Goal: Task Accomplishment & Management: Manage account settings

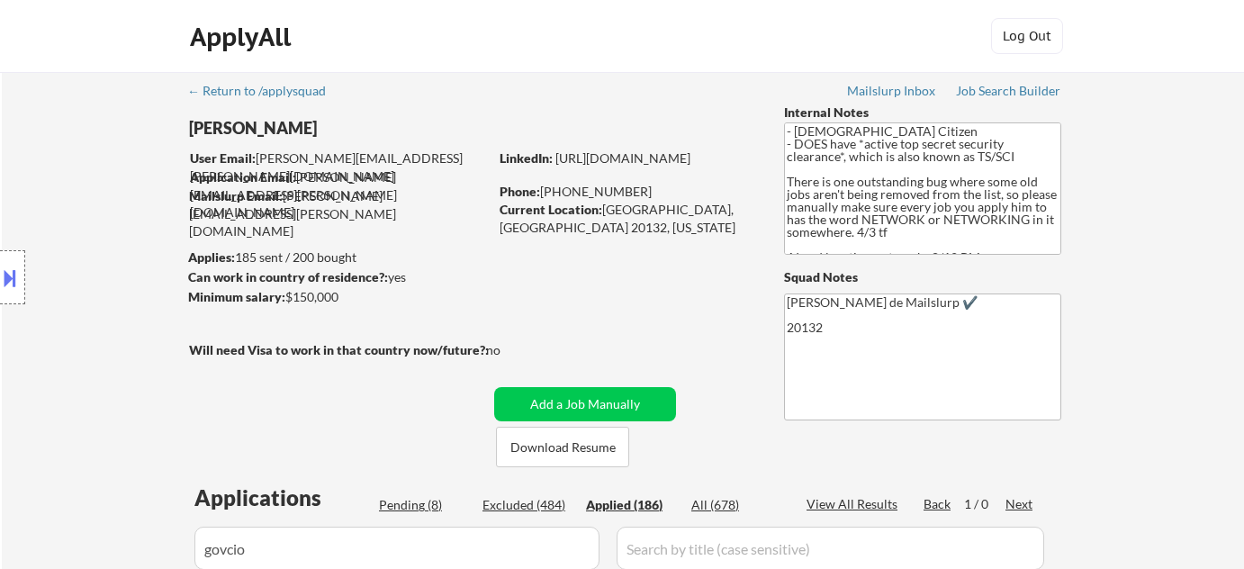
scroll to position [327, 0]
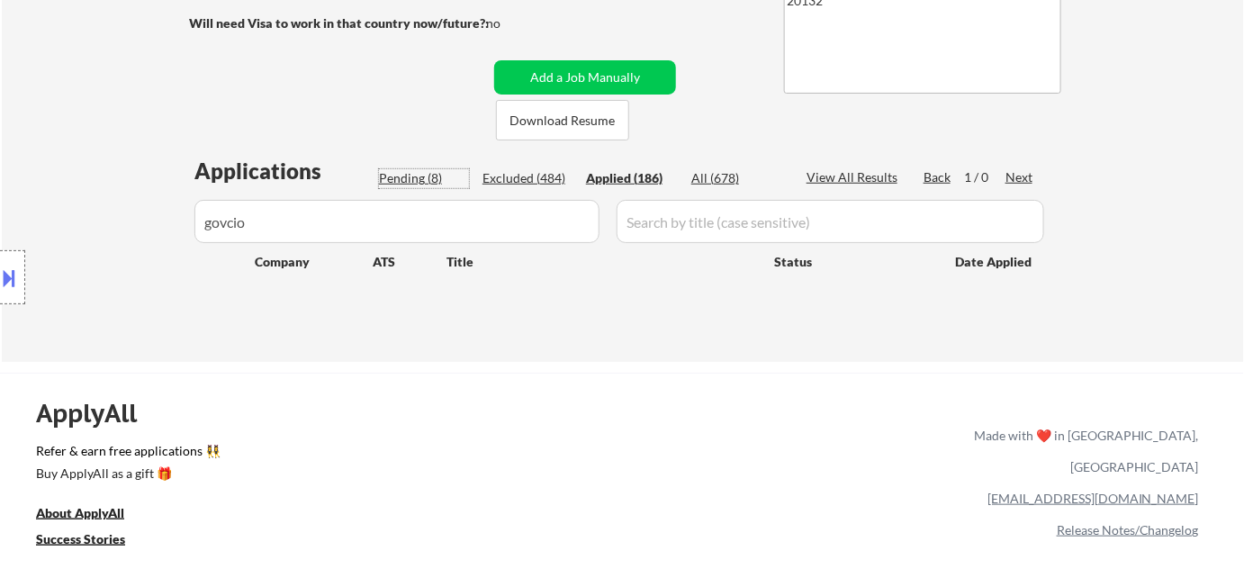
click at [434, 176] on div "Pending (8)" at bounding box center [424, 178] width 90 height 18
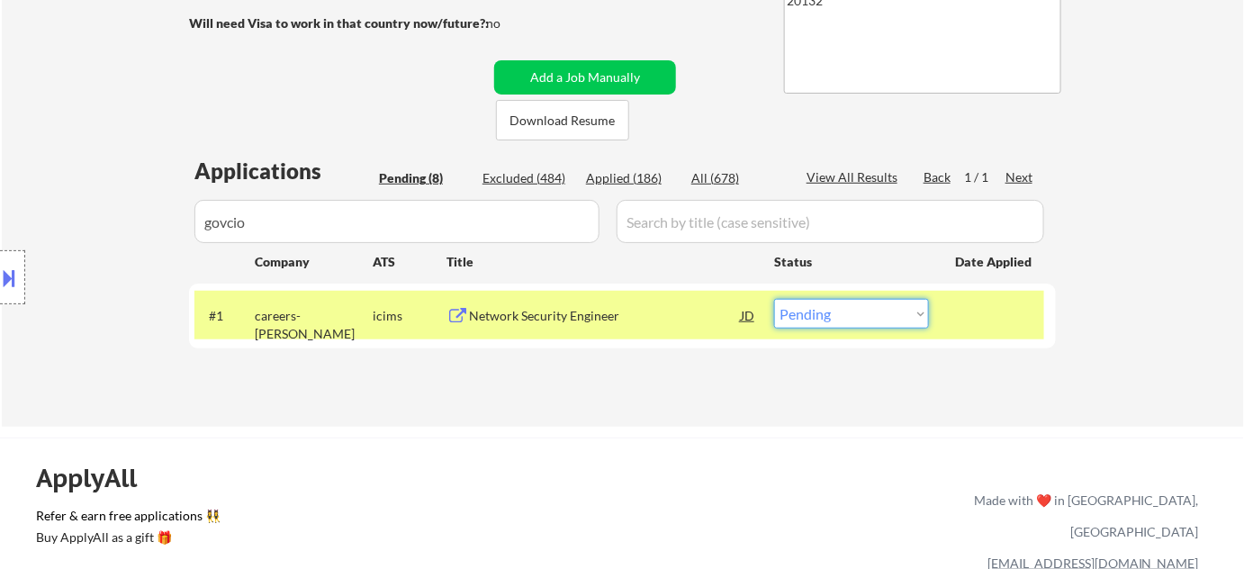
drag, startPoint x: 852, startPoint y: 311, endPoint x: 858, endPoint y: 325, distance: 14.5
click at [852, 311] on select "Choose an option... Pending Applied Excluded (Questions) Excluded (Expired) Exc…" at bounding box center [851, 314] width 155 height 30
select select ""excluded""
click at [774, 299] on select "Choose an option... Pending Applied Excluded (Questions) Excluded (Expired) Exc…" at bounding box center [851, 314] width 155 height 30
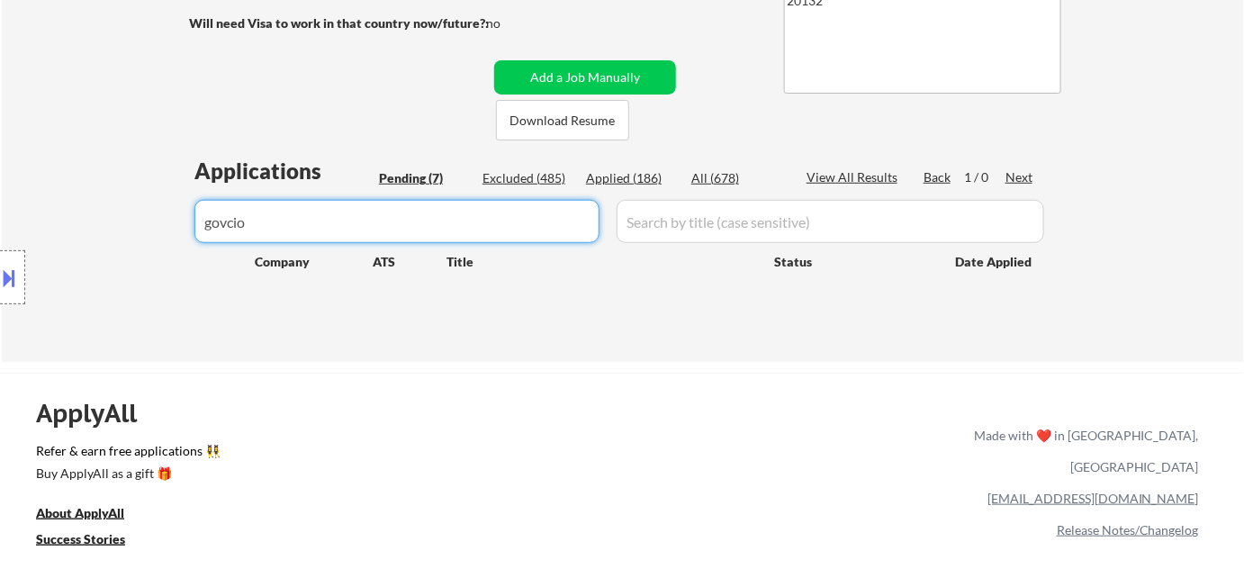
drag, startPoint x: 385, startPoint y: 214, endPoint x: 149, endPoint y: 217, distance: 235.9
select select ""pending""
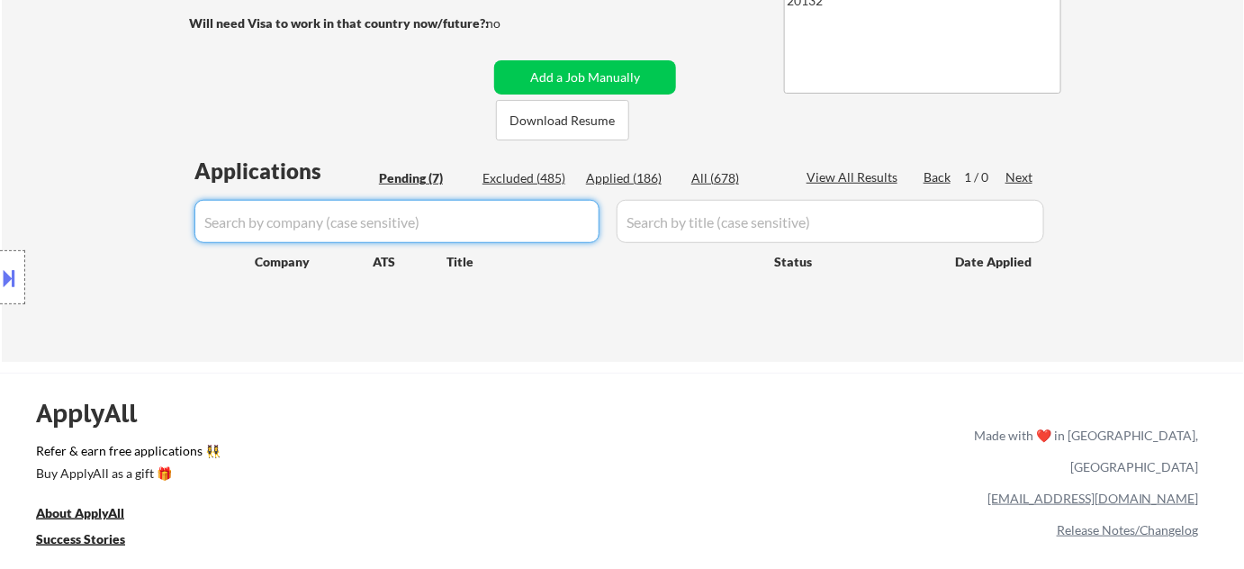
select select ""pending""
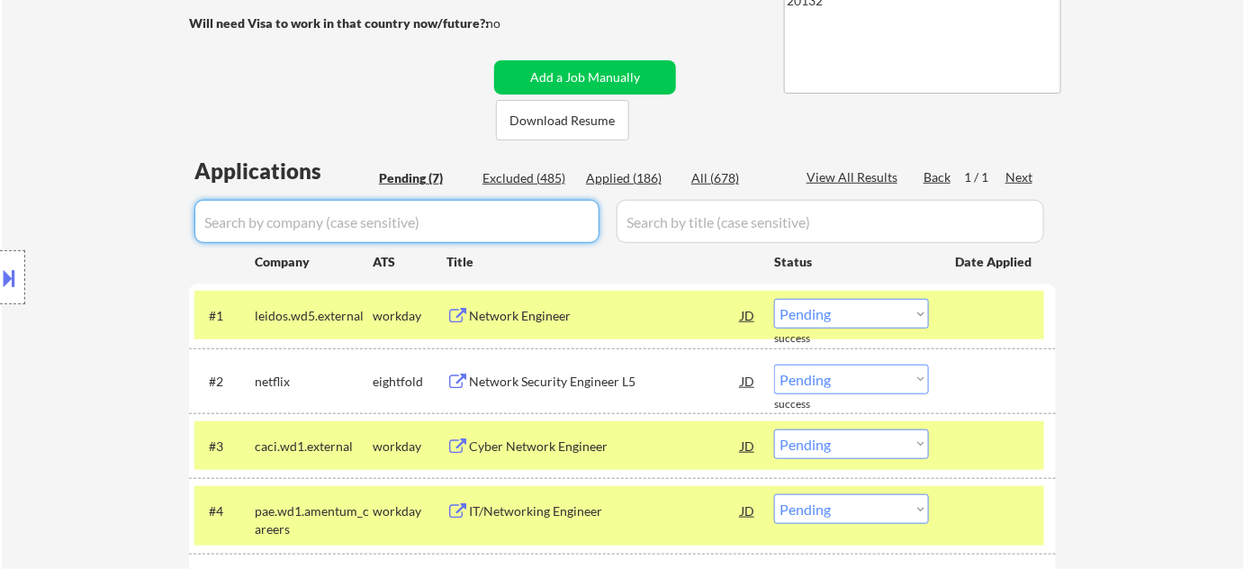
click at [421, 169] on div "Pending (7)" at bounding box center [424, 178] width 90 height 18
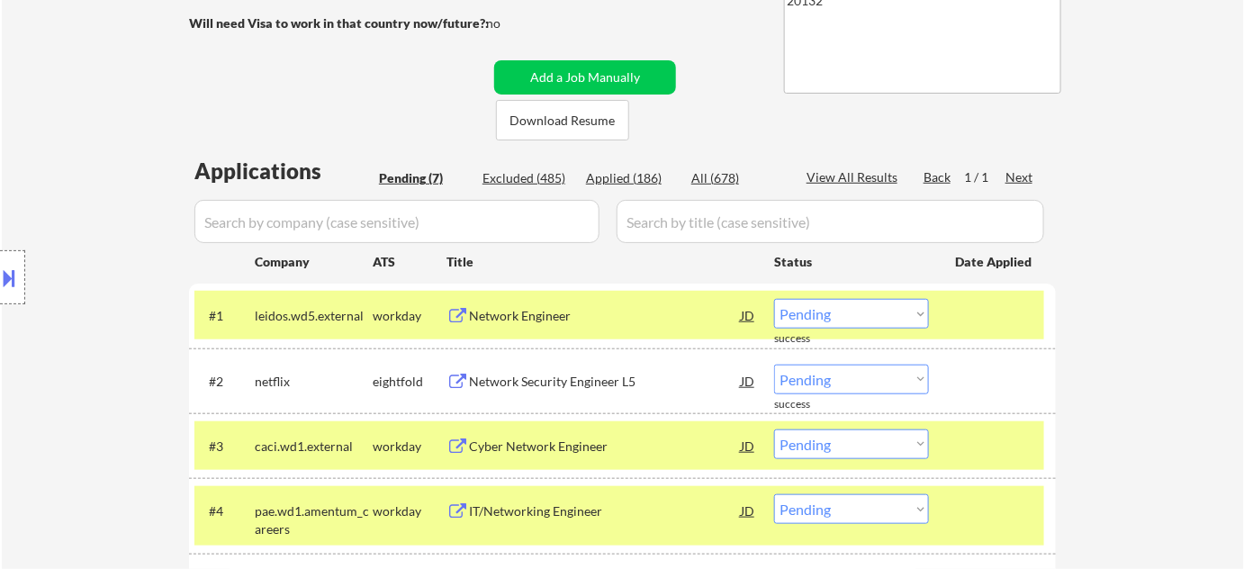
click at [429, 175] on div "Pending (7)" at bounding box center [424, 178] width 90 height 18
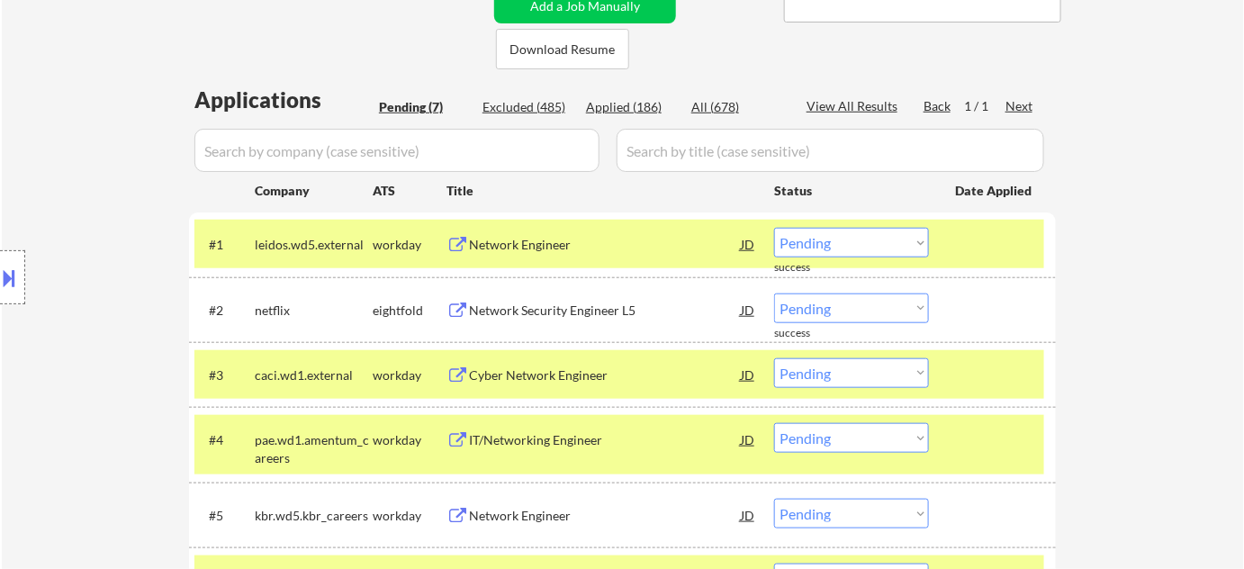
scroll to position [654, 0]
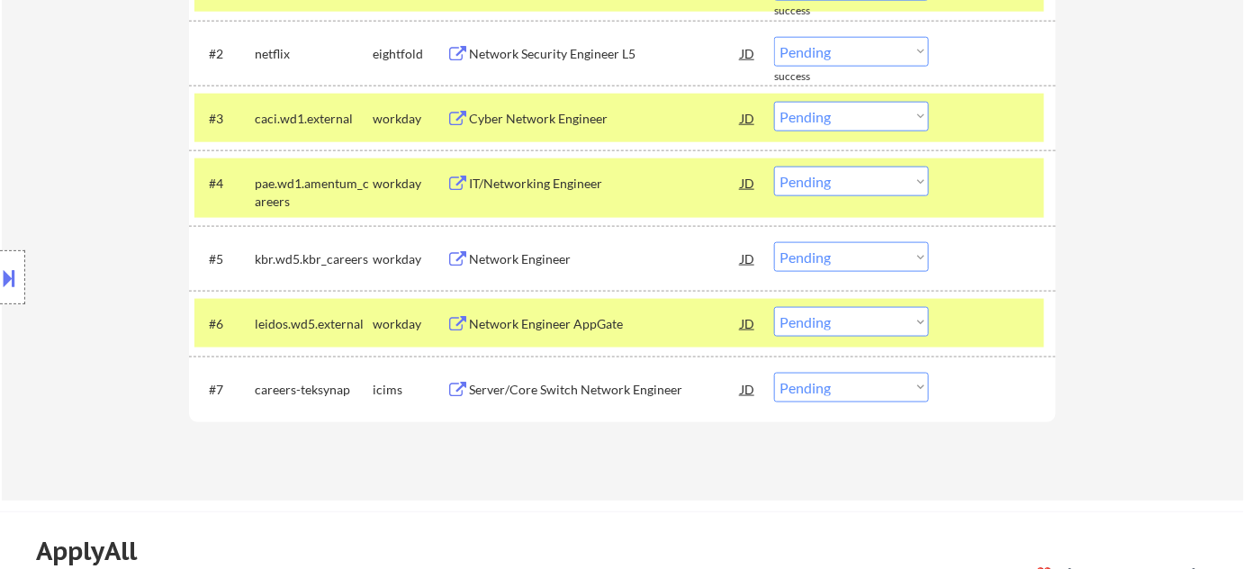
click at [500, 254] on div "Network Engineer" at bounding box center [605, 259] width 272 height 18
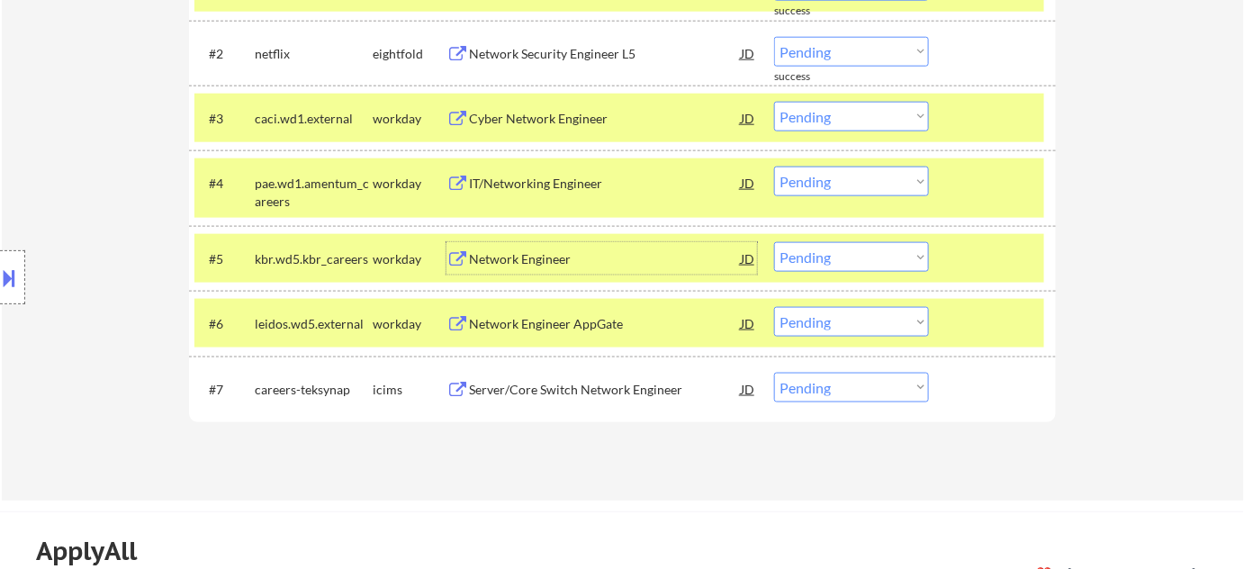
click at [847, 261] on select "Choose an option... Pending Applied Excluded (Questions) Excluded (Expired) Exc…" at bounding box center [851, 257] width 155 height 30
click at [774, 242] on select "Choose an option... Pending Applied Excluded (Questions) Excluded (Expired) Exc…" at bounding box center [851, 257] width 155 height 30
select select ""pending""
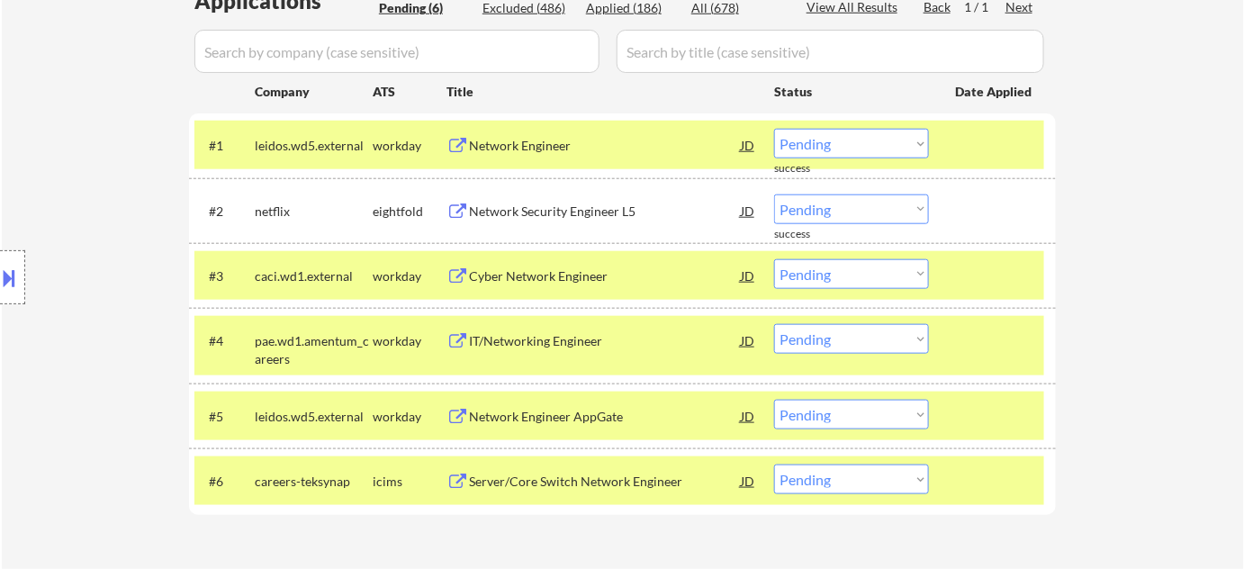
scroll to position [491, 0]
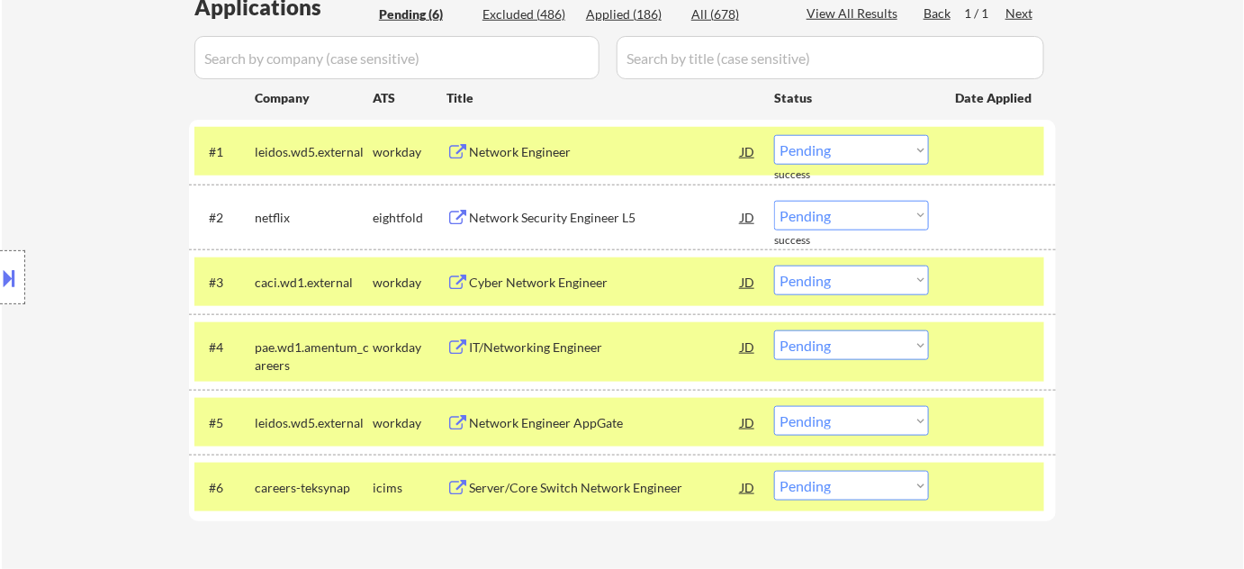
click at [631, 14] on div "Applied (186)" at bounding box center [631, 14] width 90 height 18
click at [564, 50] on input "input" at bounding box center [396, 57] width 405 height 43
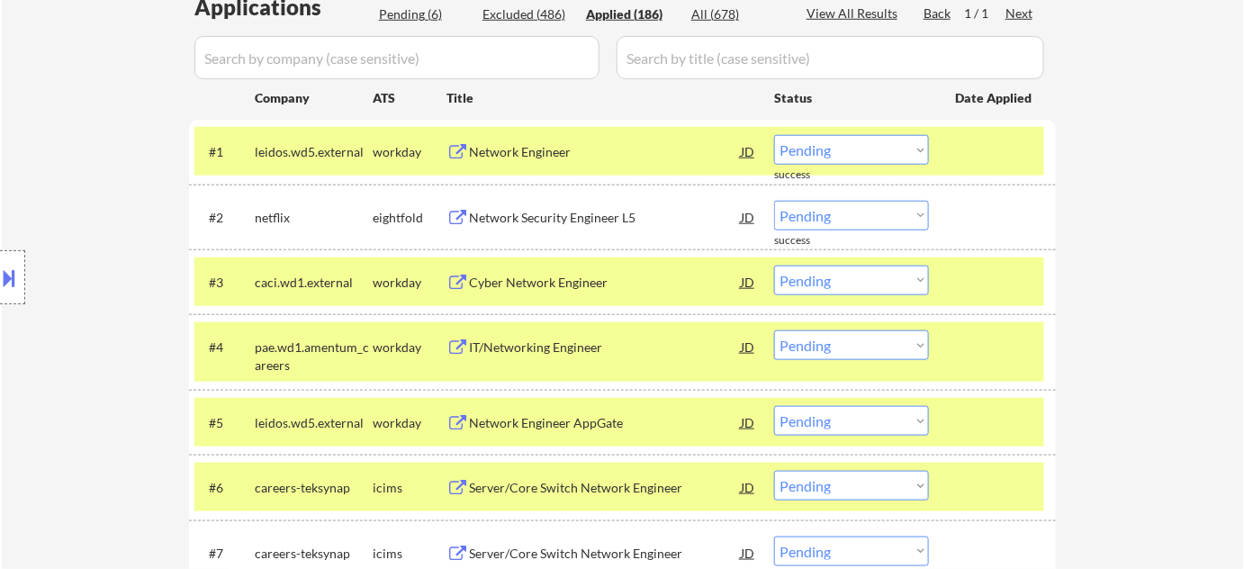
select select ""applied""
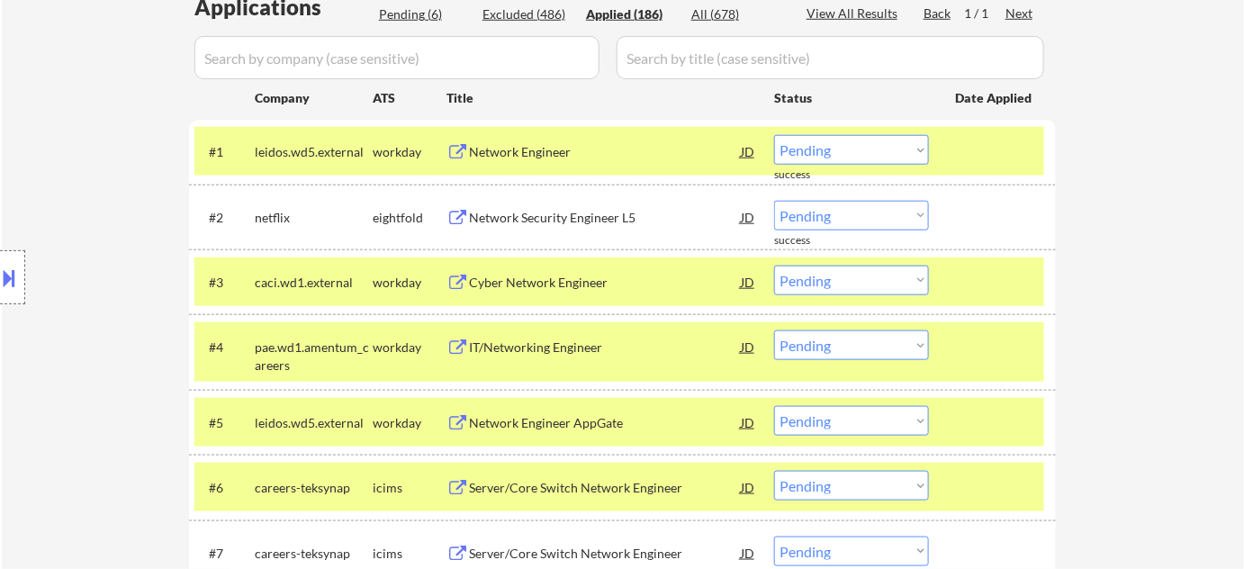
select select ""applied""
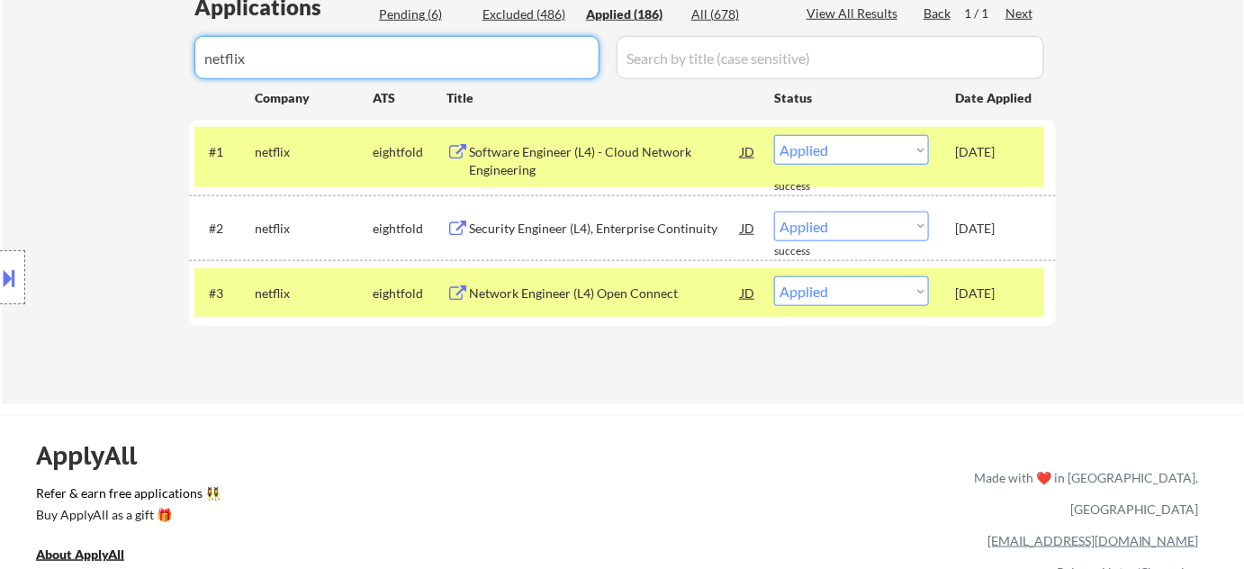
type input "netflix"
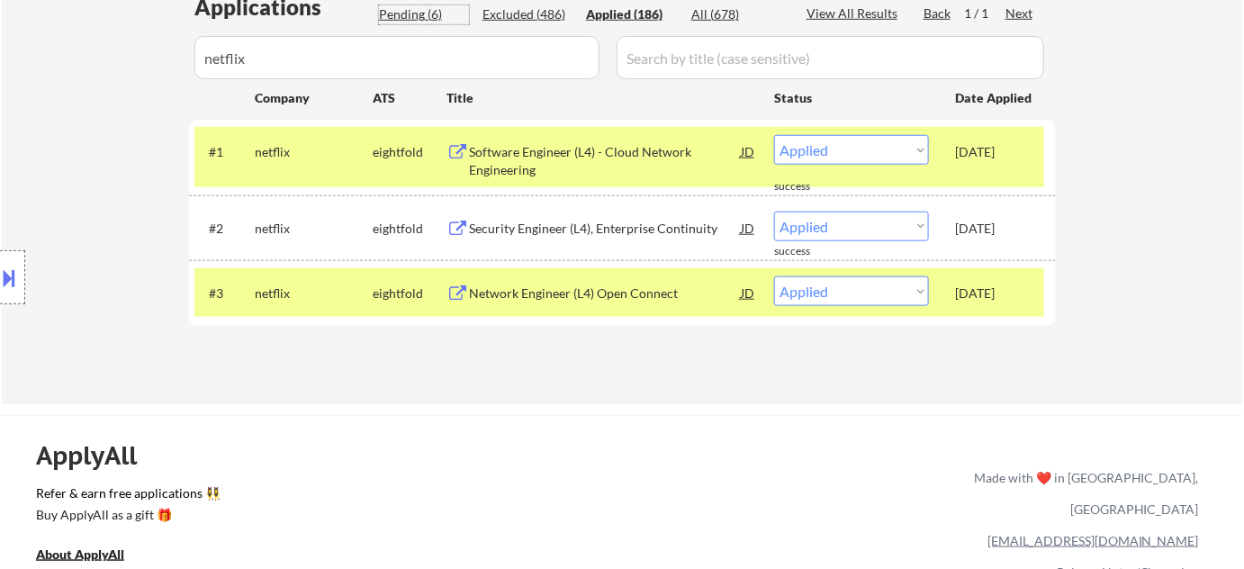
click at [418, 14] on div "Pending (6)" at bounding box center [424, 14] width 90 height 18
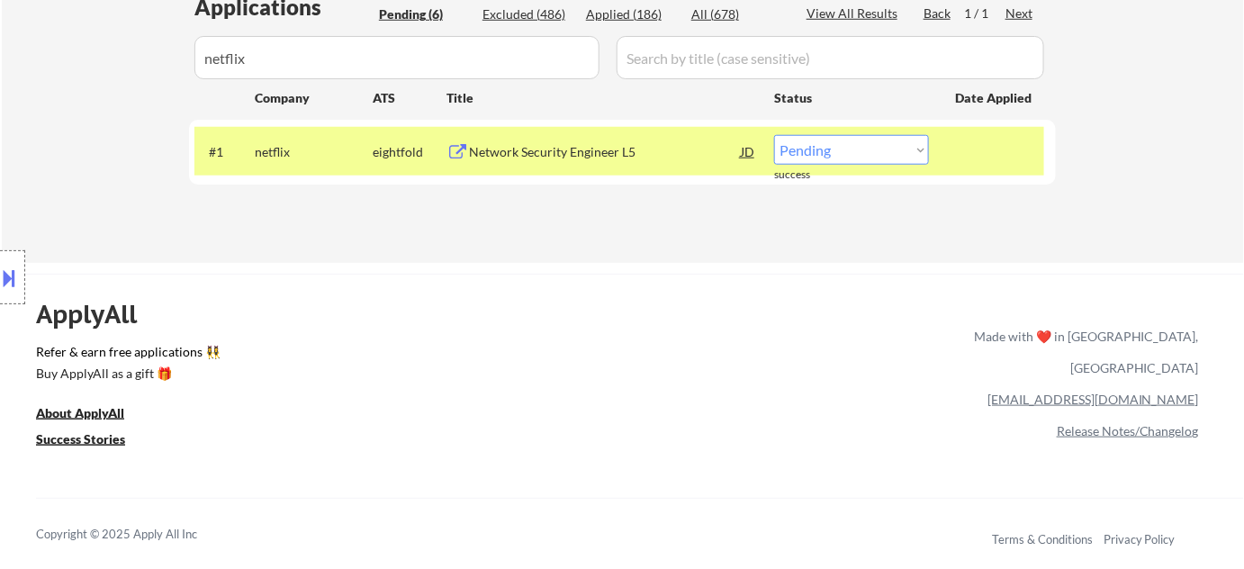
click at [829, 148] on select "Choose an option... Pending Applied Excluded (Questions) Excluded (Expired) Exc…" at bounding box center [851, 150] width 155 height 30
select select ""excluded__other_""
click at [774, 135] on select "Choose an option... Pending Applied Excluded (Questions) Excluded (Expired) Exc…" at bounding box center [851, 150] width 155 height 30
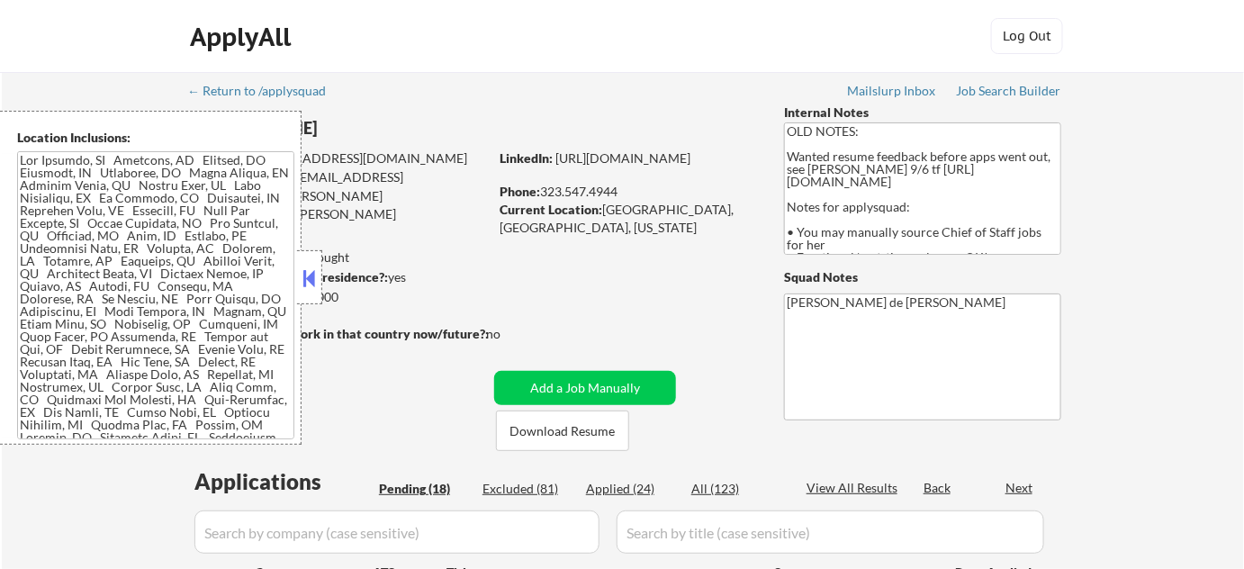
select select ""pending""
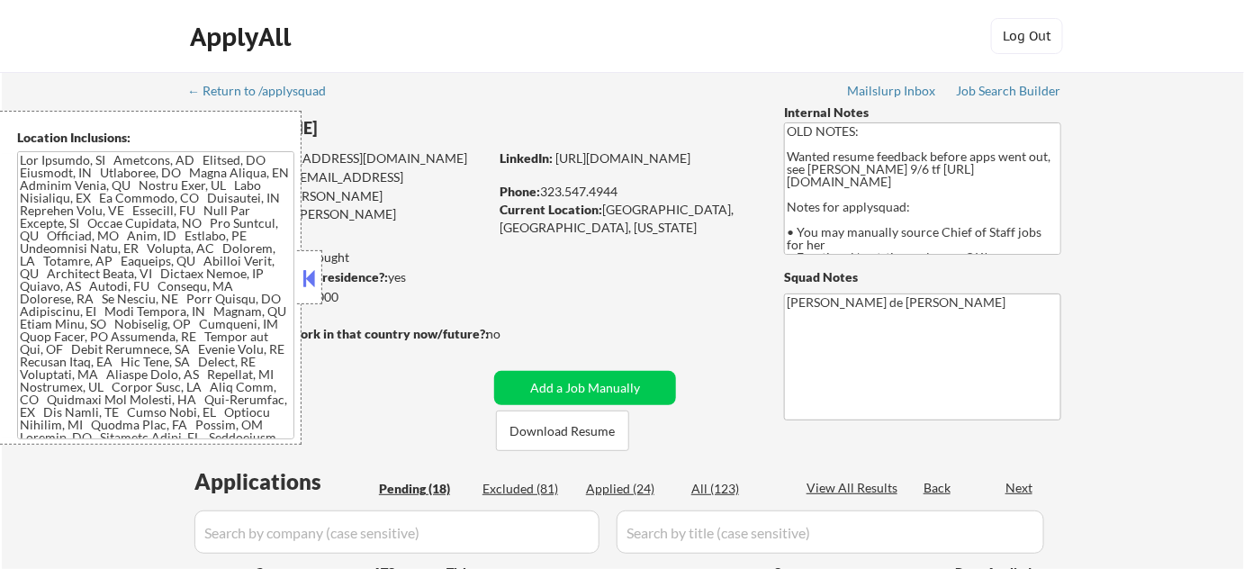
select select ""pending""
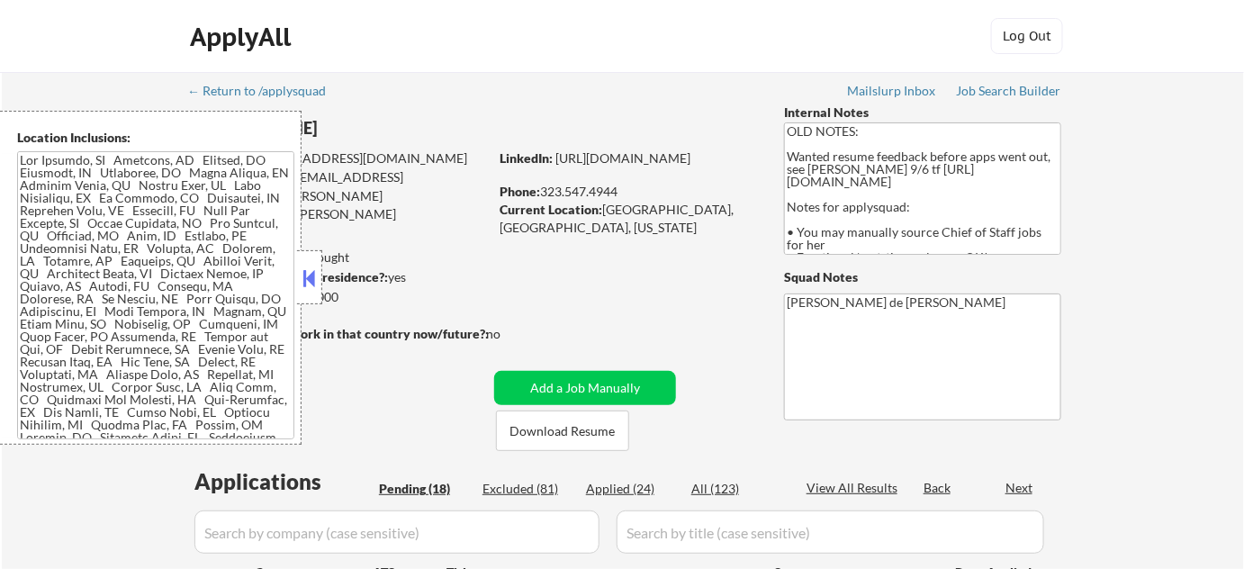
select select ""pending""
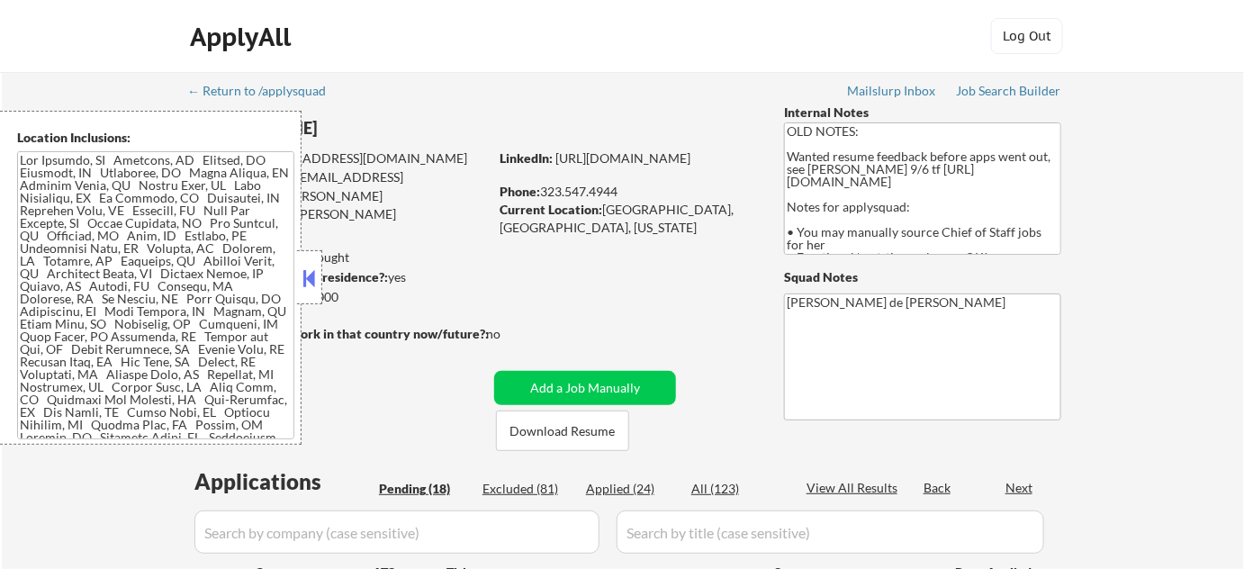
select select ""pending""
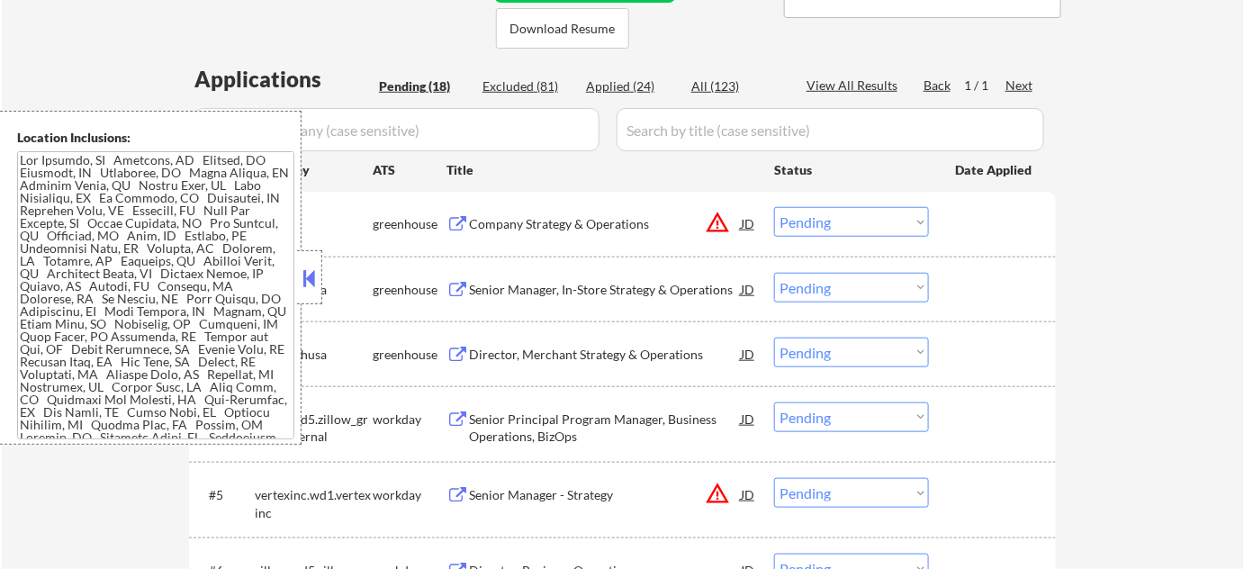
scroll to position [409, 0]
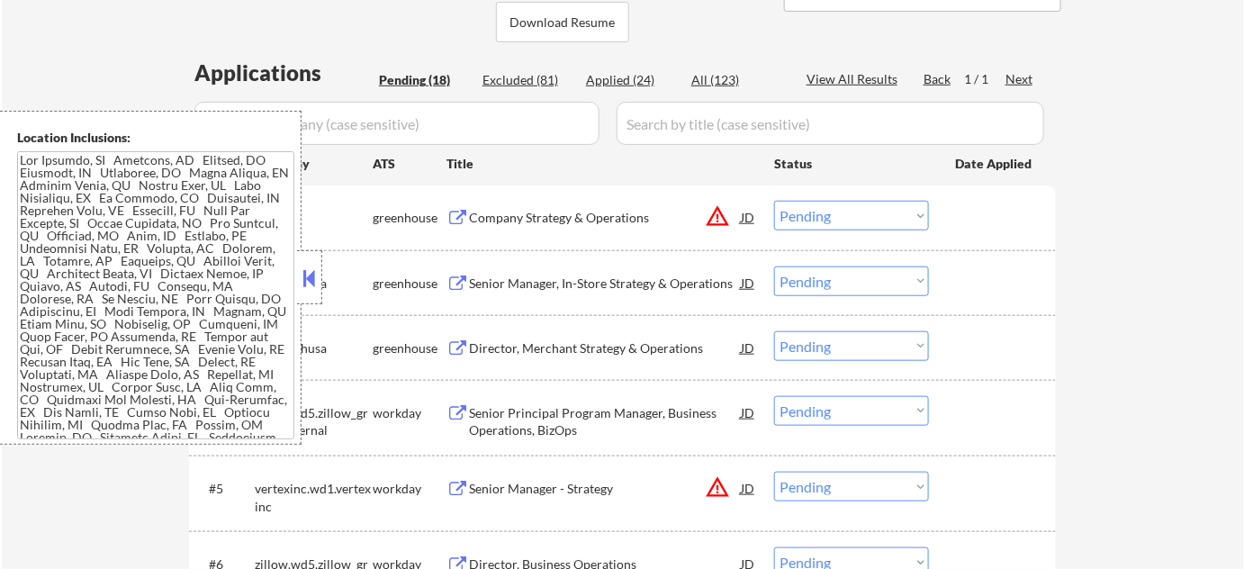
click at [320, 284] on div at bounding box center [309, 277] width 25 height 54
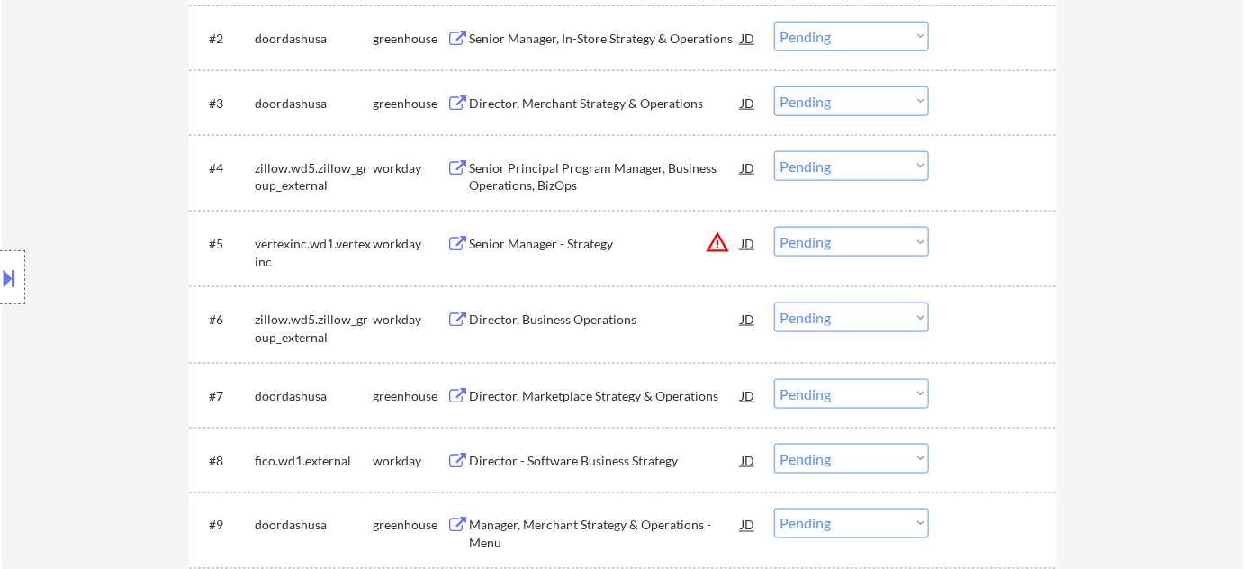
scroll to position [654, 0]
click at [717, 244] on button "warning_amber" at bounding box center [717, 241] width 25 height 25
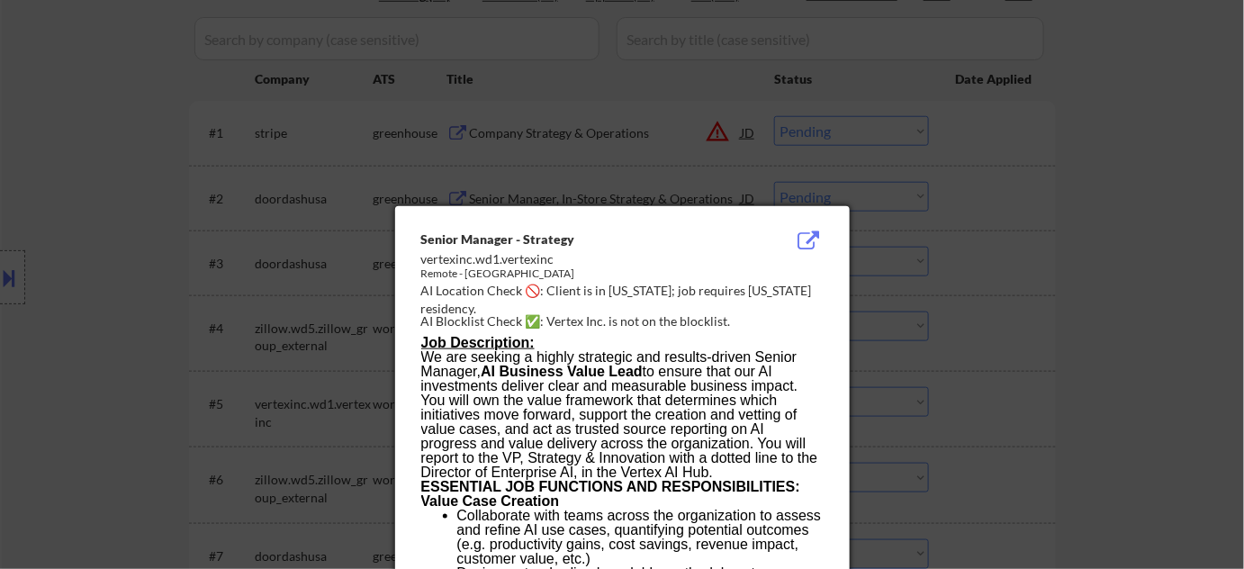
scroll to position [491, 0]
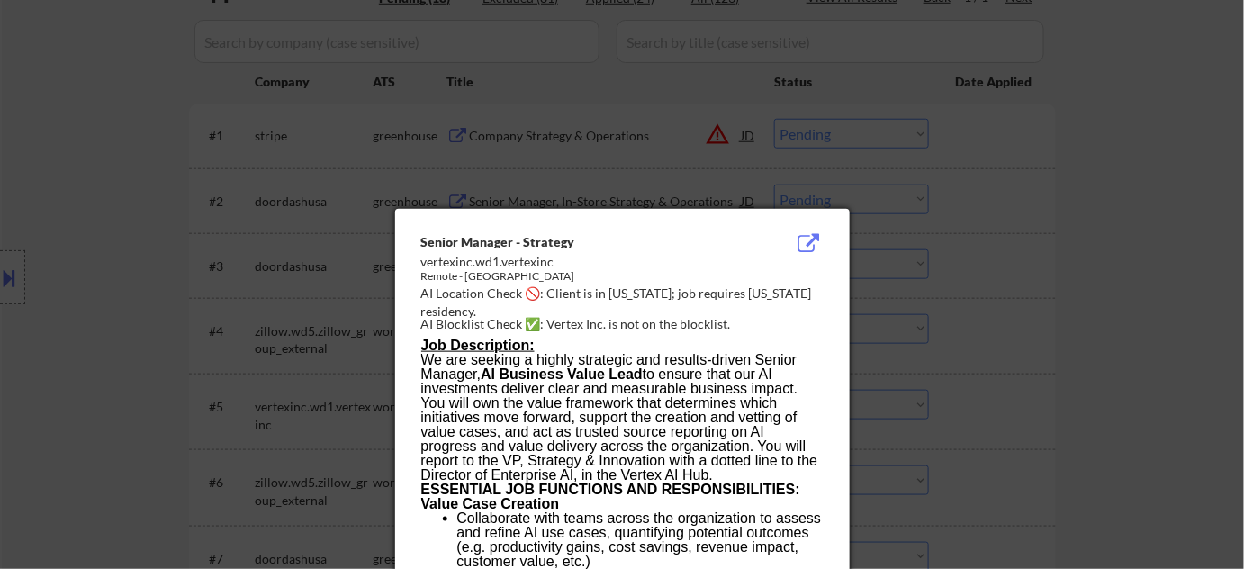
click at [948, 271] on div at bounding box center [622, 284] width 1244 height 569
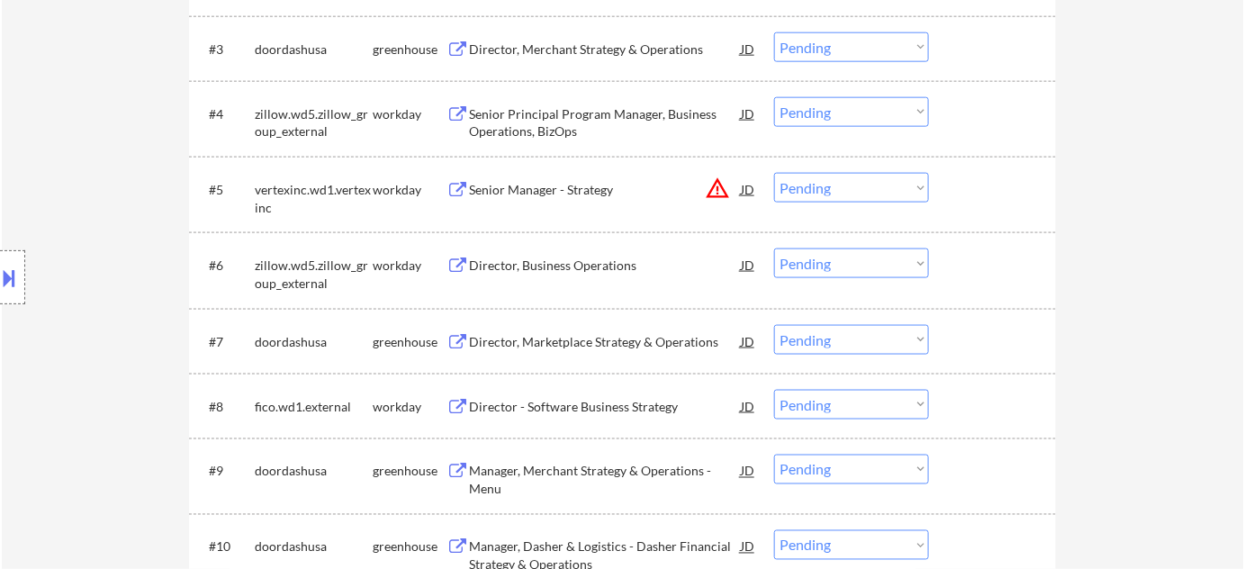
scroll to position [736, 0]
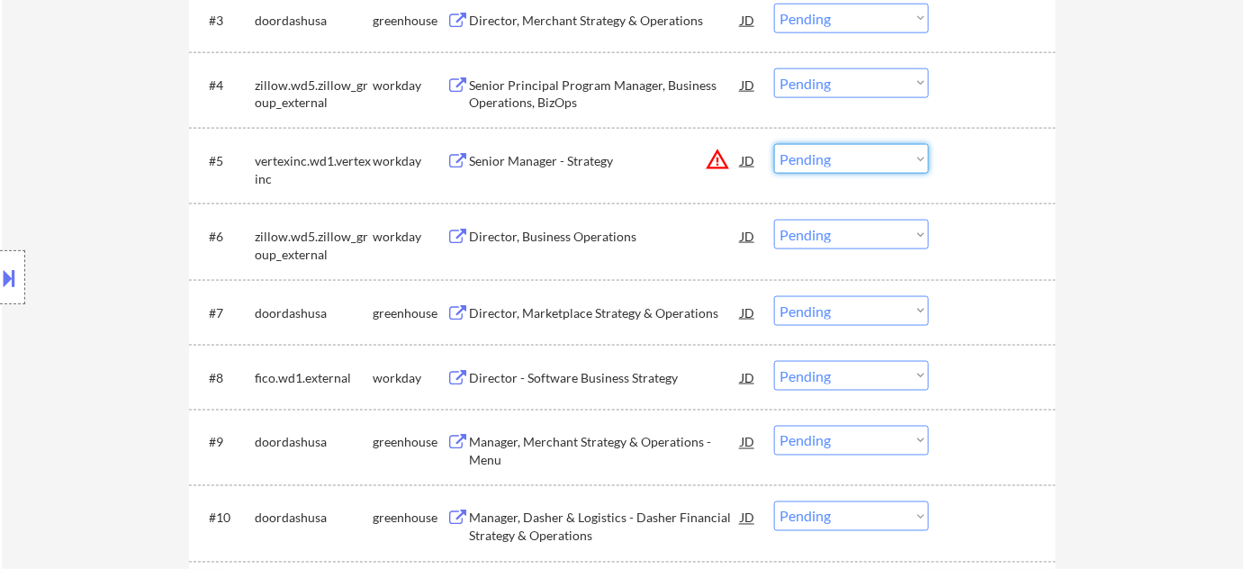
click at [829, 170] on select "Choose an option... Pending Applied Excluded (Questions) Excluded (Expired) Exc…" at bounding box center [851, 159] width 155 height 30
click at [774, 144] on select "Choose an option... Pending Applied Excluded (Questions) Excluded (Expired) Exc…" at bounding box center [851, 159] width 155 height 30
select select ""pending""
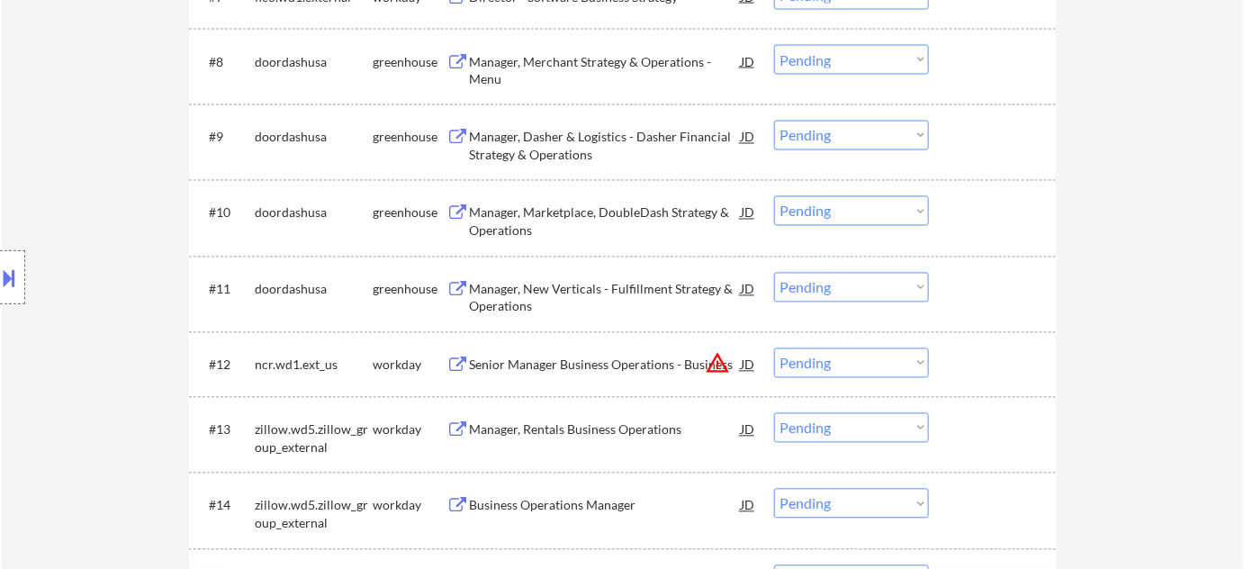
scroll to position [900, 0]
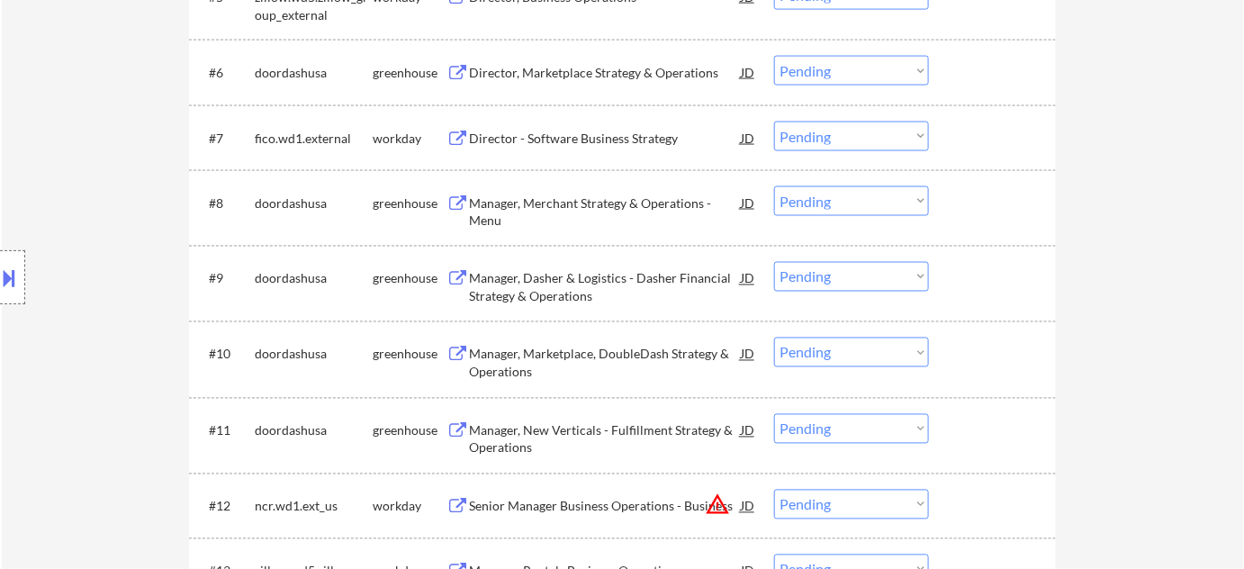
click at [527, 133] on div "Director - Software Business Strategy" at bounding box center [605, 139] width 272 height 18
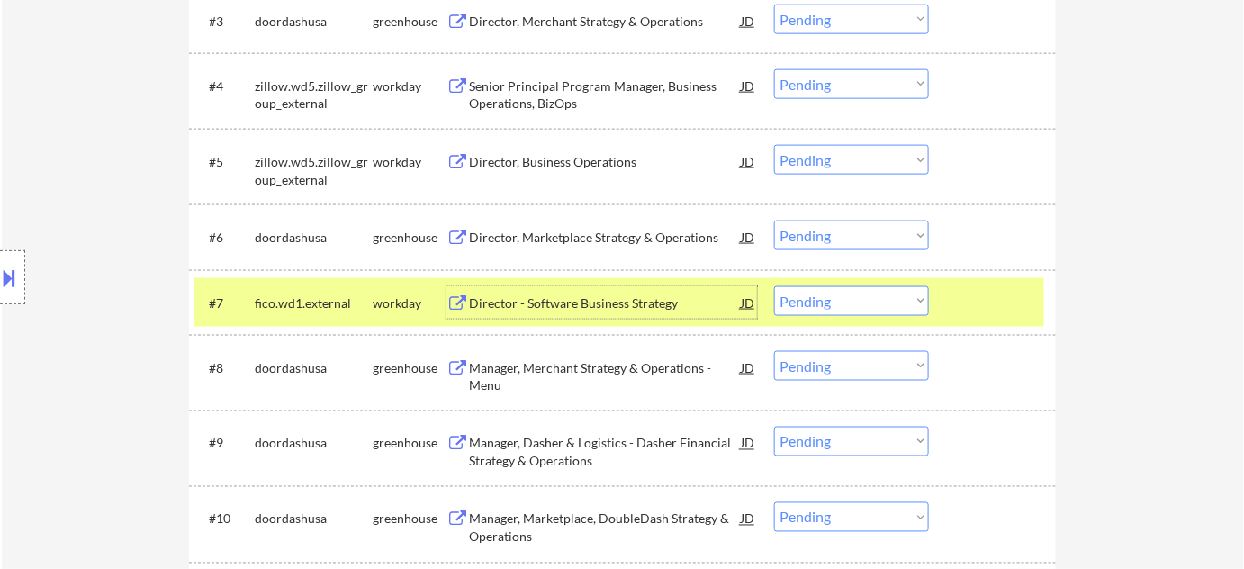
scroll to position [736, 0]
drag, startPoint x: 821, startPoint y: 294, endPoint x: 819, endPoint y: 308, distance: 13.6
click at [821, 294] on select "Choose an option... Pending Applied Excluded (Questions) Excluded (Expired) Exc…" at bounding box center [851, 300] width 155 height 30
click at [774, 285] on select "Choose an option... Pending Applied Excluded (Questions) Excluded (Expired) Exc…" at bounding box center [851, 300] width 155 height 30
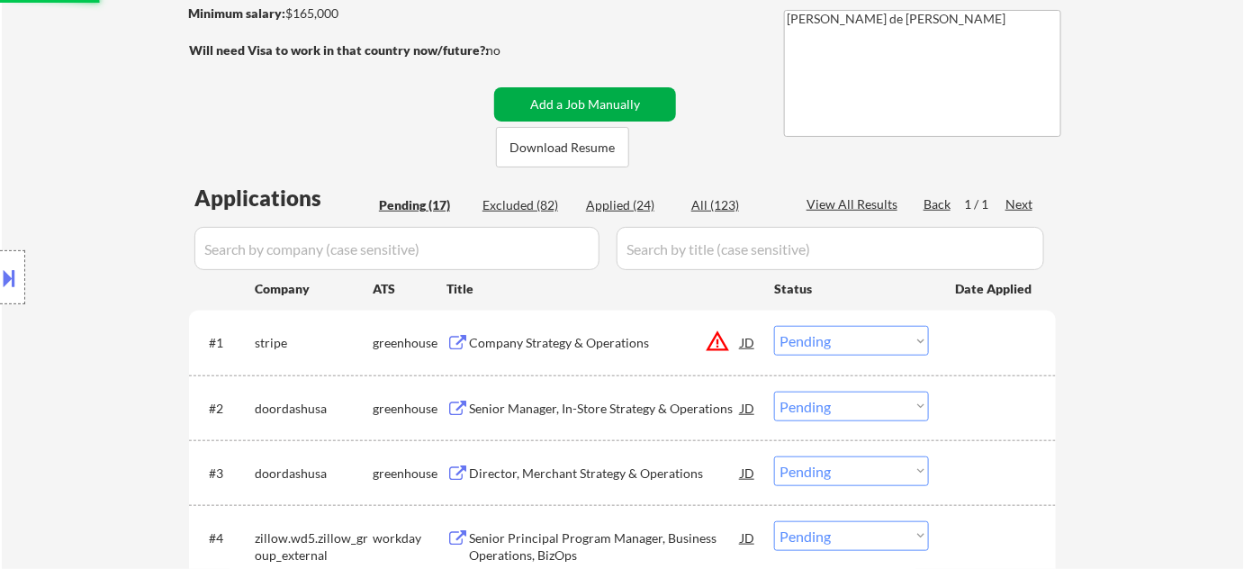
scroll to position [163, 0]
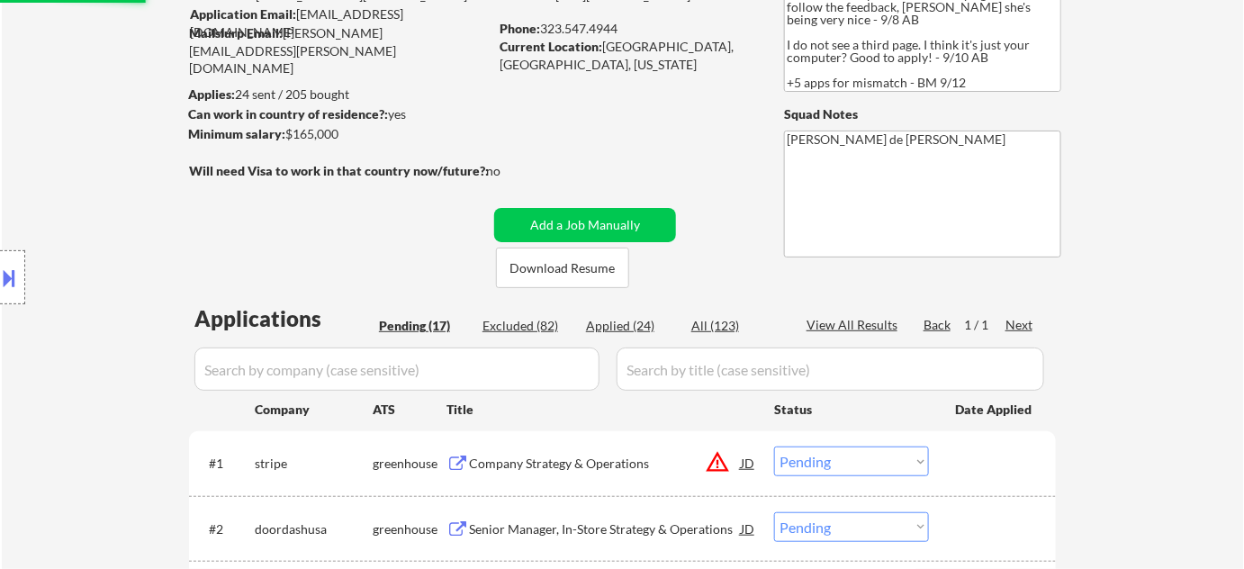
select select ""pending""
click at [633, 320] on div "Applied (25)" at bounding box center [631, 326] width 90 height 18
select select ""applied""
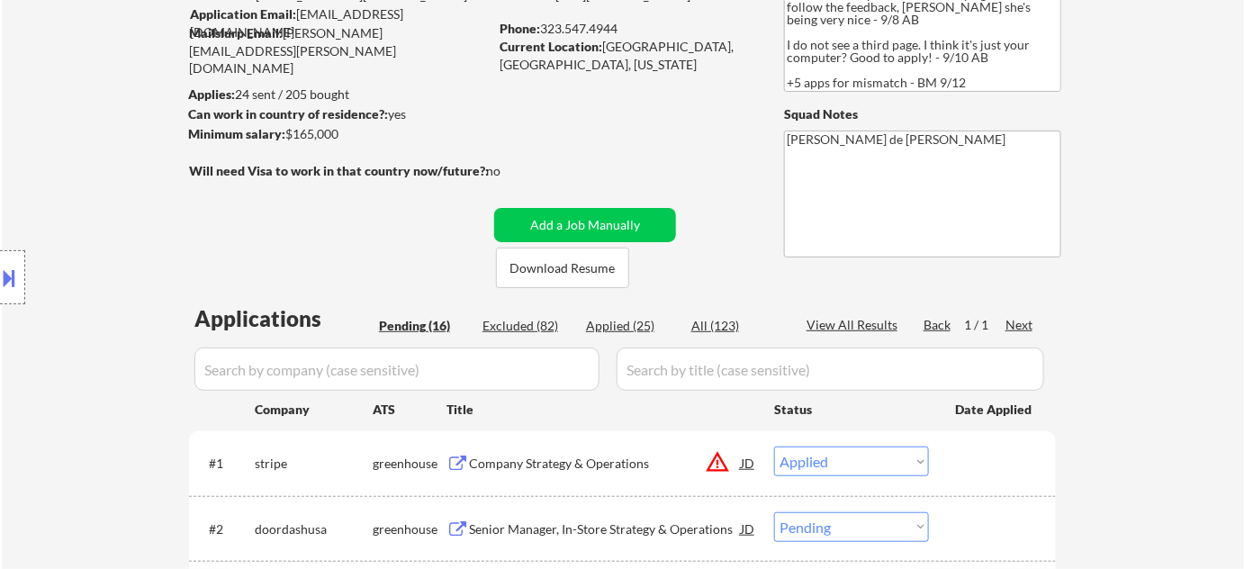
select select ""applied""
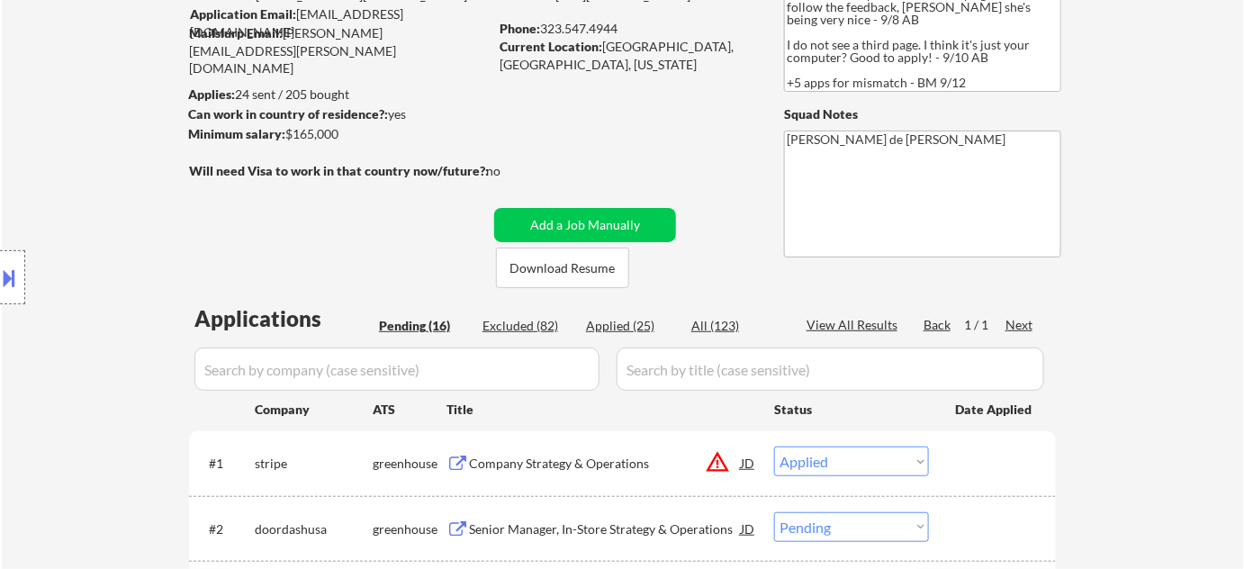
select select ""applied""
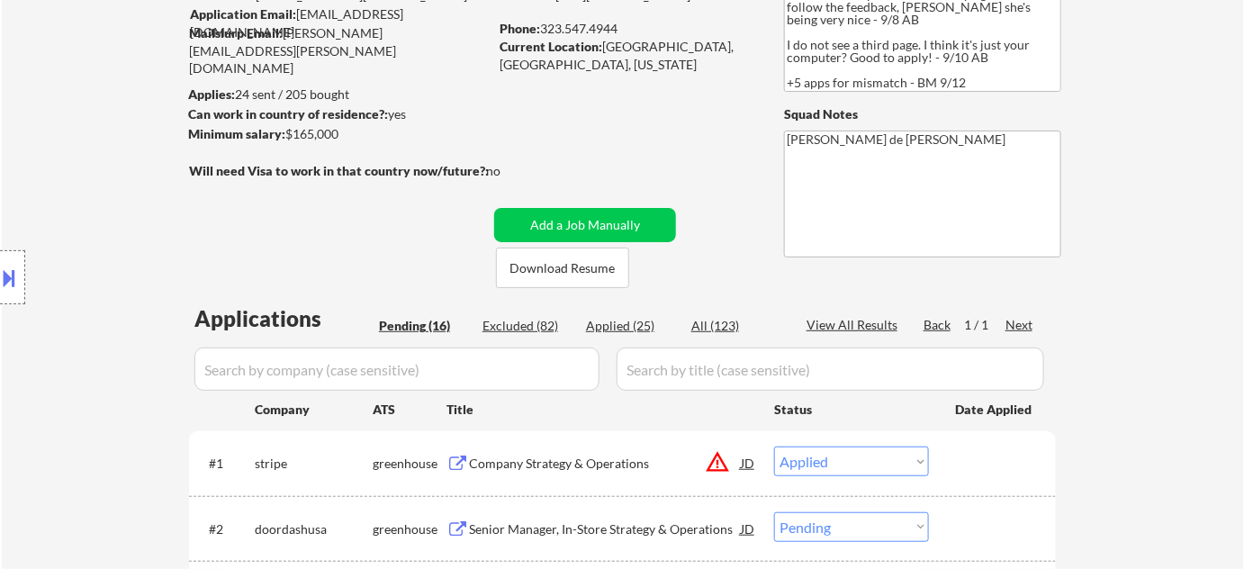
select select ""applied""
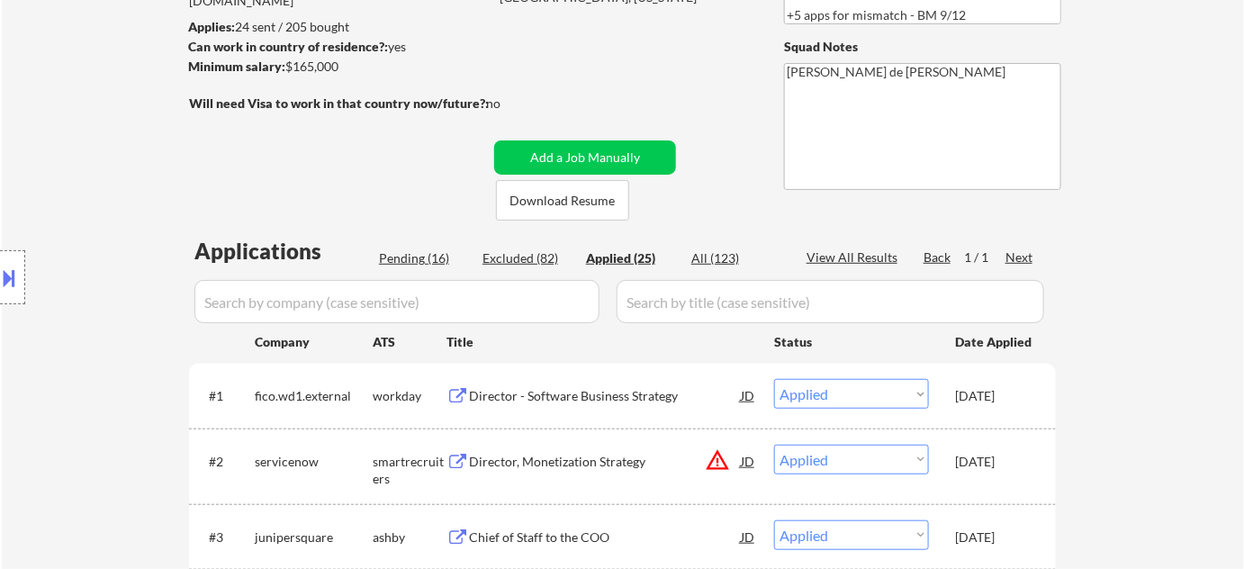
scroll to position [399, 0]
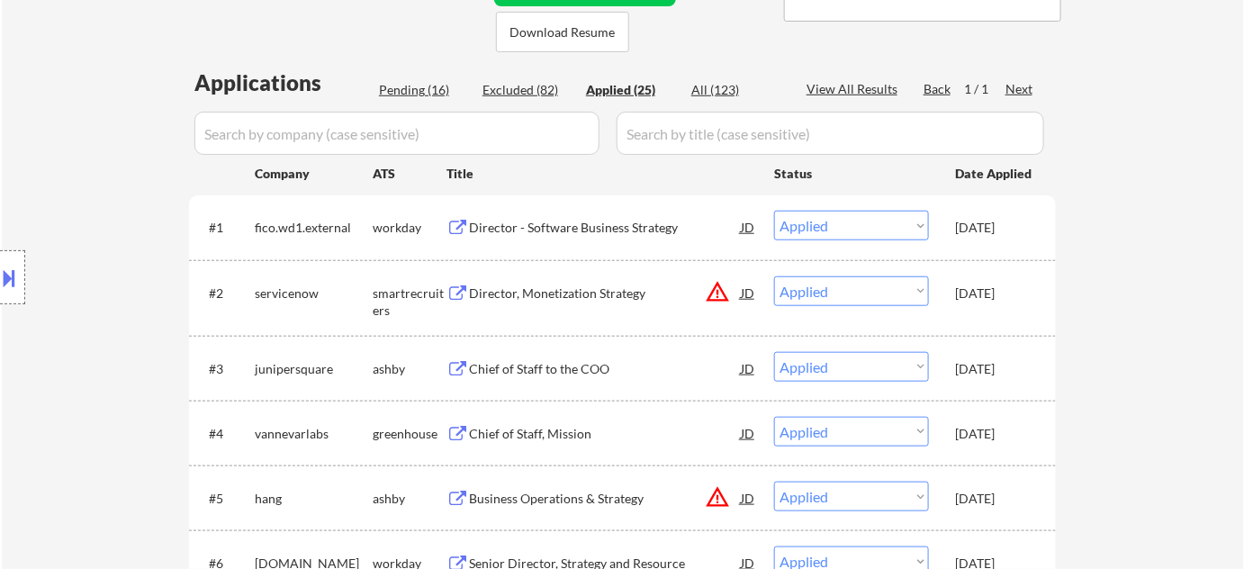
select select ""applied""
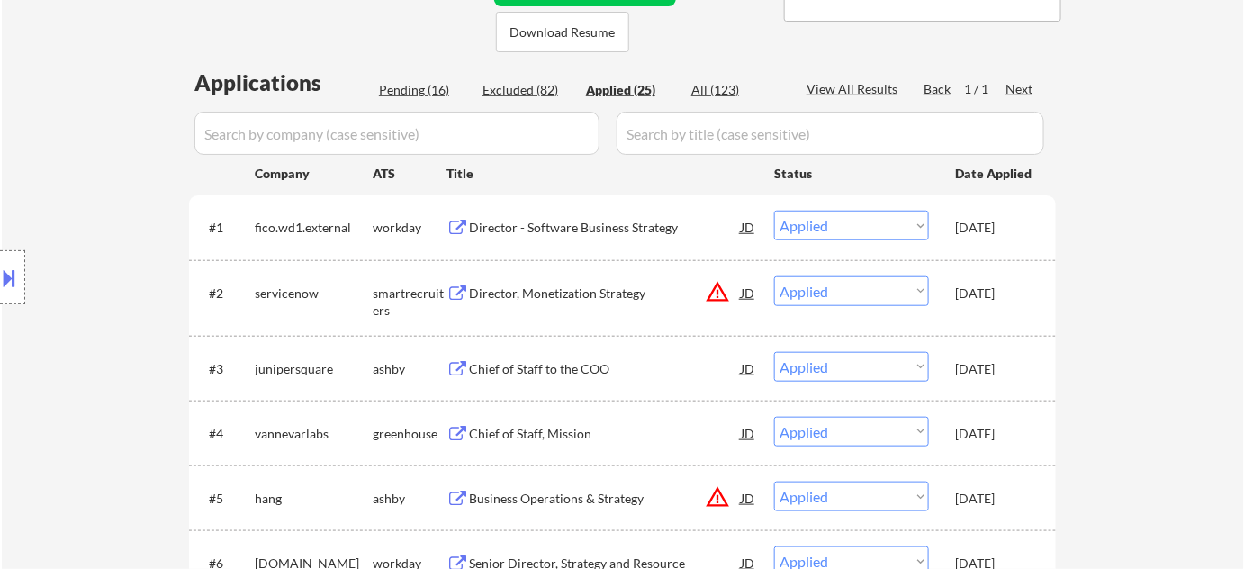
select select ""applied""
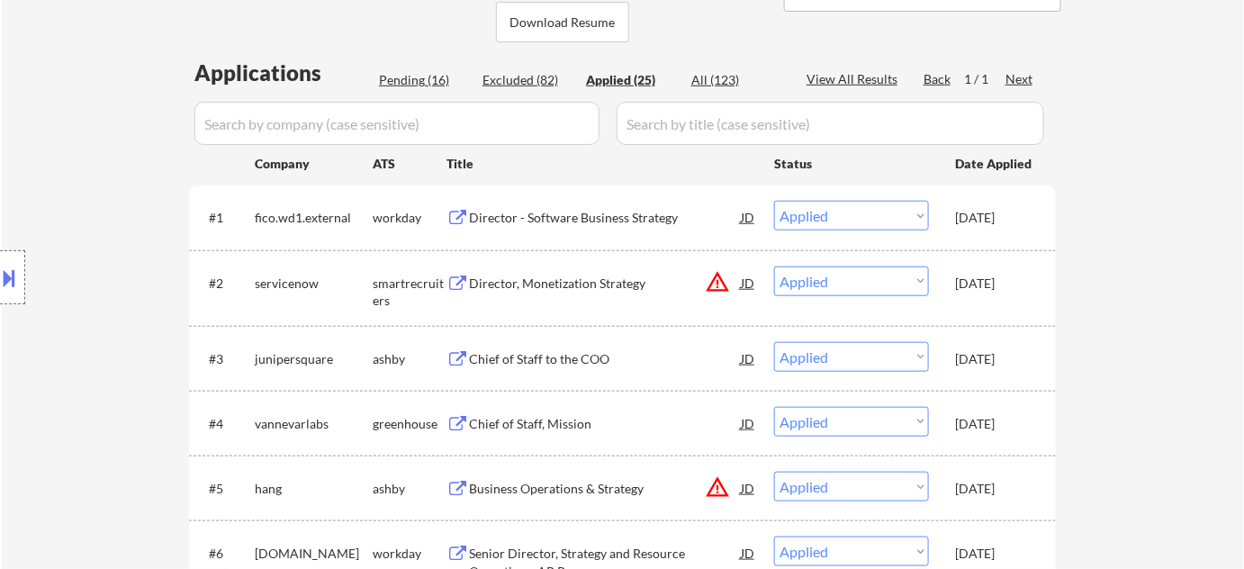
click at [590, 287] on div "Director, Monetization Strategy" at bounding box center [605, 284] width 272 height 18
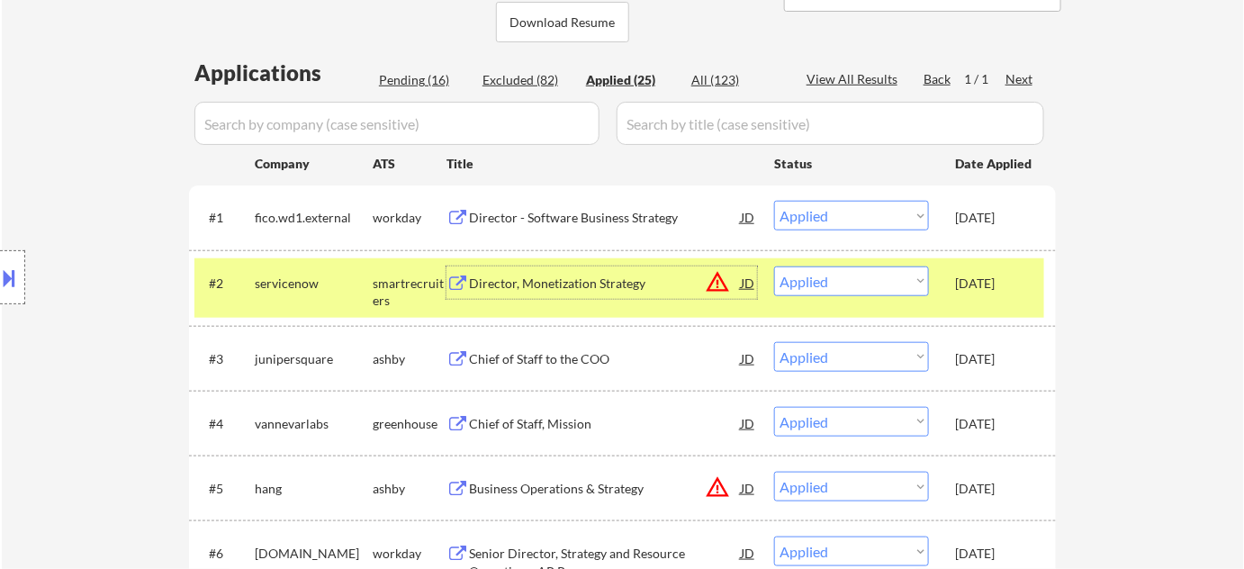
click at [728, 283] on button "warning_amber" at bounding box center [717, 281] width 25 height 25
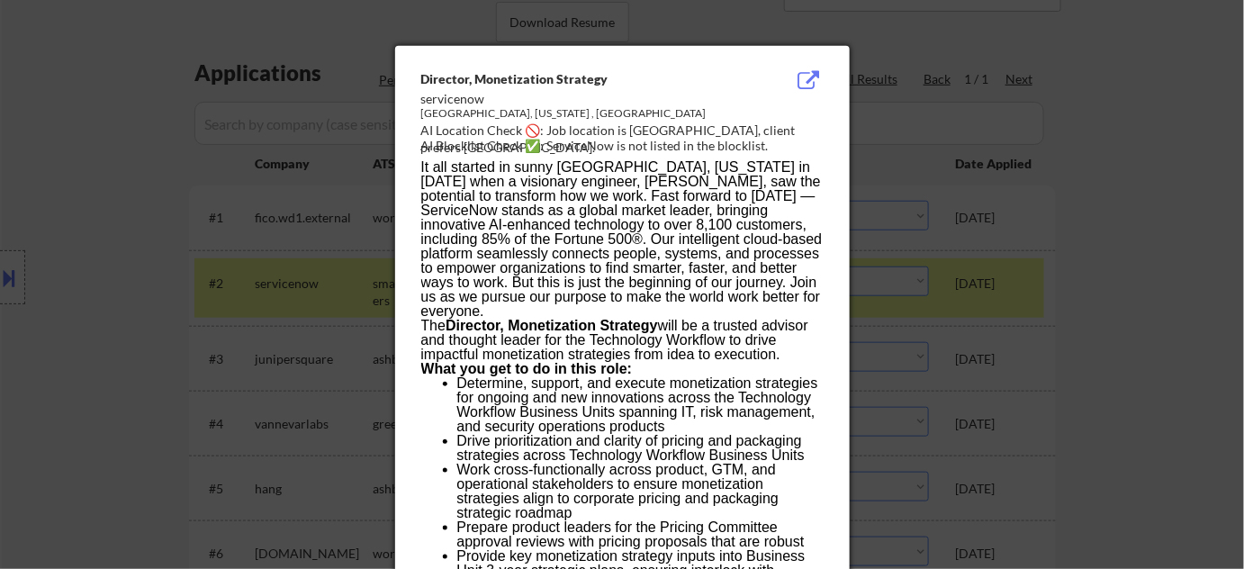
click at [1126, 271] on div at bounding box center [622, 284] width 1244 height 569
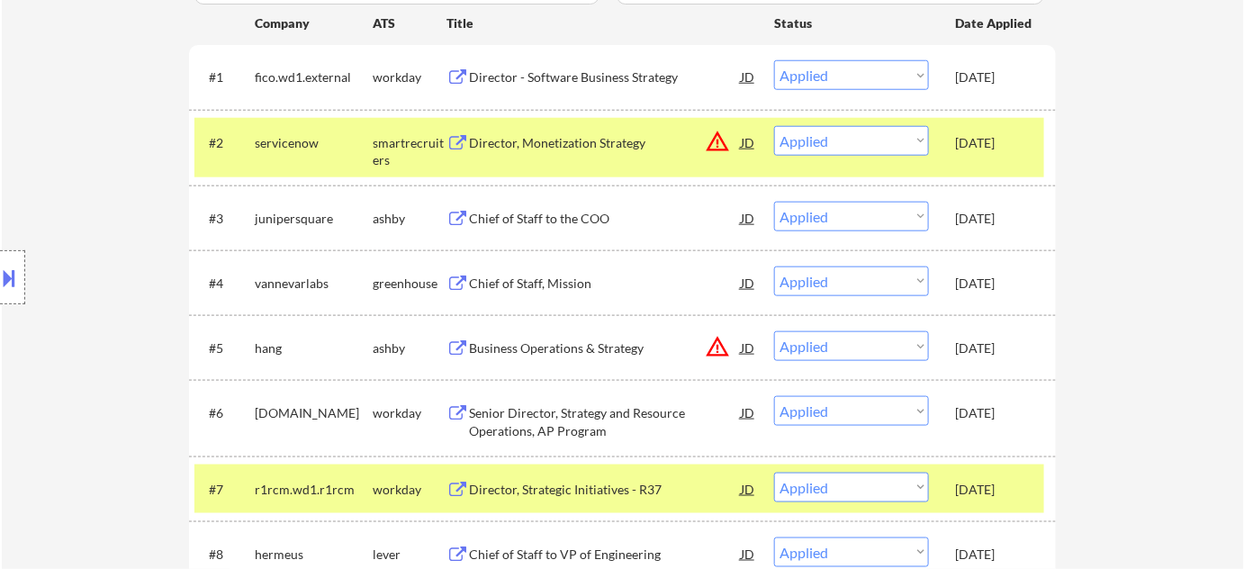
scroll to position [572, 0]
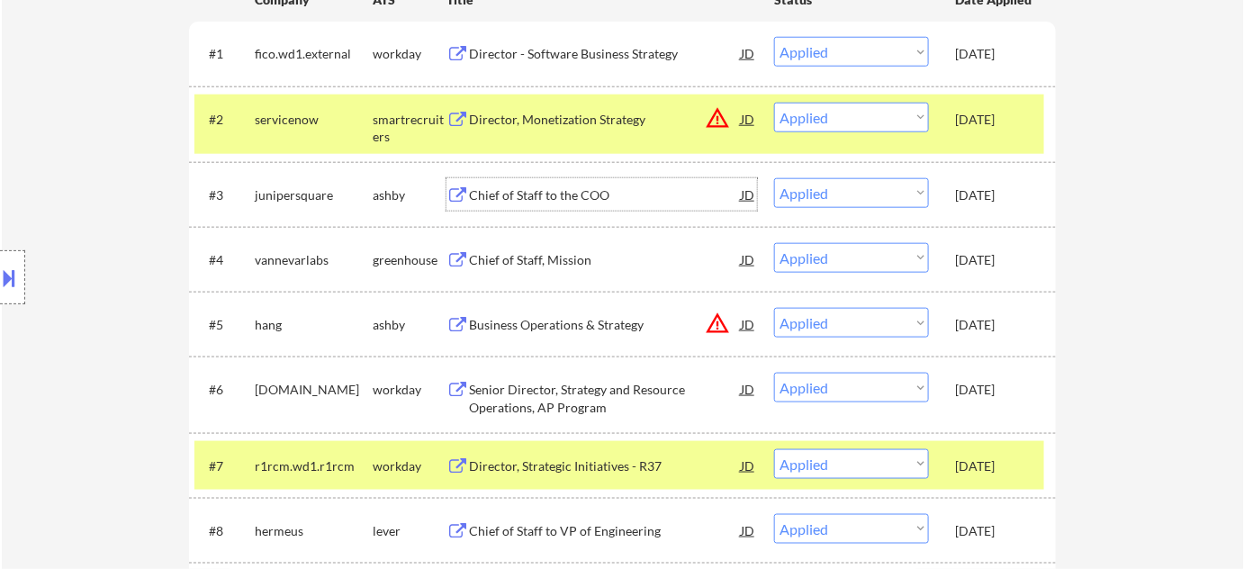
click at [547, 192] on div "Chief of Staff to the COO" at bounding box center [605, 195] width 272 height 18
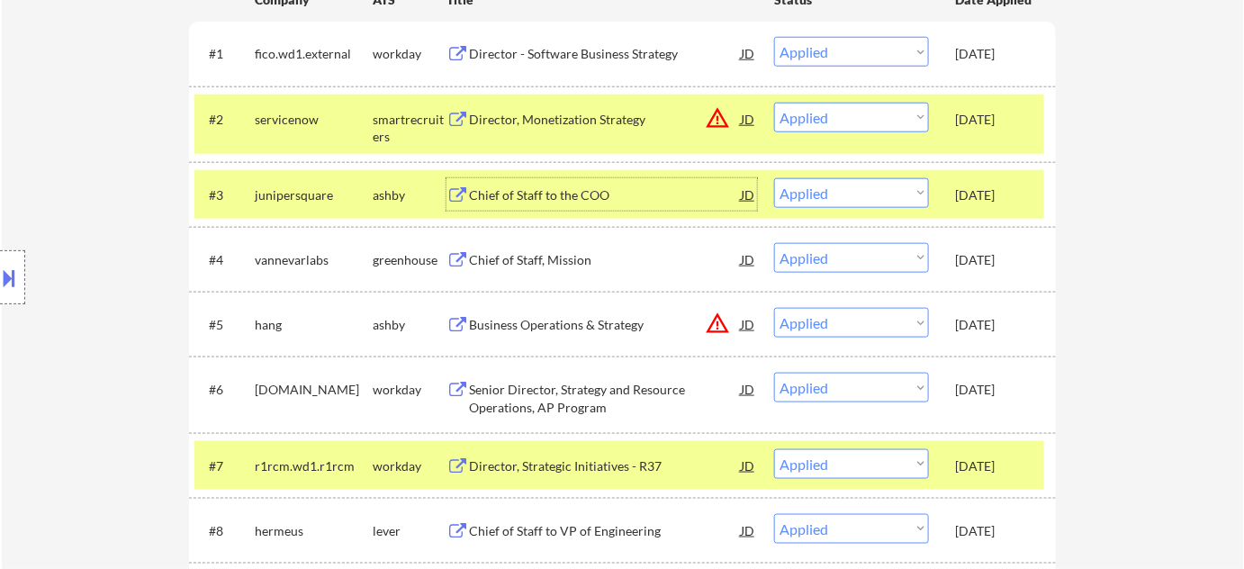
scroll to position [654, 0]
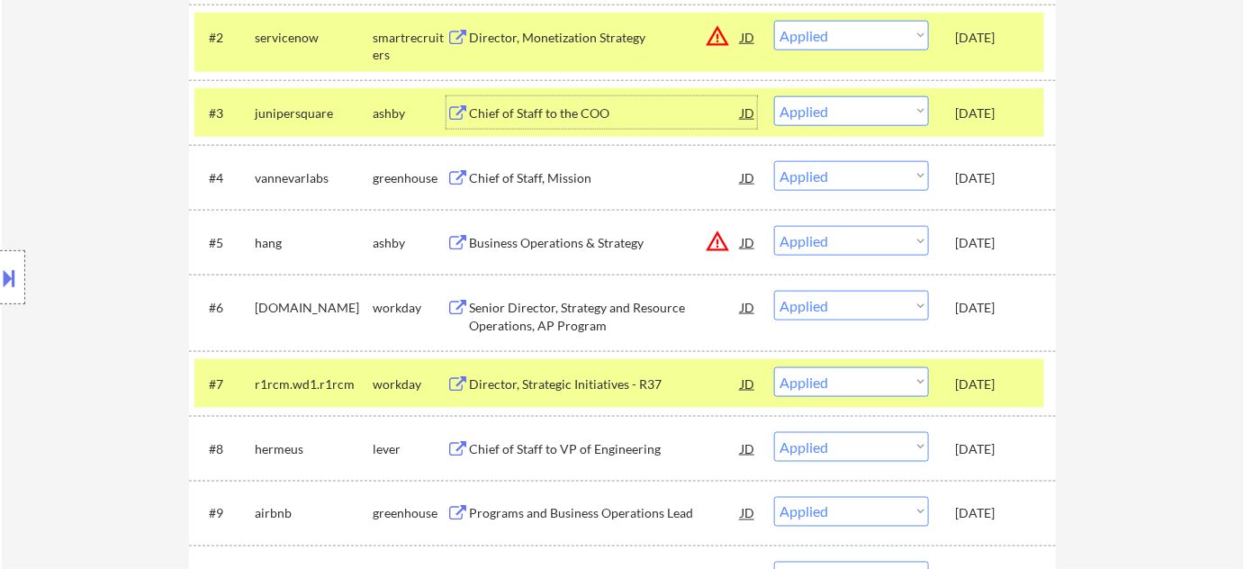
click at [558, 182] on div "Chief of Staff, Mission" at bounding box center [605, 178] width 272 height 18
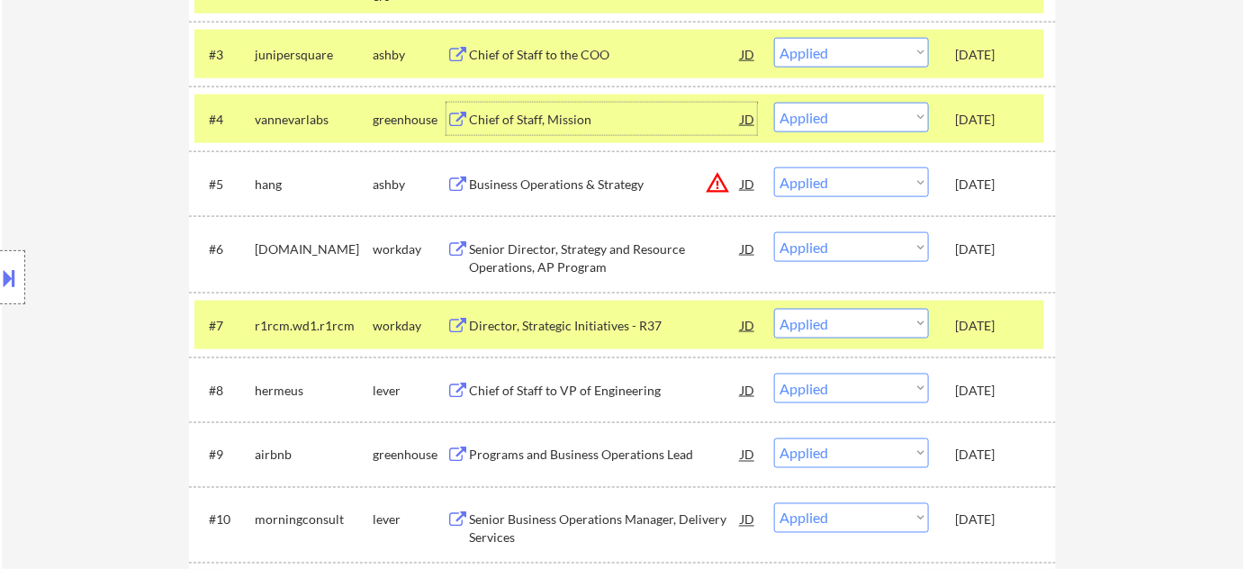
scroll to position [572, 0]
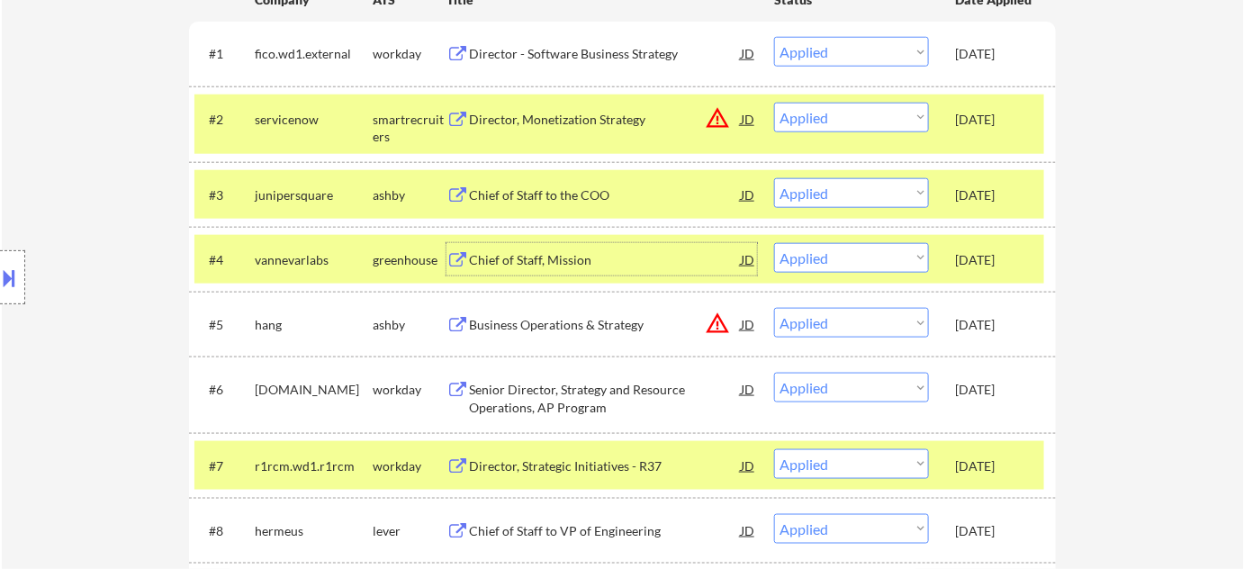
click at [593, 325] on div "Business Operations & Strategy" at bounding box center [605, 325] width 272 height 18
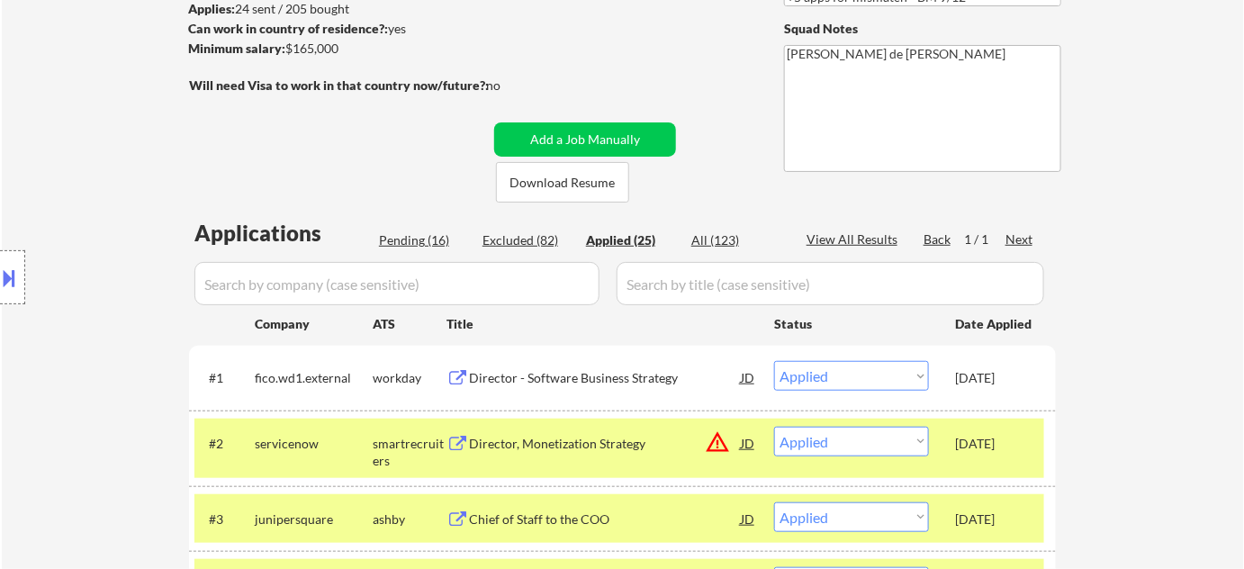
scroll to position [245, 0]
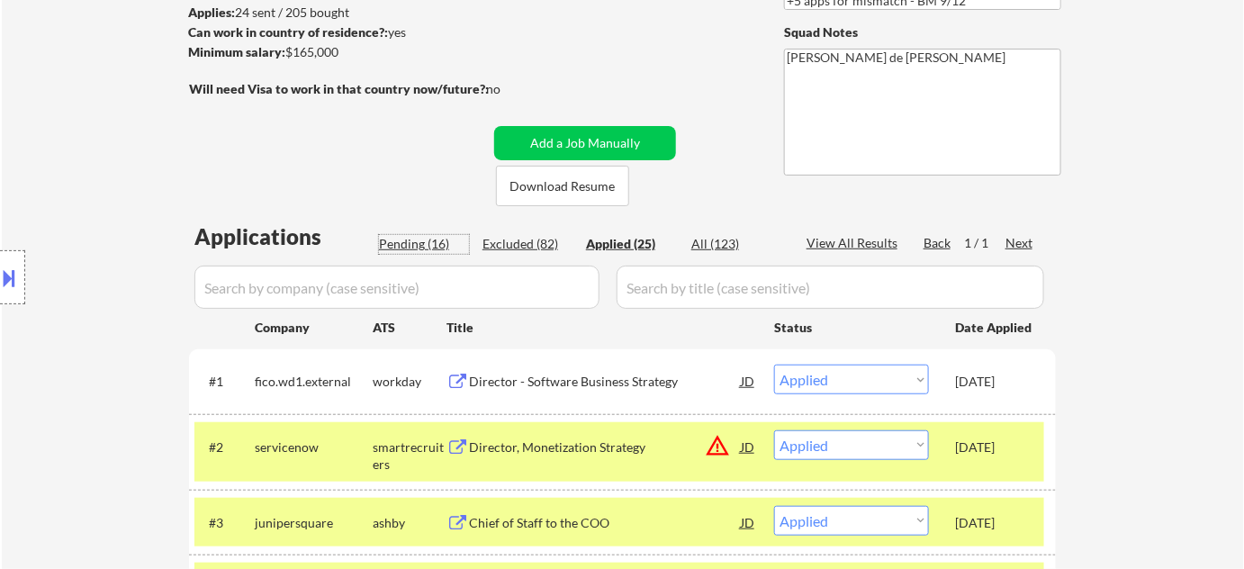
click at [429, 239] on div "Pending (16)" at bounding box center [424, 244] width 90 height 18
select select ""pending""
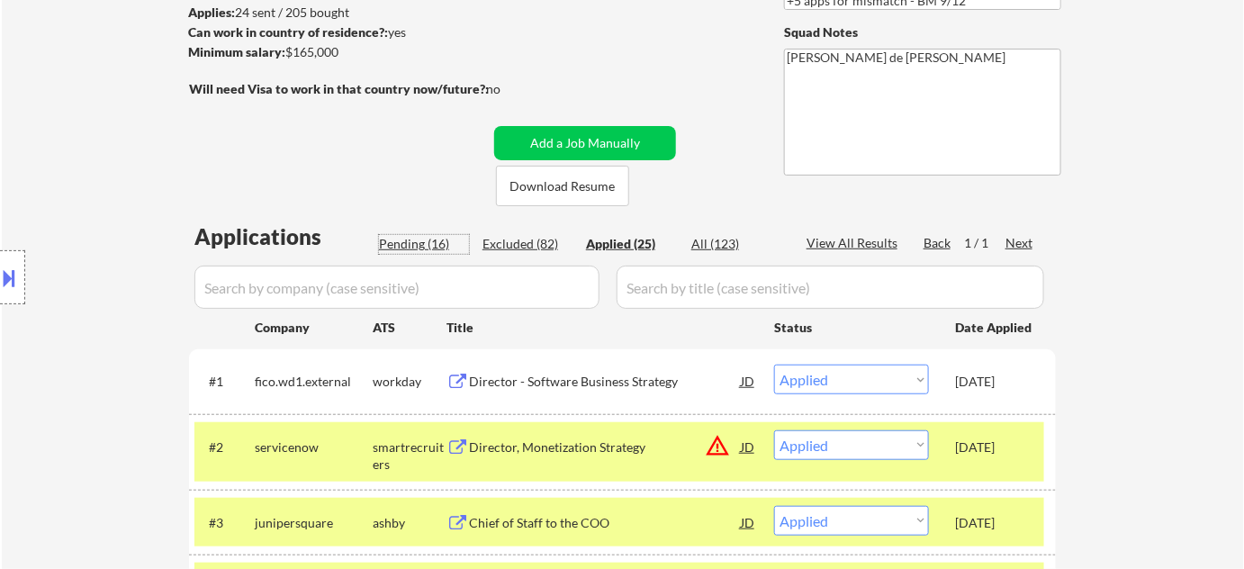
select select ""pending""
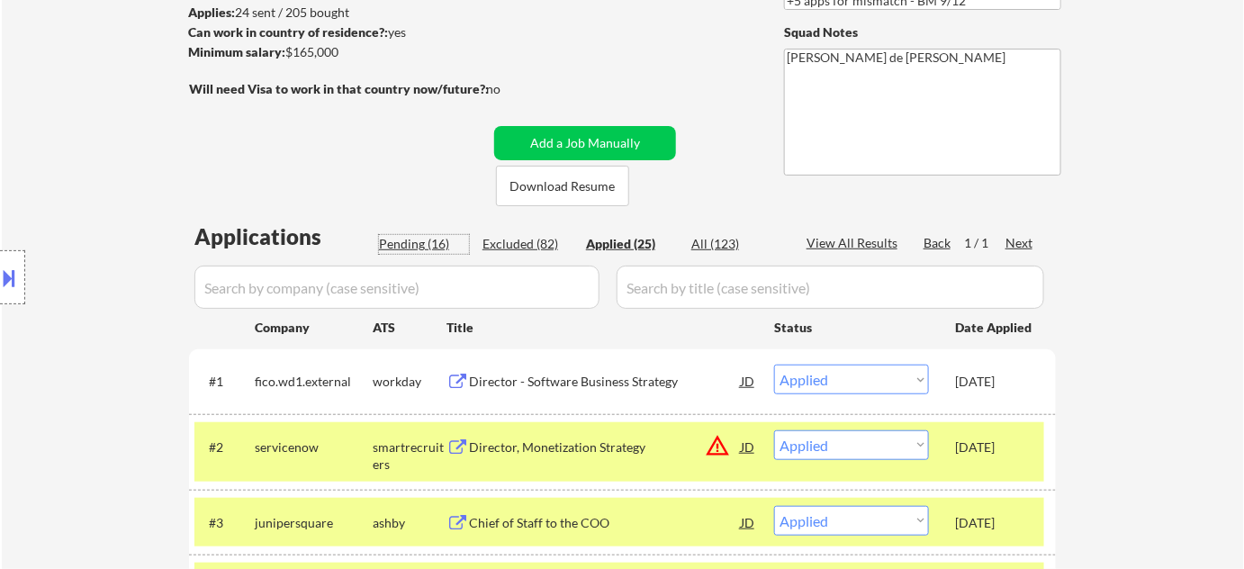
select select ""pending""
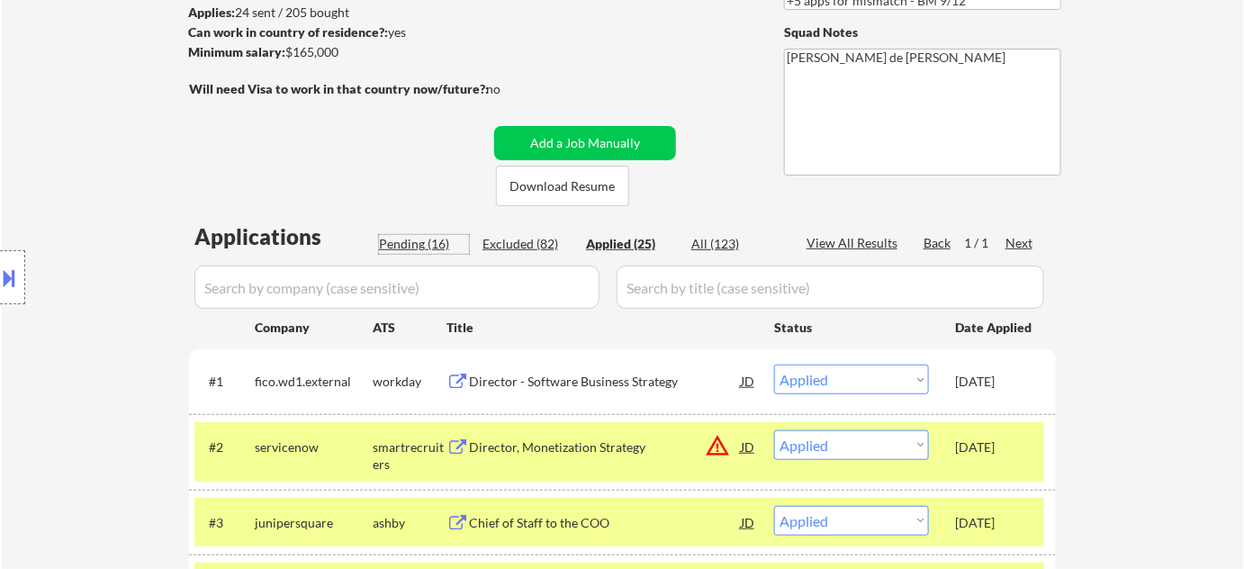
select select ""pending""
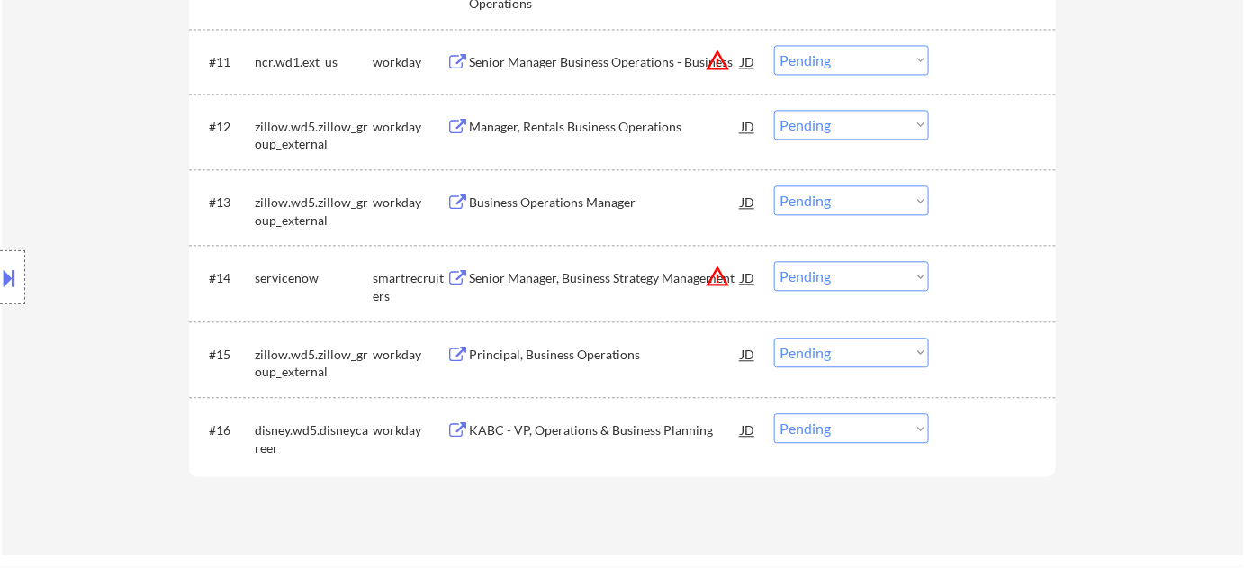
scroll to position [1309, 0]
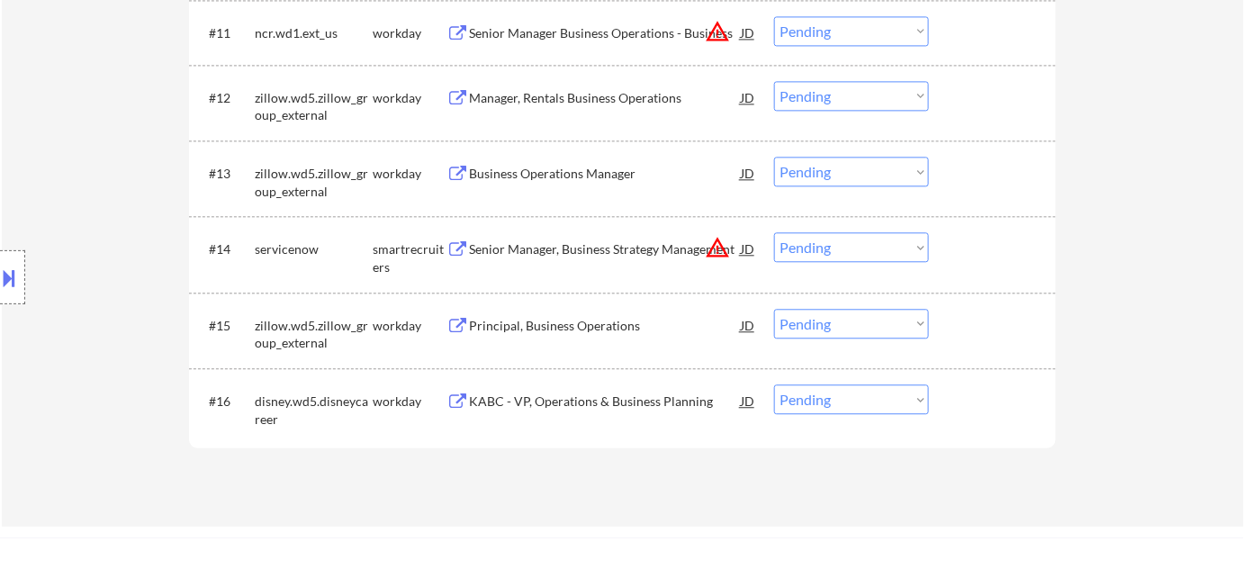
click at [583, 394] on div "KABC - VP, Operations & Business Planning" at bounding box center [605, 401] width 272 height 18
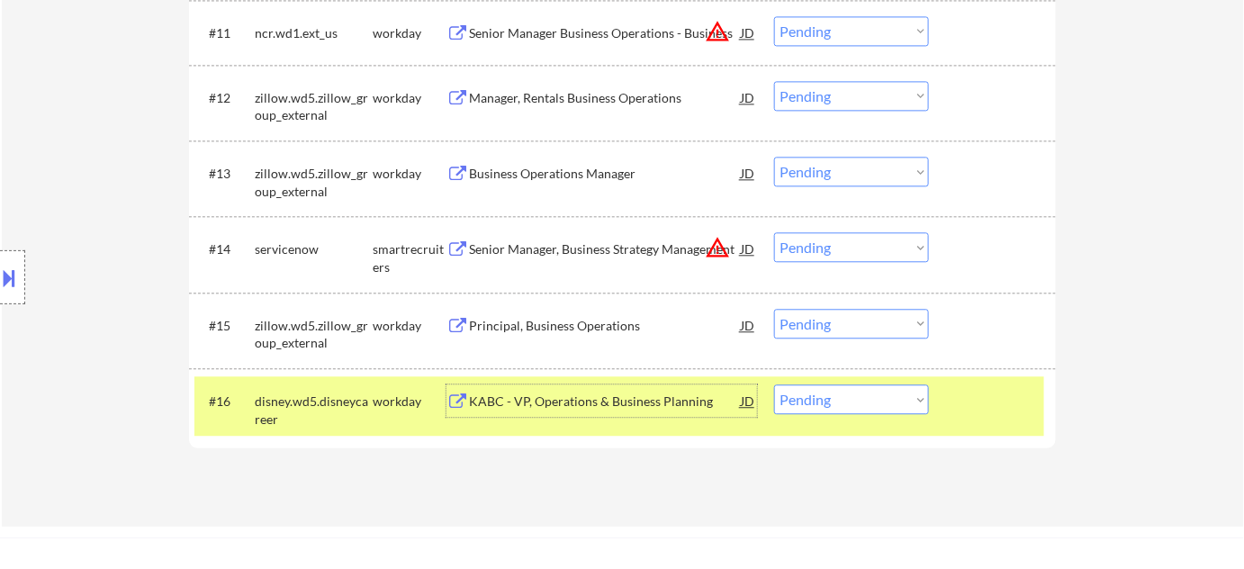
click at [812, 401] on select "Choose an option... Pending Applied Excluded (Questions) Excluded (Expired) Exc…" at bounding box center [851, 399] width 155 height 30
select select ""excluded__bad_match_""
click at [774, 384] on select "Choose an option... Pending Applied Excluded (Questions) Excluded (Expired) Exc…" at bounding box center [851, 399] width 155 height 30
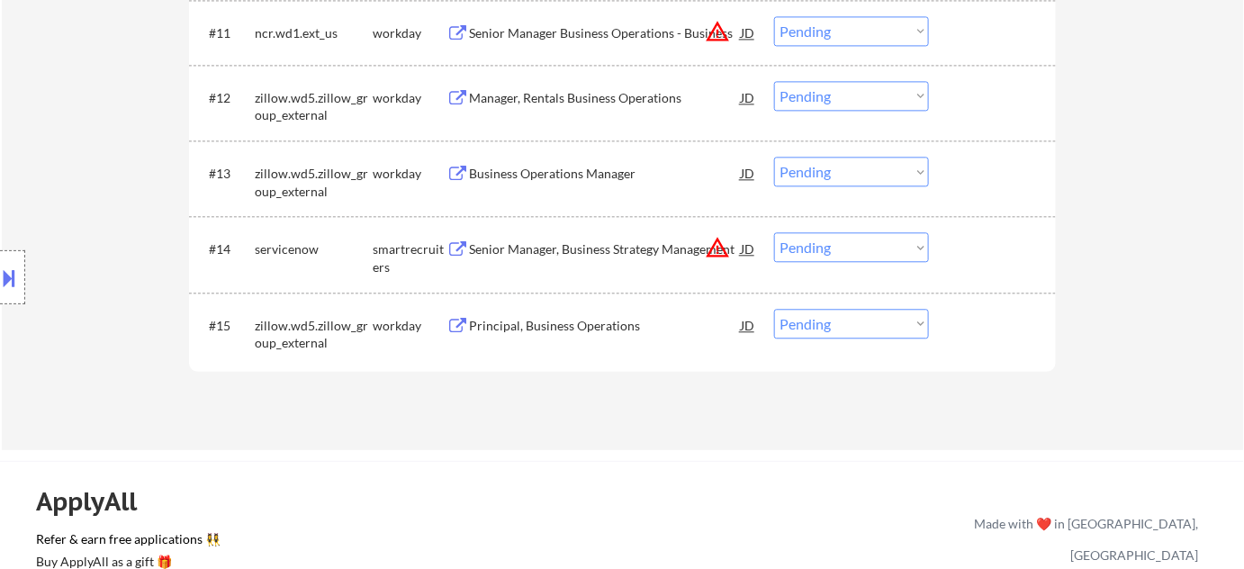
scroll to position [1145, 0]
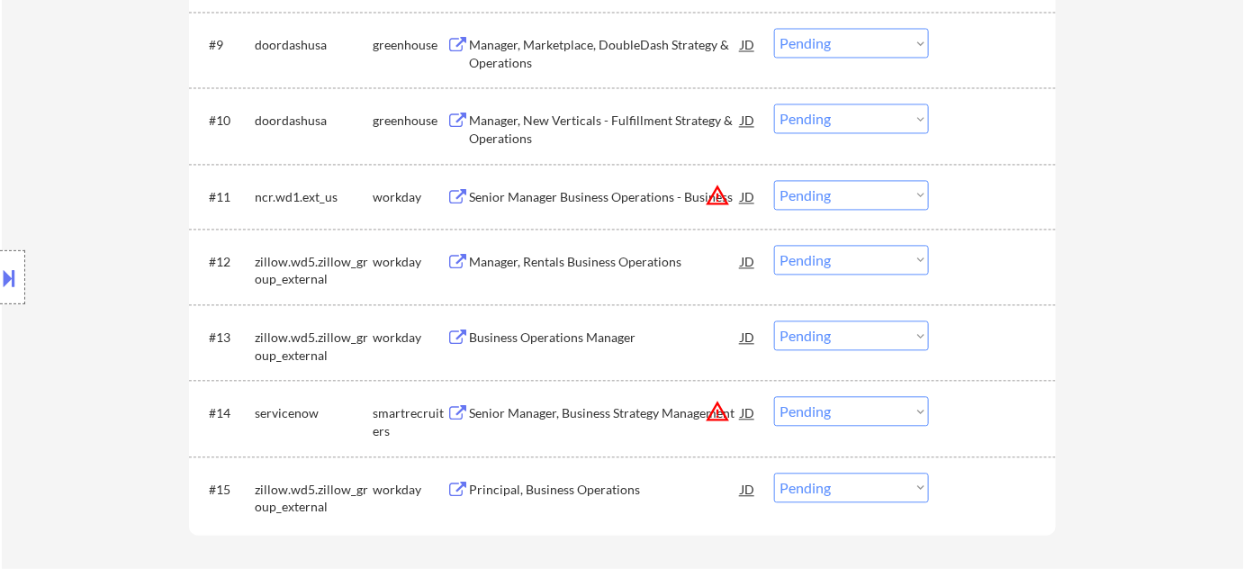
click at [607, 185] on div "Senior Manager Business Operations - Business" at bounding box center [605, 196] width 272 height 32
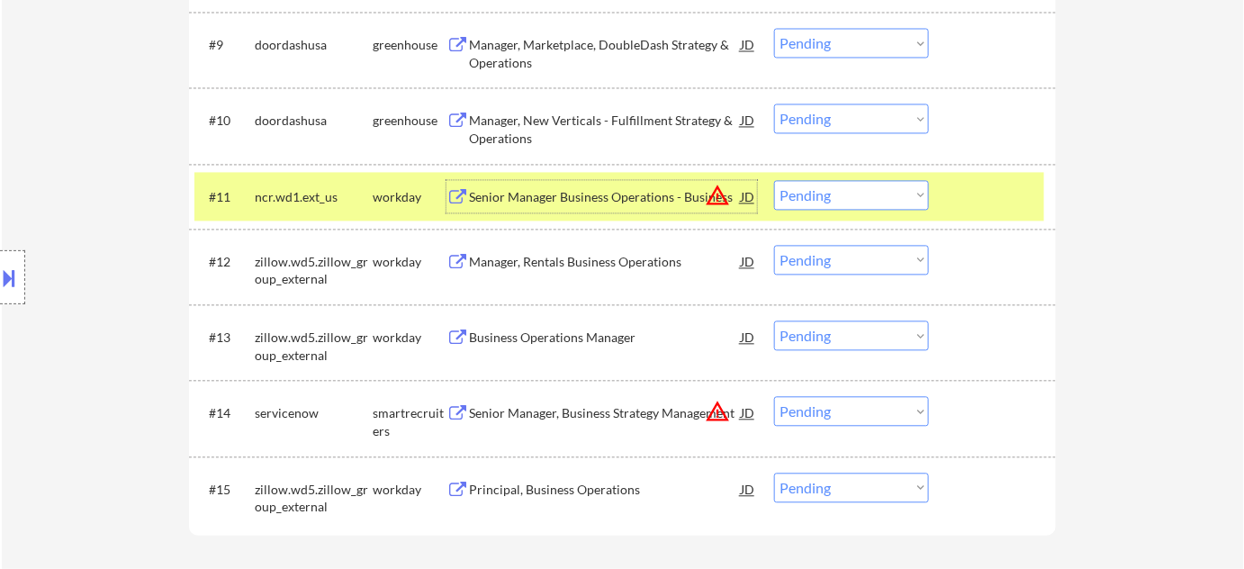
click at [818, 196] on select "Choose an option... Pending Applied Excluded (Questions) Excluded (Expired) Exc…" at bounding box center [851, 195] width 155 height 30
click at [774, 180] on select "Choose an option... Pending Applied Excluded (Questions) Excluded (Expired) Exc…" at bounding box center [851, 195] width 155 height 30
select select ""pending""
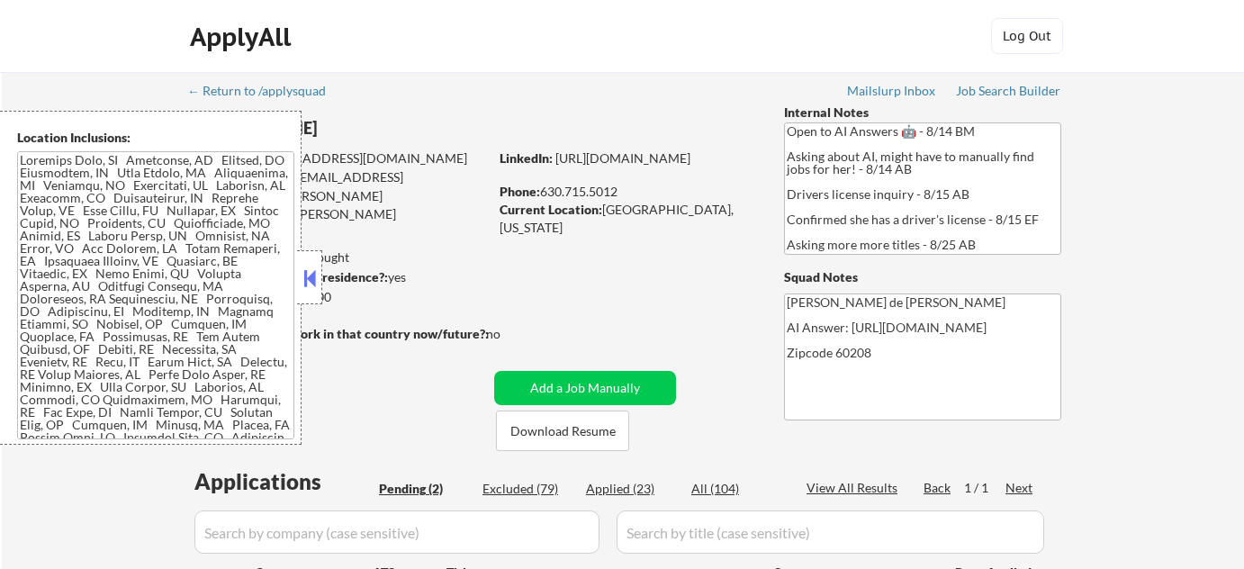
select select ""pending""
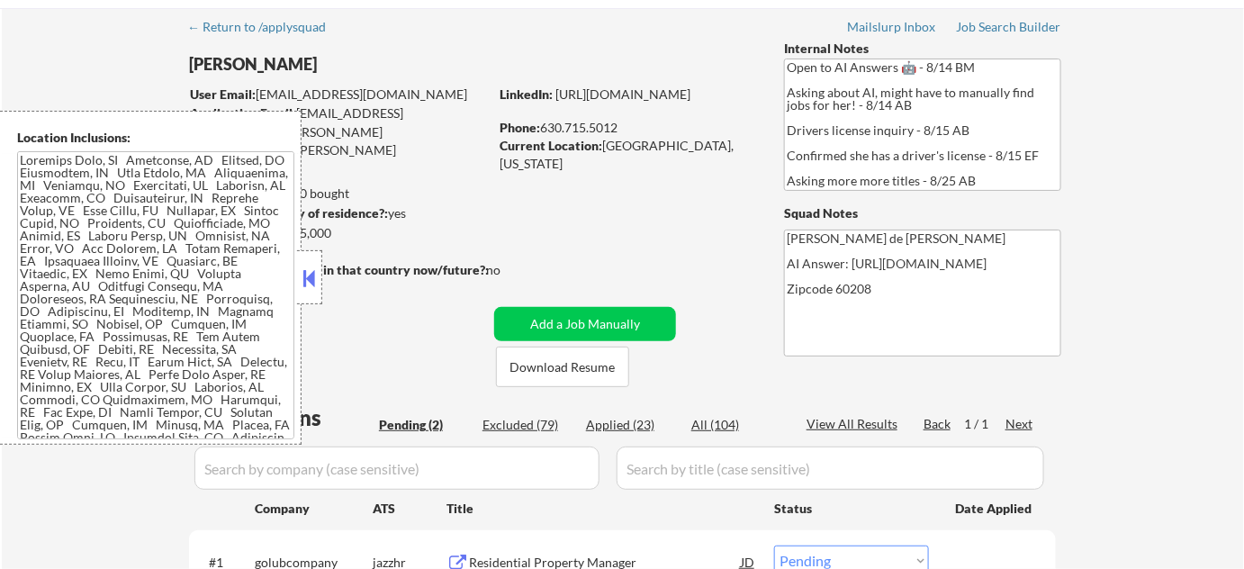
scroll to position [245, 0]
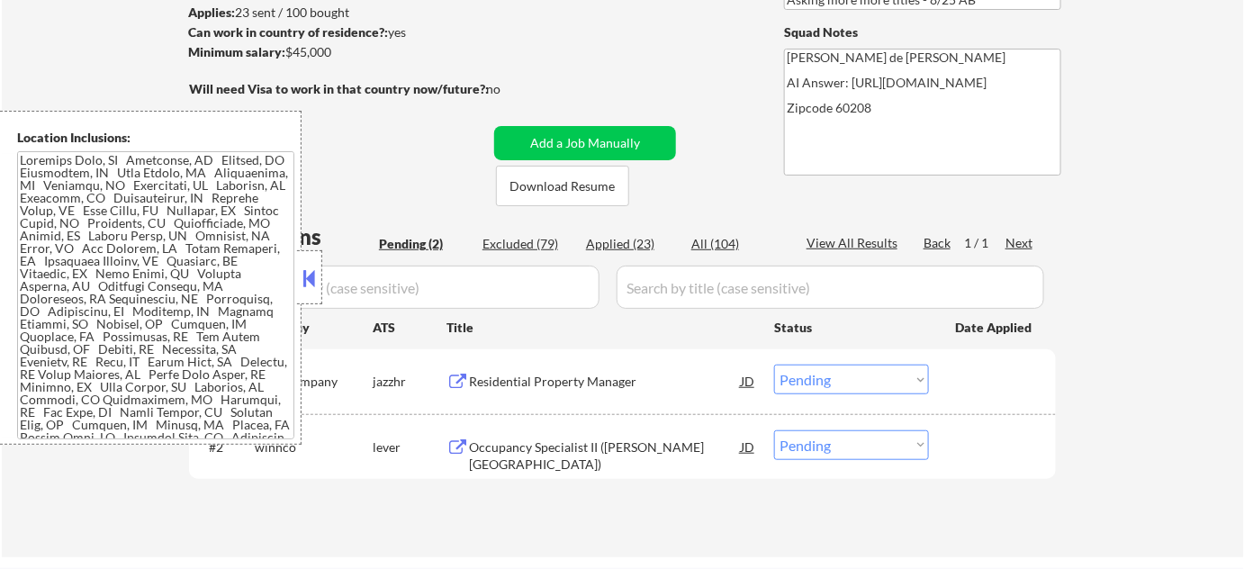
click at [310, 269] on button at bounding box center [310, 278] width 20 height 27
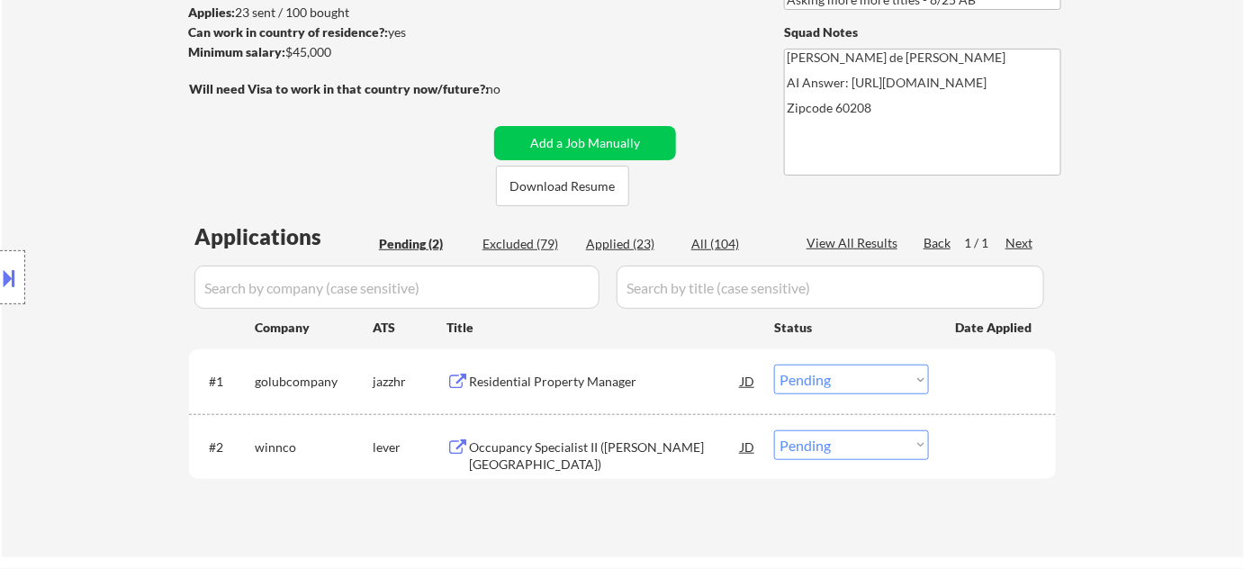
click at [576, 373] on div "Residential Property Manager" at bounding box center [605, 382] width 272 height 18
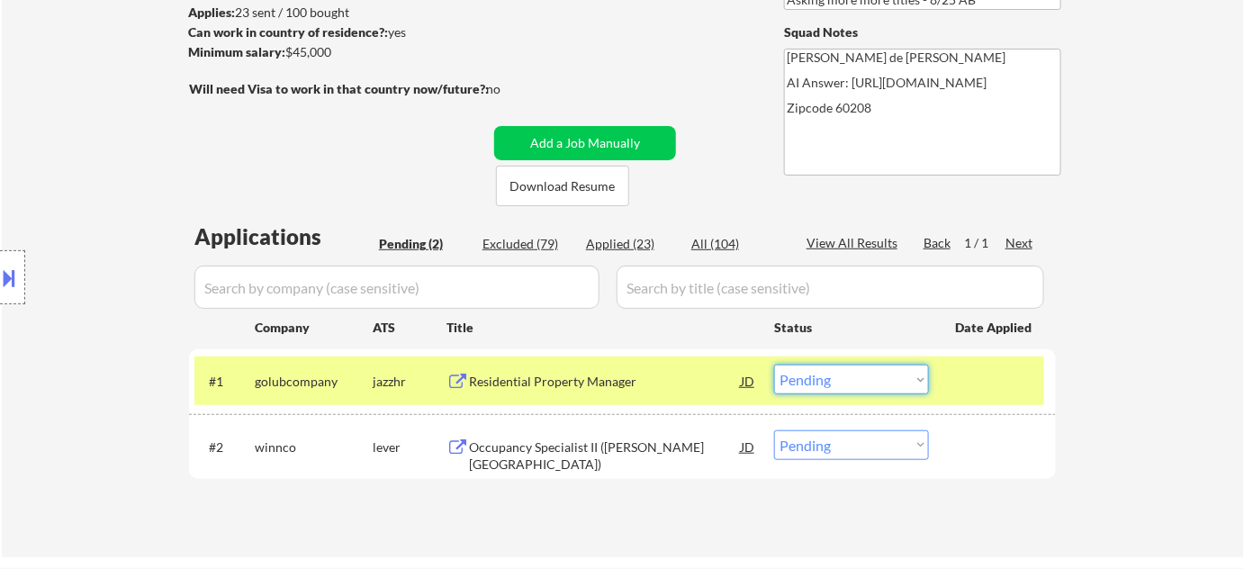
click at [808, 381] on select "Choose an option... Pending Applied Excluded (Questions) Excluded (Expired) Exc…" at bounding box center [851, 380] width 155 height 30
click at [774, 365] on select "Choose an option... Pending Applied Excluded (Questions) Excluded (Expired) Exc…" at bounding box center [851, 380] width 155 height 30
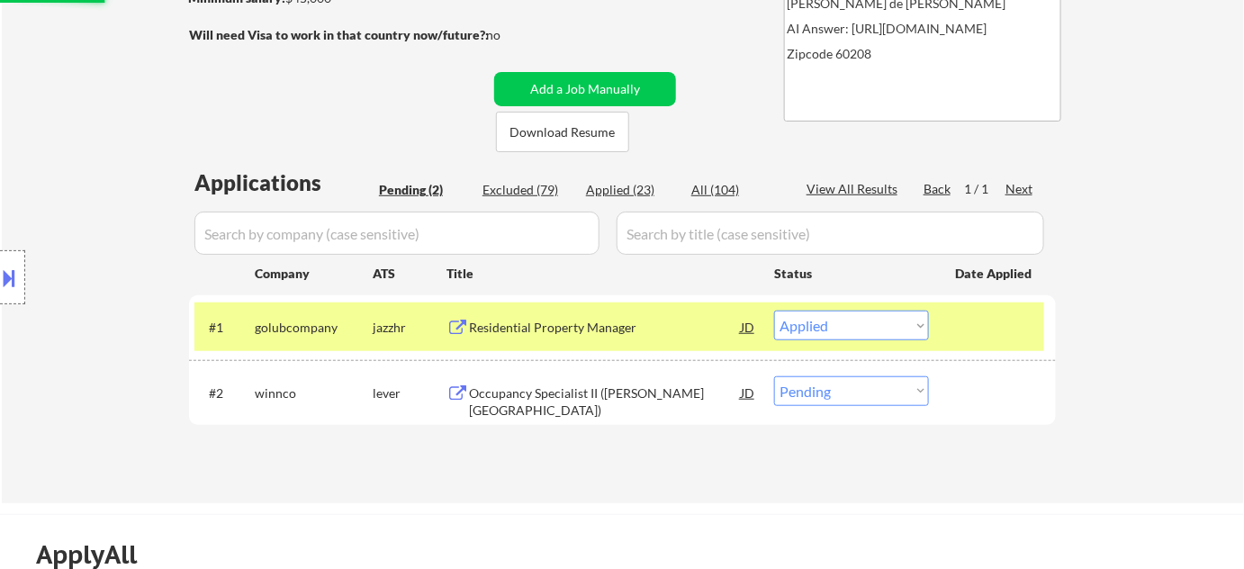
scroll to position [327, 0]
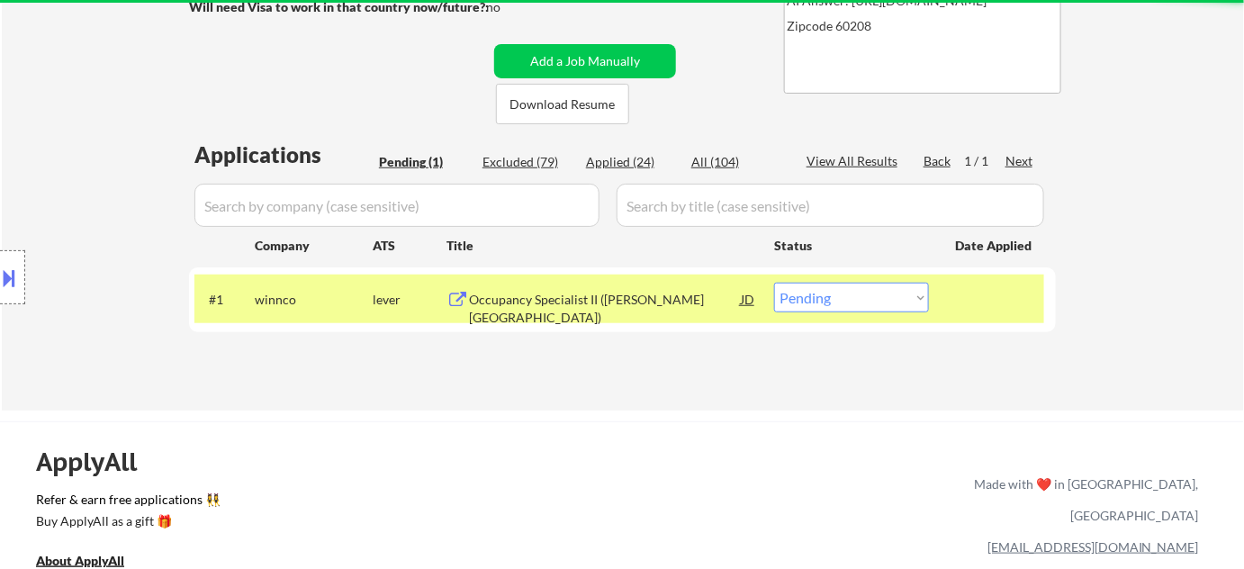
click at [583, 300] on div "Occupancy Specialist II (Jackson Park Terrace)" at bounding box center [605, 308] width 272 height 35
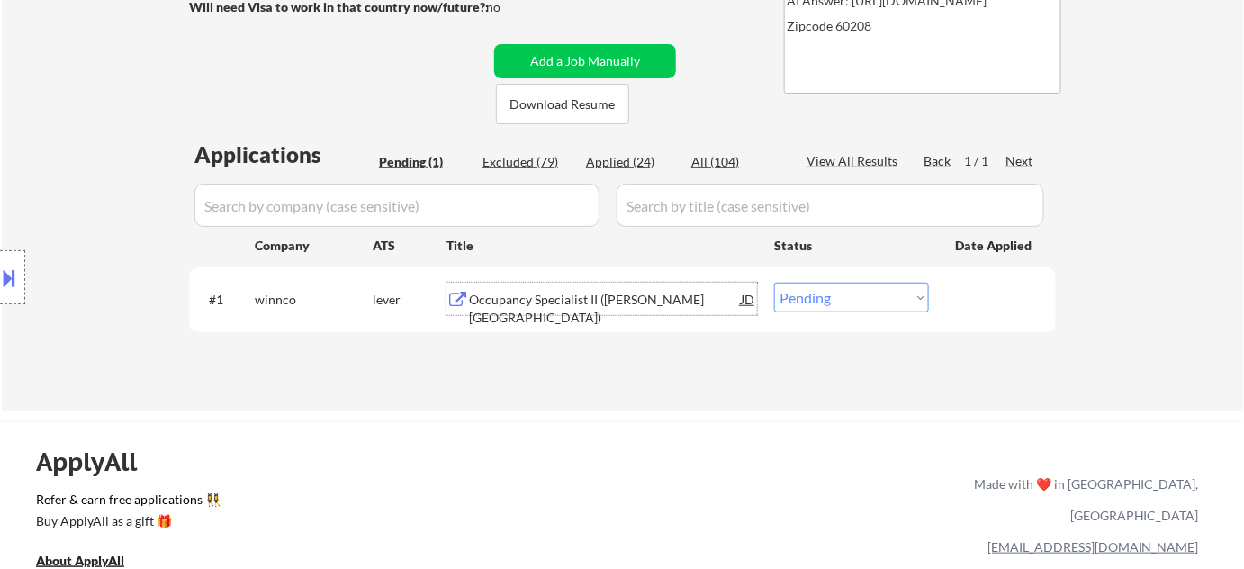
click at [829, 311] on div "#1 winnco lever Occupancy Specialist II (Jackson Park Terrace) JD Choose an opt…" at bounding box center [619, 299] width 850 height 49
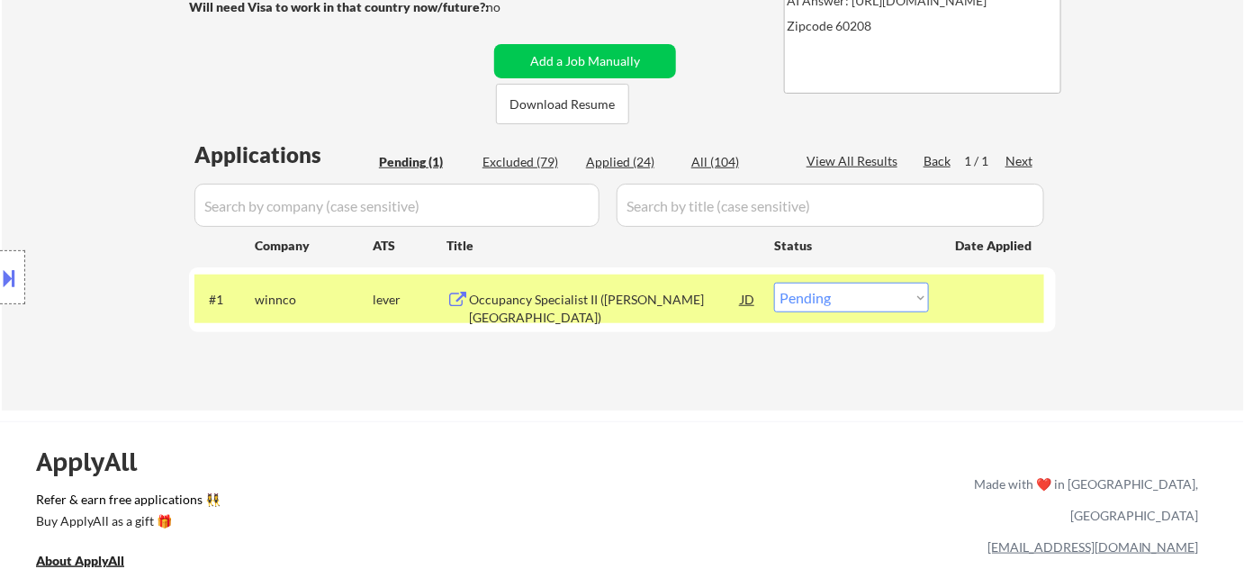
click at [844, 288] on select "Choose an option... Pending Applied Excluded (Questions) Excluded (Expired) Exc…" at bounding box center [851, 298] width 155 height 30
select select ""excluded__bad_match_""
click at [774, 283] on select "Choose an option... Pending Applied Excluded (Questions) Excluded (Expired) Exc…" at bounding box center [851, 298] width 155 height 30
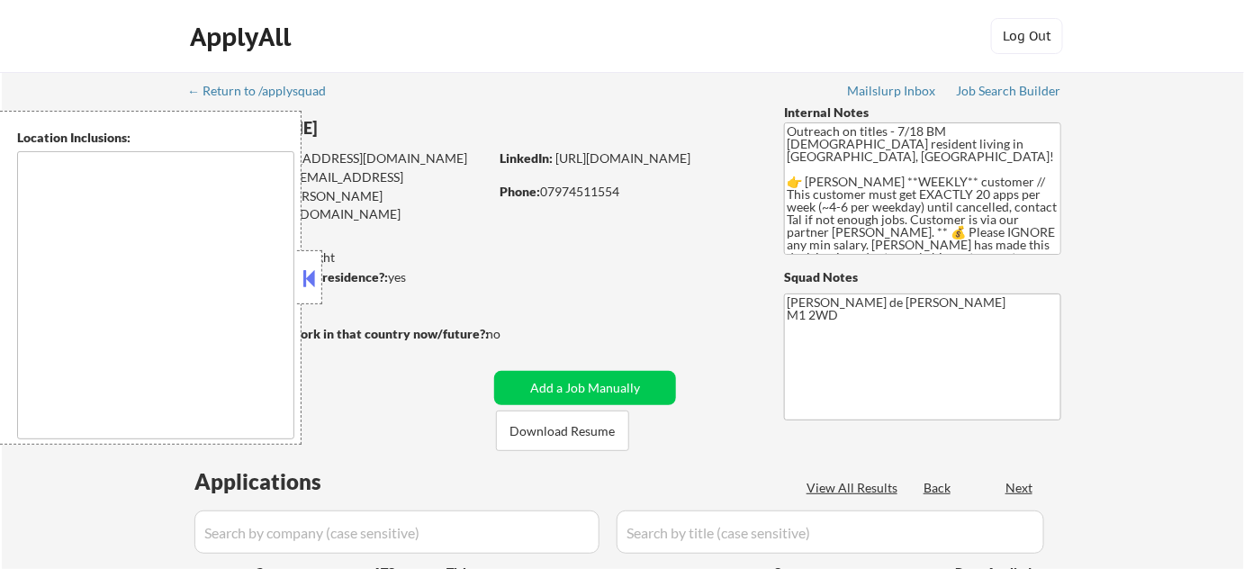
type textarea "remote"
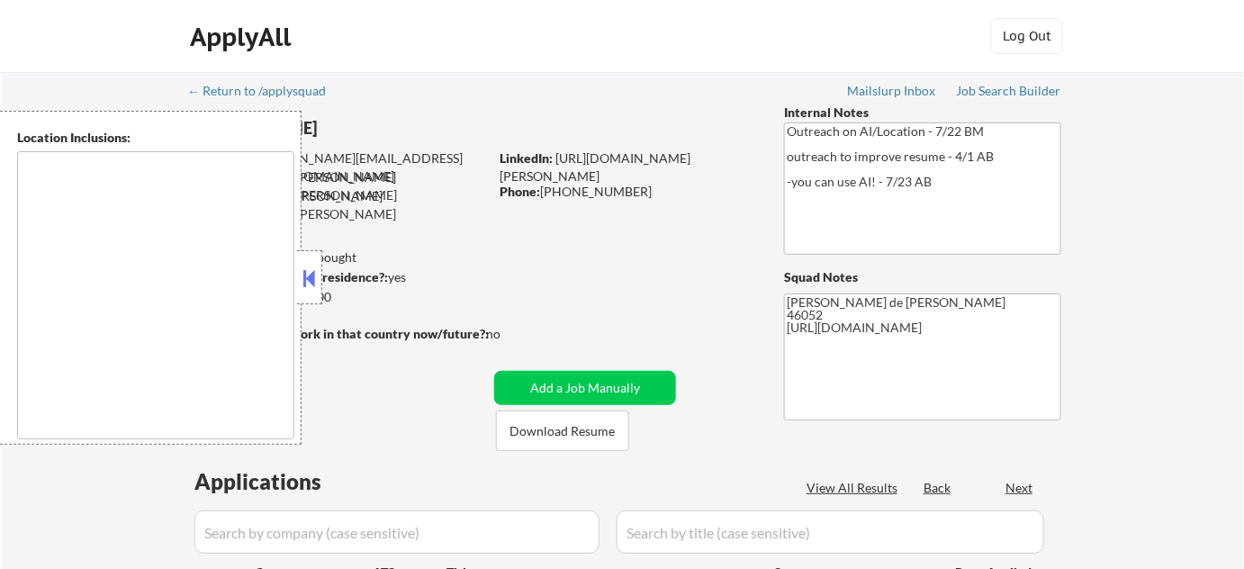
type textarea "Indianapolis, IN Speedway, IN Lawrence, IN Beech Grove, IN Southport, IN Cumber…"
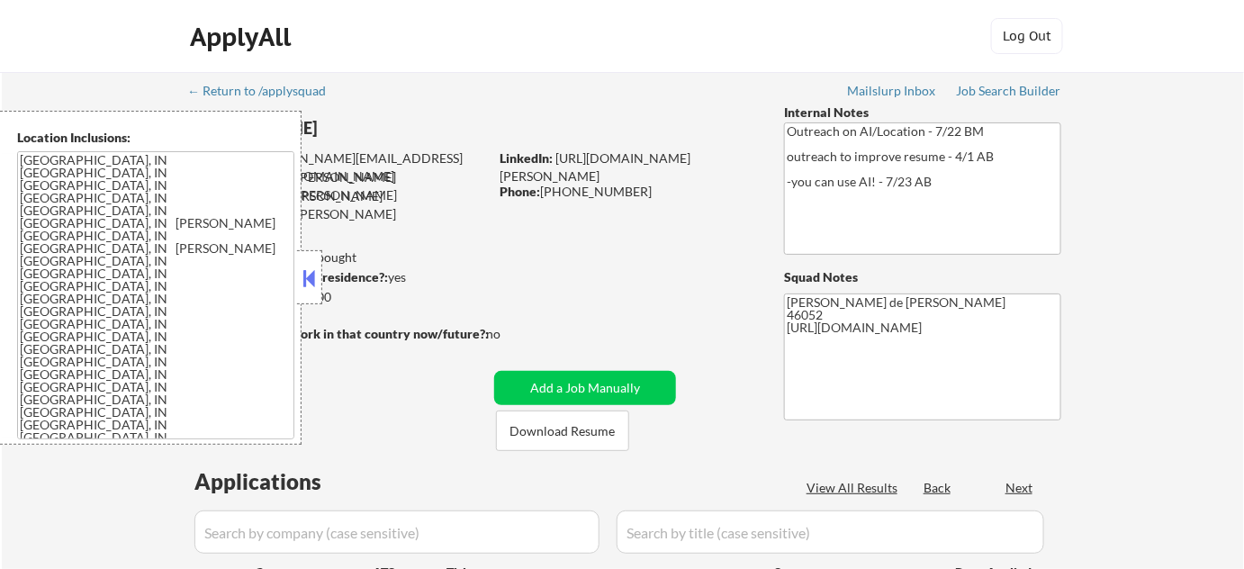
select select ""pending""
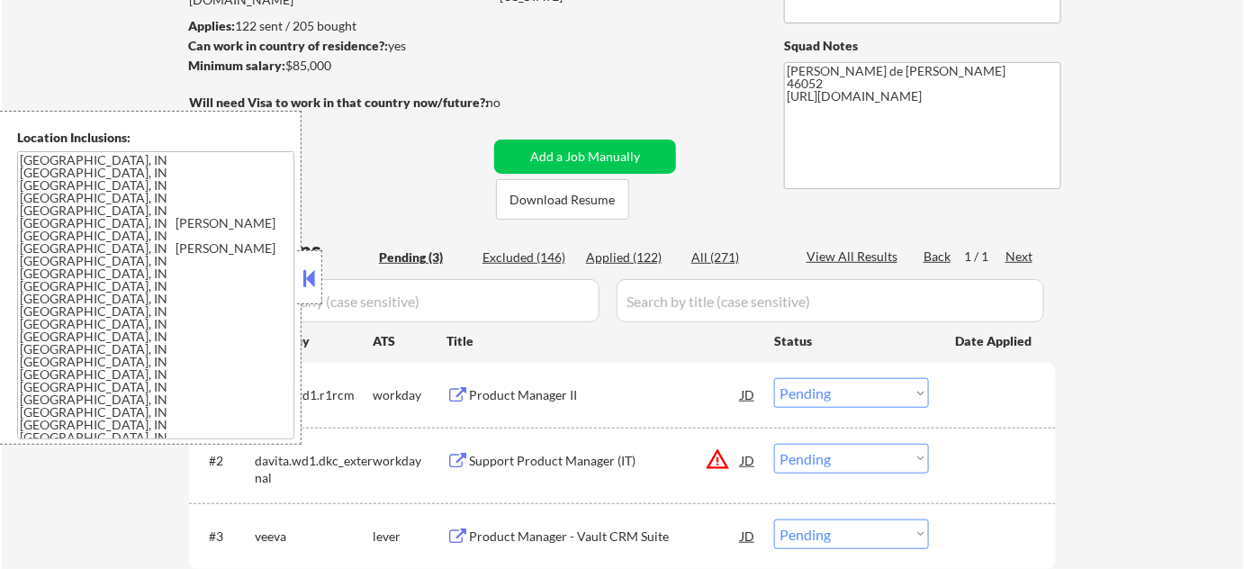
scroll to position [245, 0]
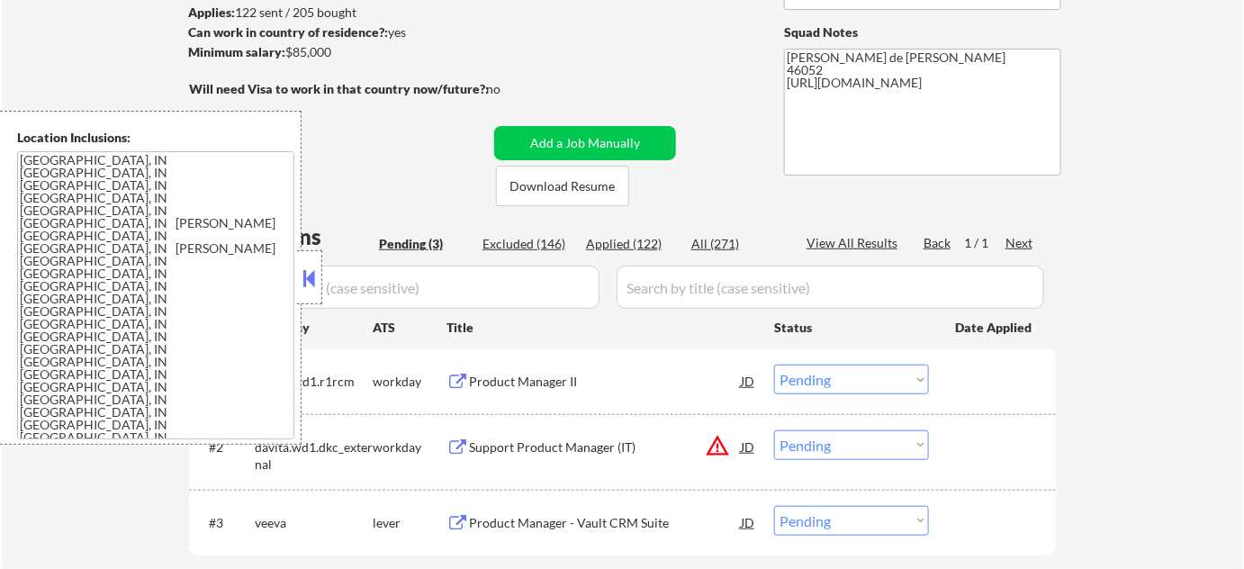
click at [312, 284] on button at bounding box center [310, 278] width 20 height 27
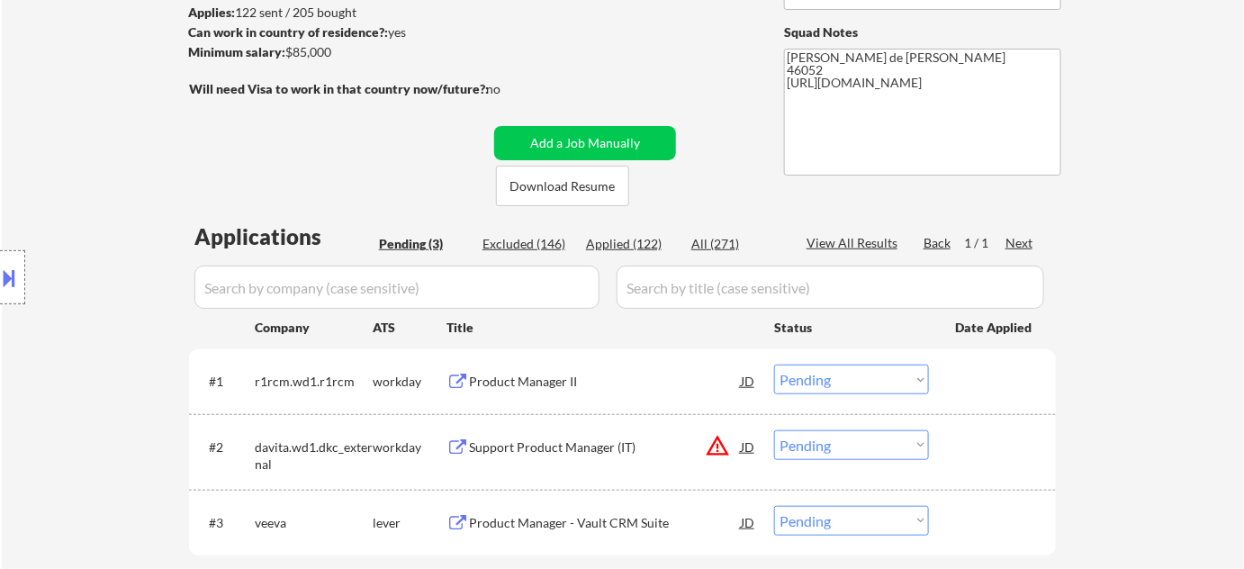
click at [724, 443] on button "warning_amber" at bounding box center [717, 445] width 25 height 25
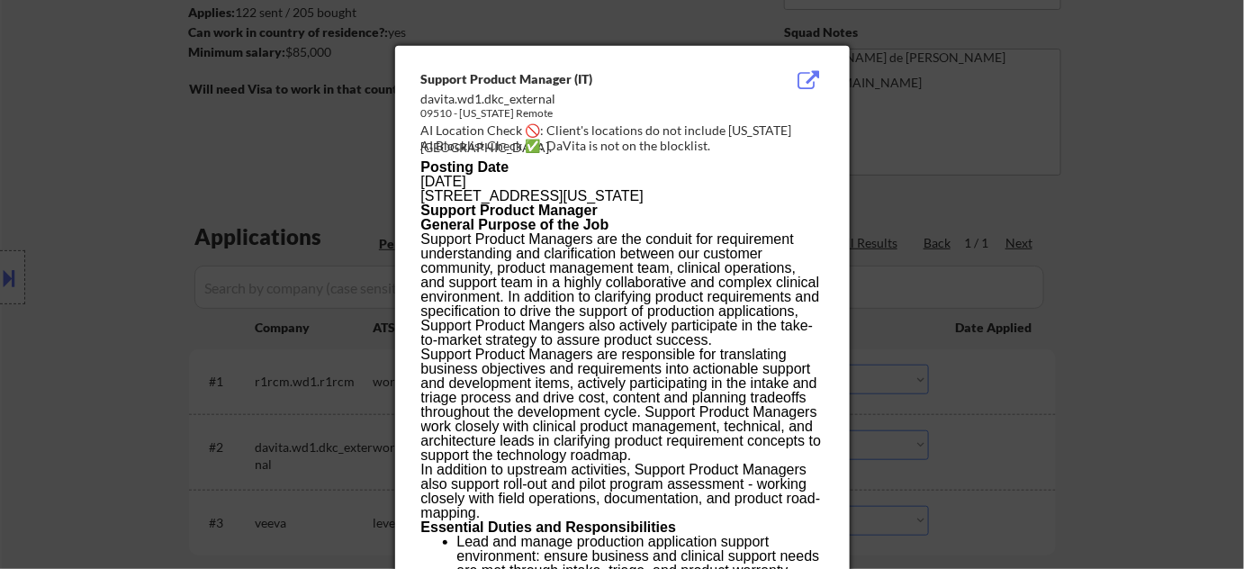
click at [993, 389] on div at bounding box center [622, 284] width 1244 height 569
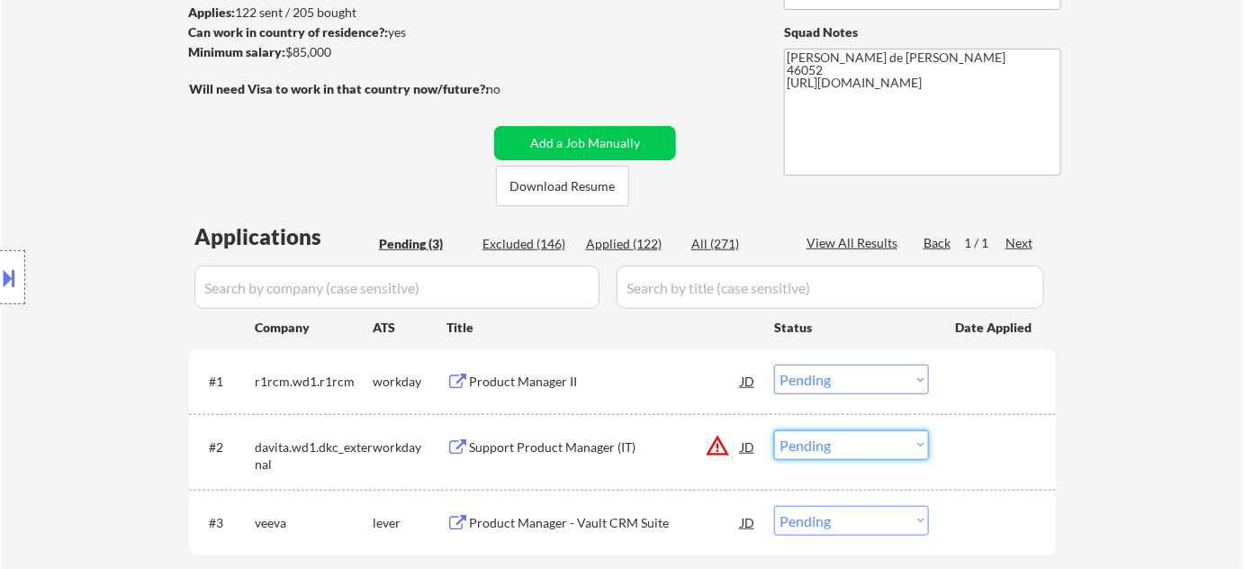
drag, startPoint x: 841, startPoint y: 442, endPoint x: 842, endPoint y: 428, distance: 13.5
click at [842, 442] on select "Choose an option... Pending Applied Excluded (Questions) Excluded (Expired) Exc…" at bounding box center [851, 445] width 155 height 30
click at [774, 430] on select "Choose an option... Pending Applied Excluded (Questions) Excluded (Expired) Exc…" at bounding box center [851, 445] width 155 height 30
select select ""pending""
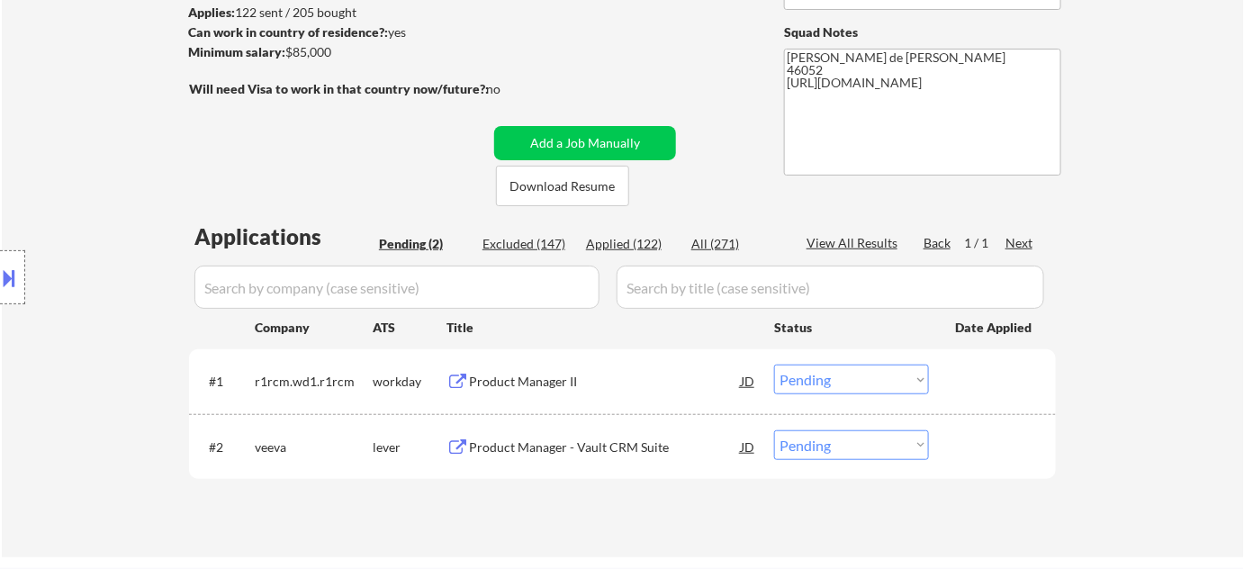
click at [532, 381] on div "Product Manager II" at bounding box center [605, 382] width 272 height 18
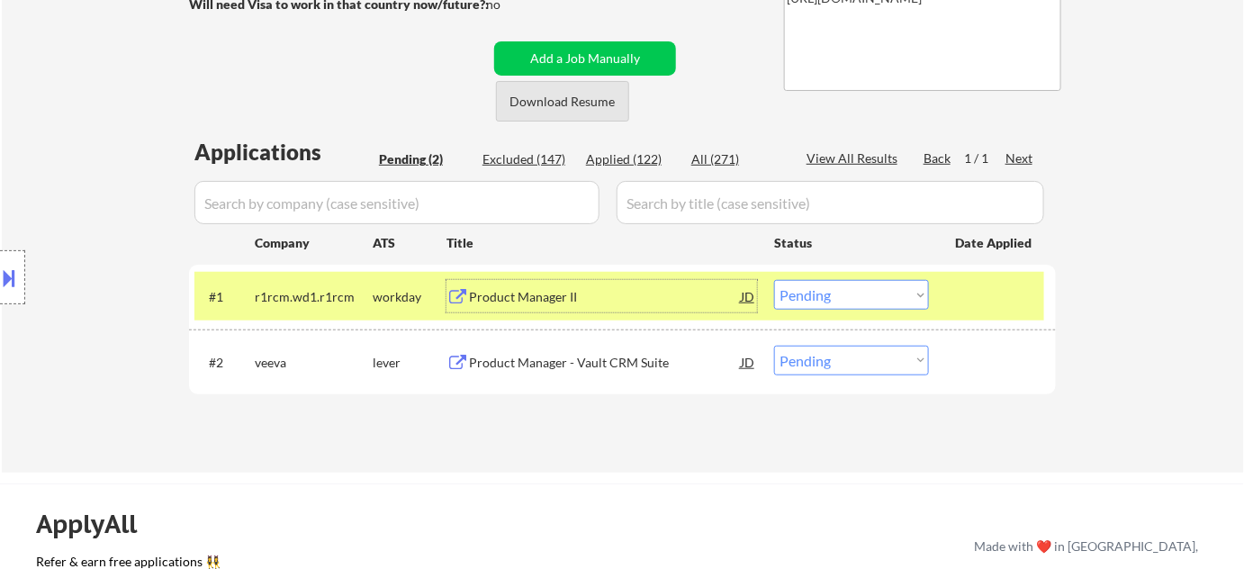
scroll to position [409, 0]
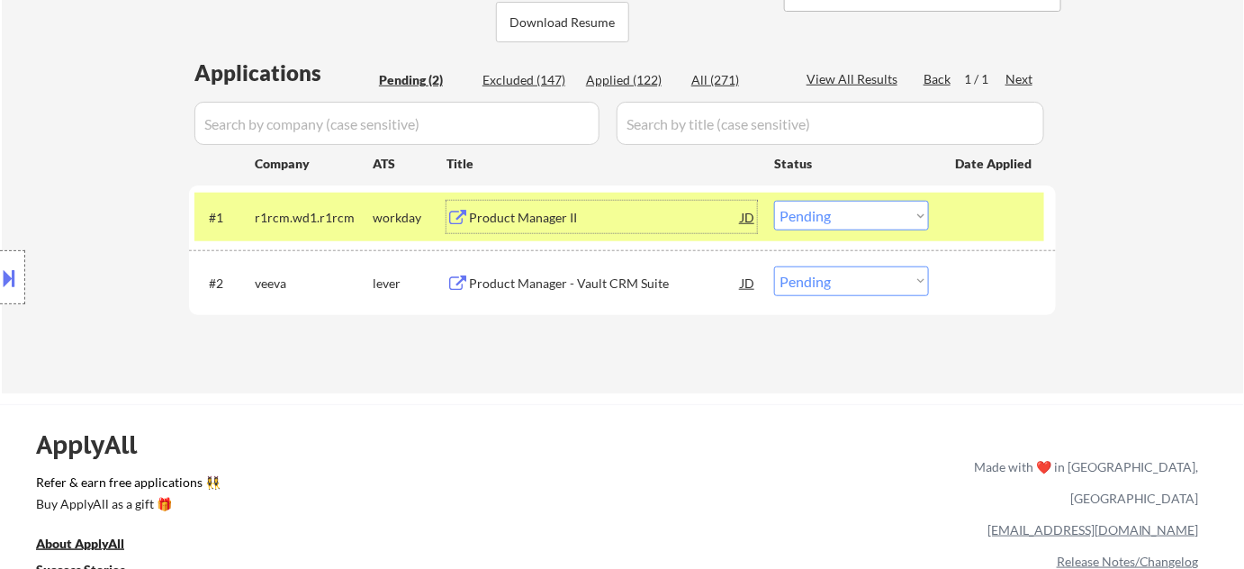
click at [636, 86] on div "Applied (122)" at bounding box center [631, 80] width 90 height 18
click at [547, 125] on input "input" at bounding box center [396, 123] width 405 height 43
click at [618, 74] on div "Applied (122)" at bounding box center [631, 80] width 90 height 18
select select ""applied""
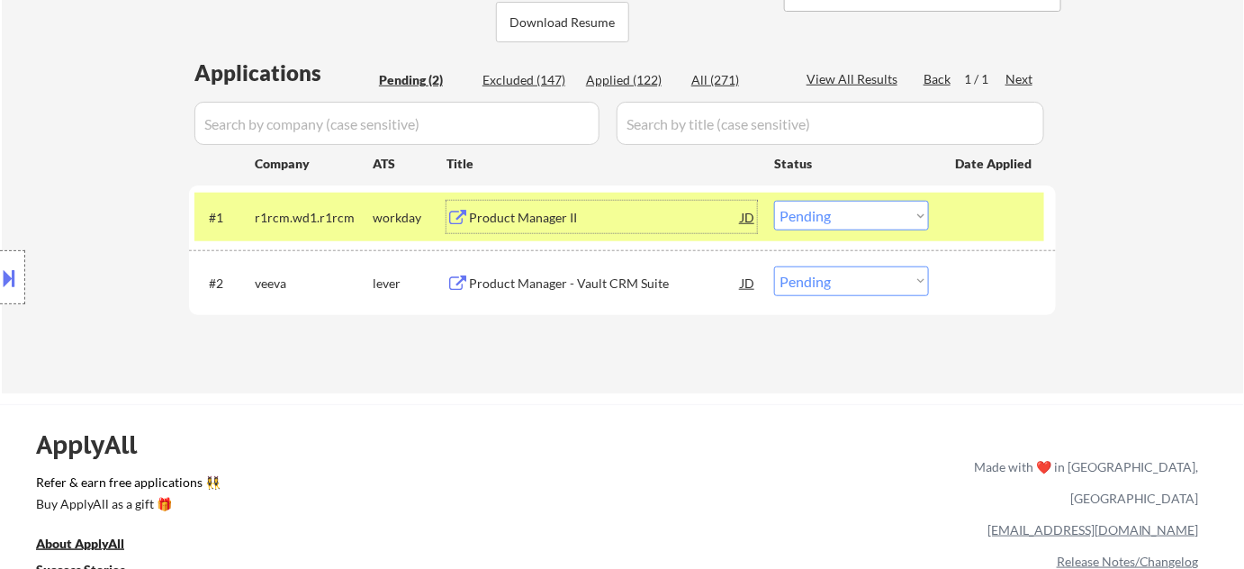
select select ""applied""
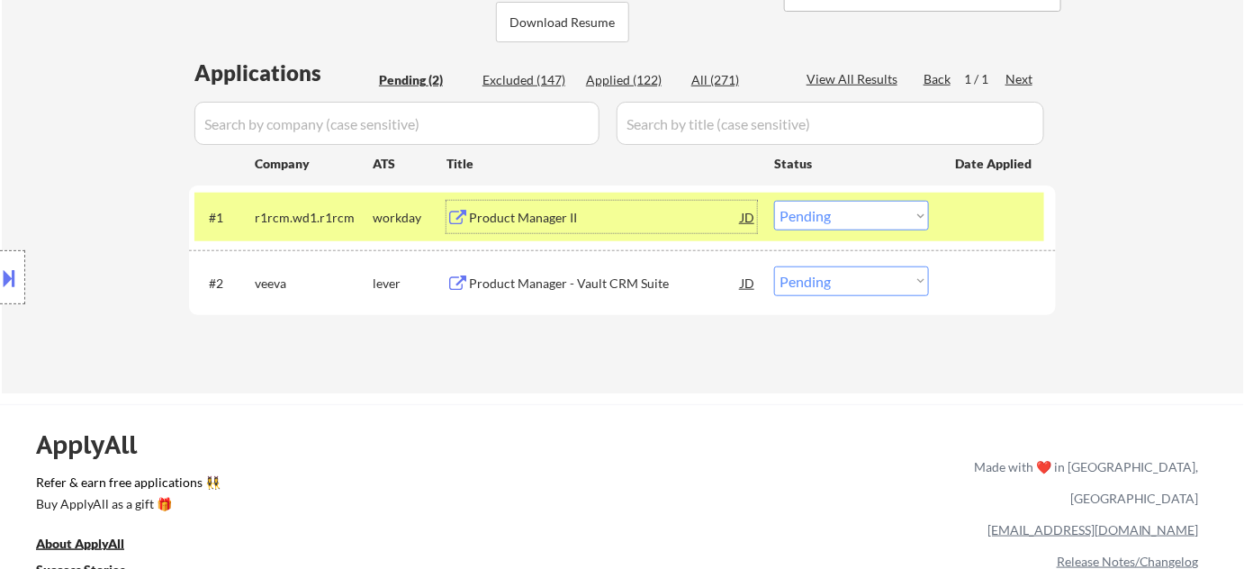
select select ""applied""
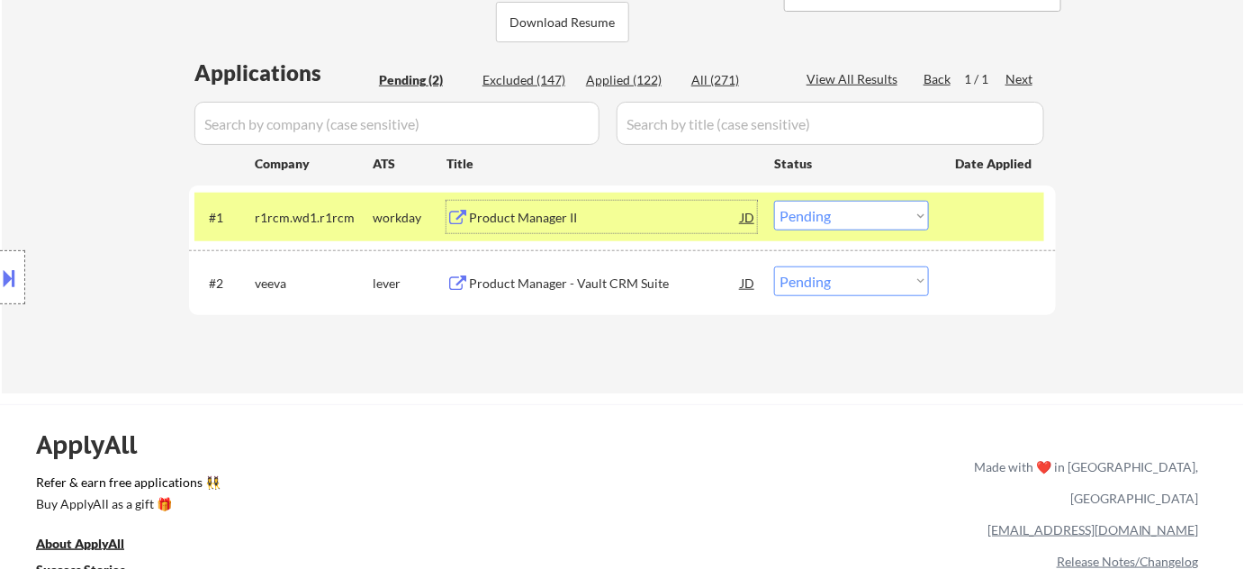
select select ""applied""
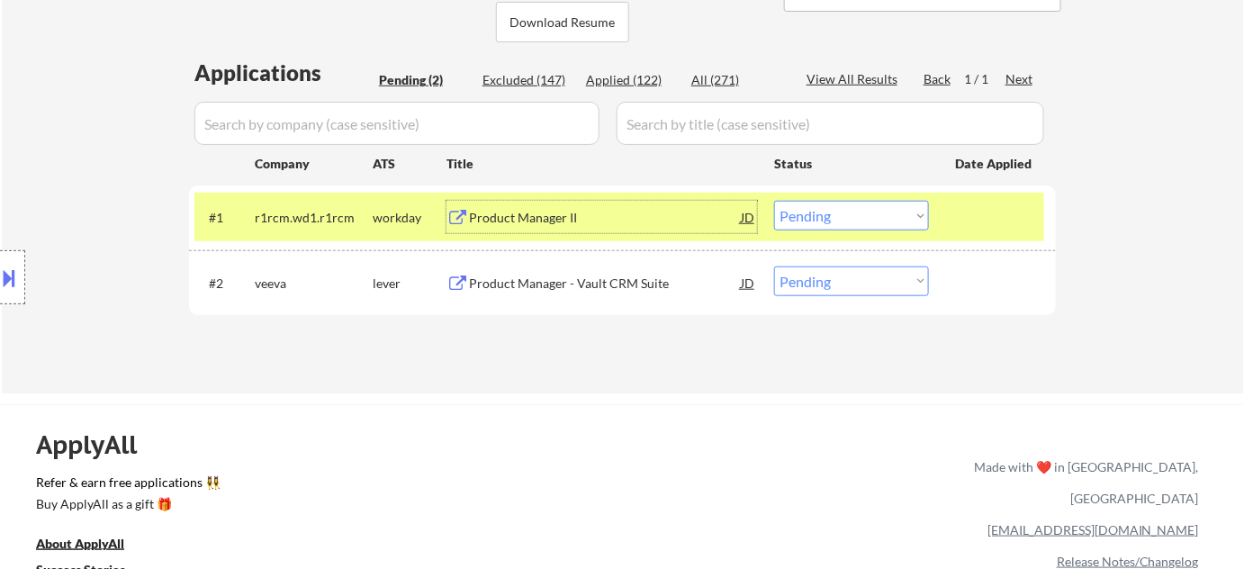
select select ""applied""
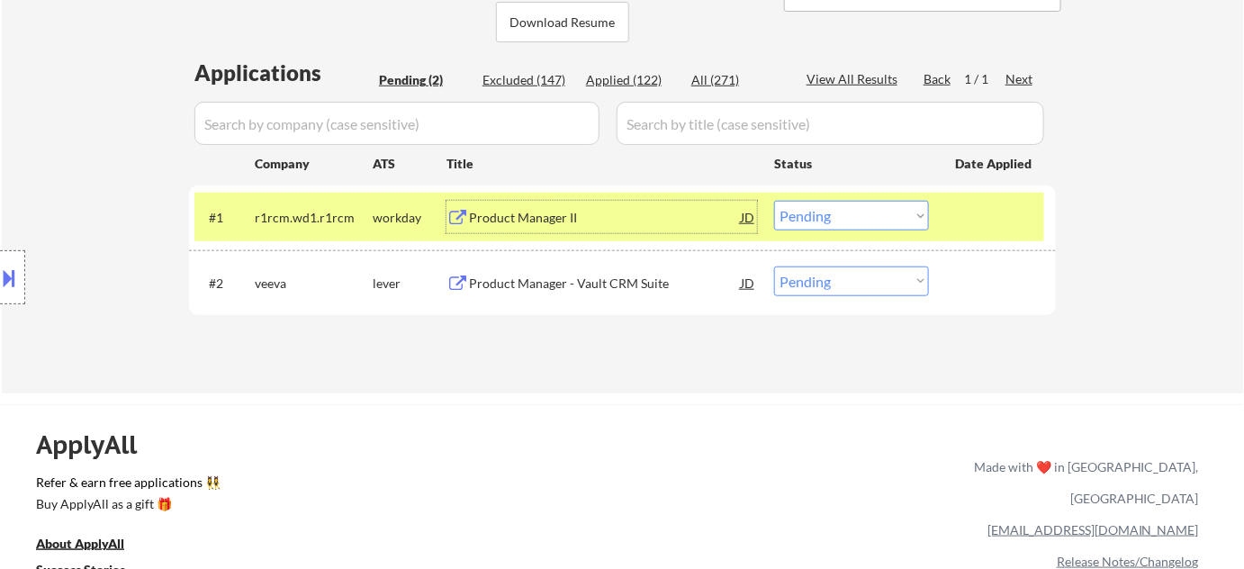
select select ""applied""
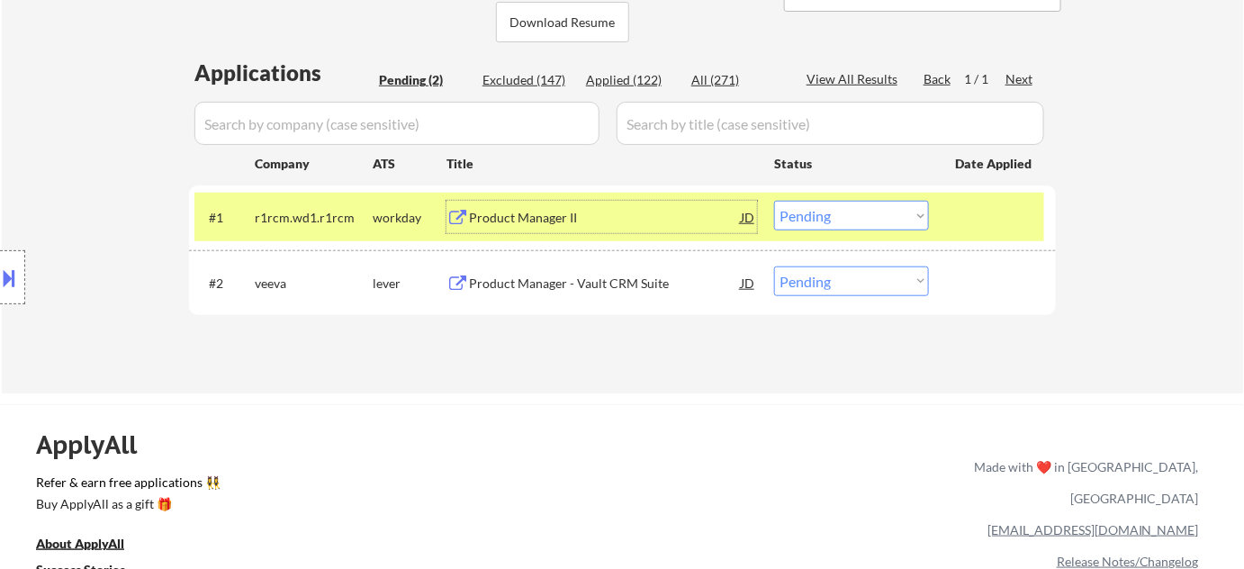
select select ""applied""
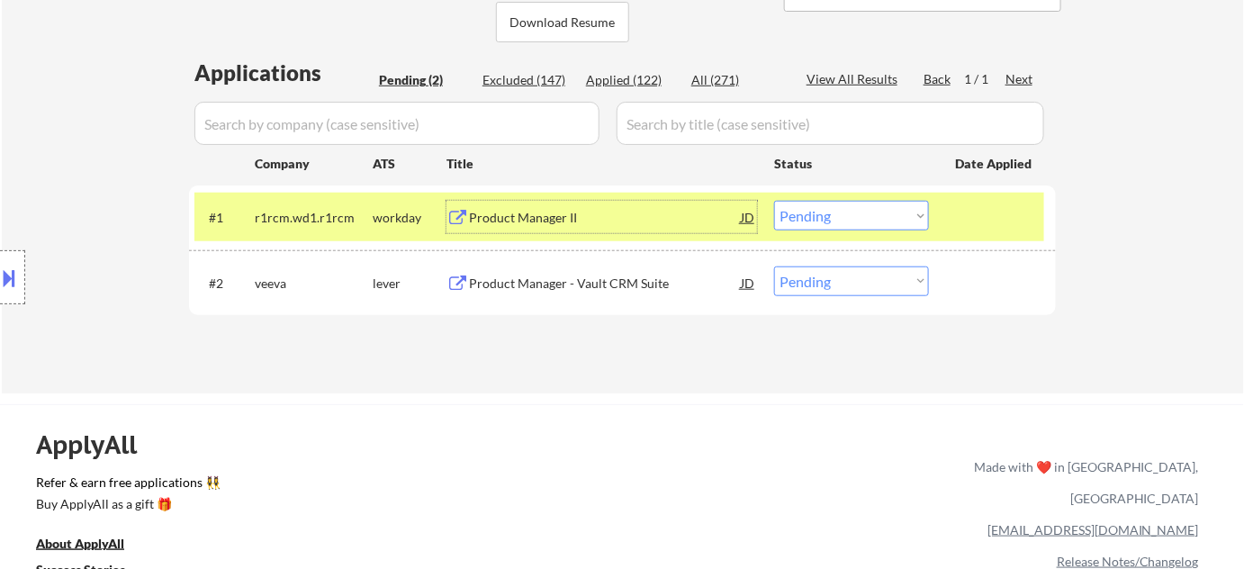
select select ""applied""
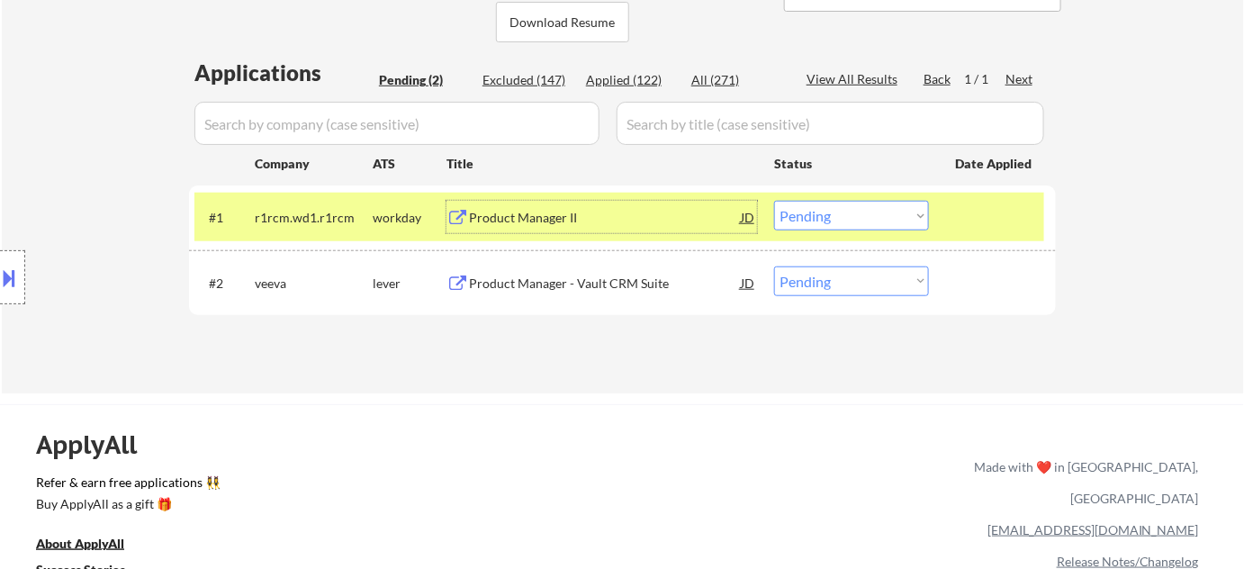
select select ""applied""
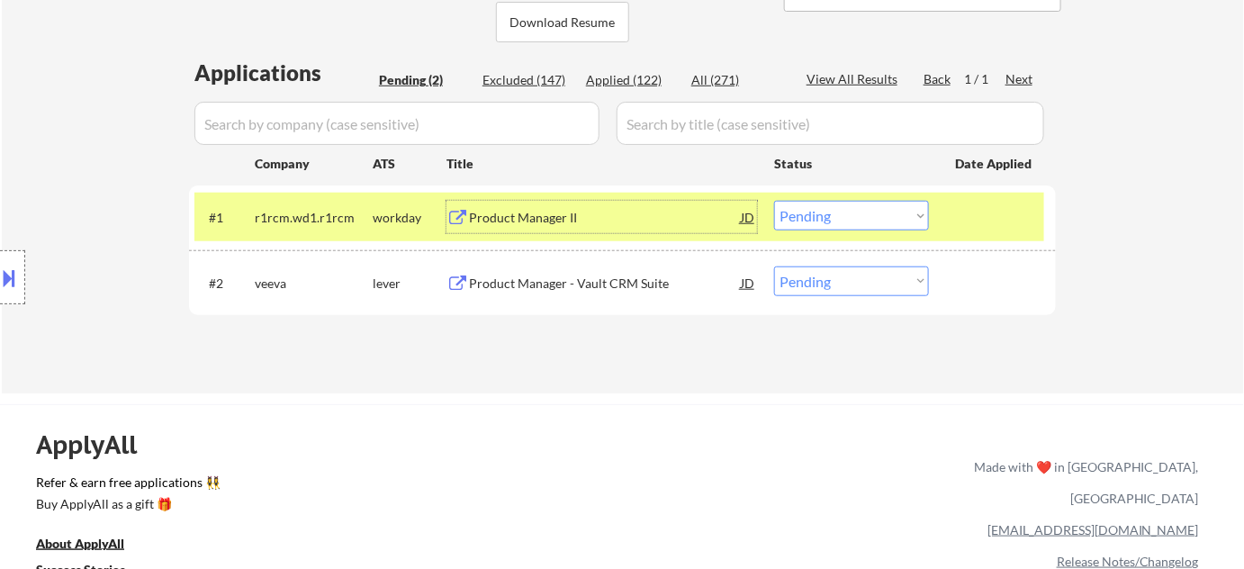
select select ""applied""
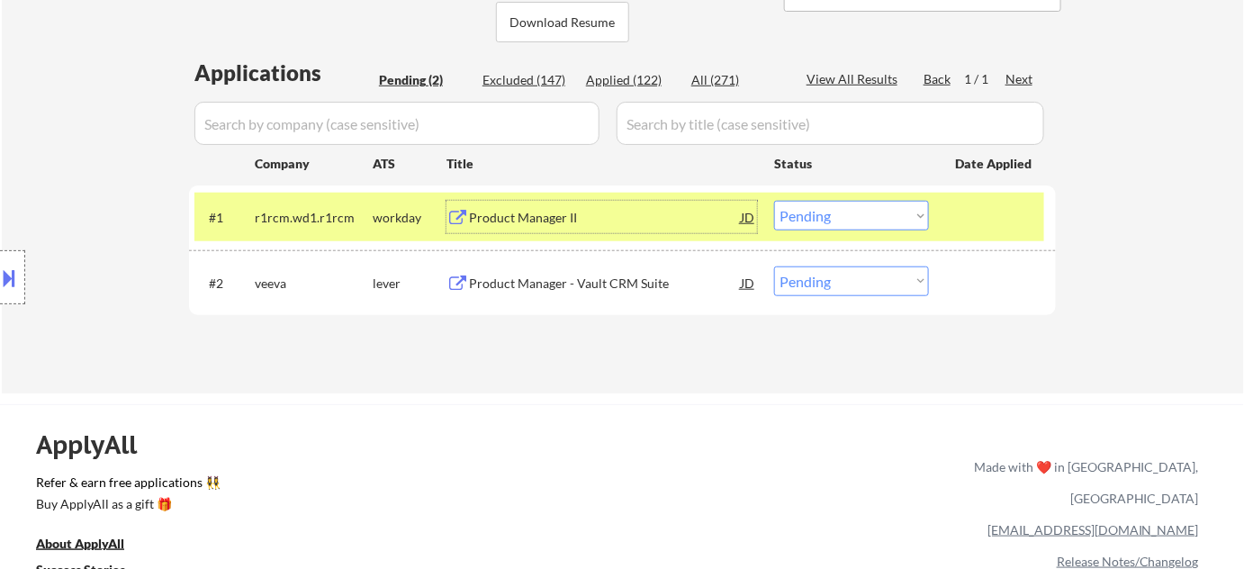
select select ""applied""
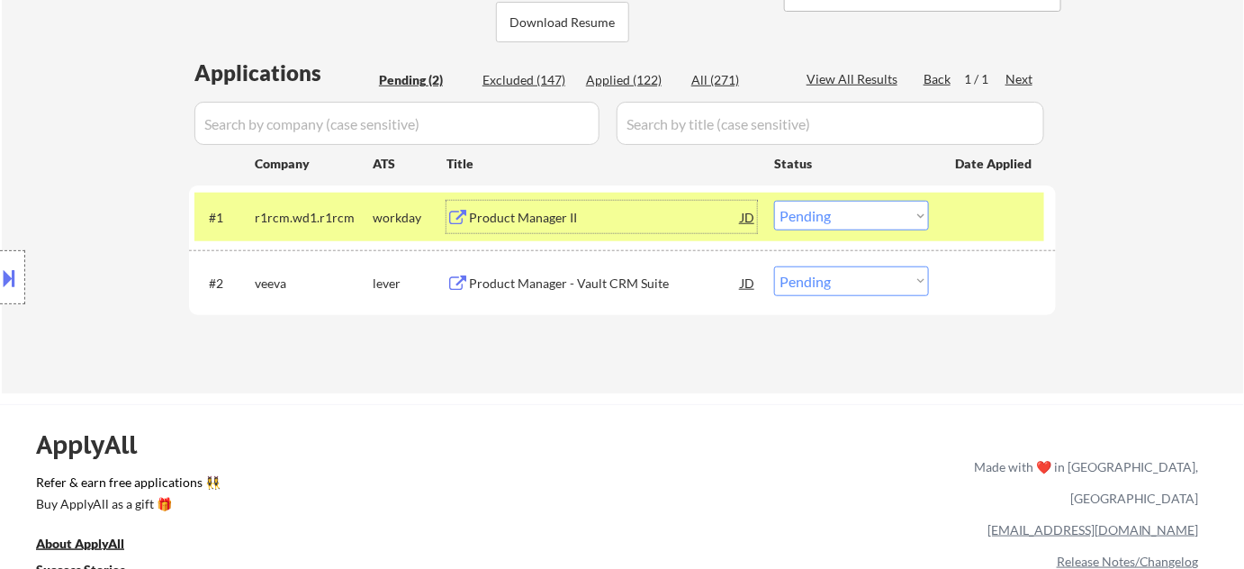
select select ""applied""
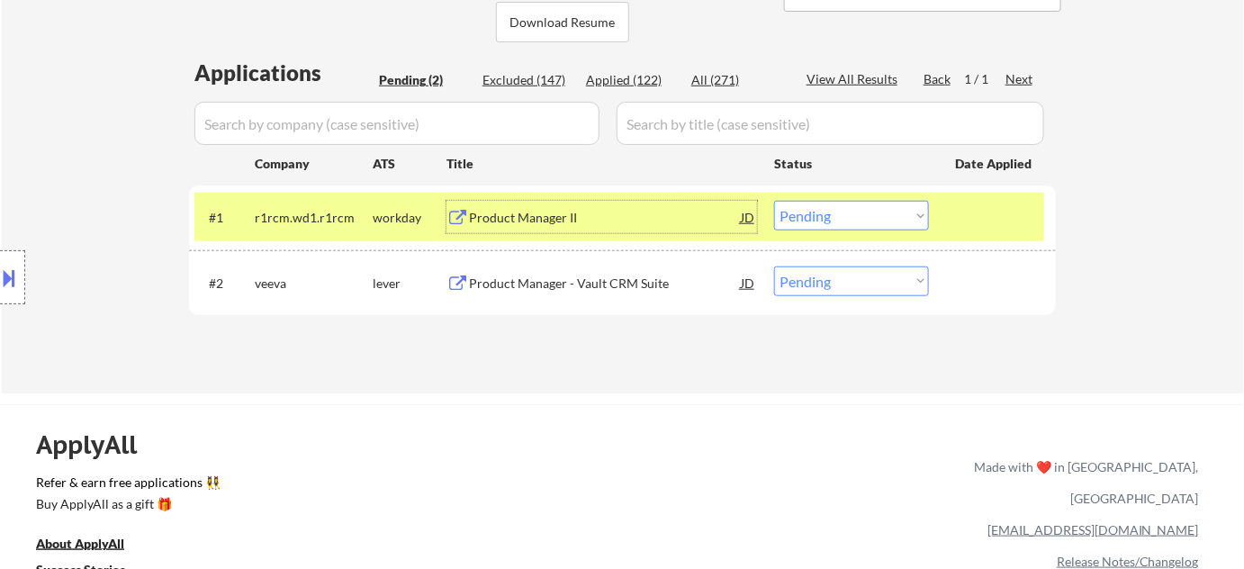
select select ""applied""
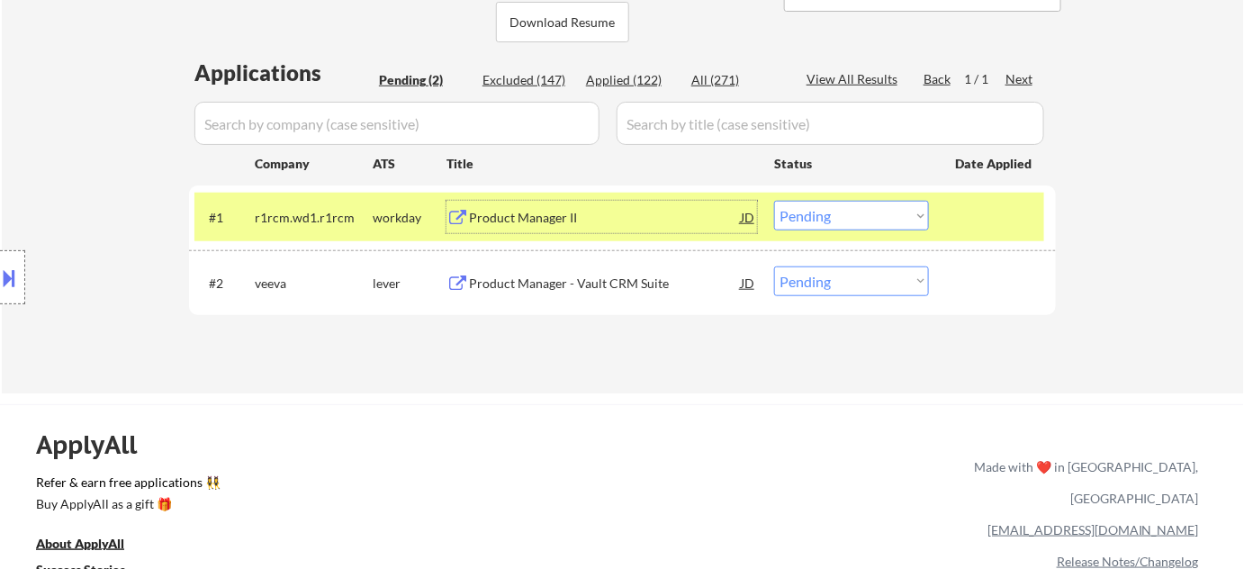
select select ""applied""
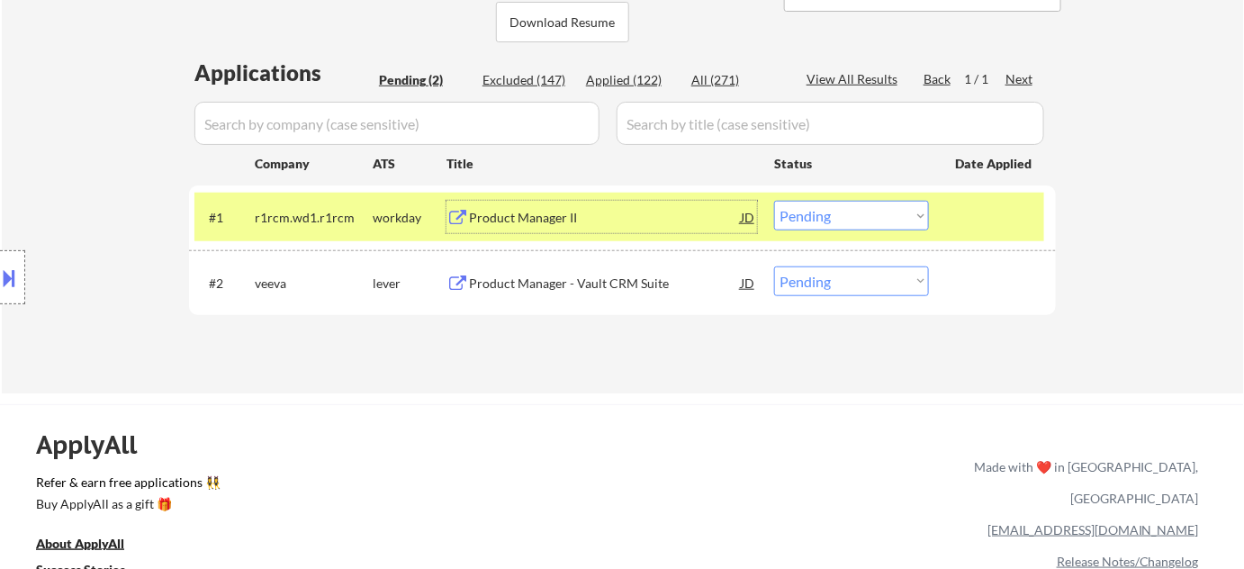
select select ""applied""
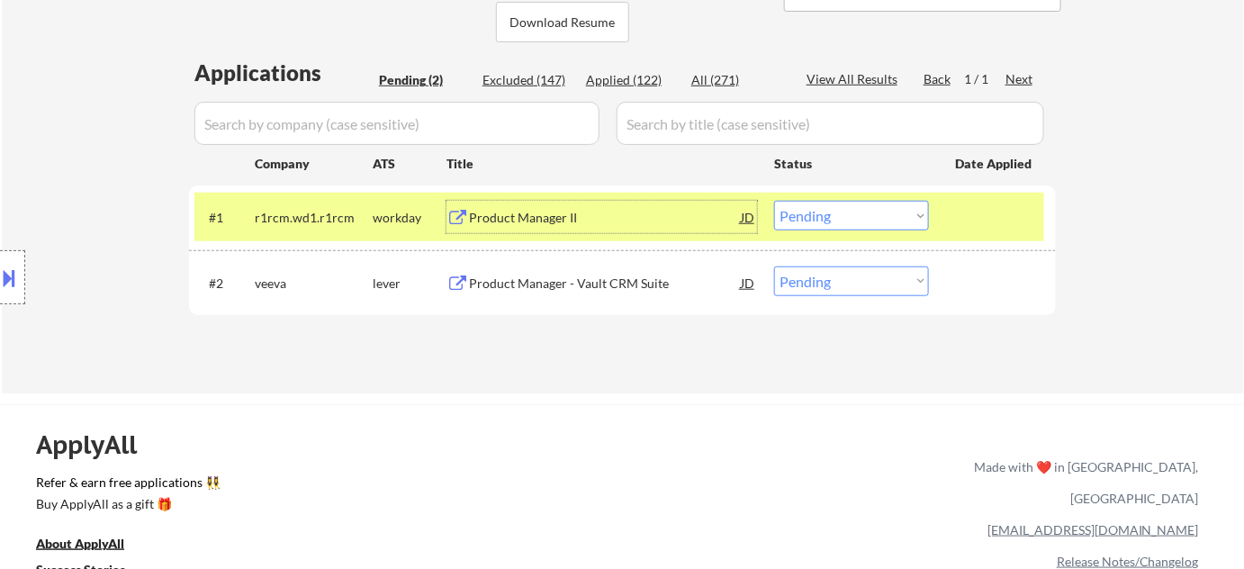
select select ""applied""
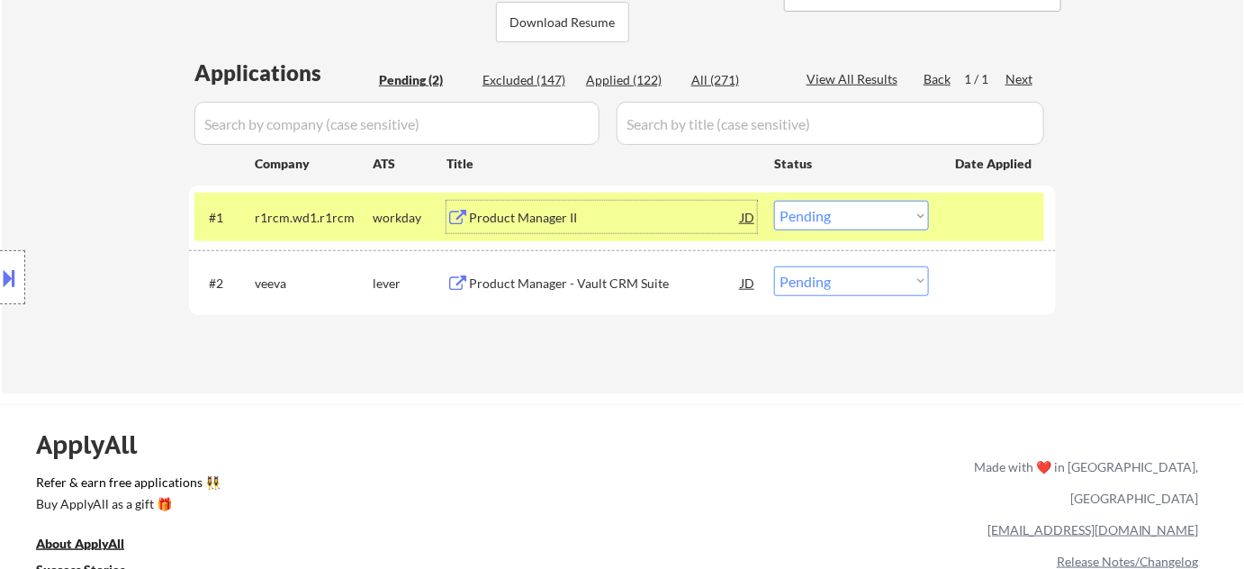
select select ""applied""
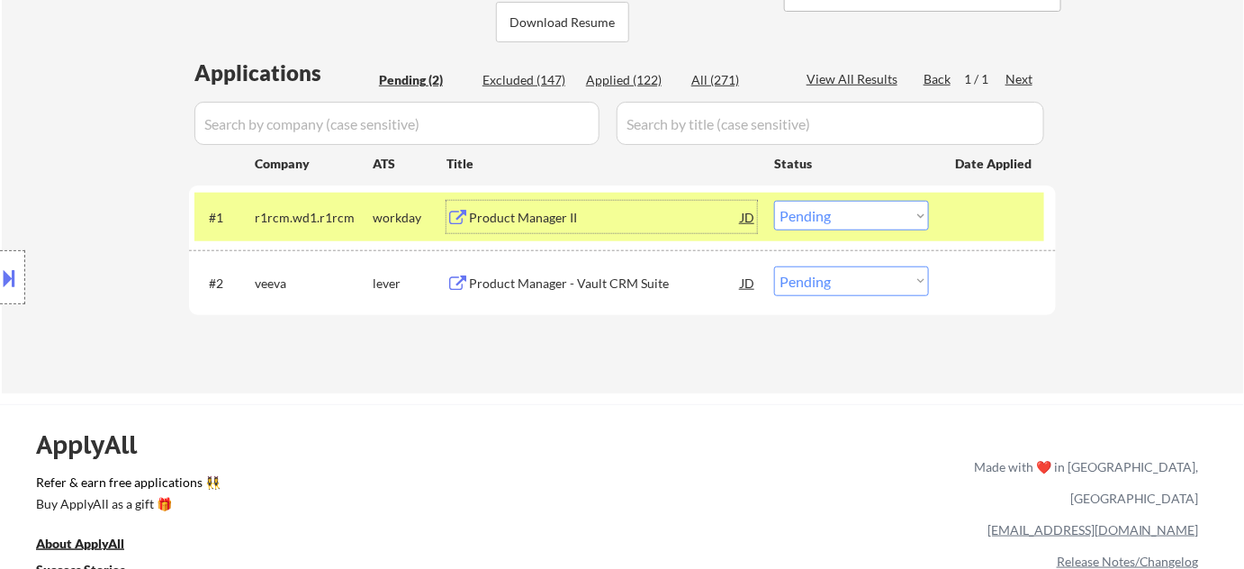
select select ""applied""
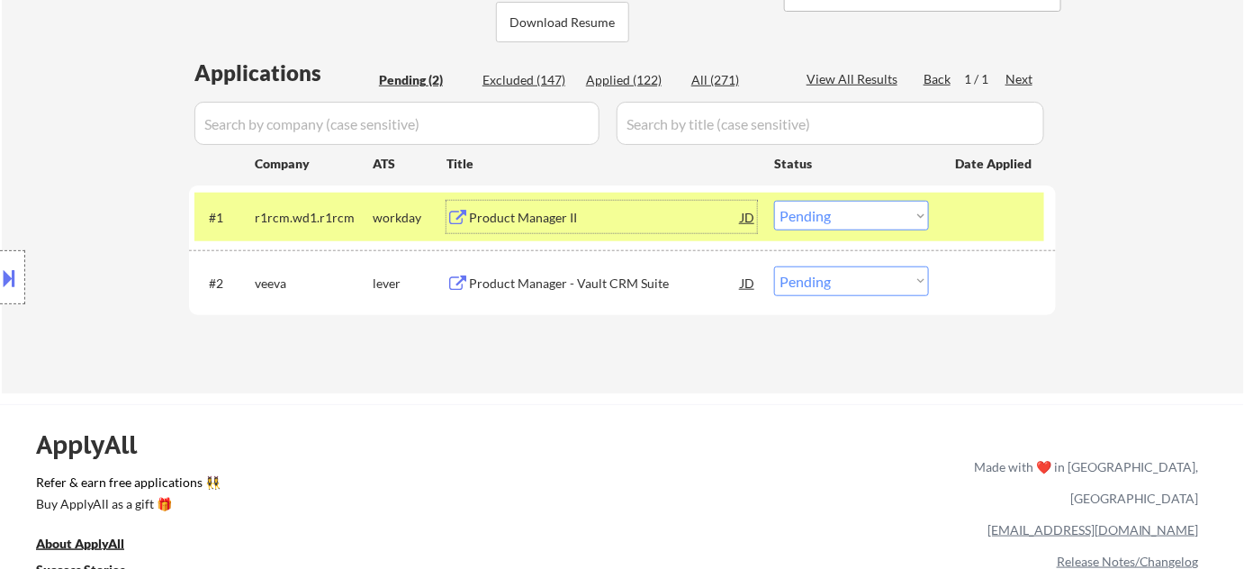
select select ""applied""
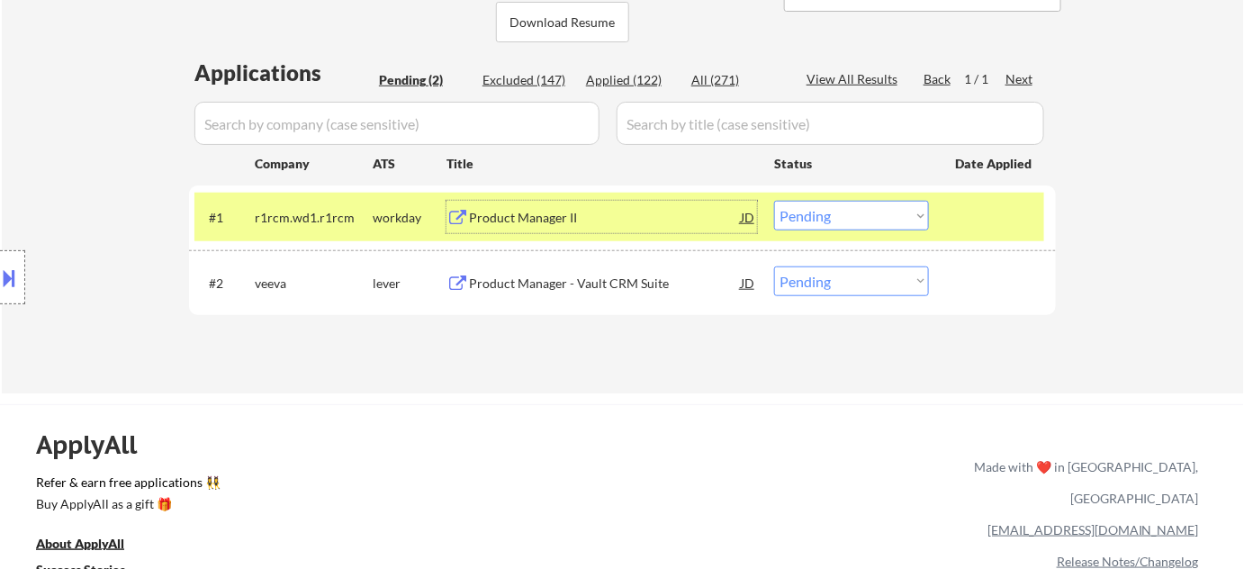
select select ""applied""
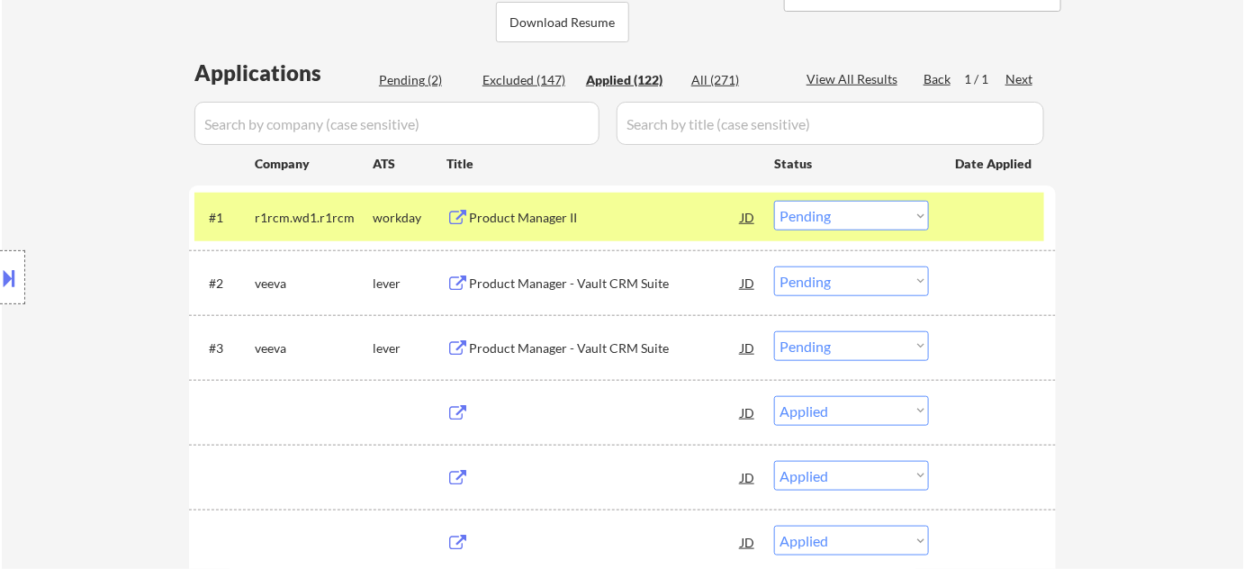
select select ""applied""
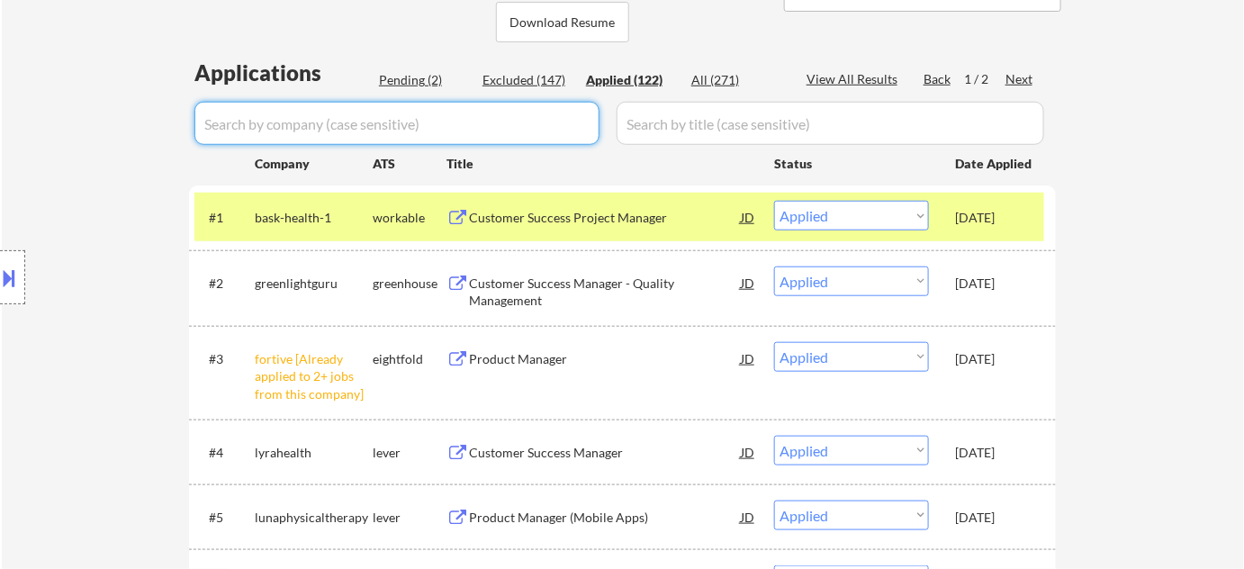
click at [470, 127] on input "input" at bounding box center [396, 123] width 405 height 43
type input "veeva"
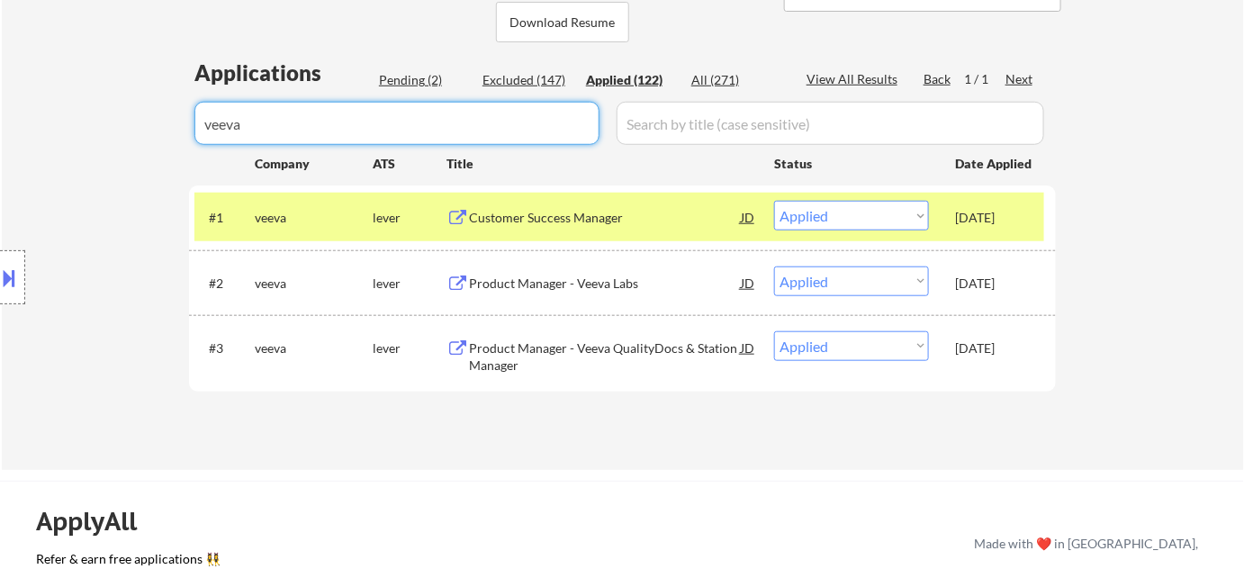
drag, startPoint x: 412, startPoint y: 130, endPoint x: 0, endPoint y: 122, distance: 412.3
click at [412, 81] on div "Pending (2)" at bounding box center [424, 80] width 90 height 18
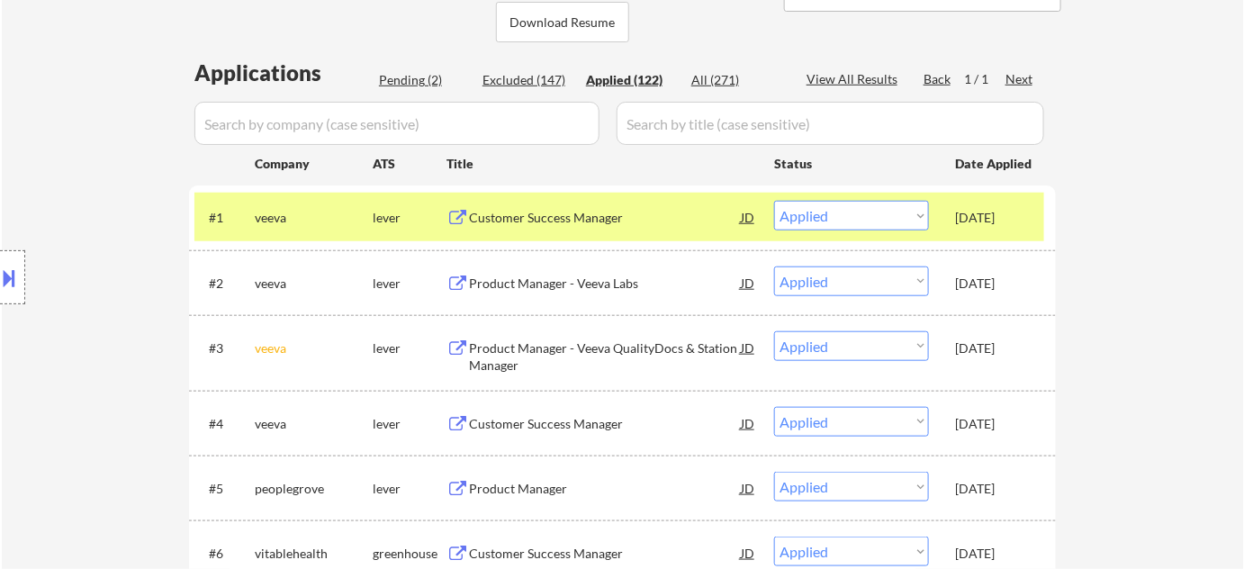
click at [412, 81] on div "Pending (2)" at bounding box center [424, 80] width 90 height 18
select select ""pending""
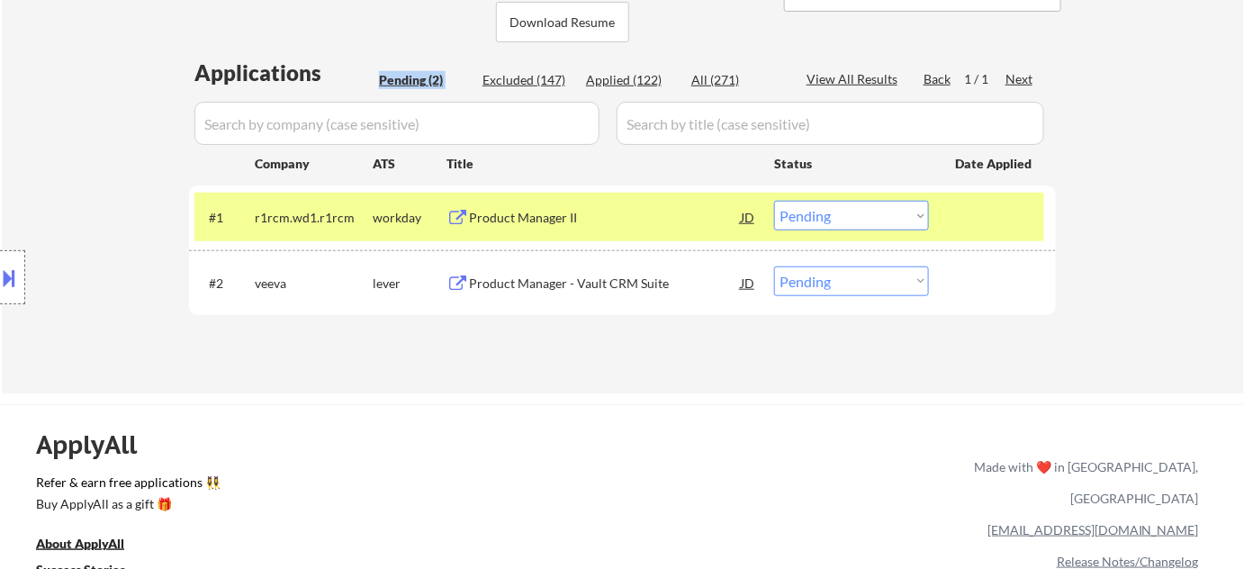
click at [412, 81] on div "Pending (2)" at bounding box center [424, 80] width 90 height 18
click at [888, 283] on select "Choose an option... Pending Applied Excluded (Questions) Excluded (Expired) Exc…" at bounding box center [851, 281] width 155 height 30
select select ""excluded__other_""
click at [774, 266] on select "Choose an option... Pending Applied Excluded (Questions) Excluded (Expired) Exc…" at bounding box center [851, 281] width 155 height 30
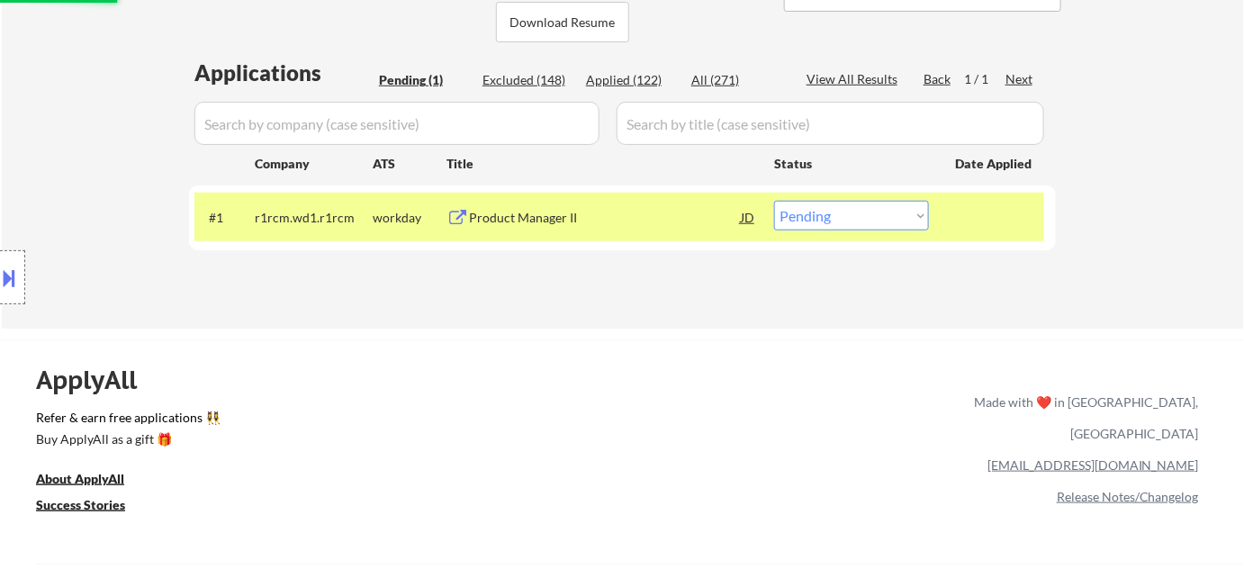
click at [636, 86] on div "Applied (122)" at bounding box center [631, 80] width 90 height 18
click at [636, 78] on div "Applied (122)" at bounding box center [631, 80] width 90 height 18
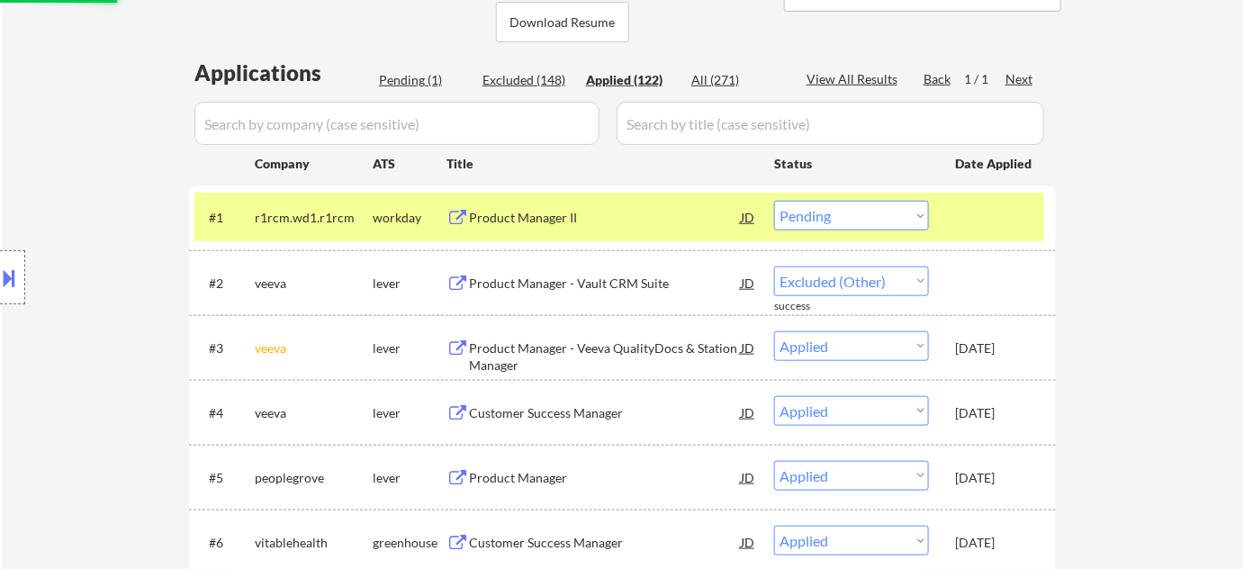
select select ""applied""
click at [496, 109] on input "input" at bounding box center [396, 123] width 405 height 43
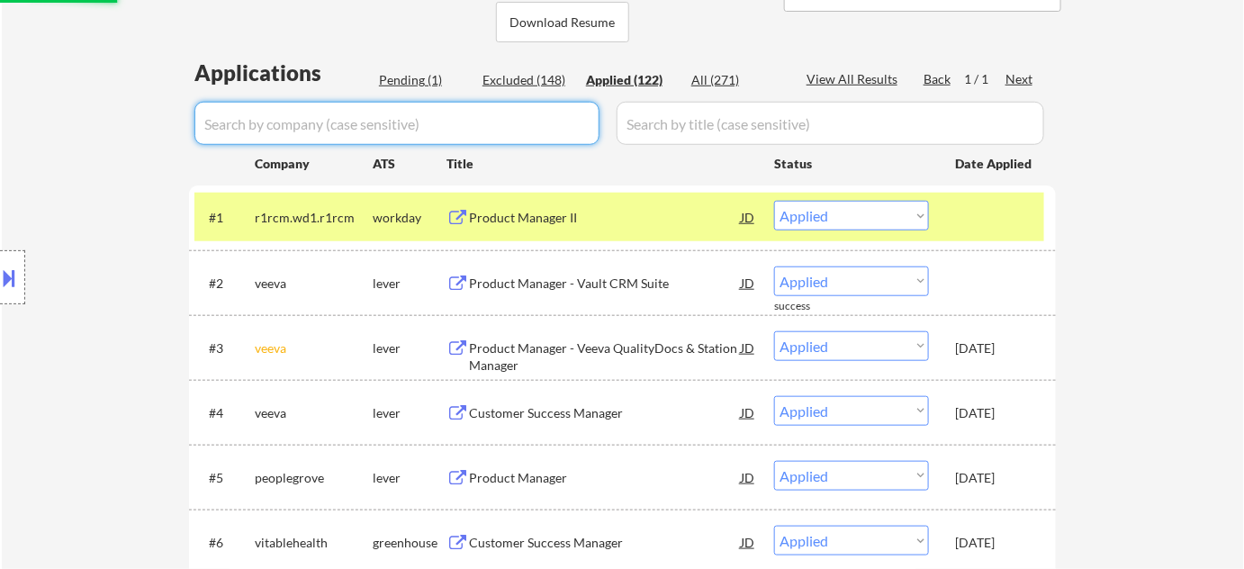
click at [491, 122] on input "input" at bounding box center [396, 123] width 405 height 43
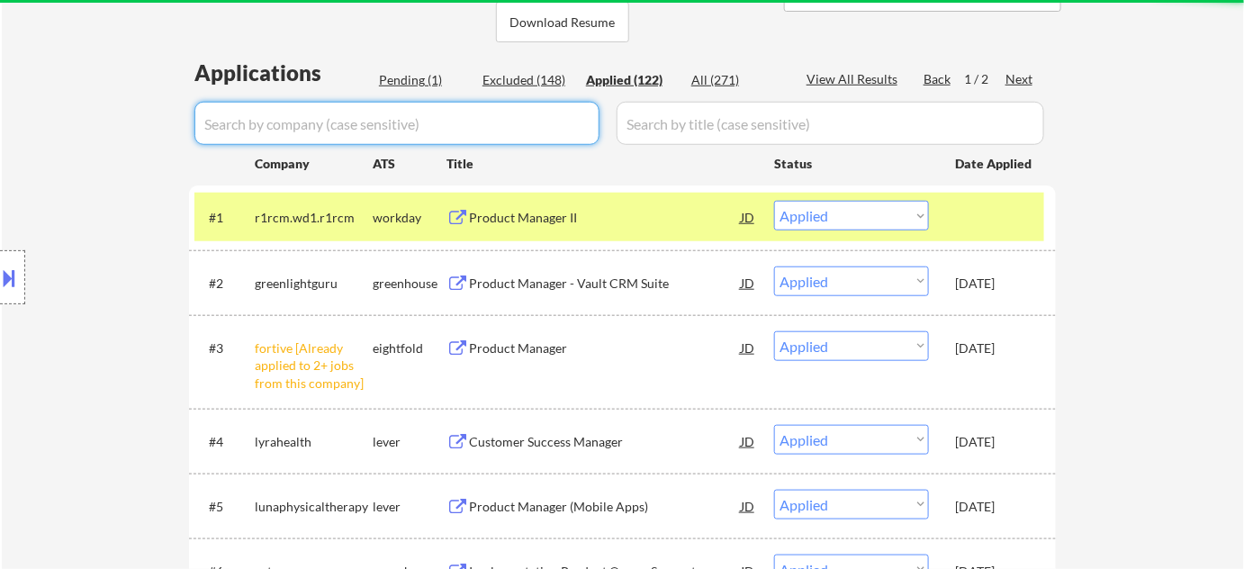
click at [491, 123] on input "input" at bounding box center [396, 123] width 405 height 43
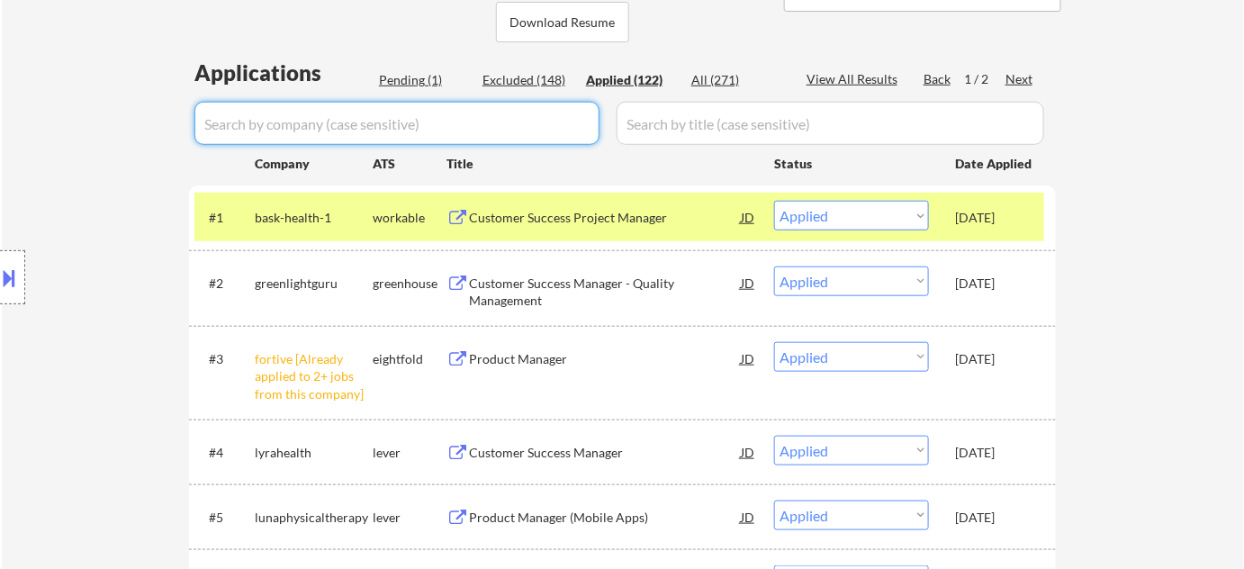
click at [468, 135] on input "input" at bounding box center [396, 123] width 405 height 43
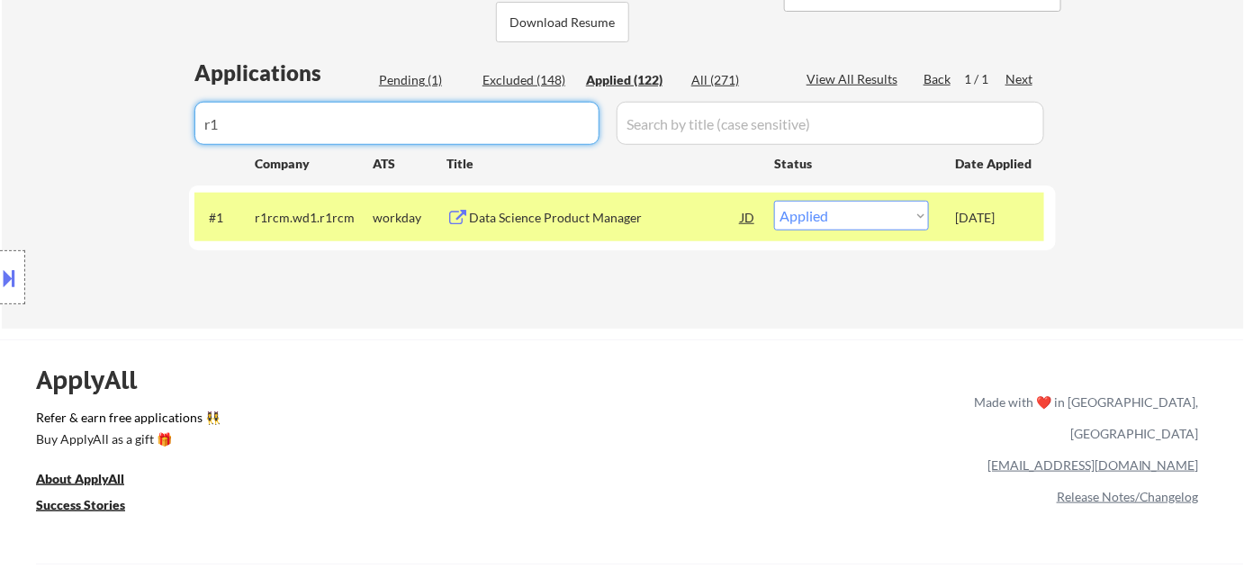
type input "r1"
click at [433, 80] on div "Pending (1)" at bounding box center [424, 80] width 90 height 18
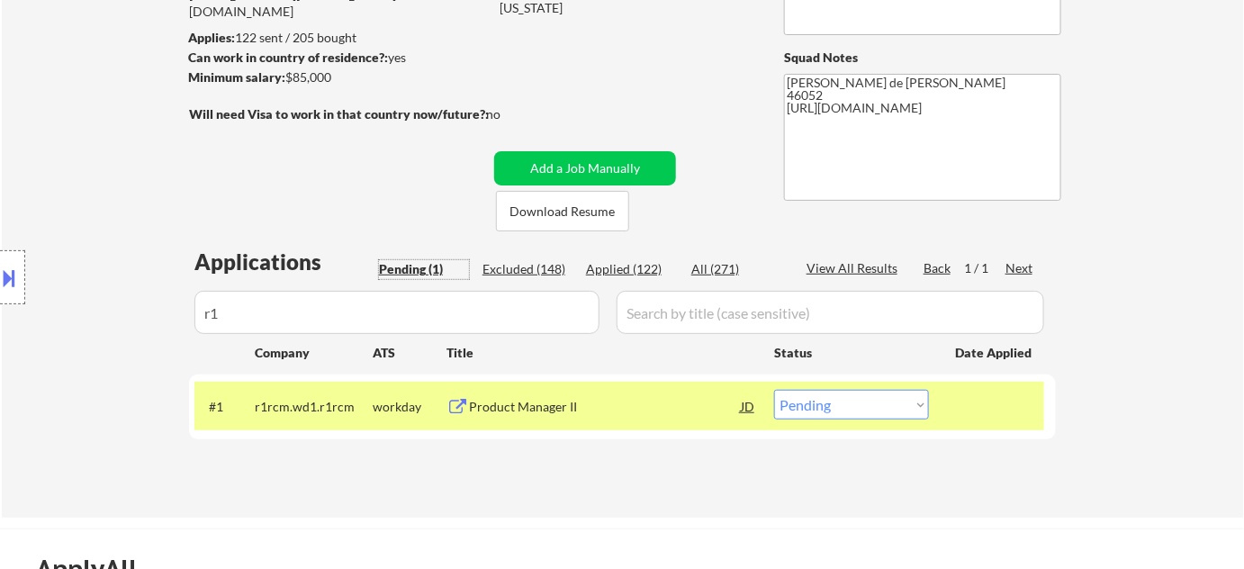
scroll to position [81, 0]
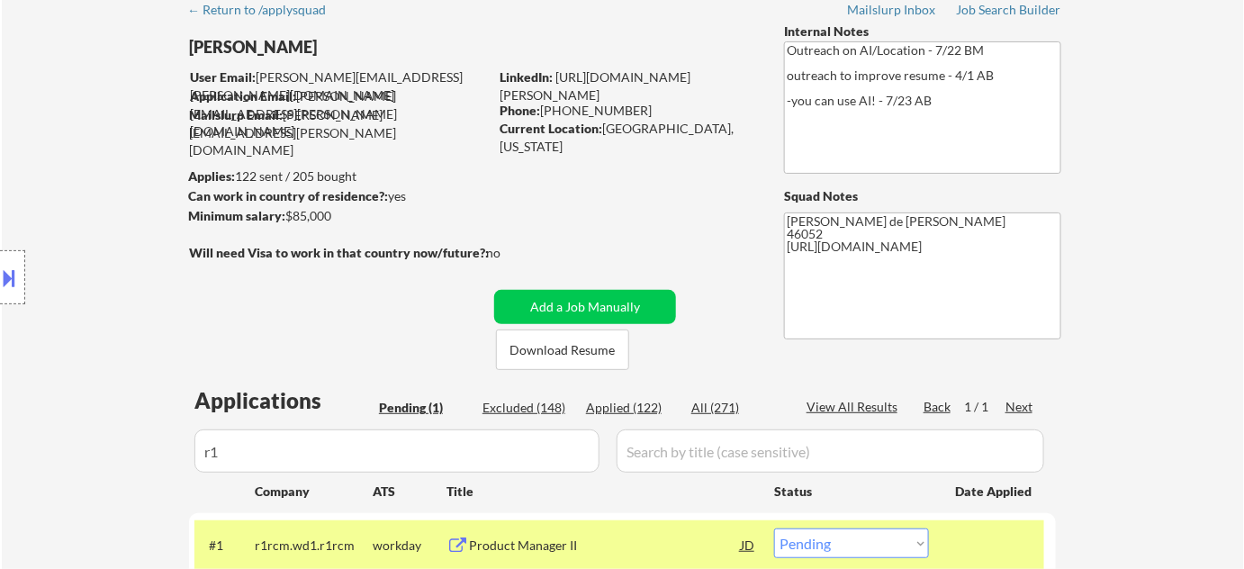
drag, startPoint x: 543, startPoint y: 104, endPoint x: 635, endPoint y: 112, distance: 92.2
click at [635, 112] on div "Phone: (317) 250-2298" at bounding box center [627, 111] width 255 height 18
copy div "(317) 250-2298"
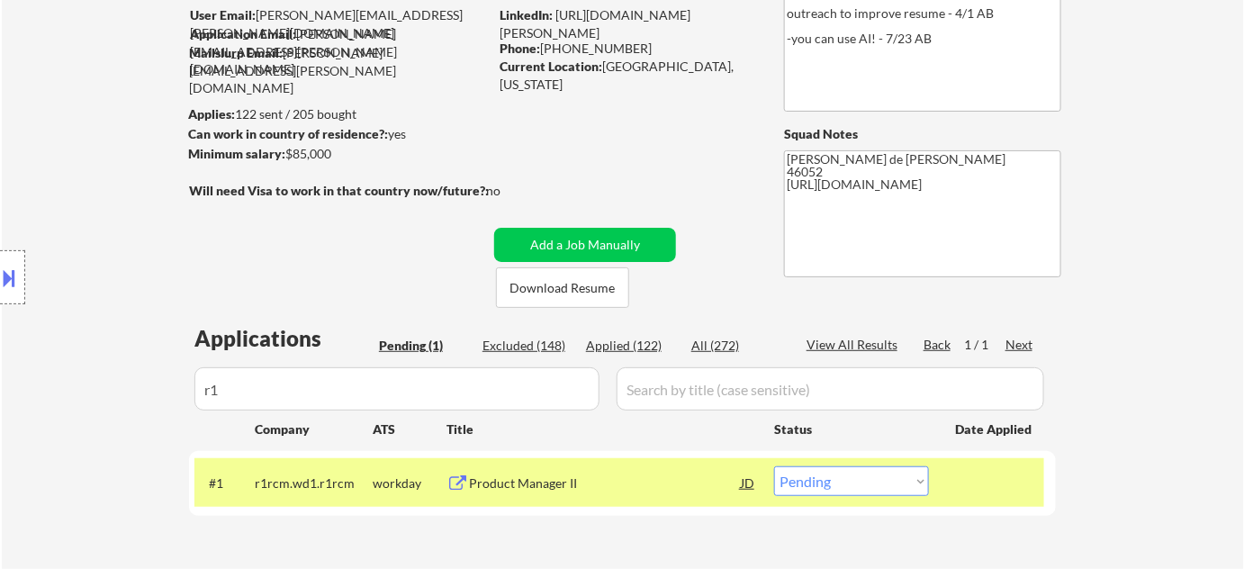
scroll to position [245, 0]
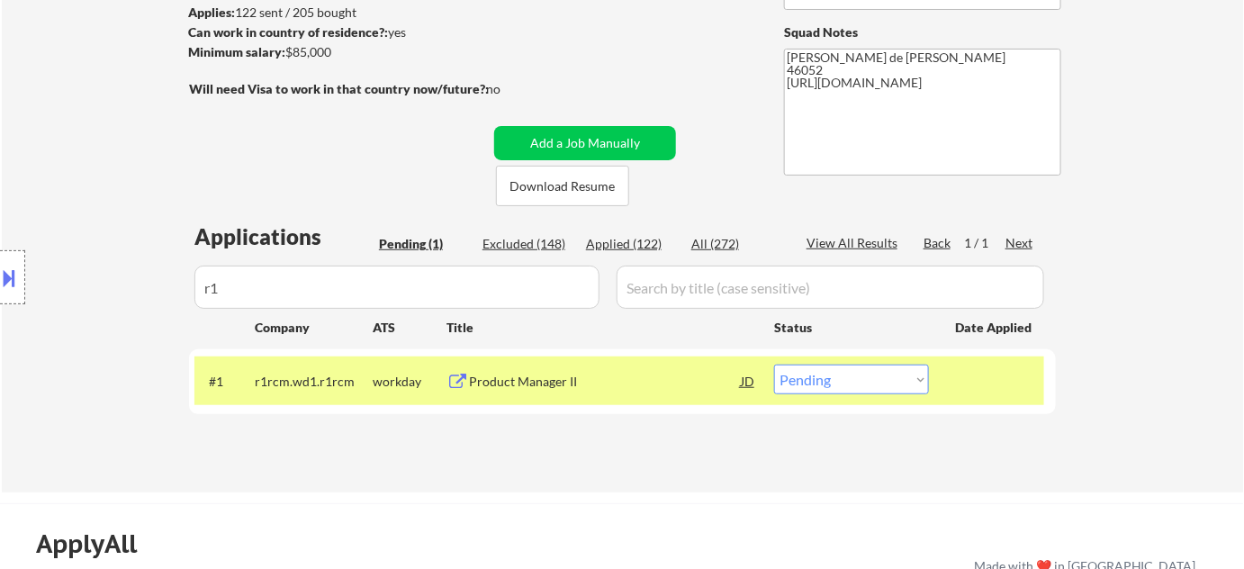
drag, startPoint x: 815, startPoint y: 374, endPoint x: 814, endPoint y: 364, distance: 9.9
click at [814, 374] on select "Choose an option... Pending Applied Excluded (Questions) Excluded (Expired) Exc…" at bounding box center [851, 380] width 155 height 30
select select ""applied""
click at [774, 365] on select "Choose an option... Pending Applied Excluded (Questions) Excluded (Expired) Exc…" at bounding box center [851, 380] width 155 height 30
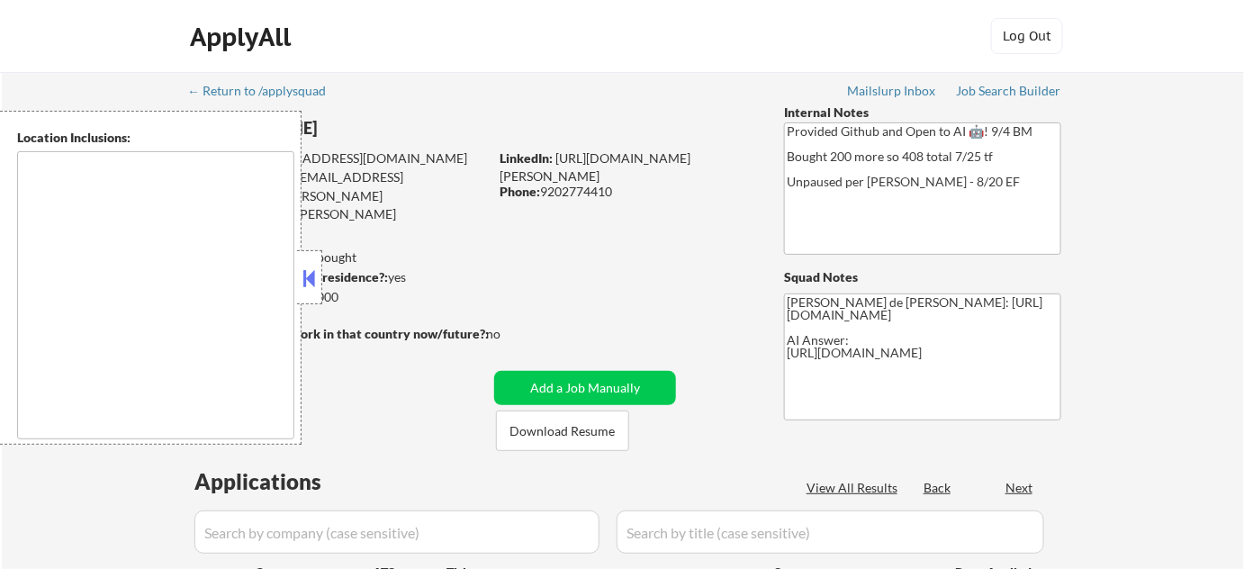
select select ""pending""
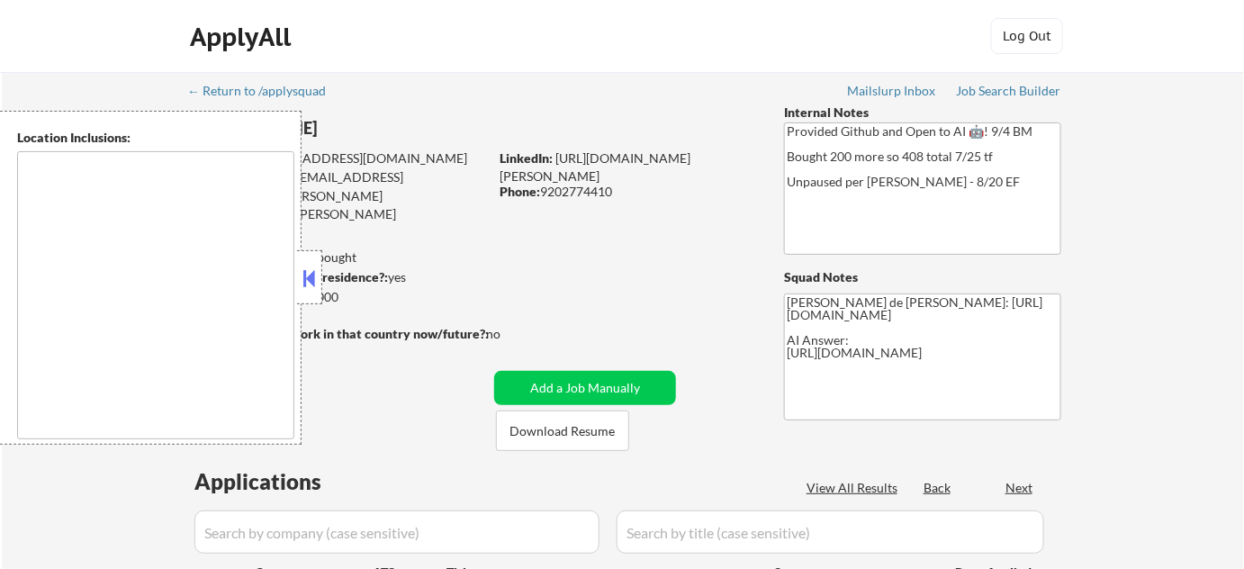
select select ""pending""
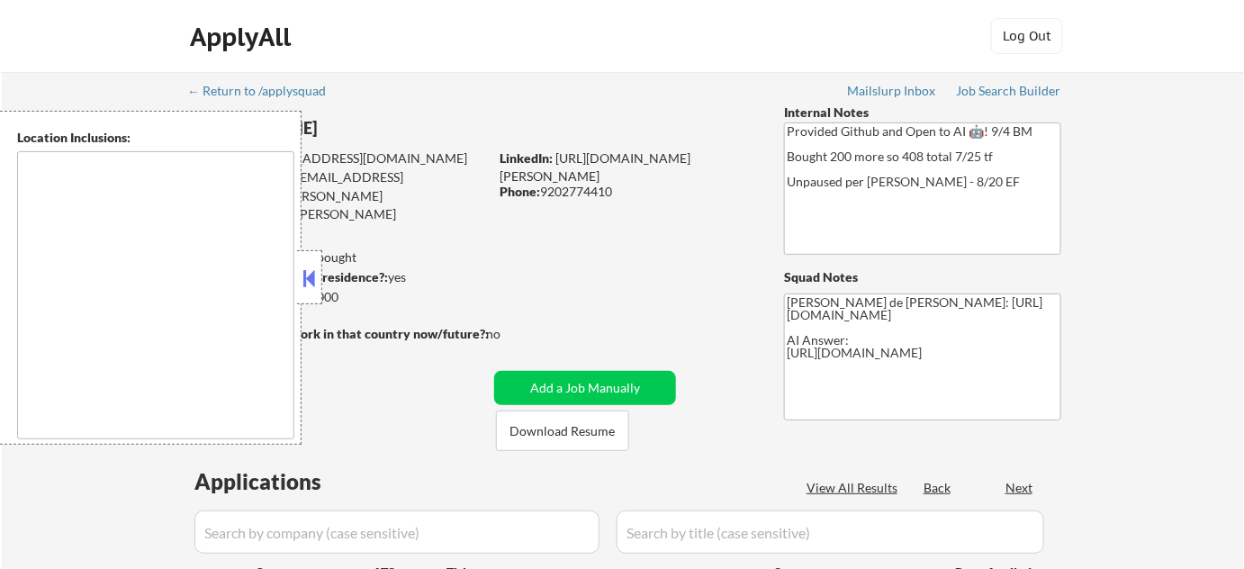
select select ""pending""
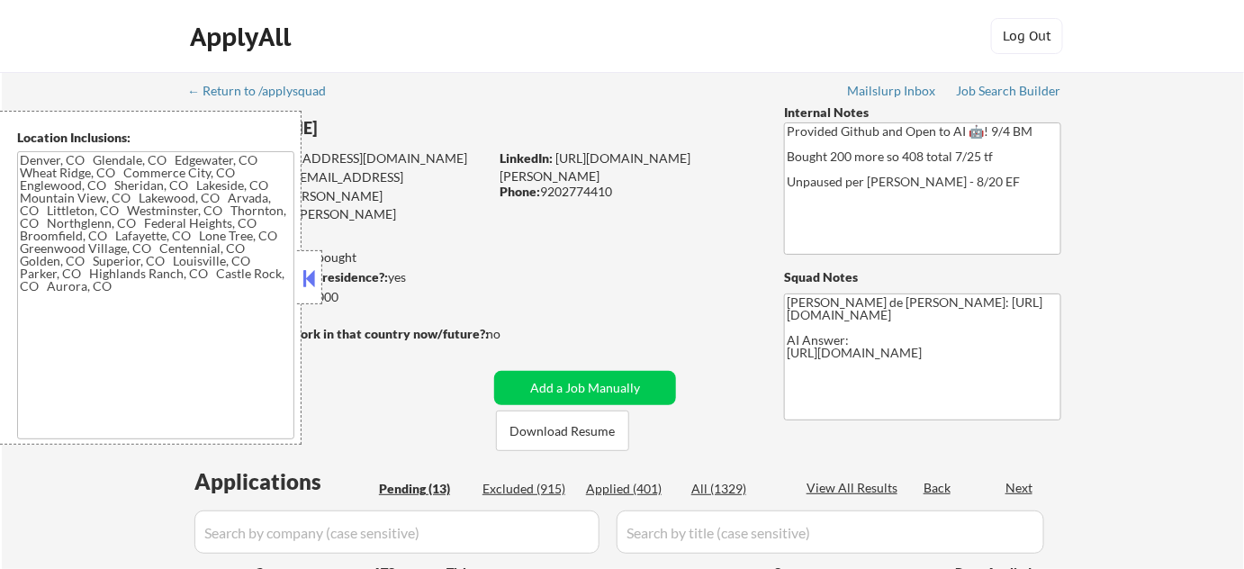
type textarea "[GEOGRAPHIC_DATA], [GEOGRAPHIC_DATA] [GEOGRAPHIC_DATA], [GEOGRAPHIC_DATA], [GEO…"
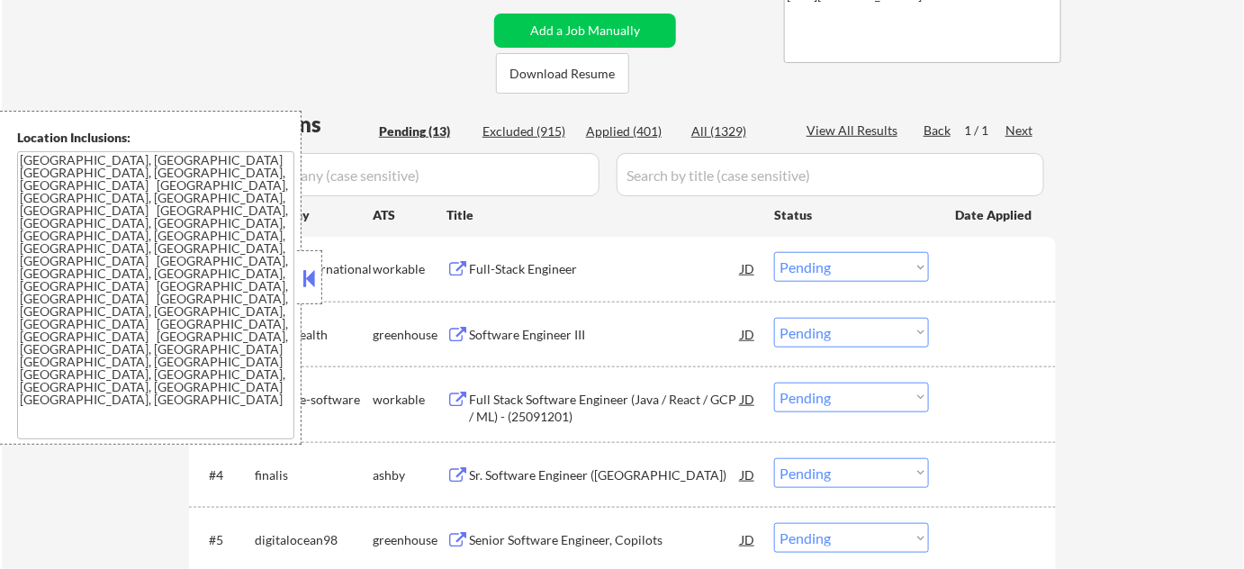
scroll to position [409, 0]
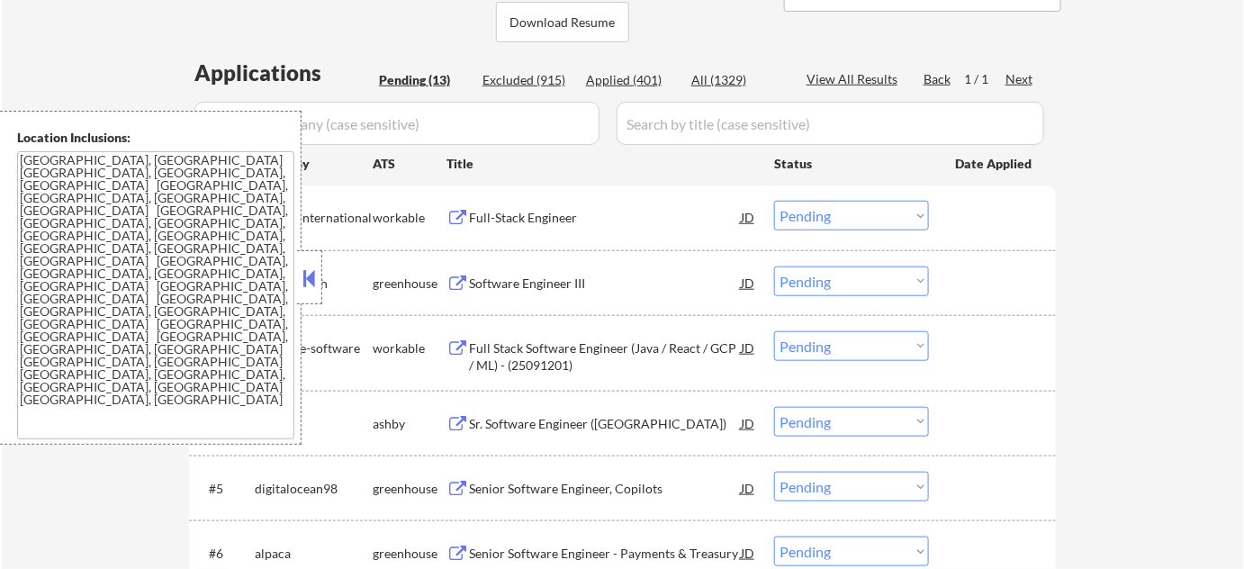
click at [321, 280] on div at bounding box center [309, 277] width 25 height 54
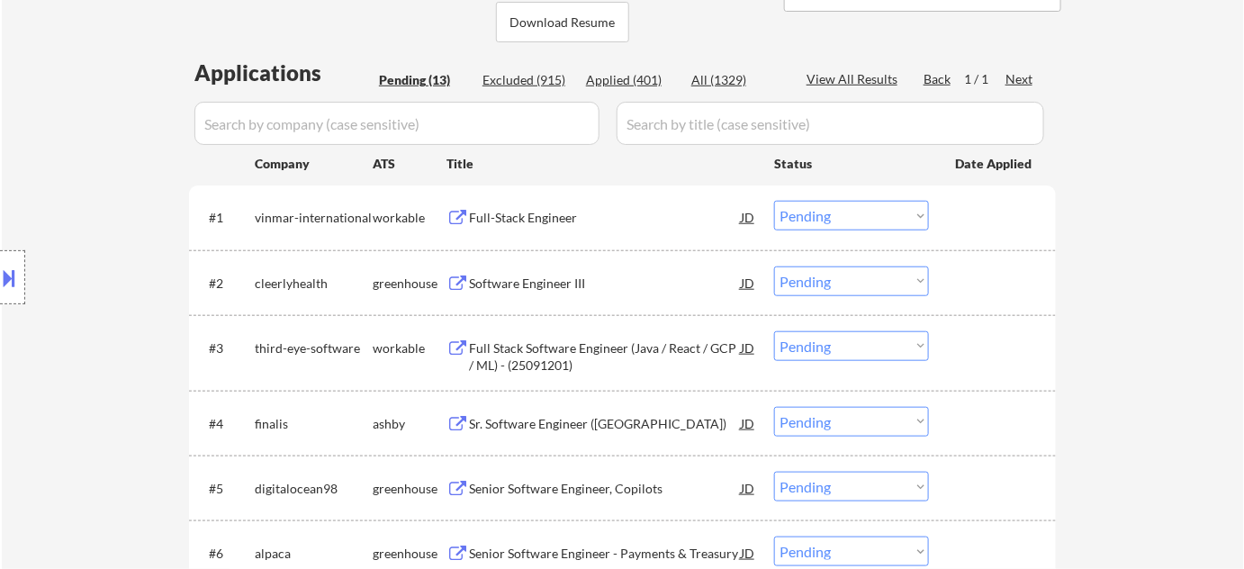
click at [527, 218] on div "Full-Stack Engineer" at bounding box center [605, 218] width 272 height 18
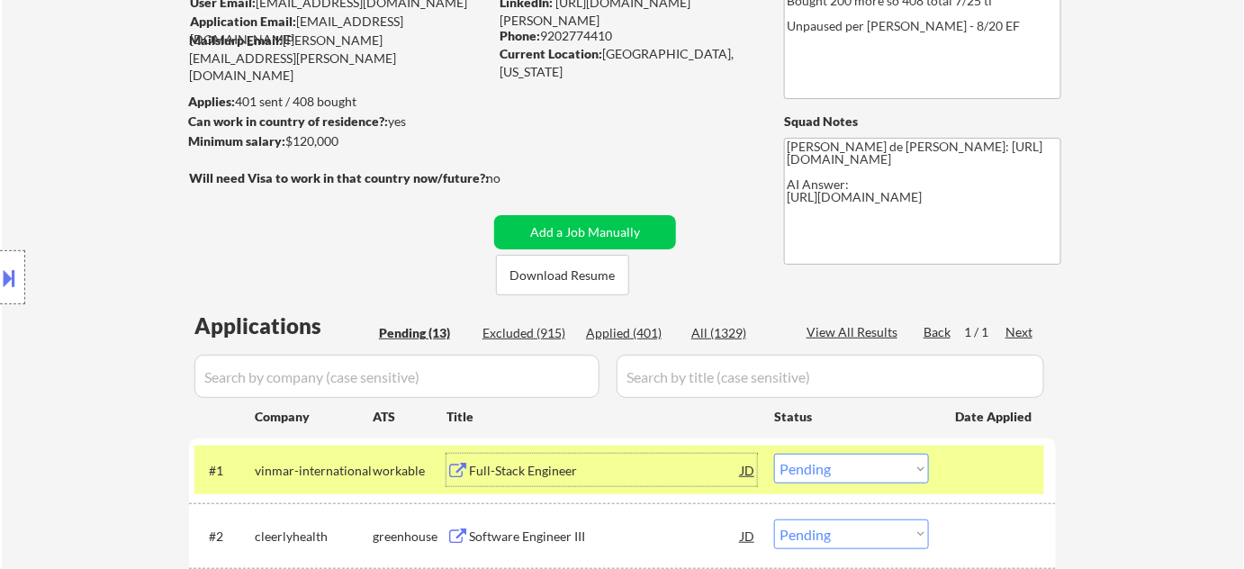
scroll to position [327, 0]
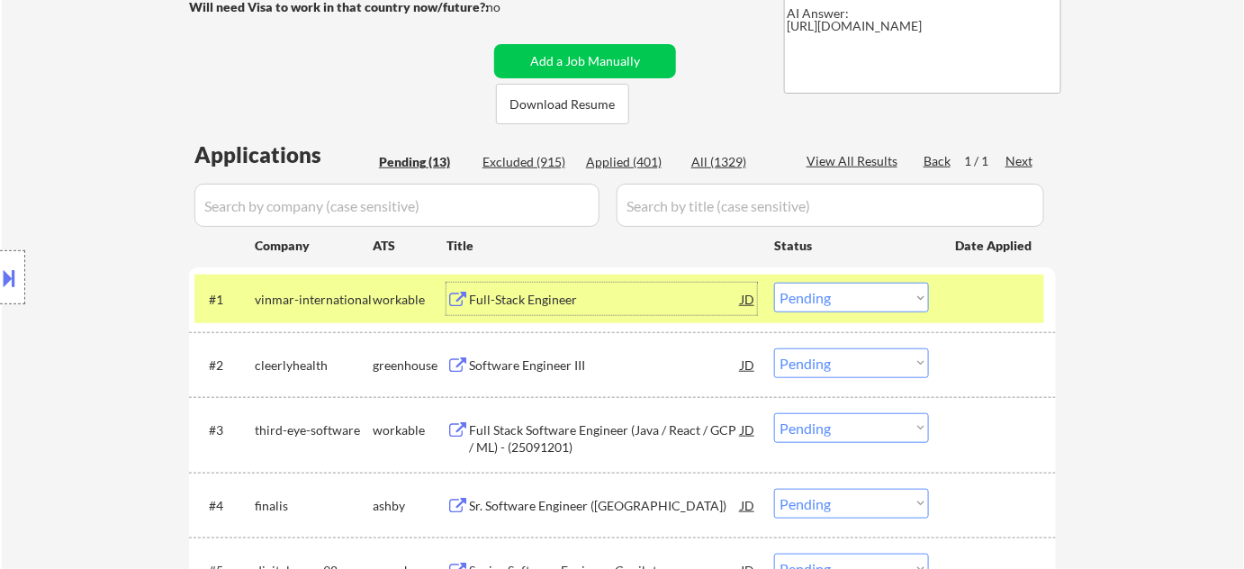
click at [841, 290] on select "Choose an option... Pending Applied Excluded (Questions) Excluded (Expired) Exc…" at bounding box center [851, 298] width 155 height 30
click at [774, 283] on select "Choose an option... Pending Applied Excluded (Questions) Excluded (Expired) Exc…" at bounding box center [851, 298] width 155 height 30
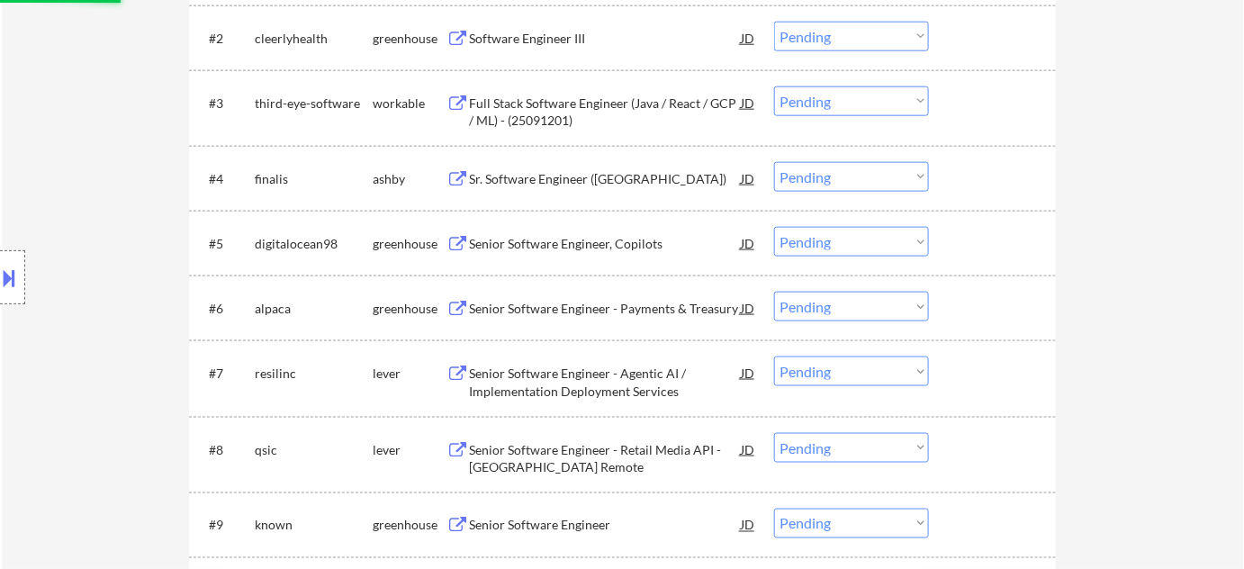
scroll to position [654, 0]
select select ""pending""
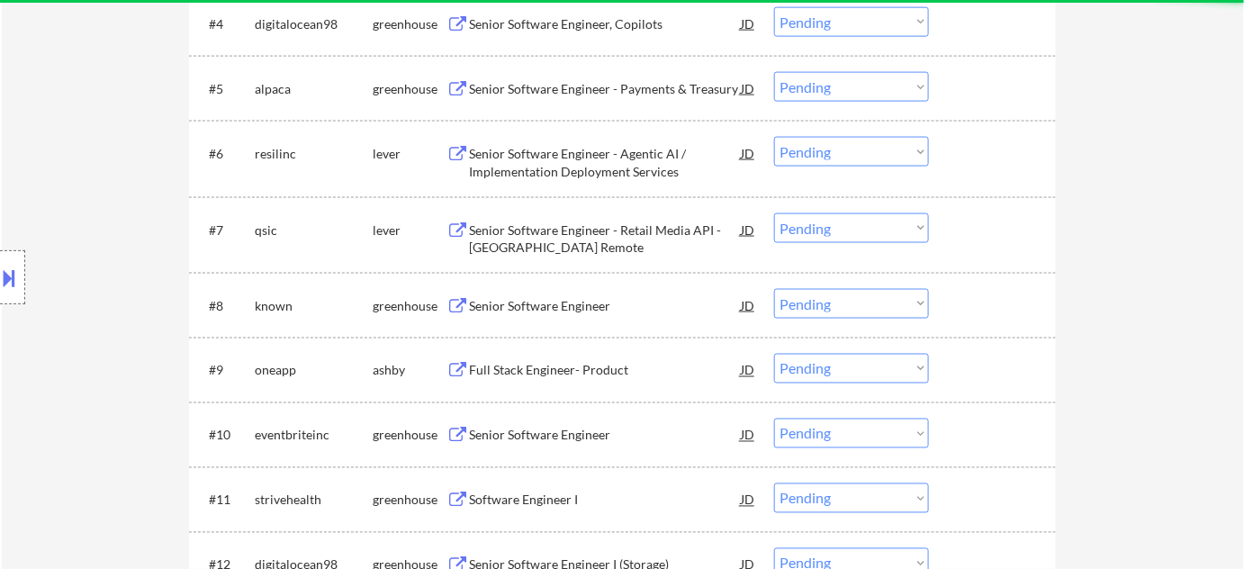
scroll to position [818, 0]
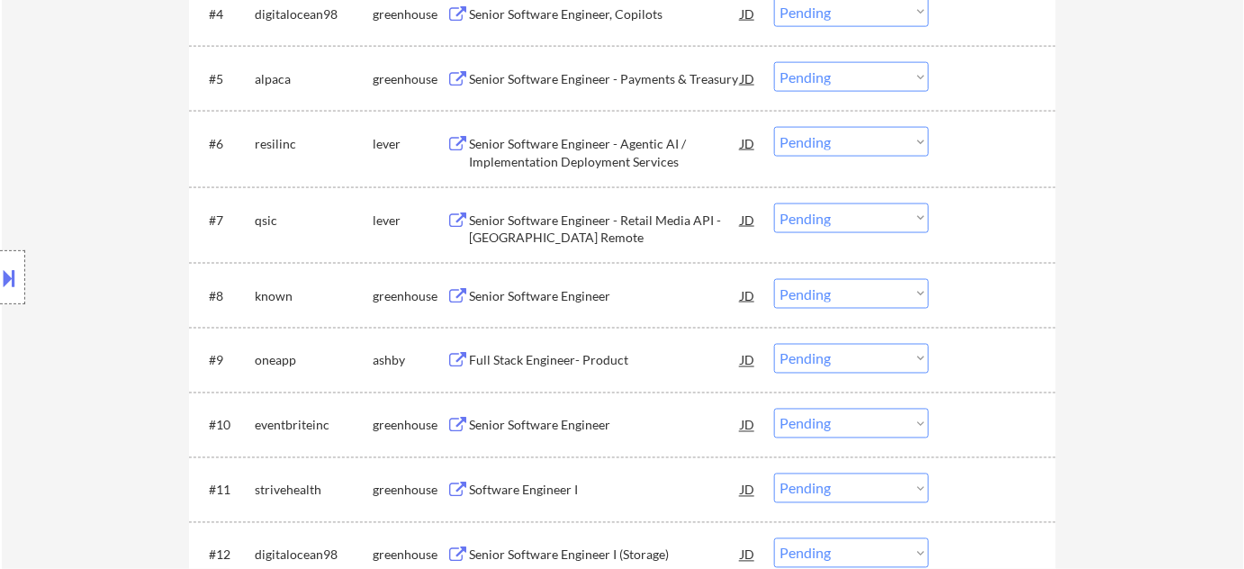
click at [585, 149] on div "Senior Software Engineer - Agentic AI / Implementation Deployment Services" at bounding box center [605, 152] width 272 height 35
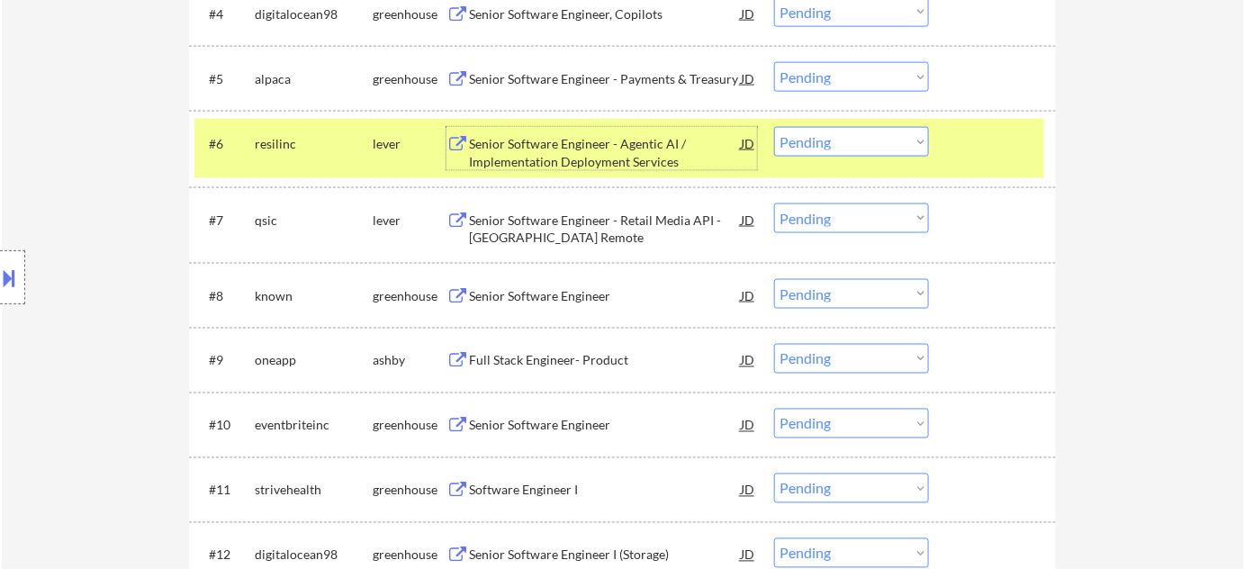
click at [897, 139] on select "Choose an option... Pending Applied Excluded (Questions) Excluded (Expired) Exc…" at bounding box center [851, 142] width 155 height 30
click at [774, 127] on select "Choose an option... Pending Applied Excluded (Questions) Excluded (Expired) Exc…" at bounding box center [851, 142] width 155 height 30
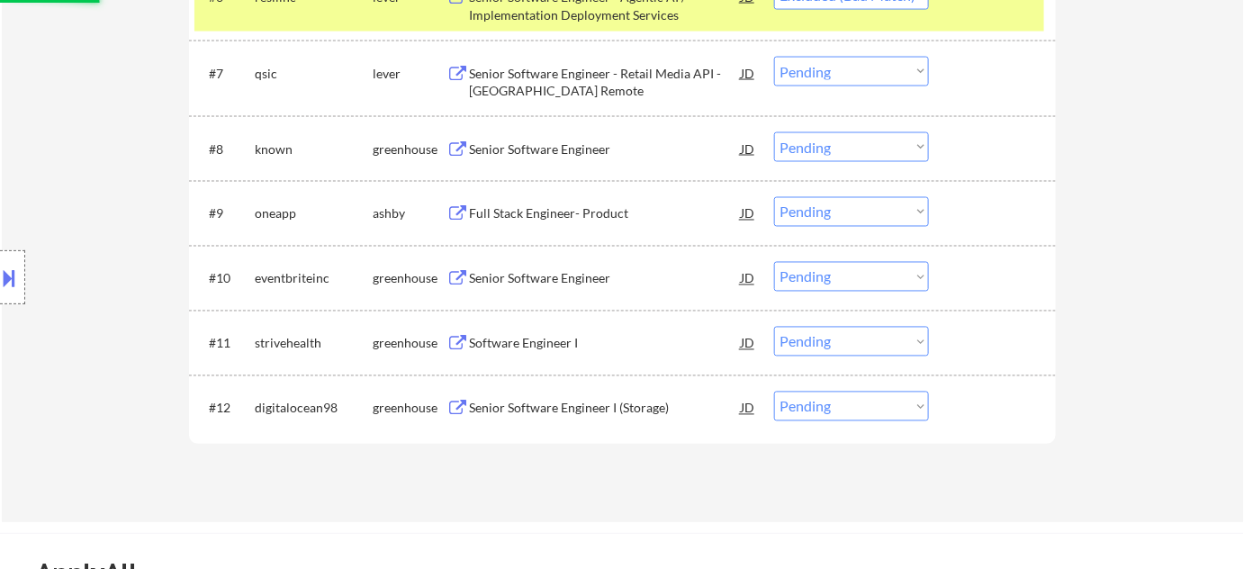
scroll to position [981, 0]
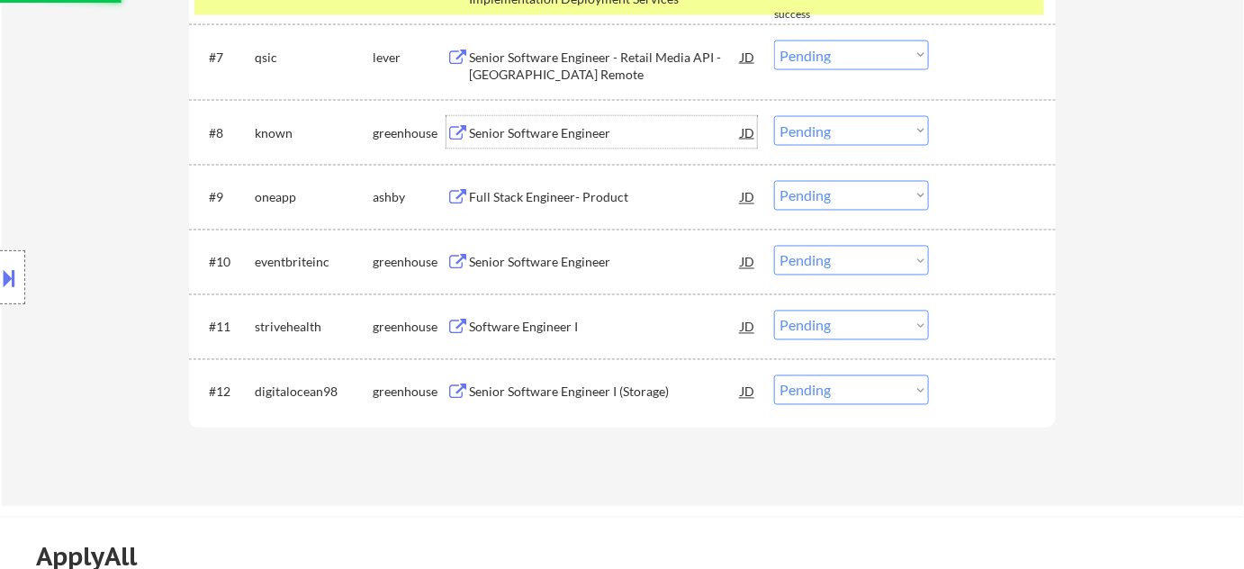
click at [568, 140] on div "Senior Software Engineer" at bounding box center [605, 133] width 272 height 18
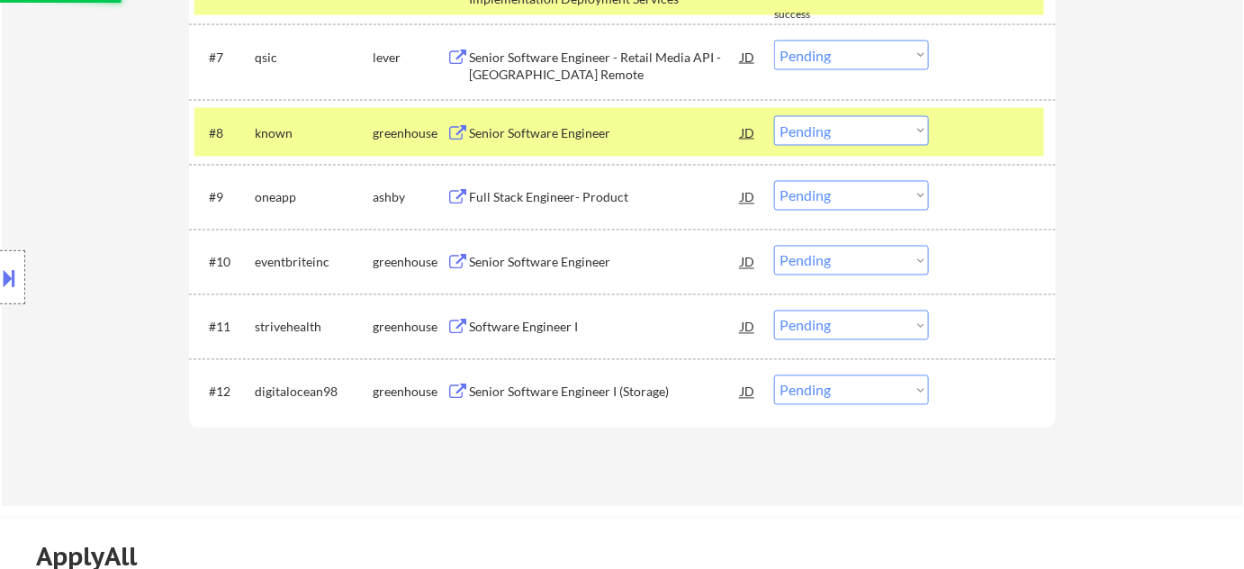
select select ""pending""
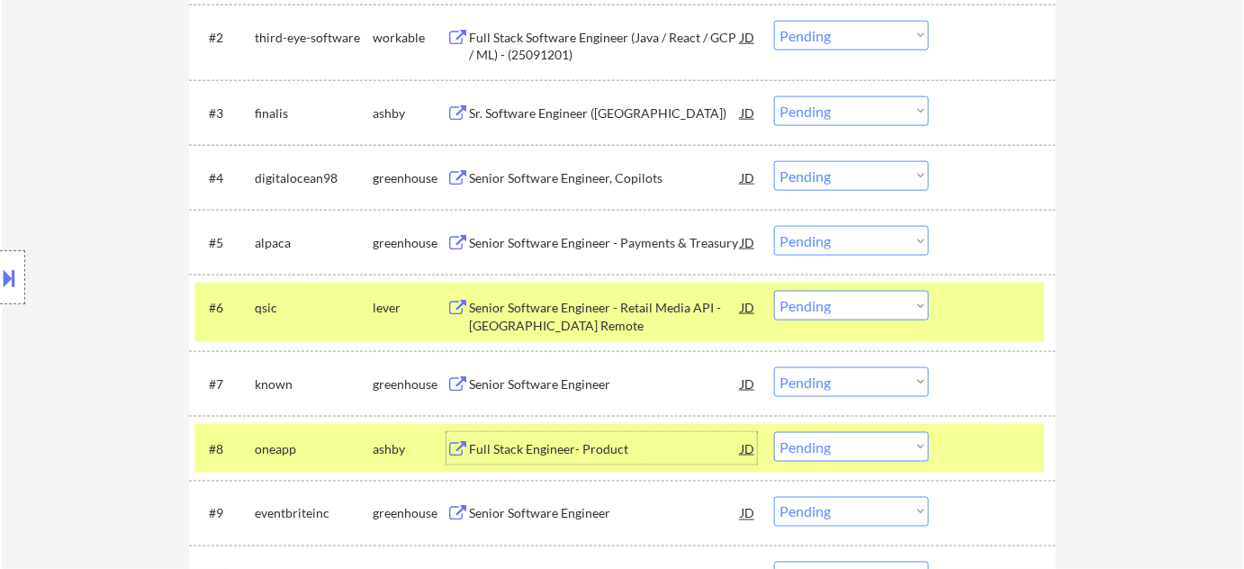
scroll to position [409, 0]
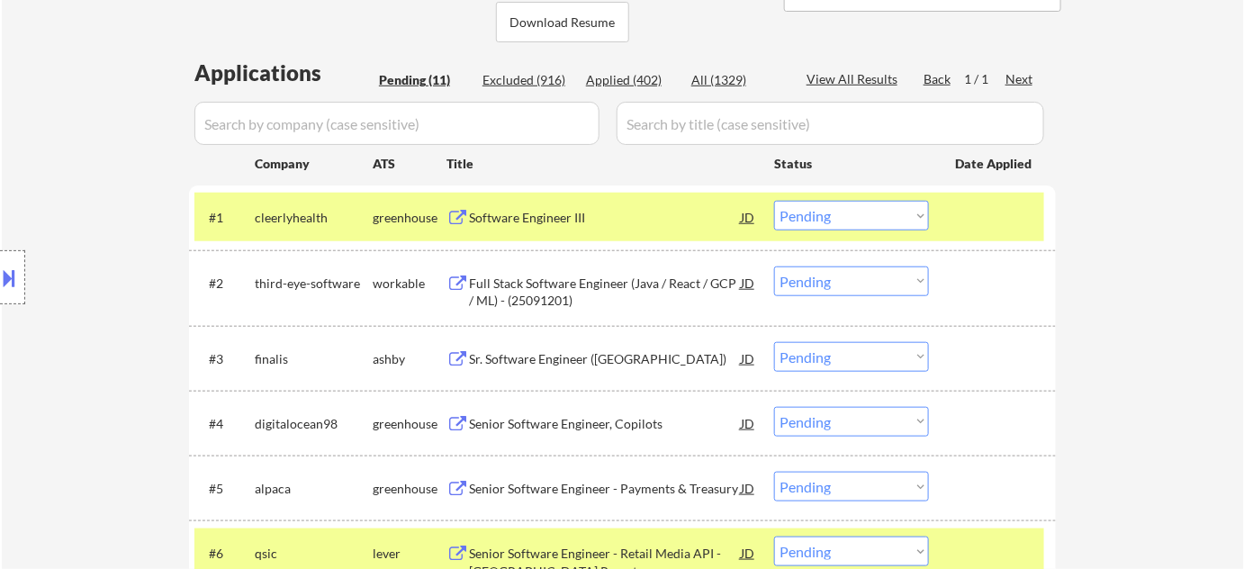
click at [611, 80] on div "Applied (402)" at bounding box center [631, 80] width 90 height 18
select select ""applied""
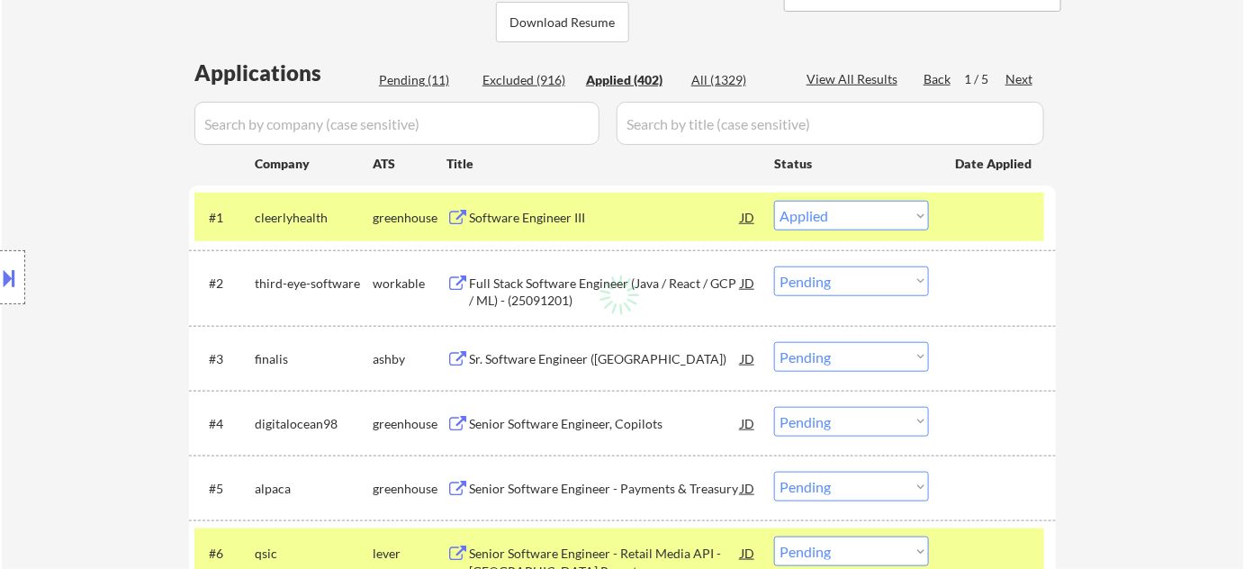
select select ""applied""
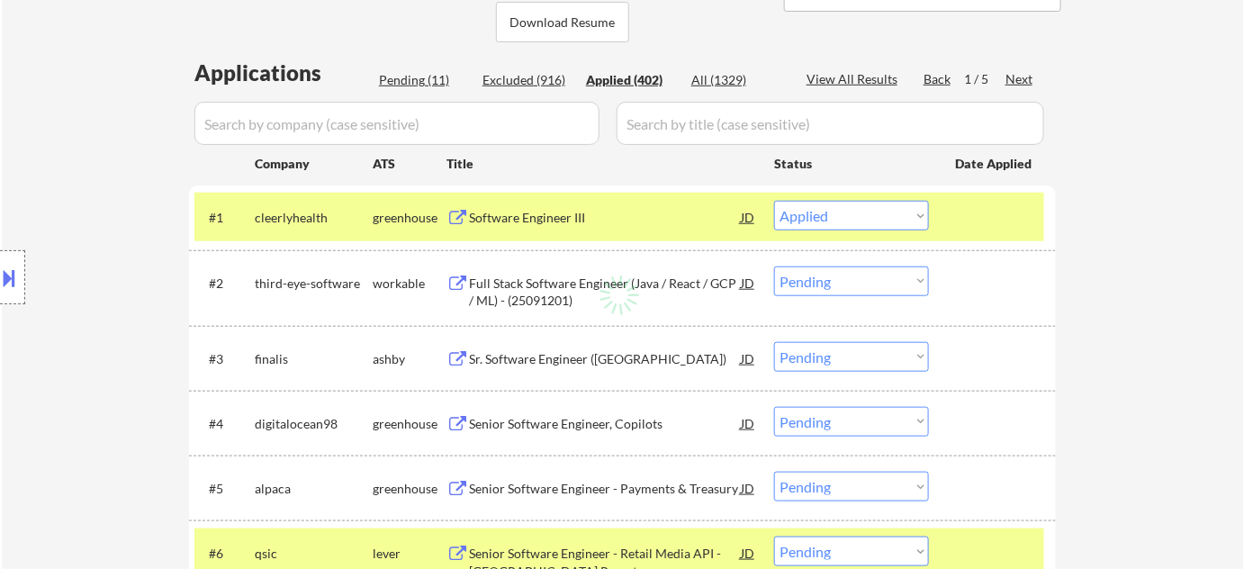
select select ""applied""
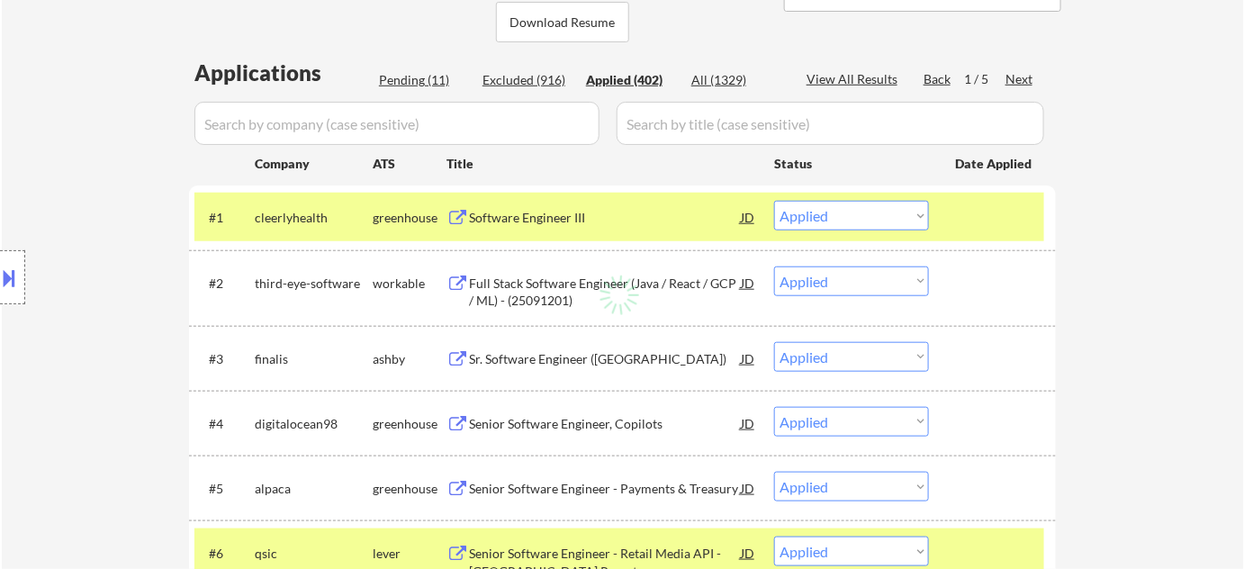
select select ""applied""
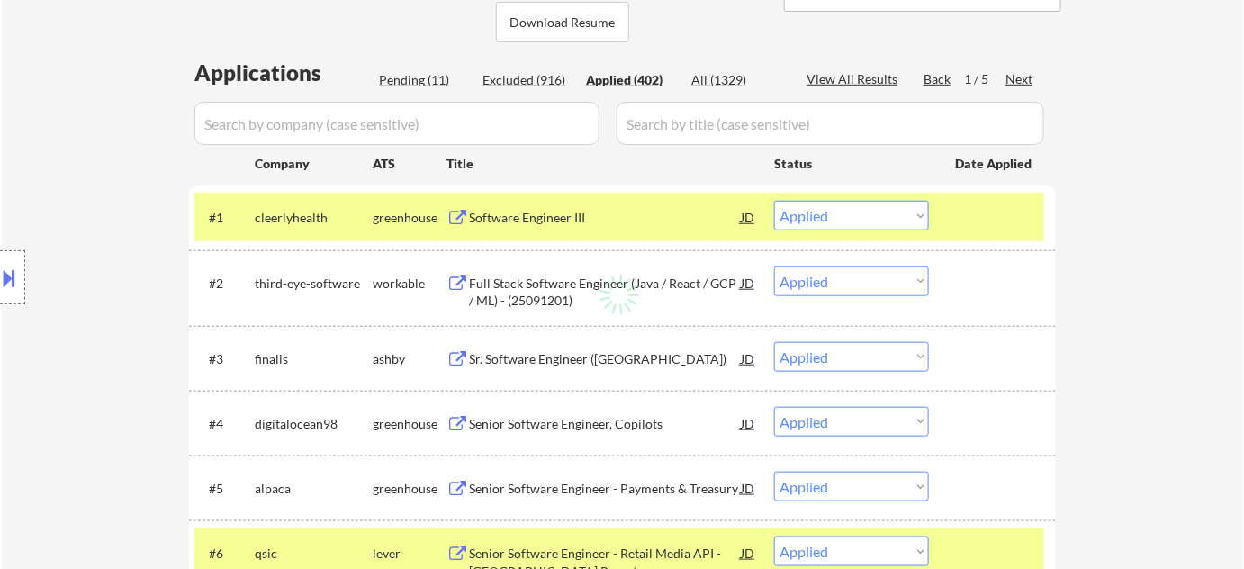
select select ""applied""
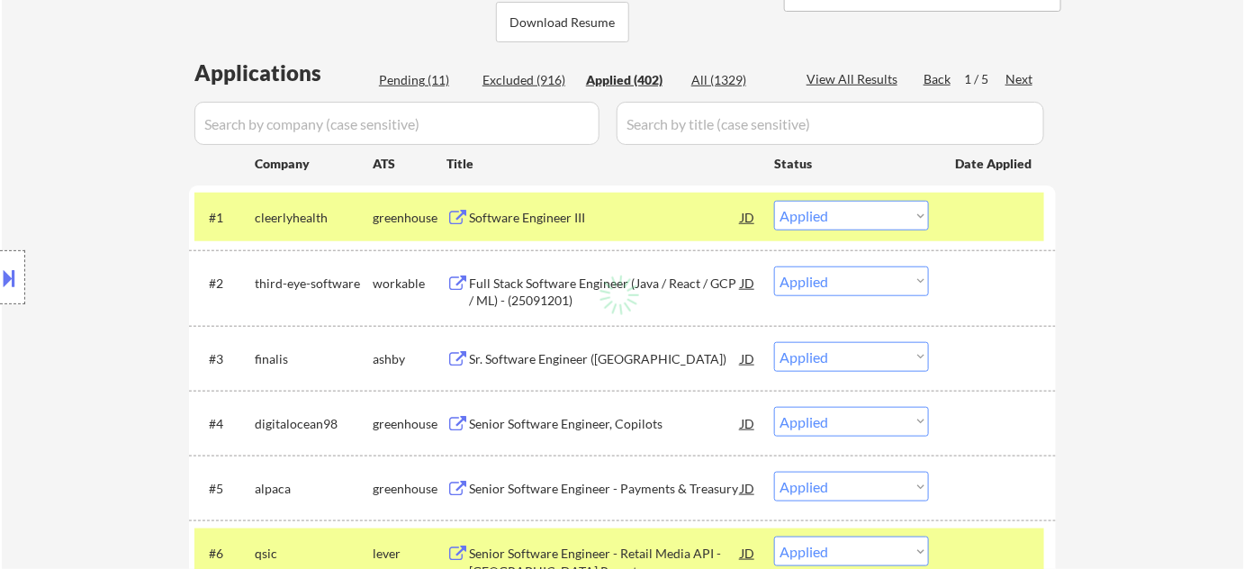
select select ""applied""
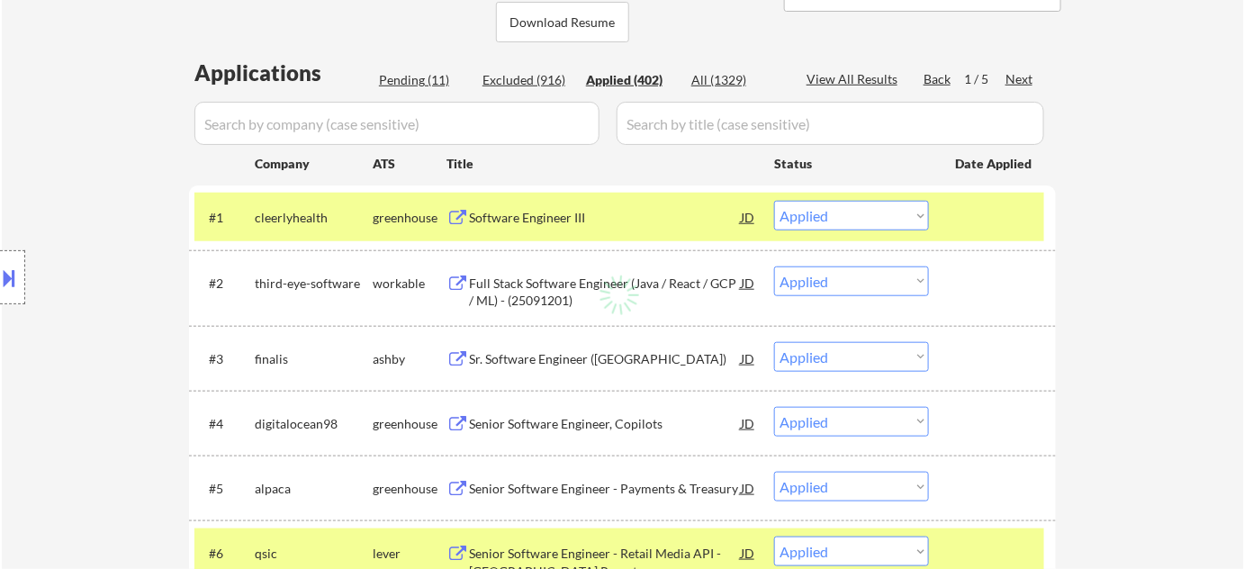
select select ""applied""
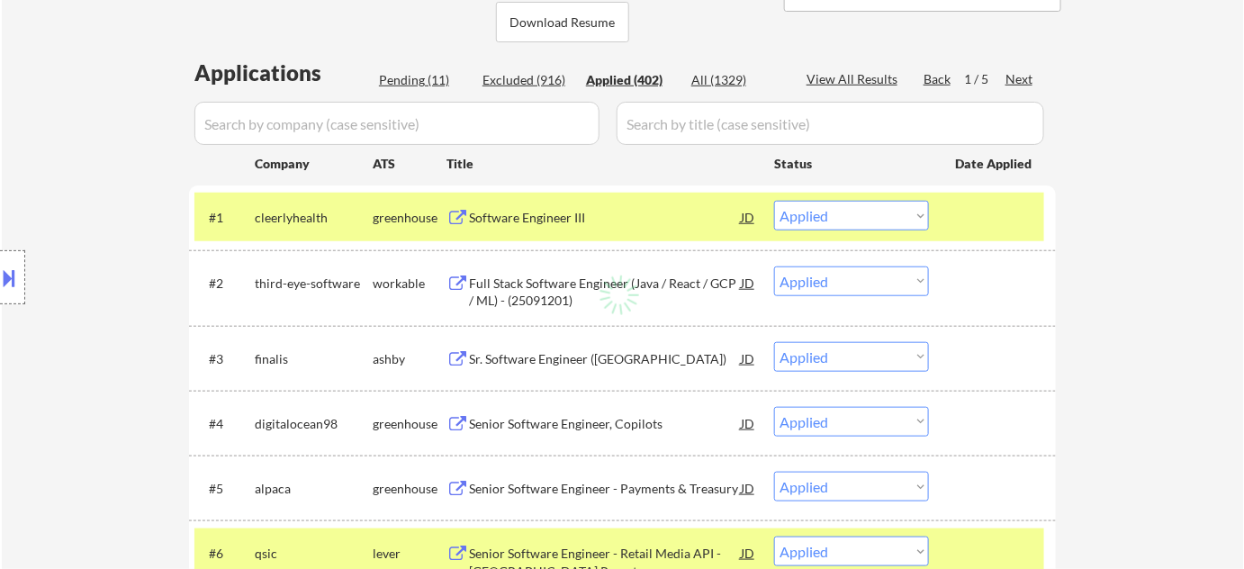
select select ""applied""
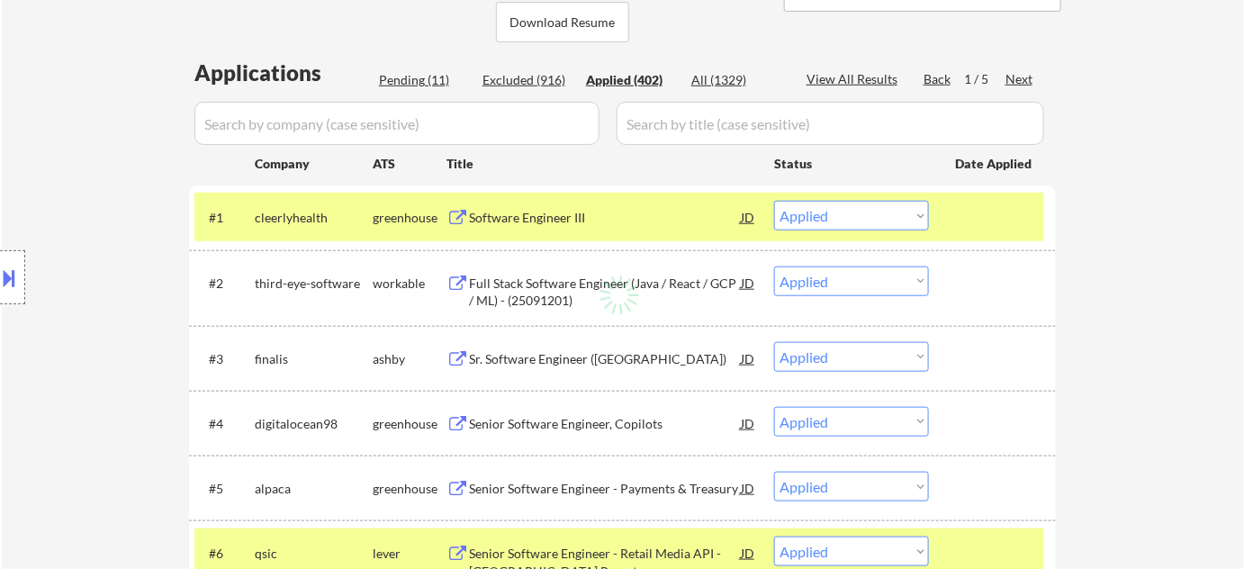
select select ""applied""
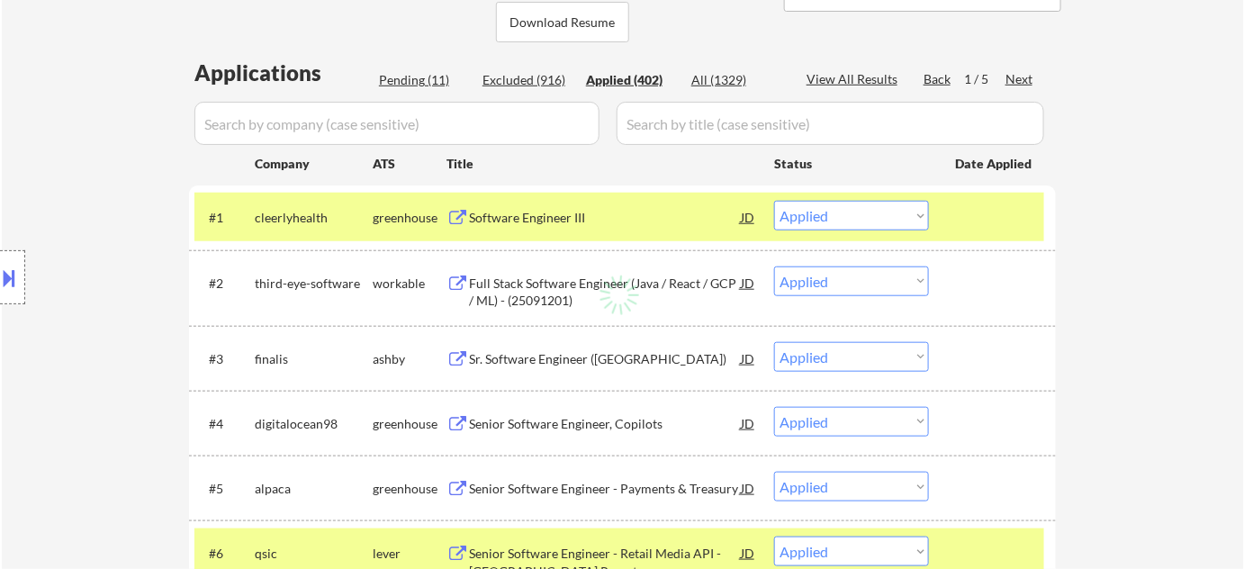
select select ""applied""
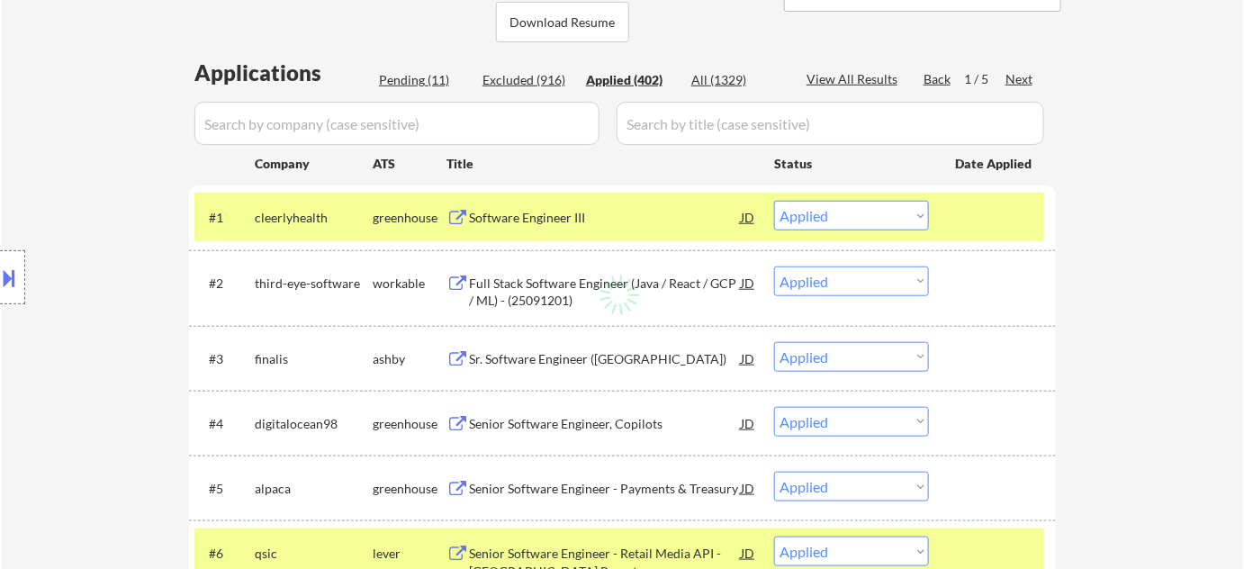
select select ""applied""
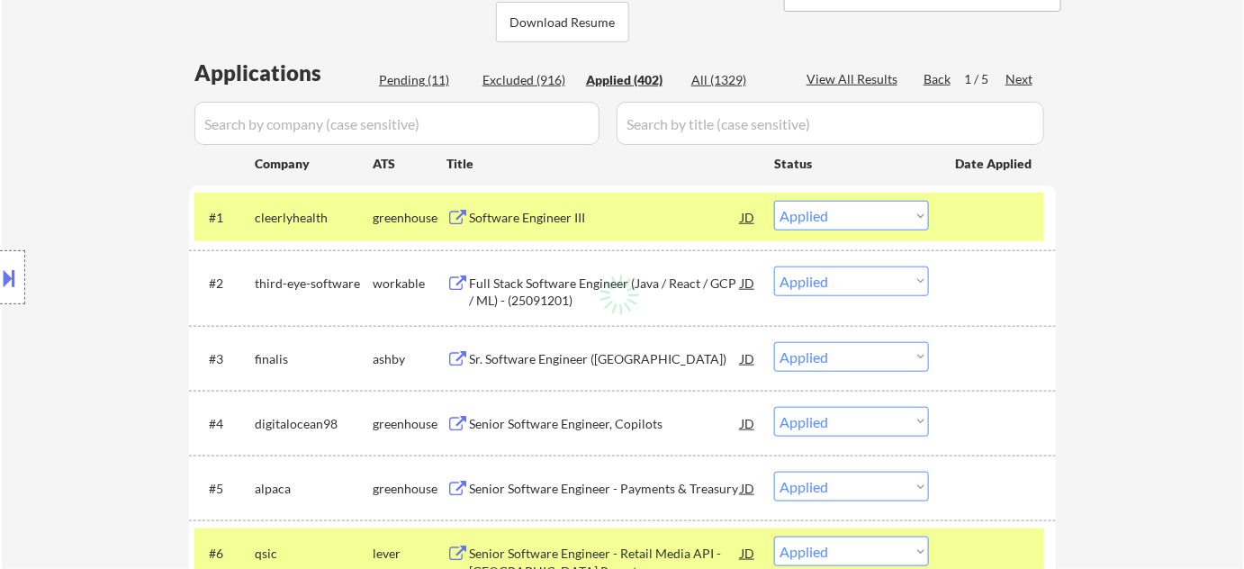
select select ""applied""
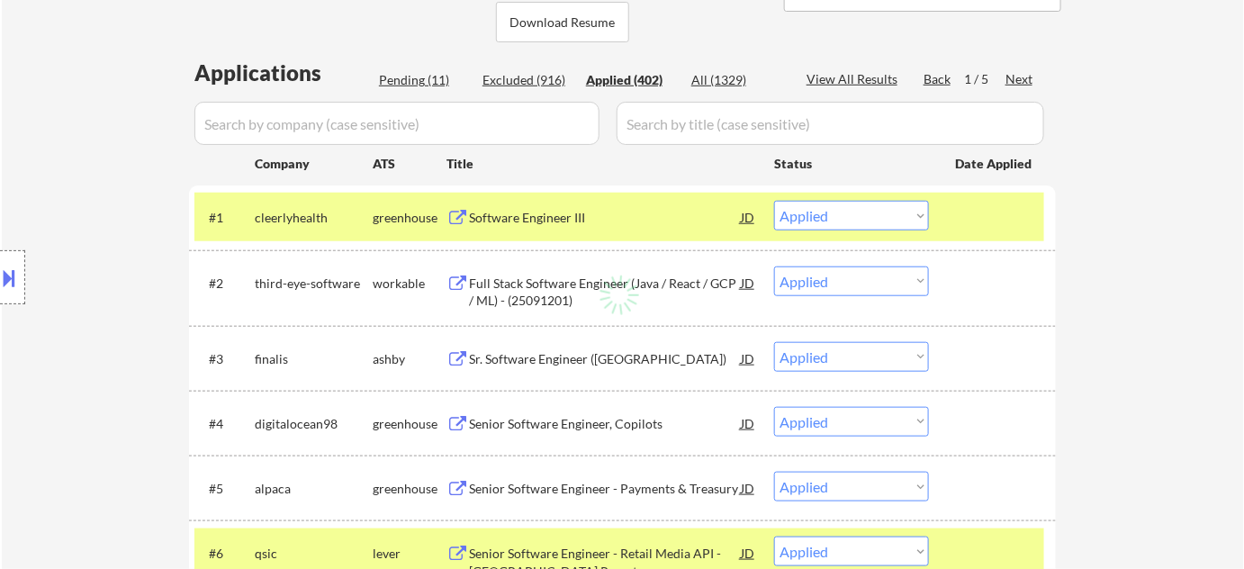
select select ""applied""
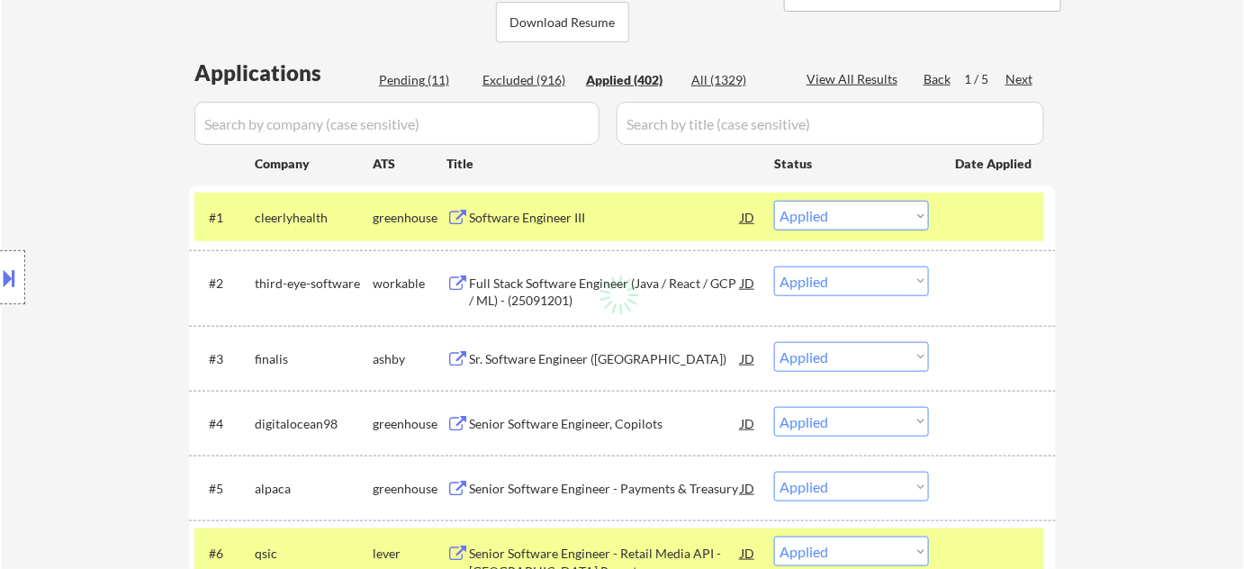
select select ""applied""
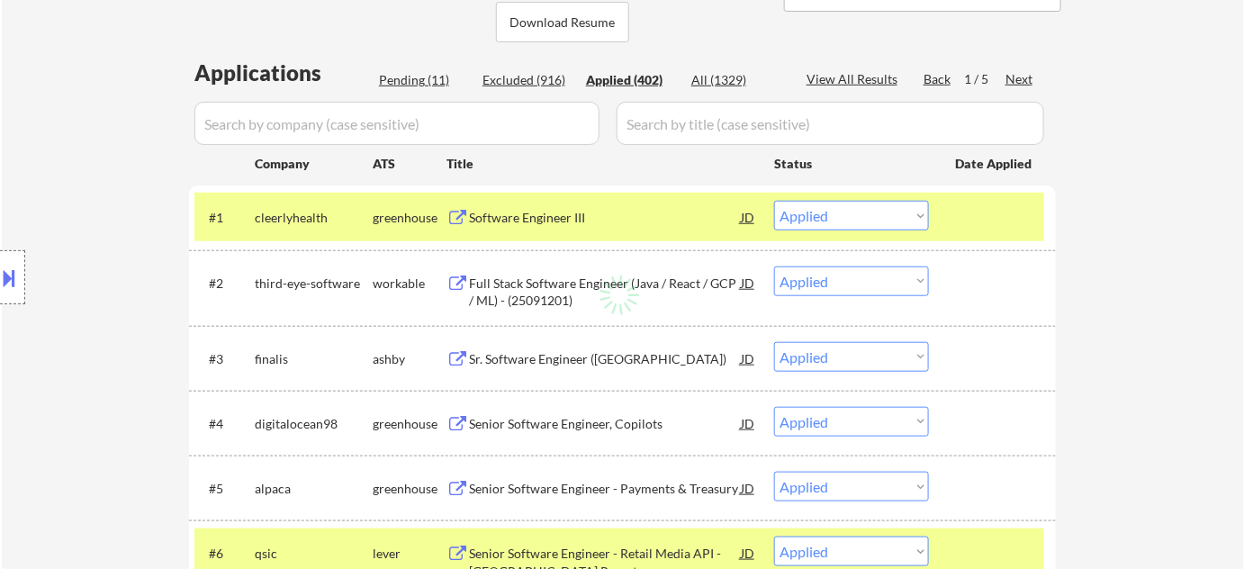
select select ""applied""
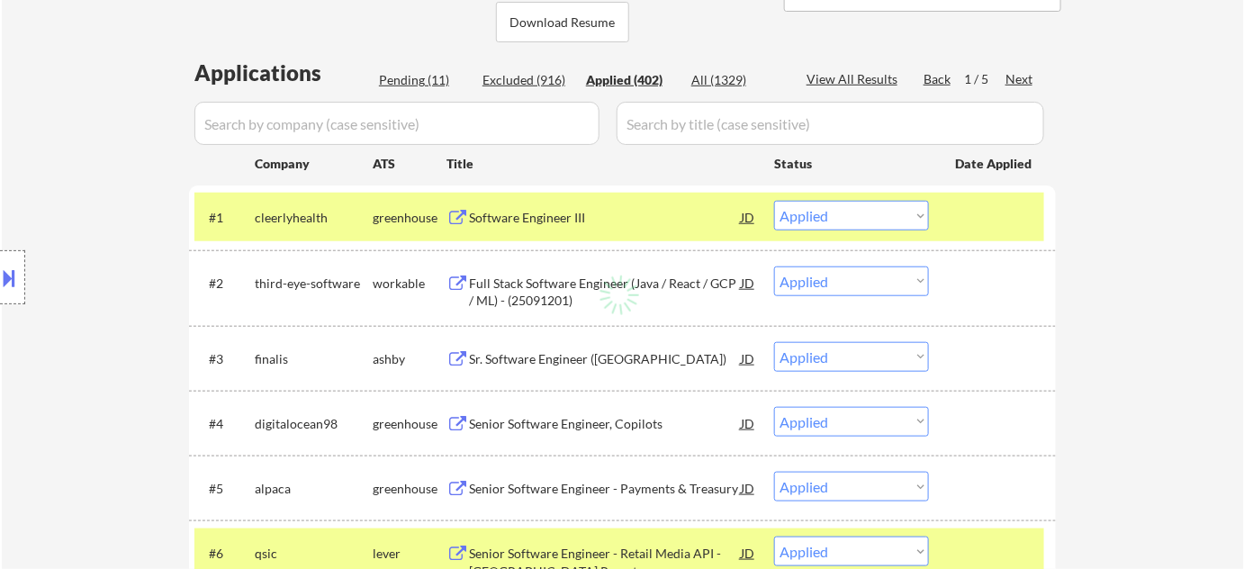
select select ""applied""
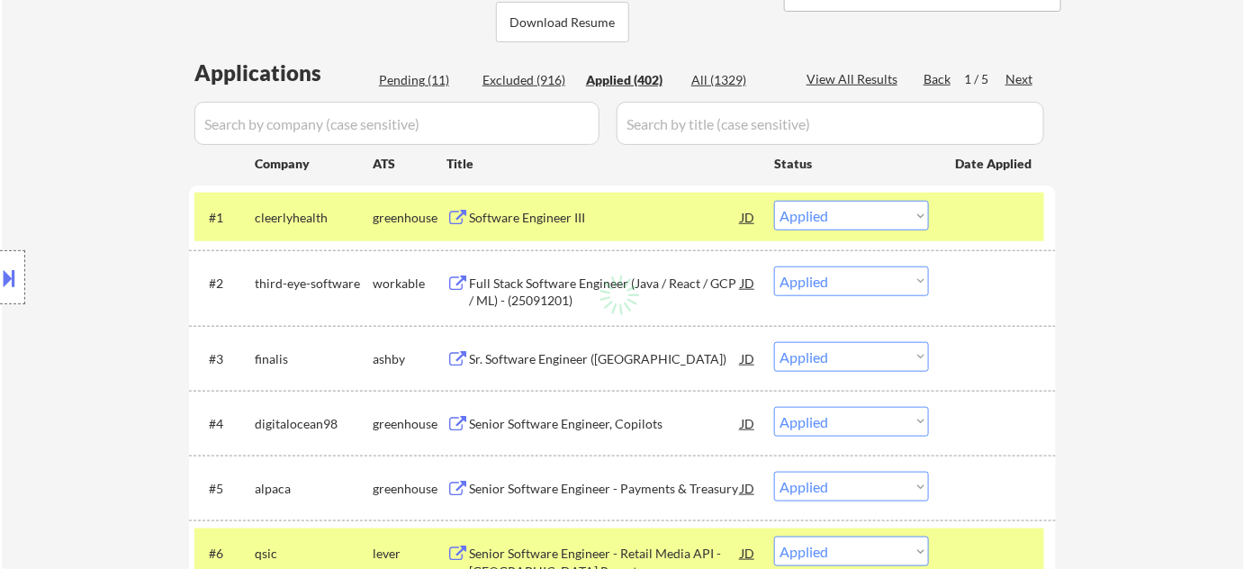
select select ""applied""
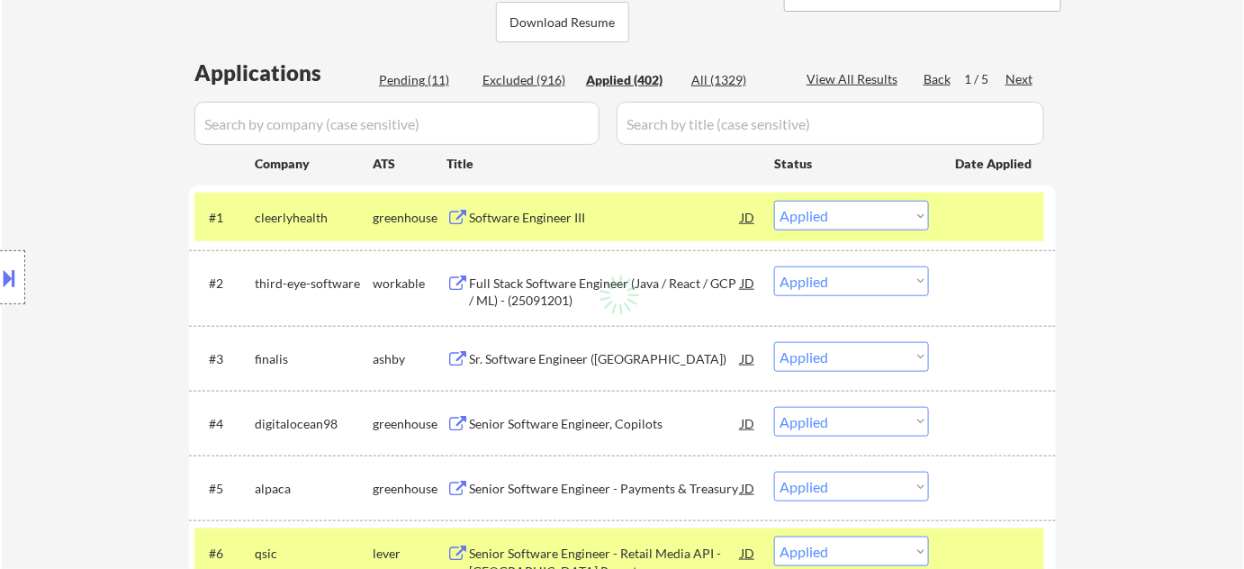
select select ""applied""
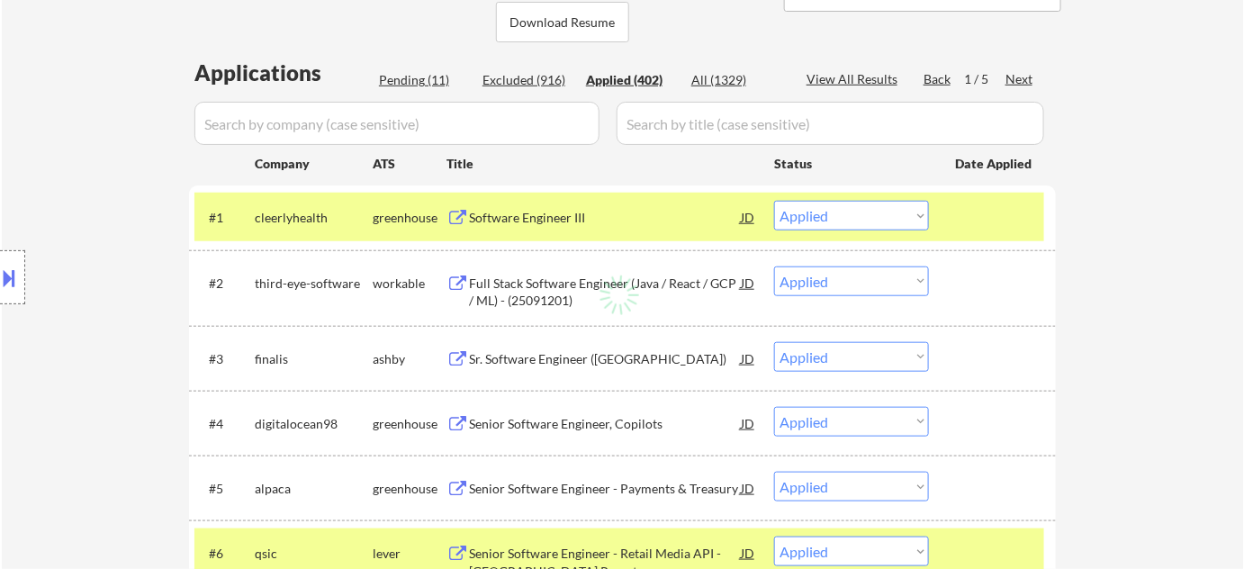
select select ""applied""
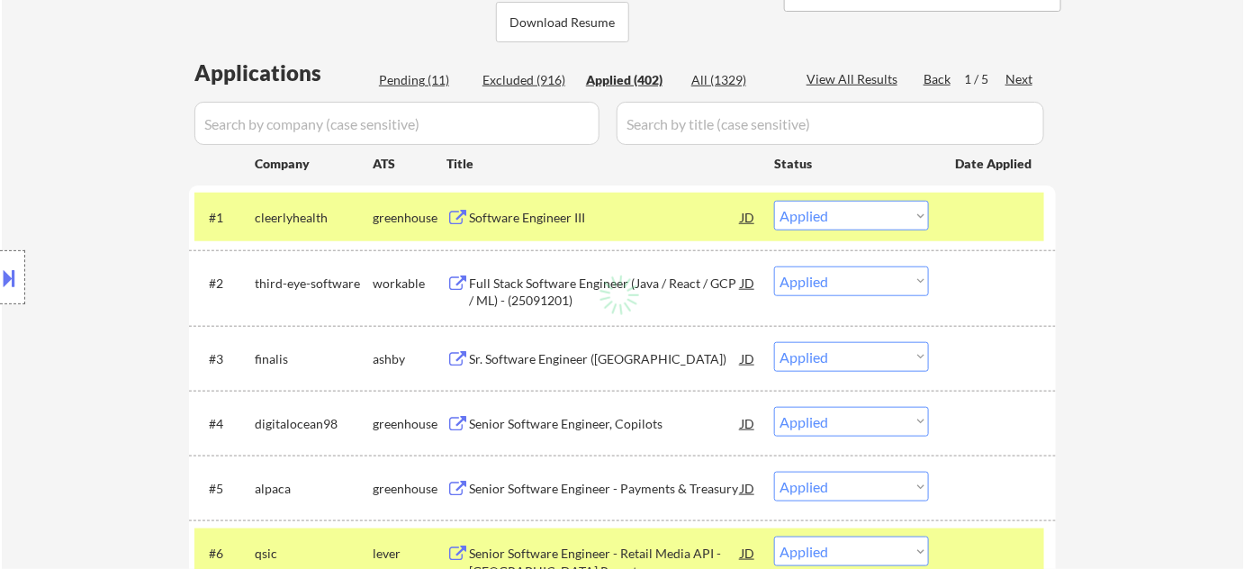
select select ""applied""
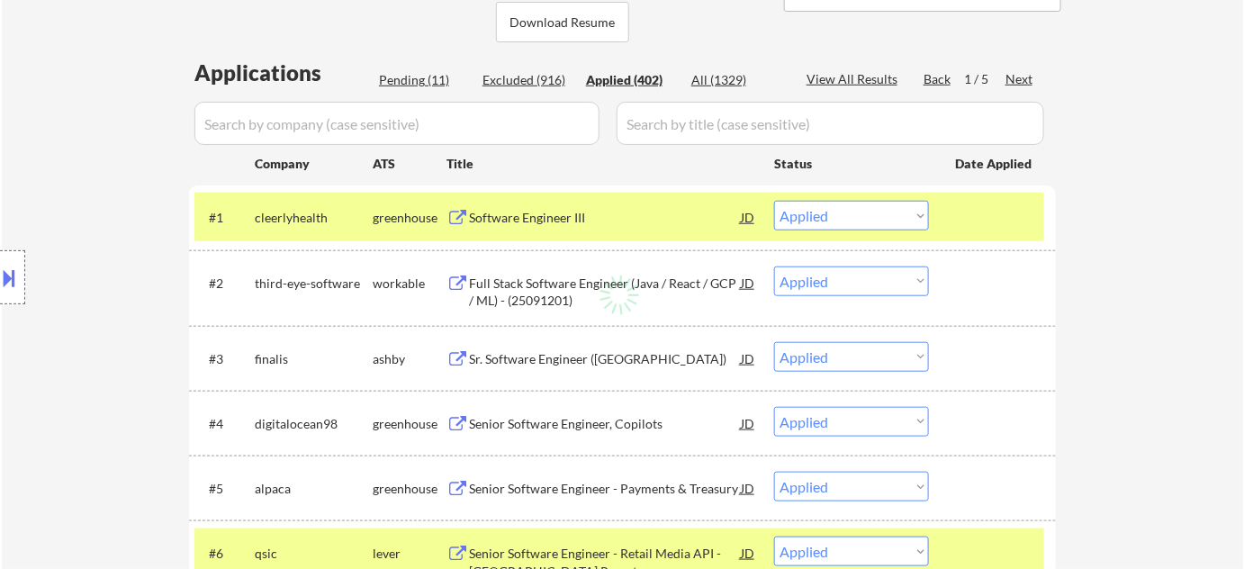
select select ""applied""
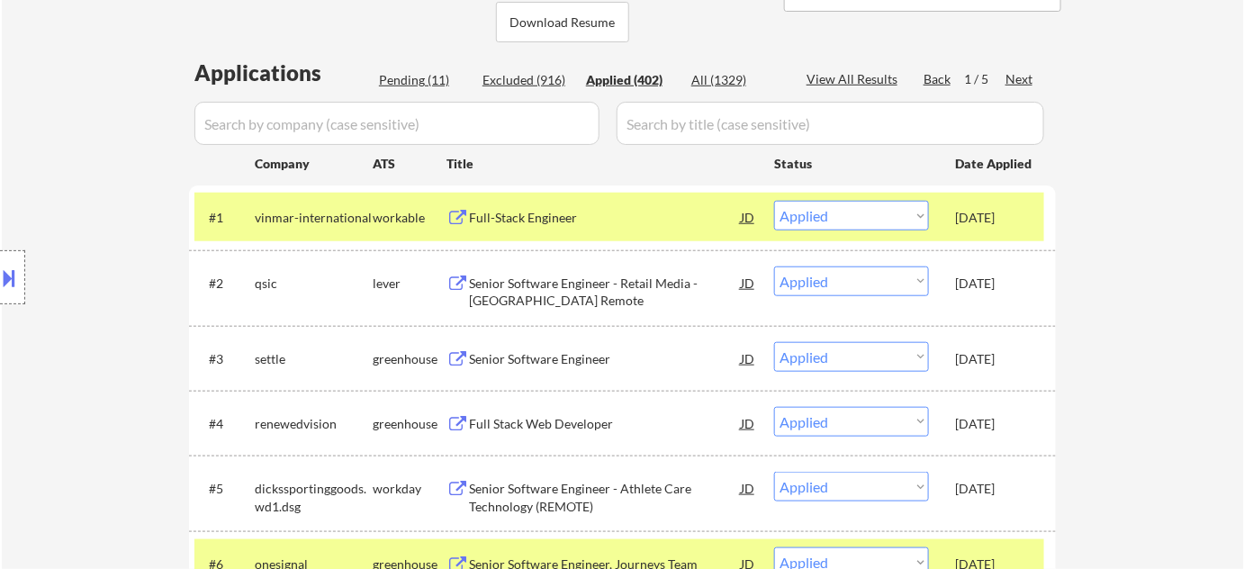
click at [537, 216] on div "Full-Stack Engineer" at bounding box center [605, 218] width 272 height 18
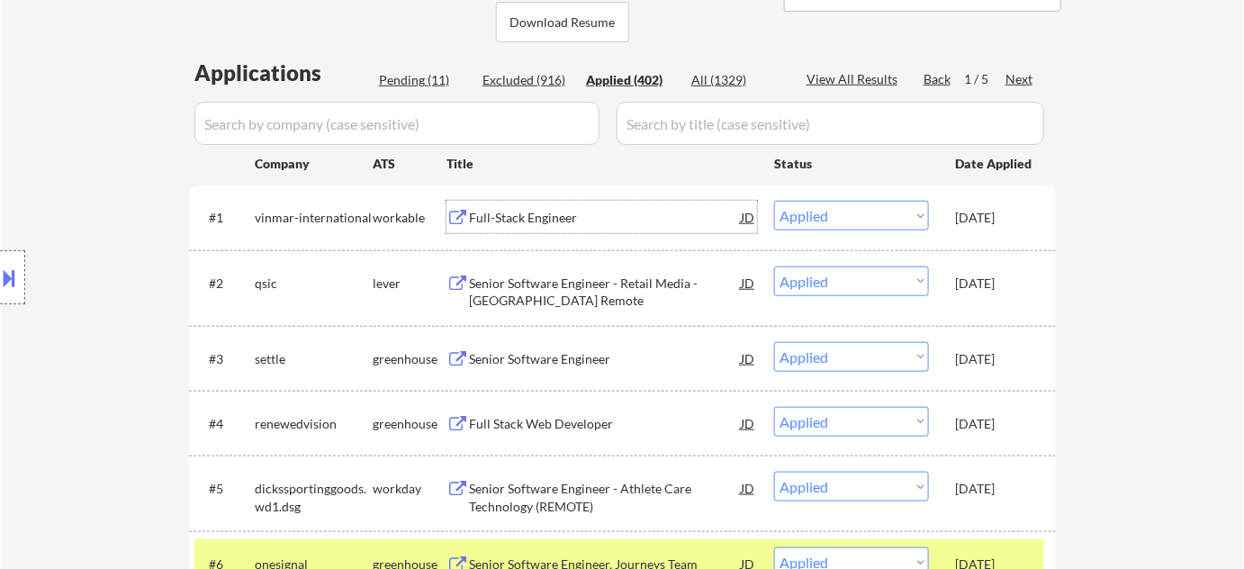
click at [434, 71] on div "Pending (11)" at bounding box center [424, 80] width 90 height 18
select select ""pending""
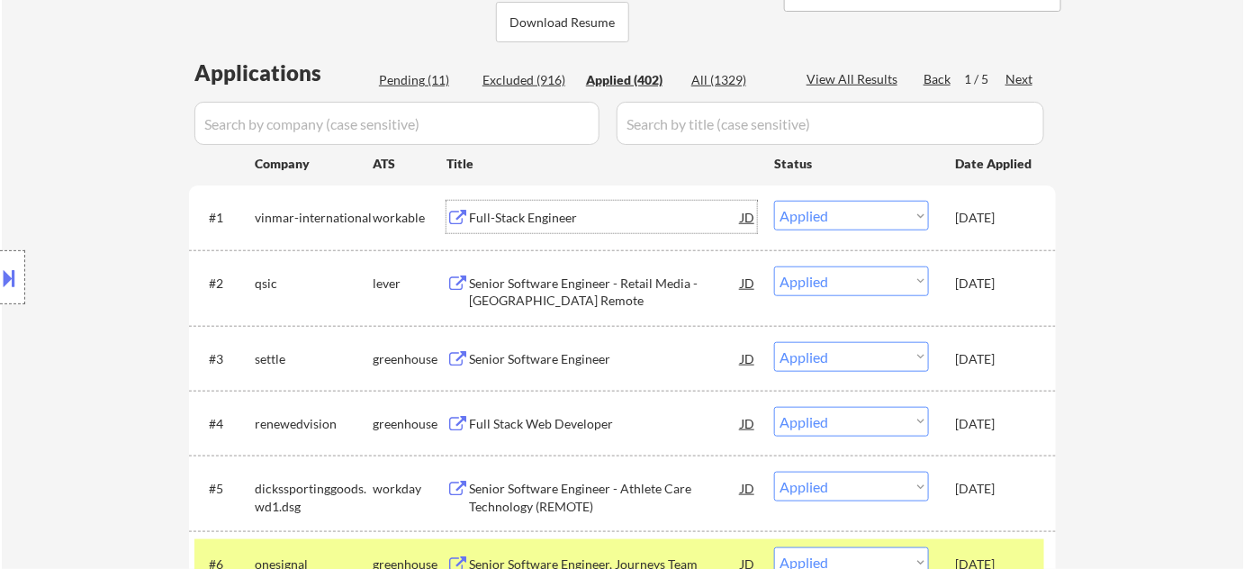
select select ""pending""
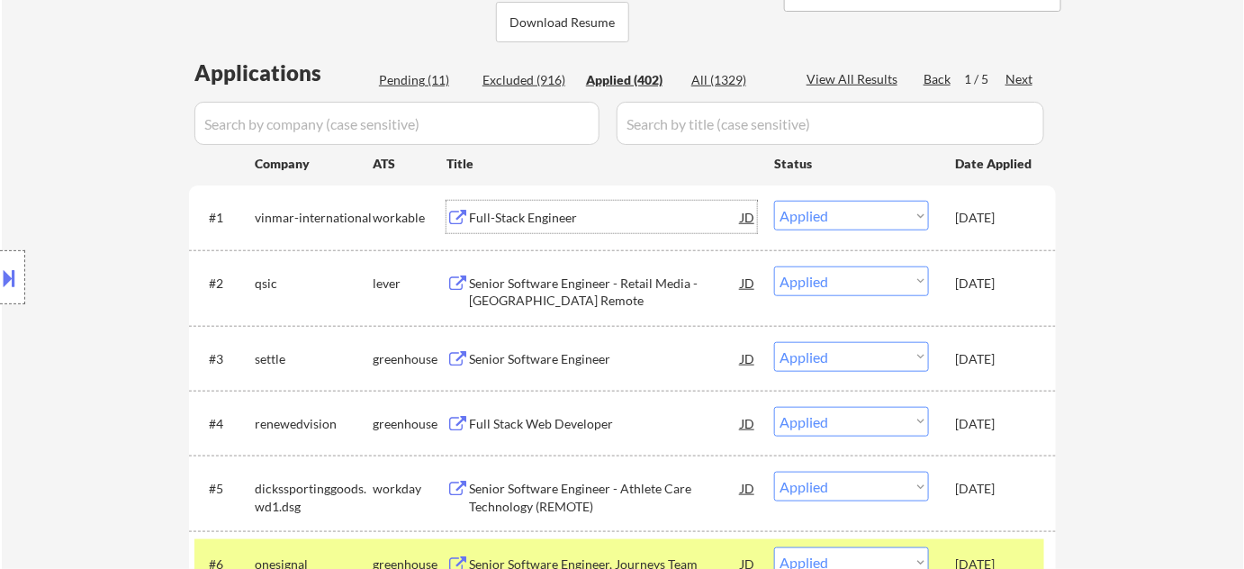
select select ""pending""
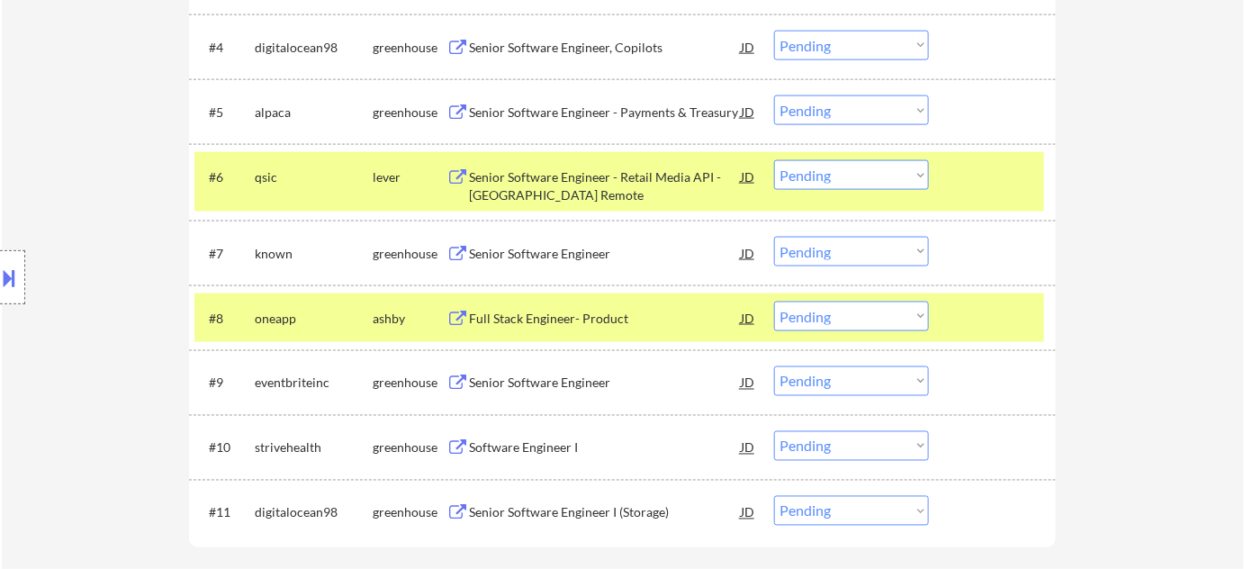
scroll to position [818, 0]
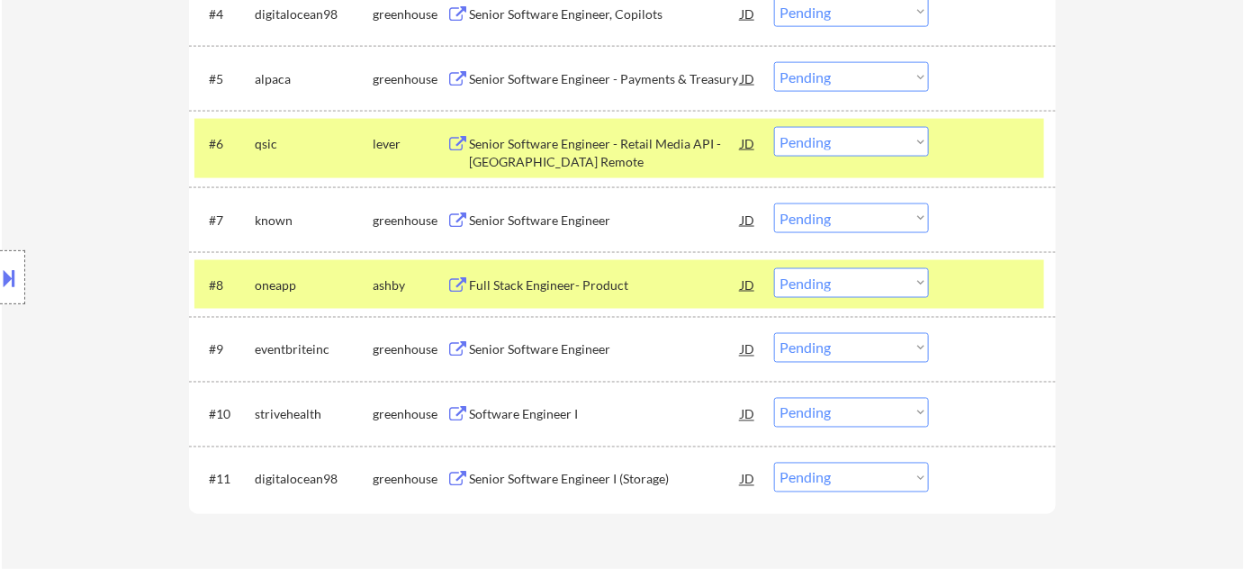
click at [843, 207] on select "Choose an option... Pending Applied Excluded (Questions) Excluded (Expired) Exc…" at bounding box center [851, 218] width 155 height 30
click at [774, 203] on select "Choose an option... Pending Applied Excluded (Questions) Excluded (Expired) Exc…" at bounding box center [851, 218] width 155 height 30
select select ""pending""
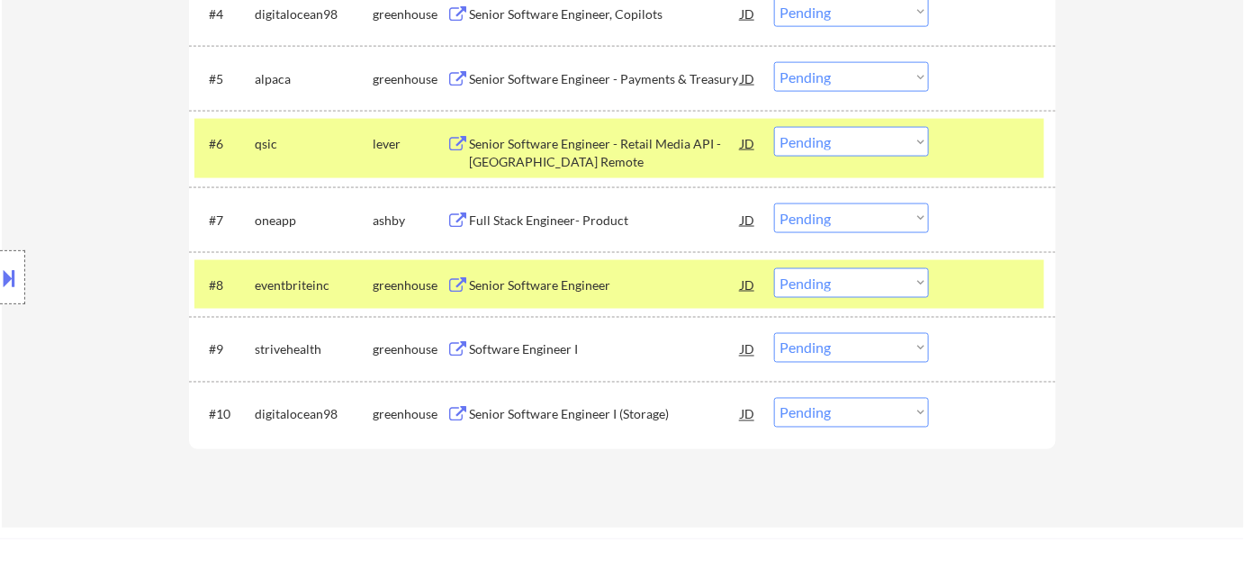
click at [532, 276] on div "Senior Software Engineer" at bounding box center [605, 285] width 272 height 18
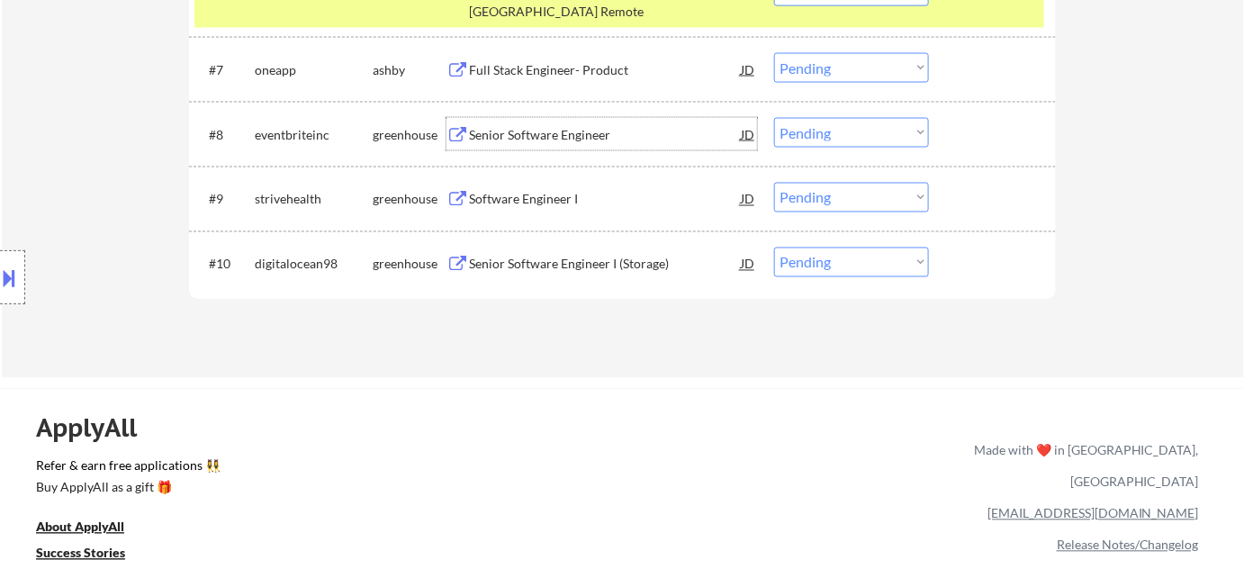
scroll to position [981, 0]
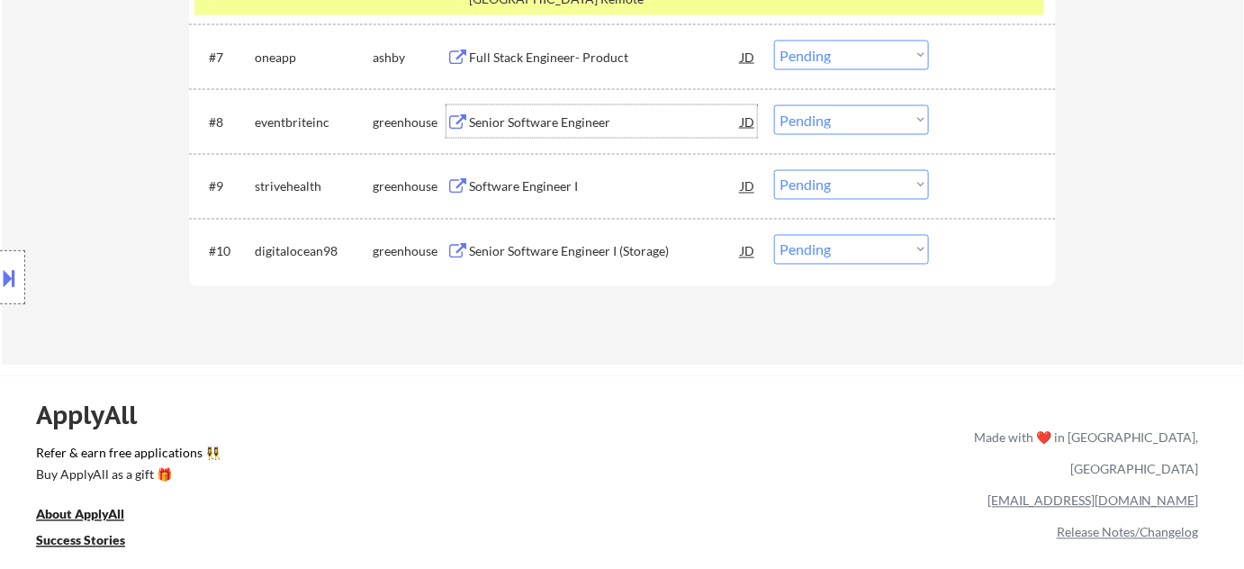
click at [521, 190] on div "Software Engineer I" at bounding box center [605, 187] width 272 height 18
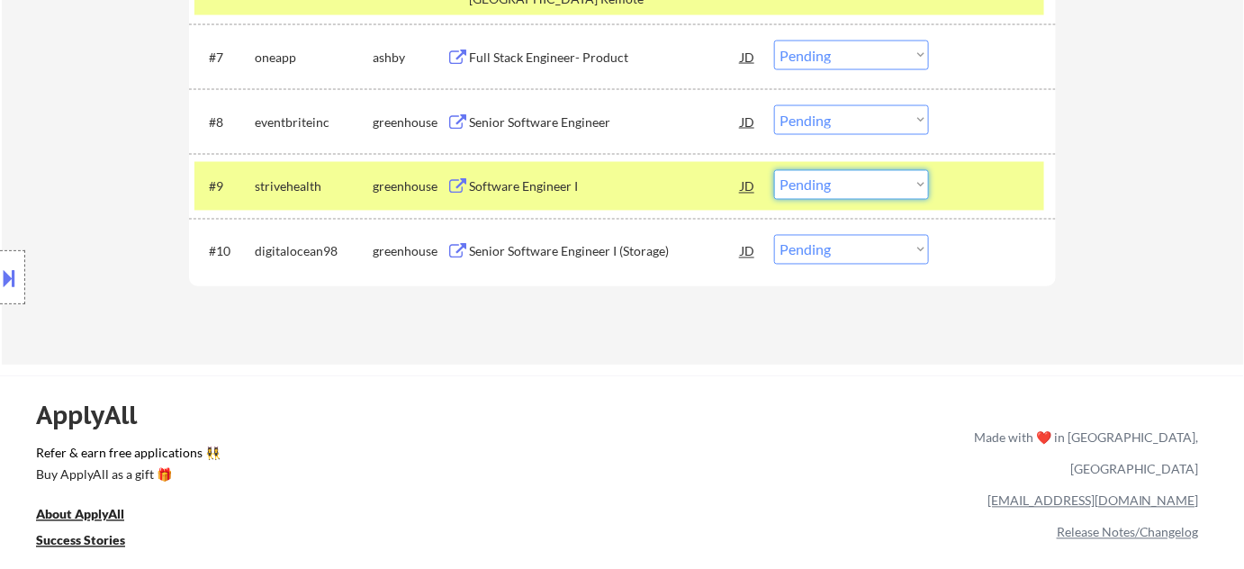
click at [828, 194] on select "Choose an option... Pending Applied Excluded (Questions) Excluded (Expired) Exc…" at bounding box center [851, 185] width 155 height 30
click at [774, 170] on select "Choose an option... Pending Applied Excluded (Questions) Excluded (Expired) Exc…" at bounding box center [851, 185] width 155 height 30
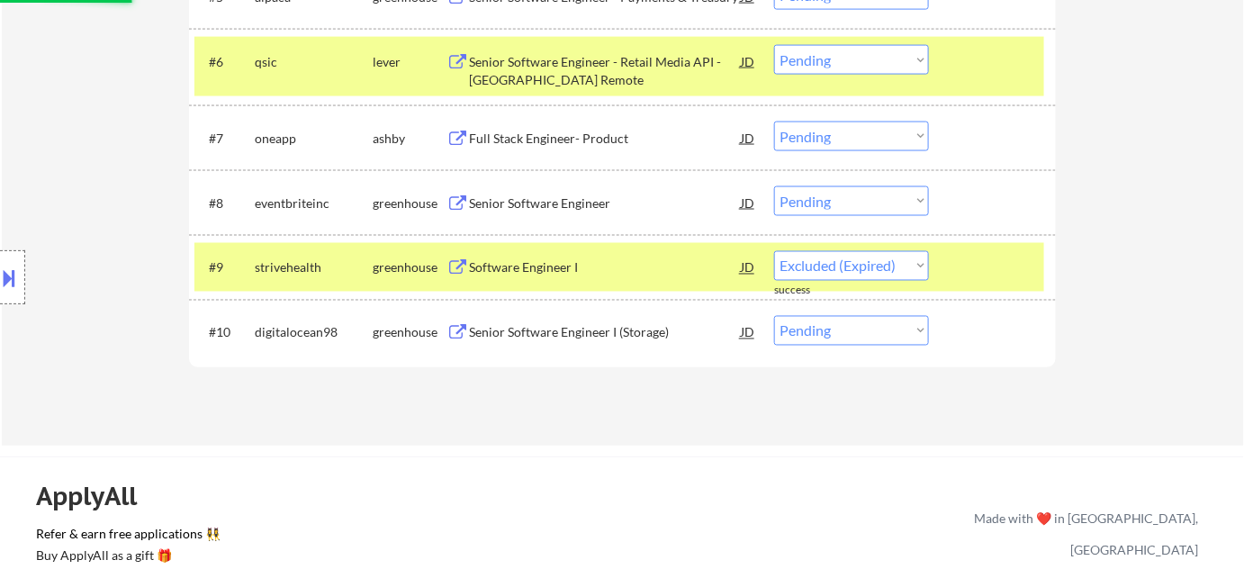
select select ""pending""
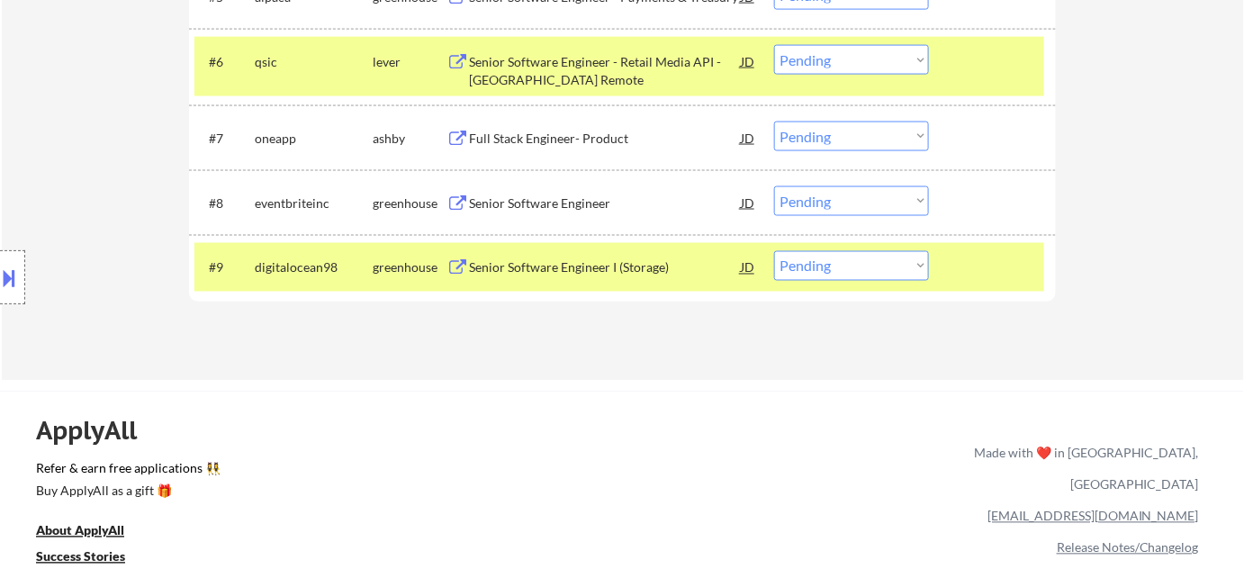
click at [806, 212] on select "Choose an option... Pending Applied Excluded (Questions) Excluded (Expired) Exc…" at bounding box center [851, 201] width 155 height 30
click at [774, 186] on select "Choose an option... Pending Applied Excluded (Questions) Excluded (Expired) Exc…" at bounding box center [851, 201] width 155 height 30
click at [609, 274] on div "Senior Software Engineer I (Storage)" at bounding box center [605, 268] width 272 height 18
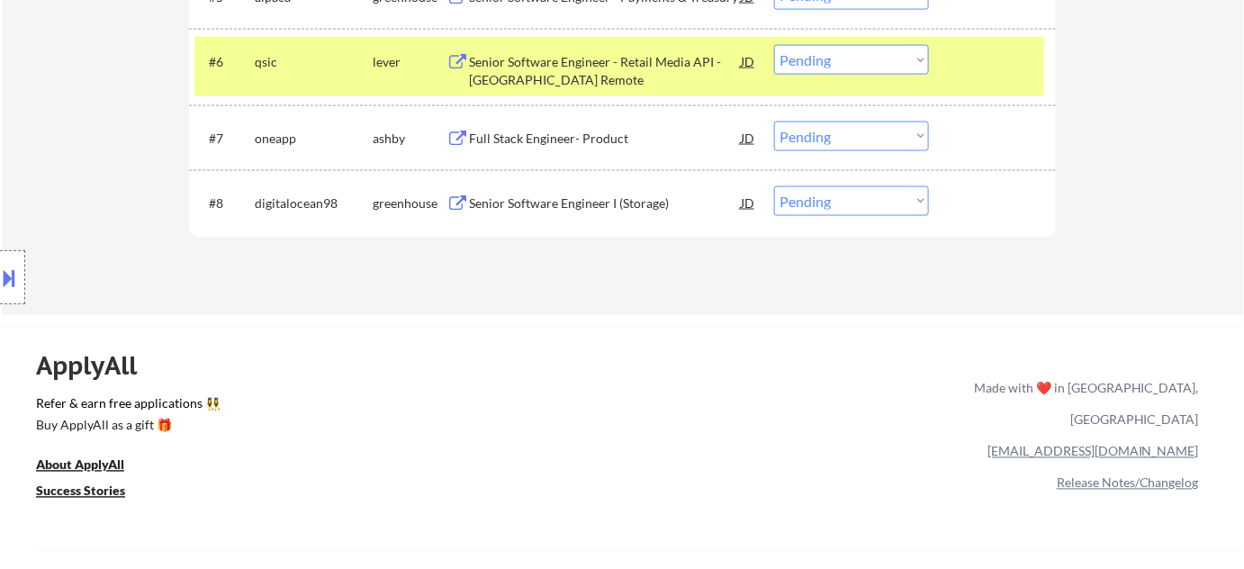
click at [866, 209] on select "Choose an option... Pending Applied Excluded (Questions) Excluded (Expired) Exc…" at bounding box center [851, 201] width 155 height 30
select select ""excluded__bad_match_""
click at [774, 186] on select "Choose an option... Pending Applied Excluded (Questions) Excluded (Expired) Exc…" at bounding box center [851, 201] width 155 height 30
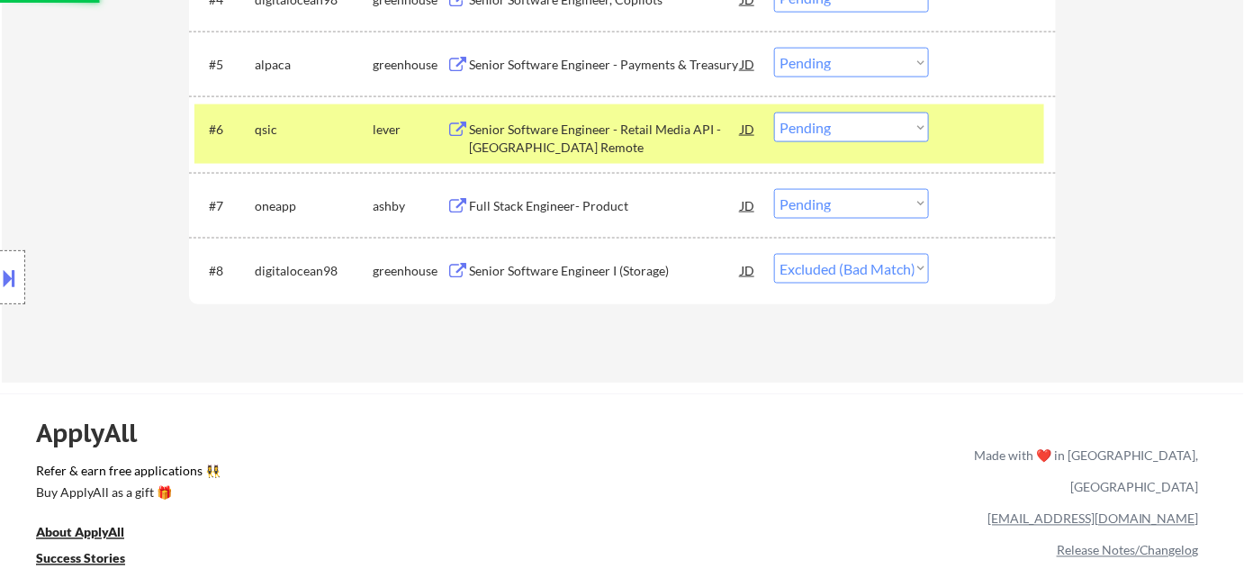
scroll to position [736, 0]
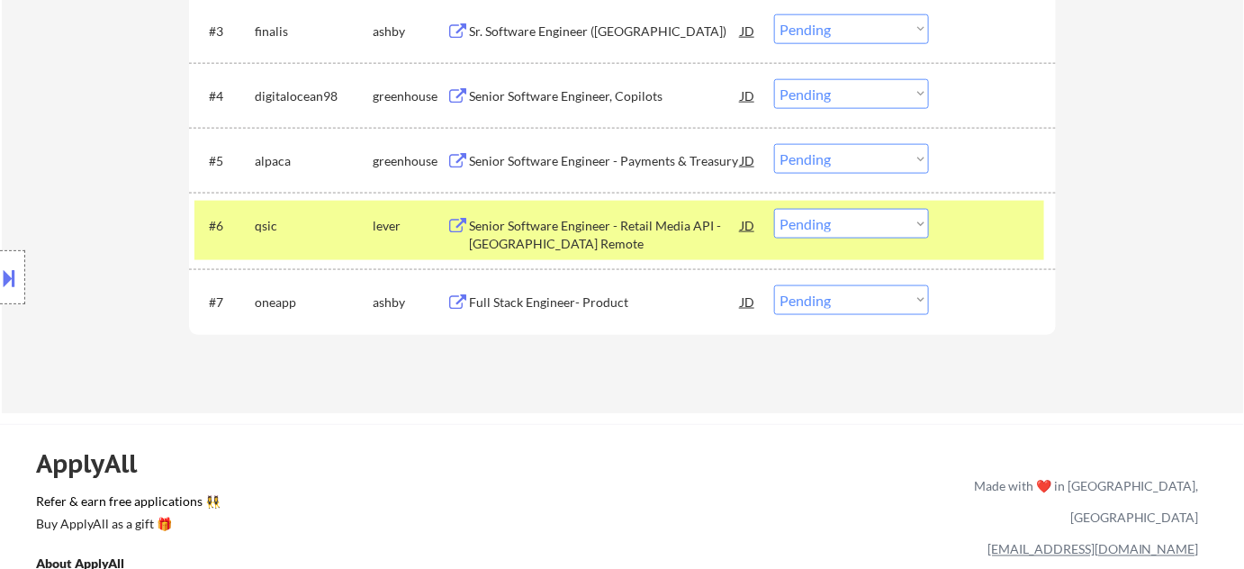
click at [622, 165] on div "Senior Software Engineer - Payments & Treasury" at bounding box center [605, 161] width 272 height 18
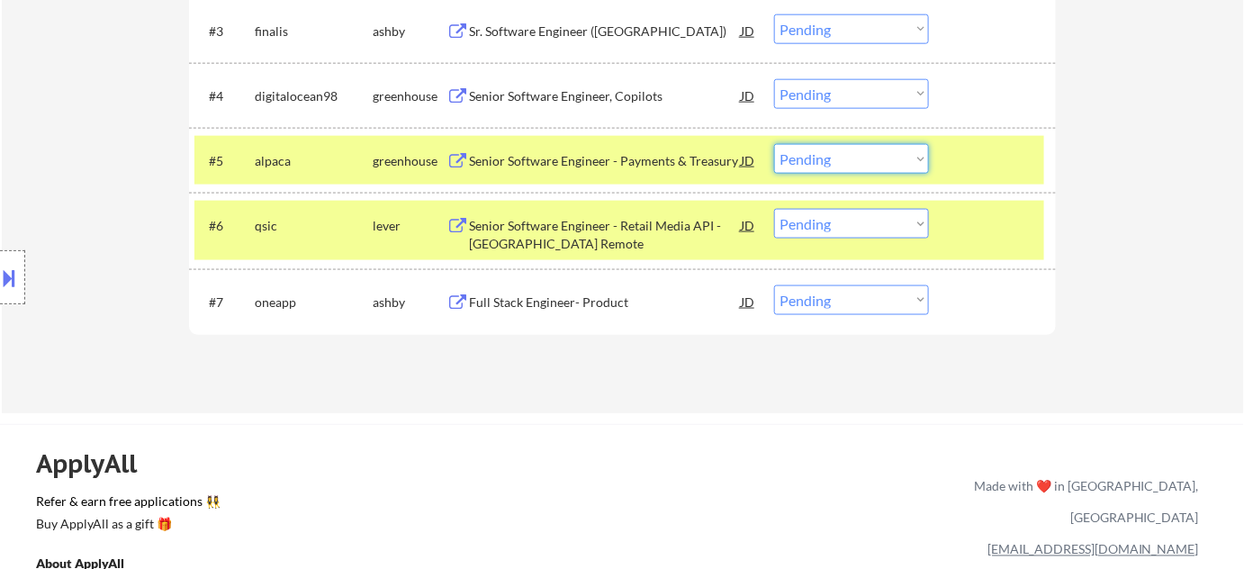
click at [852, 162] on select "Choose an option... Pending Applied Excluded (Questions) Excluded (Expired) Exc…" at bounding box center [851, 159] width 155 height 30
click at [774, 144] on select "Choose an option... Pending Applied Excluded (Questions) Excluded (Expired) Exc…" at bounding box center [851, 159] width 155 height 30
select select ""pending""
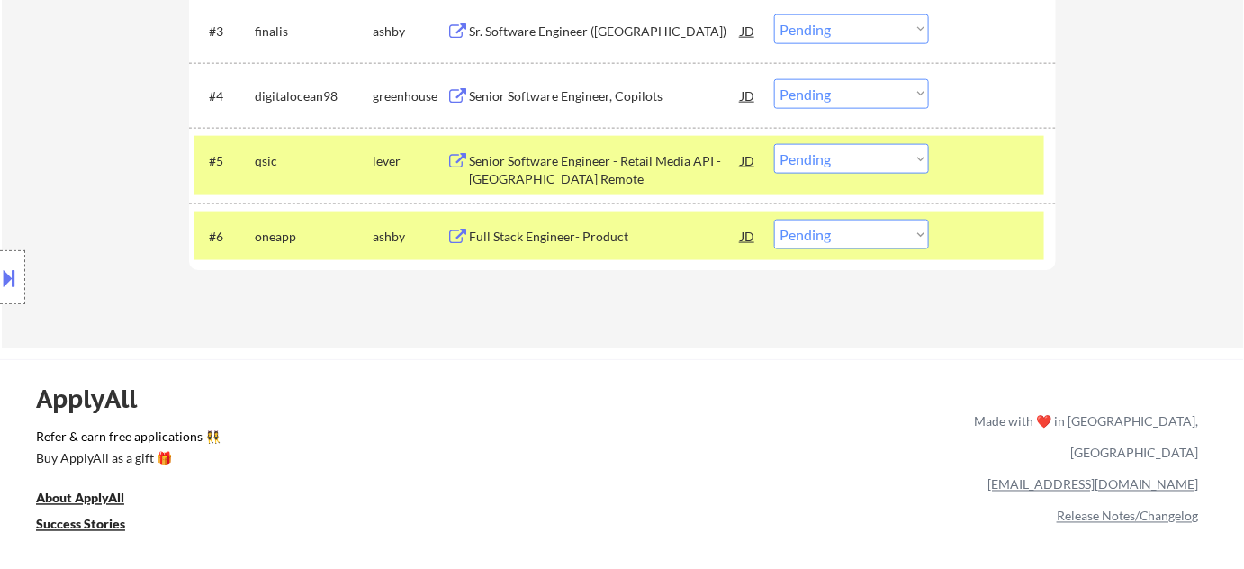
click at [628, 251] on div "Full Stack Engineer- Product" at bounding box center [605, 236] width 272 height 32
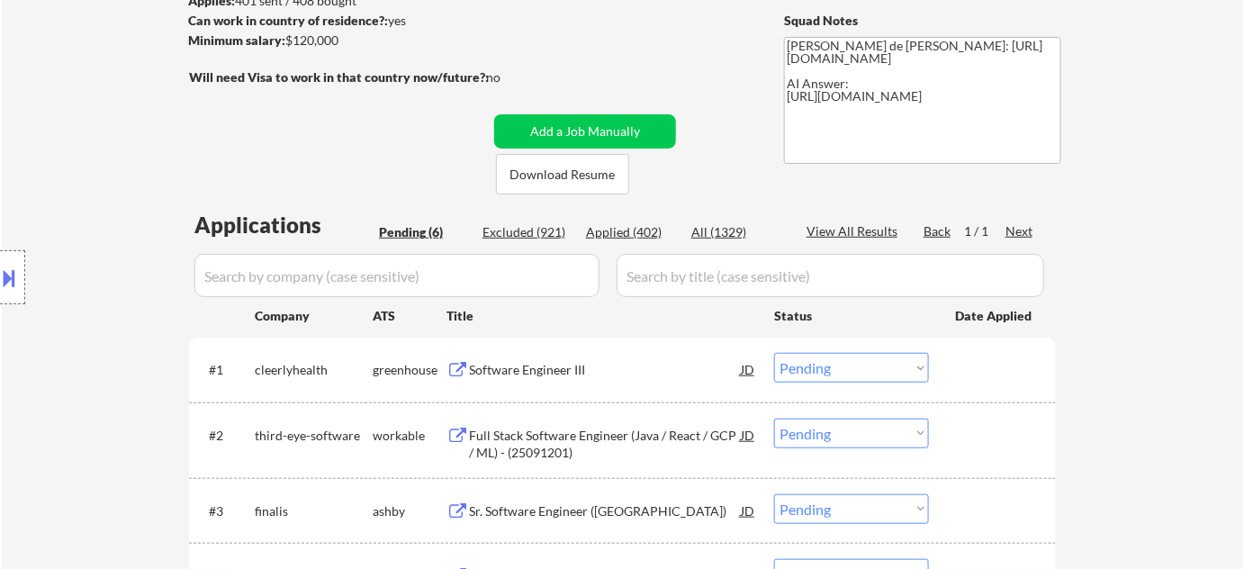
scroll to position [327, 0]
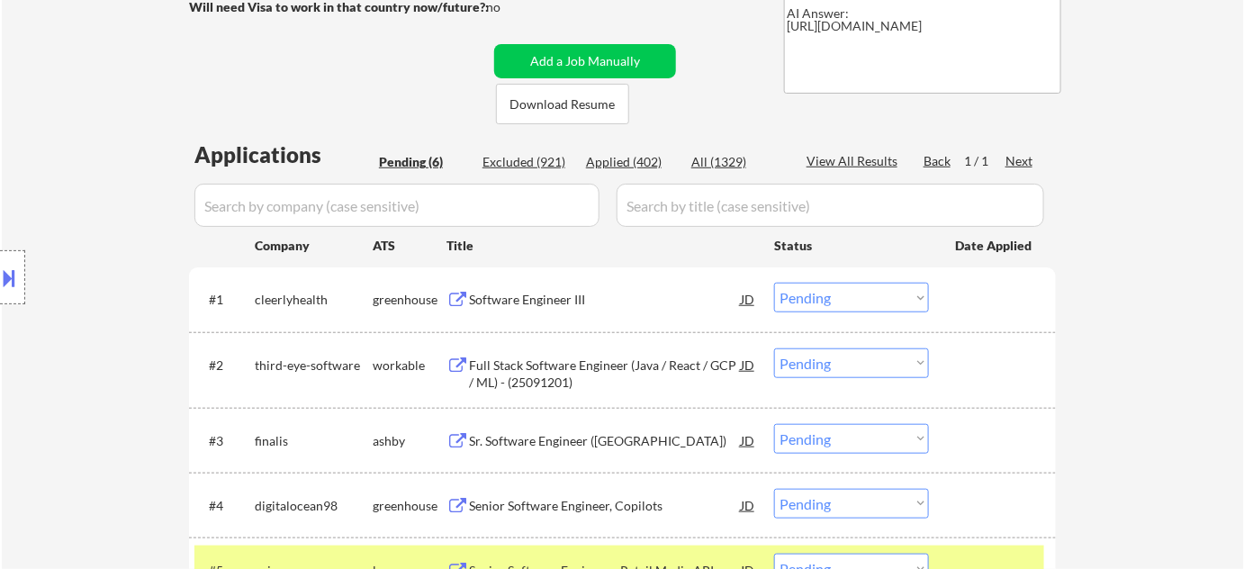
click at [633, 150] on div "Applications Pending (6) Excluded (921) Applied (402) All (1329) View All Resul…" at bounding box center [622, 432] width 867 height 584
click at [628, 166] on div "Applied (402)" at bounding box center [631, 162] width 90 height 18
select select ""applied""
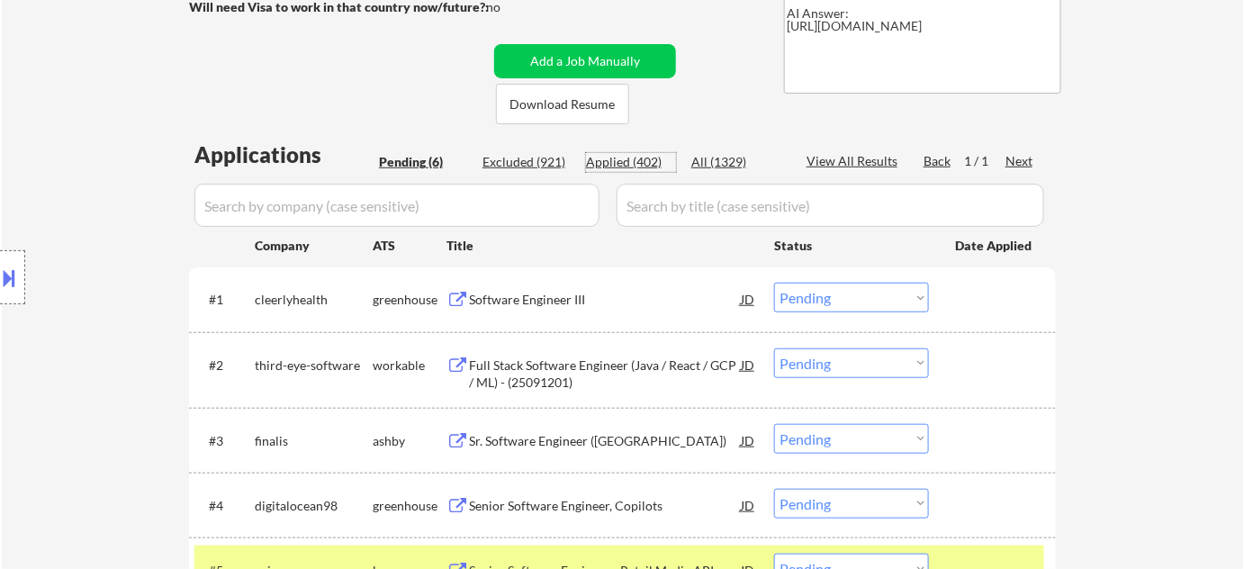
select select ""applied""
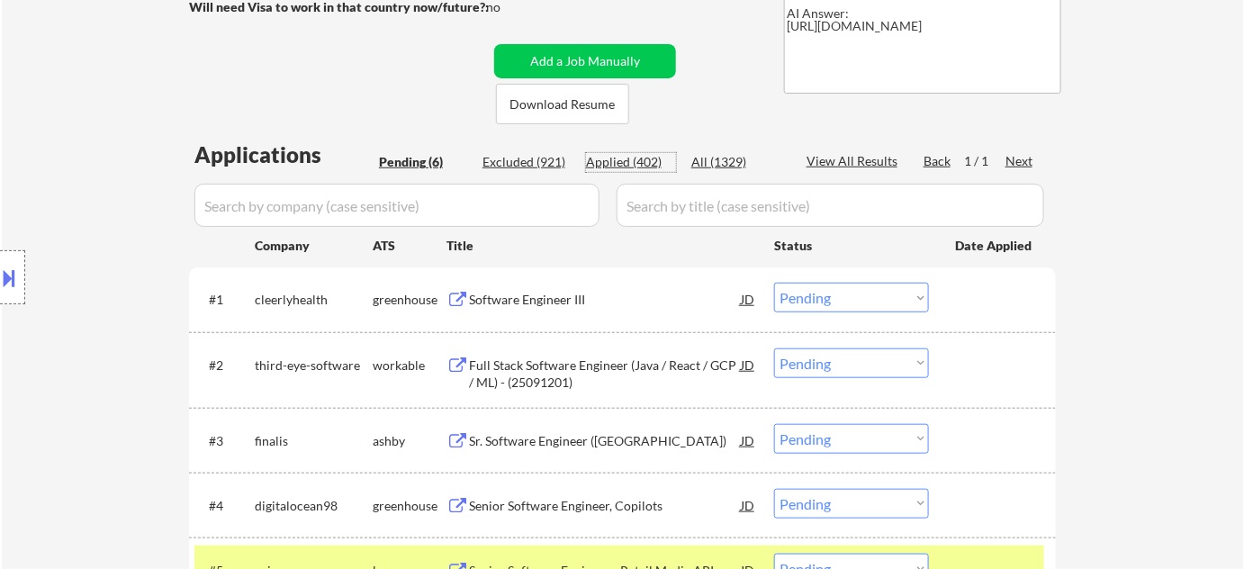
select select ""applied""
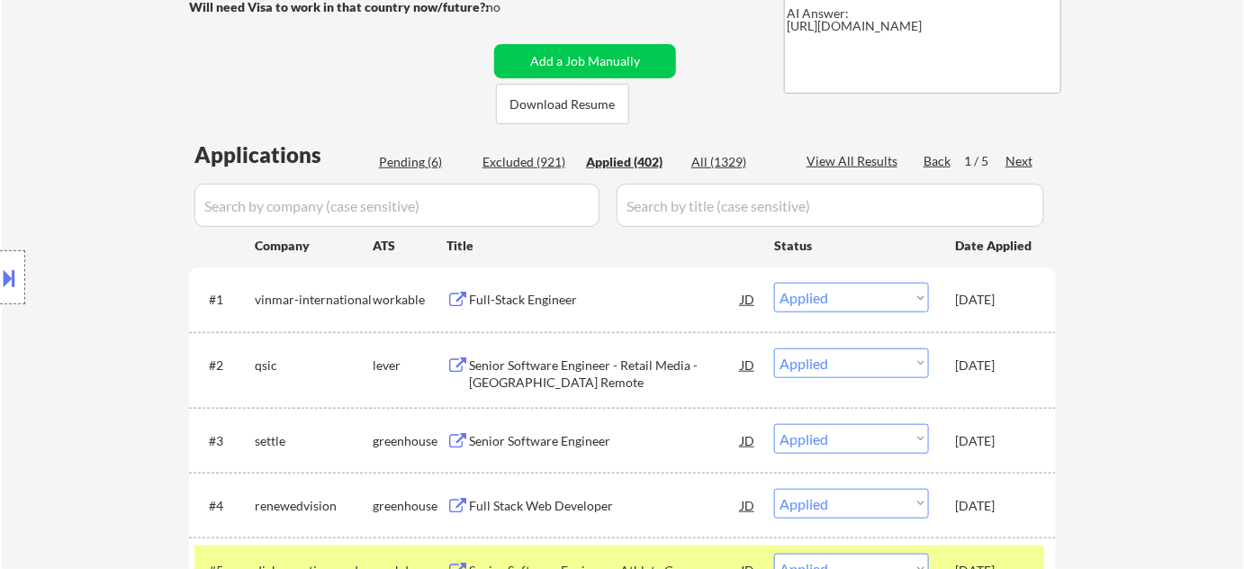
click at [504, 199] on input "input" at bounding box center [396, 205] width 405 height 43
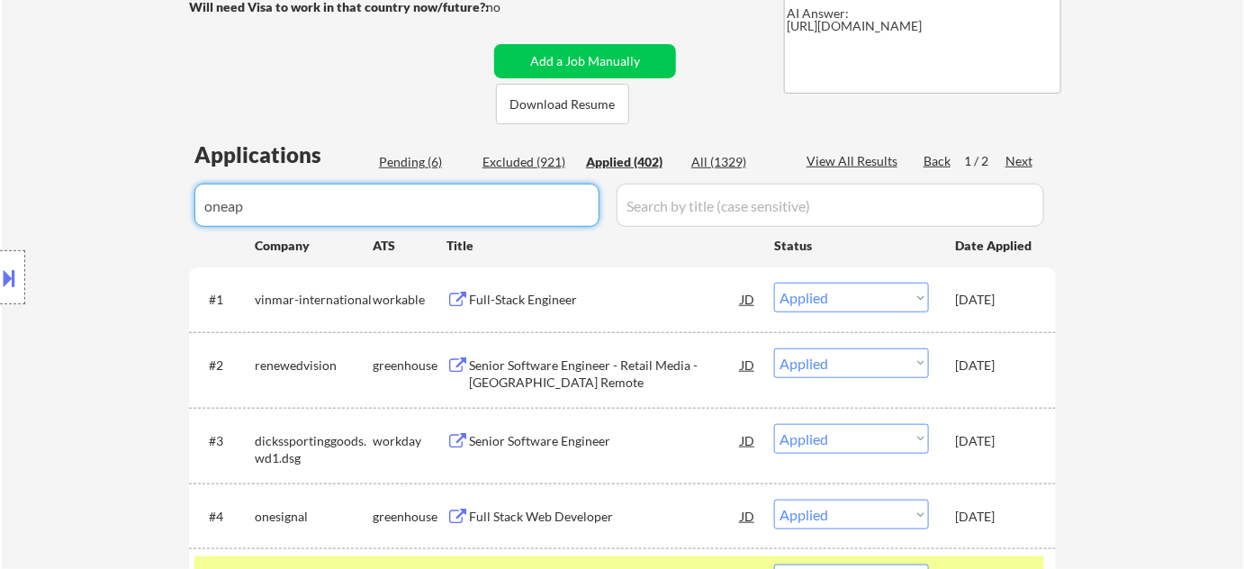
type input "oneapp"
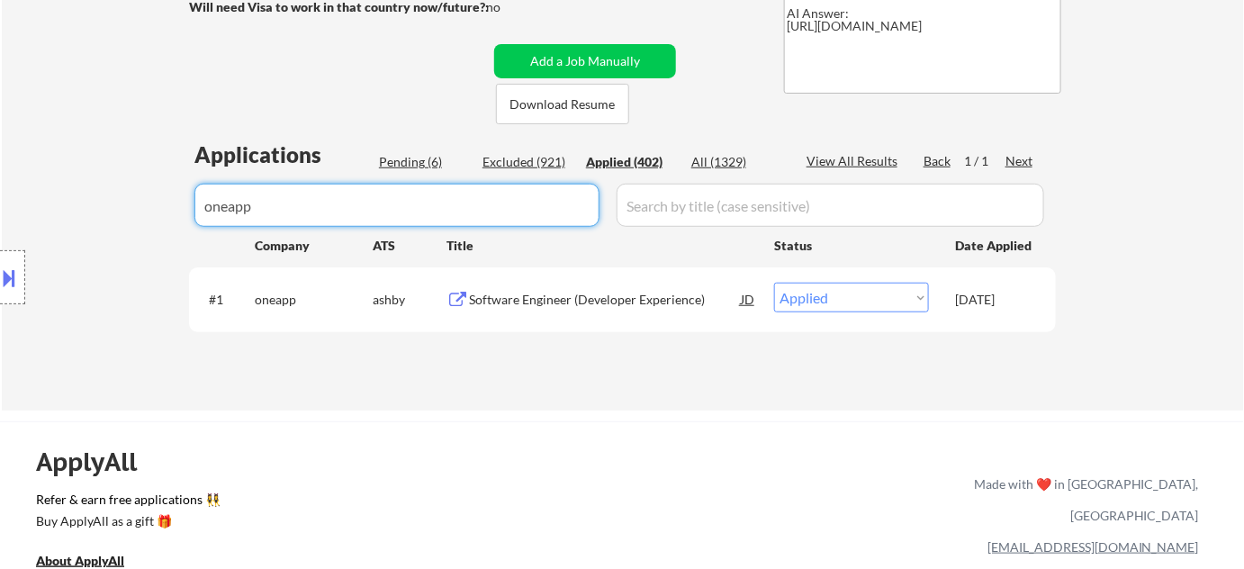
drag, startPoint x: 234, startPoint y: 207, endPoint x: 130, endPoint y: 207, distance: 104.4
click at [419, 158] on div "Pending (6)" at bounding box center [424, 162] width 90 height 18
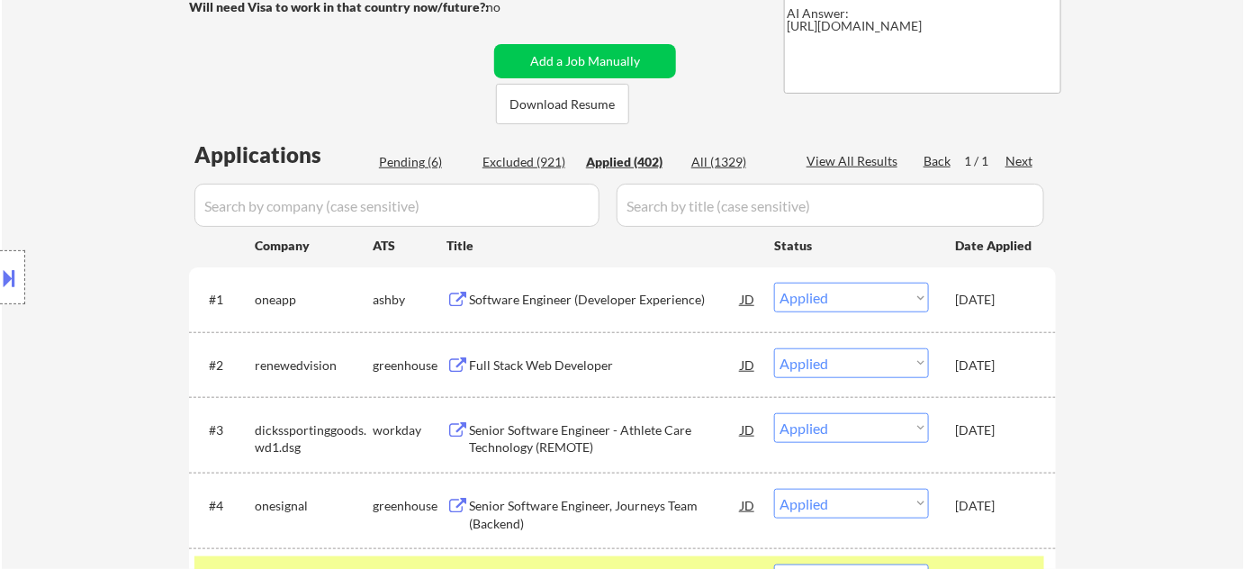
select select ""pending""
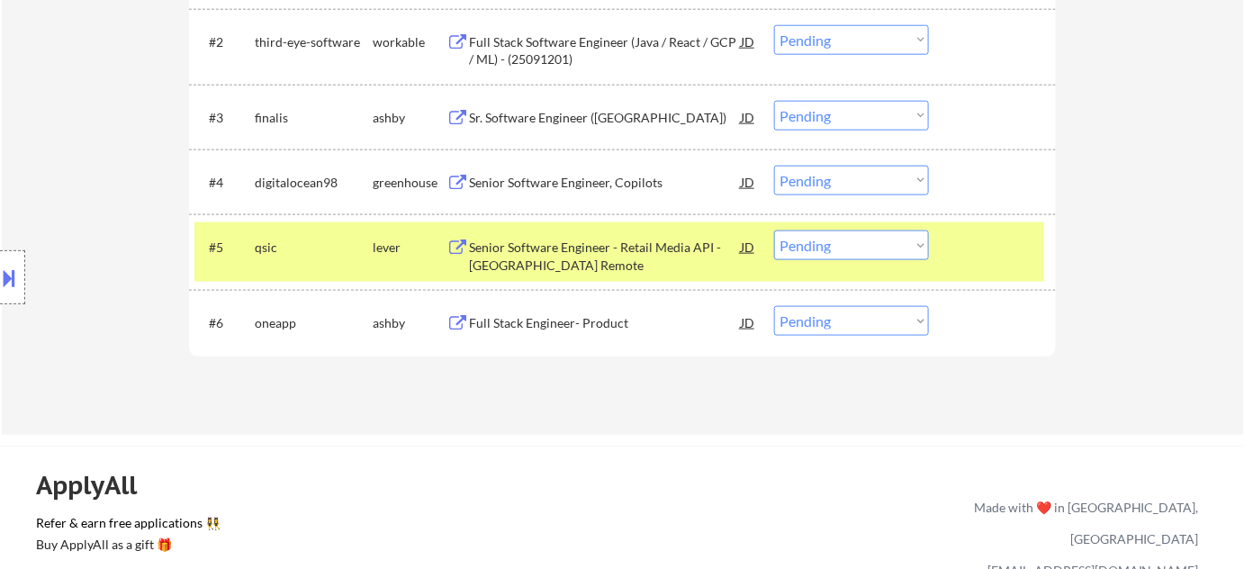
scroll to position [654, 0]
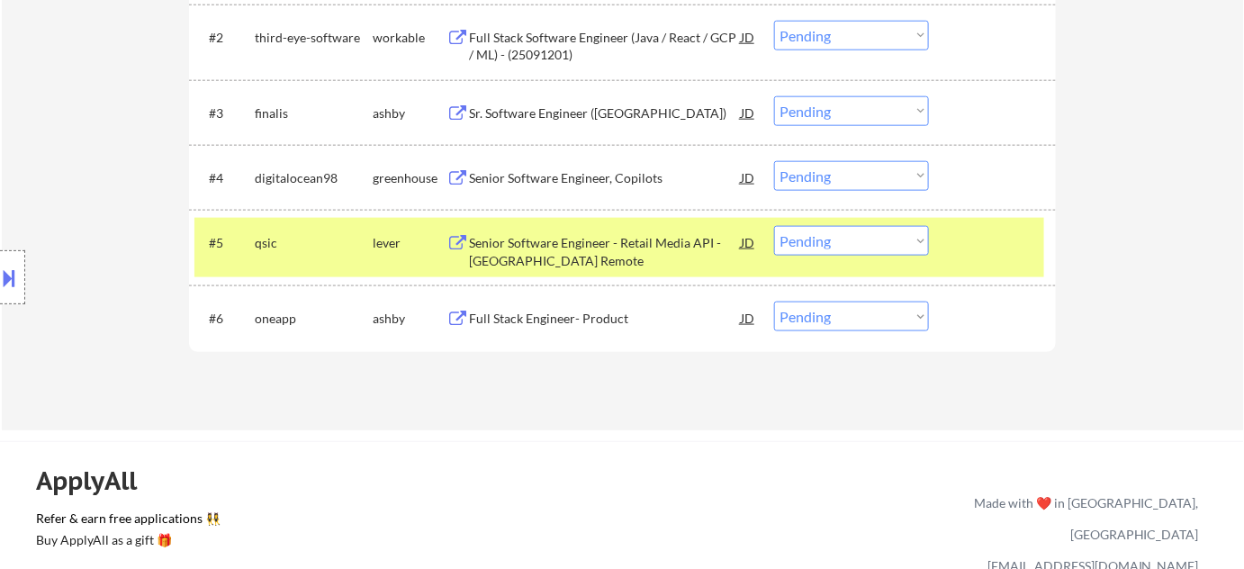
click at [818, 323] on select "Choose an option... Pending Applied Excluded (Questions) Excluded (Expired) Exc…" at bounding box center [851, 317] width 155 height 30
select select ""applied""
click at [774, 302] on select "Choose an option... Pending Applied Excluded (Questions) Excluded (Expired) Exc…" at bounding box center [851, 317] width 155 height 30
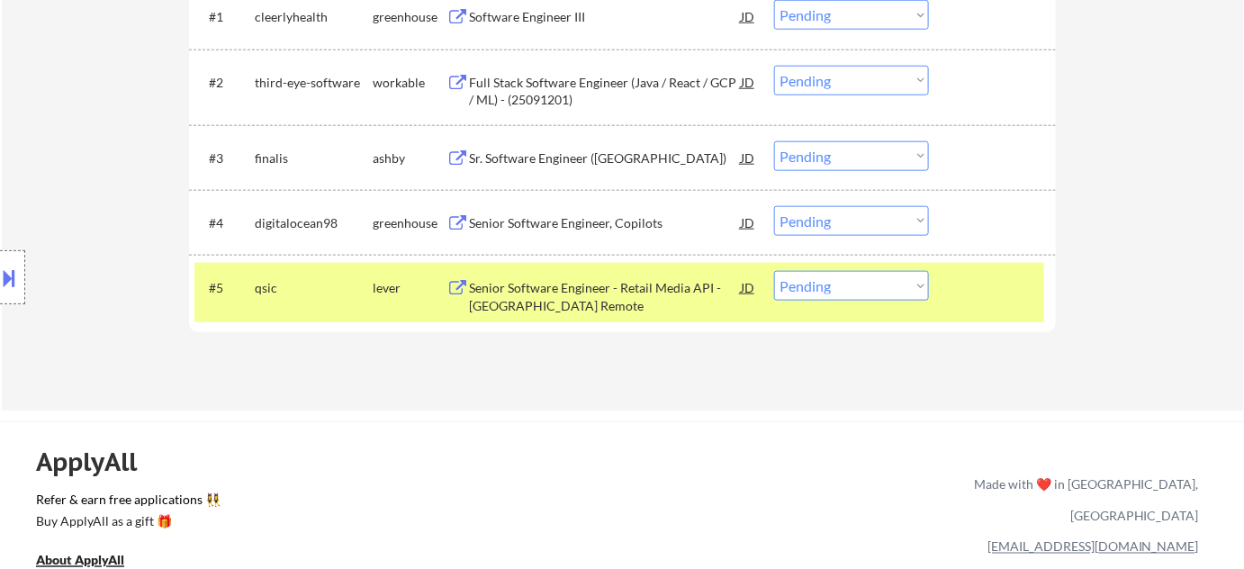
scroll to position [572, 0]
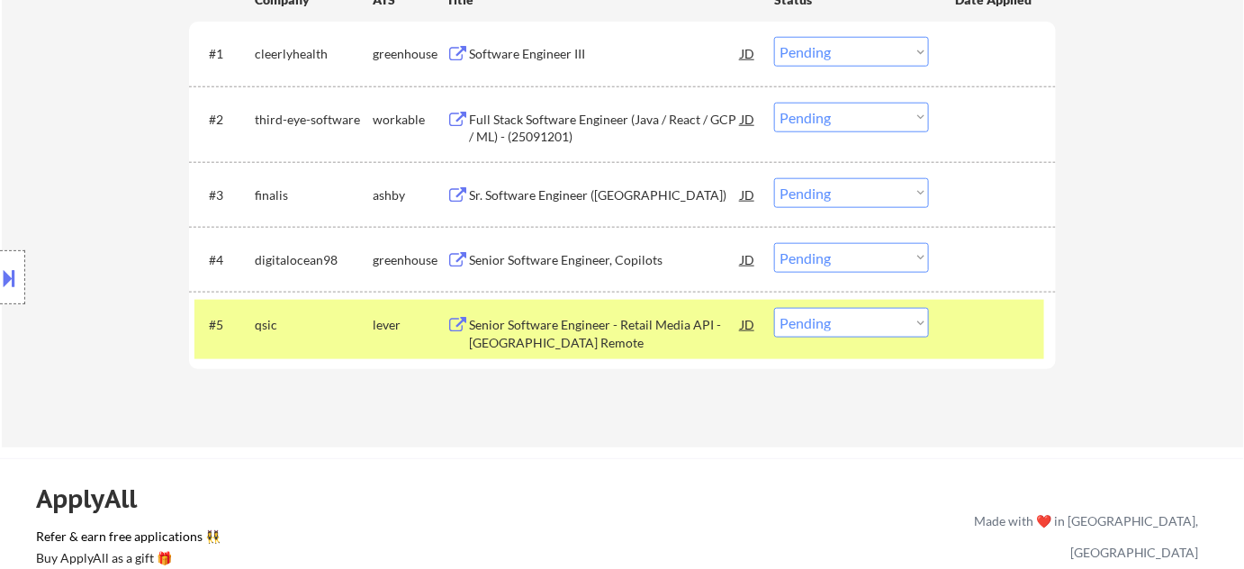
click at [561, 131] on div "Full Stack Software Engineer (Java / React / GCP / ML) - (25091201)" at bounding box center [605, 128] width 272 height 35
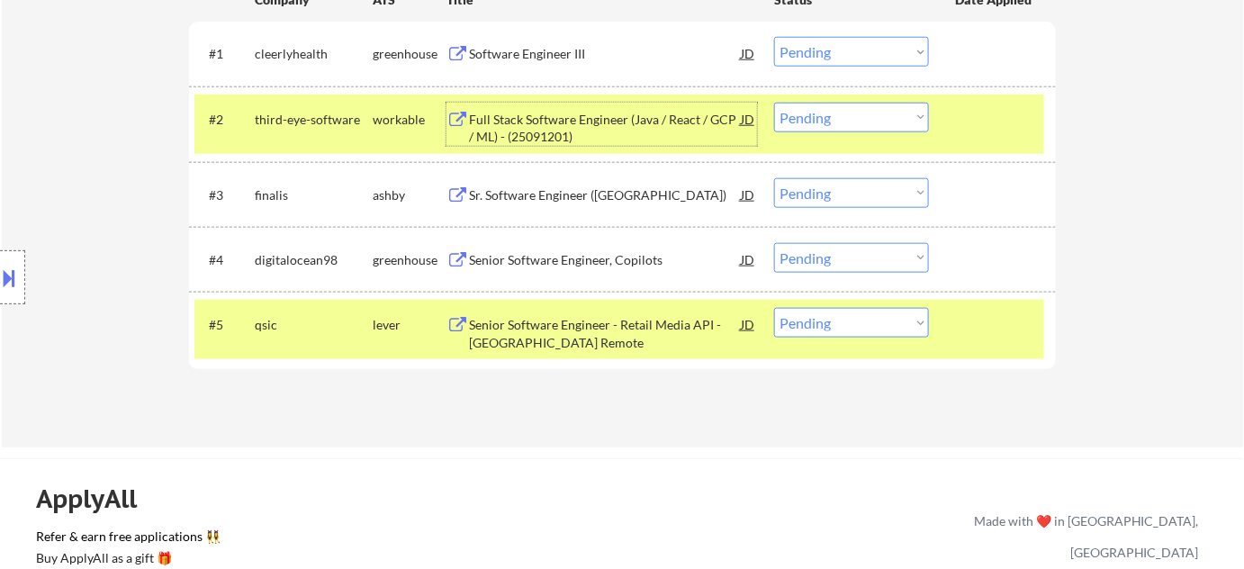
click at [871, 129] on select "Choose an option... Pending Applied Excluded (Questions) Excluded (Expired) Exc…" at bounding box center [851, 118] width 155 height 30
click at [774, 103] on select "Choose an option... Pending Applied Excluded (Questions) Excluded (Expired) Exc…" at bounding box center [851, 118] width 155 height 30
select select ""pending""
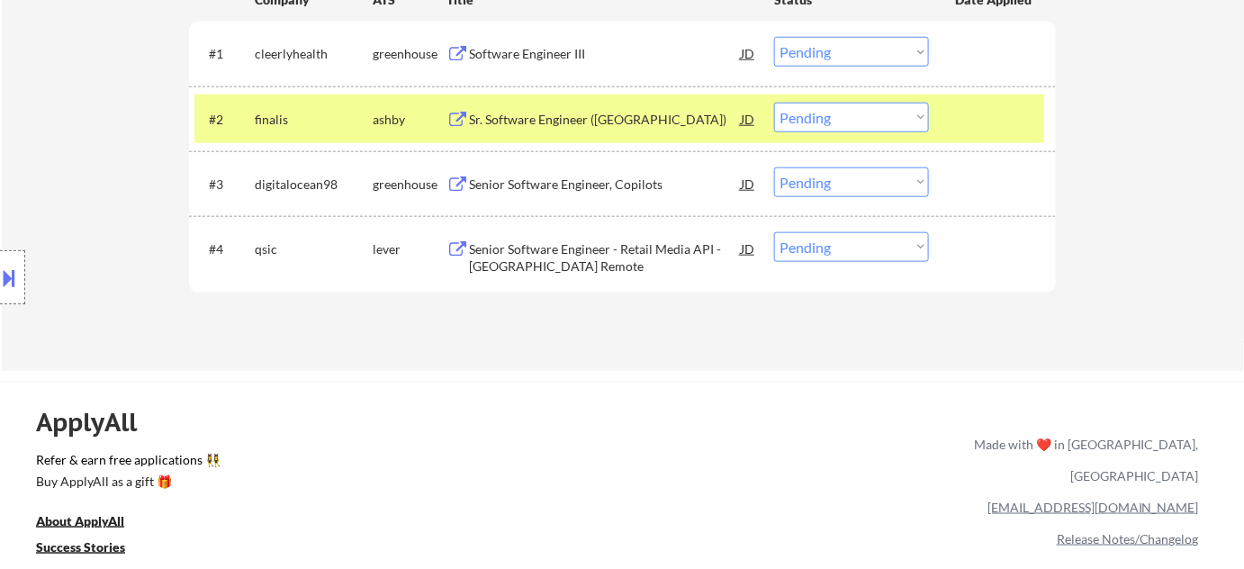
click at [468, 268] on div "Senior Software Engineer - Retail Media API - US Remote JD" at bounding box center [601, 253] width 311 height 43
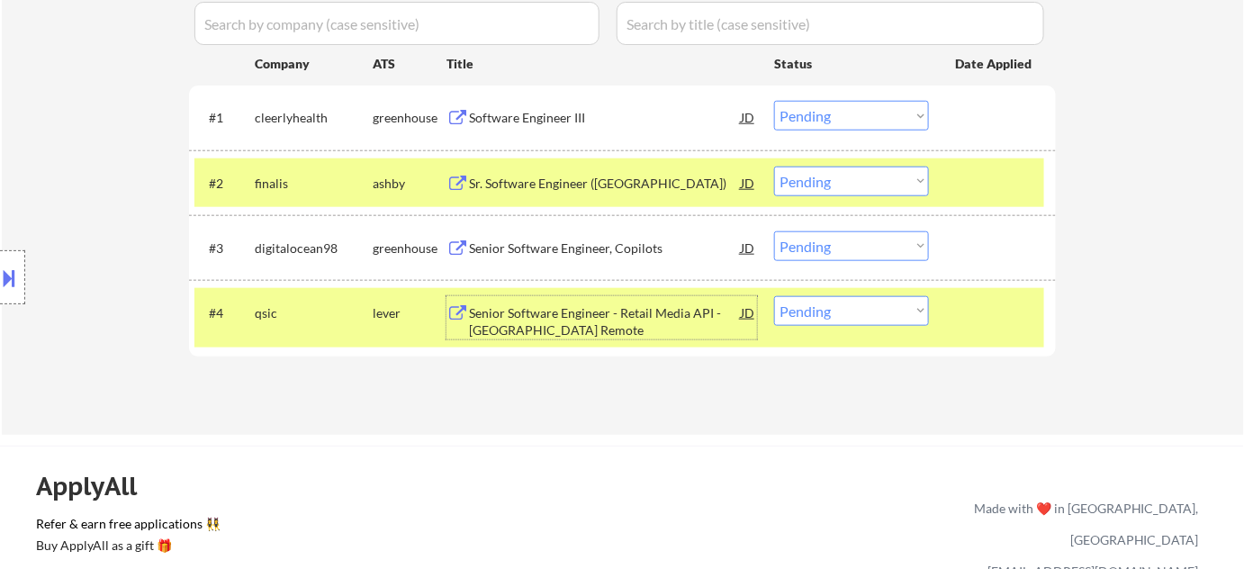
scroll to position [409, 0]
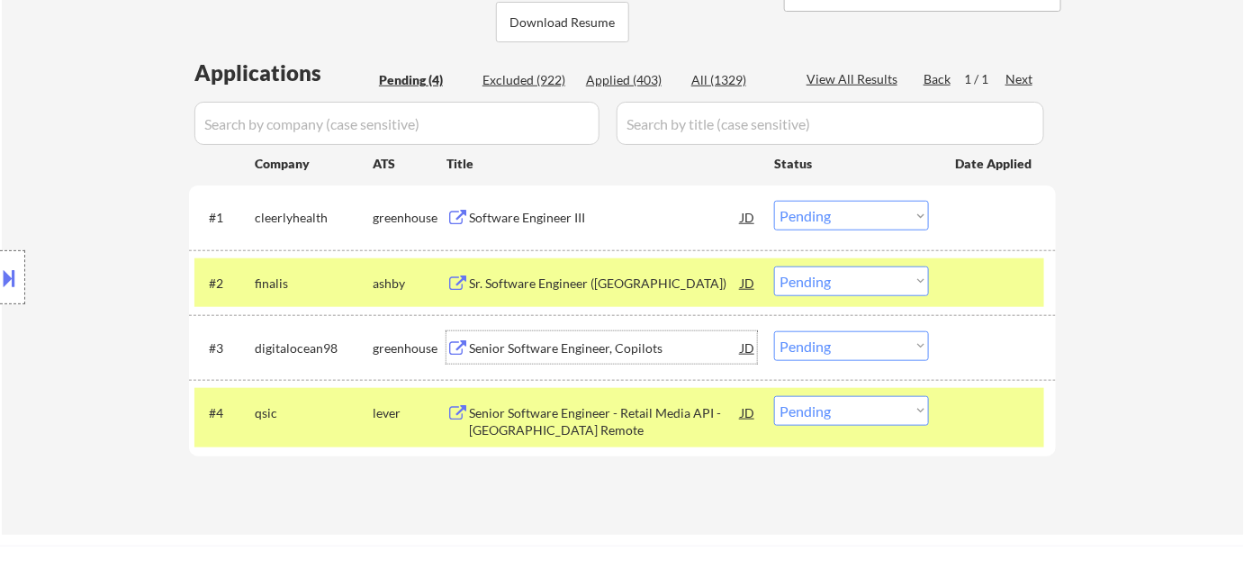
click at [563, 331] on div "Senior Software Engineer, Copilots" at bounding box center [605, 347] width 272 height 32
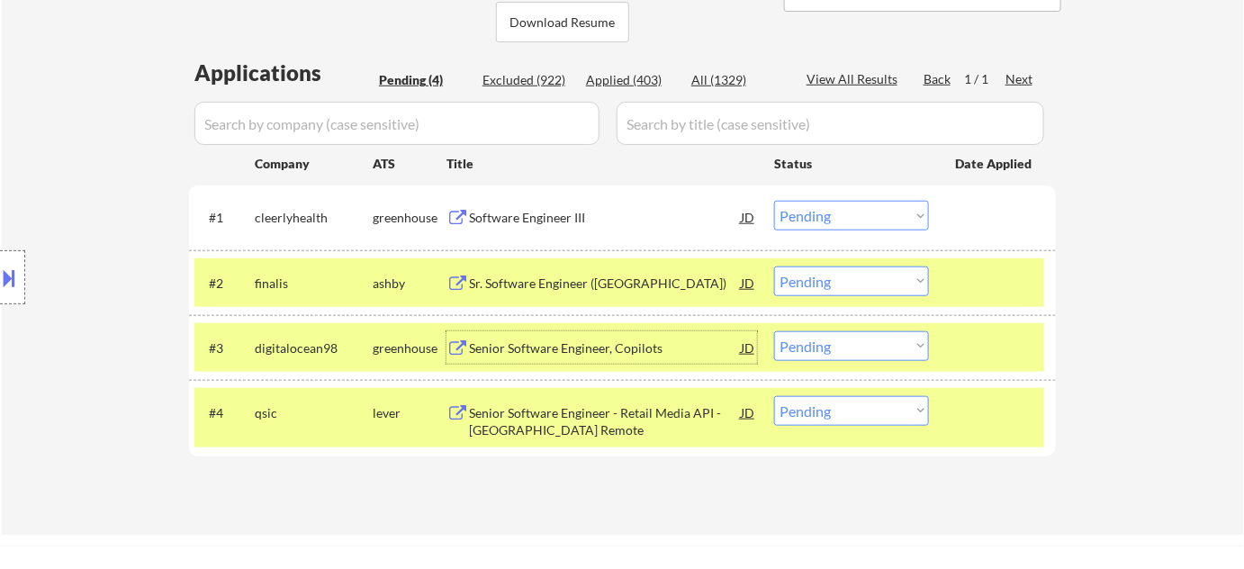
click at [852, 336] on select "Choose an option... Pending Applied Excluded (Questions) Excluded (Expired) Exc…" at bounding box center [851, 346] width 155 height 30
click at [774, 331] on select "Choose an option... Pending Applied Excluded (Questions) Excluded (Expired) Exc…" at bounding box center [851, 346] width 155 height 30
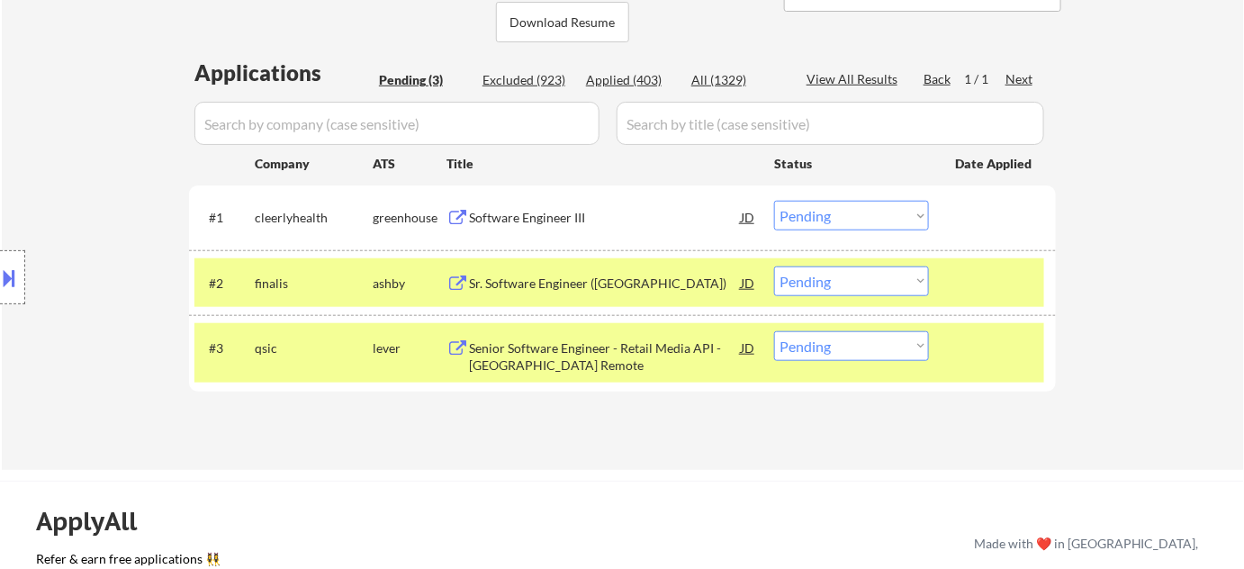
click at [560, 223] on div "Software Engineer III" at bounding box center [605, 218] width 272 height 18
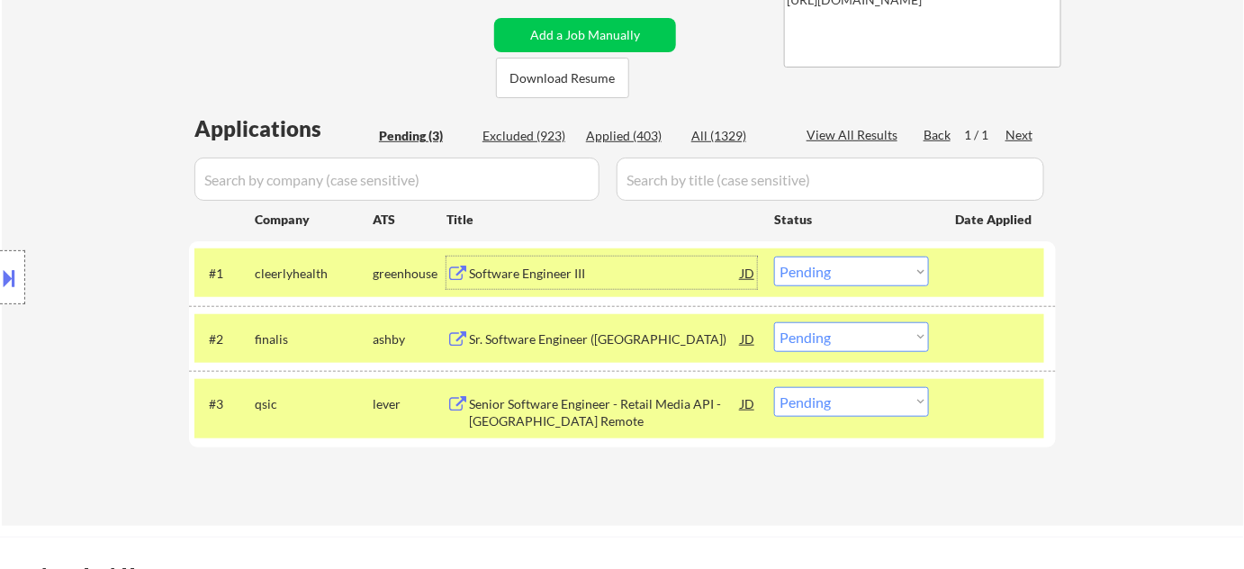
scroll to position [327, 0]
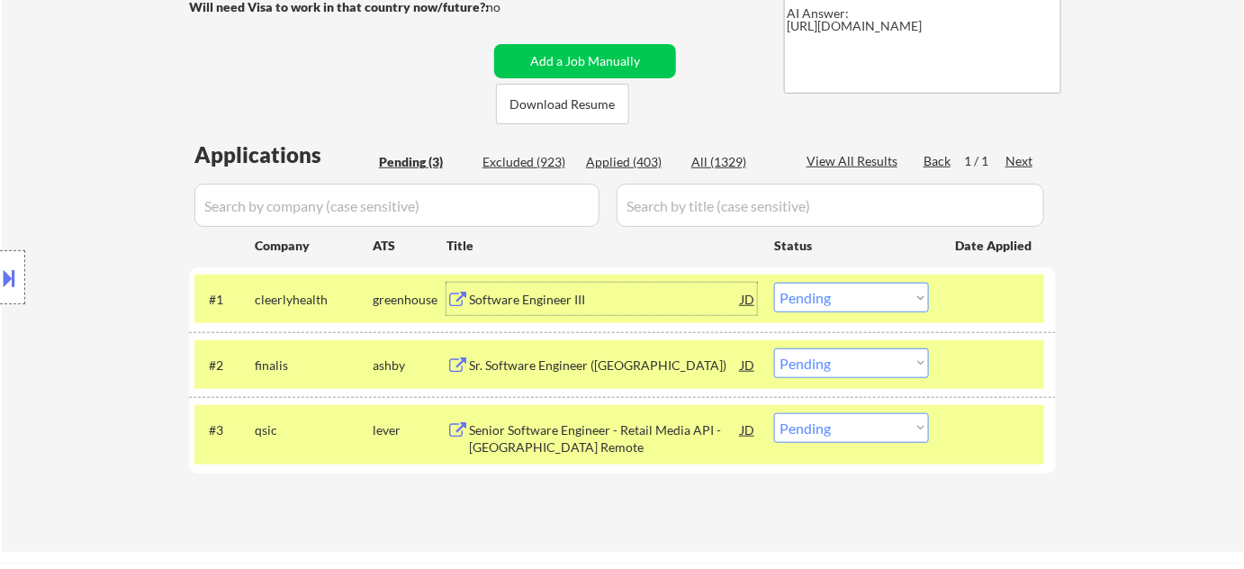
click at [574, 364] on div "Sr. Software Engineer (USA)" at bounding box center [605, 365] width 272 height 18
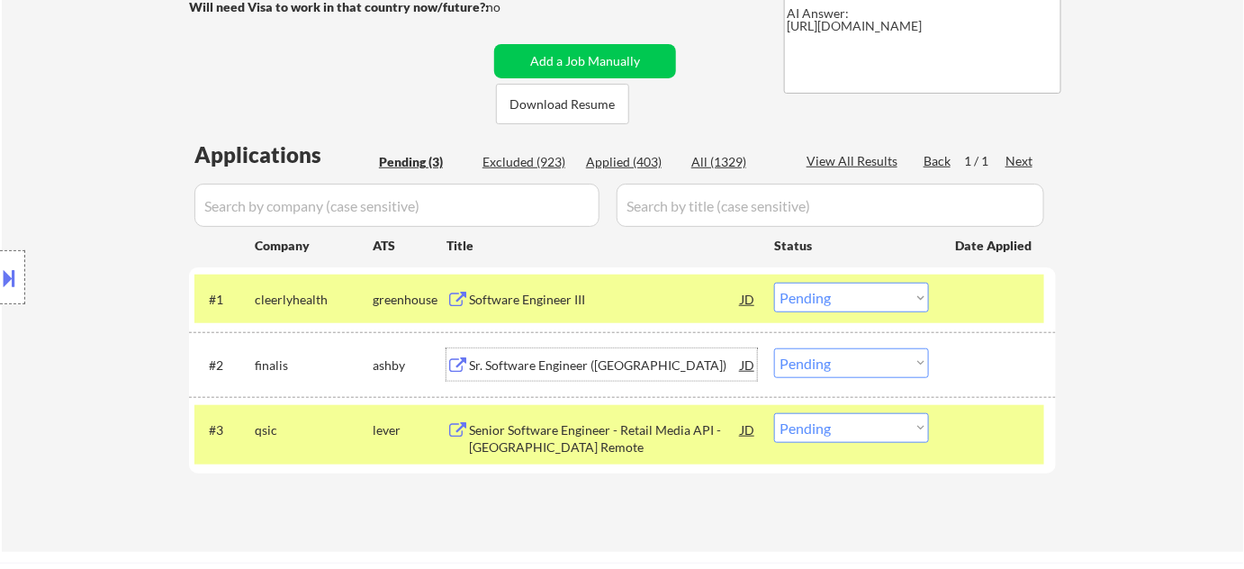
click at [565, 302] on div "Software Engineer III" at bounding box center [605, 300] width 272 height 18
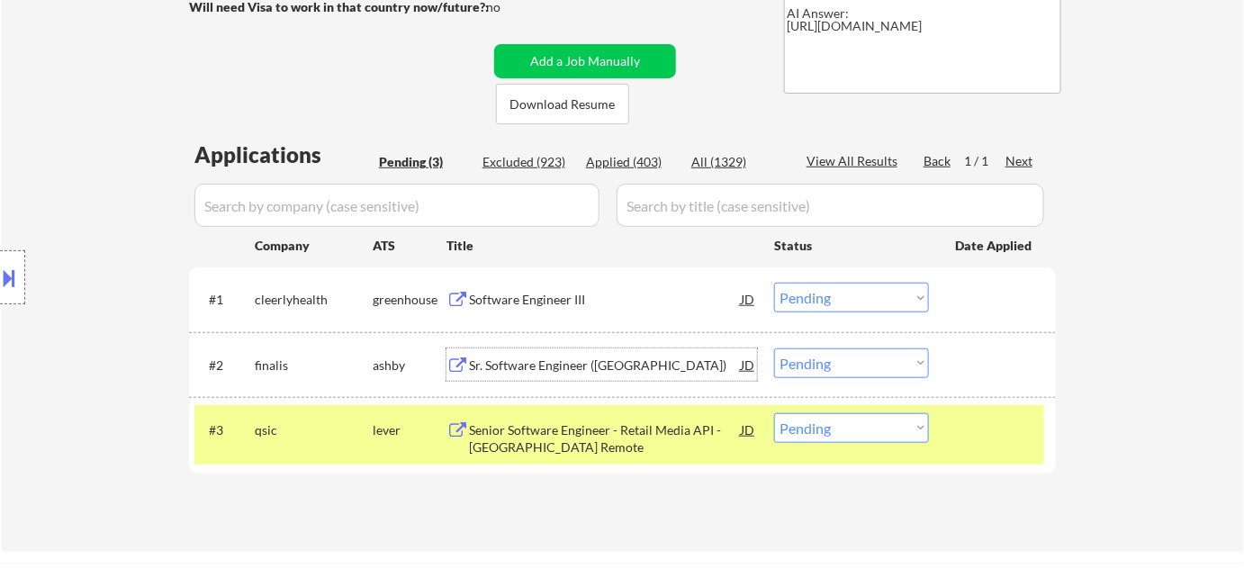
click at [563, 358] on div "Sr. Software Engineer (USA)" at bounding box center [605, 365] width 272 height 18
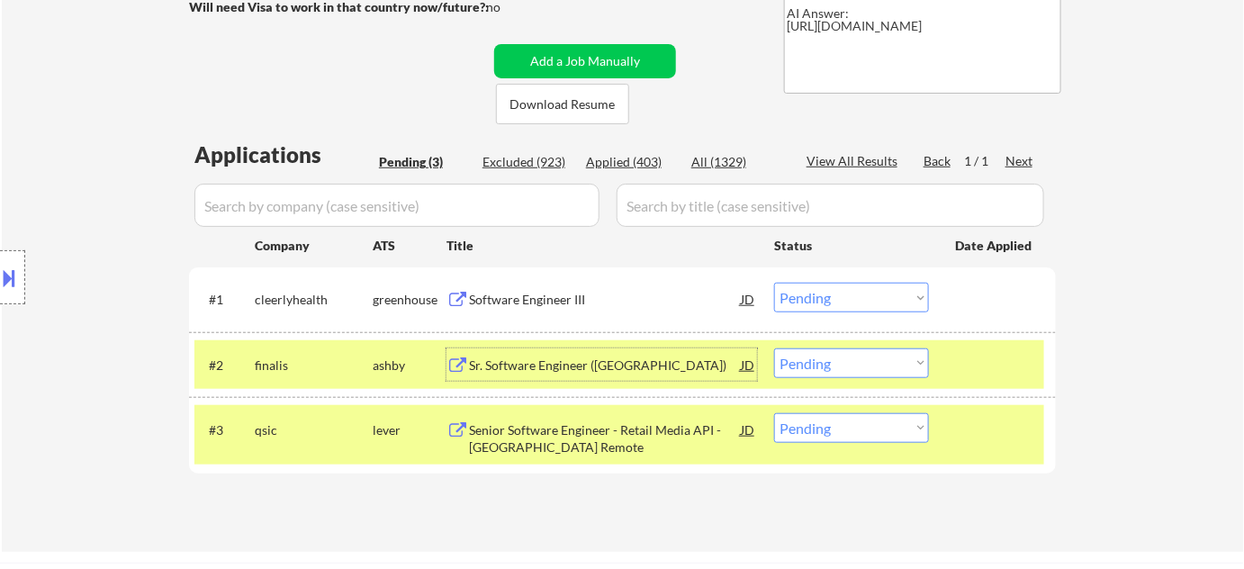
click at [818, 419] on select "Choose an option... Pending Applied Excluded (Questions) Excluded (Expired) Exc…" at bounding box center [851, 428] width 155 height 30
select select ""excluded__other_""
click at [774, 413] on select "Choose an option... Pending Applied Excluded (Questions) Excluded (Expired) Exc…" at bounding box center [851, 428] width 155 height 30
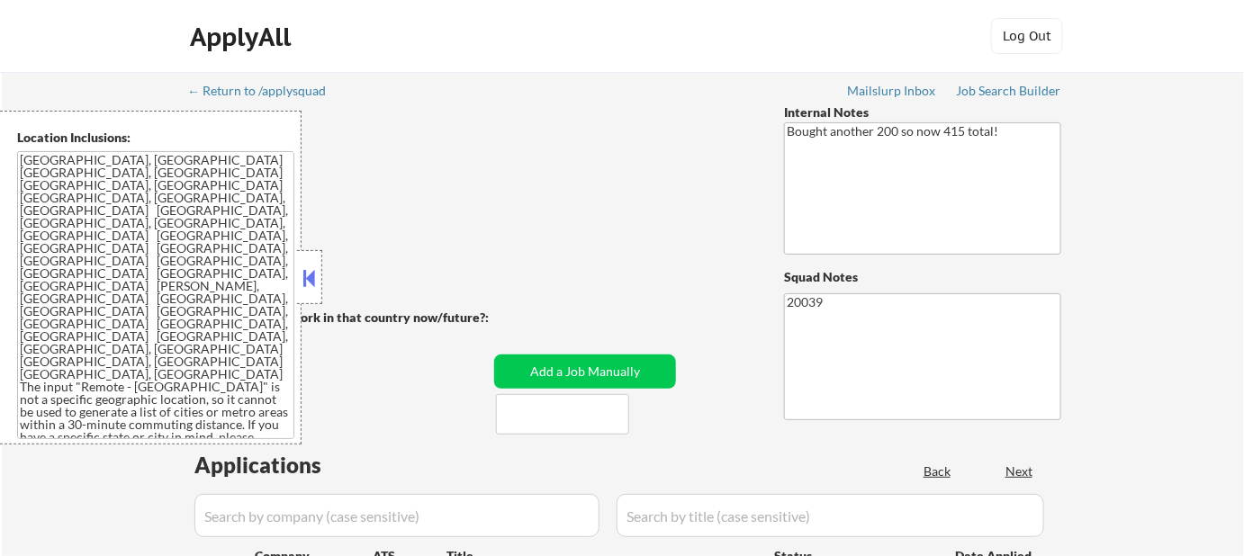
select select ""pending""
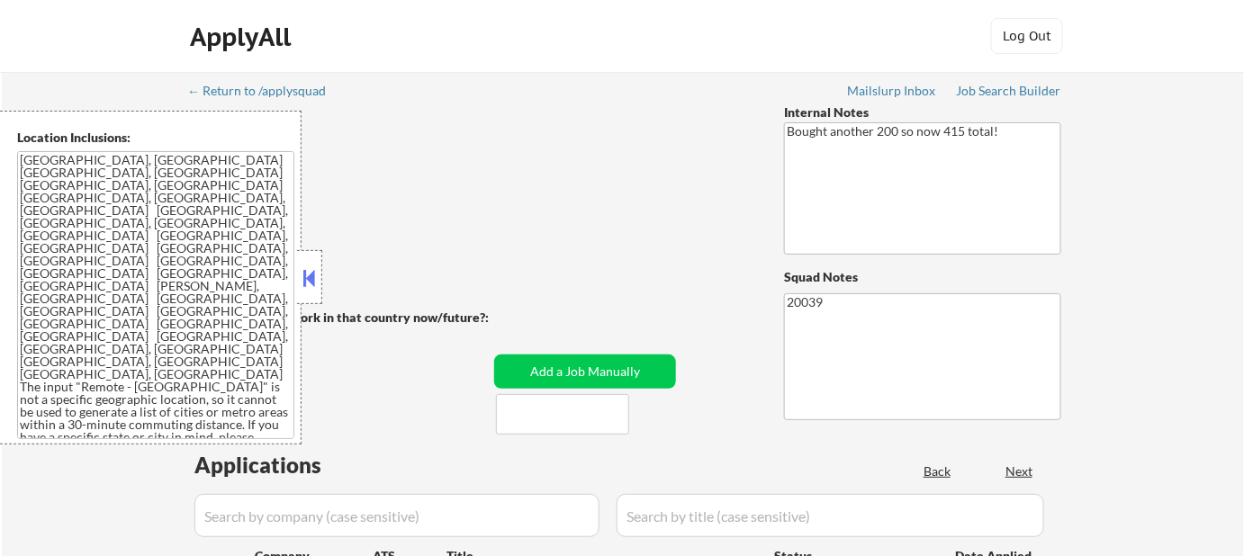
select select ""pending""
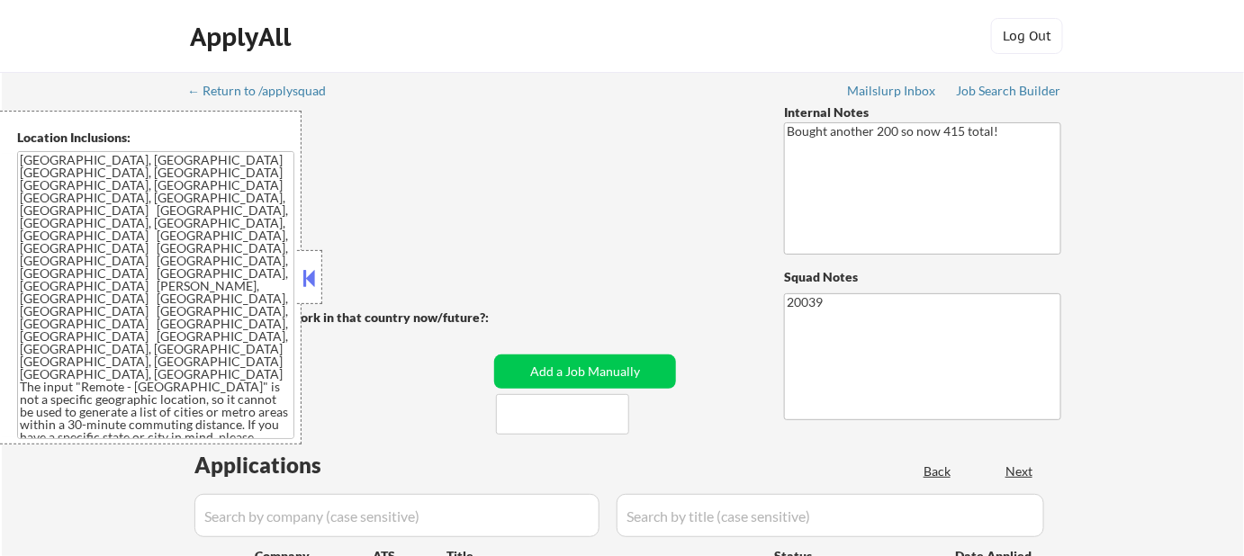
select select ""pending""
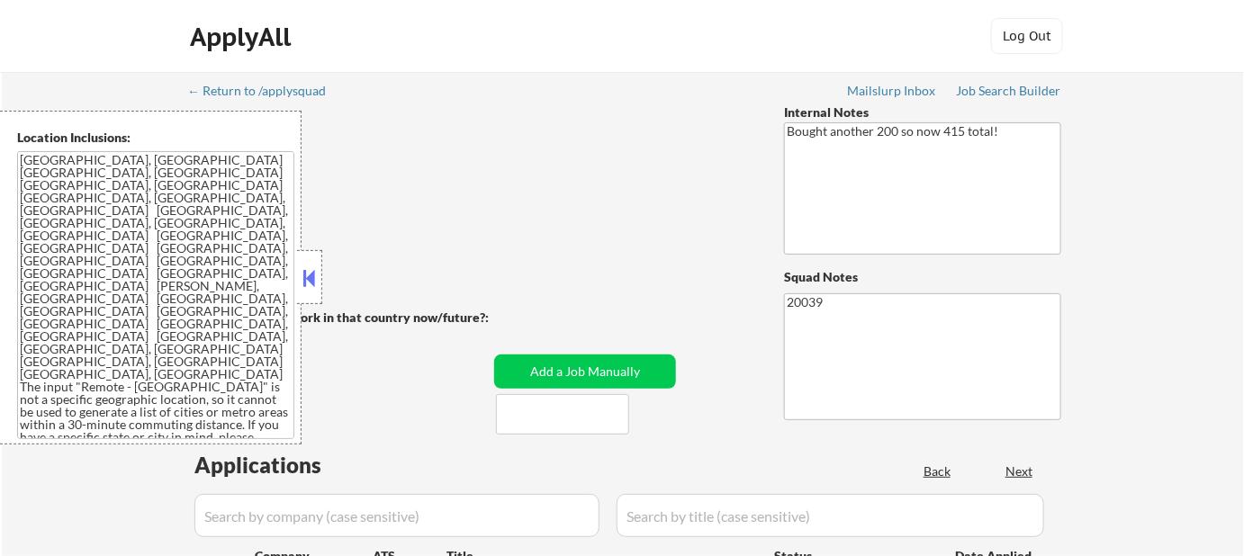
select select ""pending""
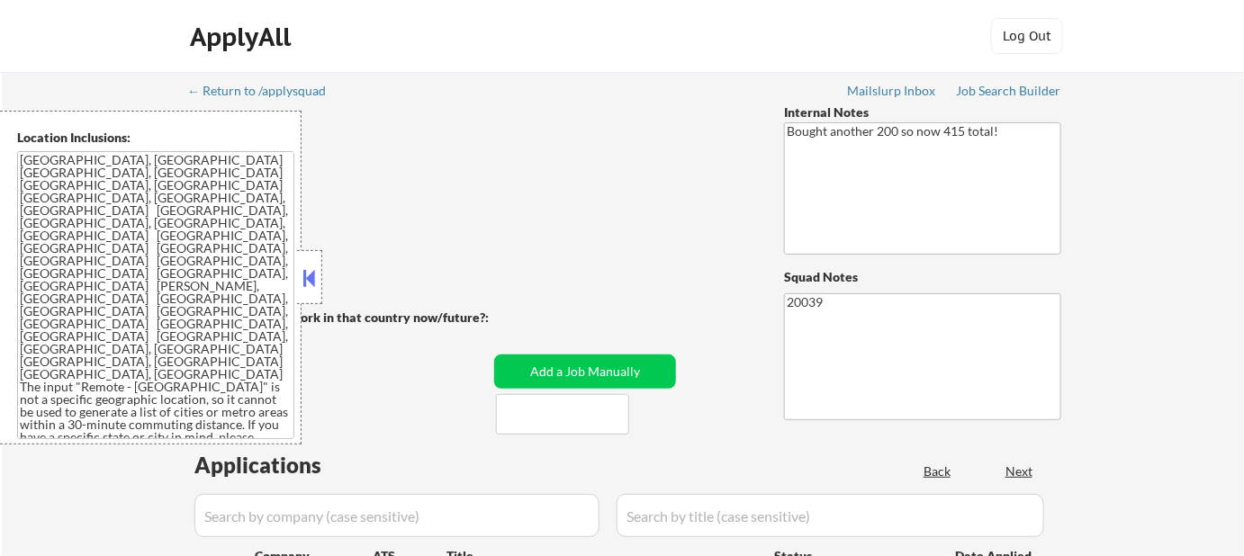
select select ""pending""
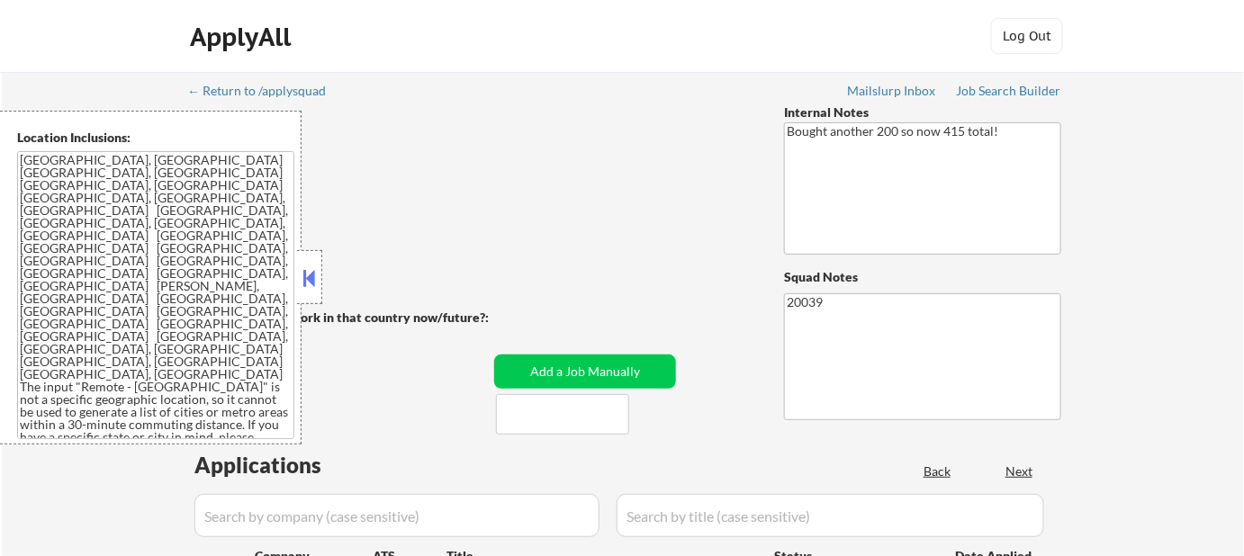
select select ""pending""
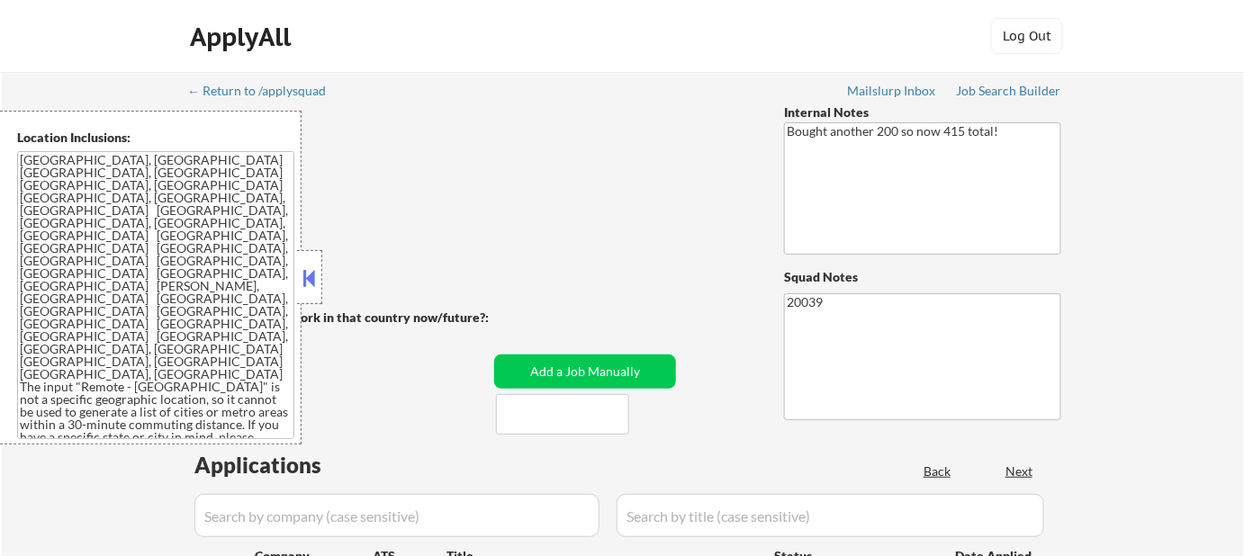
select select ""pending""
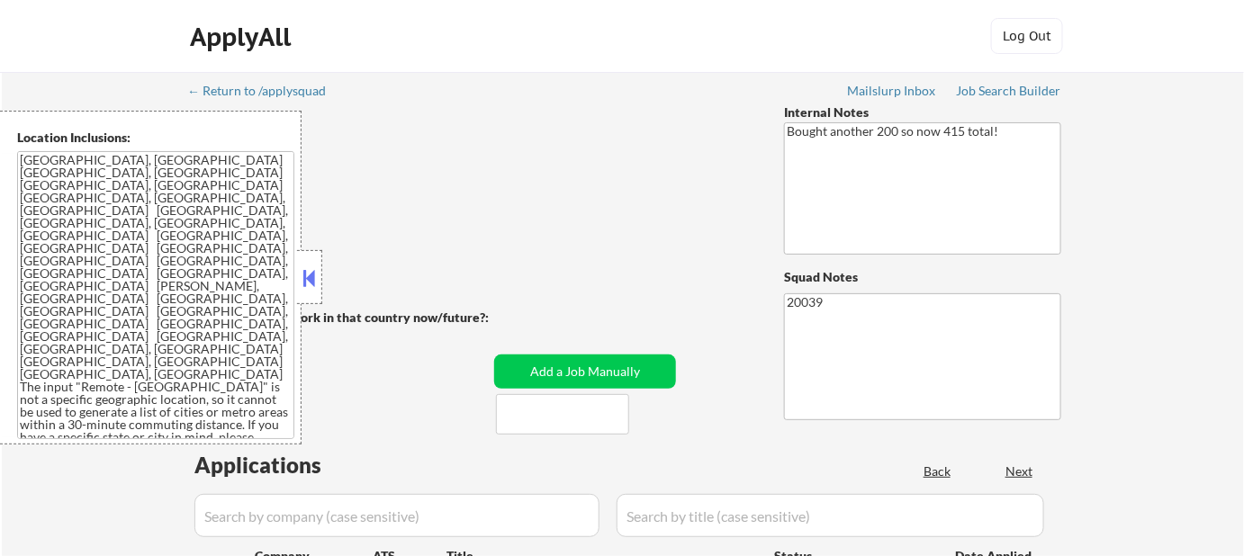
select select ""pending""
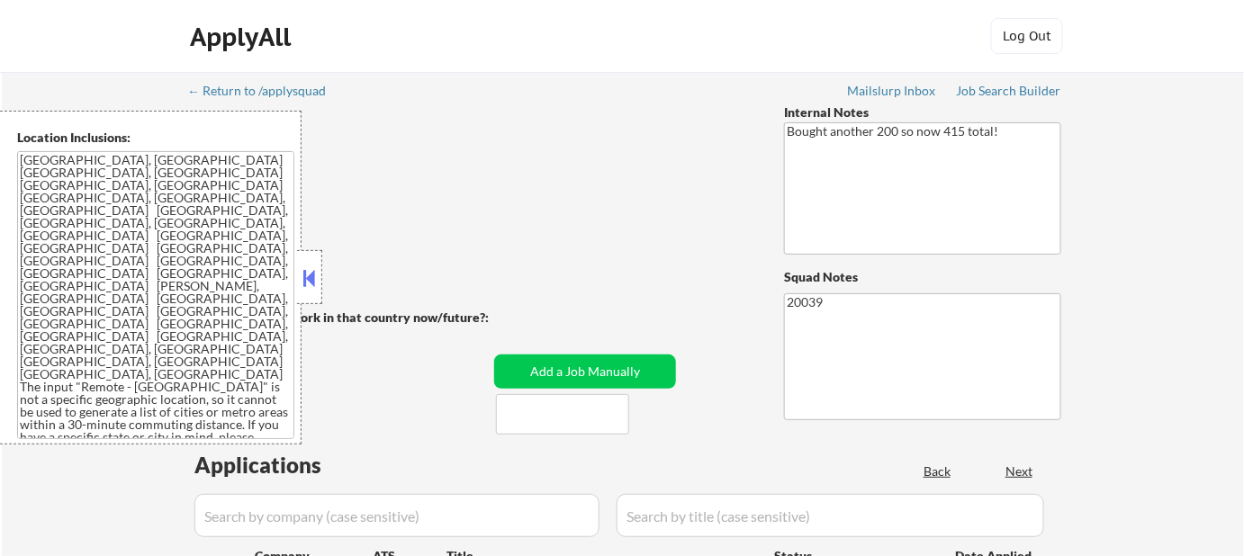
select select ""pending""
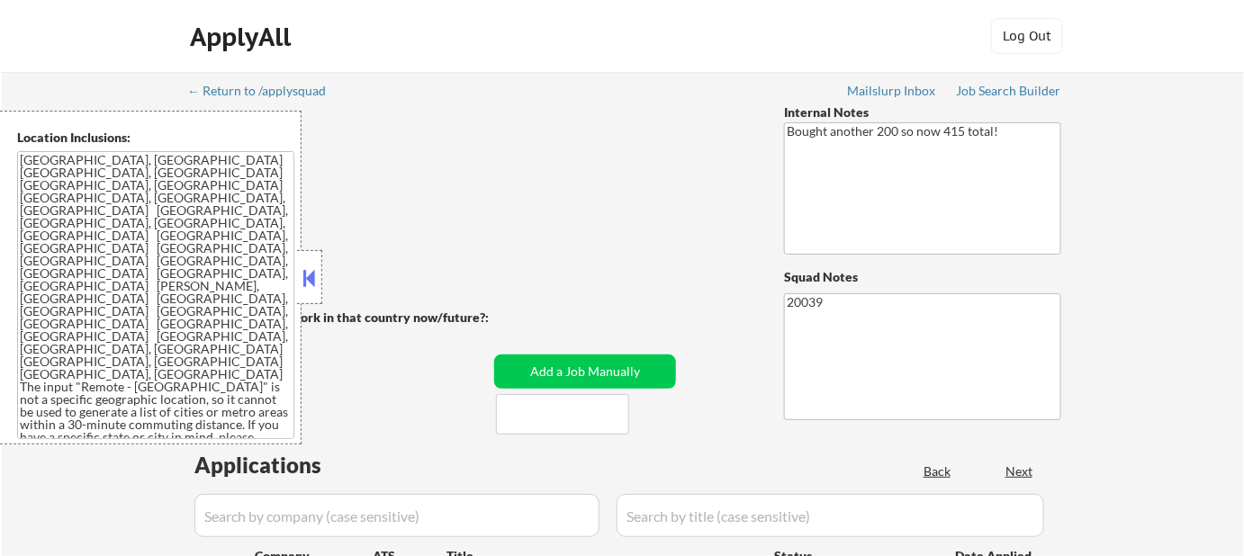
select select ""pending""
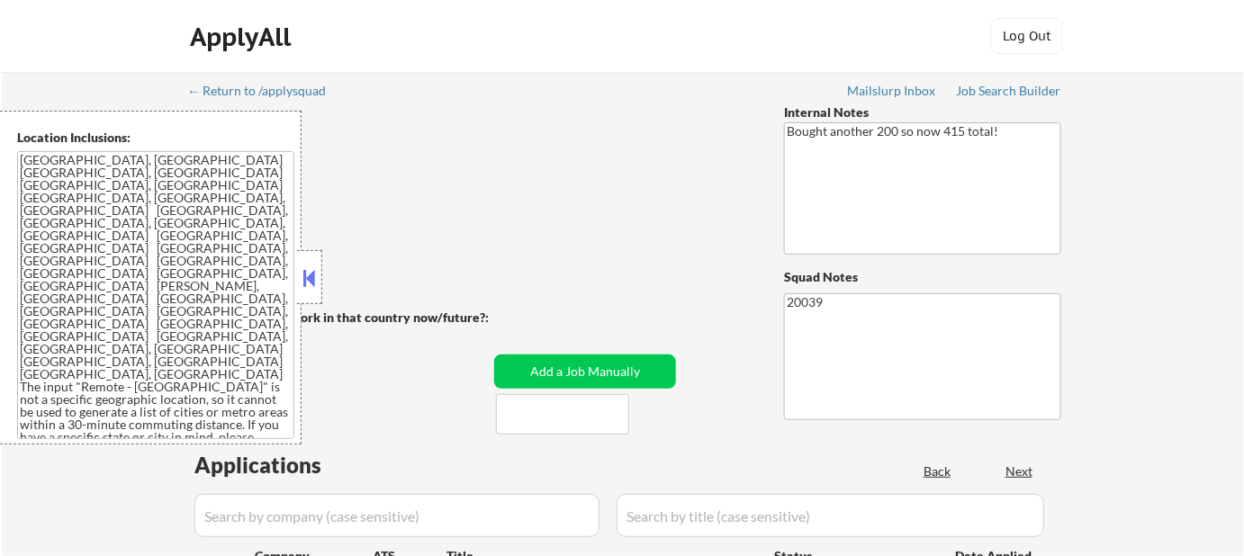
select select ""pending""
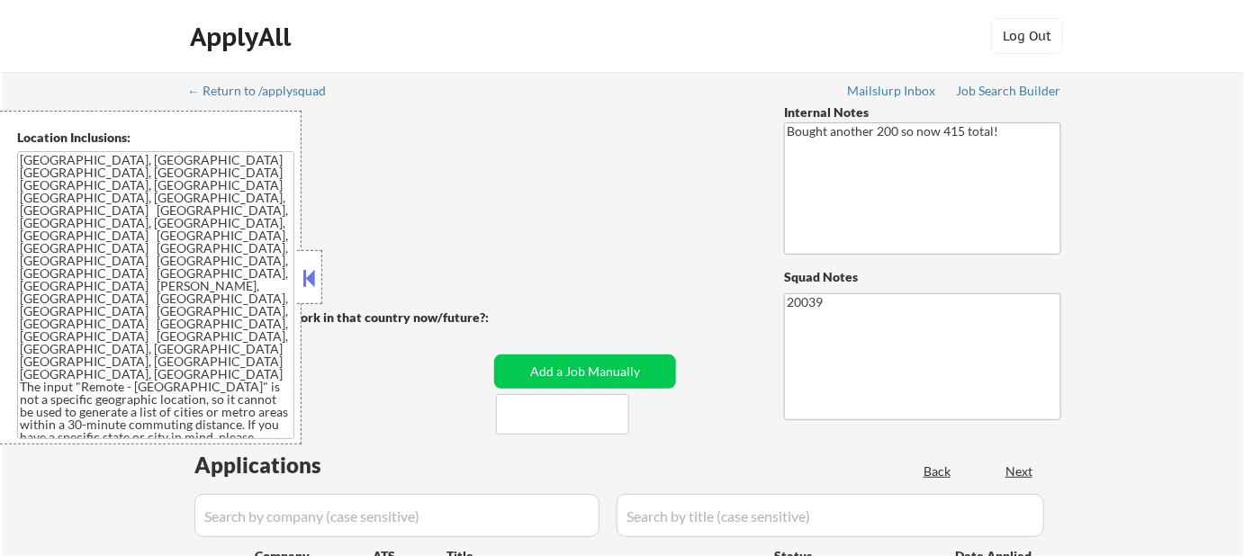
select select ""pending""
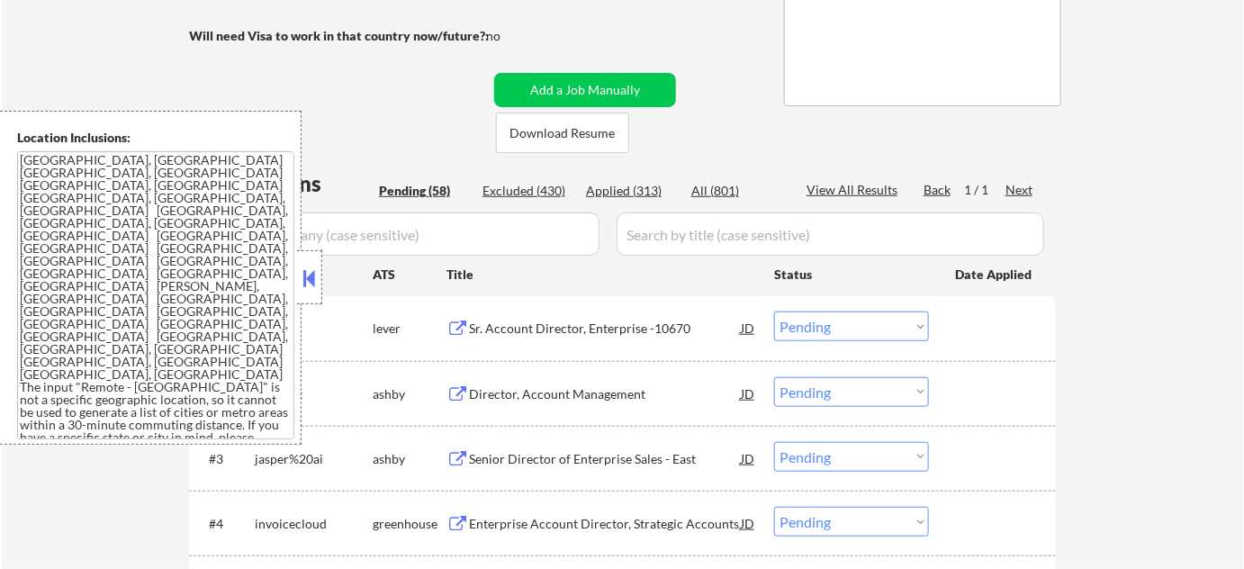
scroll to position [327, 0]
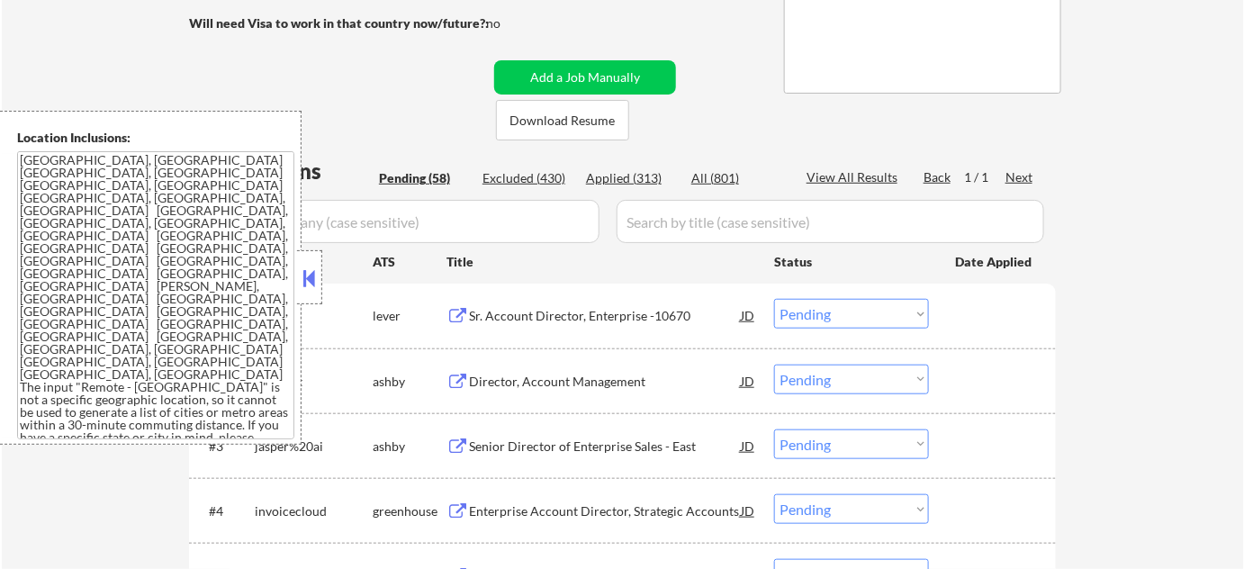
drag, startPoint x: 311, startPoint y: 274, endPoint x: 322, endPoint y: 268, distance: 12.1
click at [311, 274] on button at bounding box center [310, 278] width 20 height 27
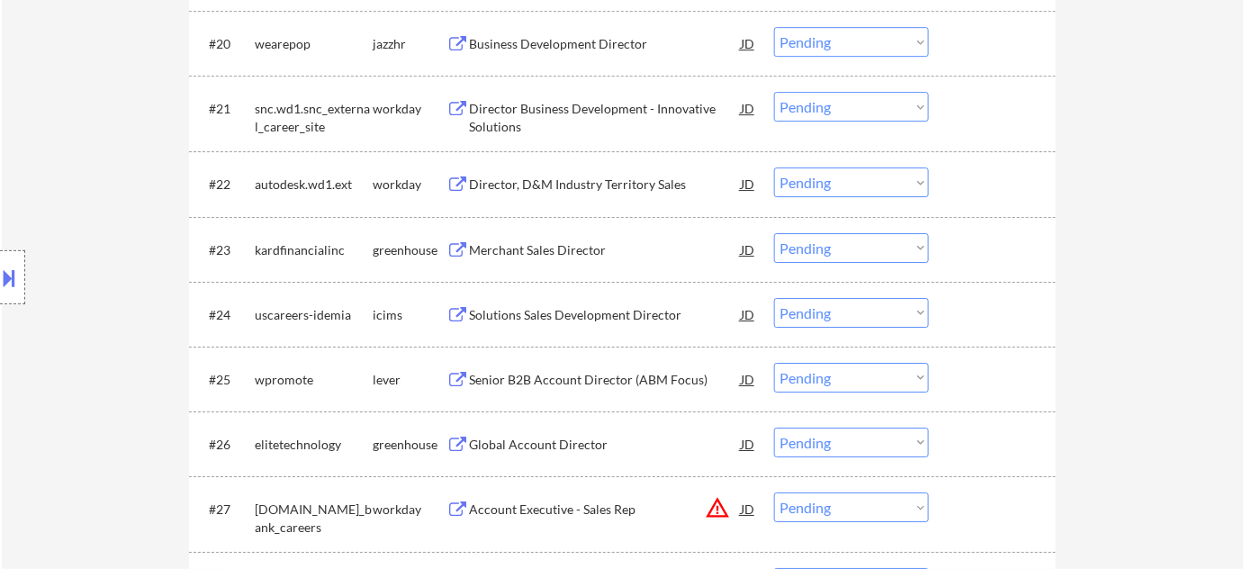
scroll to position [1718, 0]
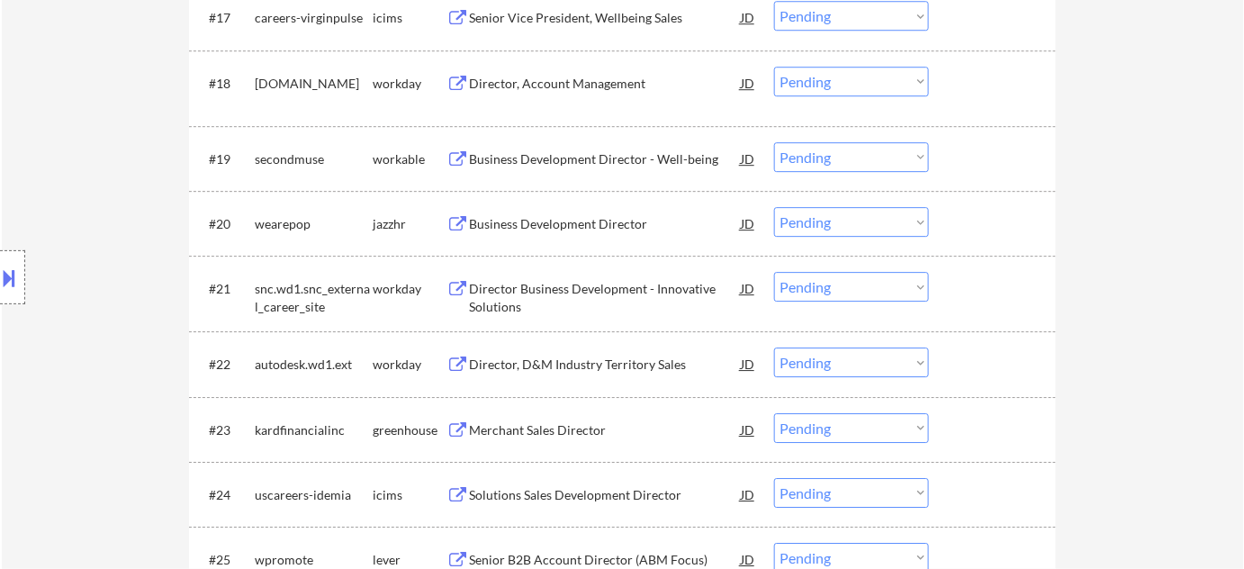
click at [595, 162] on div "Business Development Director - Well-being" at bounding box center [605, 159] width 272 height 18
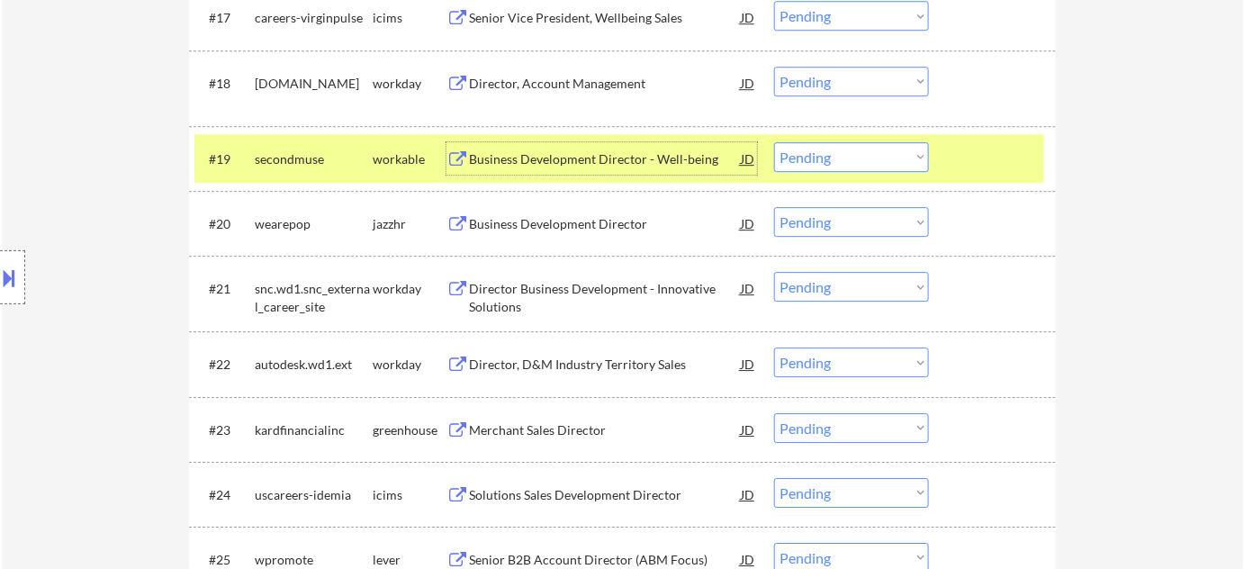
click at [826, 157] on select "Choose an option... Pending Applied Excluded (Questions) Excluded (Expired) Exc…" at bounding box center [851, 157] width 155 height 30
click at [774, 142] on select "Choose an option... Pending Applied Excluded (Questions) Excluded (Expired) Exc…" at bounding box center [851, 157] width 155 height 30
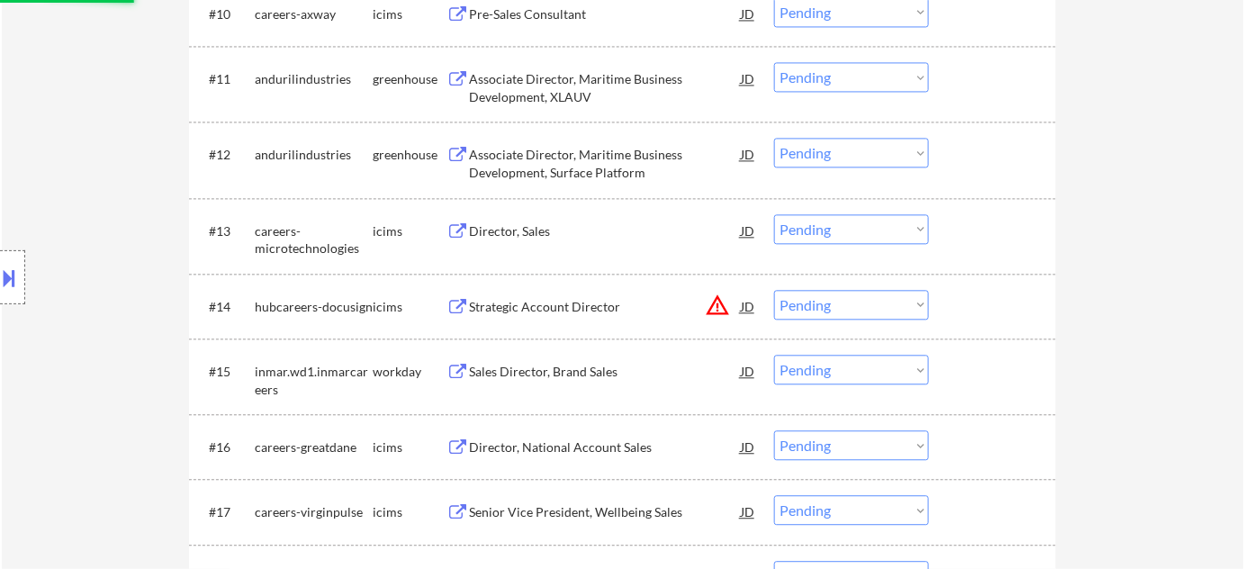
select select ""pending""
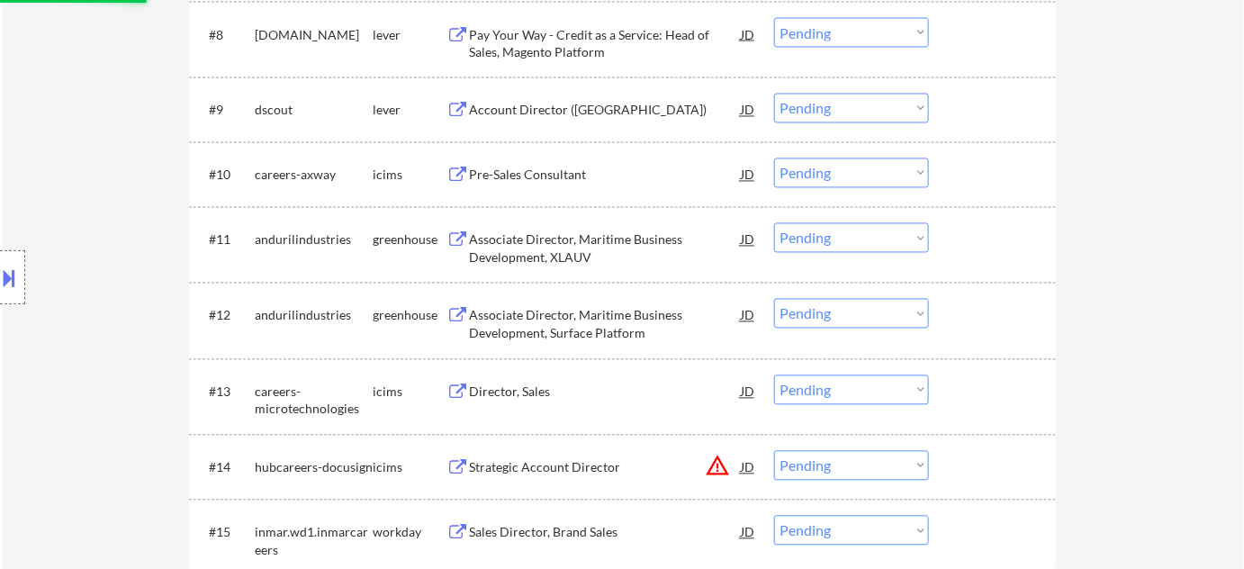
click at [557, 102] on div "Account Director ([GEOGRAPHIC_DATA])" at bounding box center [605, 111] width 272 height 18
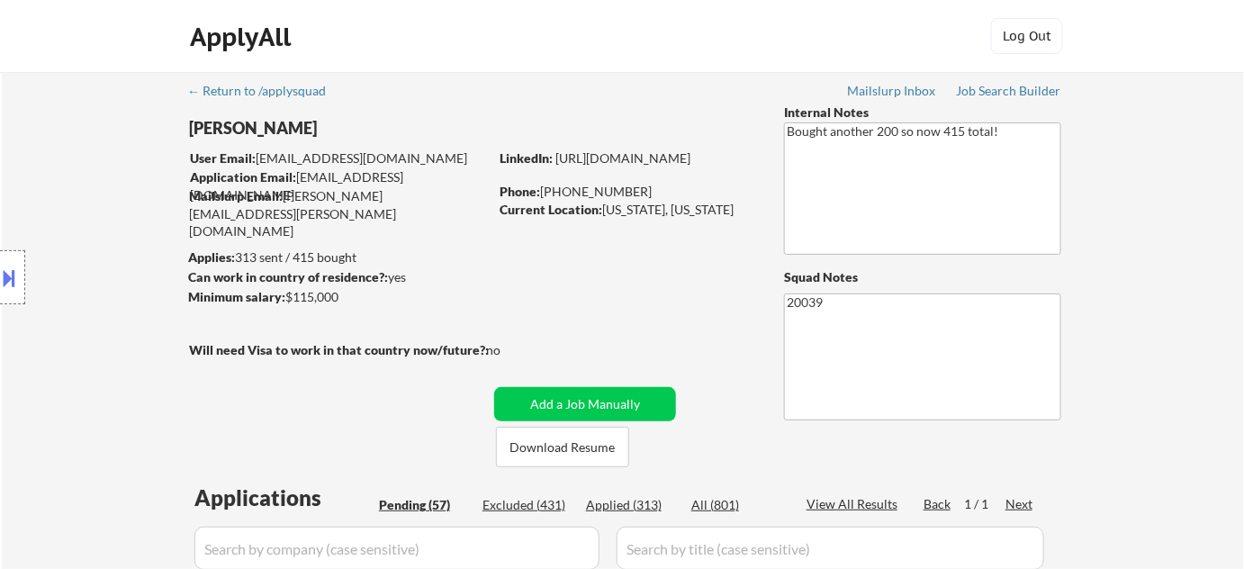
scroll to position [888, 0]
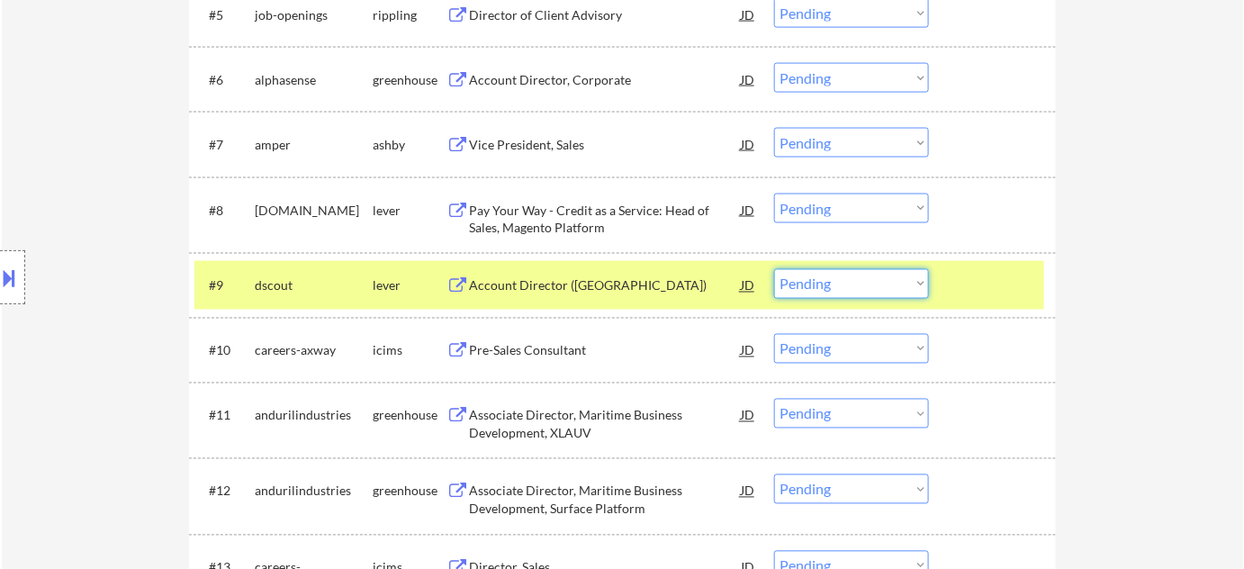
drag, startPoint x: 810, startPoint y: 275, endPoint x: 814, endPoint y: 294, distance: 19.2
click at [810, 275] on select "Choose an option... Pending Applied Excluded (Questions) Excluded (Expired) Exc…" at bounding box center [851, 284] width 155 height 30
click at [774, 269] on select "Choose an option... Pending Applied Excluded (Questions) Excluded (Expired) Exc…" at bounding box center [851, 284] width 155 height 30
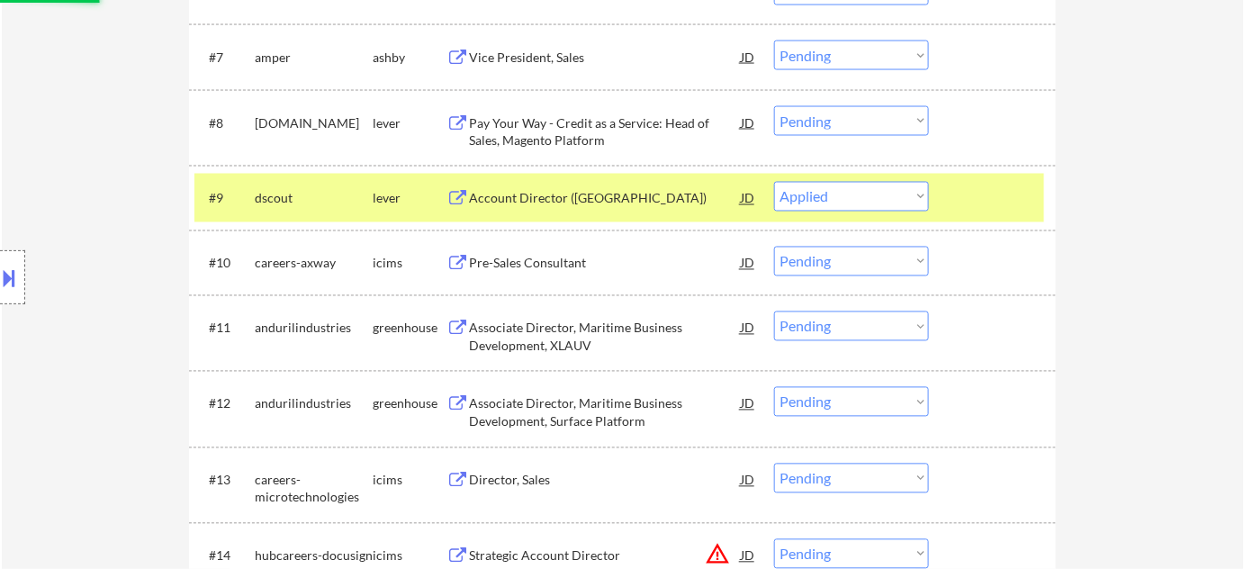
scroll to position [1133, 0]
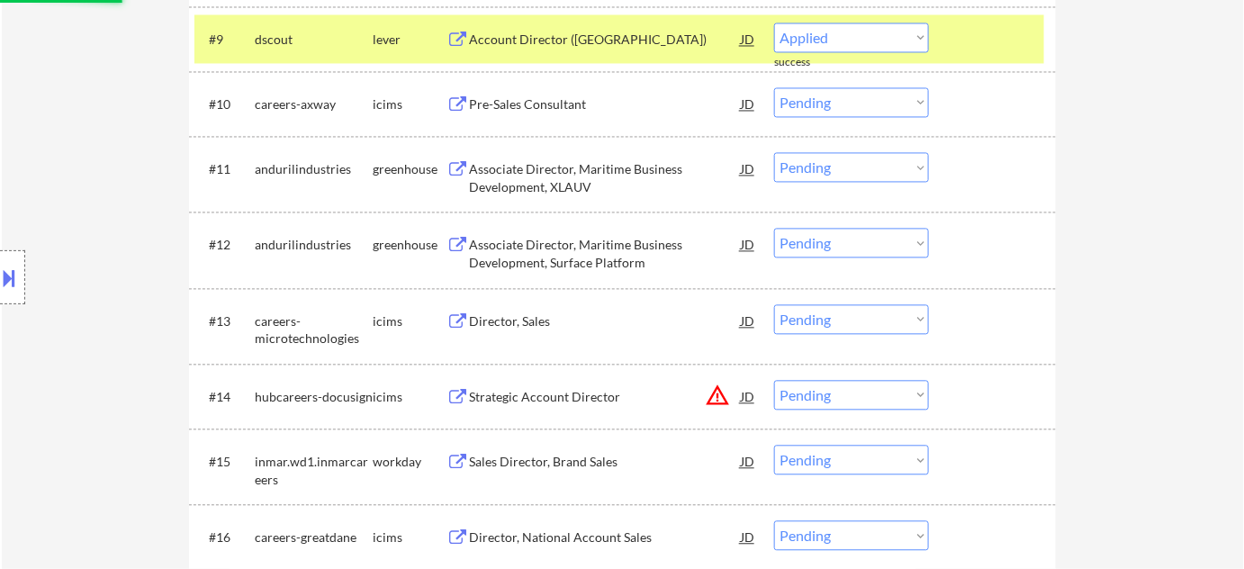
select select ""pending""
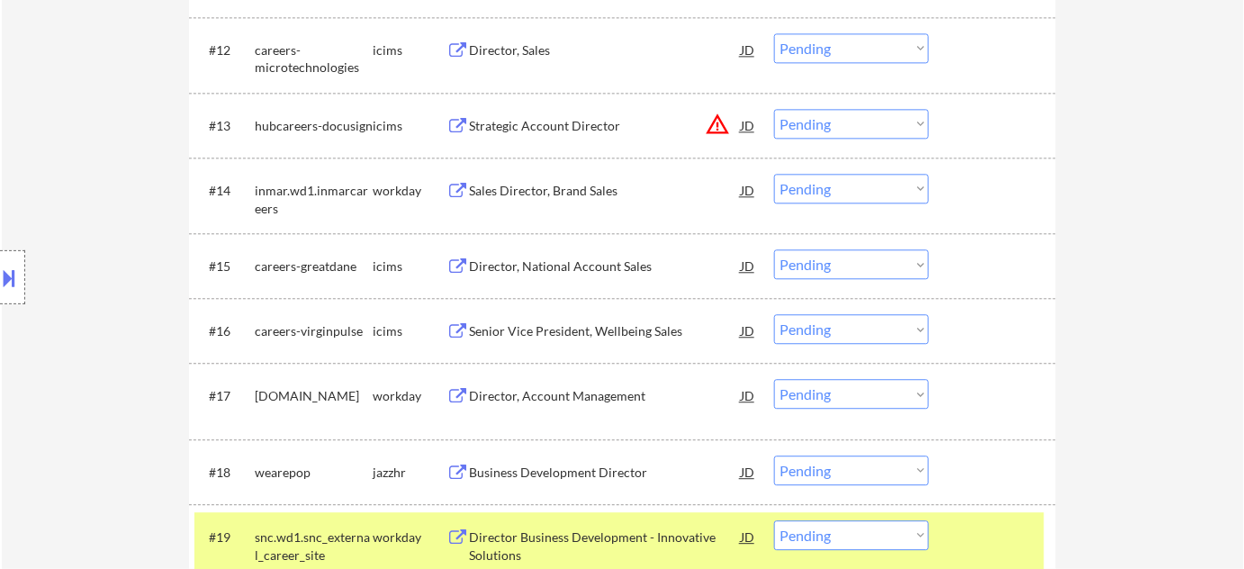
scroll to position [1379, 0]
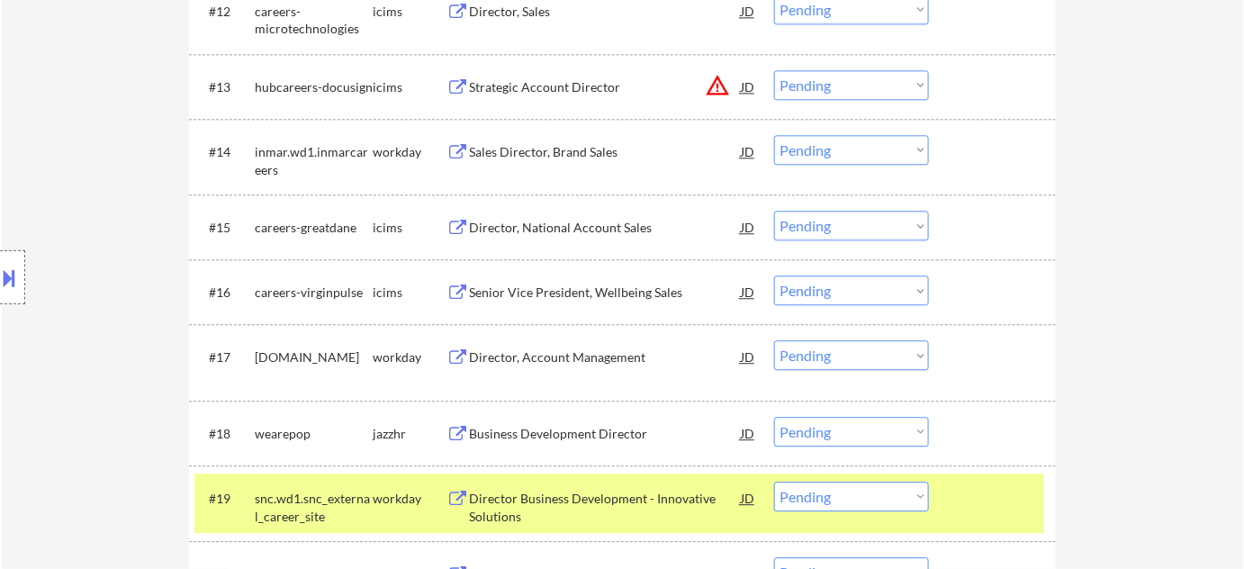
click at [599, 338] on div "#17 [DOMAIN_NAME] workday Director, Account Management JD Choose an option... P…" at bounding box center [619, 361] width 850 height 59
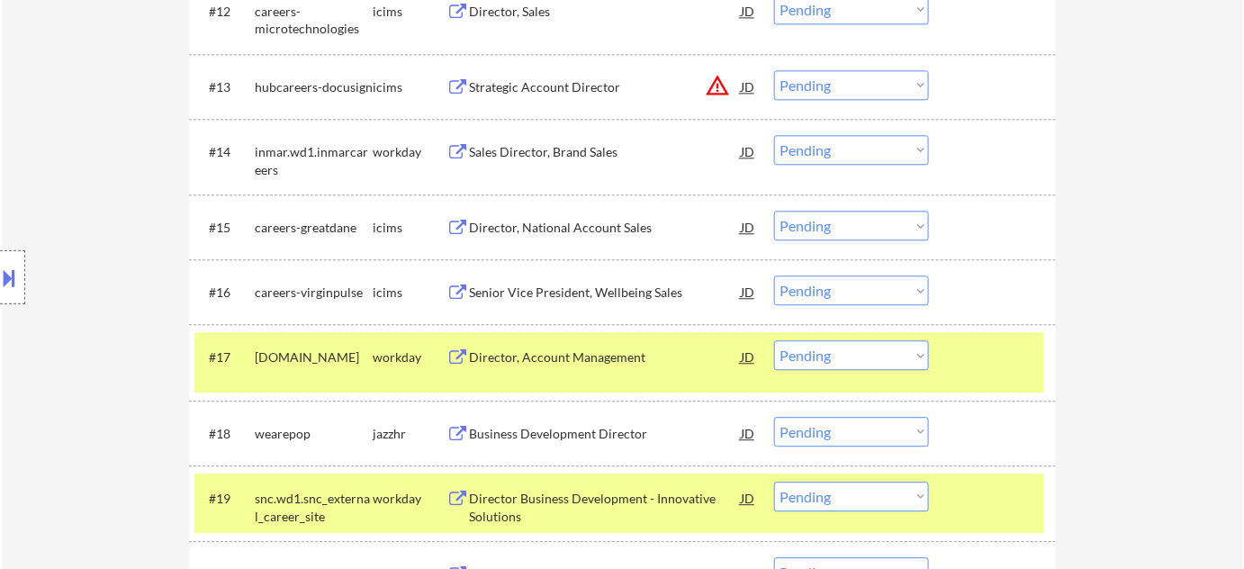
click at [566, 356] on div "Director, Account Management" at bounding box center [605, 357] width 272 height 18
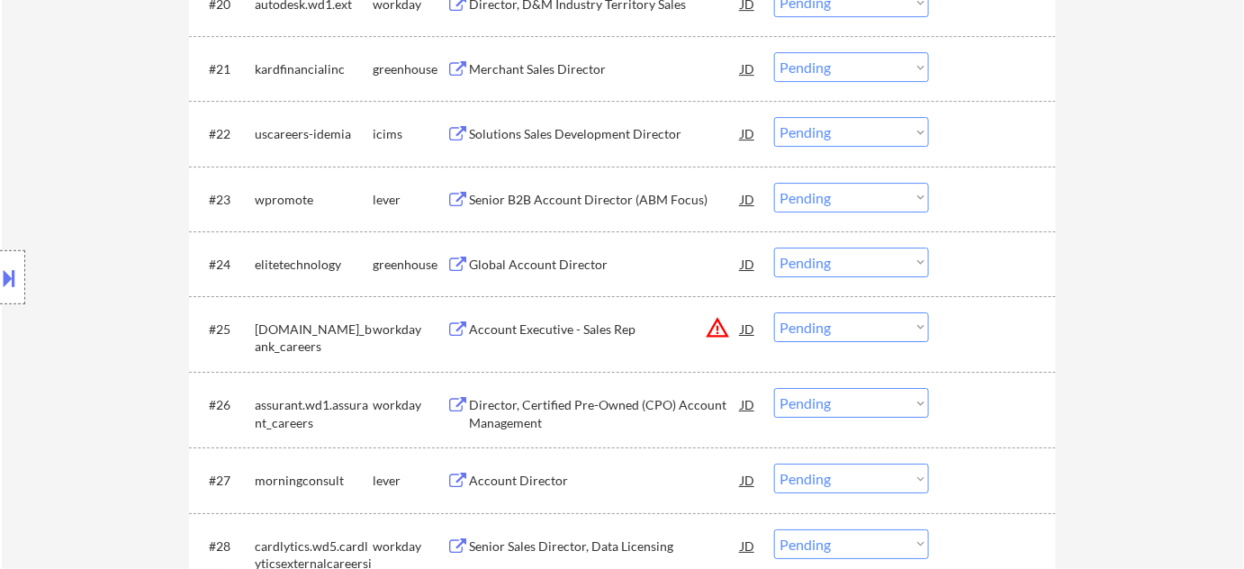
scroll to position [1952, 0]
click at [711, 330] on button "warning_amber" at bounding box center [717, 324] width 25 height 25
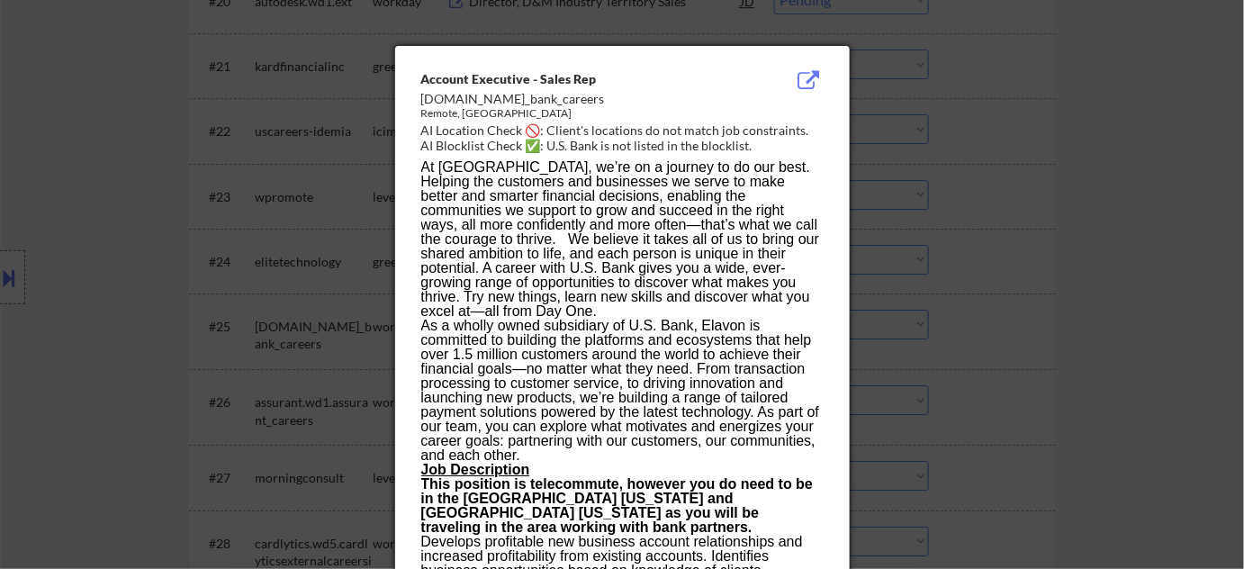
click at [1059, 294] on div at bounding box center [622, 284] width 1244 height 569
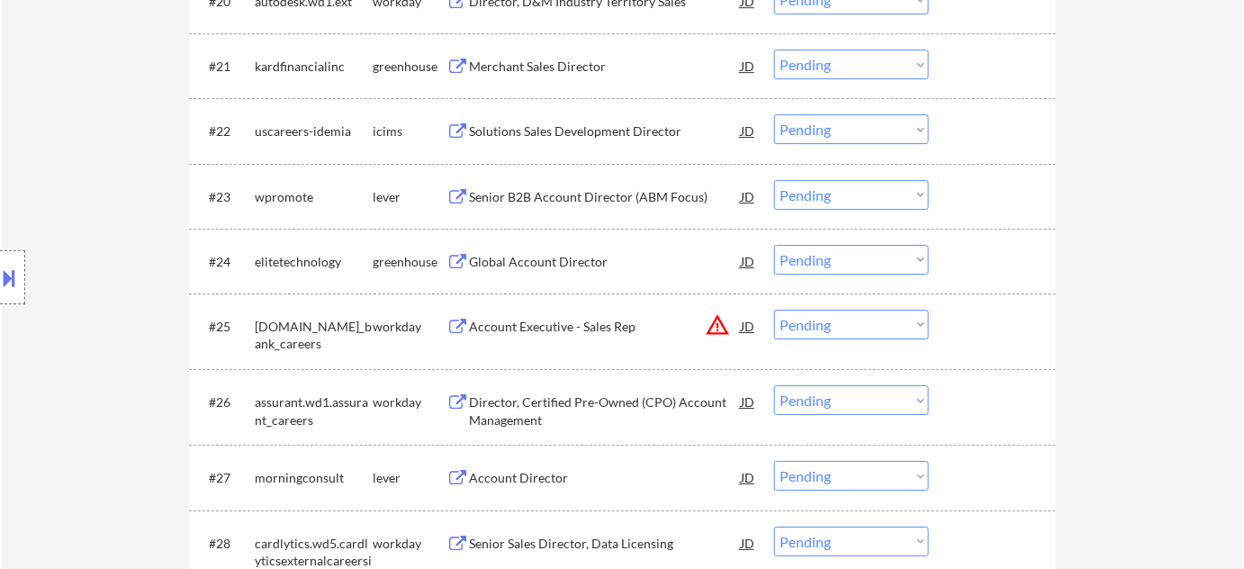
click at [837, 320] on select "Choose an option... Pending Applied Excluded (Questions) Excluded (Expired) Exc…" at bounding box center [851, 325] width 155 height 30
click at [774, 310] on select "Choose an option... Pending Applied Excluded (Questions) Excluded (Expired) Exc…" at bounding box center [851, 325] width 155 height 30
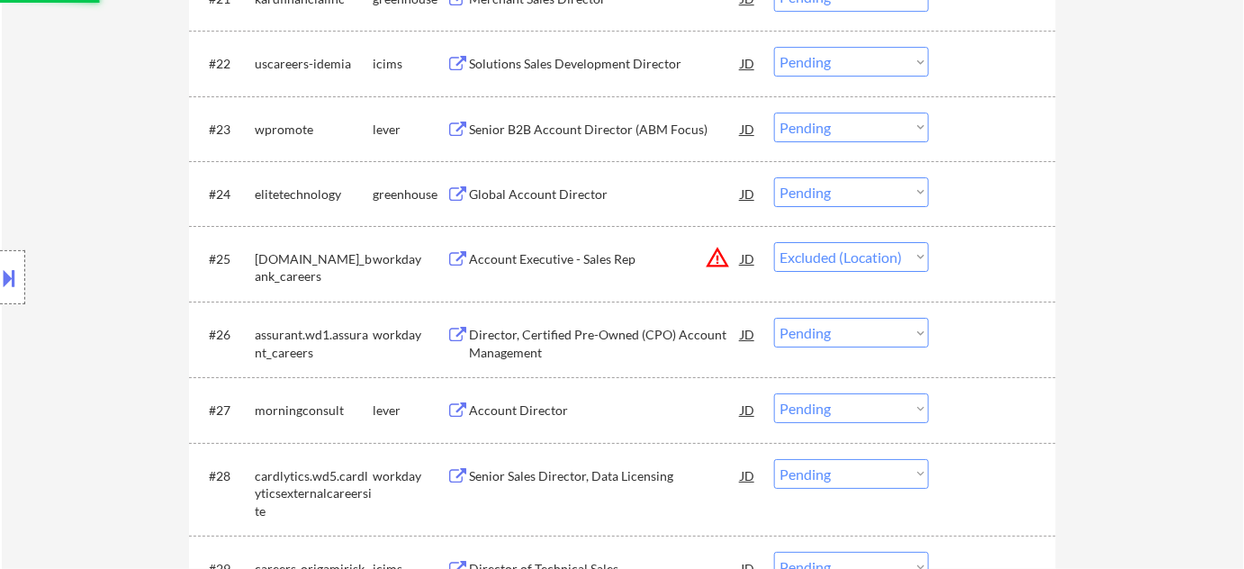
scroll to position [2115, 0]
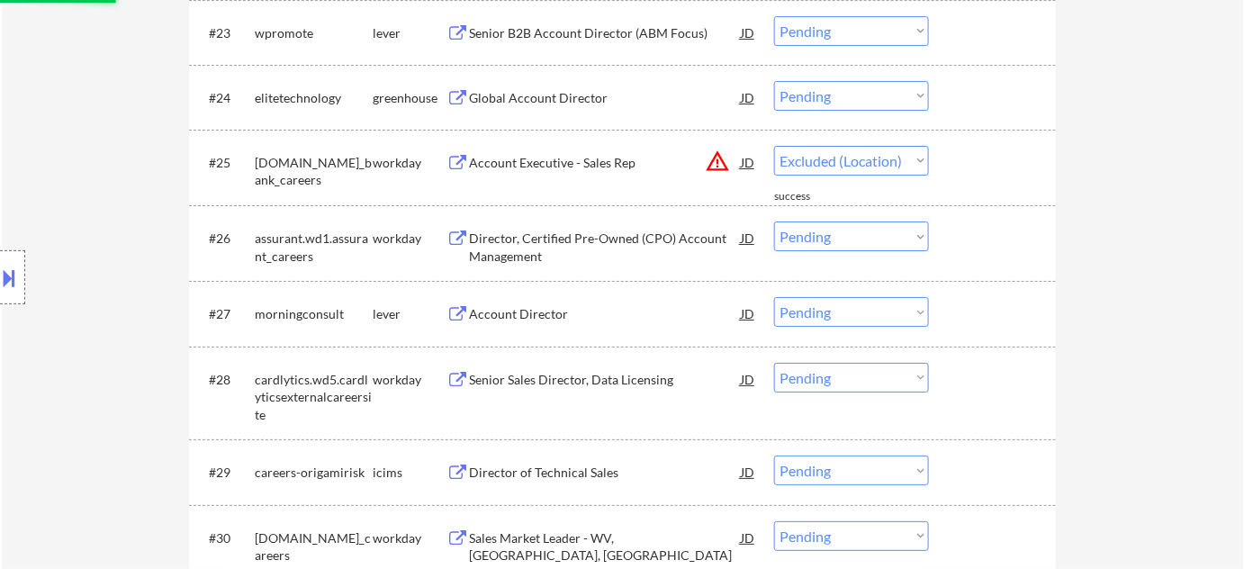
select select ""pending""
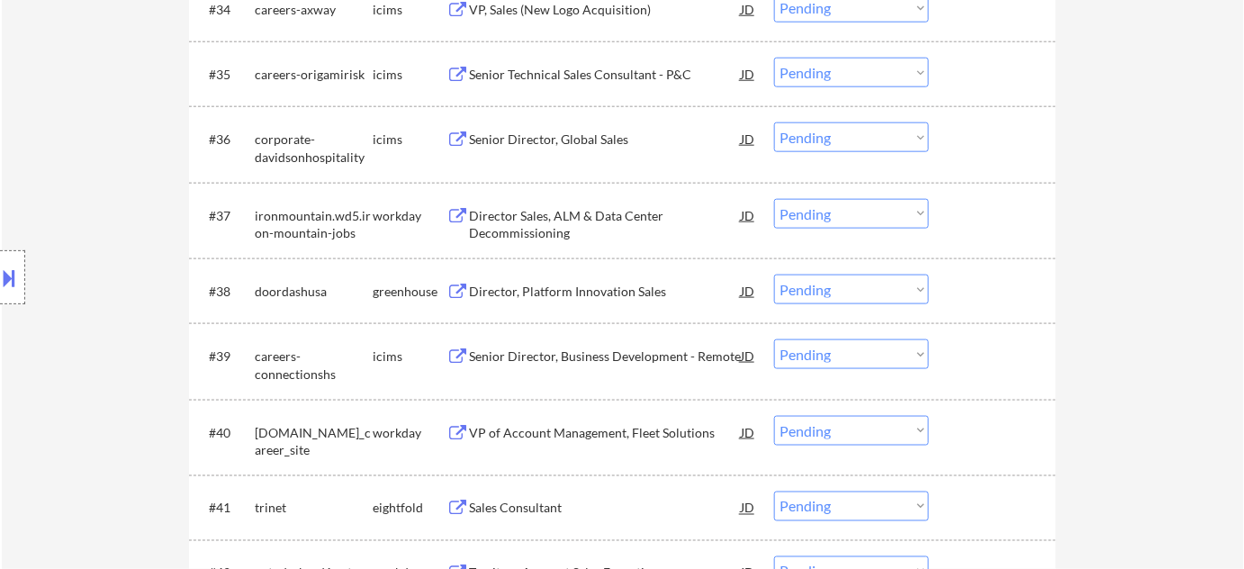
scroll to position [2934, 0]
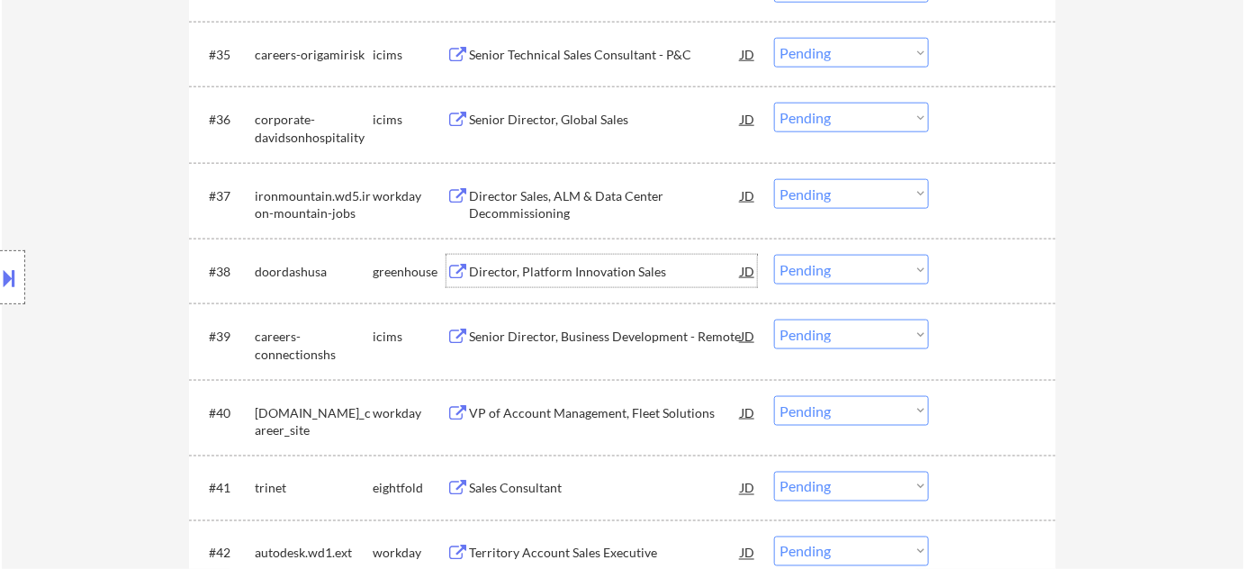
click at [609, 266] on div "Director, Platform Innovation Sales" at bounding box center [605, 272] width 272 height 18
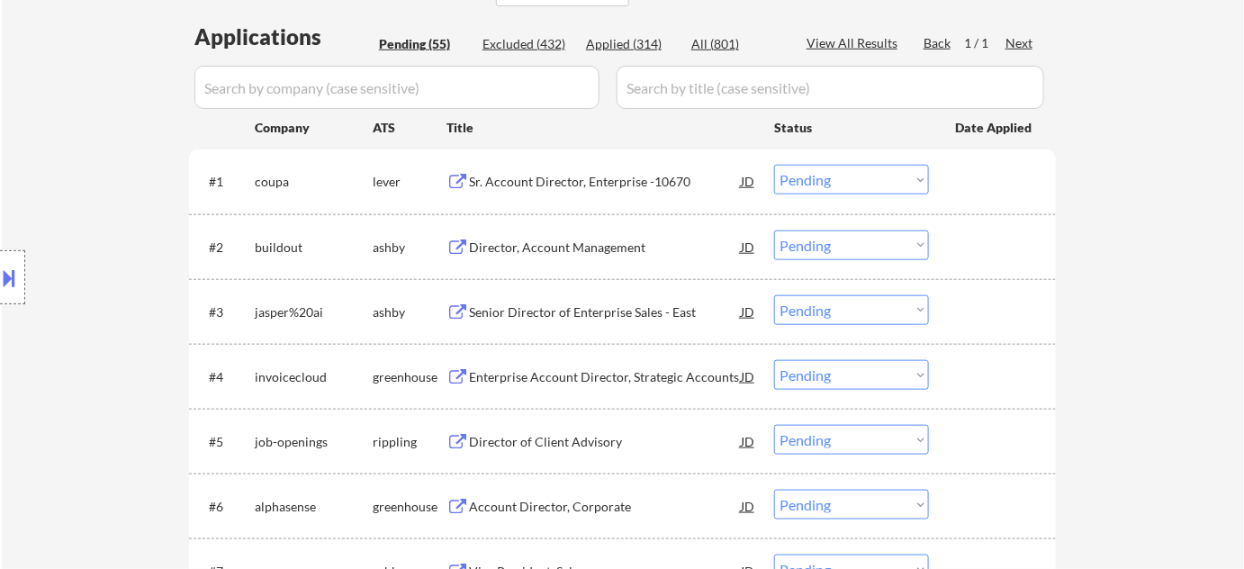
scroll to position [151, 0]
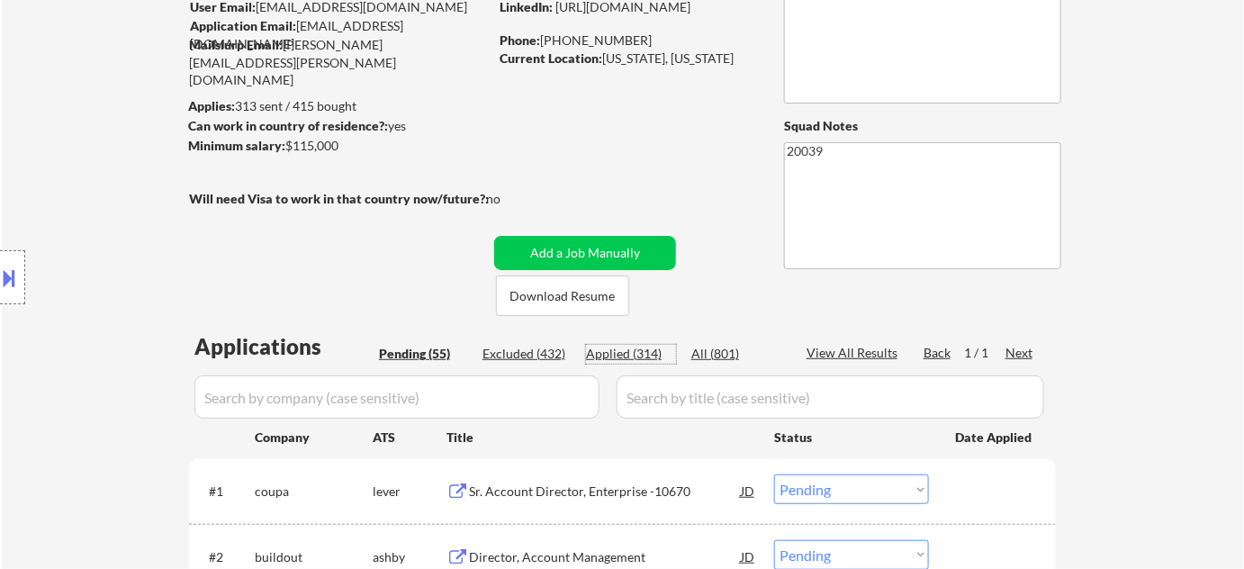
click at [631, 355] on div "Applied (314)" at bounding box center [631, 354] width 90 height 18
click at [516, 382] on input "input" at bounding box center [396, 396] width 405 height 43
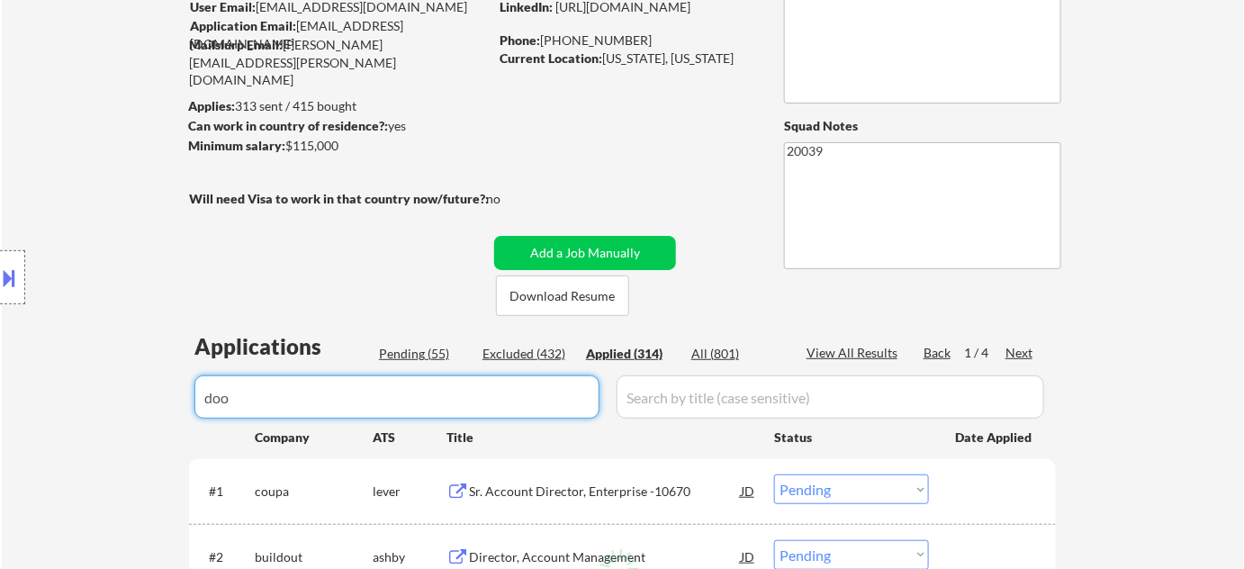
type input "door"
select select ""applied""
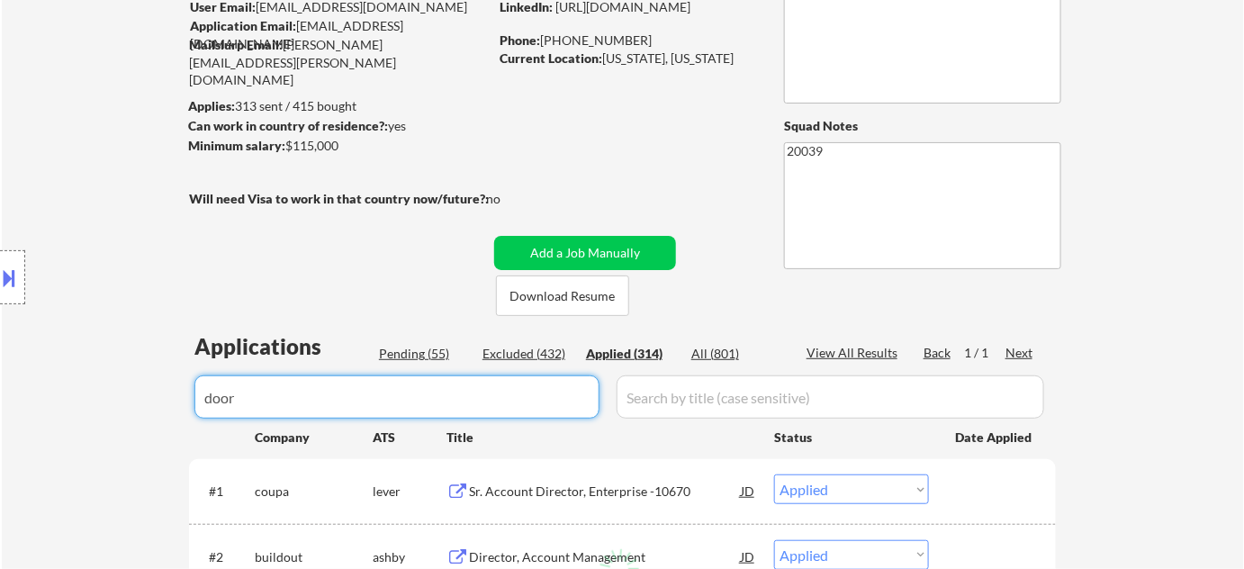
select select ""applied""
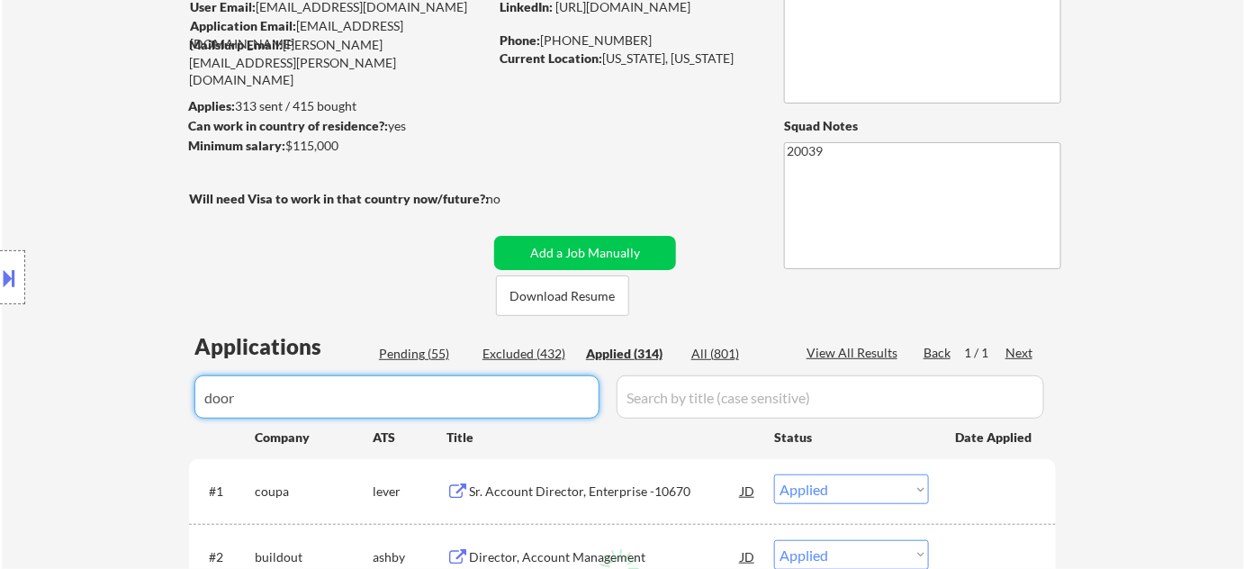
select select ""applied""
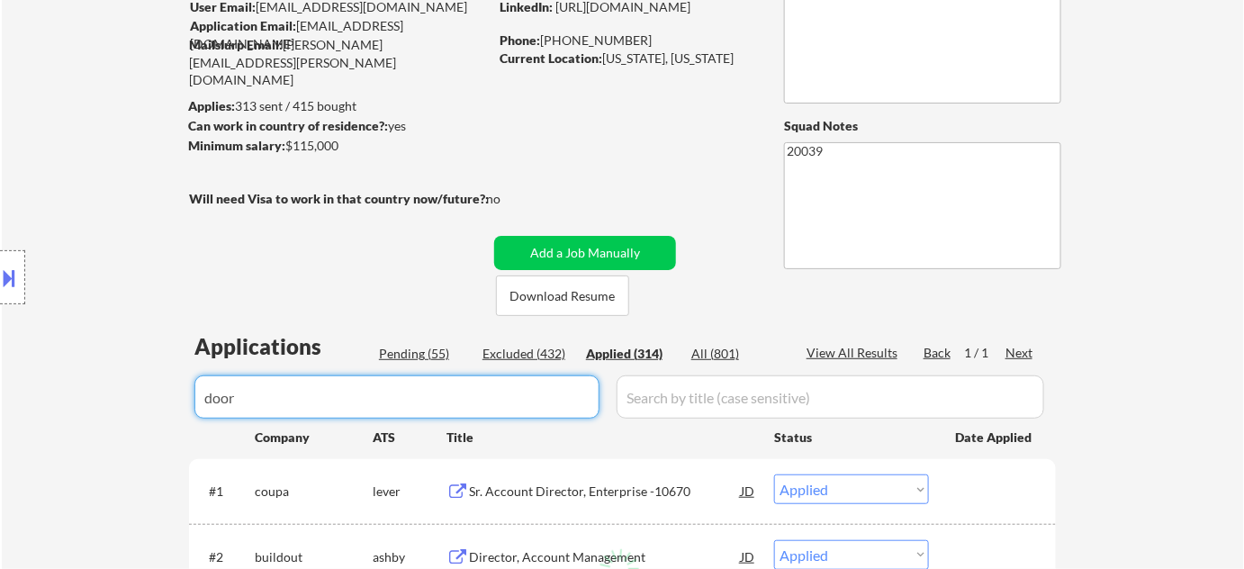
select select ""applied""
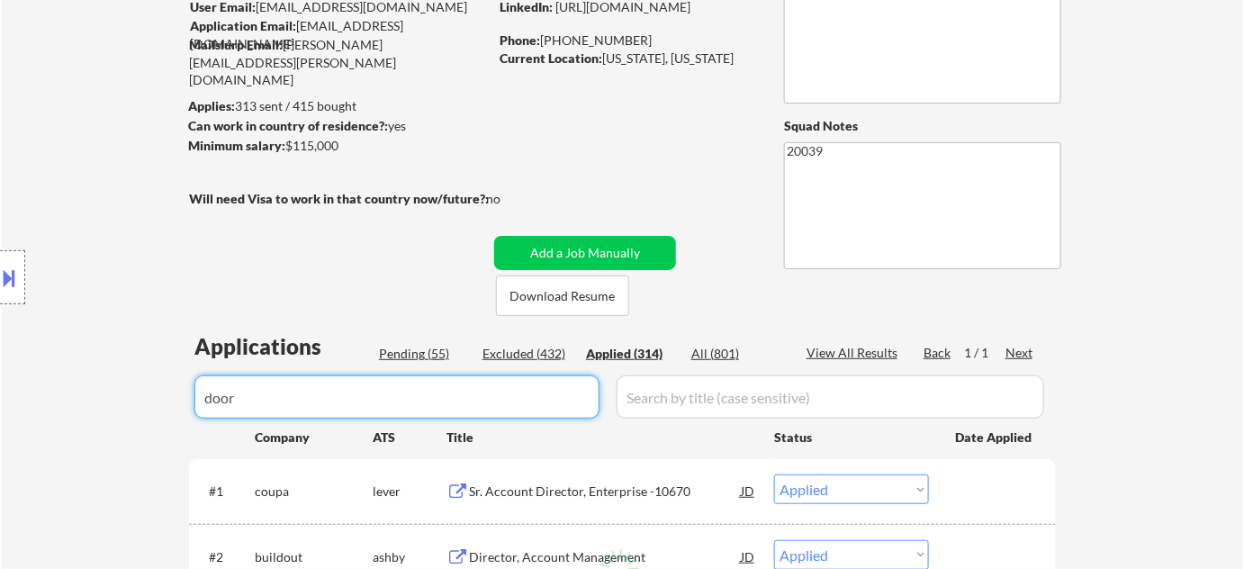
select select ""applied""
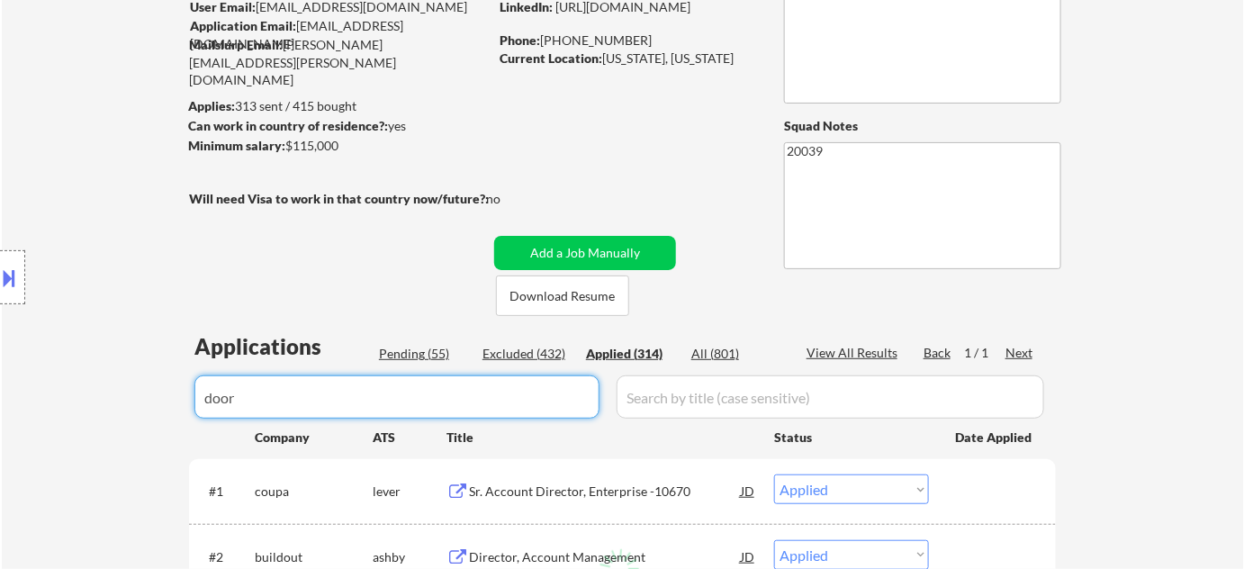
select select ""applied""
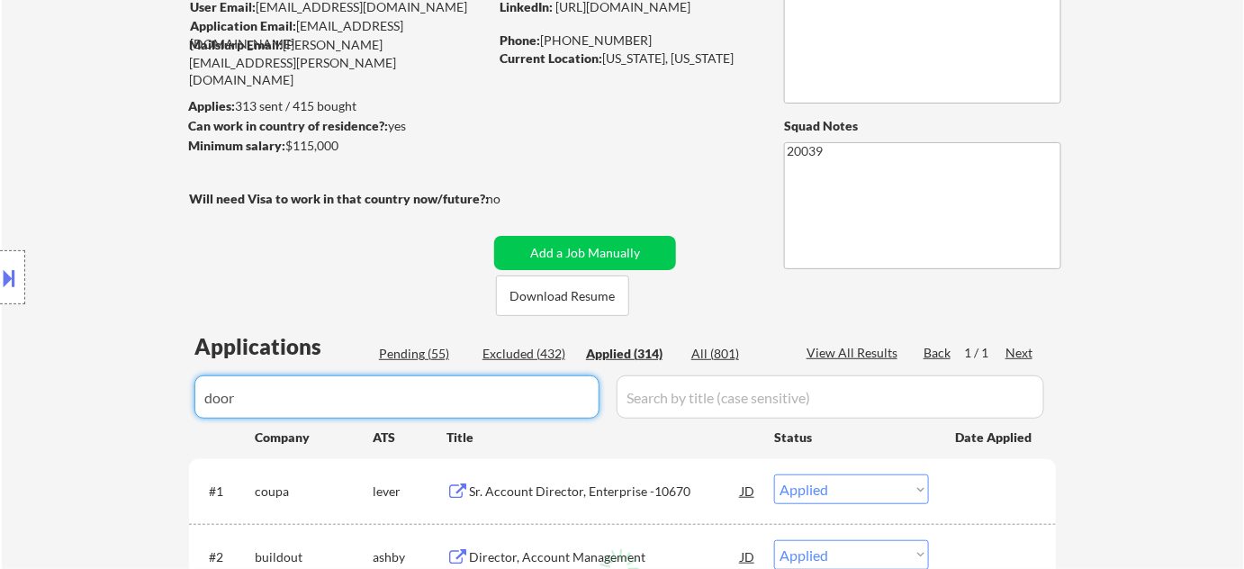
select select ""applied""
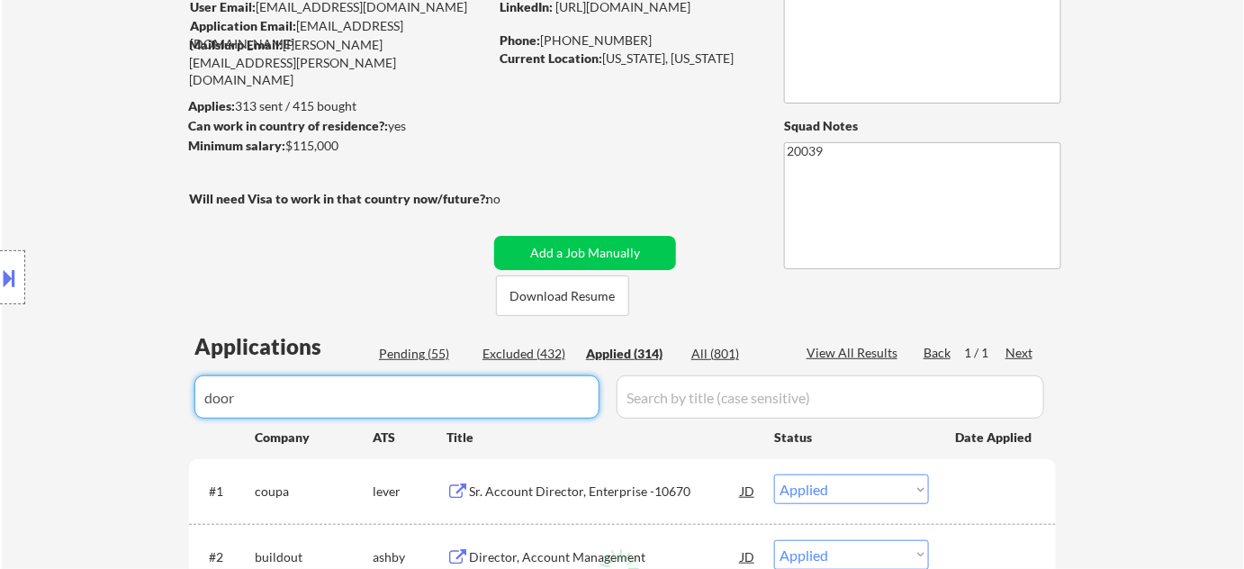
select select ""applied""
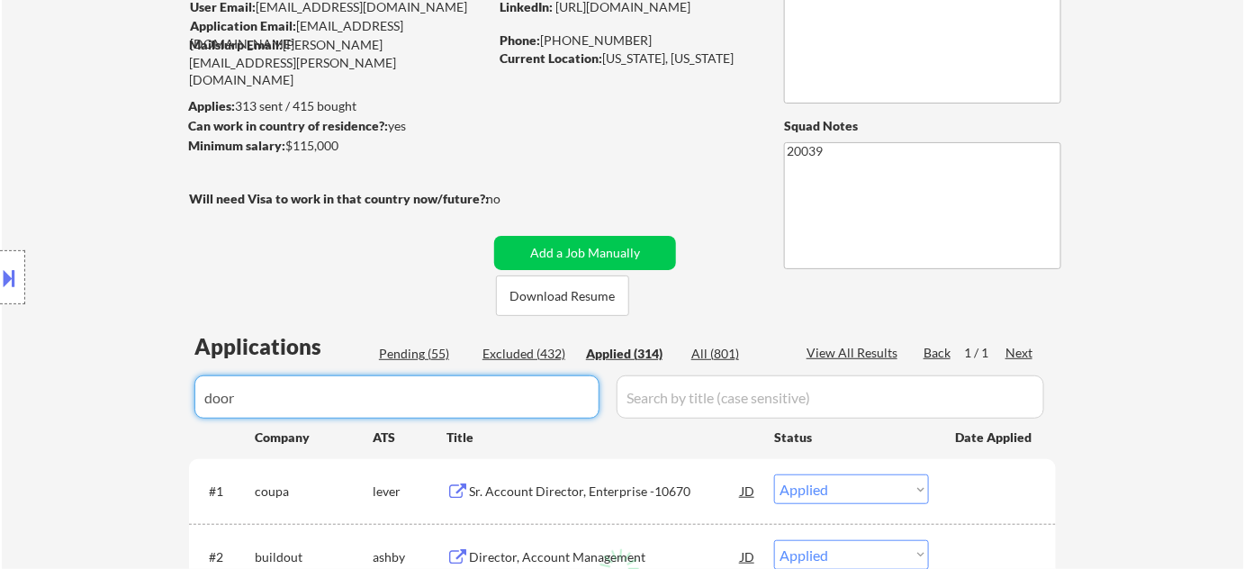
select select ""applied""
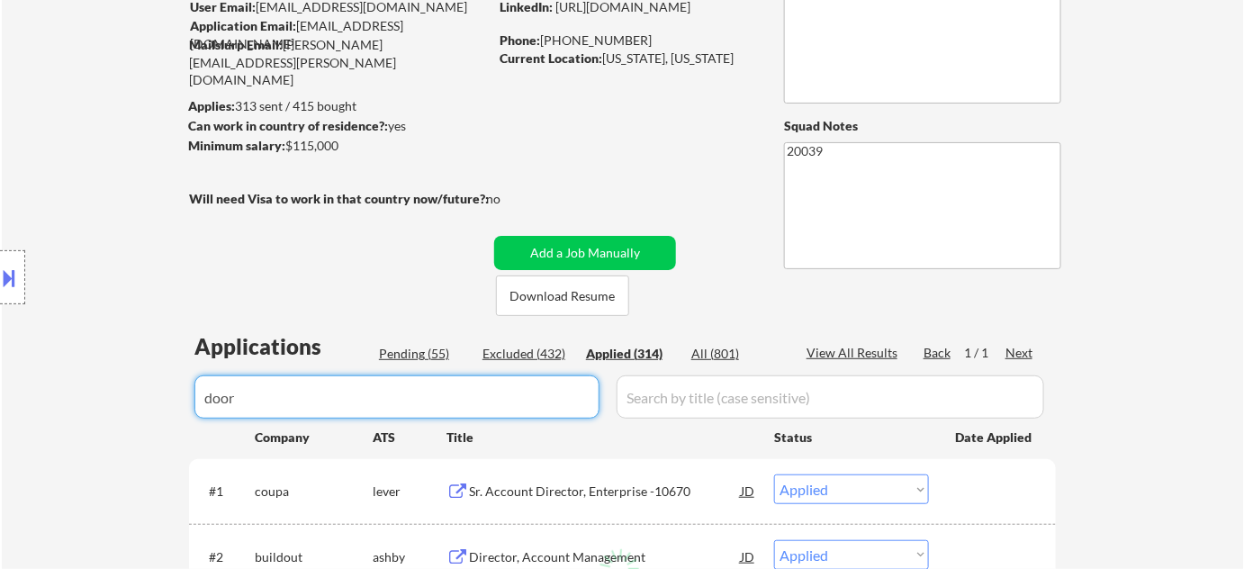
select select ""applied""
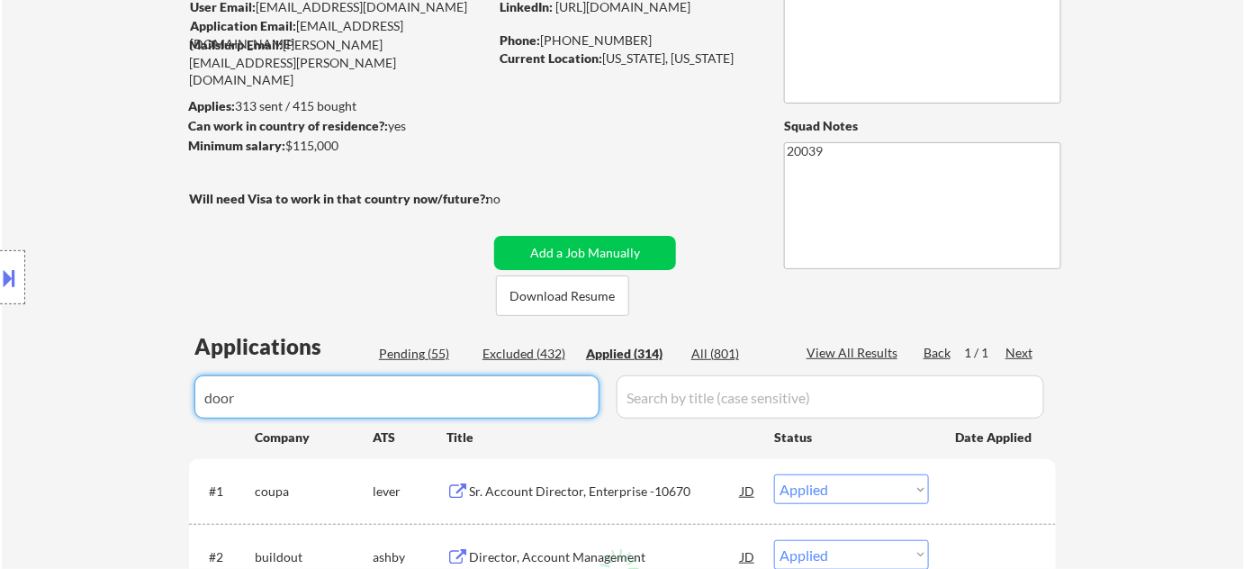
select select ""applied""
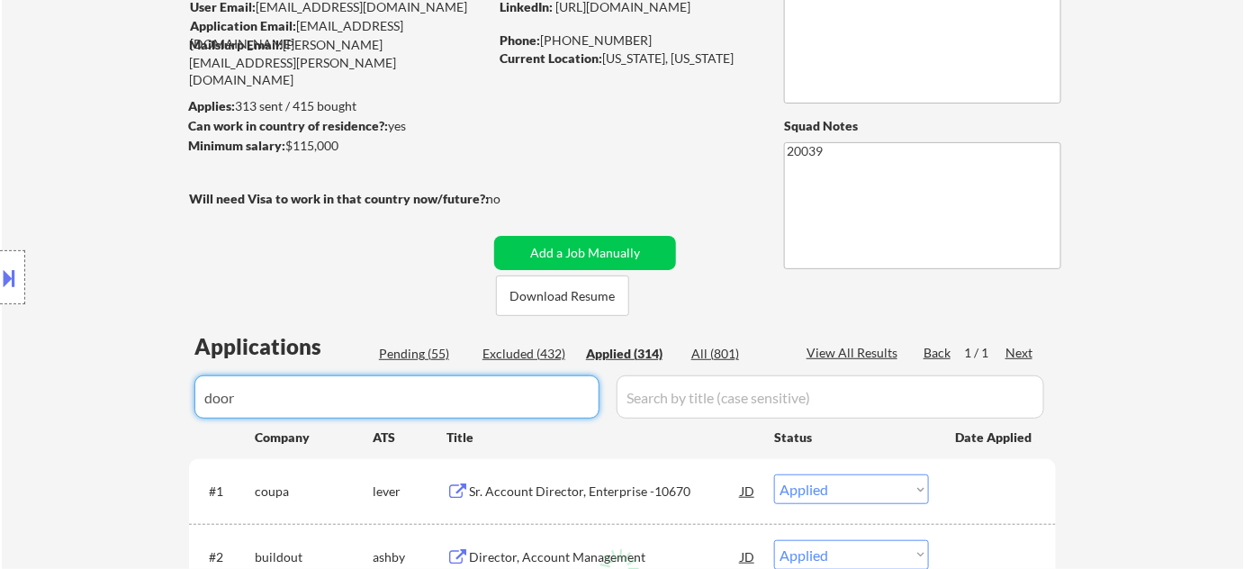
select select ""applied""
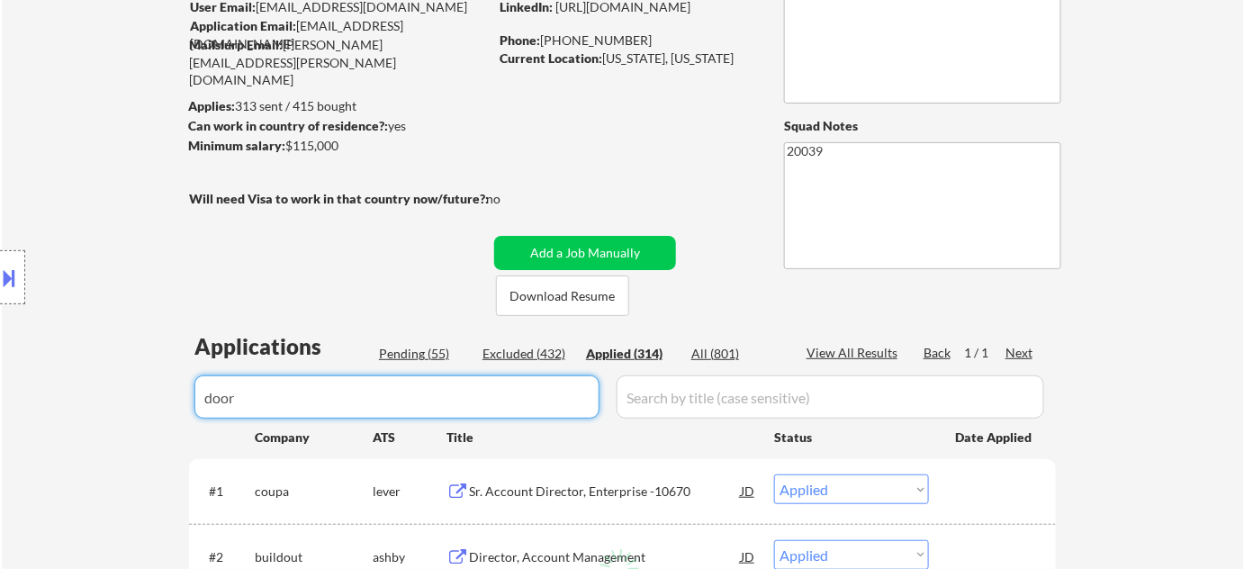
select select ""applied""
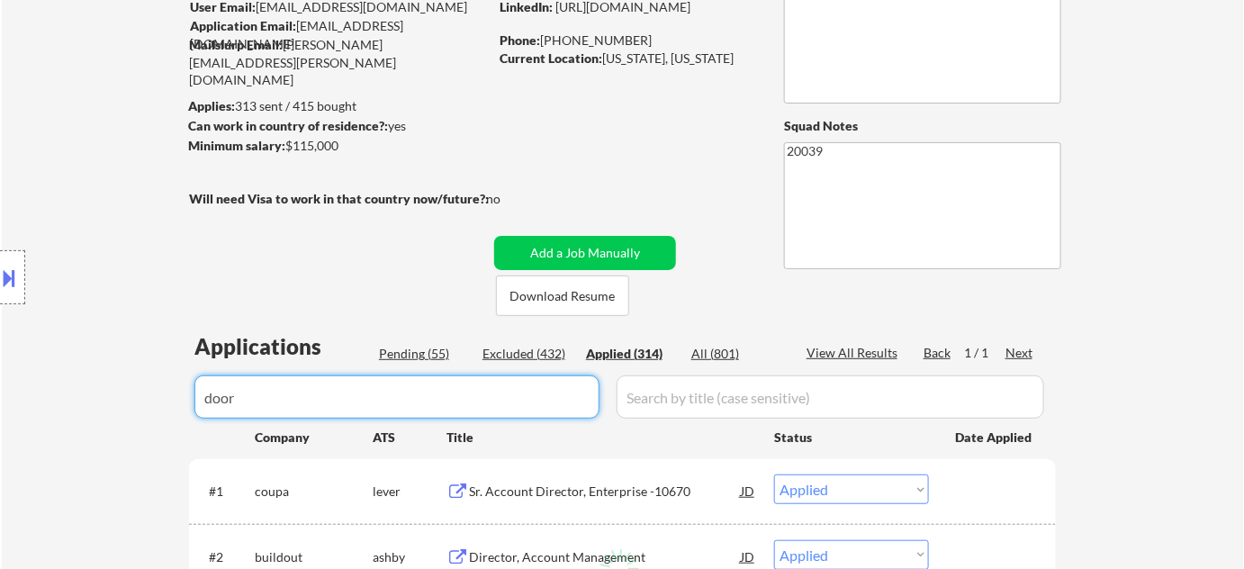
select select ""applied""
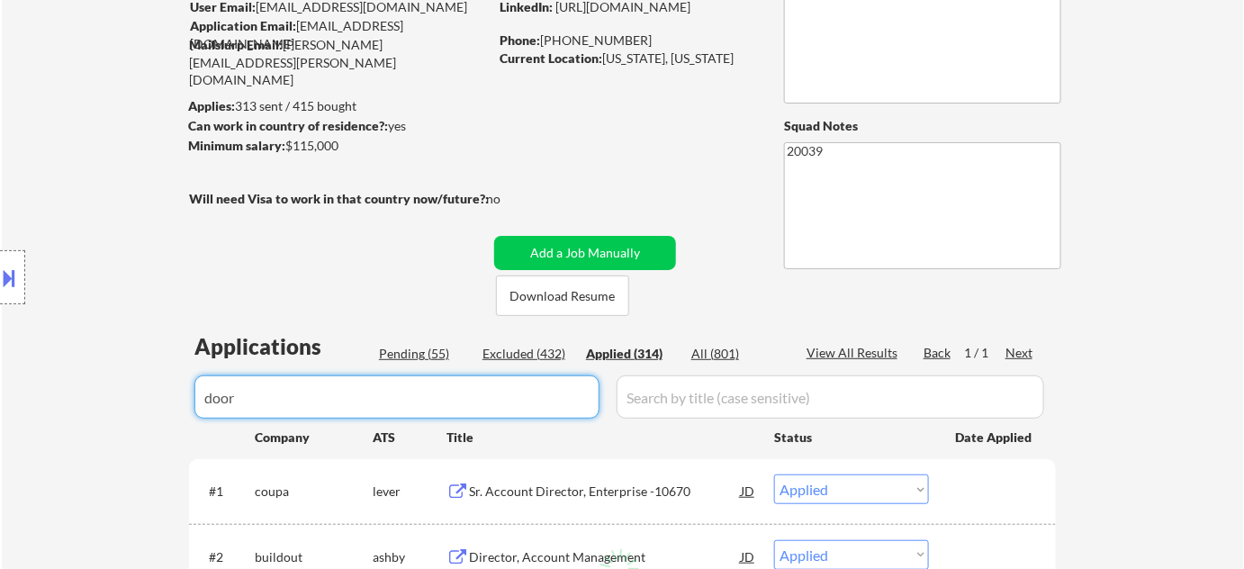
select select ""applied""
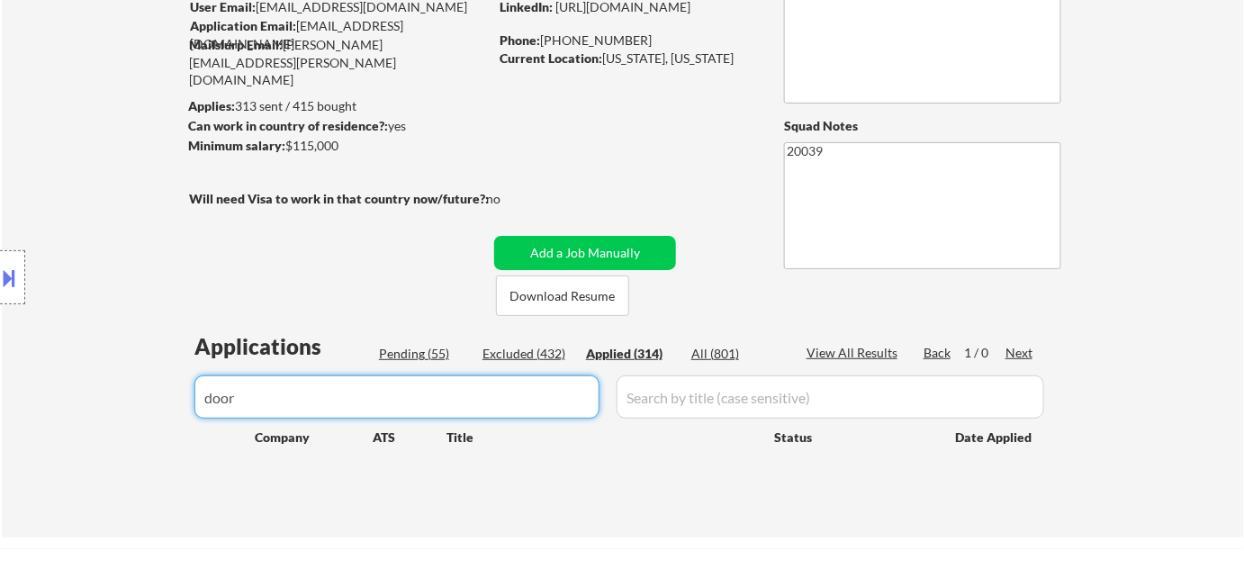
type input "door"
click at [446, 345] on div "Pending (55)" at bounding box center [424, 354] width 90 height 18
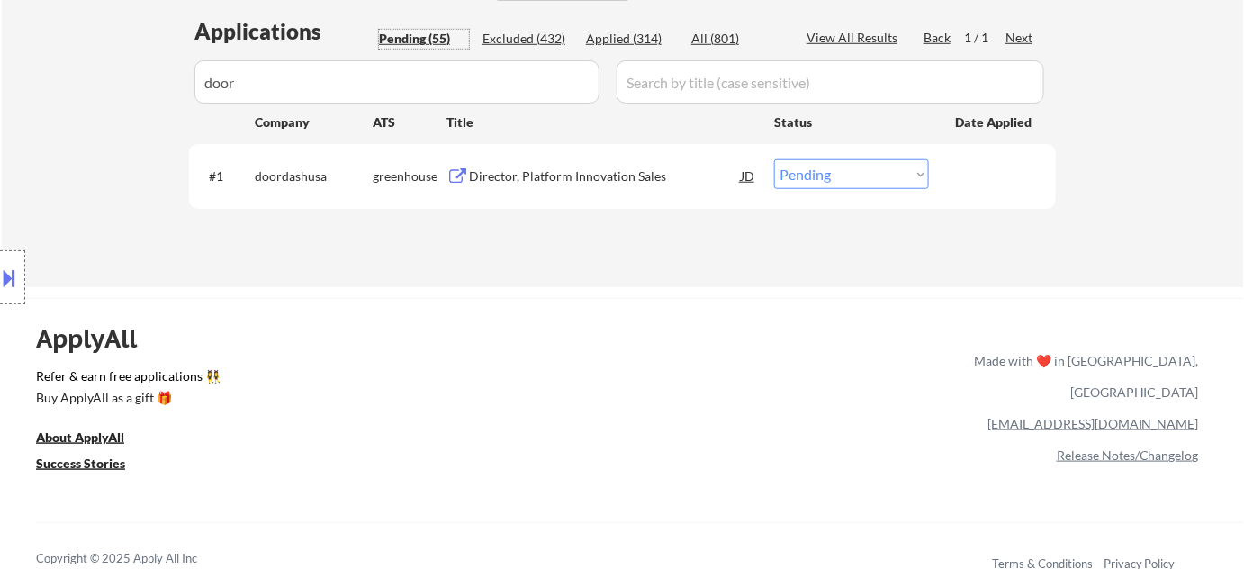
scroll to position [397, 0]
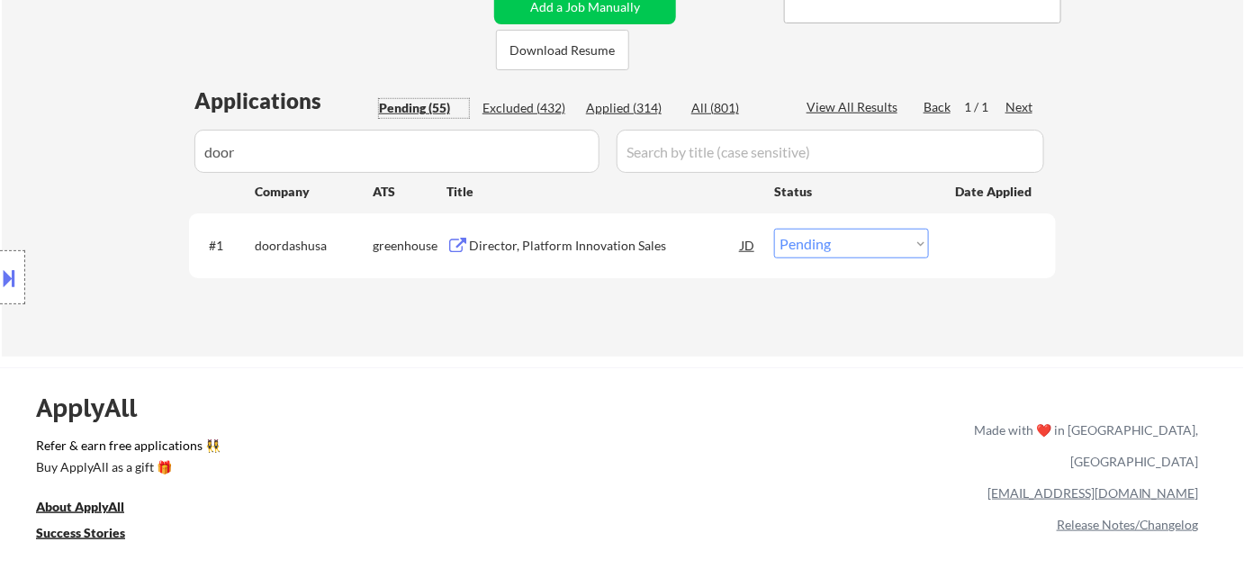
click at [822, 248] on select "Choose an option... Pending Applied Excluded (Questions) Excluded (Expired) Exc…" at bounding box center [851, 244] width 155 height 30
select select ""applied""
click at [774, 229] on select "Choose an option... Pending Applied Excluded (Questions) Excluded (Expired) Exc…" at bounding box center [851, 244] width 155 height 30
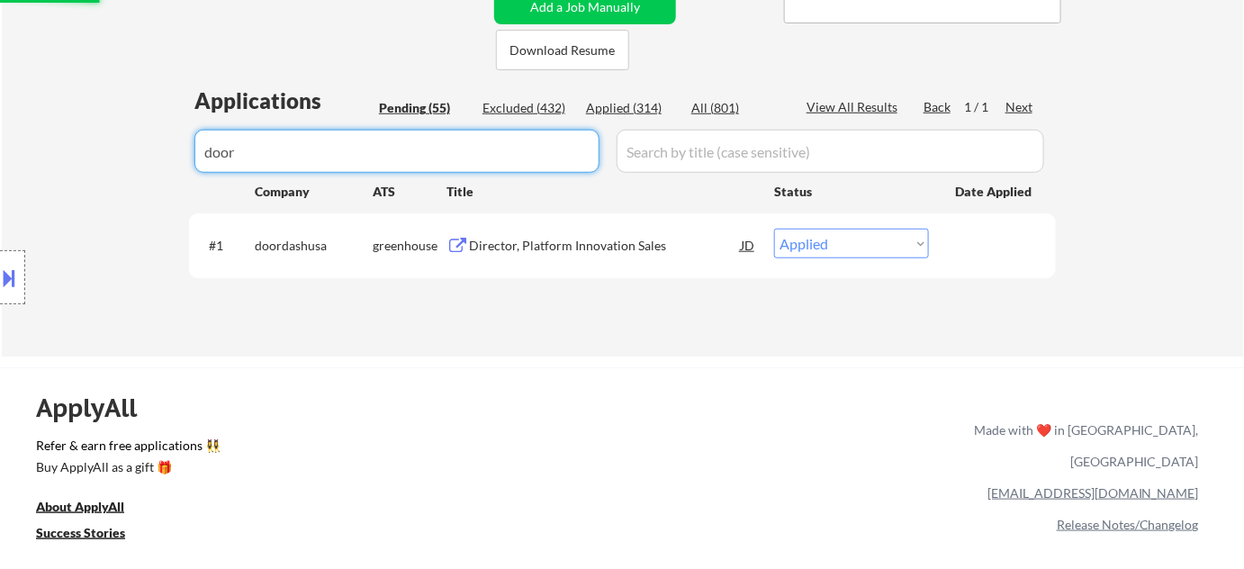
drag, startPoint x: 341, startPoint y: 158, endPoint x: 86, endPoint y: 155, distance: 255.7
select select ""pending""
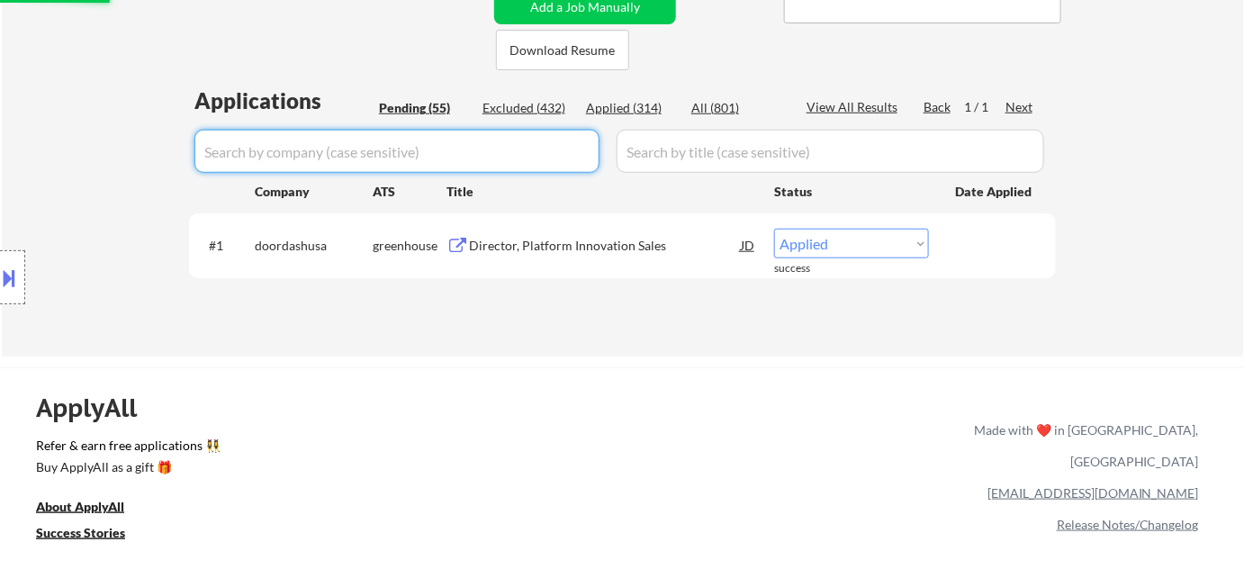
select select ""pending""
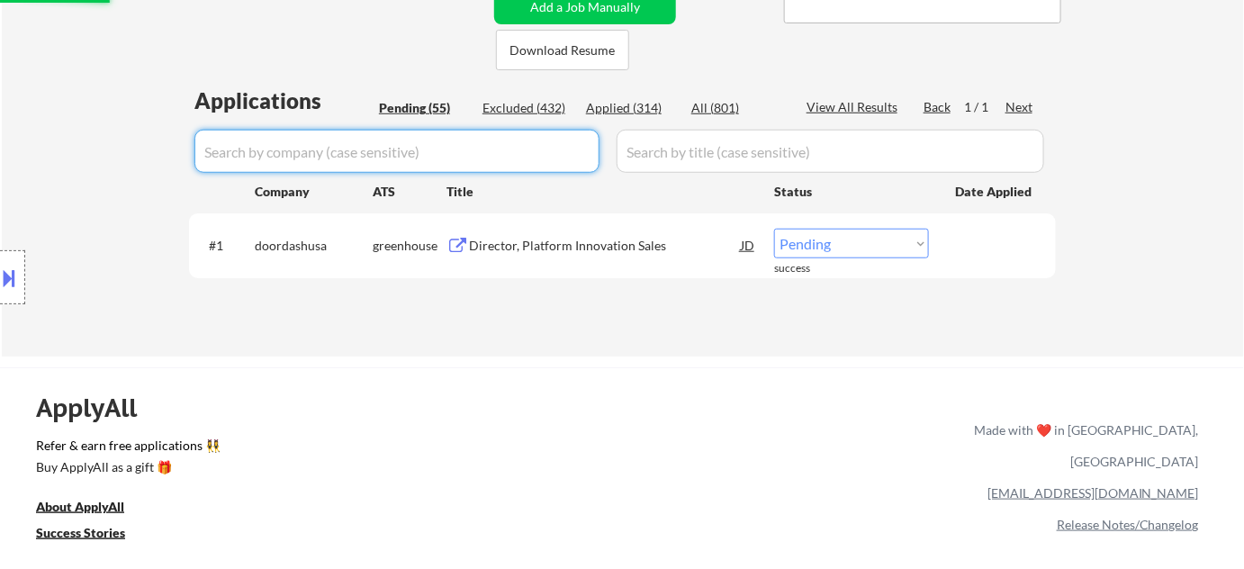
select select ""pending""
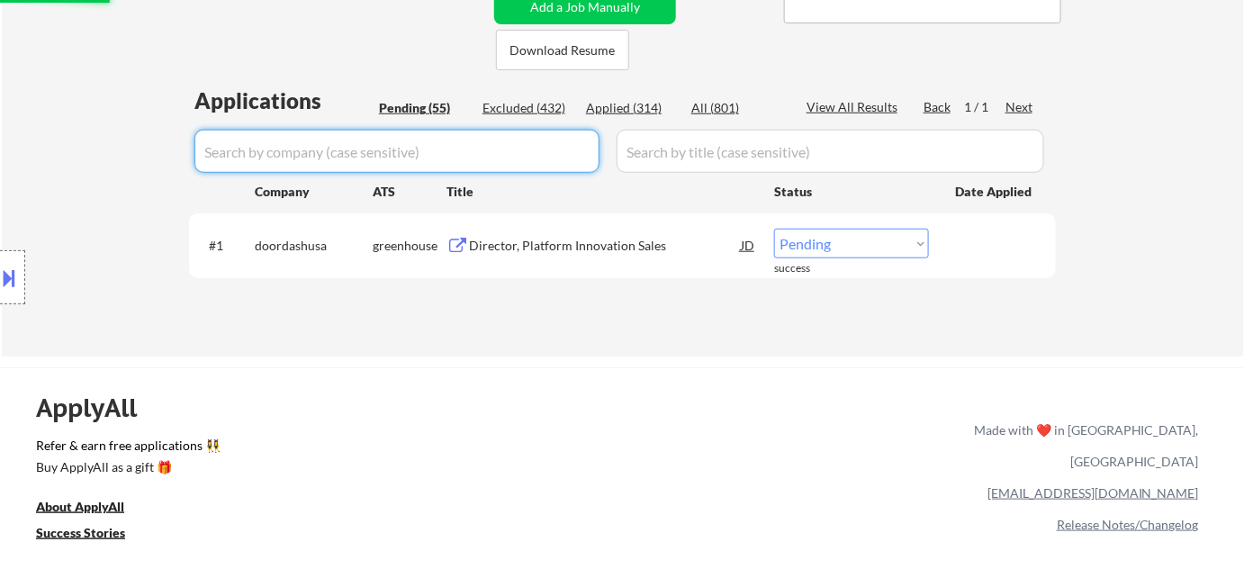
select select ""pending""
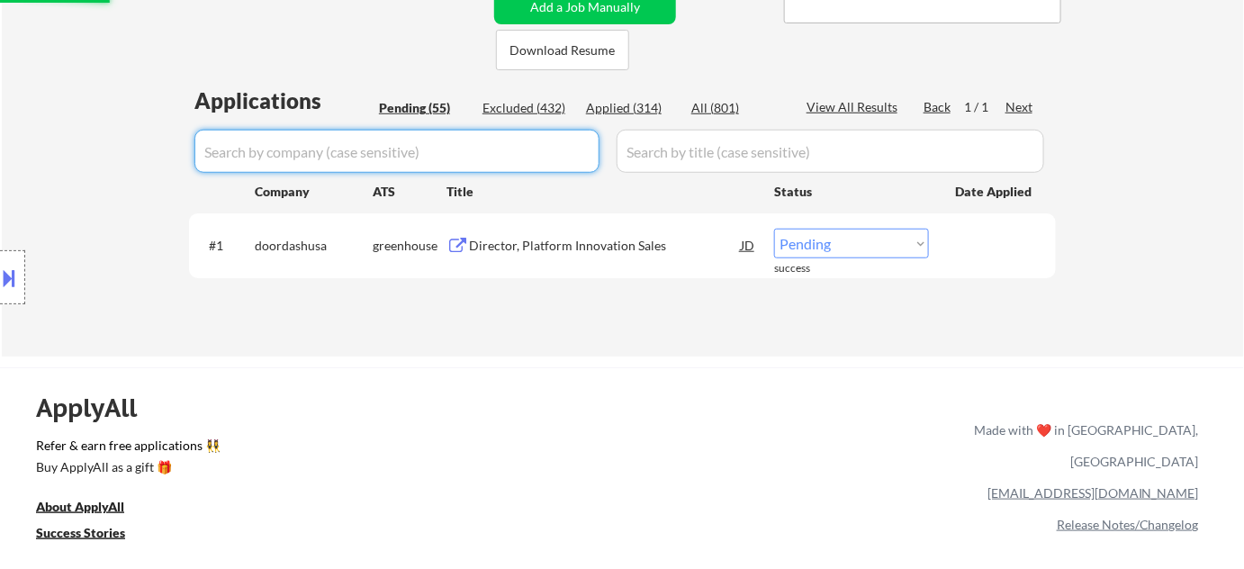
select select ""pending""
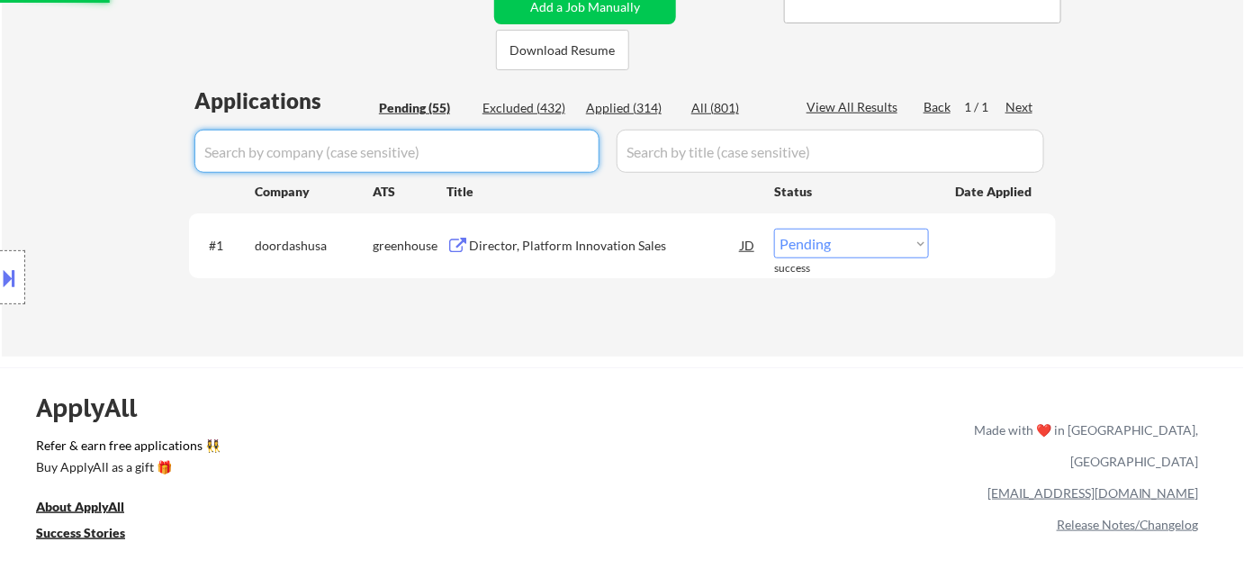
select select ""pending""
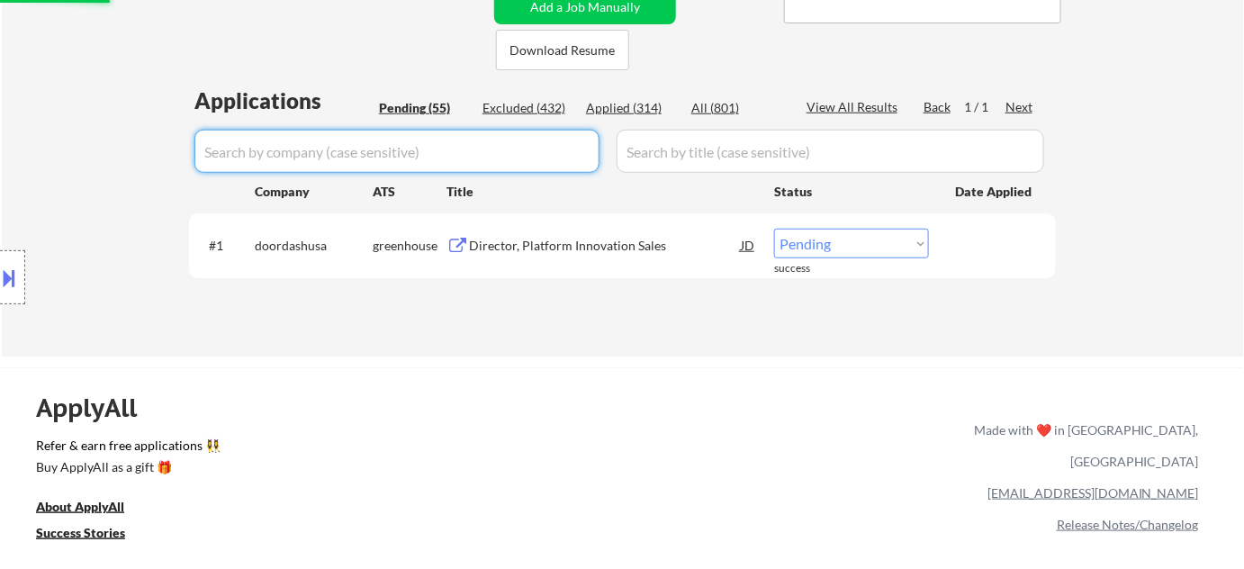
select select ""pending""
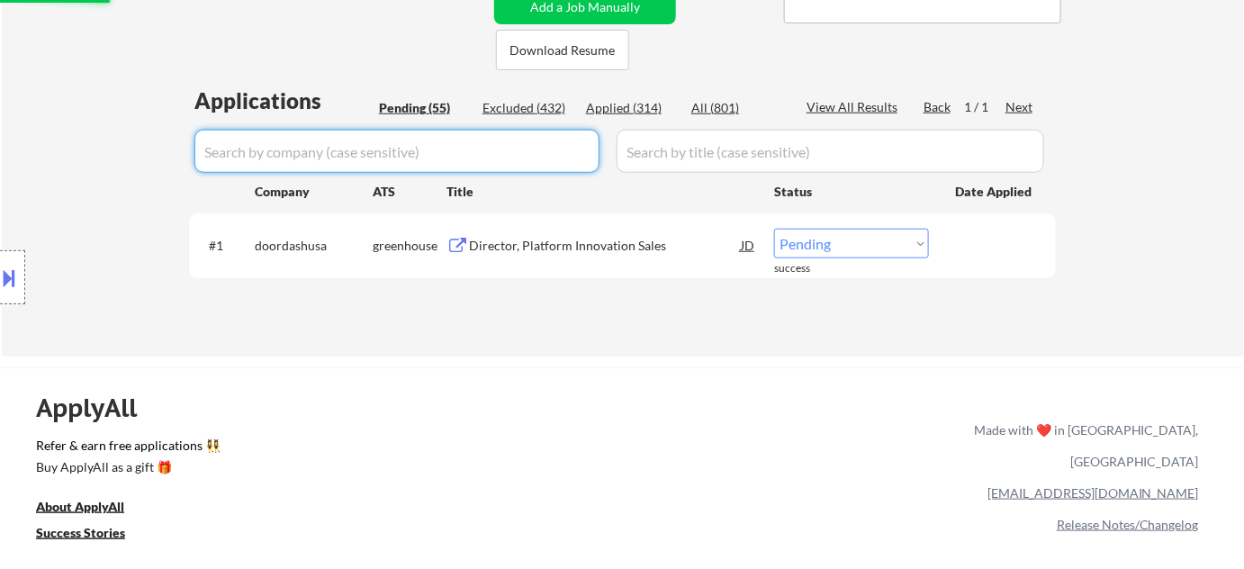
select select ""pending""
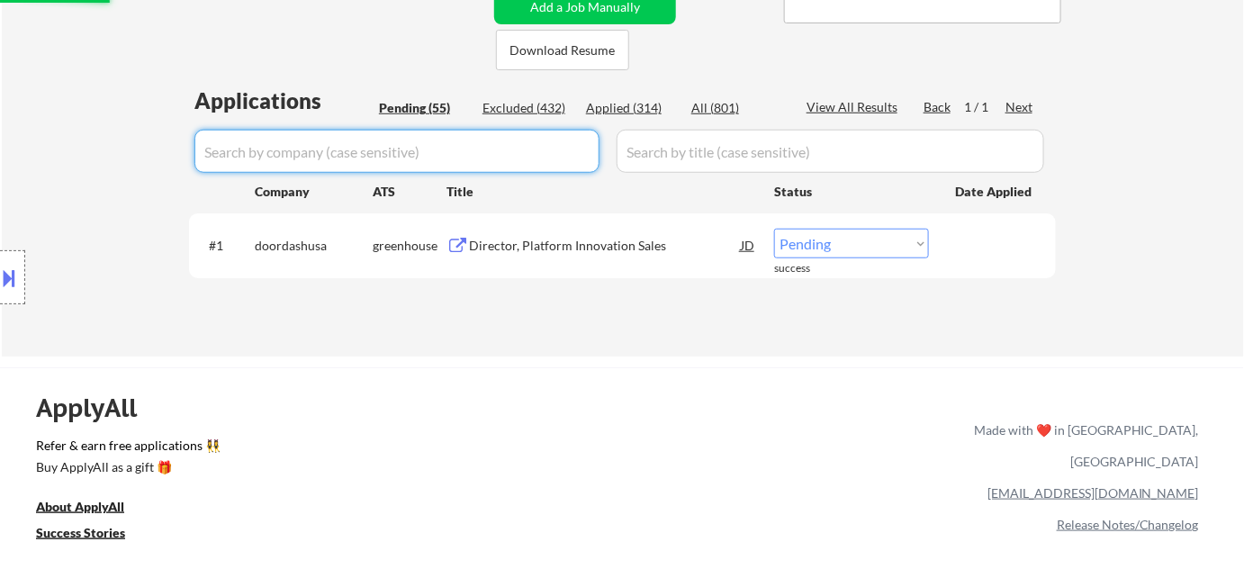
select select ""pending""
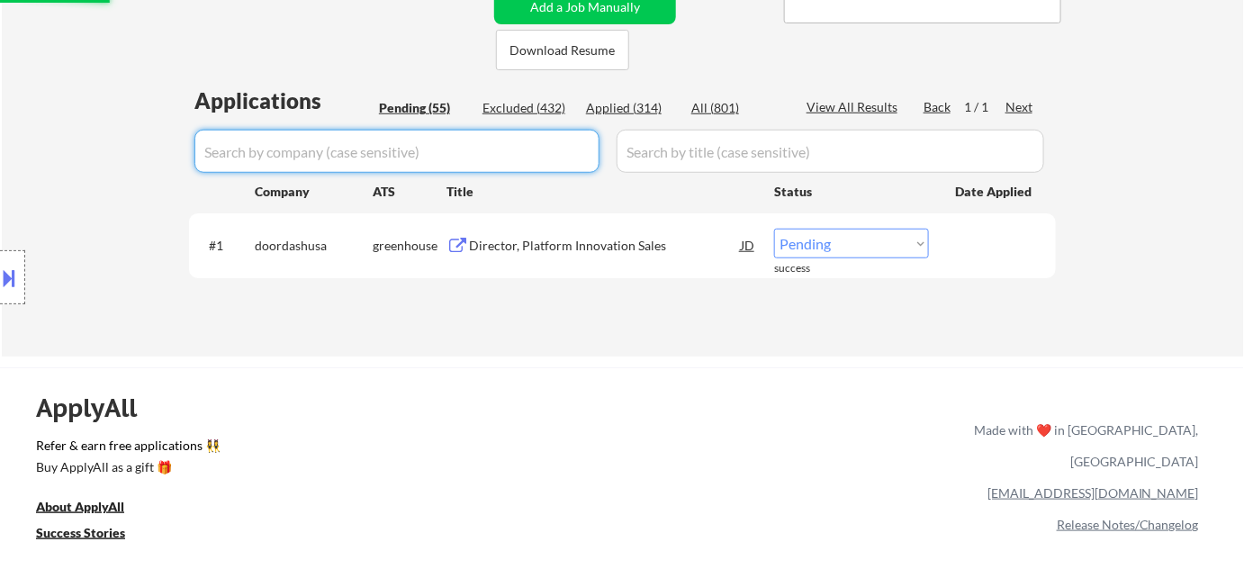
select select ""pending""
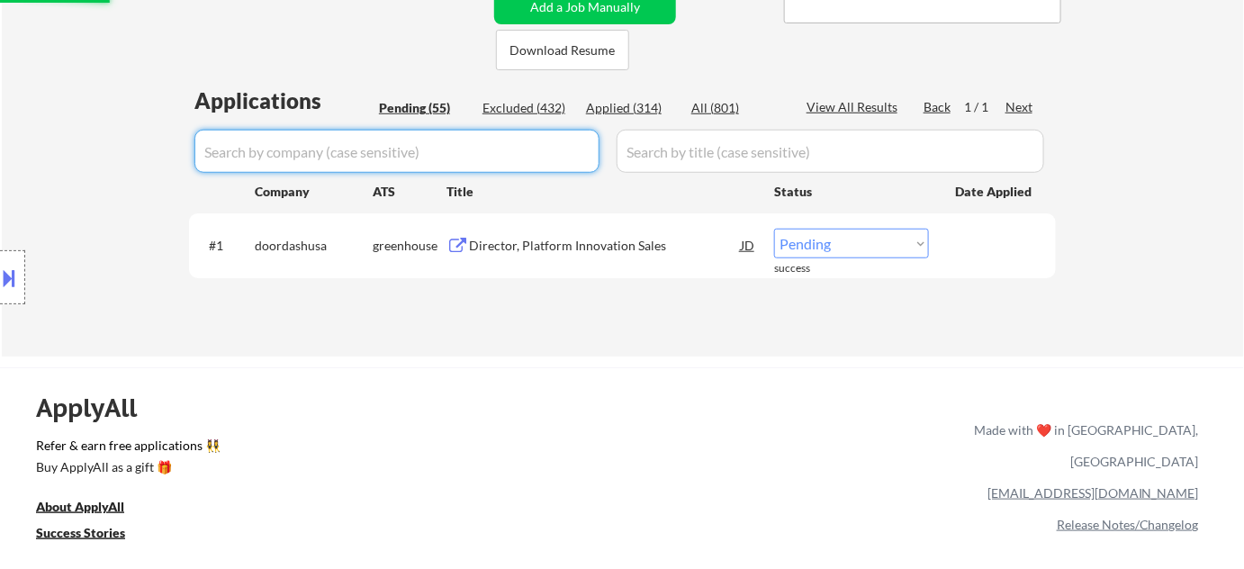
select select ""pending""
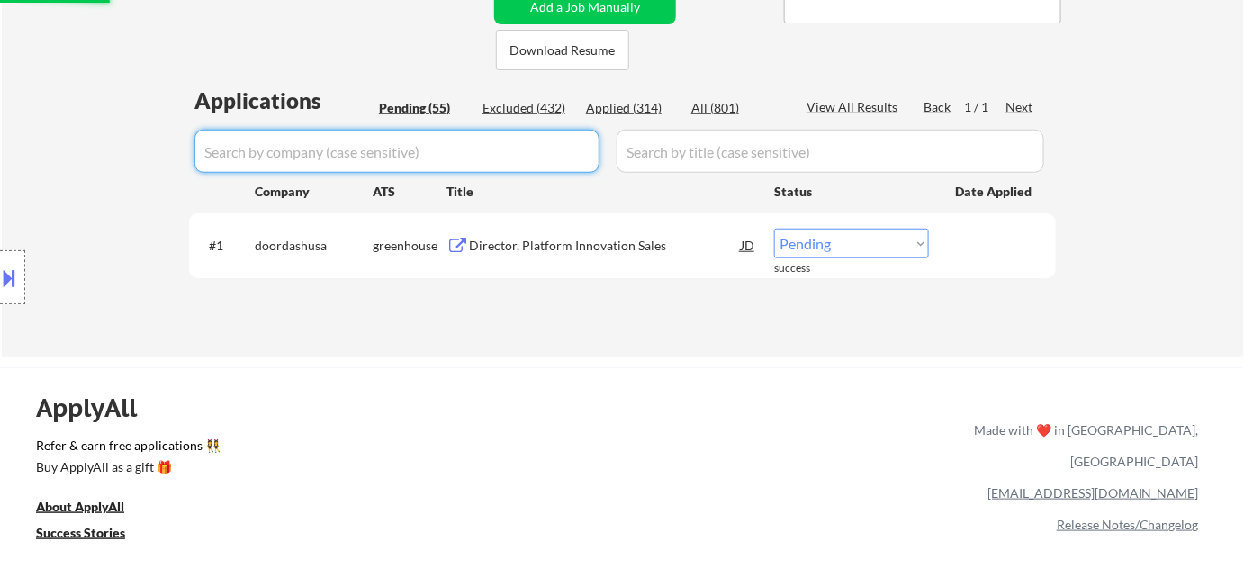
select select ""pending""
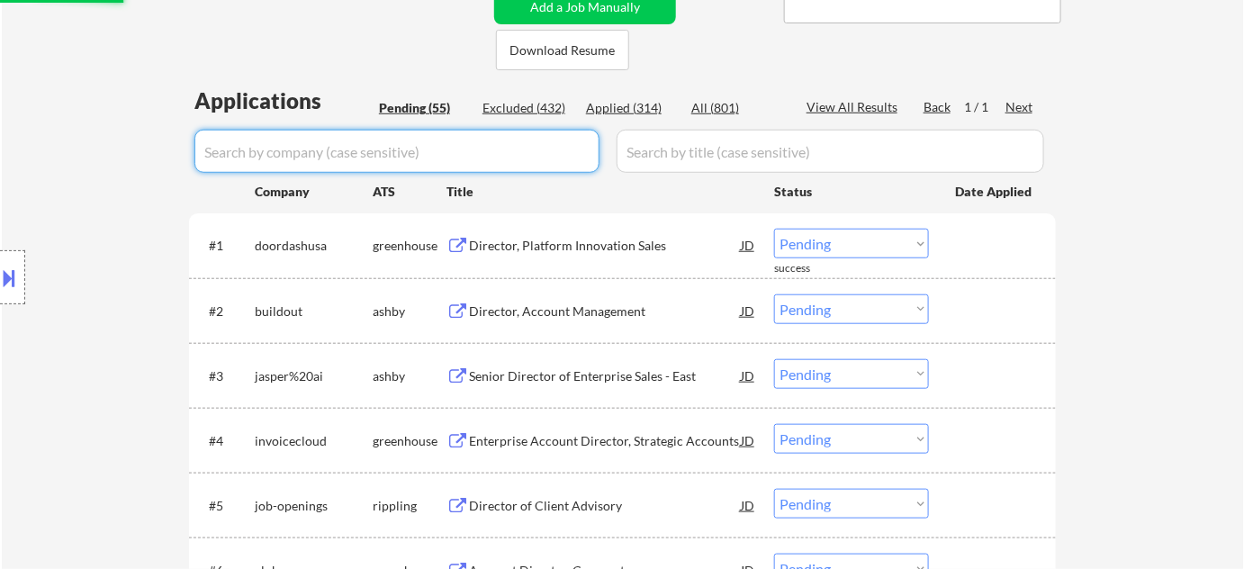
select select ""pending""
click at [429, 103] on div "Pending (54)" at bounding box center [424, 108] width 90 height 18
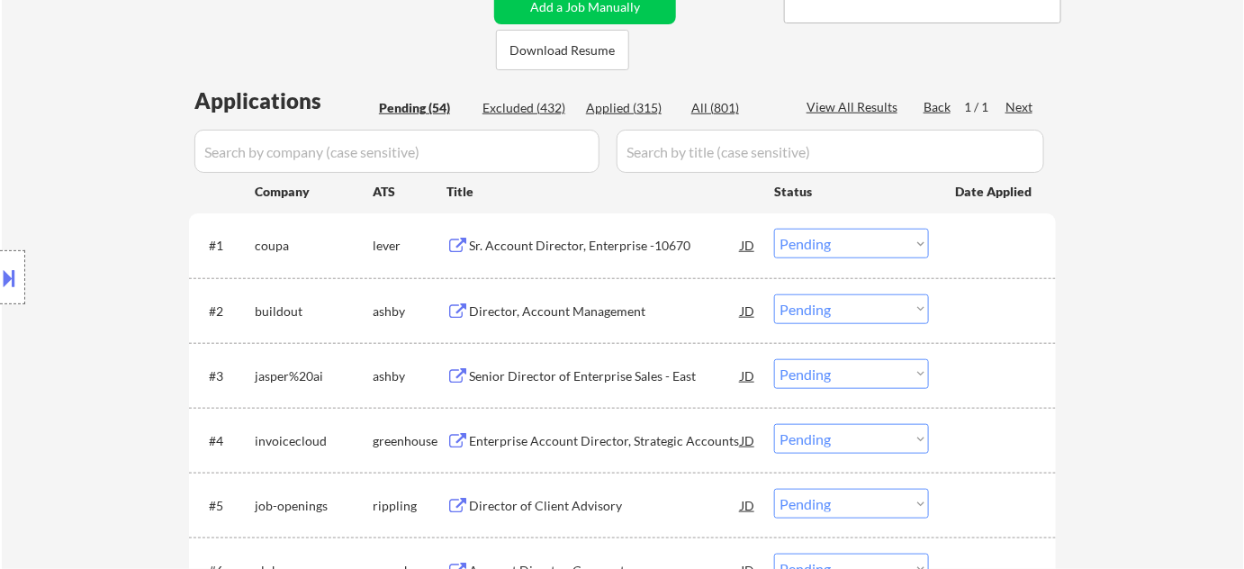
click at [590, 309] on div "Director, Account Management" at bounding box center [605, 311] width 272 height 18
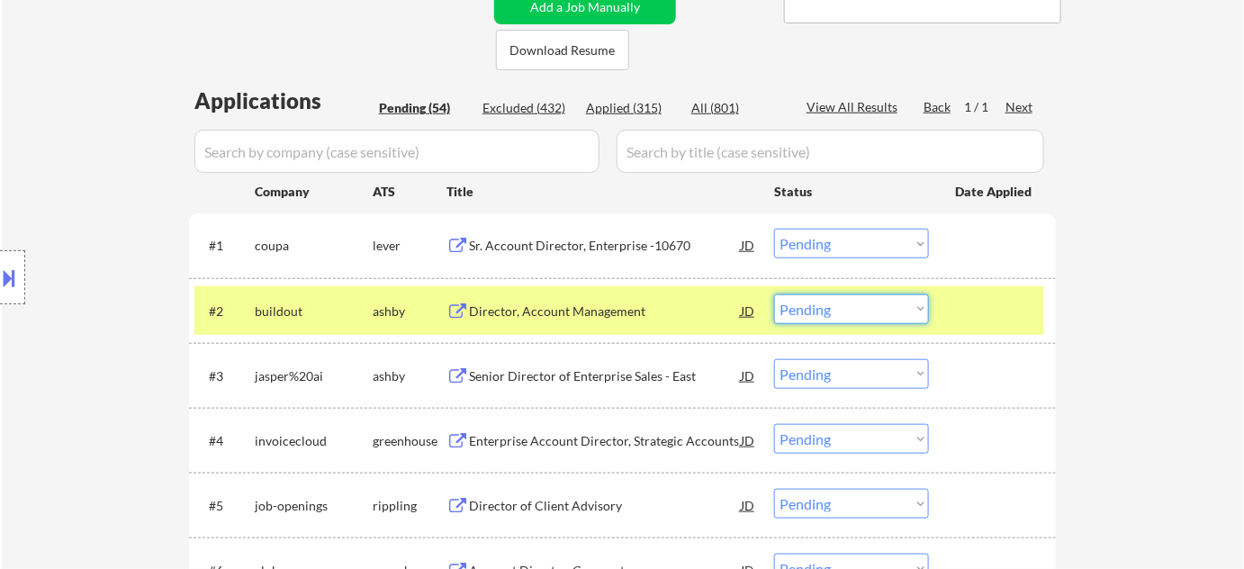
drag, startPoint x: 855, startPoint y: 313, endPoint x: 856, endPoint y: 322, distance: 9.0
click at [855, 313] on select "Choose an option... Pending Applied Excluded (Questions) Excluded (Expired) Exc…" at bounding box center [851, 309] width 155 height 30
click at [774, 294] on select "Choose an option... Pending Applied Excluded (Questions) Excluded (Expired) Exc…" at bounding box center [851, 309] width 155 height 30
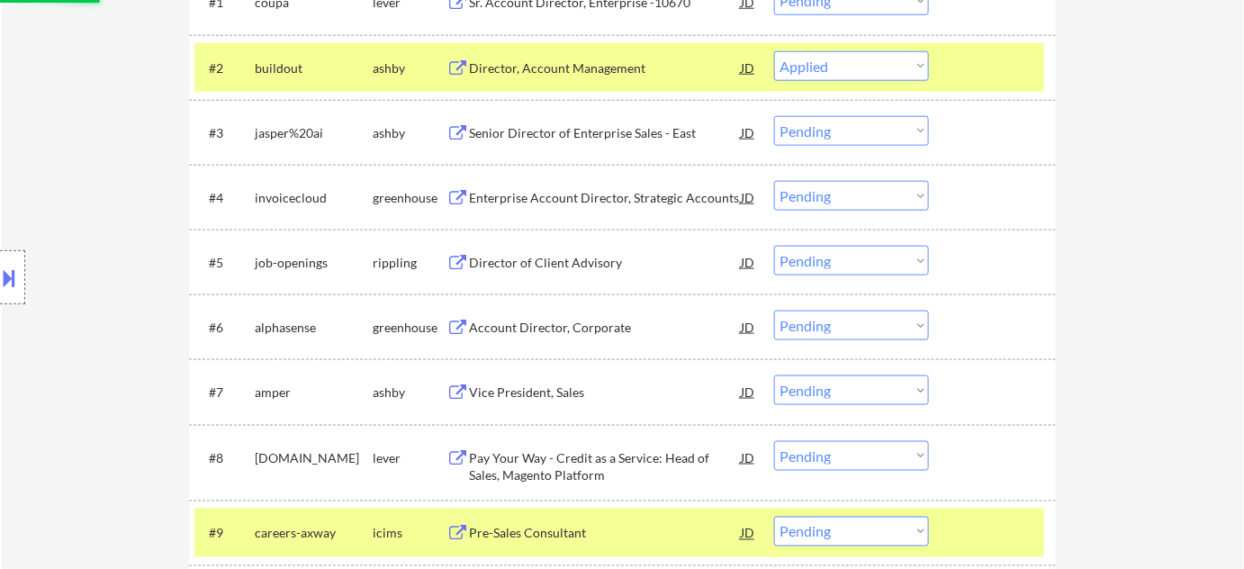
scroll to position [643, 0]
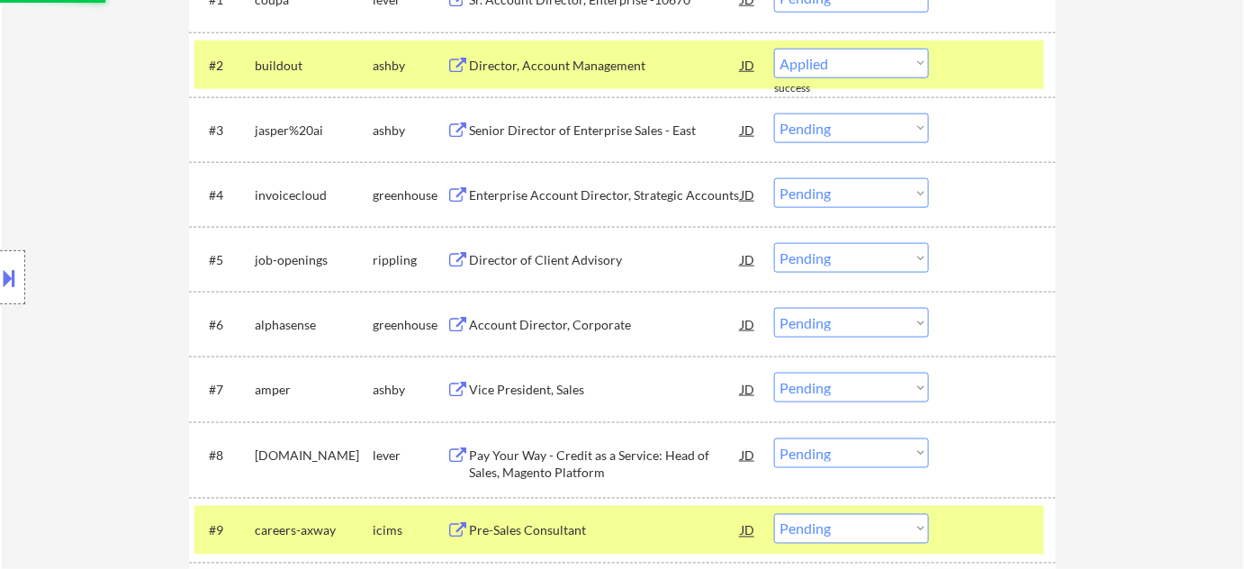
select select ""pending""
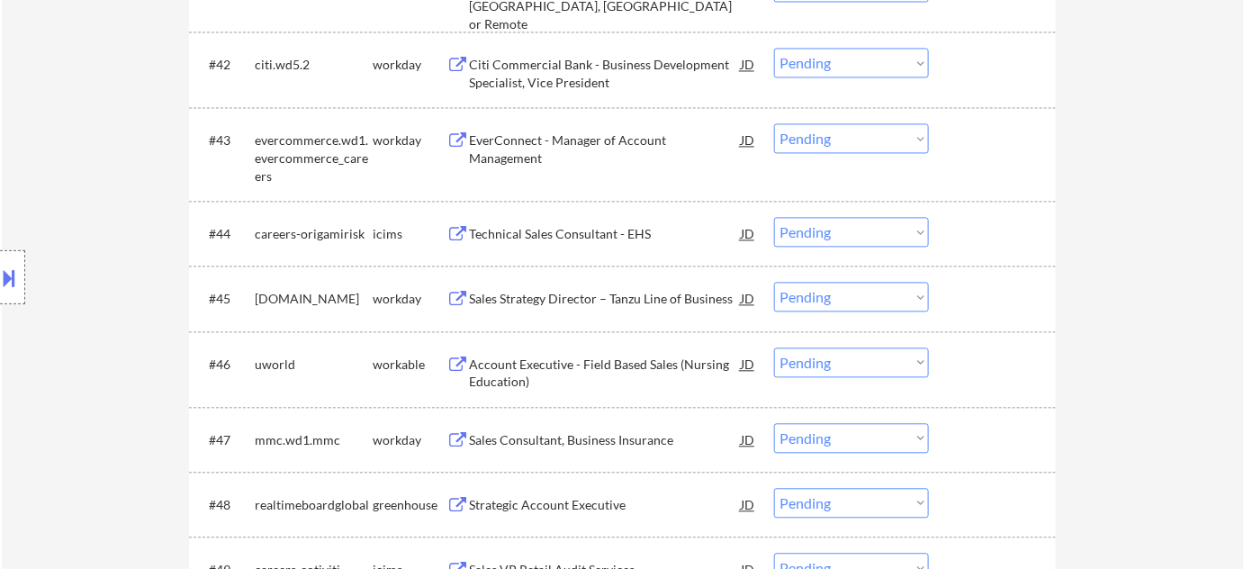
scroll to position [3507, 0]
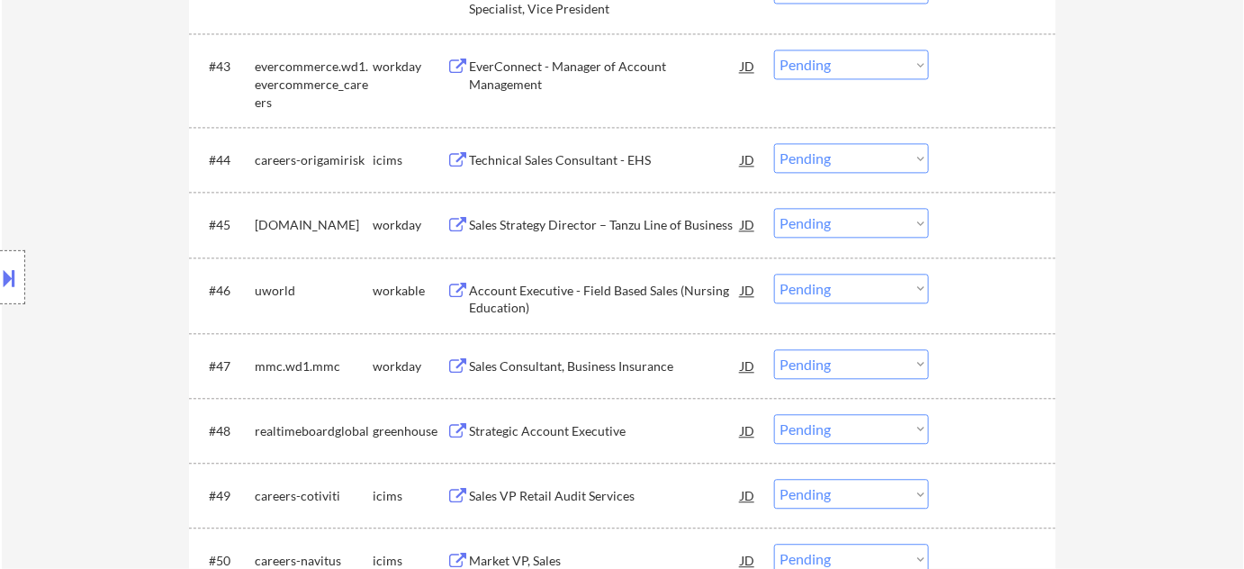
click at [530, 293] on div "Account Executive - Field Based Sales (Nursing Education)" at bounding box center [605, 299] width 272 height 35
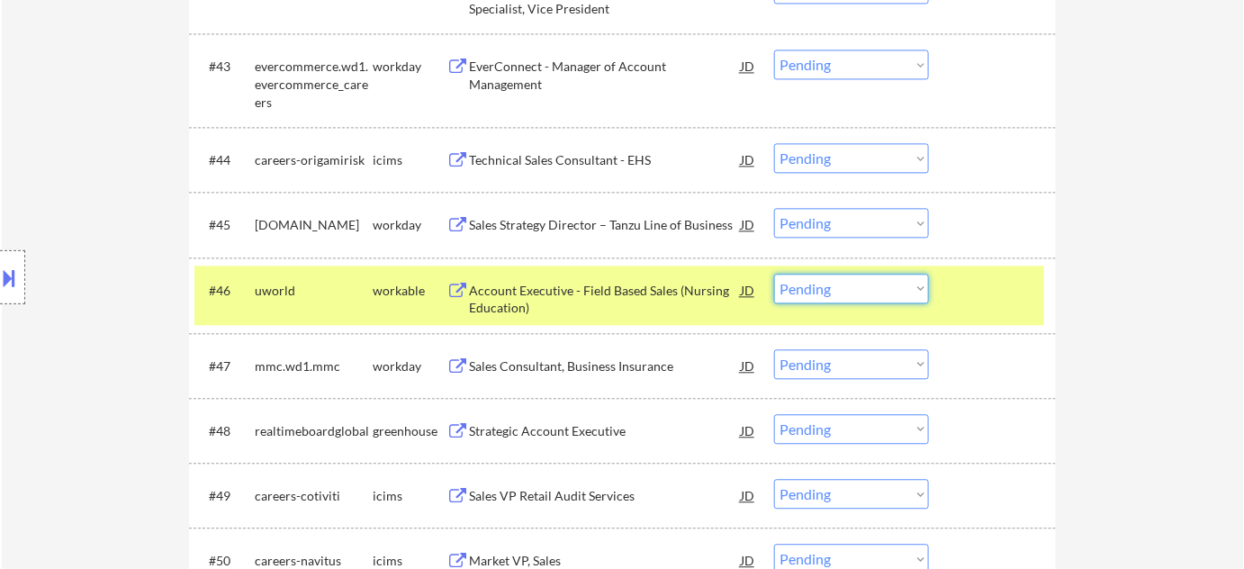
click at [859, 283] on select "Choose an option... Pending Applied Excluded (Questions) Excluded (Expired) Exc…" at bounding box center [851, 289] width 155 height 30
click at [774, 274] on select "Choose an option... Pending Applied Excluded (Questions) Excluded (Expired) Exc…" at bounding box center [851, 289] width 155 height 30
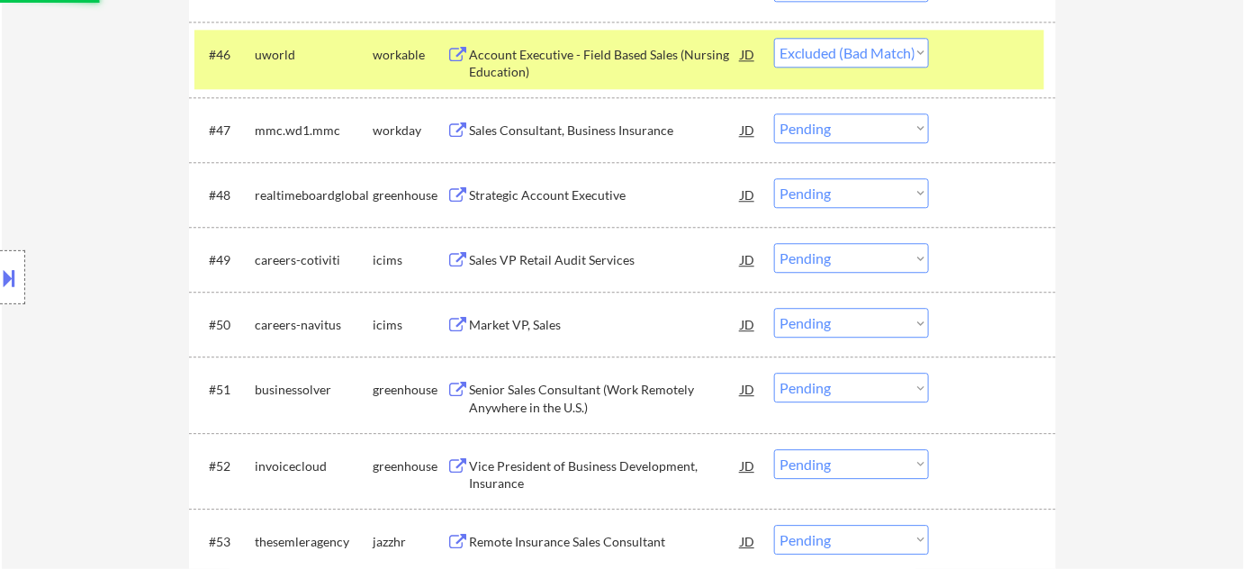
scroll to position [3752, 0]
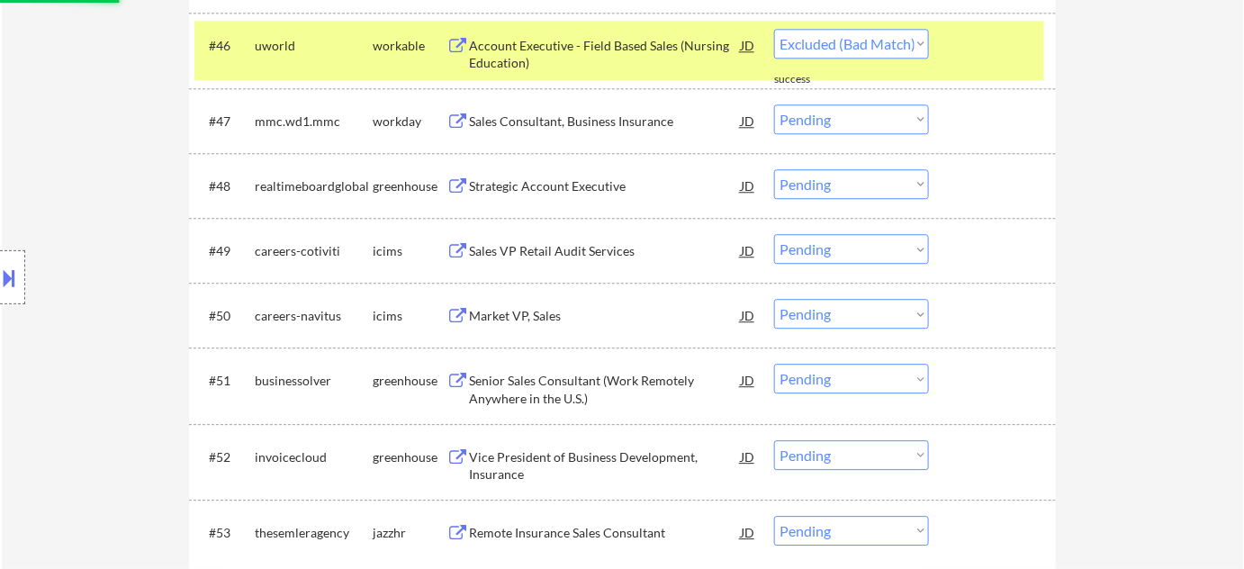
select select ""pending""
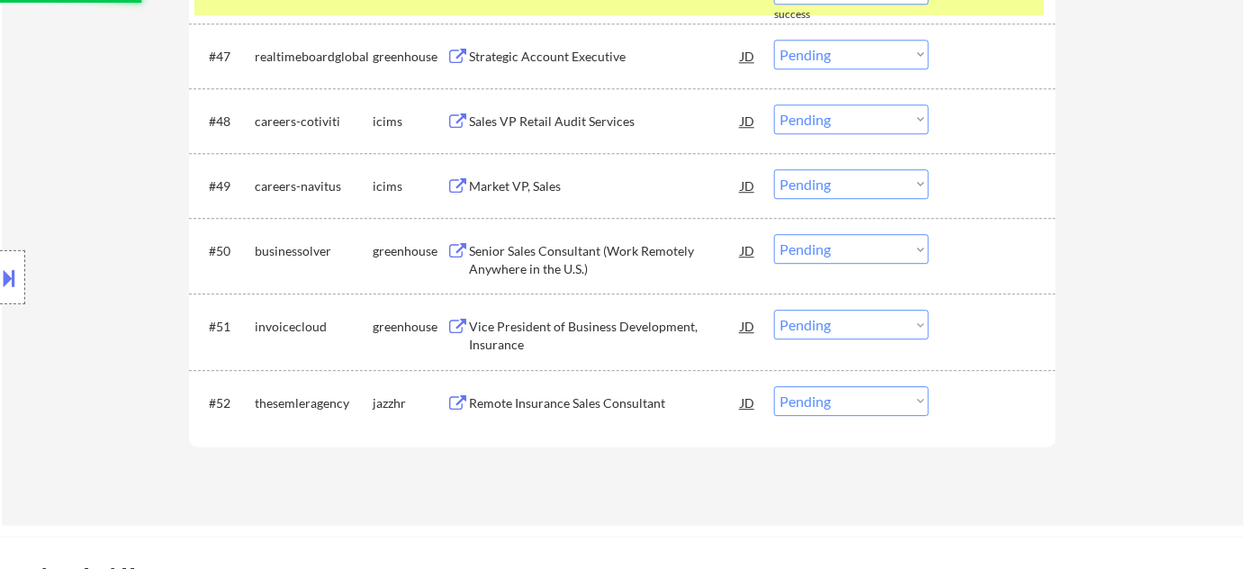
scroll to position [3834, 0]
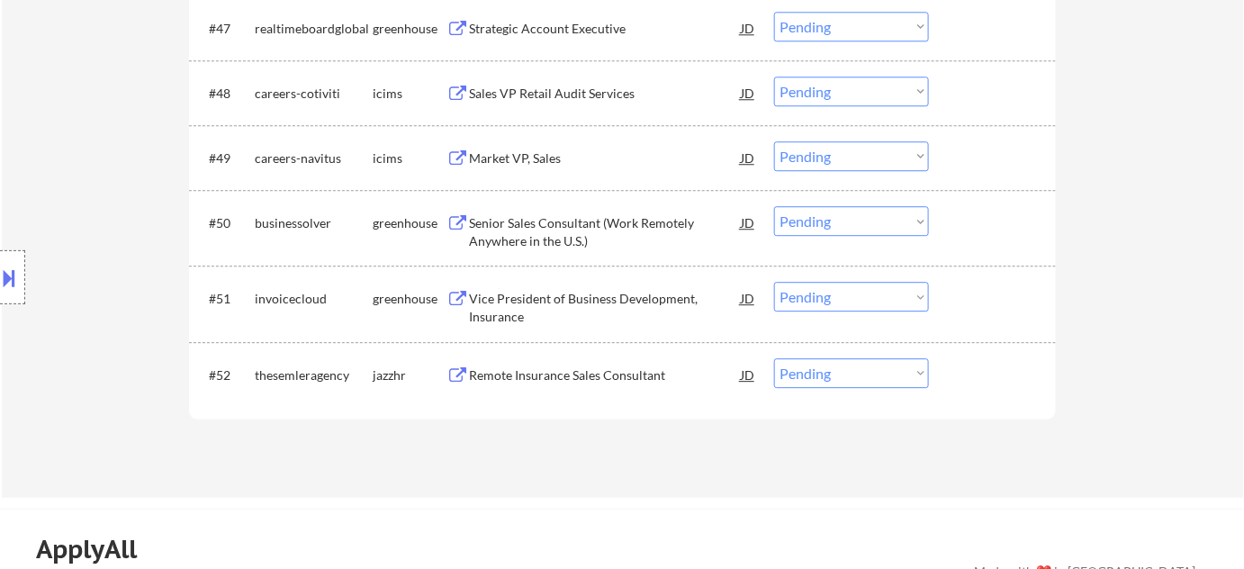
click at [555, 373] on div "Remote Insurance Sales Consultant" at bounding box center [605, 375] width 272 height 18
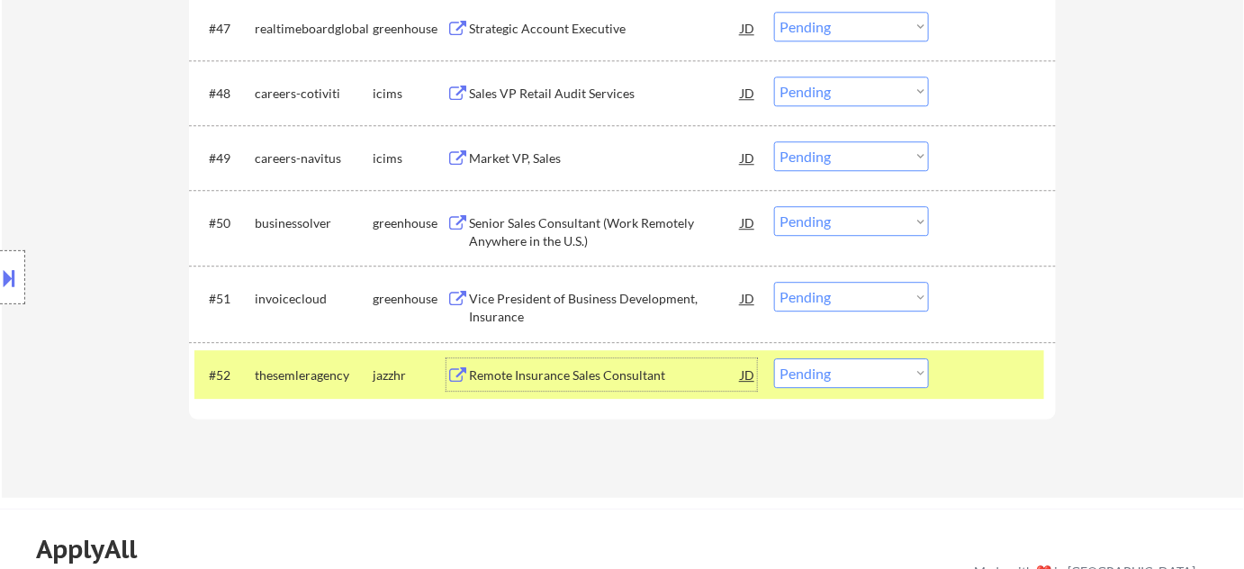
click at [845, 378] on select "Choose an option... Pending Applied Excluded (Questions) Excluded (Expired) Exc…" at bounding box center [851, 373] width 155 height 30
select select ""excluded__salary_""
click at [774, 358] on select "Choose an option... Pending Applied Excluded (Questions) Excluded (Expired) Exc…" at bounding box center [851, 373] width 155 height 30
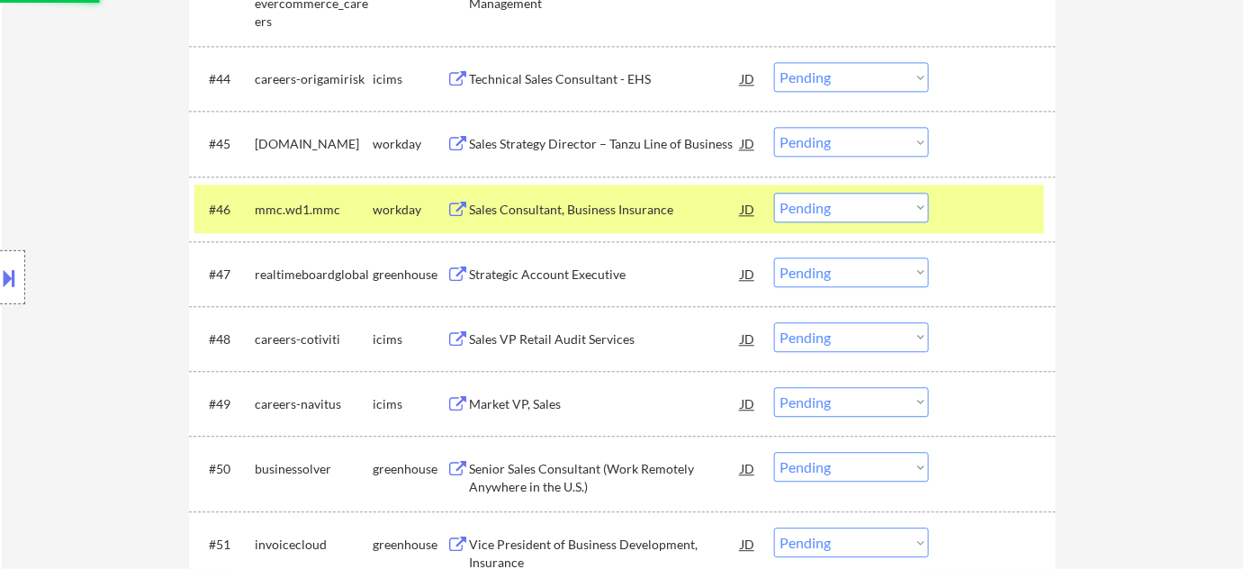
scroll to position [3507, 0]
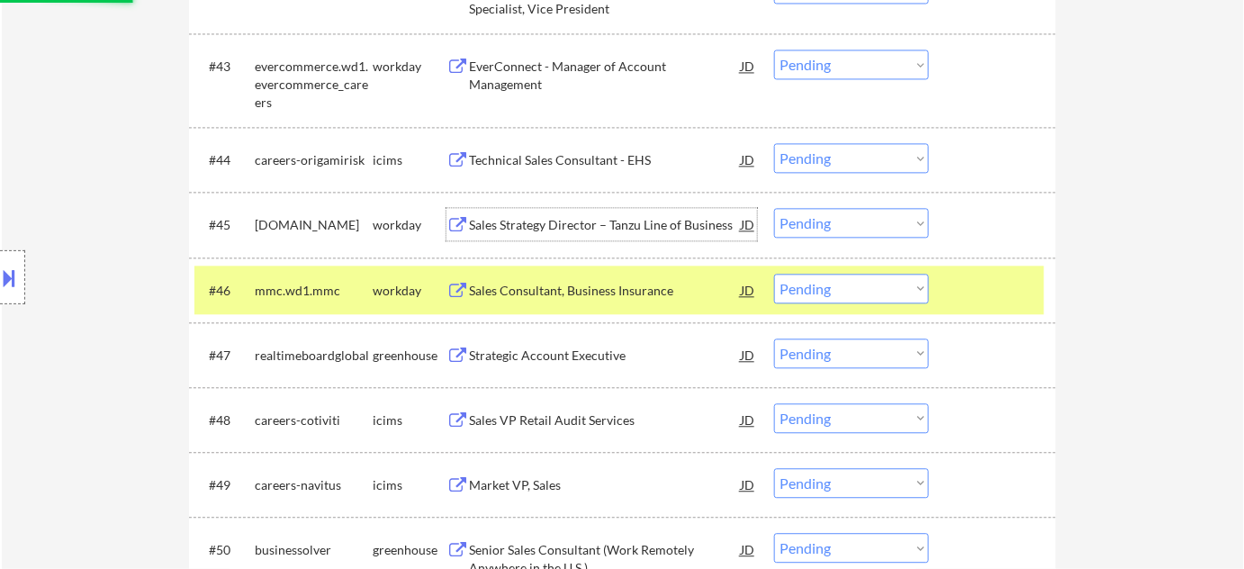
click at [619, 232] on div "Sales Strategy Director – Tanzu Line of Business" at bounding box center [605, 225] width 272 height 18
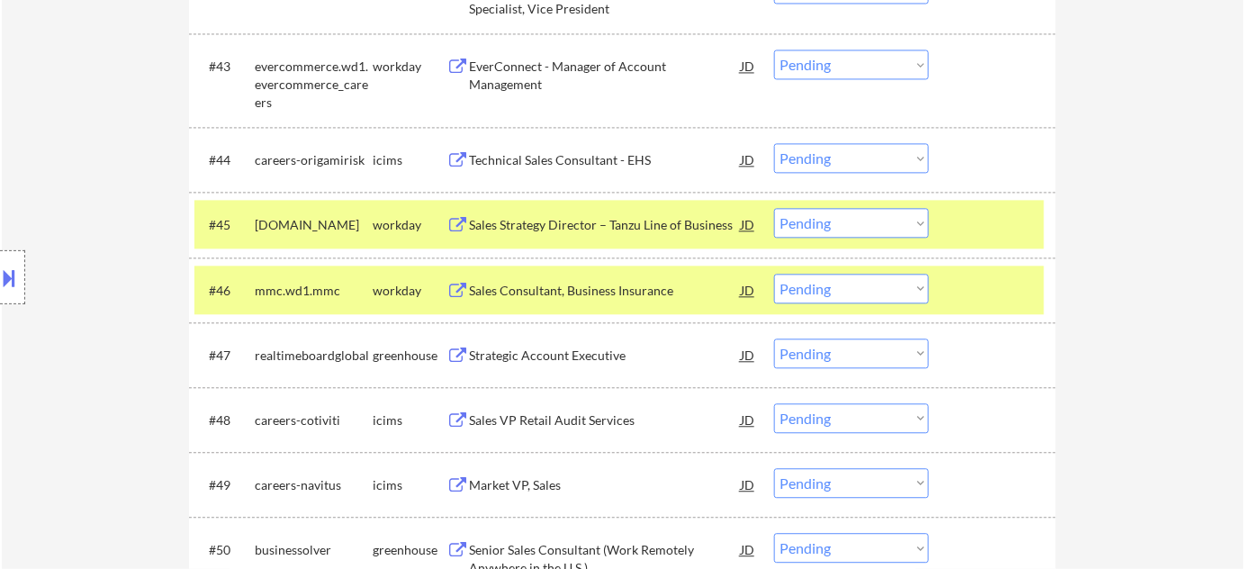
select select ""pending""
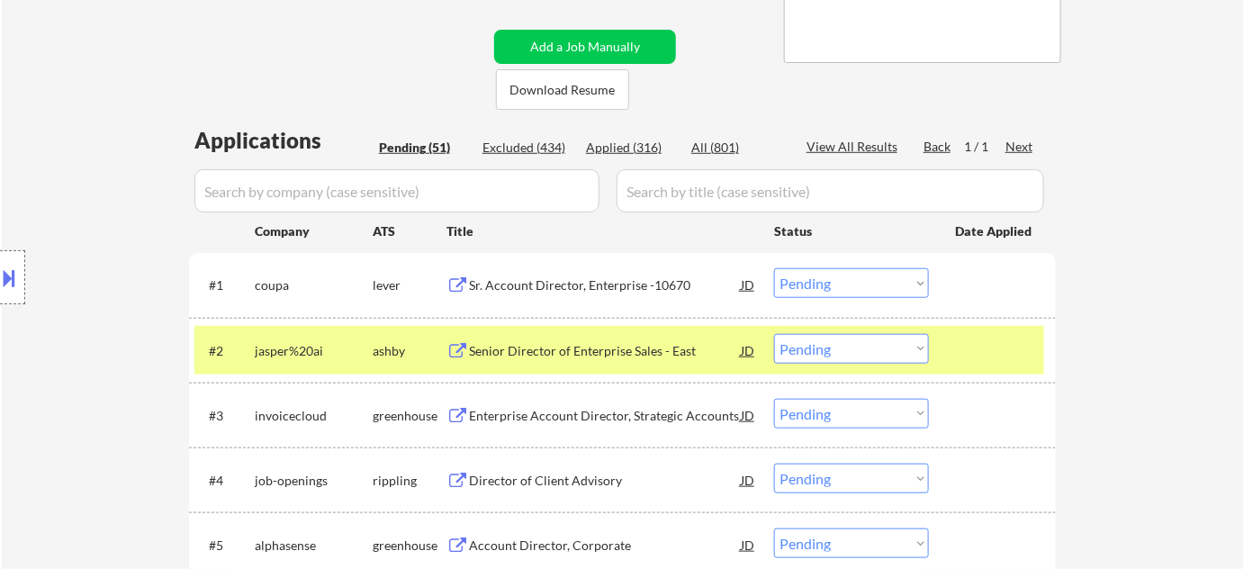
scroll to position [142, 0]
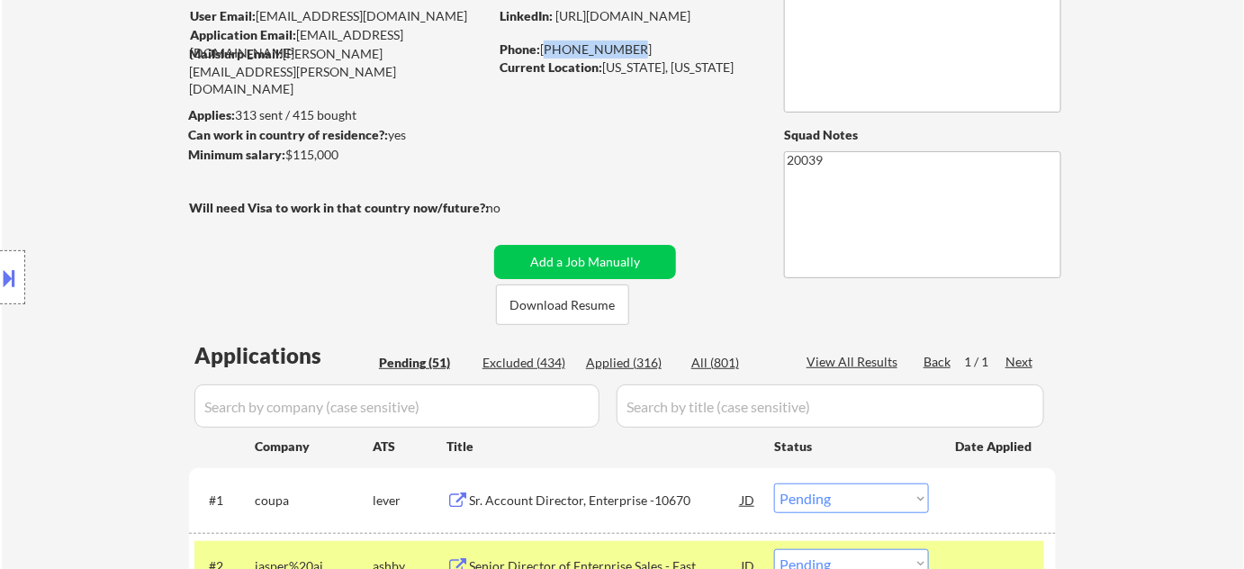
drag, startPoint x: 630, startPoint y: 47, endPoint x: 542, endPoint y: 43, distance: 88.3
click at [542, 43] on div "Phone: 336-803-1541" at bounding box center [627, 50] width 255 height 18
copy div "336-803-1541"
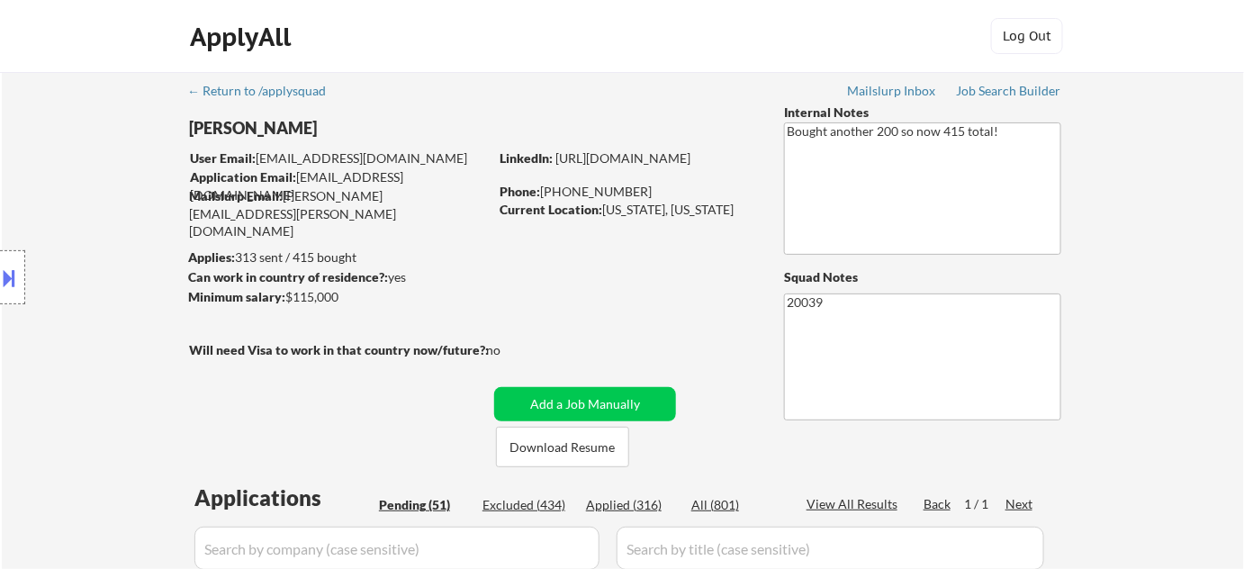
scroll to position [3447, 0]
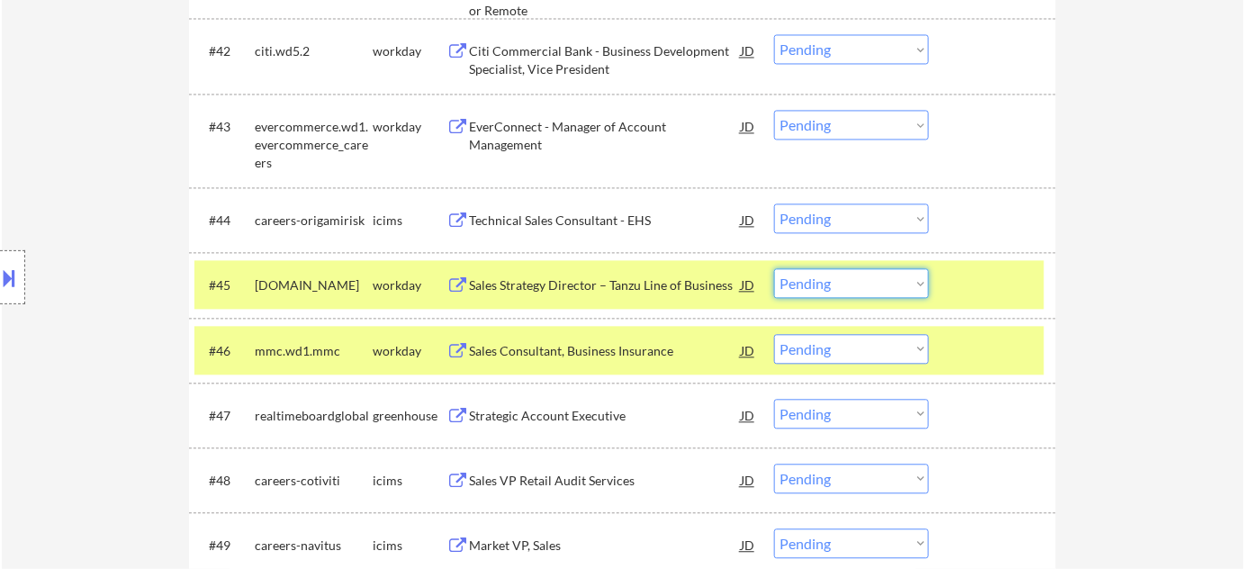
drag, startPoint x: 842, startPoint y: 278, endPoint x: 843, endPoint y: 295, distance: 17.1
click at [842, 278] on select "Choose an option... Pending Applied Excluded (Questions) Excluded (Expired) Exc…" at bounding box center [851, 283] width 155 height 30
click at [774, 268] on select "Choose an option... Pending Applied Excluded (Questions) Excluded (Expired) Exc…" at bounding box center [851, 283] width 155 height 30
select select ""pending""
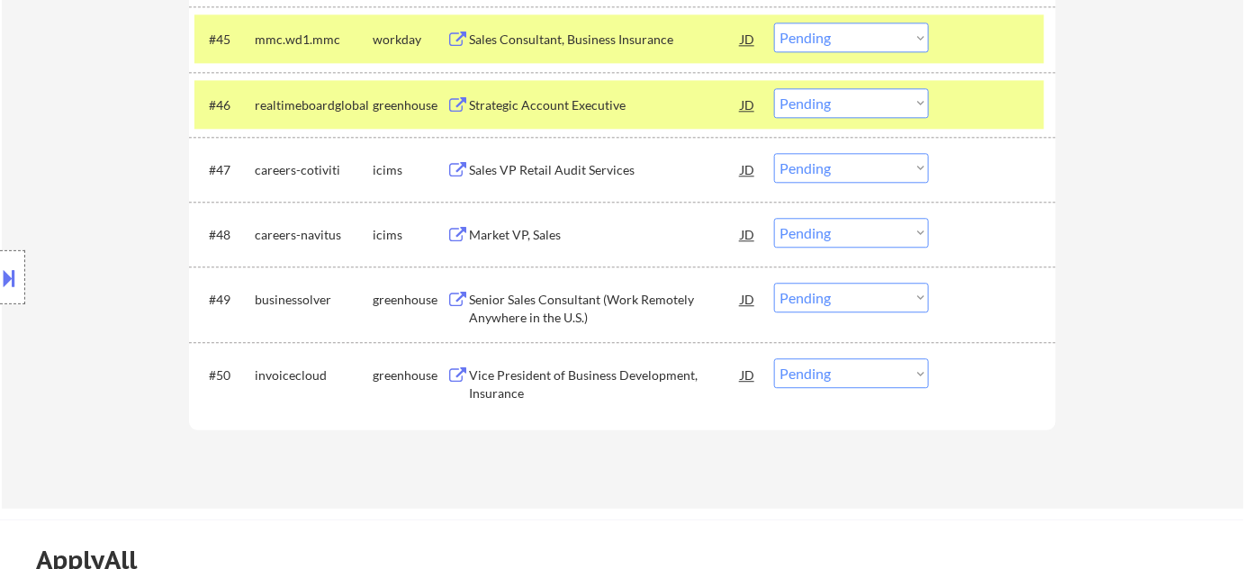
scroll to position [3610, 0]
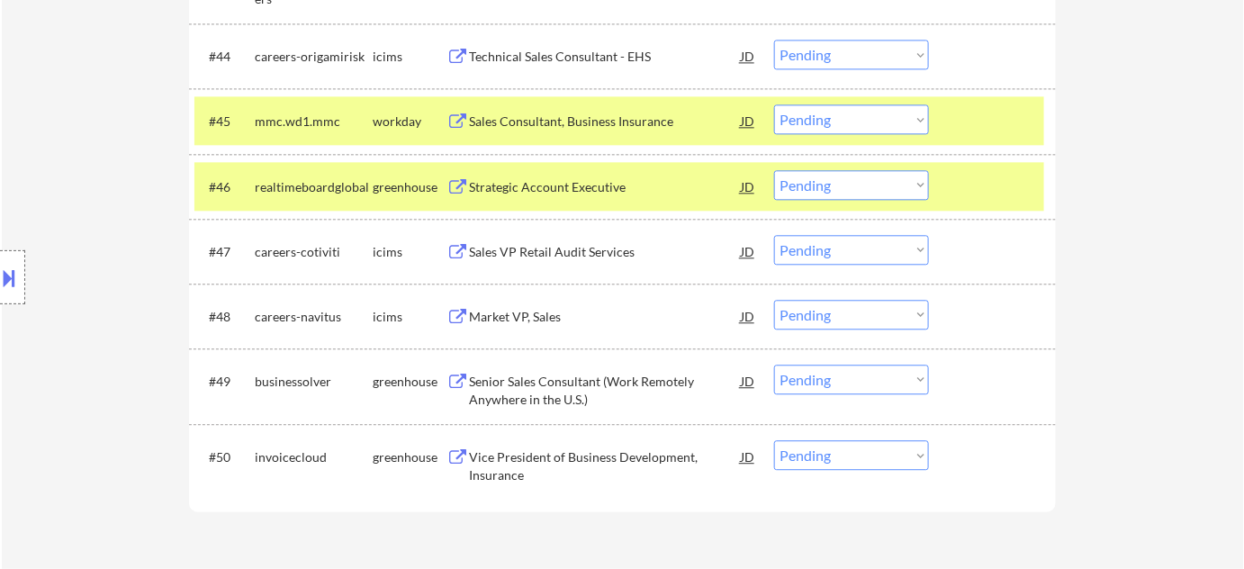
click at [578, 124] on div "Sales Consultant, Business Insurance" at bounding box center [605, 122] width 272 height 18
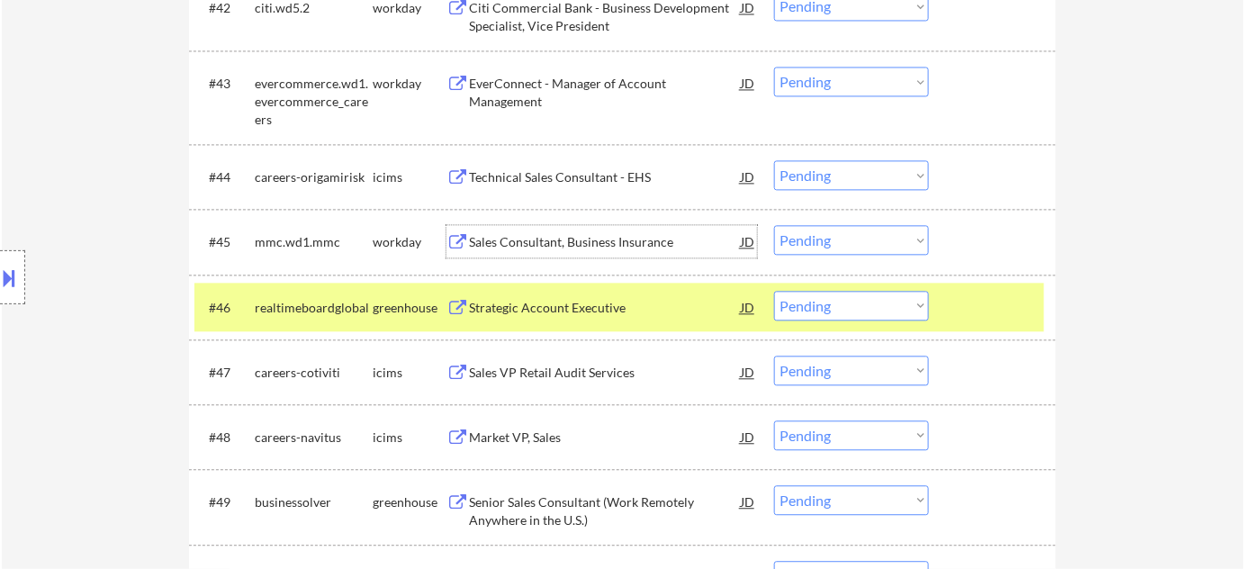
scroll to position [3447, 0]
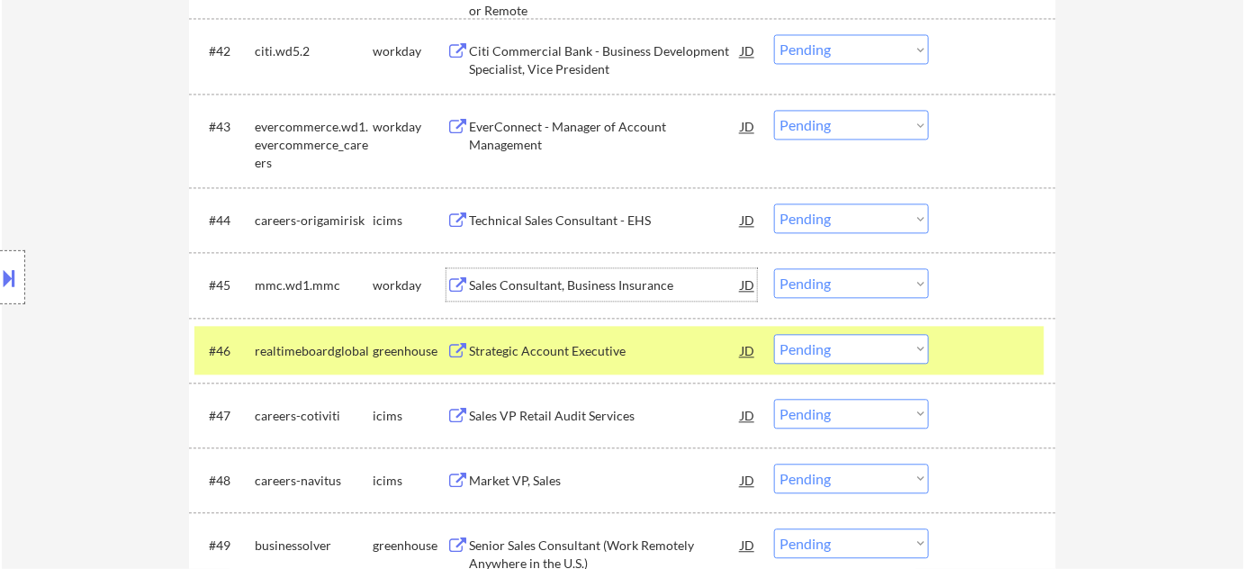
click at [600, 226] on div "Technical Sales Consultant - EHS" at bounding box center [605, 221] width 272 height 18
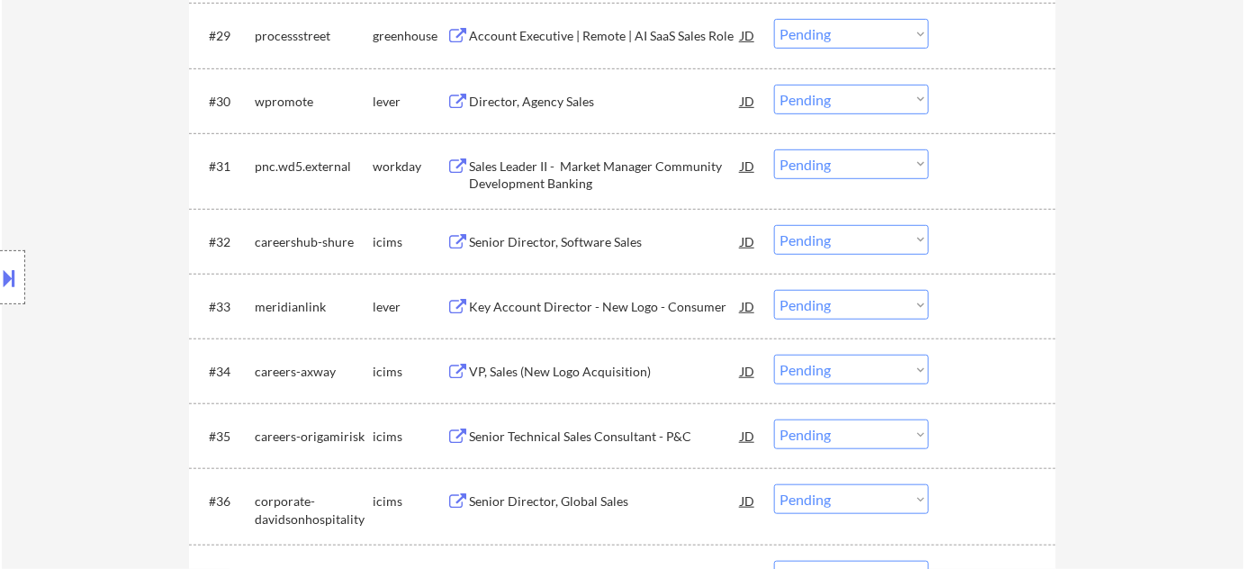
scroll to position [2547, 0]
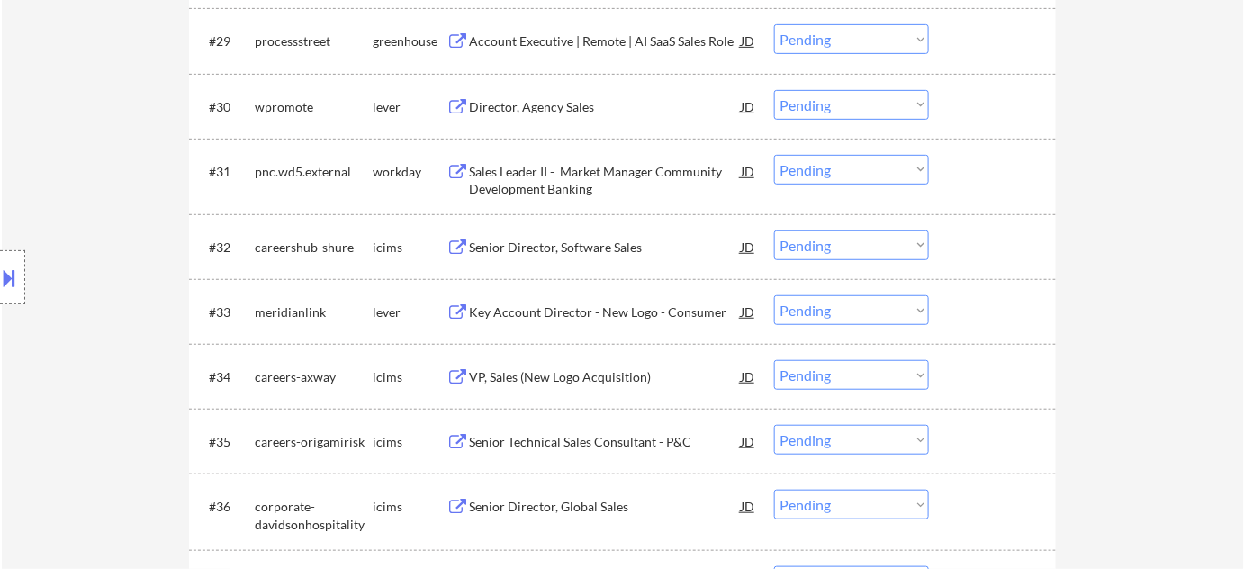
click at [553, 376] on div "VP, Sales (New Logo Acquisition)" at bounding box center [605, 377] width 272 height 18
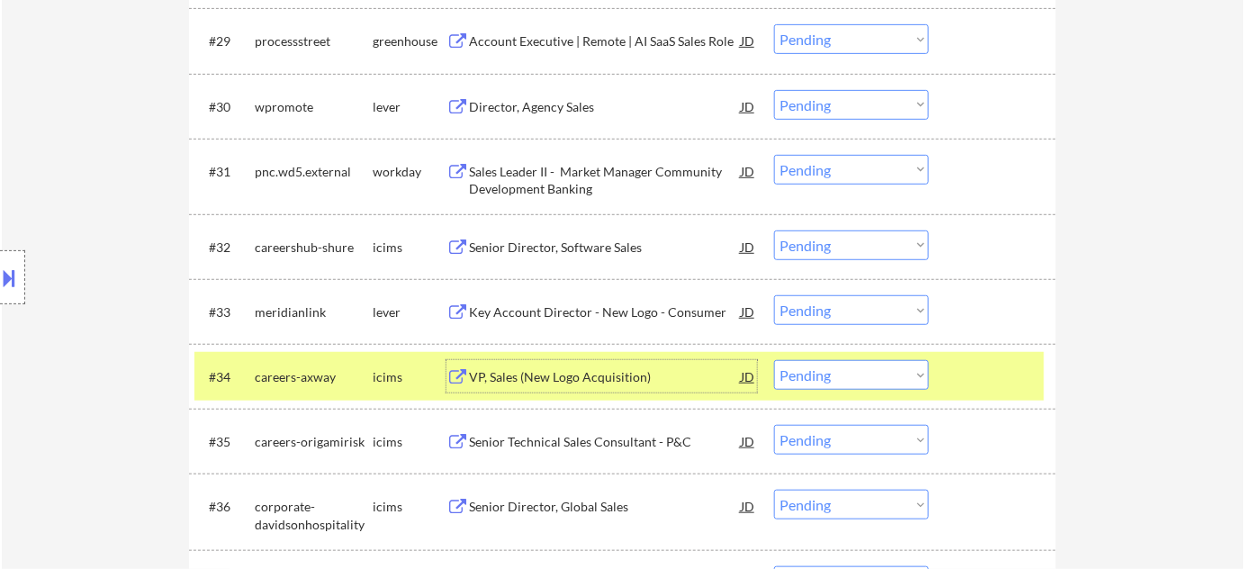
drag, startPoint x: 867, startPoint y: 379, endPoint x: 863, endPoint y: 362, distance: 17.5
click at [867, 378] on select "Choose an option... Pending Applied Excluded (Questions) Excluded (Expired) Exc…" at bounding box center [851, 375] width 155 height 30
click at [774, 360] on select "Choose an option... Pending Applied Excluded (Questions) Excluded (Expired) Exc…" at bounding box center [851, 375] width 155 height 30
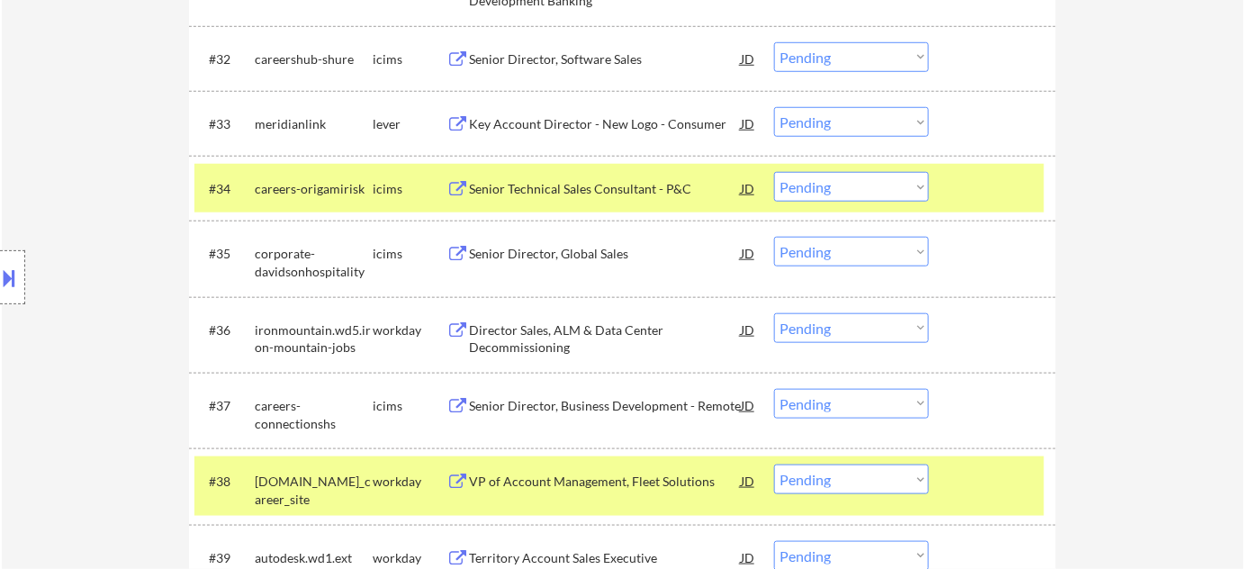
scroll to position [2792, 0]
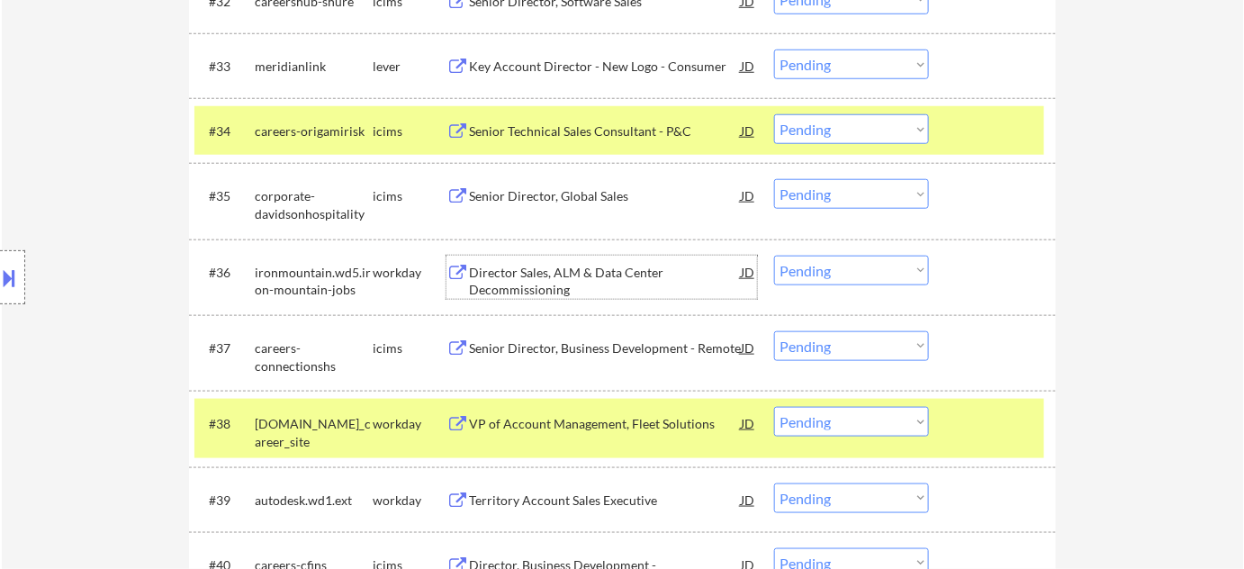
click at [556, 273] on div "Director Sales, ALM & Data Center Decommissioning" at bounding box center [605, 281] width 272 height 35
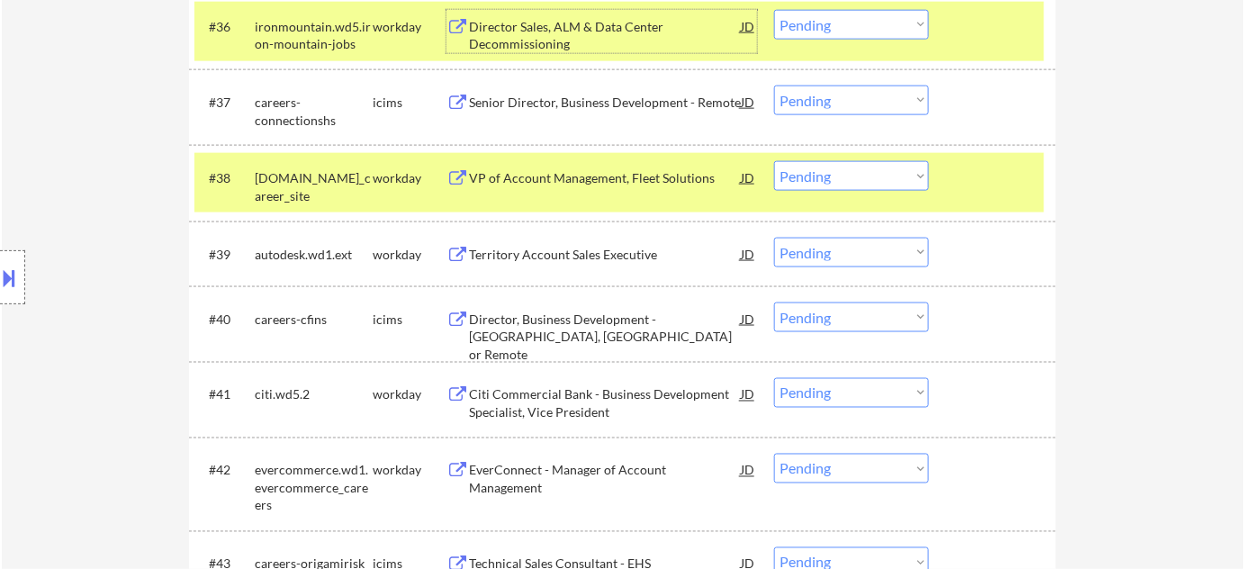
scroll to position [2956, 0]
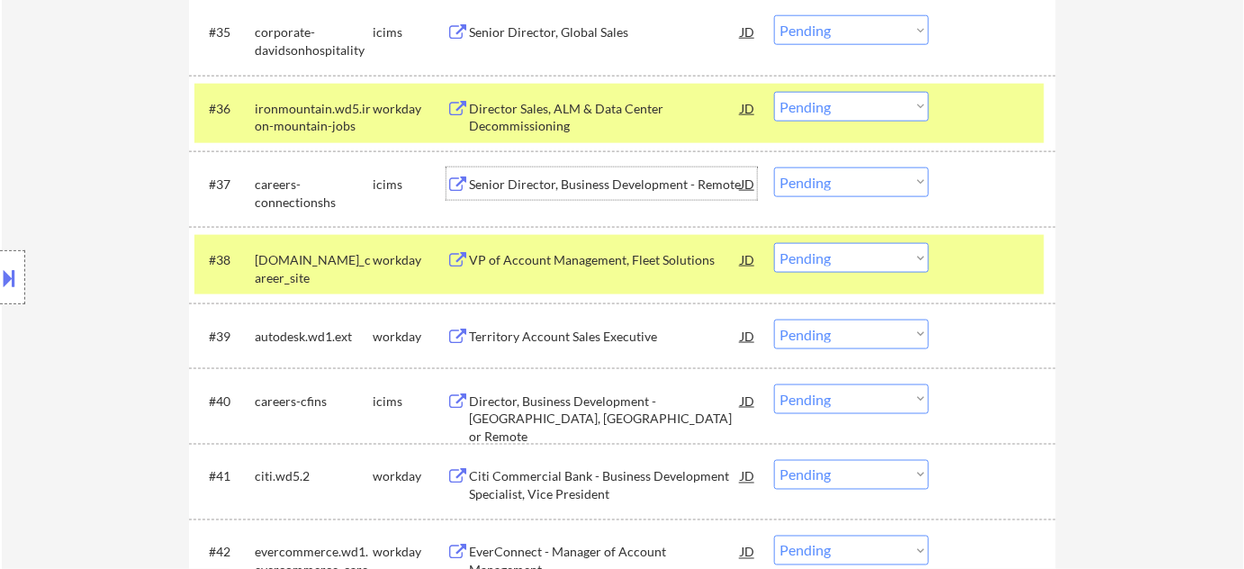
click at [611, 185] on div "Senior Director, Business Development - Remote" at bounding box center [605, 185] width 272 height 18
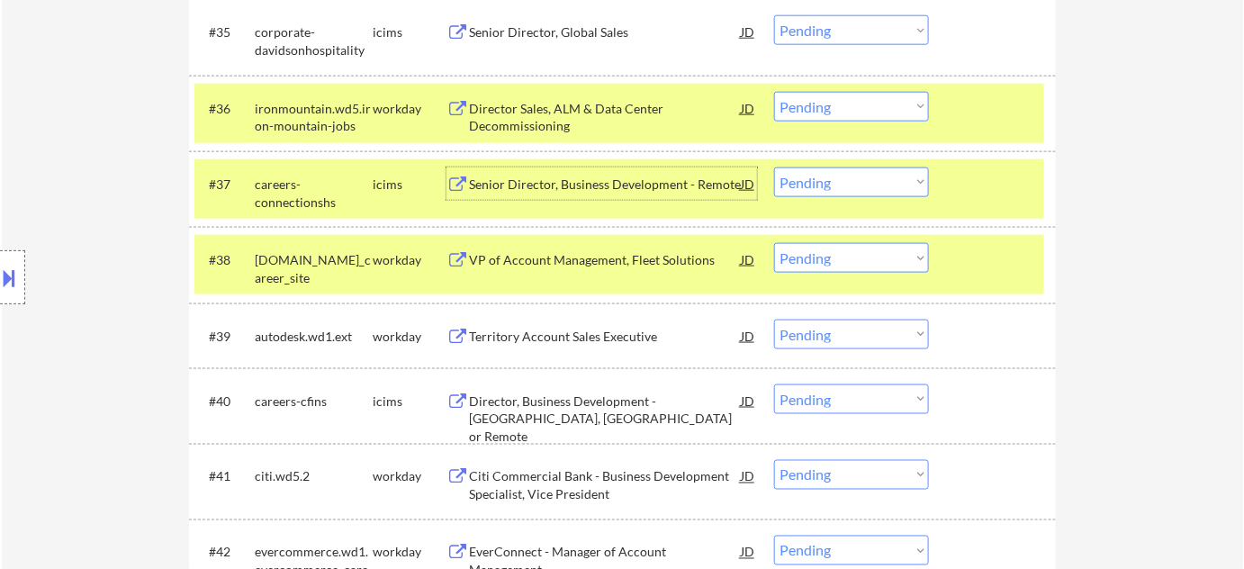
click at [858, 198] on div "#37 careers-connectionshs icims Senior Director, Business Development - Remote …" at bounding box center [619, 188] width 850 height 59
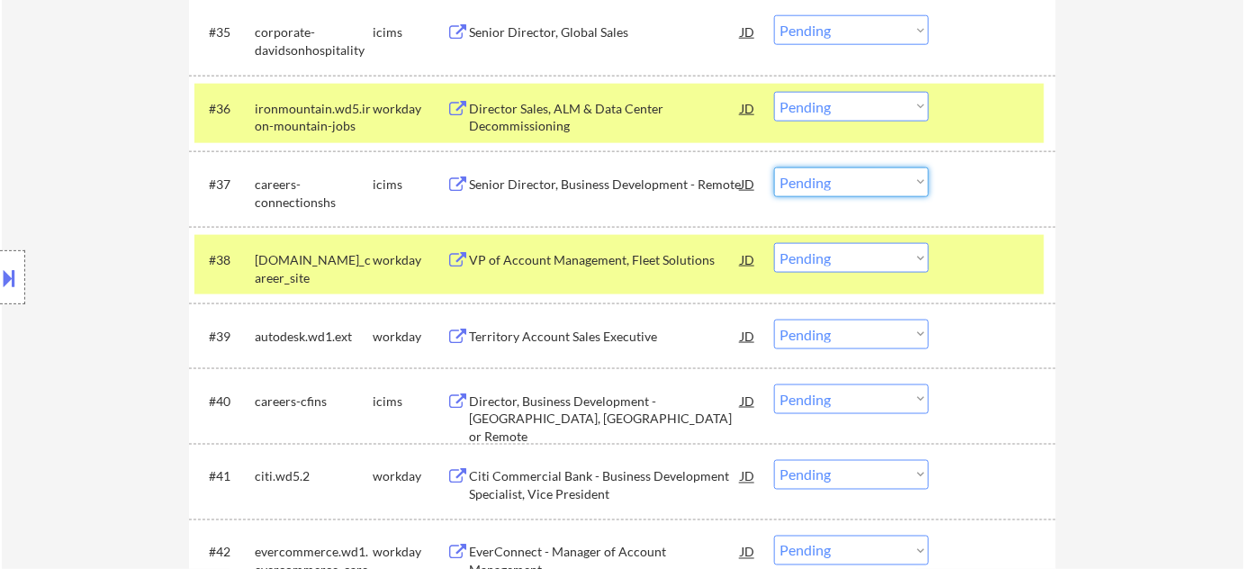
click at [867, 178] on select "Choose an option... Pending Applied Excluded (Questions) Excluded (Expired) Exc…" at bounding box center [851, 182] width 155 height 30
click at [774, 167] on select "Choose an option... Pending Applied Excluded (Questions) Excluded (Expired) Exc…" at bounding box center [851, 182] width 155 height 30
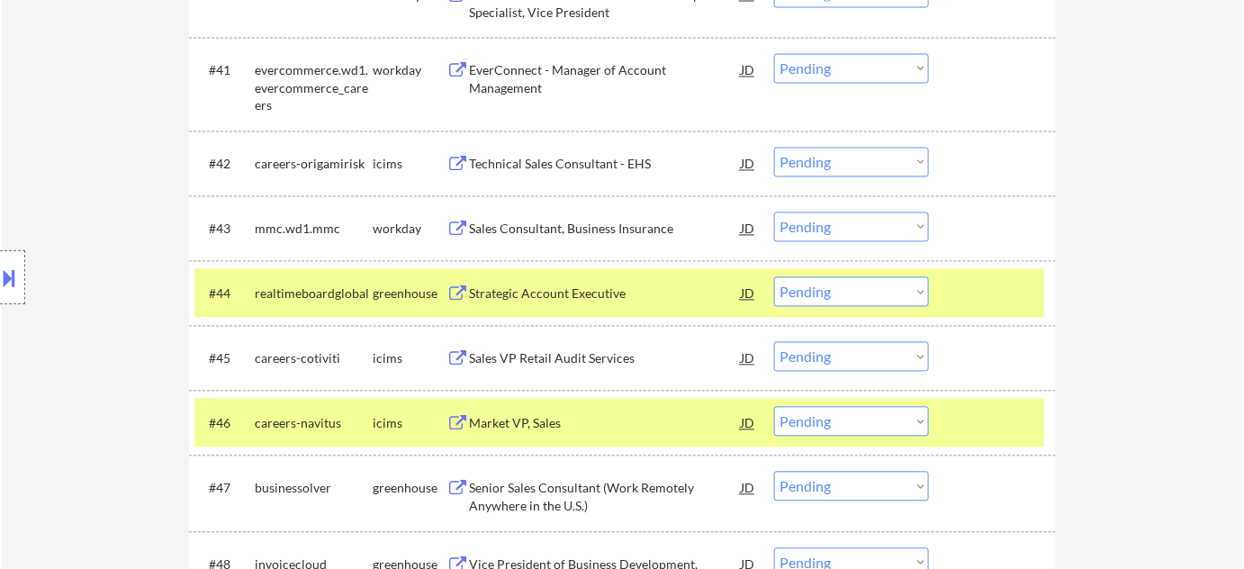
scroll to position [3365, 0]
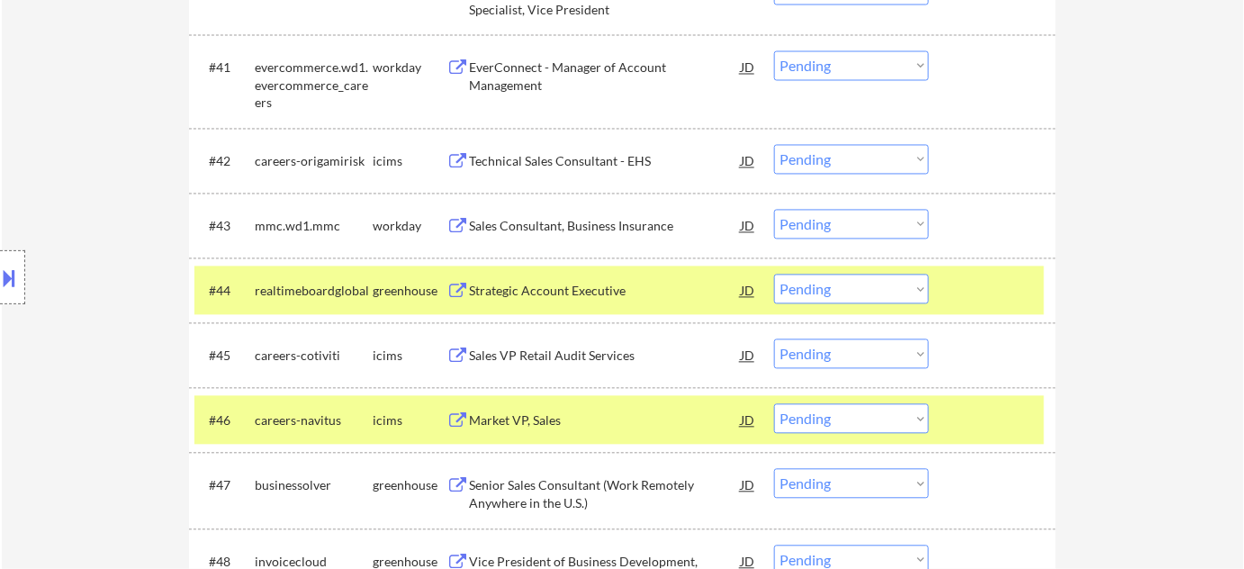
click at [571, 230] on div "Sales Consultant, Business Insurance" at bounding box center [605, 227] width 272 height 18
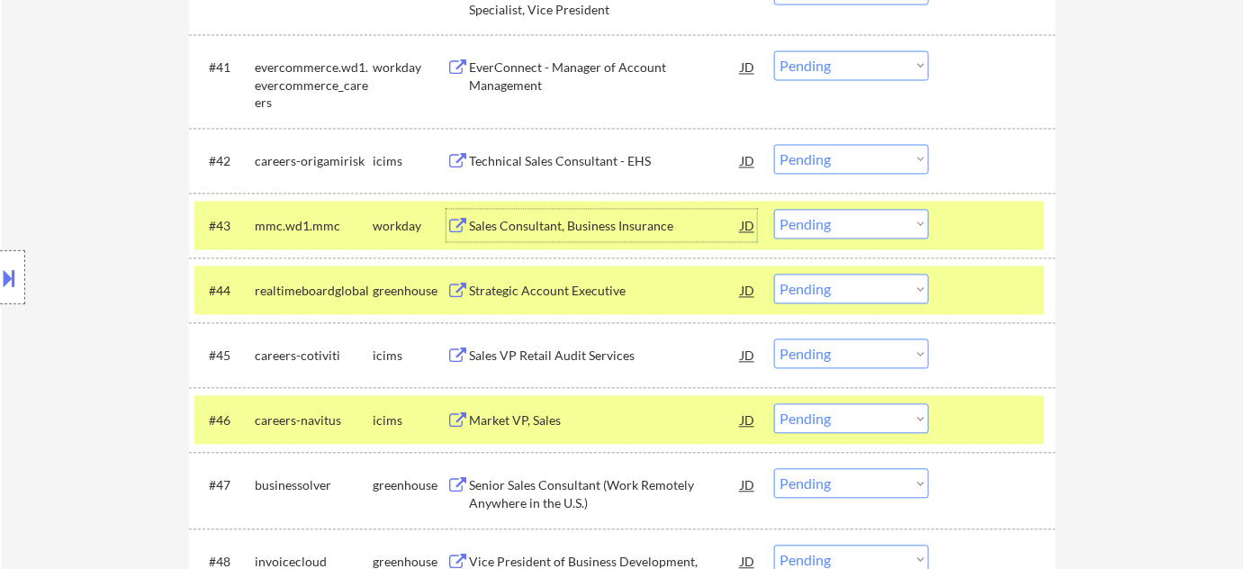
click at [24, 280] on div at bounding box center [12, 277] width 25 height 54
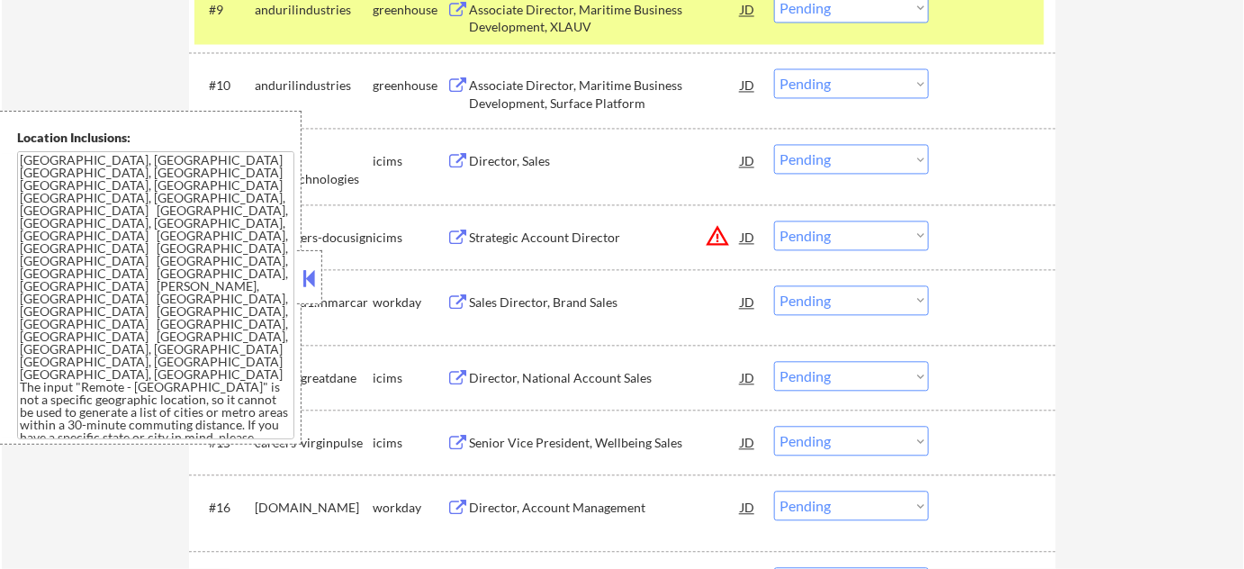
scroll to position [992, 0]
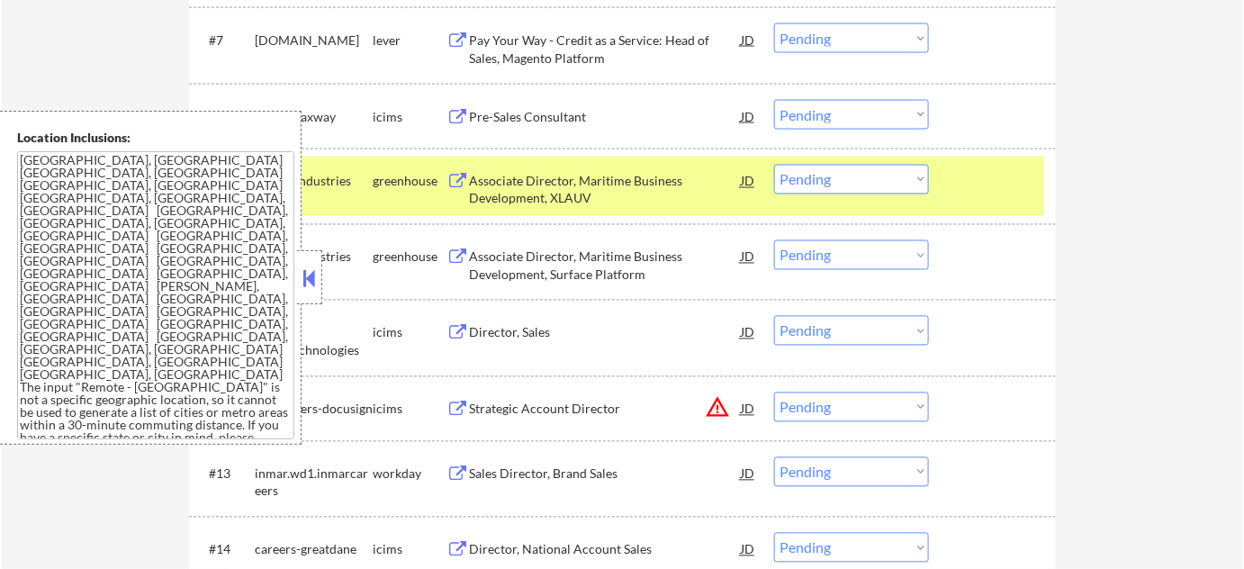
click at [311, 266] on button at bounding box center [310, 278] width 20 height 27
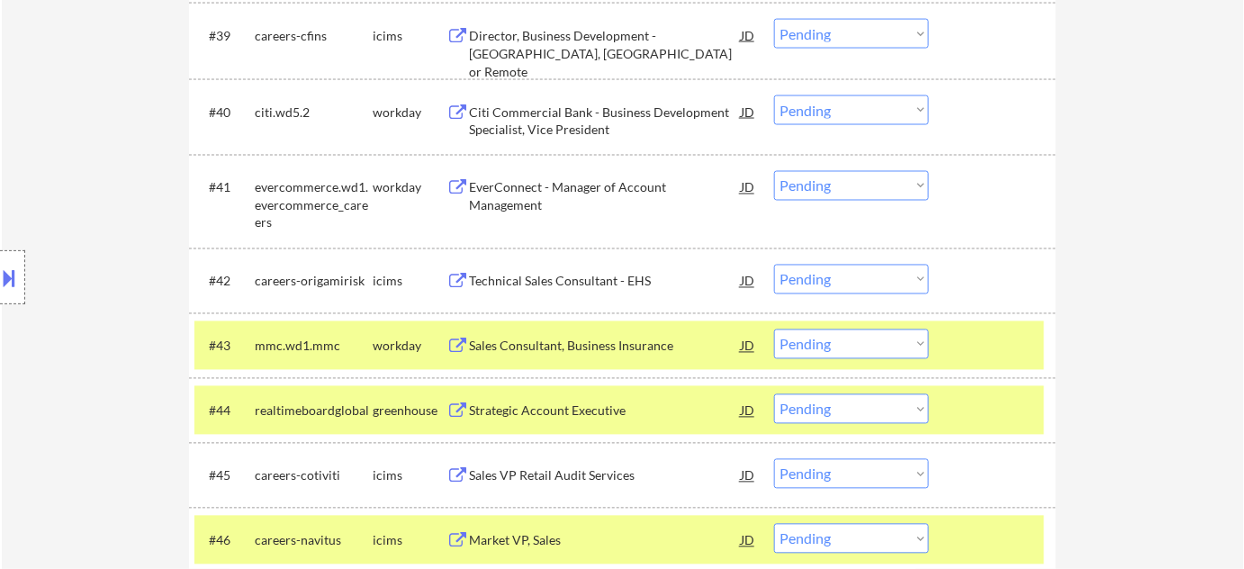
scroll to position [3529, 0]
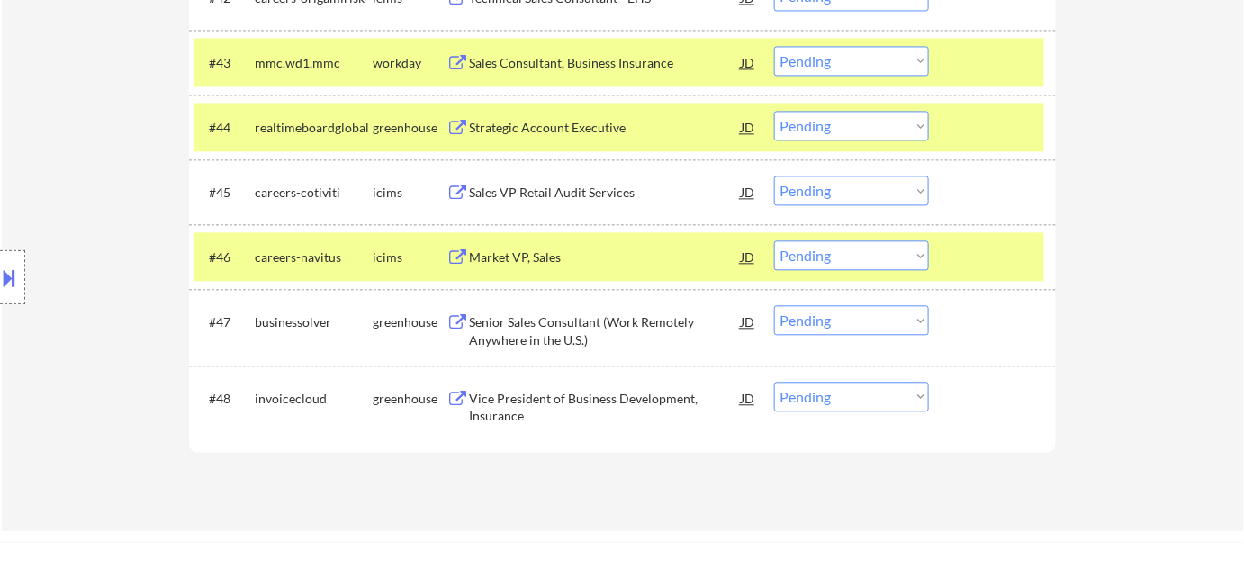
click at [536, 66] on div "Sales Consultant, Business Insurance" at bounding box center [605, 63] width 272 height 18
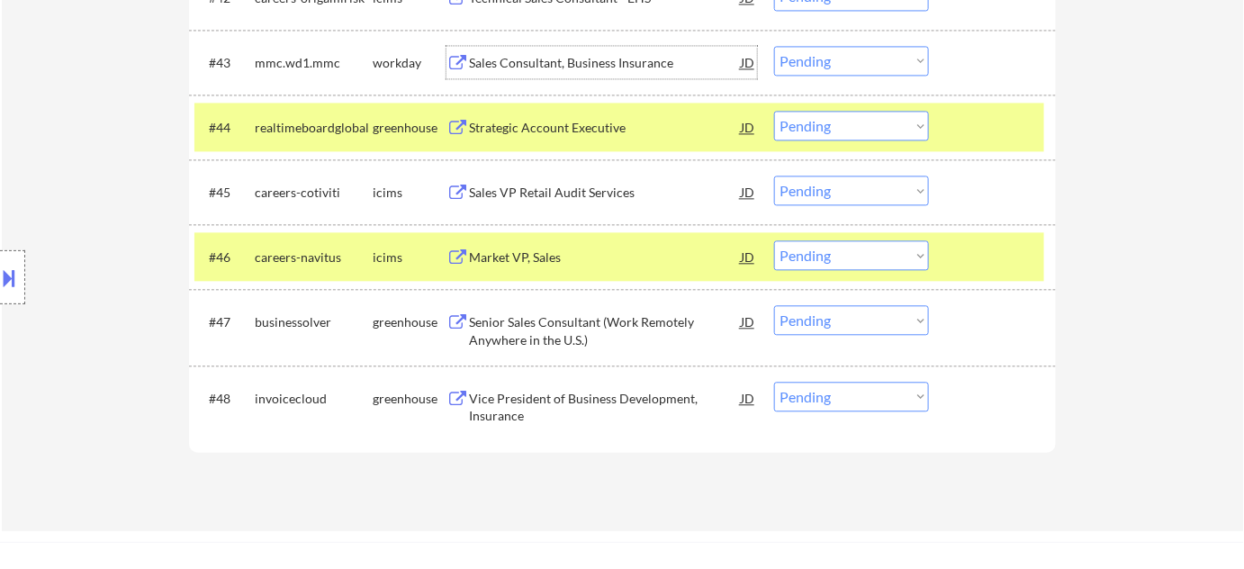
click at [811, 66] on select "Choose an option... Pending Applied Excluded (Questions) Excluded (Expired) Exc…" at bounding box center [851, 61] width 155 height 30
click at [774, 46] on select "Choose an option... Pending Applied Excluded (Questions) Excluded (Expired) Exc…" at bounding box center [851, 61] width 155 height 30
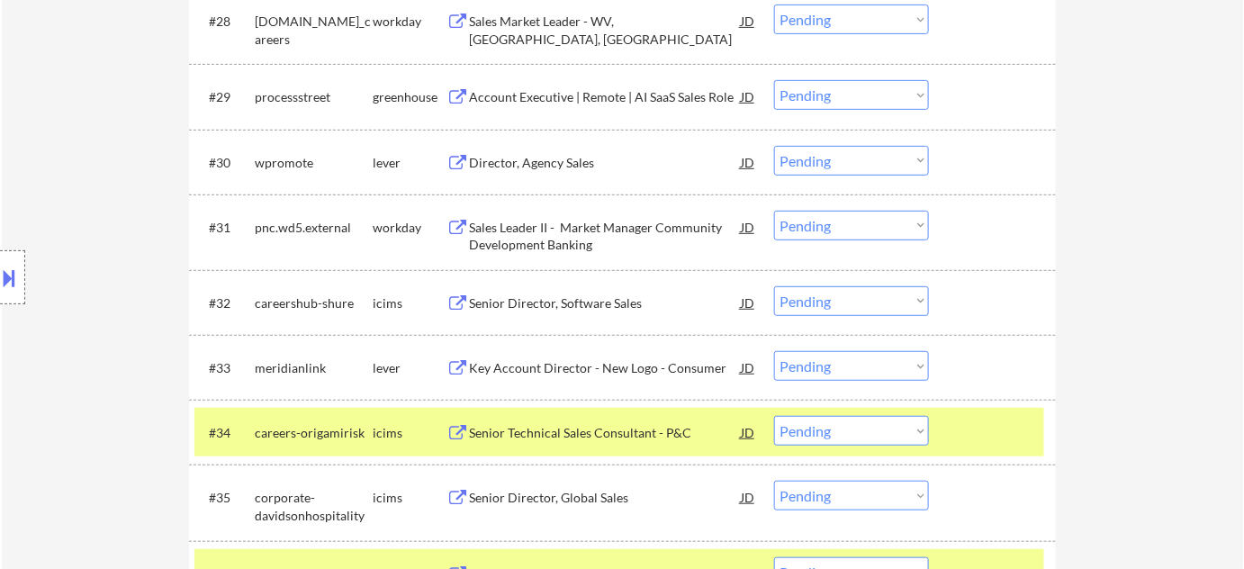
scroll to position [2520, 0]
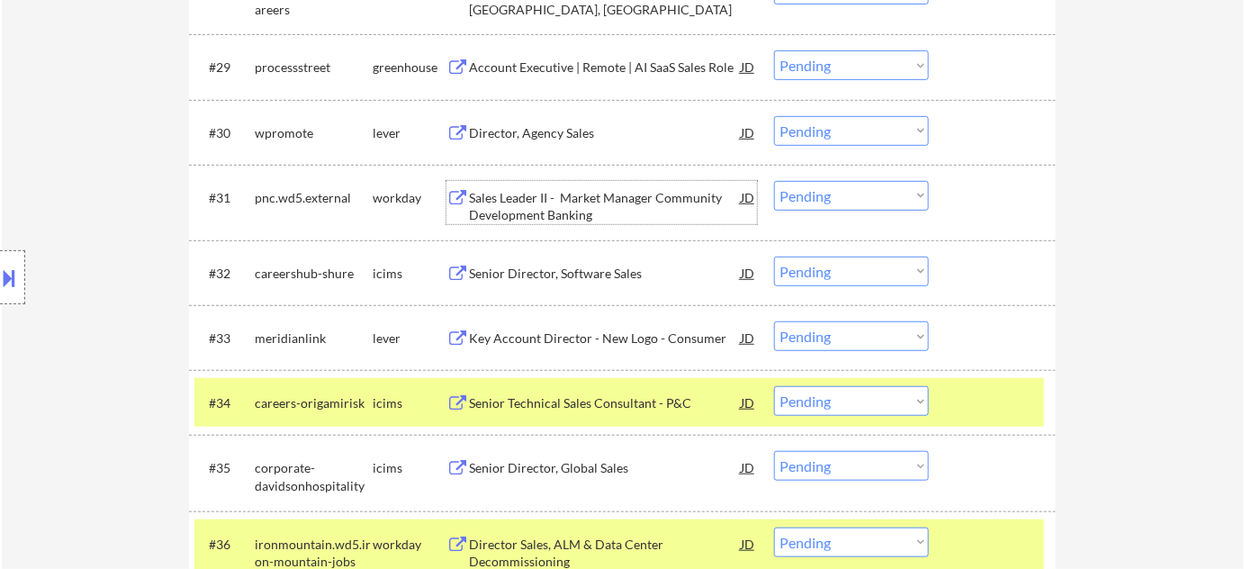
click at [513, 194] on div "Sales Leader II - Market Manager Community Development Banking" at bounding box center [605, 206] width 272 height 35
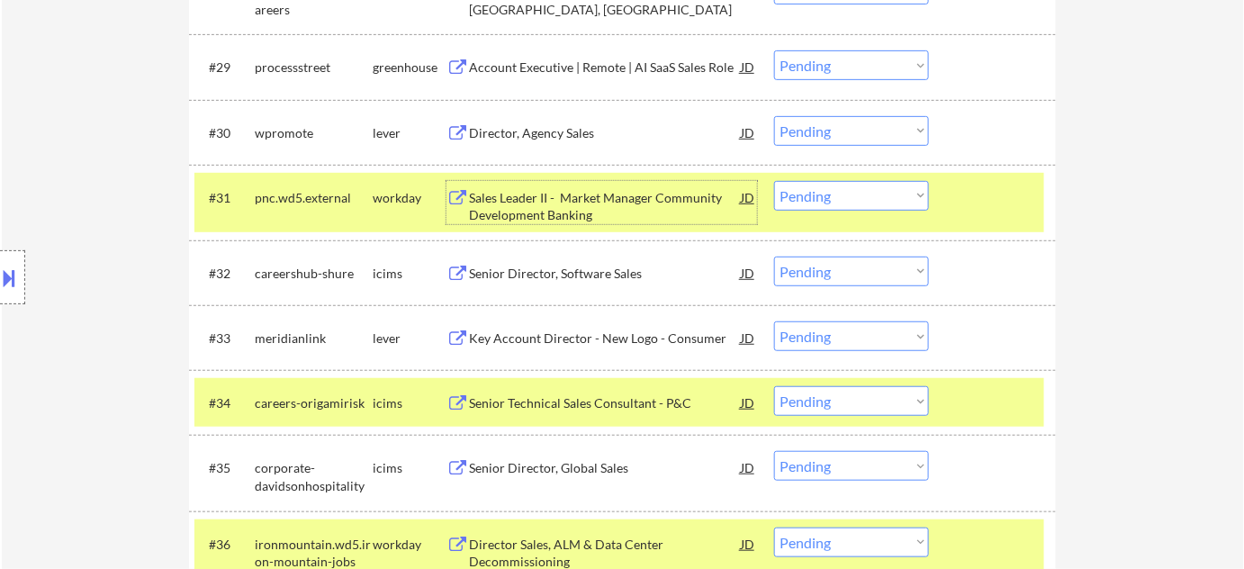
click at [814, 198] on select "Choose an option... Pending Applied Excluded (Questions) Excluded (Expired) Exc…" at bounding box center [851, 196] width 155 height 30
click at [774, 181] on select "Choose an option... Pending Applied Excluded (Questions) Excluded (Expired) Exc…" at bounding box center [851, 196] width 155 height 30
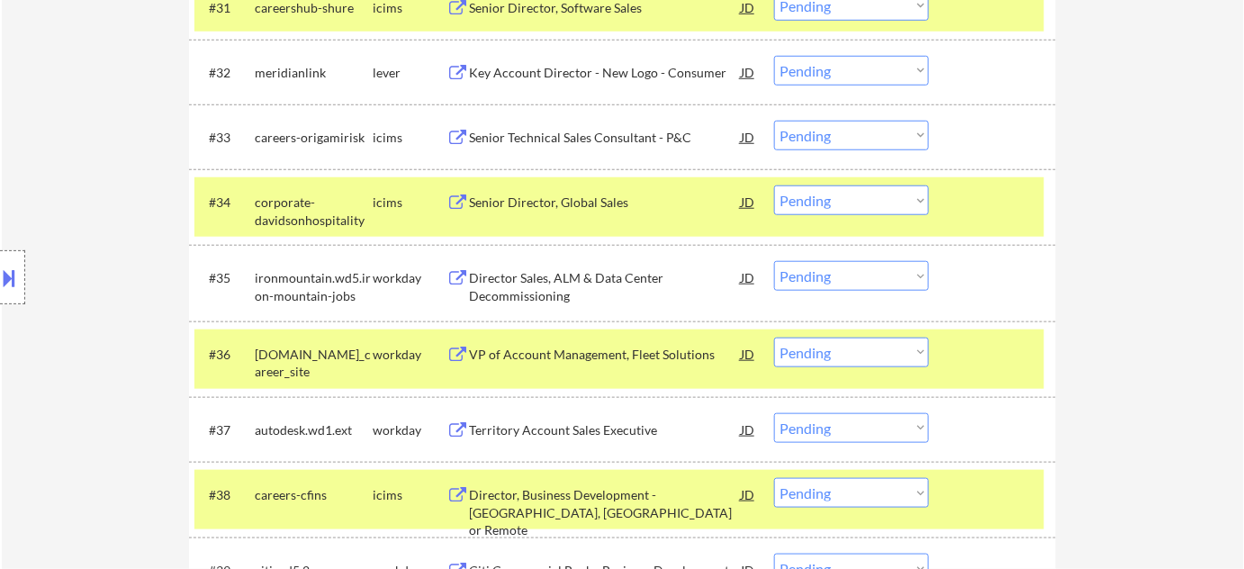
scroll to position [2765, 0]
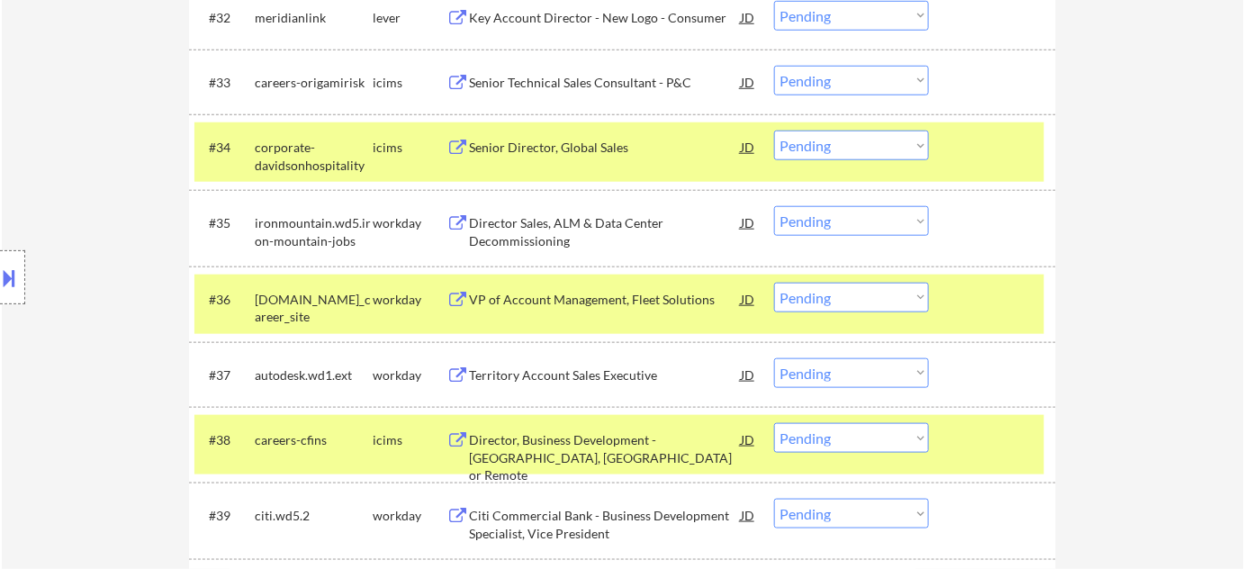
click at [566, 143] on div "Senior Director, Global Sales" at bounding box center [605, 148] width 272 height 18
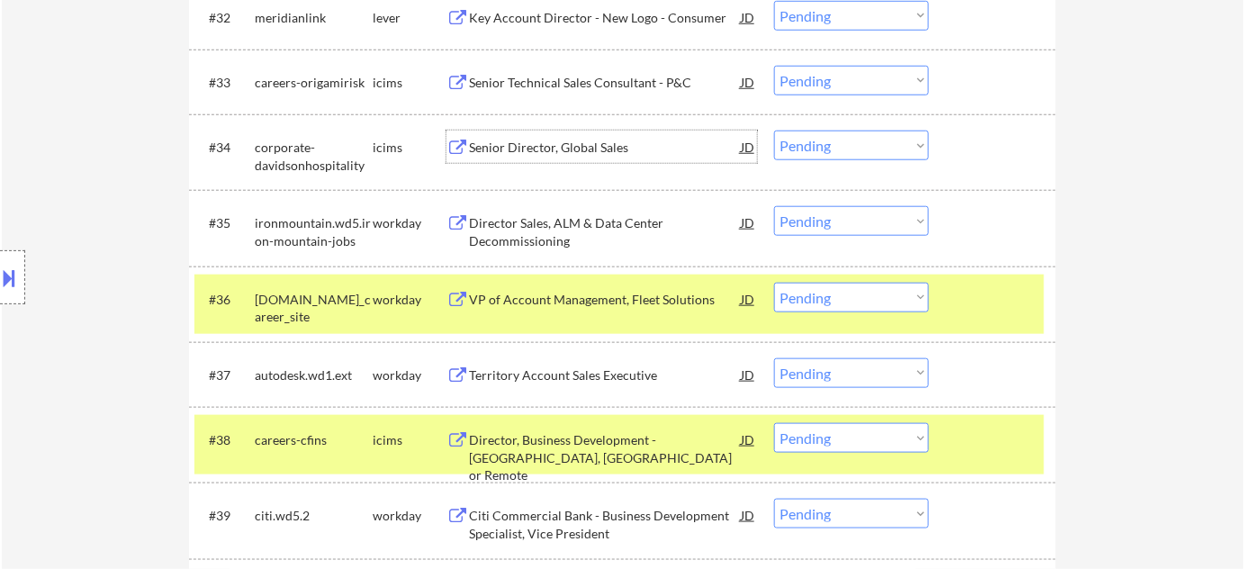
drag, startPoint x: 861, startPoint y: 145, endPoint x: 868, endPoint y: 155, distance: 11.7
click at [861, 145] on select "Choose an option... Pending Applied Excluded (Questions) Excluded (Expired) Exc…" at bounding box center [851, 146] width 155 height 30
click at [774, 131] on select "Choose an option... Pending Applied Excluded (Questions) Excluded (Expired) Exc…" at bounding box center [851, 146] width 155 height 30
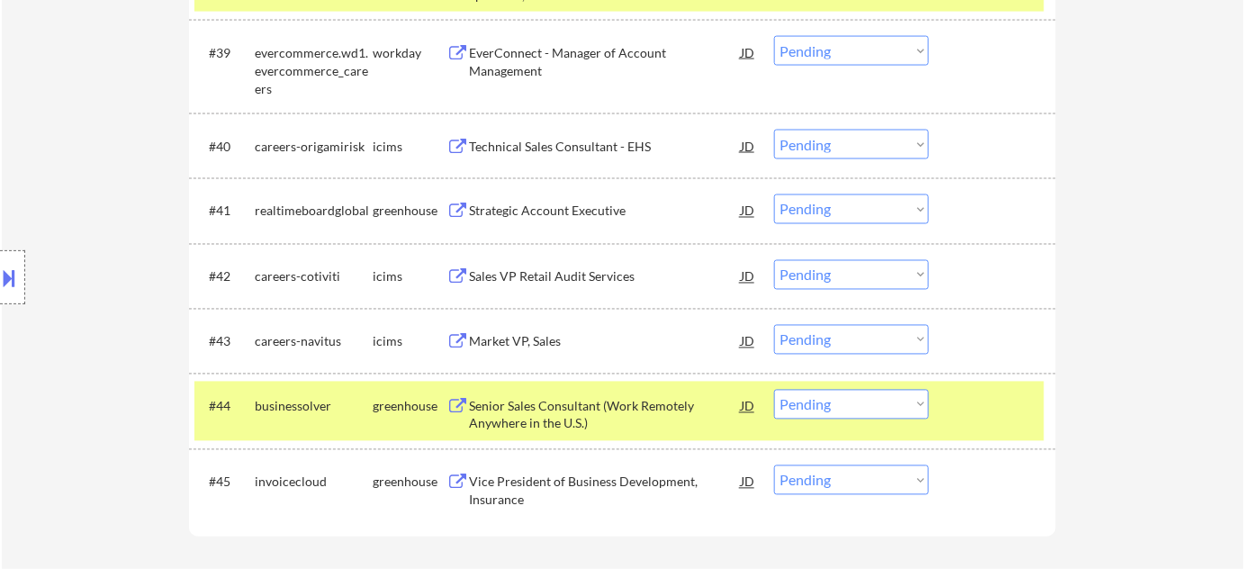
scroll to position [3257, 0]
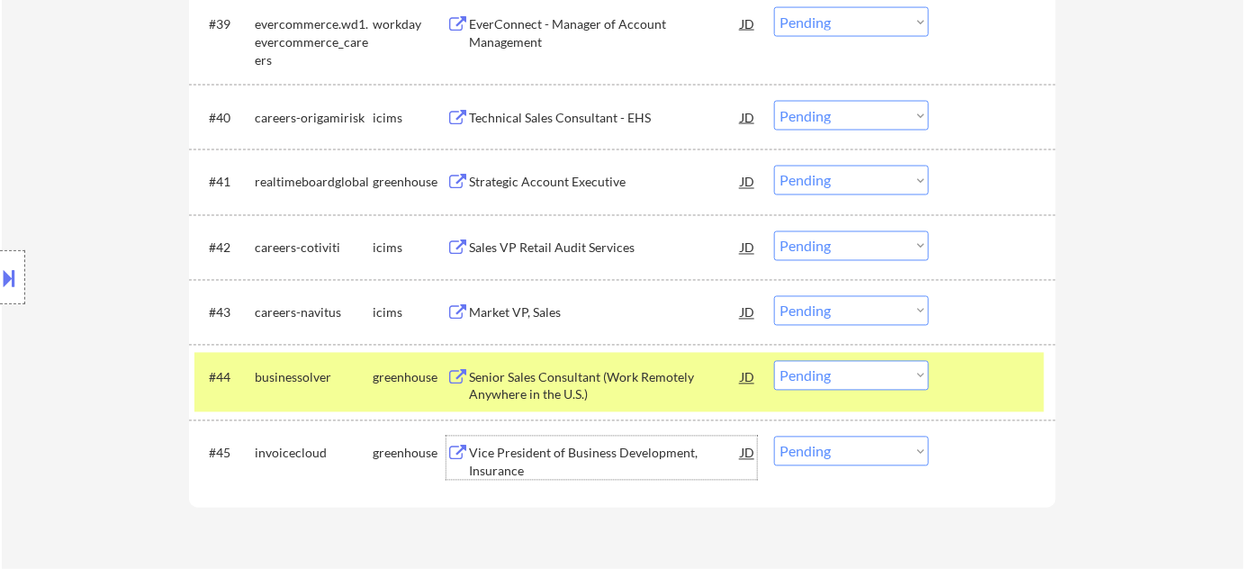
click at [566, 448] on div "Vice President of Business Development, Insurance" at bounding box center [605, 462] width 272 height 35
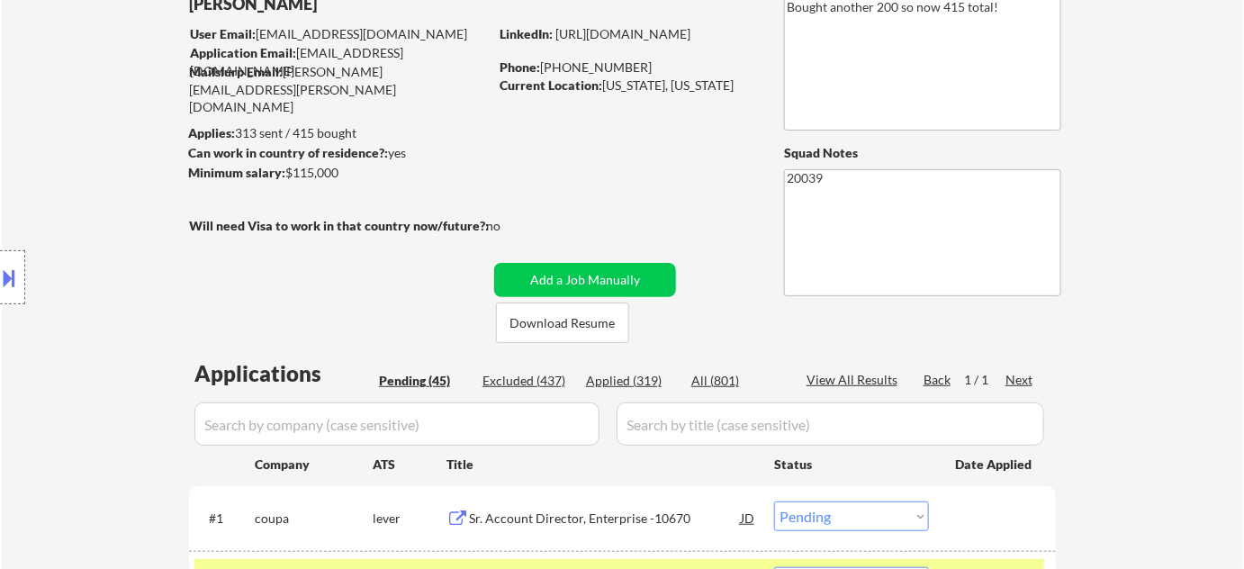
scroll to position [245, 0]
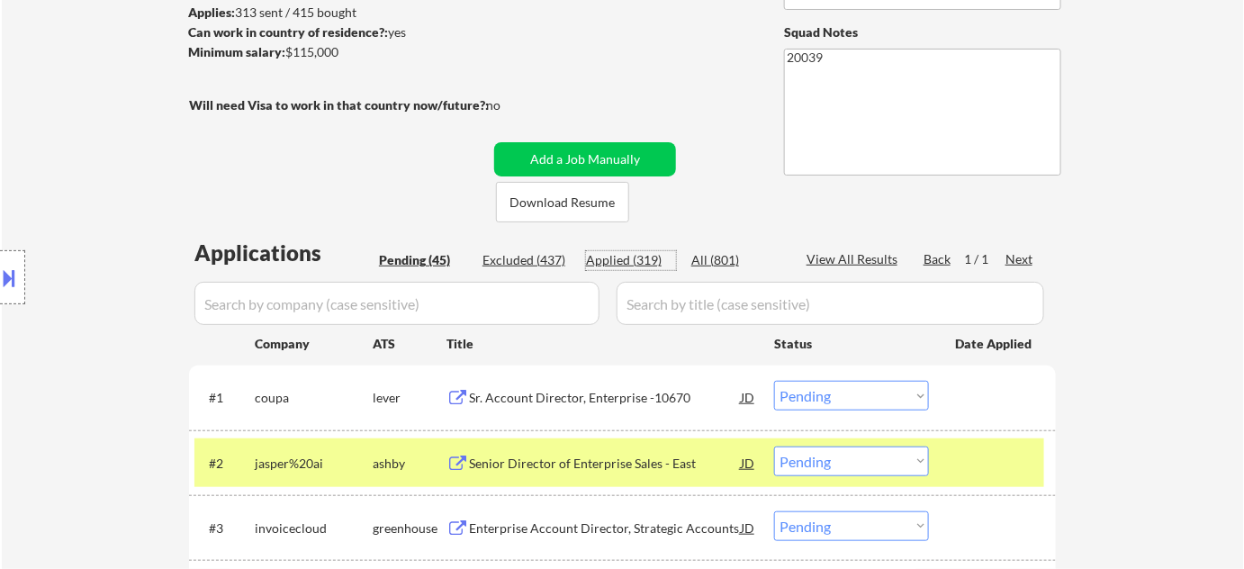
drag, startPoint x: 650, startPoint y: 251, endPoint x: 696, endPoint y: 266, distance: 48.1
click at [650, 251] on div "Applied (319)" at bounding box center [631, 260] width 90 height 18
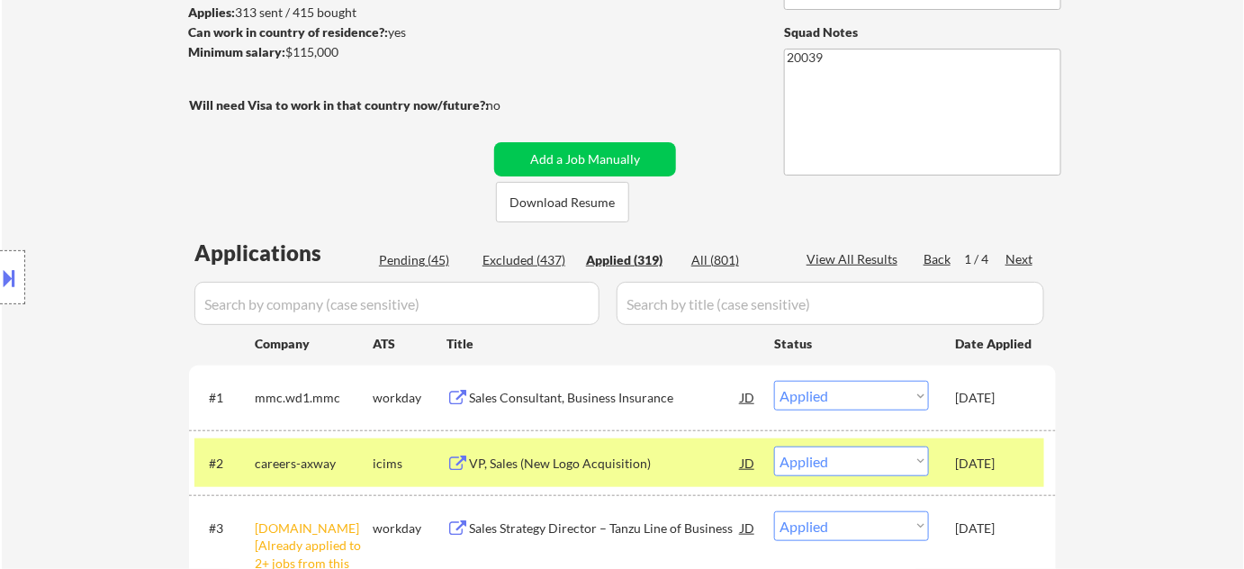
click at [517, 306] on input "input" at bounding box center [396, 303] width 405 height 43
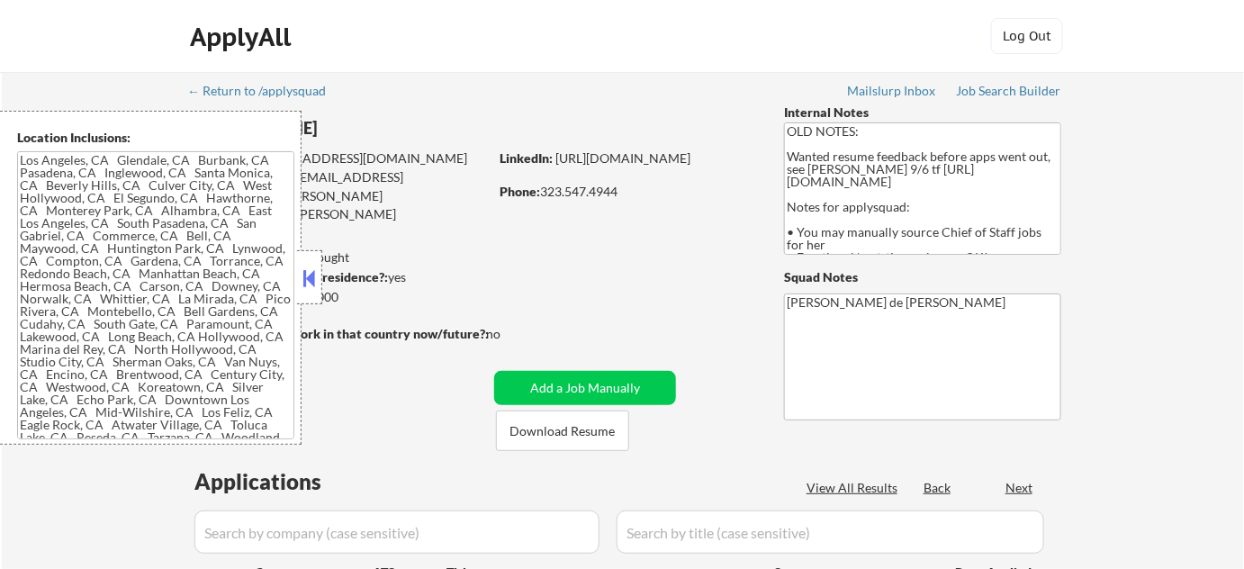
type textarea "[GEOGRAPHIC_DATA], [GEOGRAPHIC_DATA] [GEOGRAPHIC_DATA], [GEOGRAPHIC_DATA] [GEOG…"
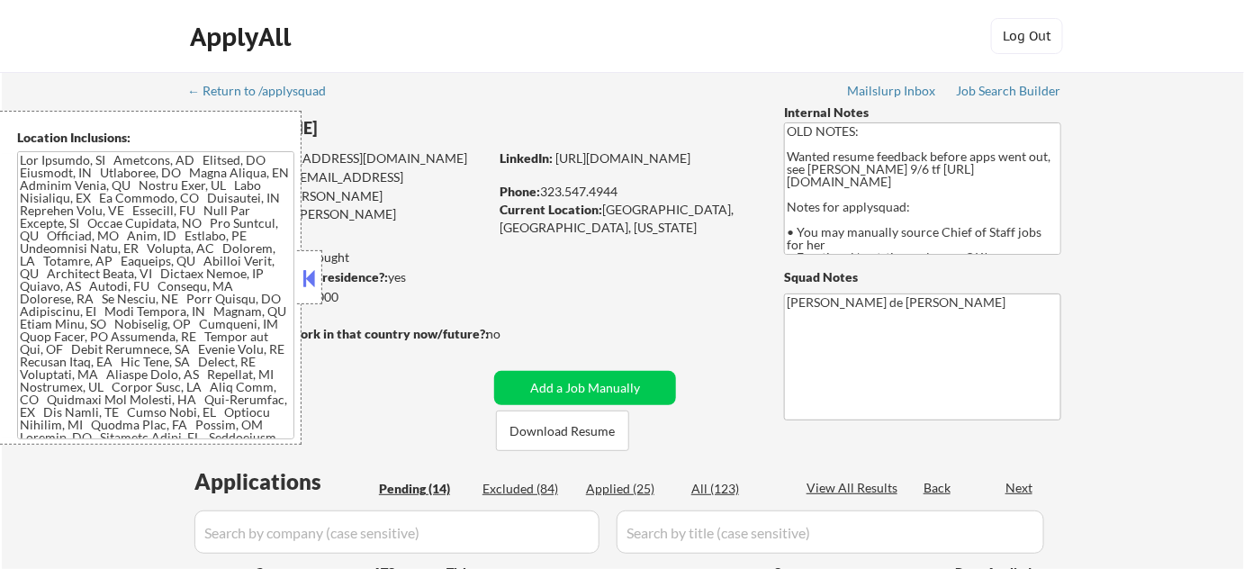
select select ""pending""
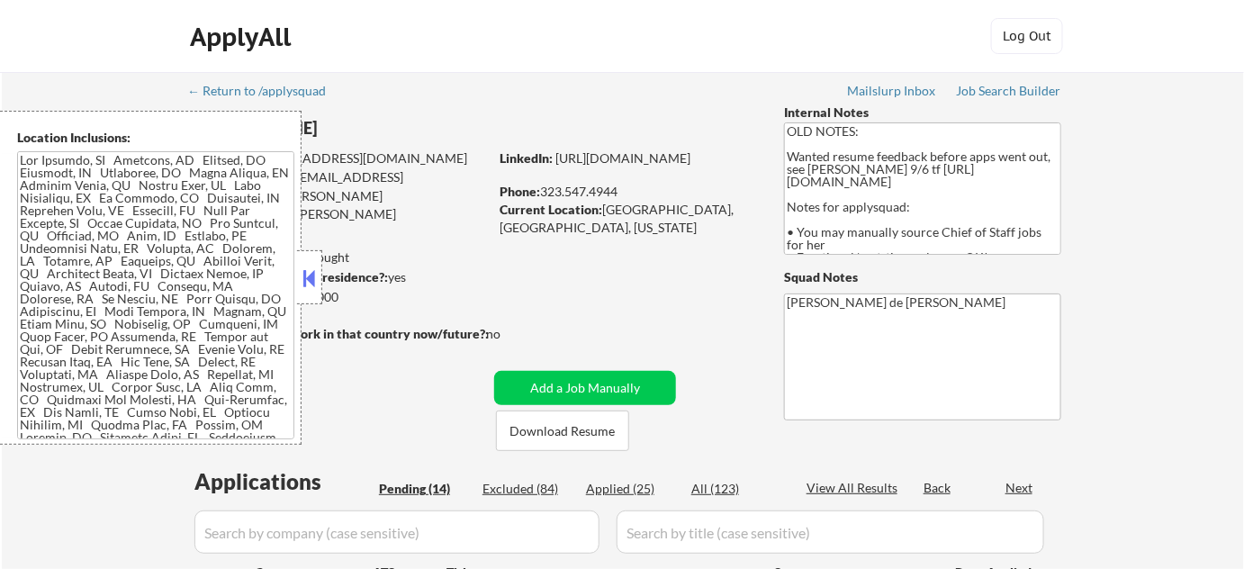
select select ""pending""
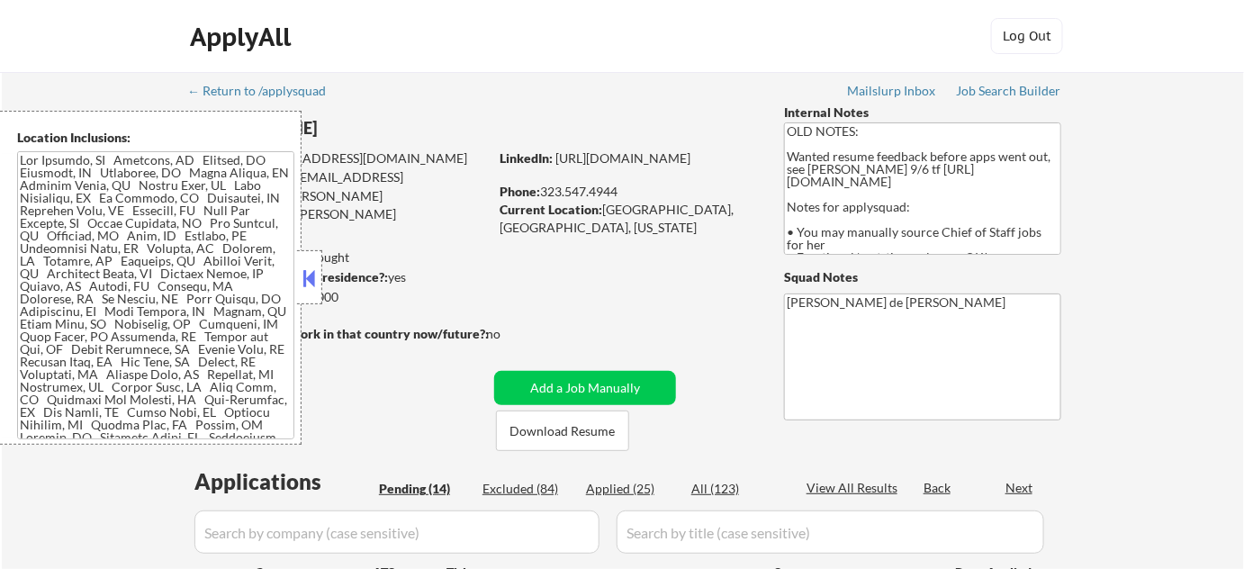
select select ""pending""
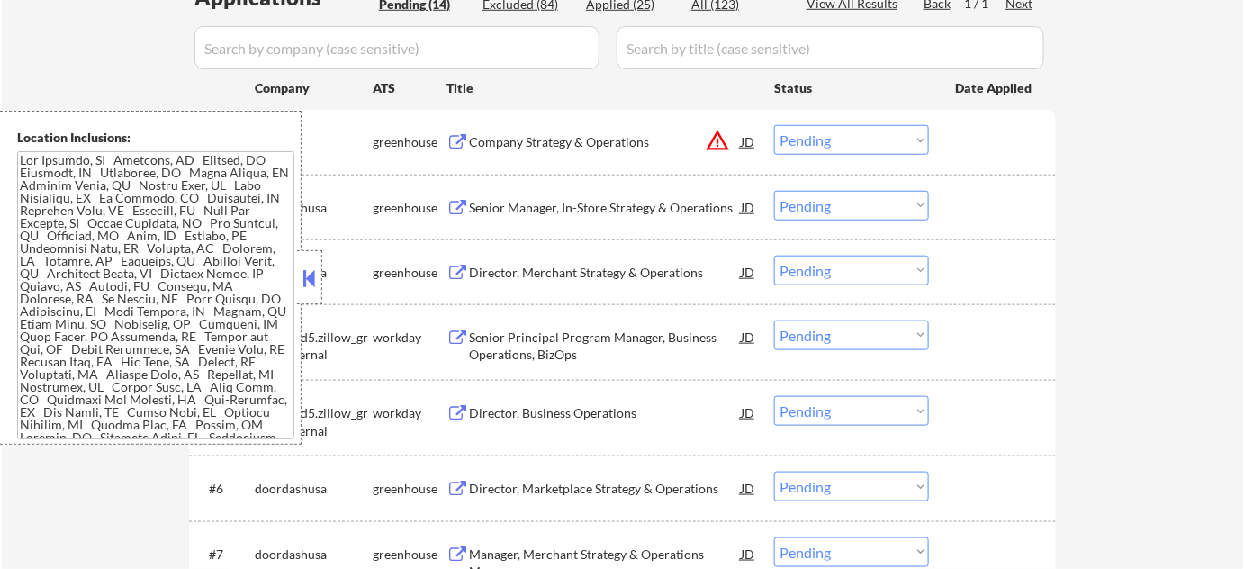
scroll to position [491, 0]
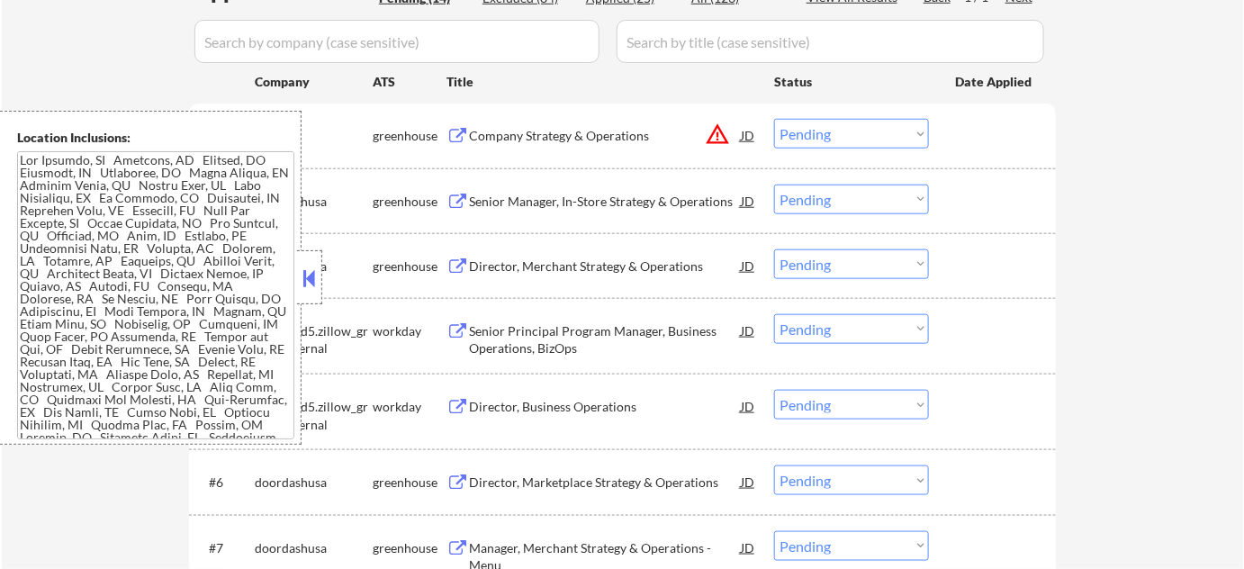
click at [310, 277] on button at bounding box center [310, 278] width 20 height 27
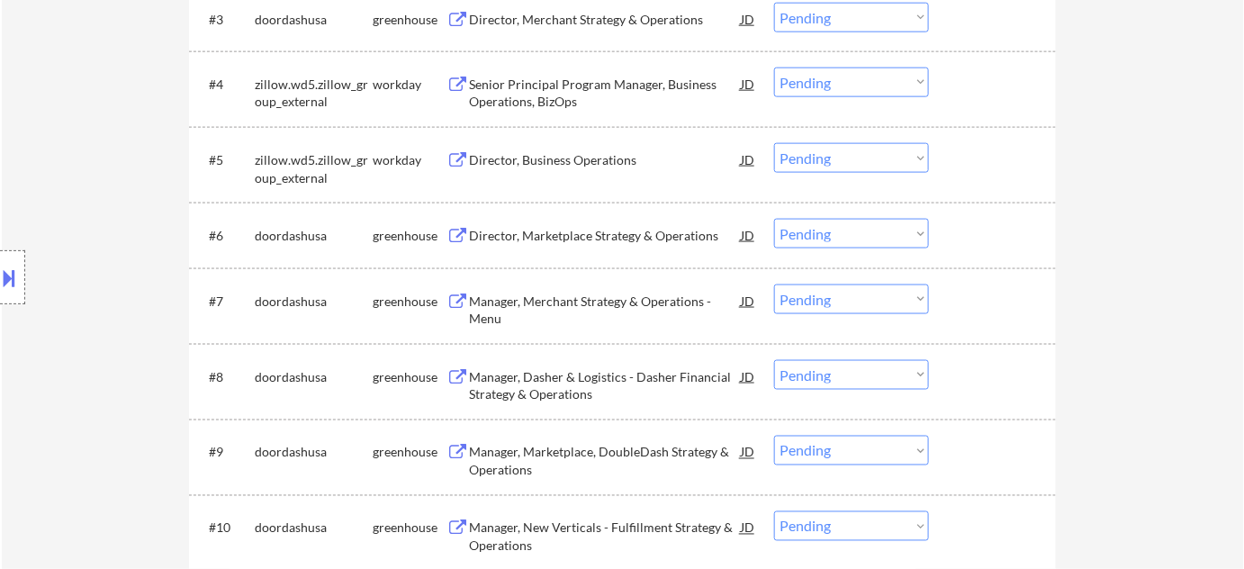
scroll to position [1145, 0]
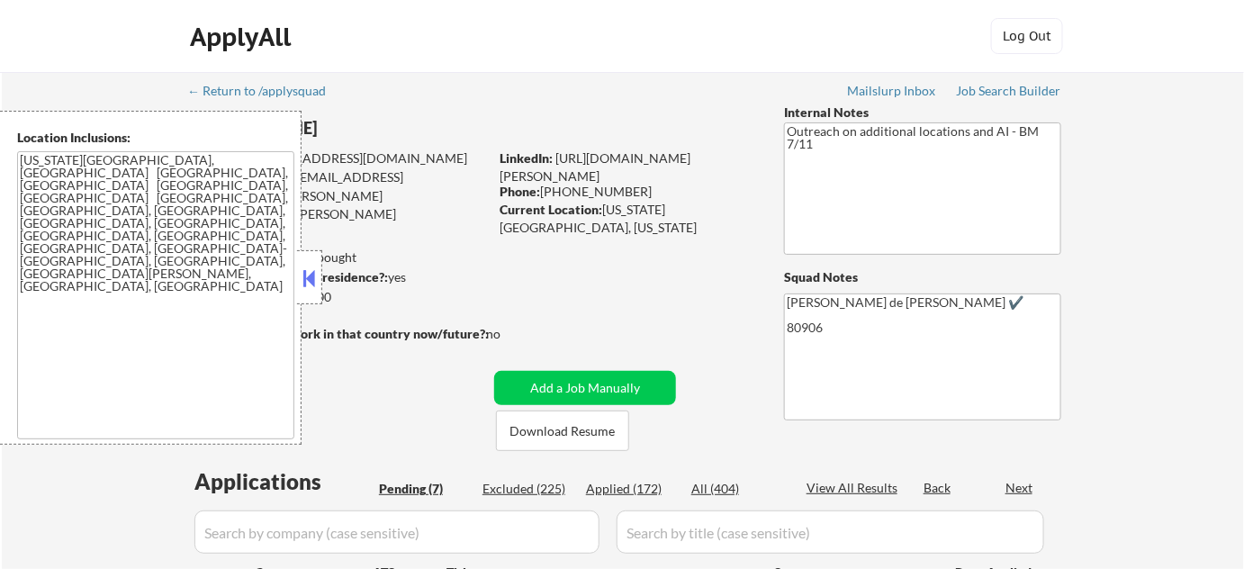
select select ""pending""
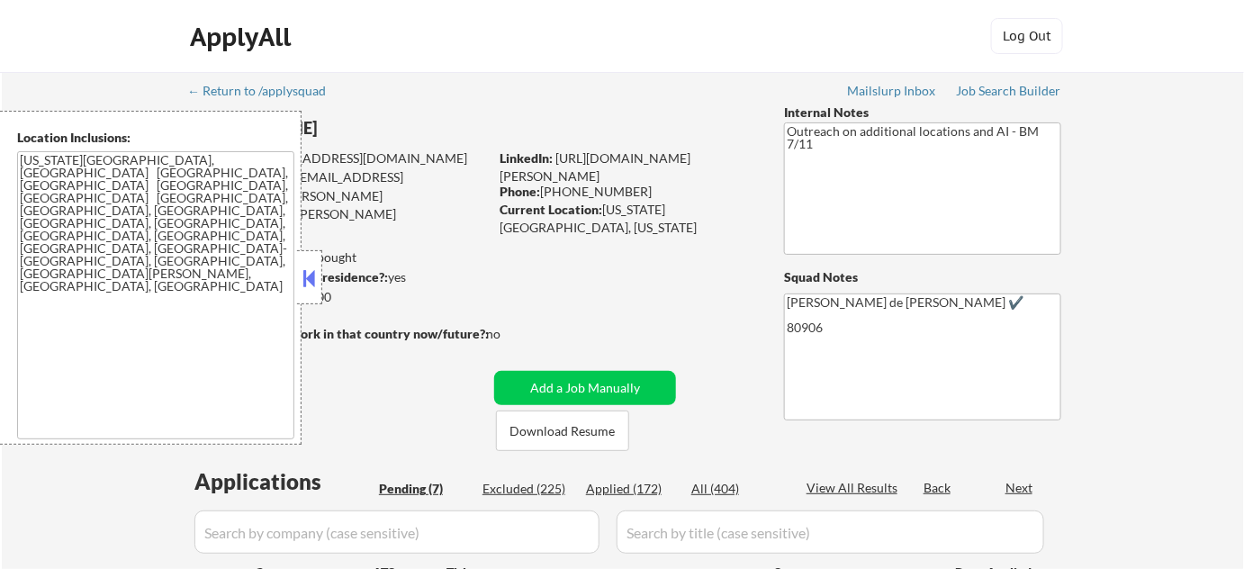
select select ""pending""
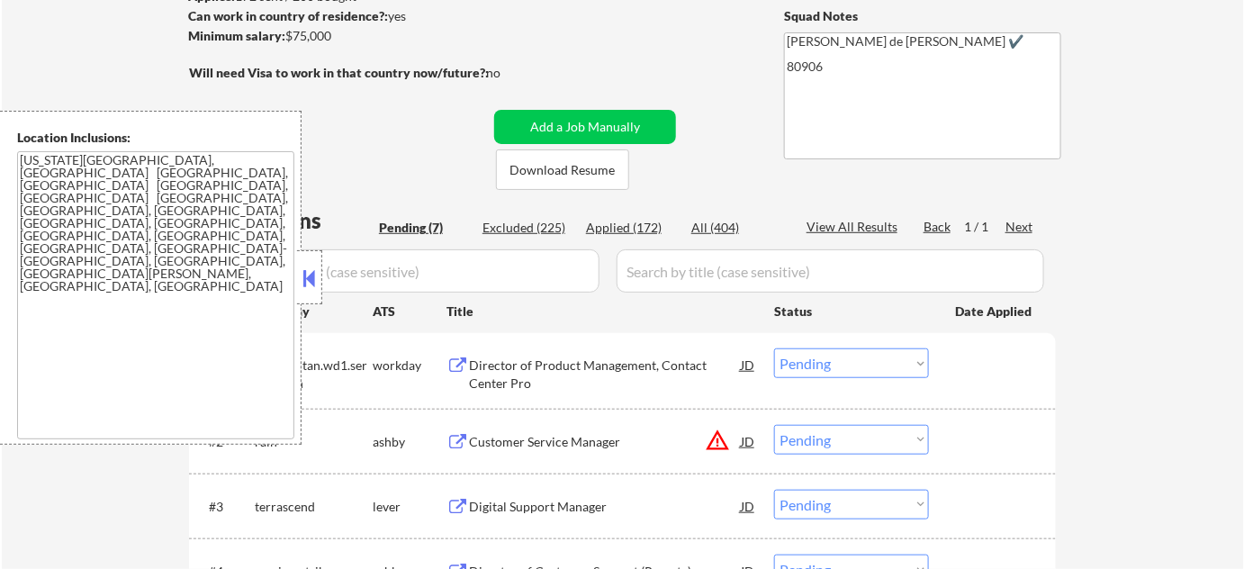
scroll to position [327, 0]
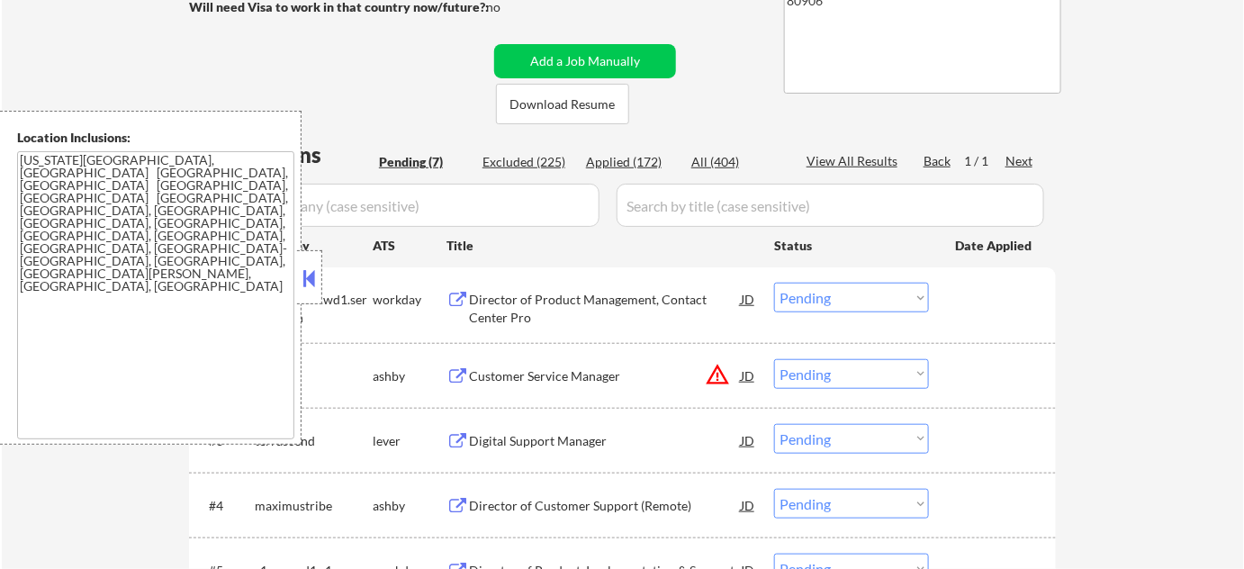
click at [310, 275] on button at bounding box center [310, 278] width 20 height 27
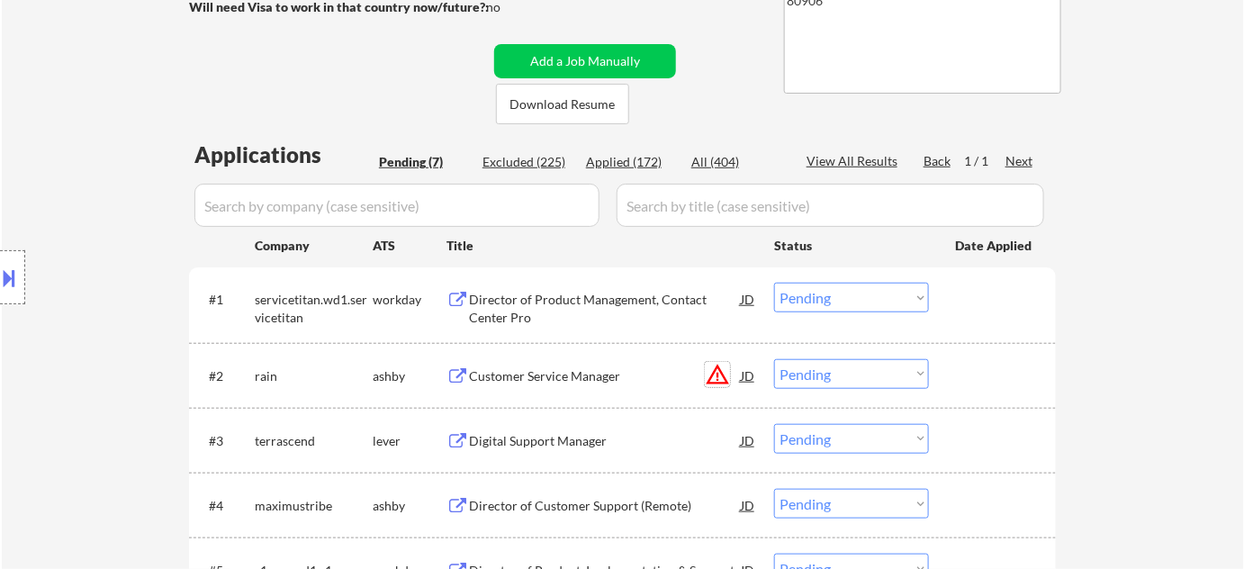
click at [720, 374] on button "warning_amber" at bounding box center [717, 374] width 25 height 25
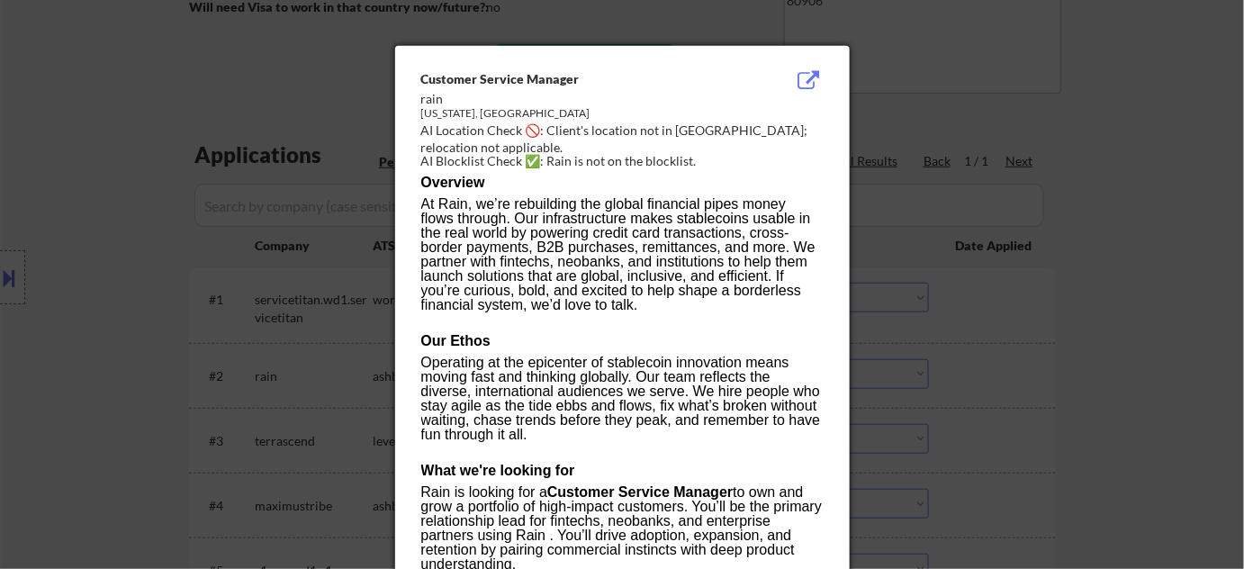
click at [251, 236] on div at bounding box center [622, 284] width 1244 height 569
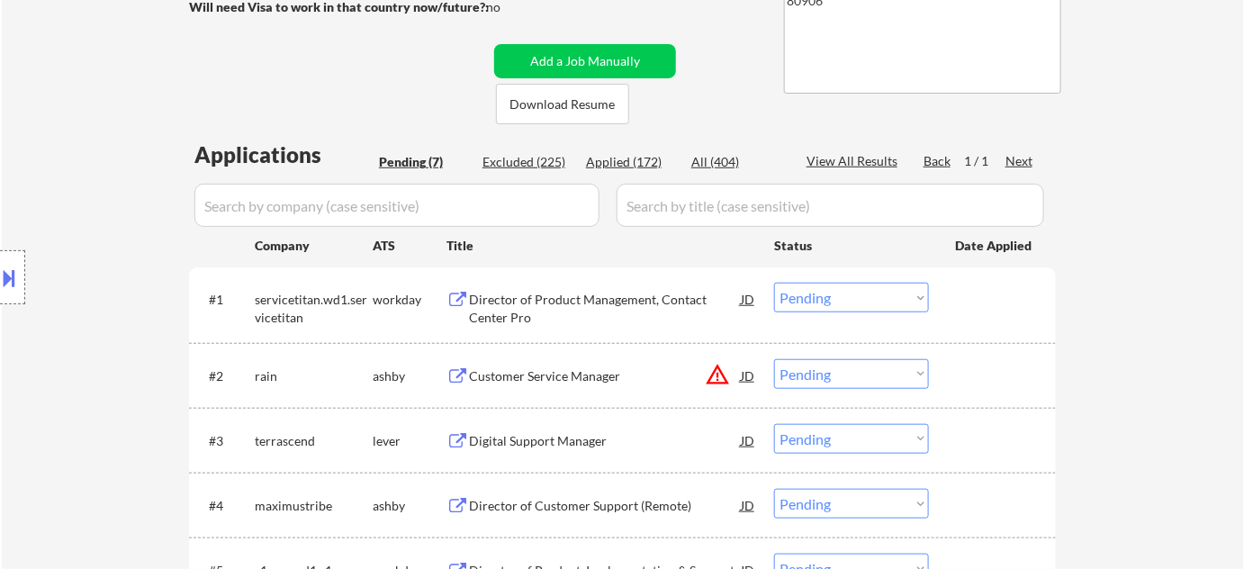
click at [847, 371] on select "Choose an option... Pending Applied Excluded (Questions) Excluded (Expired) Exc…" at bounding box center [851, 374] width 155 height 30
click at [774, 359] on select "Choose an option... Pending Applied Excluded (Questions) Excluded (Expired) Exc…" at bounding box center [851, 374] width 155 height 30
select select ""pending""
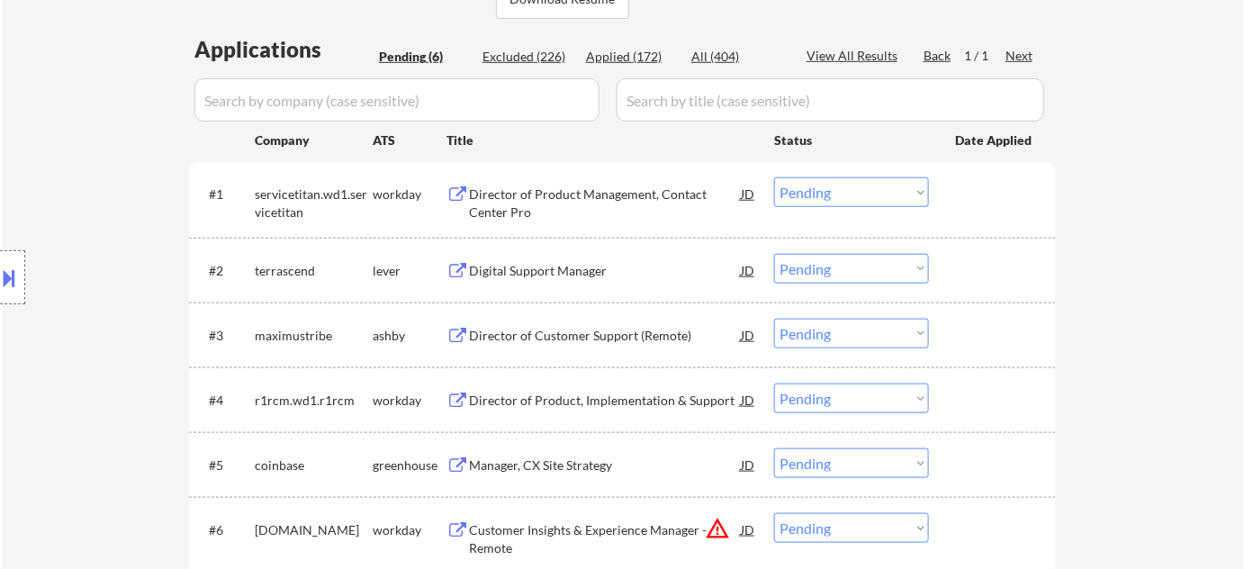
scroll to position [654, 0]
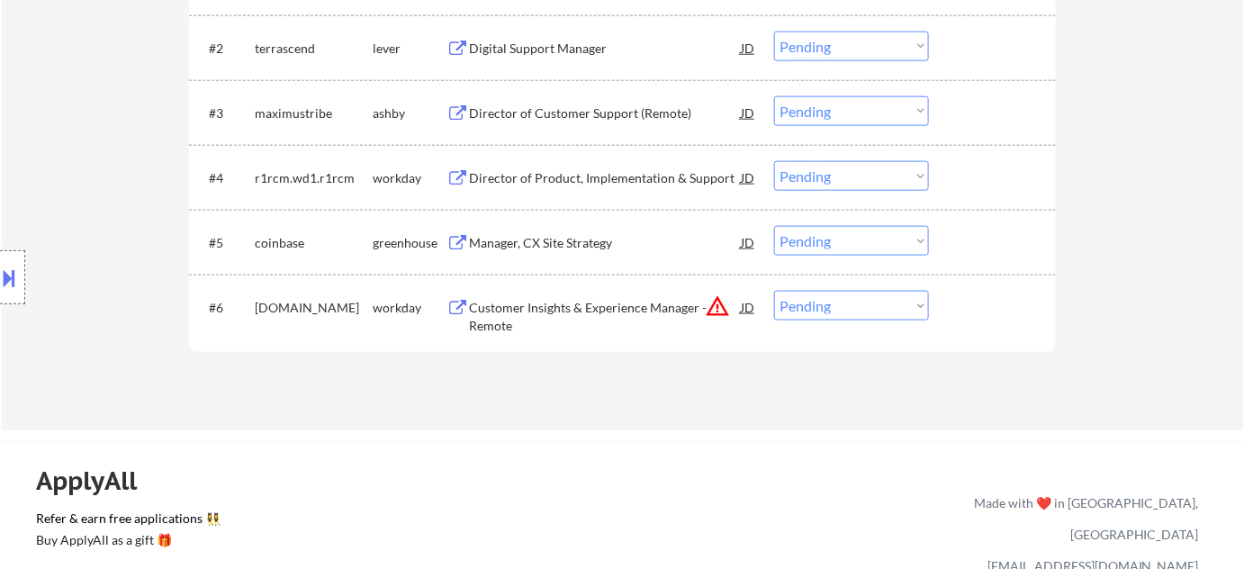
click at [720, 302] on button "warning_amber" at bounding box center [717, 305] width 25 height 25
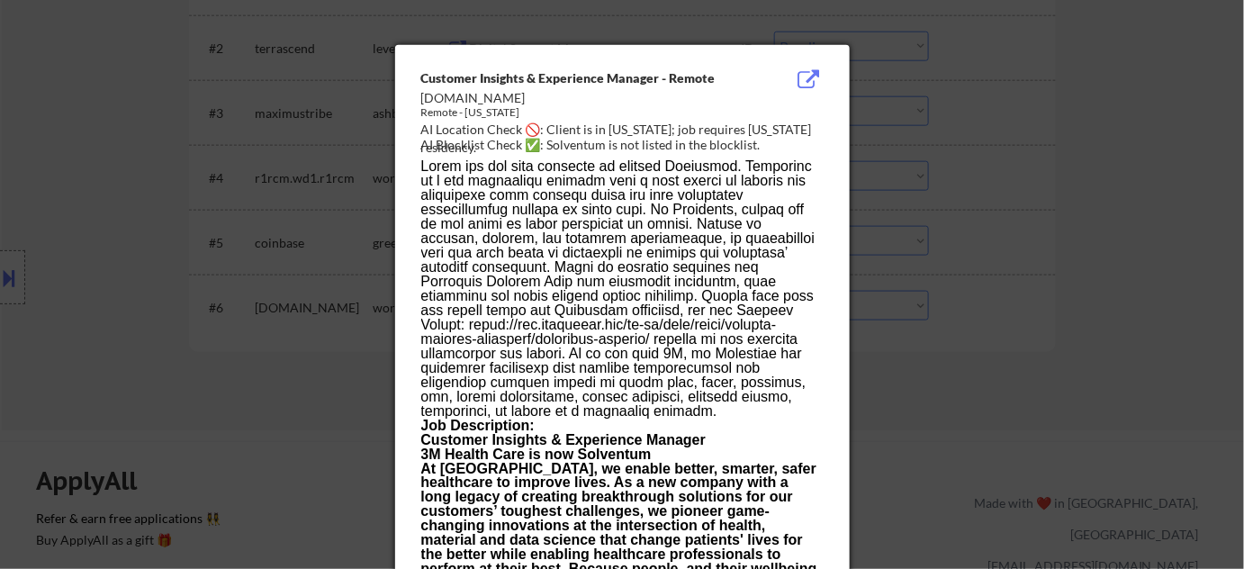
click at [1041, 367] on div at bounding box center [622, 284] width 1244 height 569
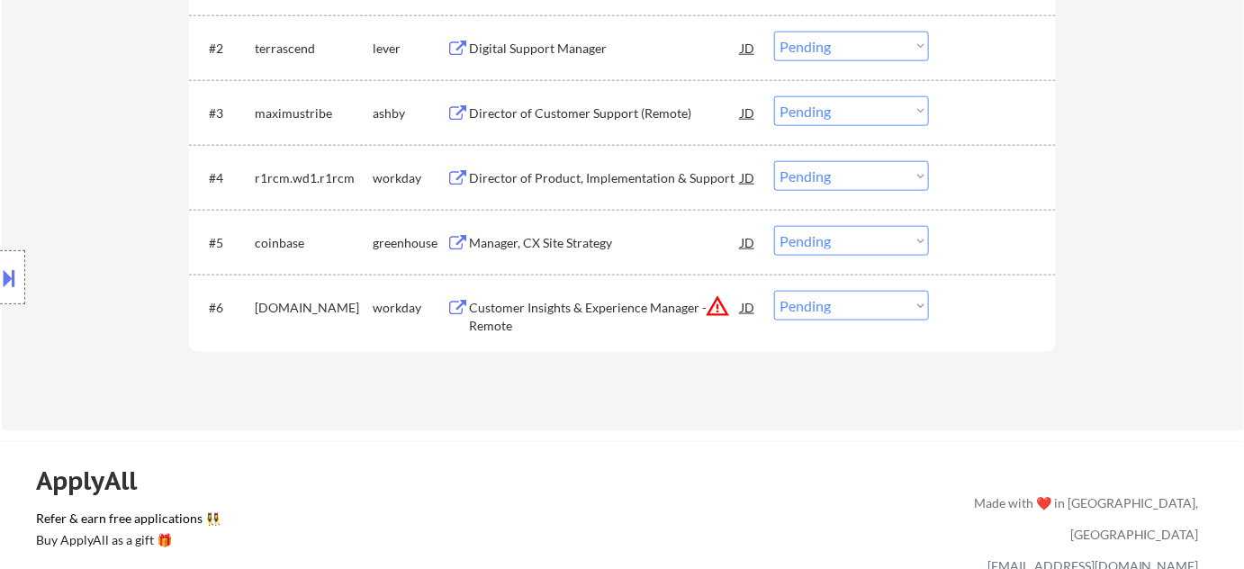
click at [903, 306] on select "Choose an option... Pending Applied Excluded (Questions) Excluded (Expired) Exc…" at bounding box center [851, 306] width 155 height 30
select select ""excluded__location_""
click at [774, 291] on select "Choose an option... Pending Applied Excluded (Questions) Excluded (Expired) Exc…" at bounding box center [851, 306] width 155 height 30
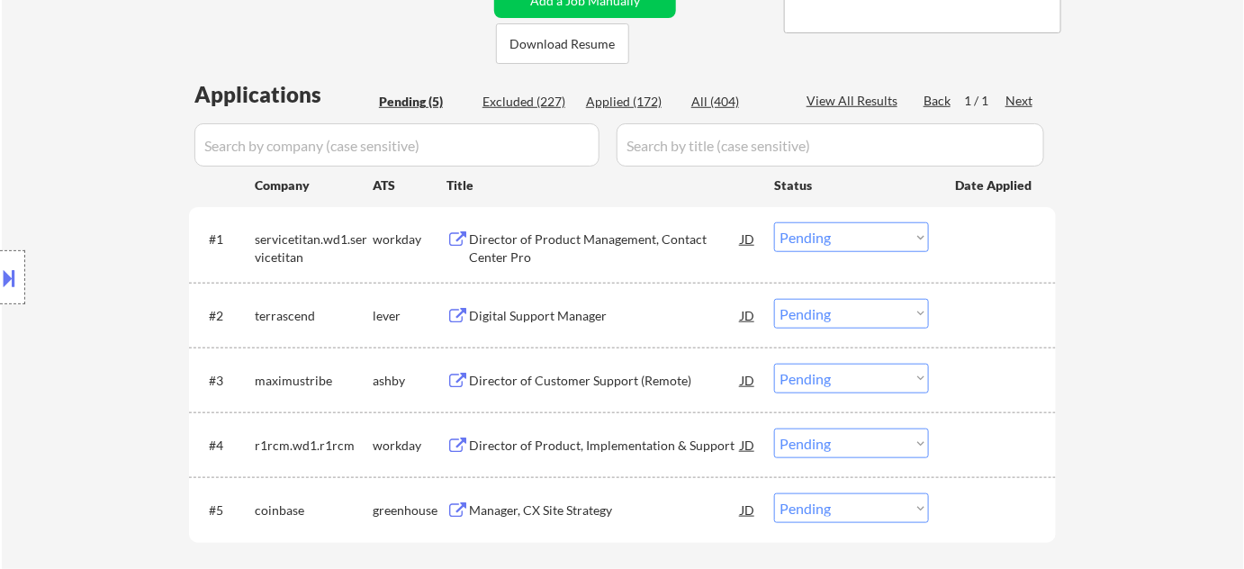
scroll to position [491, 0]
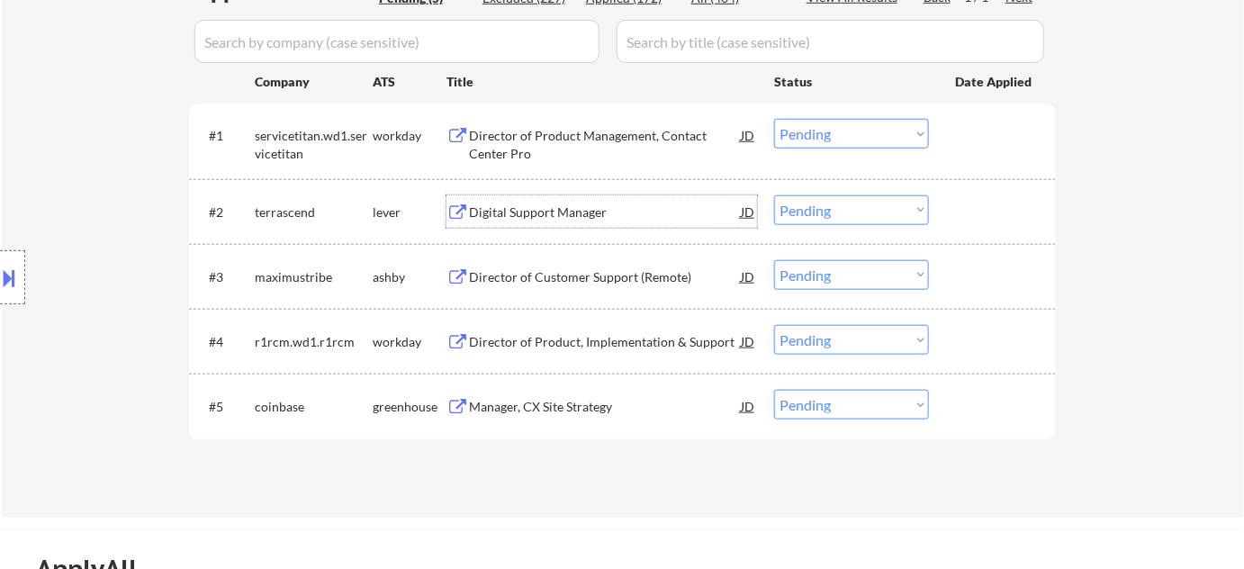
click at [567, 218] on div "Digital Support Manager" at bounding box center [605, 212] width 272 height 18
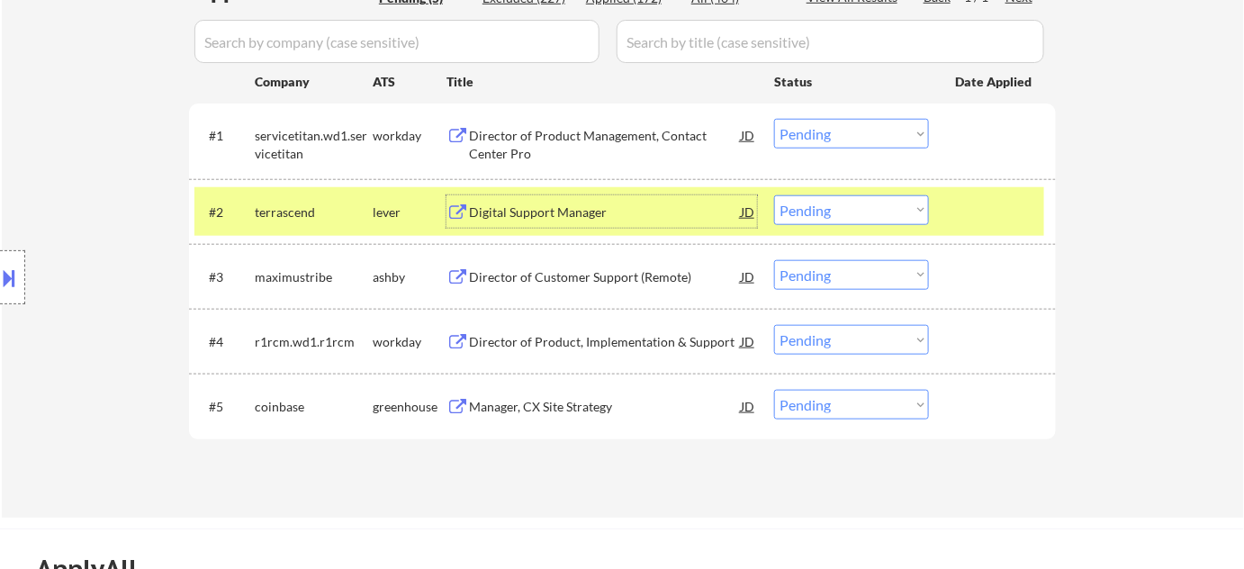
click at [831, 215] on select "Choose an option... Pending Applied Excluded (Questions) Excluded (Expired) Exc…" at bounding box center [851, 210] width 155 height 30
click at [774, 195] on select "Choose an option... Pending Applied Excluded (Questions) Excluded (Expired) Exc…" at bounding box center [851, 210] width 155 height 30
click at [619, 275] on div "Director of Customer Support (Remote)" at bounding box center [605, 277] width 272 height 18
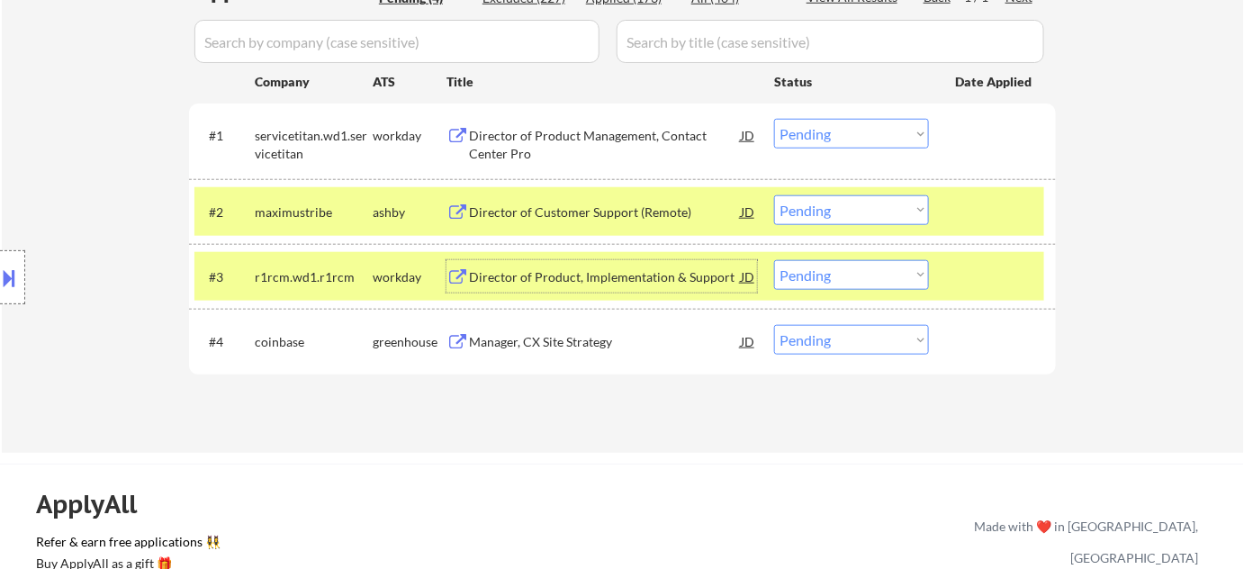
click at [861, 209] on select "Choose an option... Pending Applied Excluded (Questions) Excluded (Expired) Exc…" at bounding box center [851, 210] width 155 height 30
click at [774, 195] on select "Choose an option... Pending Applied Excluded (Questions) Excluded (Expired) Exc…" at bounding box center [851, 210] width 155 height 30
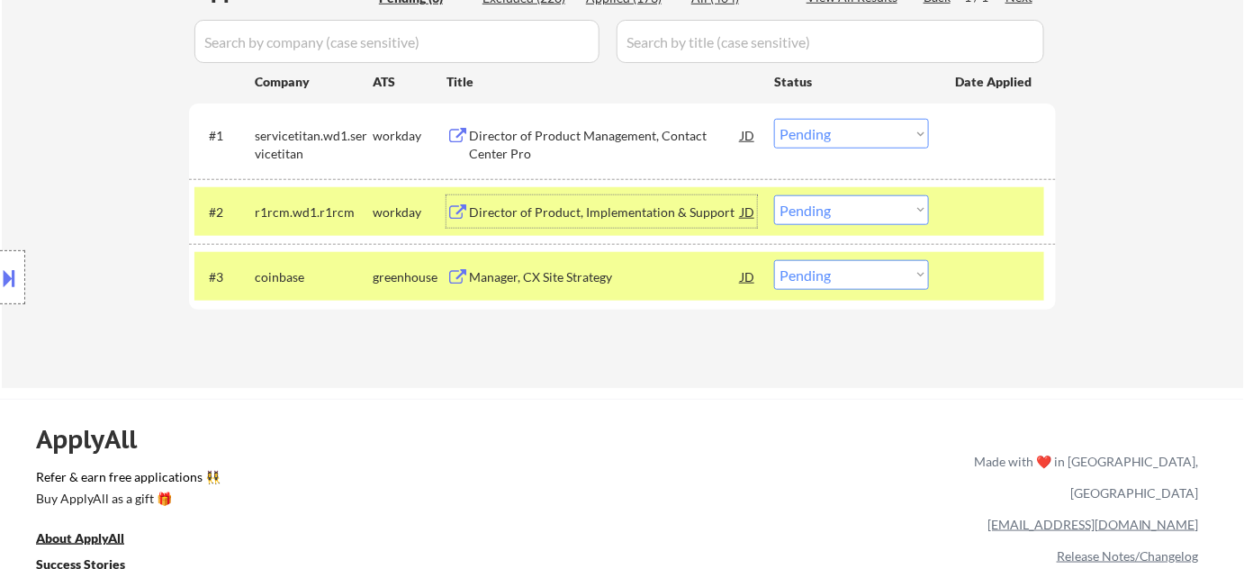
click at [593, 205] on div "Director of Product, Implementation & Support" at bounding box center [605, 212] width 272 height 18
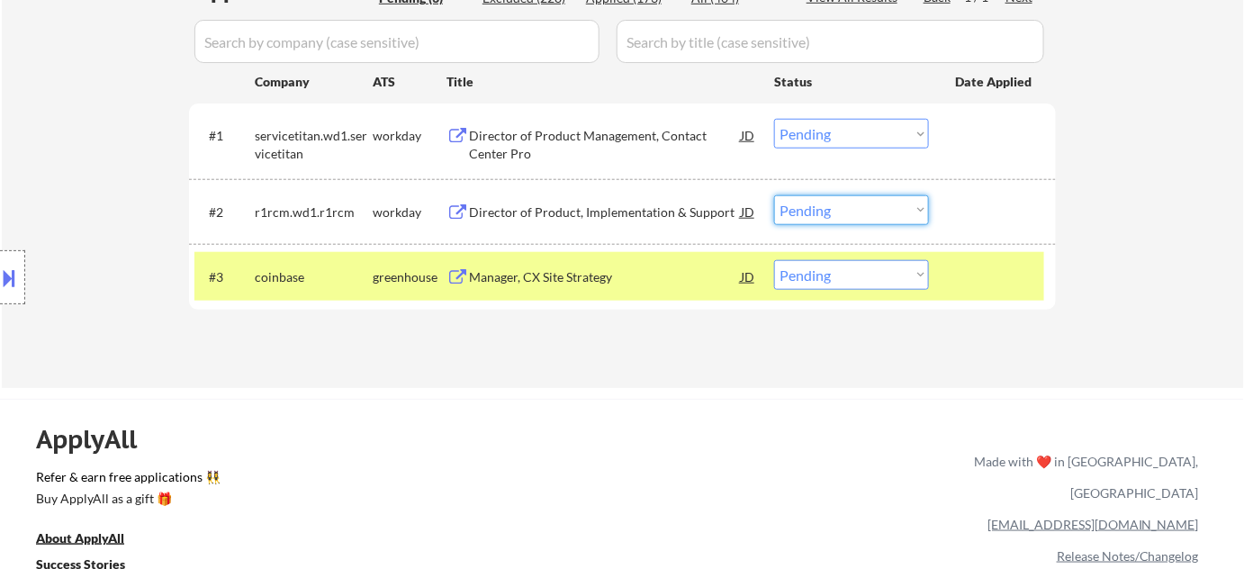
click at [801, 210] on select "Choose an option... Pending Applied Excluded (Questions) Excluded (Expired) Exc…" at bounding box center [851, 210] width 155 height 30
click at [774, 195] on select "Choose an option... Pending Applied Excluded (Questions) Excluded (Expired) Exc…" at bounding box center [851, 210] width 155 height 30
click at [572, 137] on div "Director of Product Management, Contact Center Pro" at bounding box center [605, 144] width 272 height 35
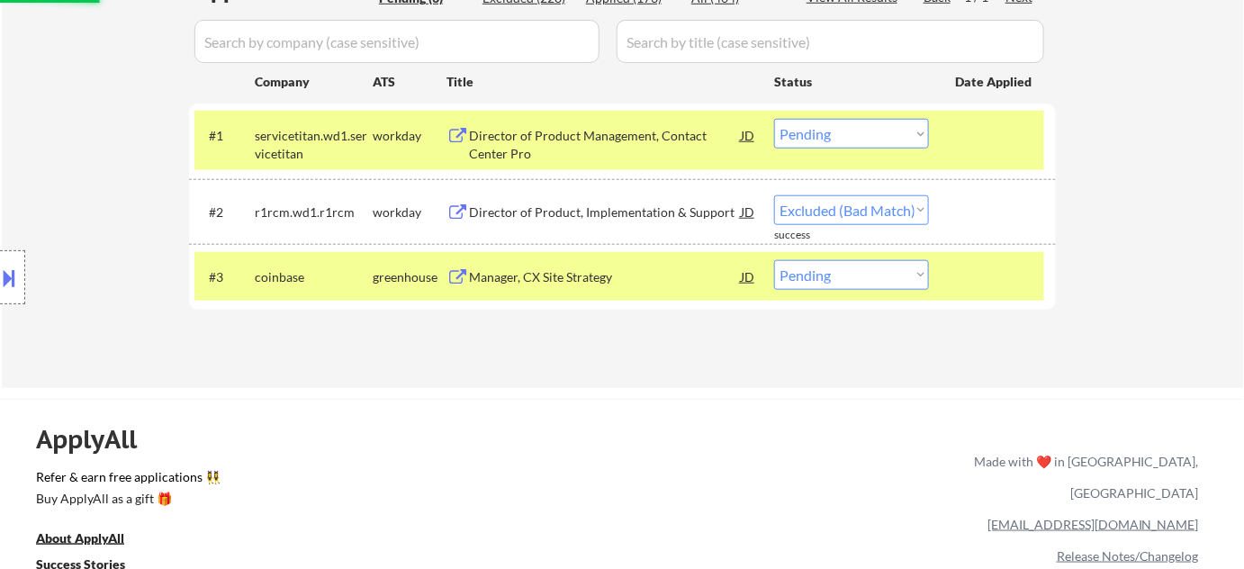
select select ""pending""
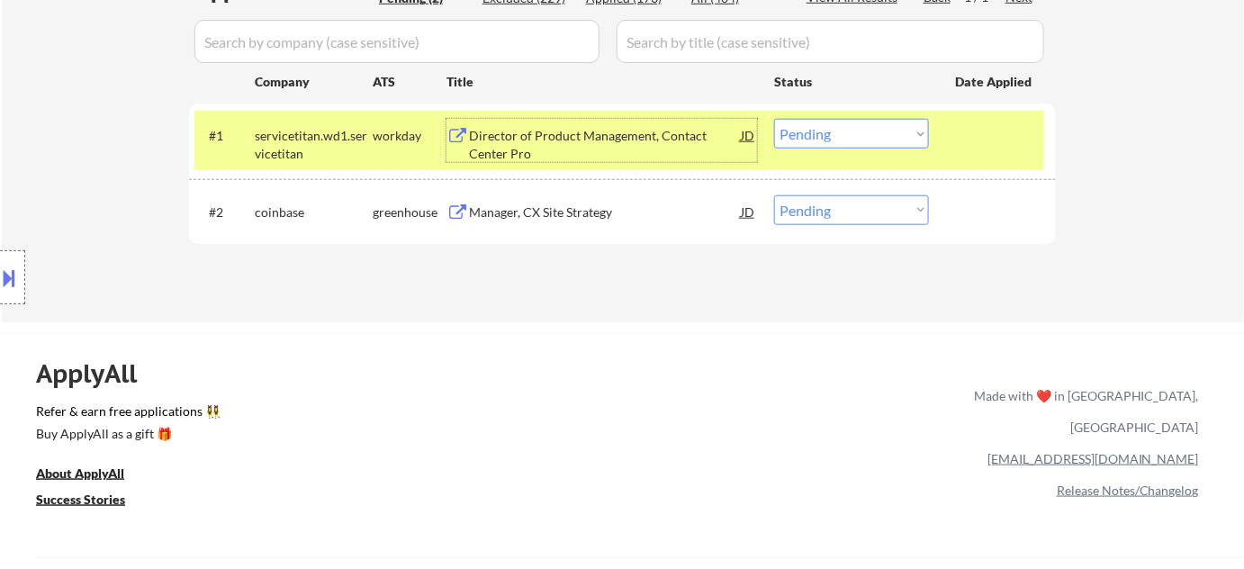
click at [825, 143] on select "Choose an option... Pending Applied Excluded (Questions) Excluded (Expired) Exc…" at bounding box center [851, 134] width 155 height 30
click at [774, 119] on select "Choose an option... Pending Applied Excluded (Questions) Excluded (Expired) Exc…" at bounding box center [851, 134] width 155 height 30
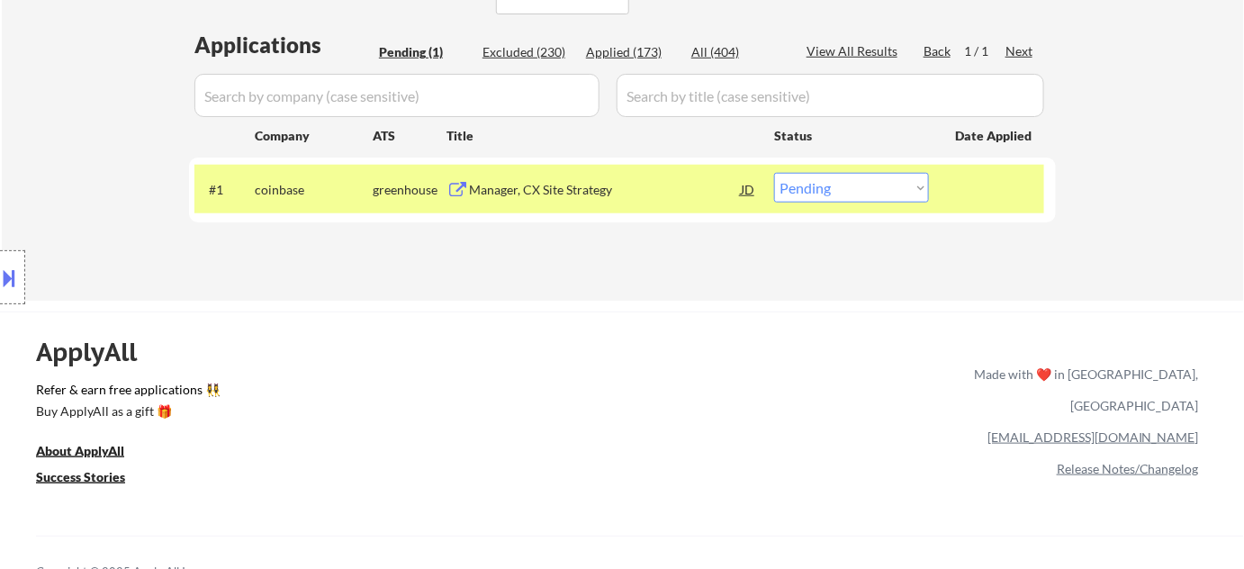
scroll to position [409, 0]
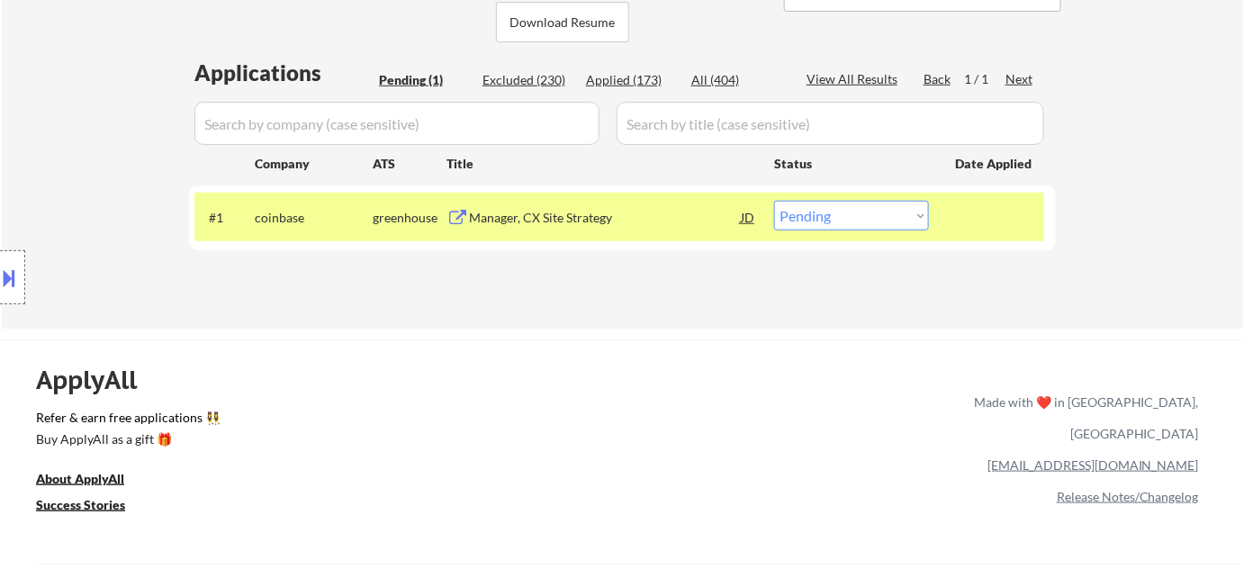
click at [556, 223] on div "Manager, CX Site Strategy" at bounding box center [605, 218] width 272 height 18
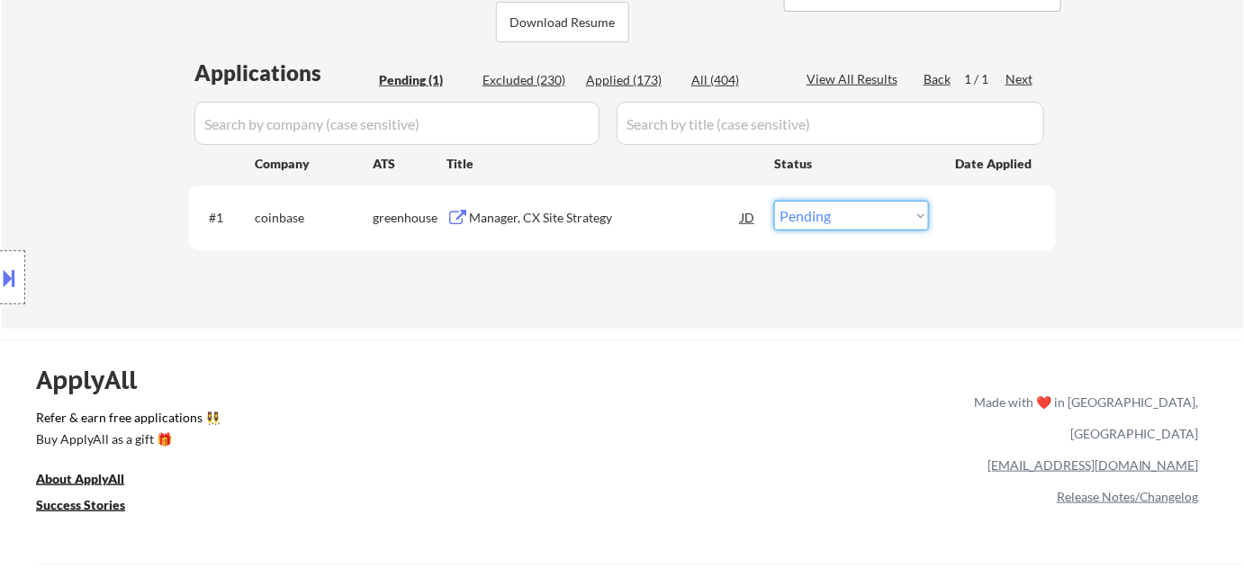
click at [844, 217] on select "Choose an option... Pending Applied Excluded (Questions) Excluded (Expired) Exc…" at bounding box center [851, 216] width 155 height 30
select select ""excluded__expired_""
click at [774, 201] on select "Choose an option... Pending Applied Excluded (Questions) Excluded (Expired) Exc…" at bounding box center [851, 216] width 155 height 30
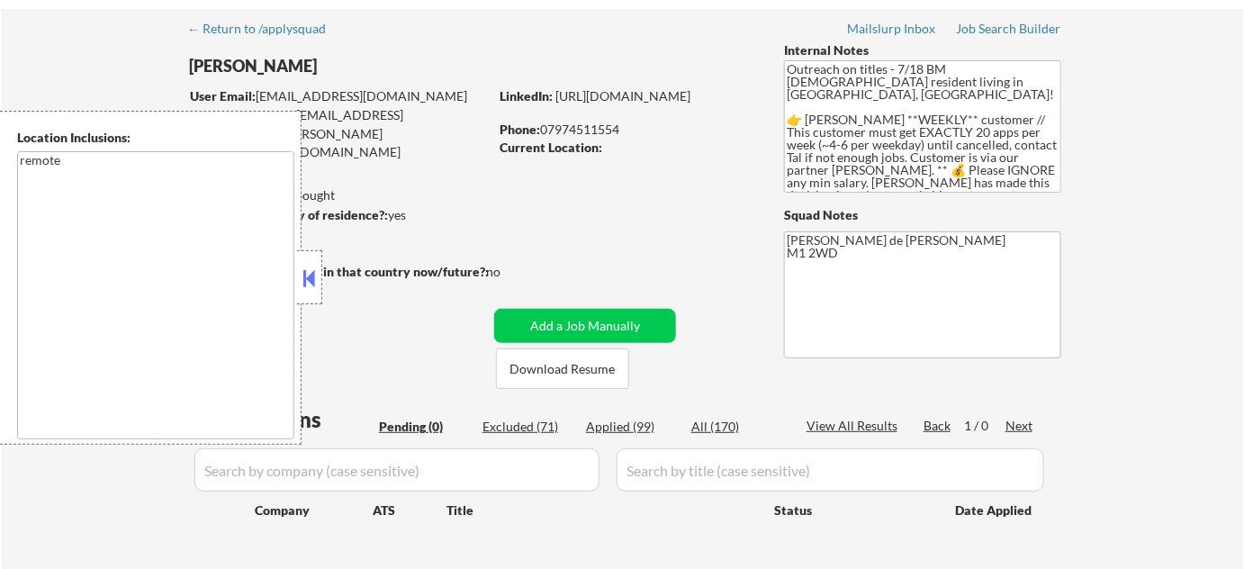
scroll to position [245, 0]
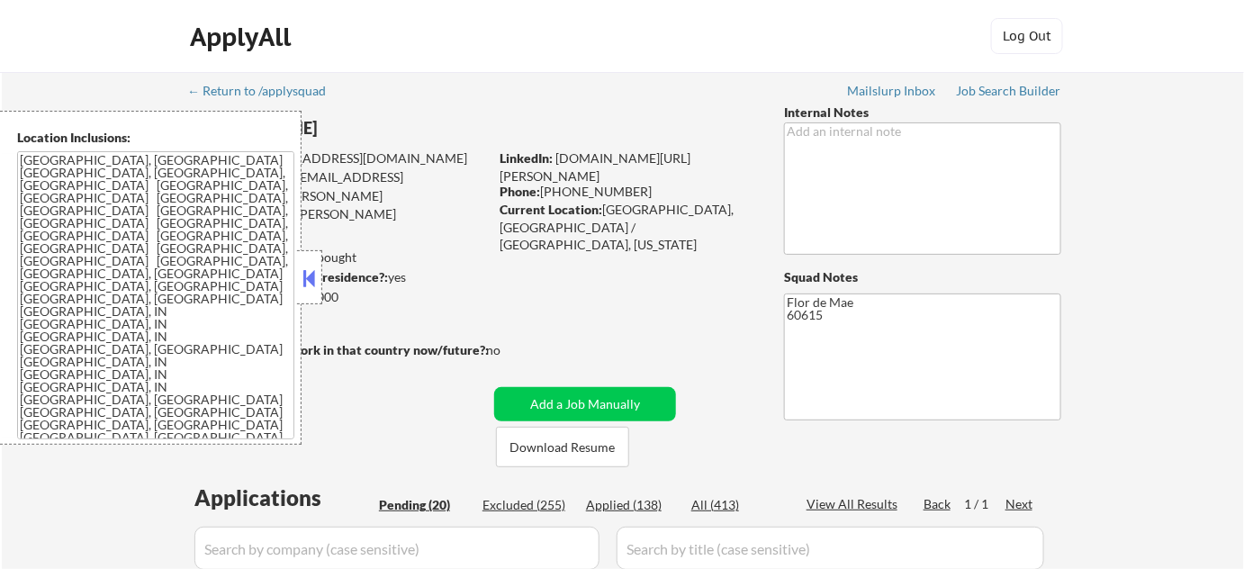
select select ""pending""
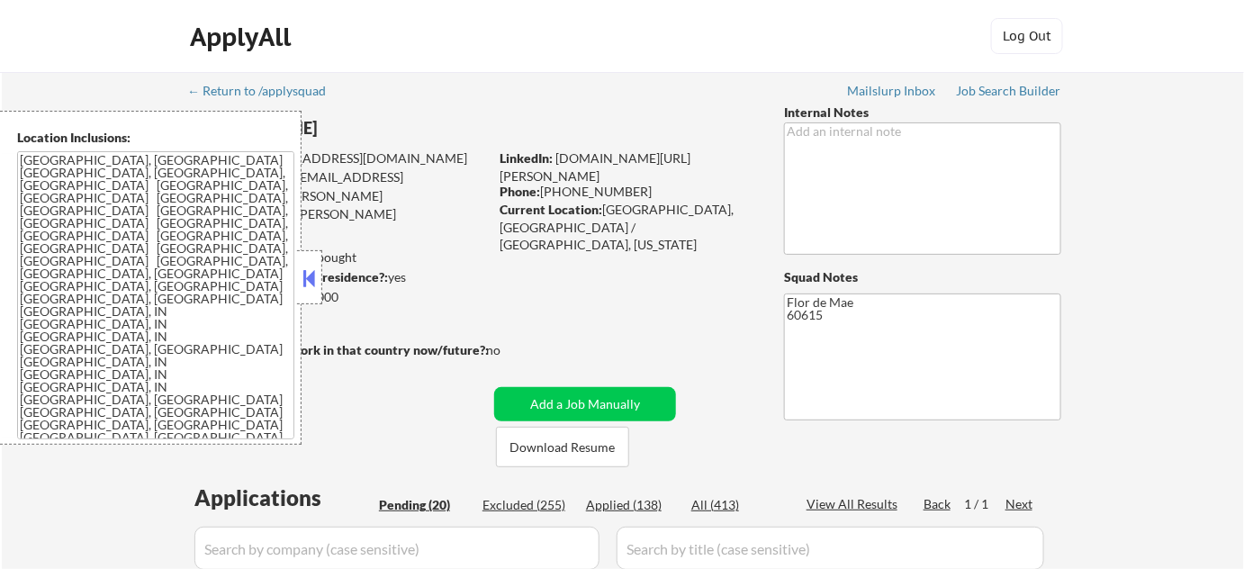
select select ""pending""
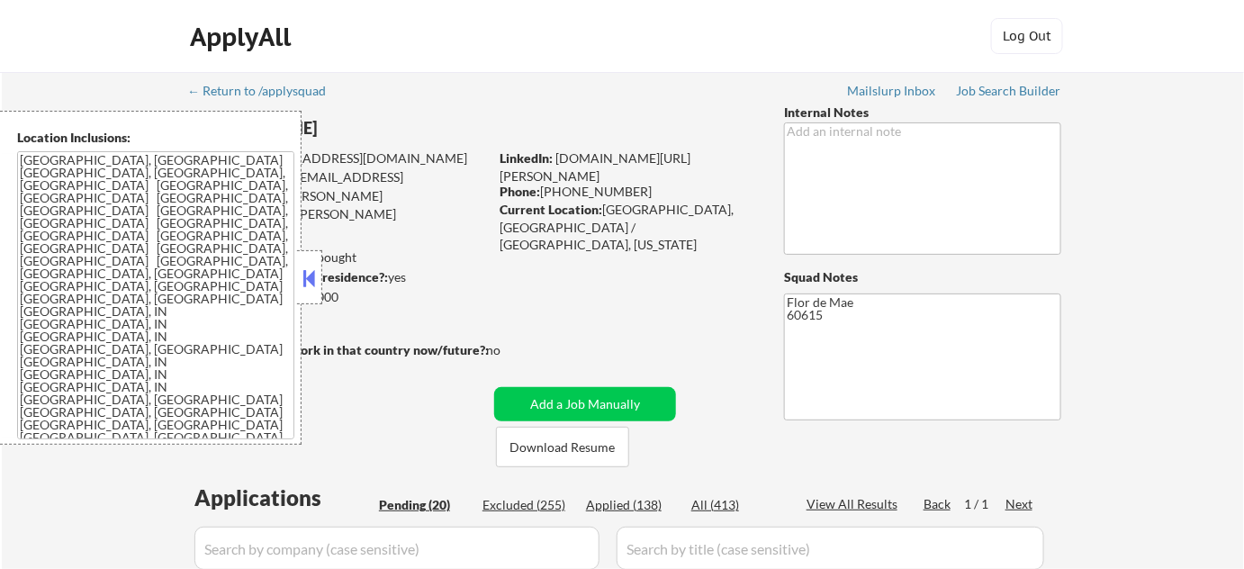
select select ""pending""
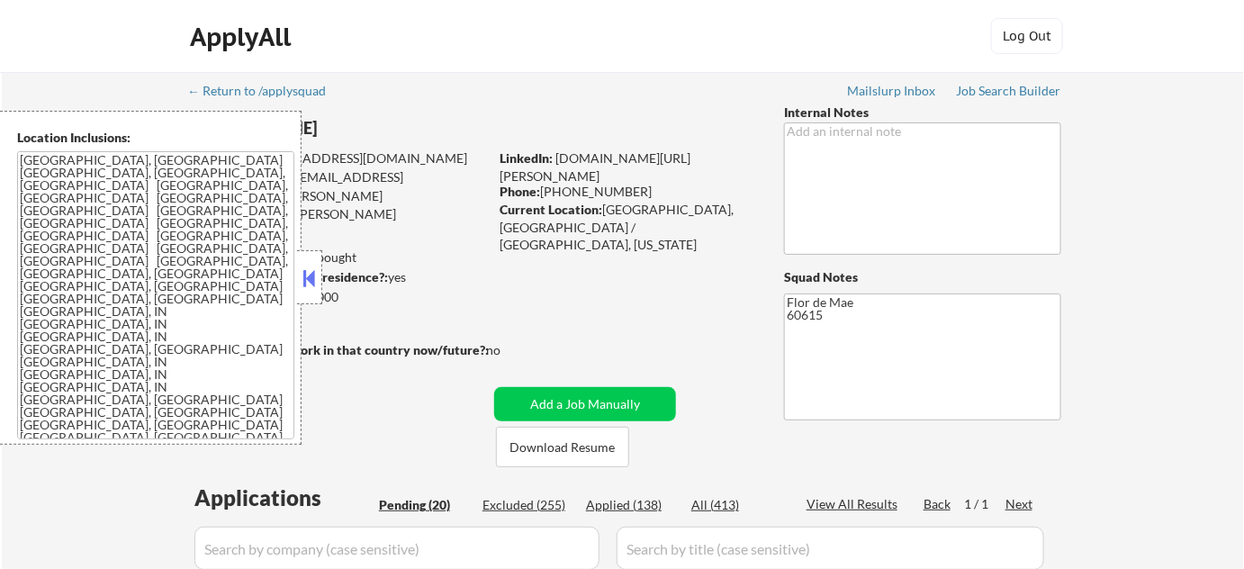
select select ""pending""
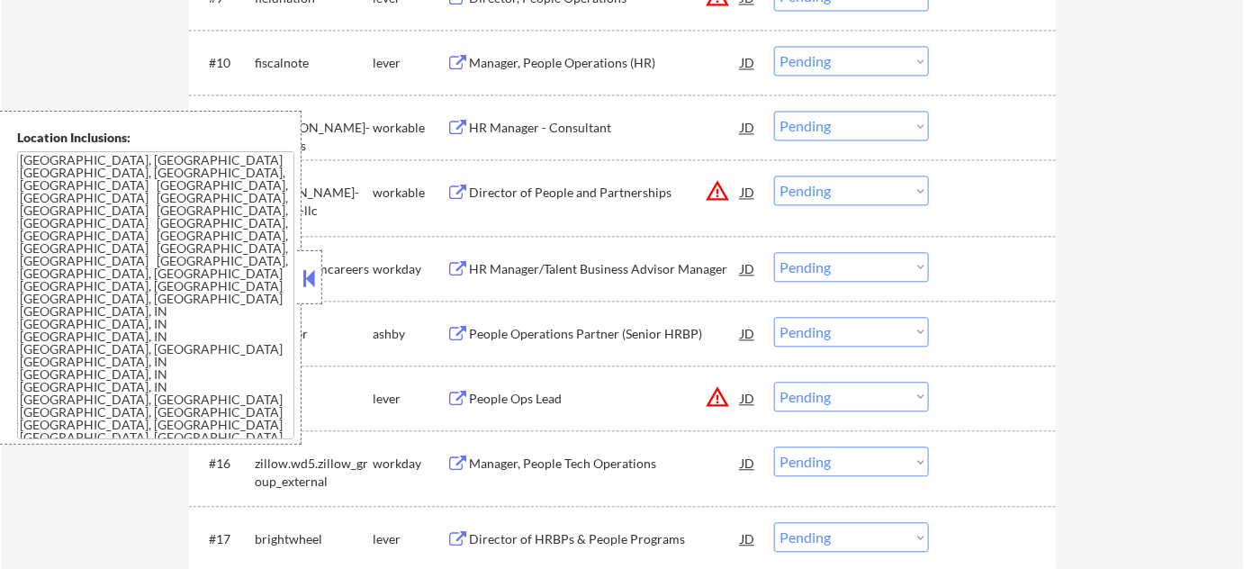
scroll to position [1227, 0]
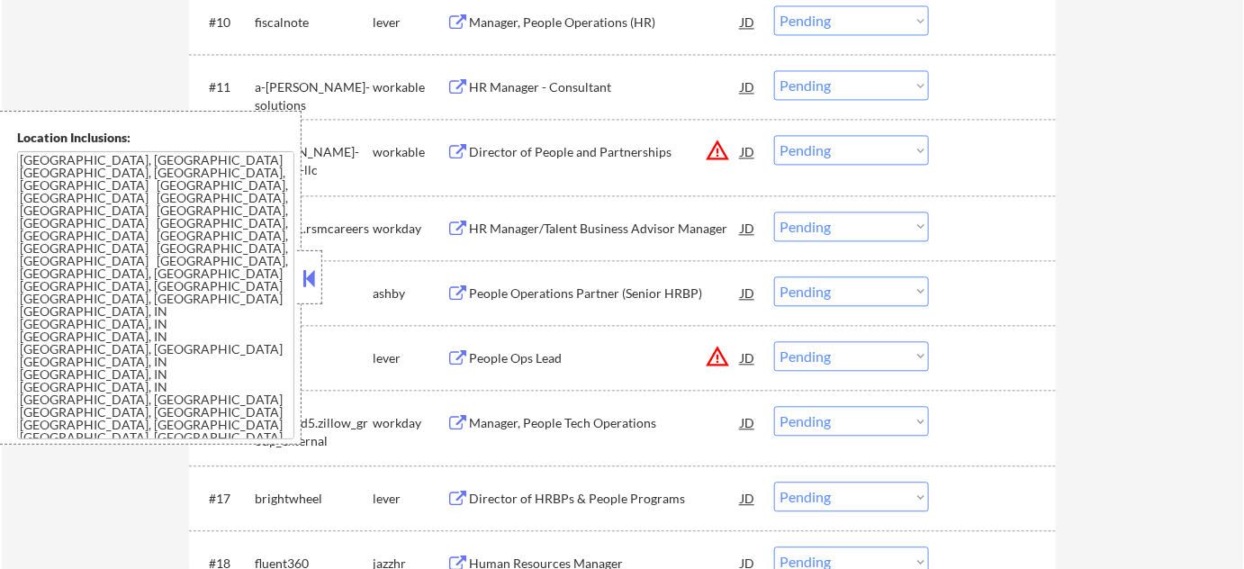
click at [310, 280] on button at bounding box center [310, 278] width 20 height 27
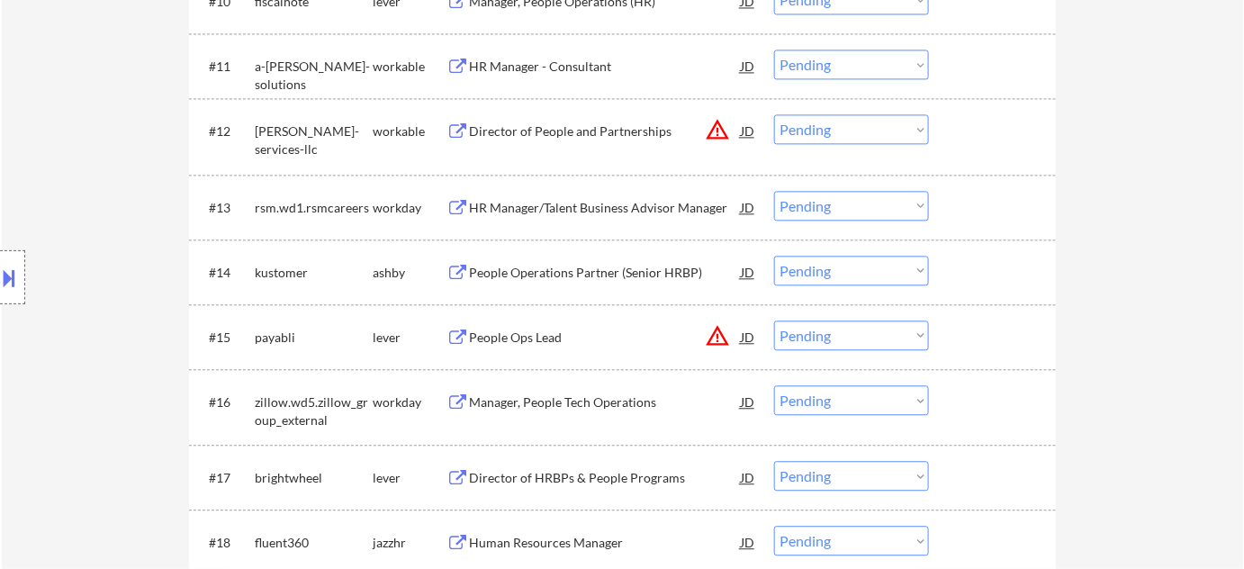
scroll to position [1063, 0]
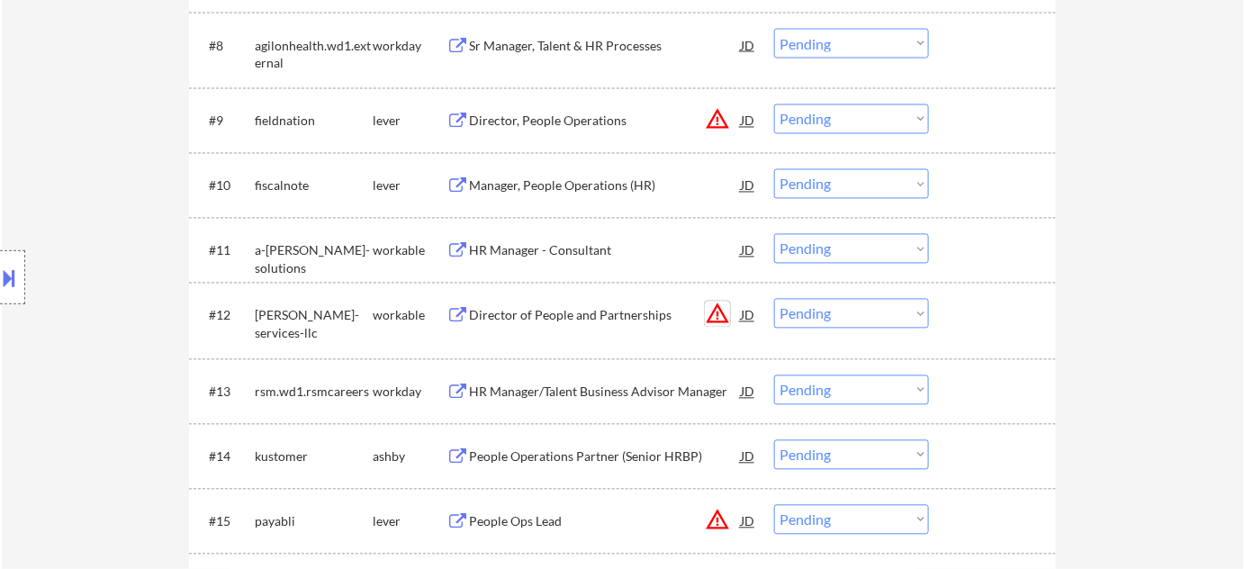
click at [718, 311] on button "warning_amber" at bounding box center [717, 314] width 25 height 25
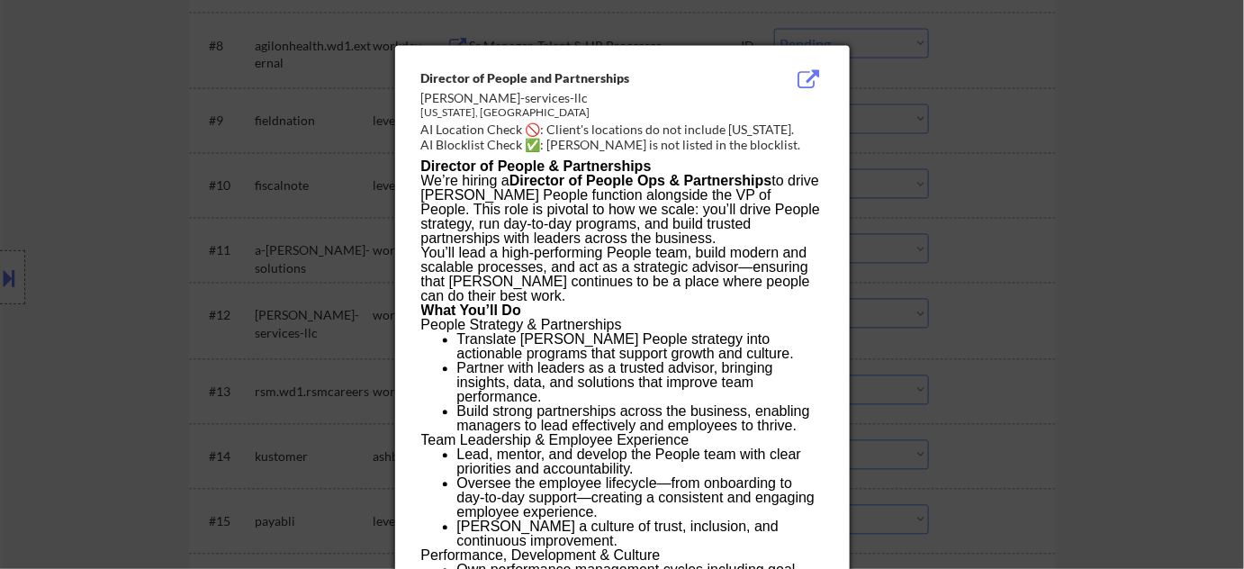
click at [1027, 302] on div at bounding box center [622, 284] width 1244 height 569
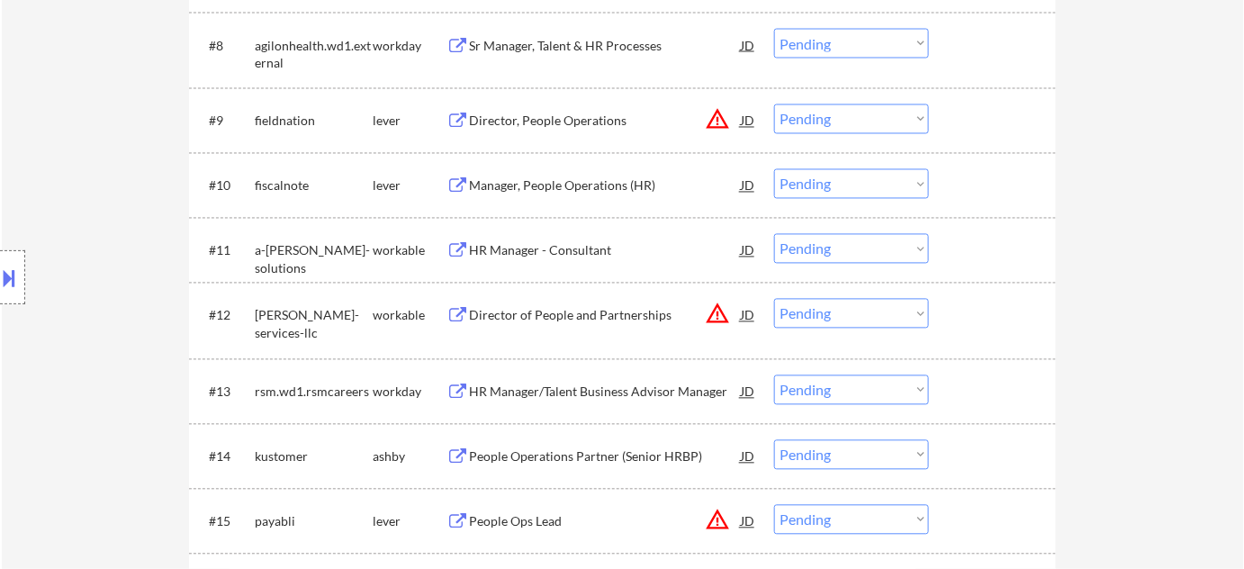
click at [889, 320] on select "Choose an option... Pending Applied Excluded (Questions) Excluded (Expired) Exc…" at bounding box center [851, 314] width 155 height 30
click at [774, 299] on select "Choose an option... Pending Applied Excluded (Questions) Excluded (Expired) Exc…" at bounding box center [851, 314] width 155 height 30
select select ""pending""
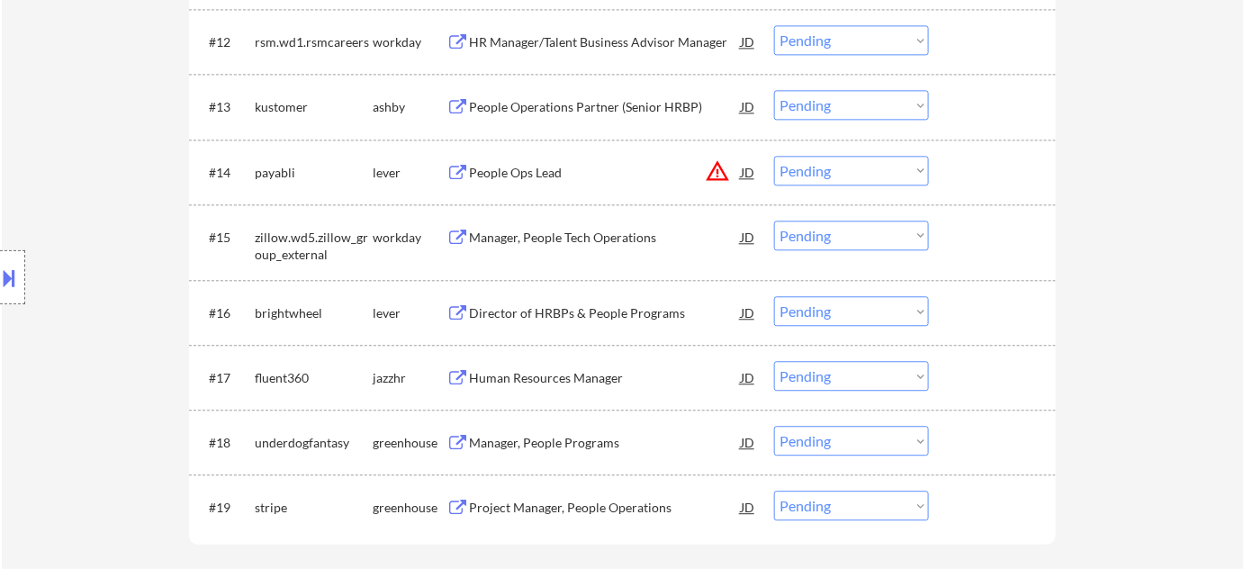
scroll to position [1391, 0]
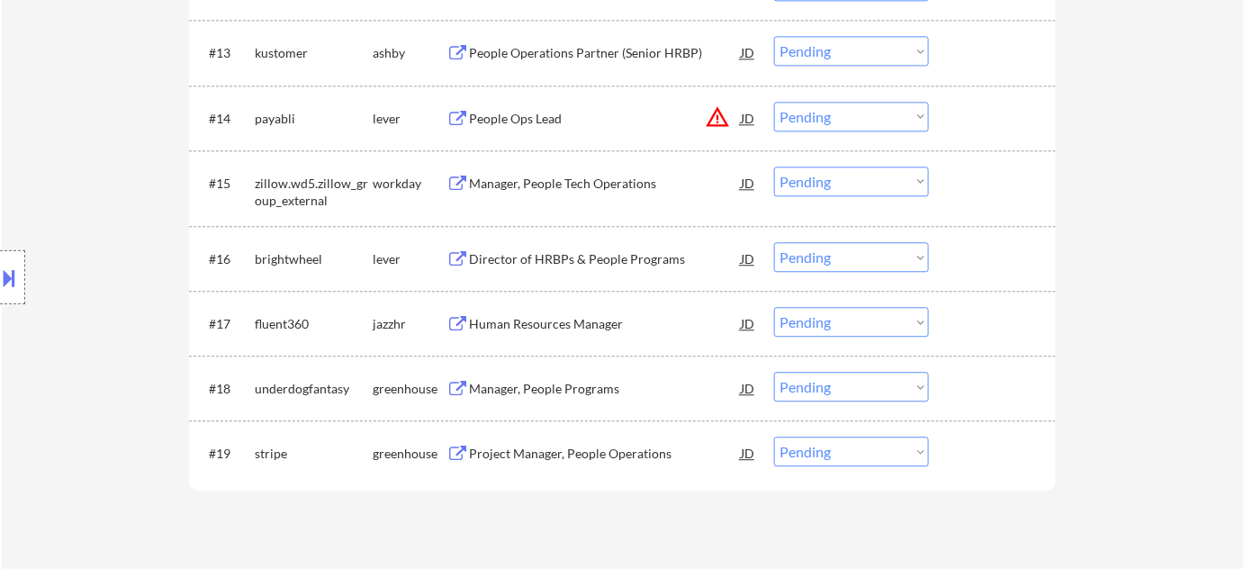
click at [600, 326] on div "Human Resources Manager" at bounding box center [605, 324] width 272 height 18
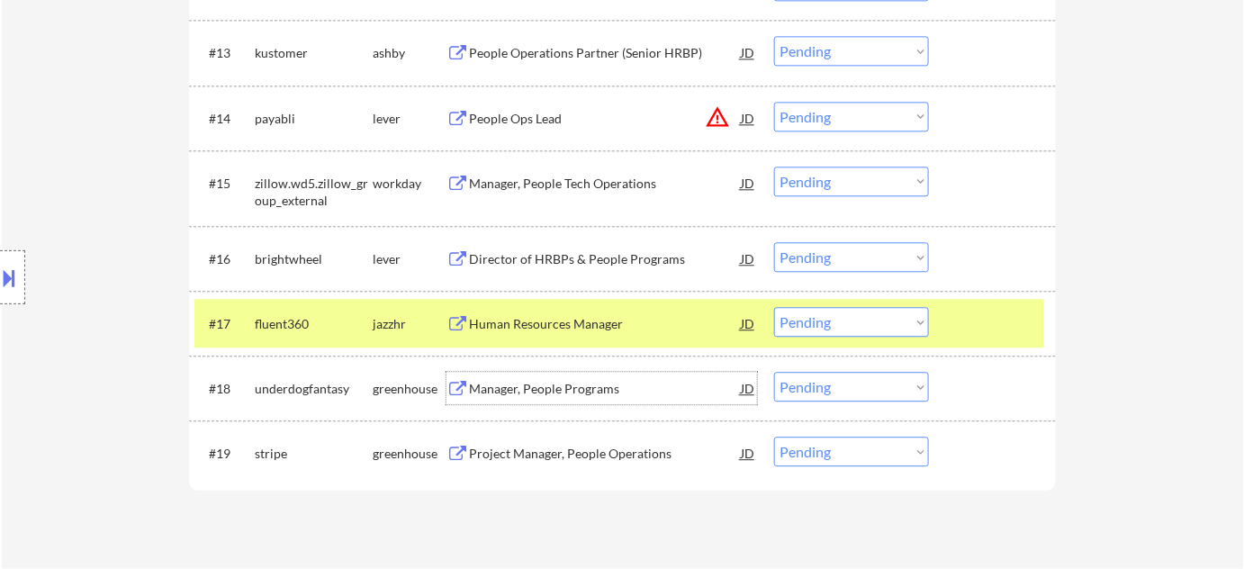
click at [593, 392] on div "Manager, People Programs" at bounding box center [605, 389] width 272 height 18
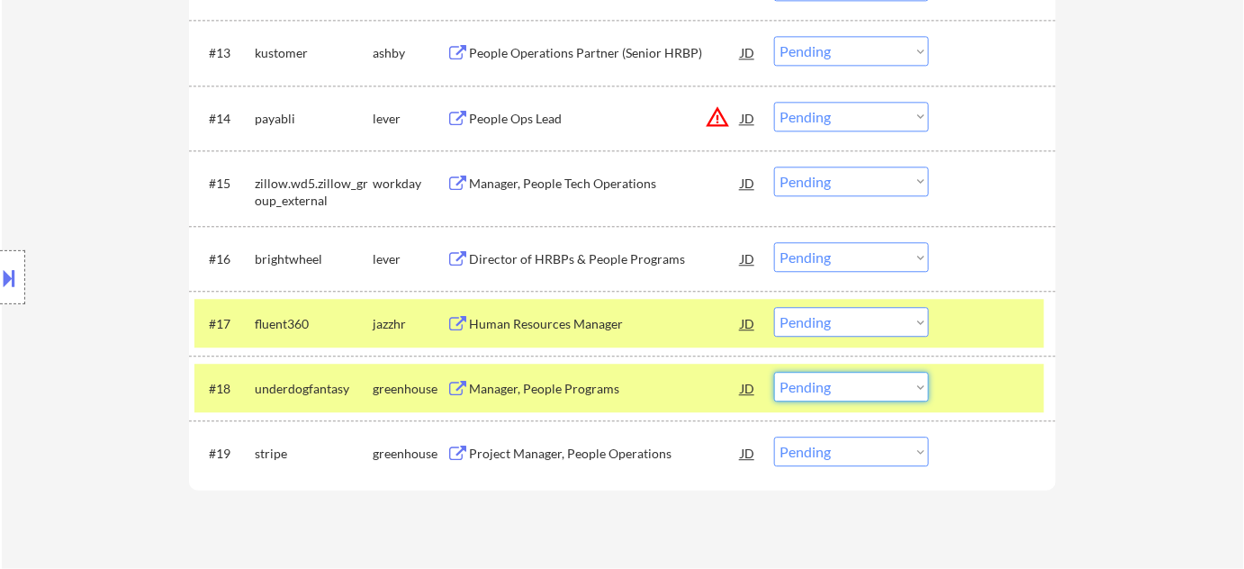
click at [888, 383] on select "Choose an option... Pending Applied Excluded (Questions) Excluded (Expired) Exc…" at bounding box center [851, 387] width 155 height 30
click at [774, 372] on select "Choose an option... Pending Applied Excluded (Questions) Excluded (Expired) Exc…" at bounding box center [851, 387] width 155 height 30
select select ""pending""
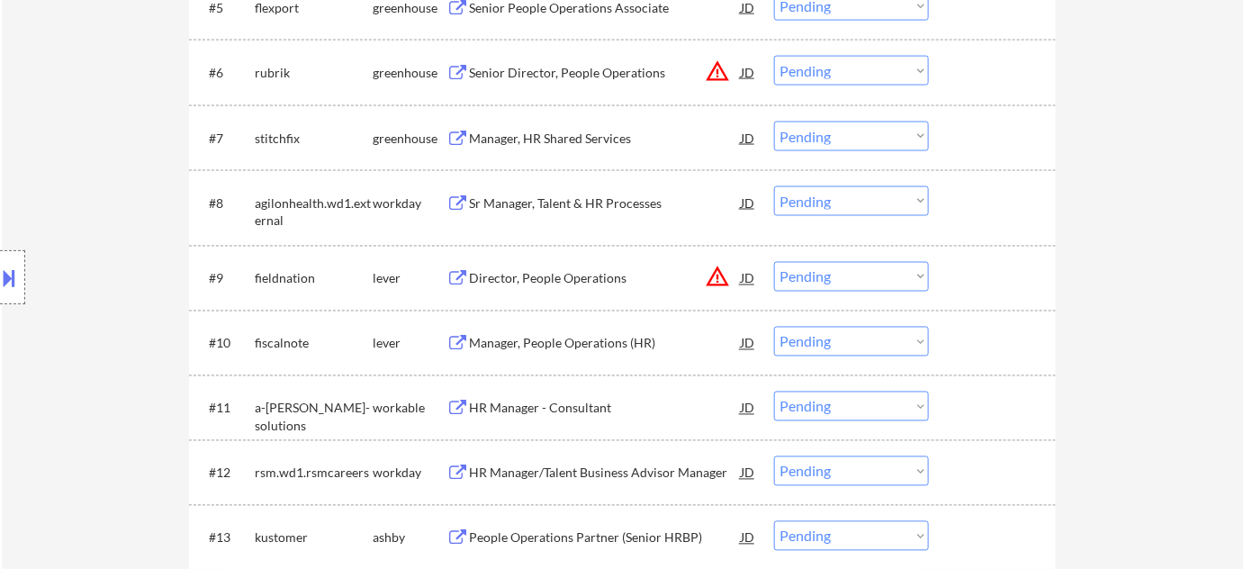
scroll to position [900, 0]
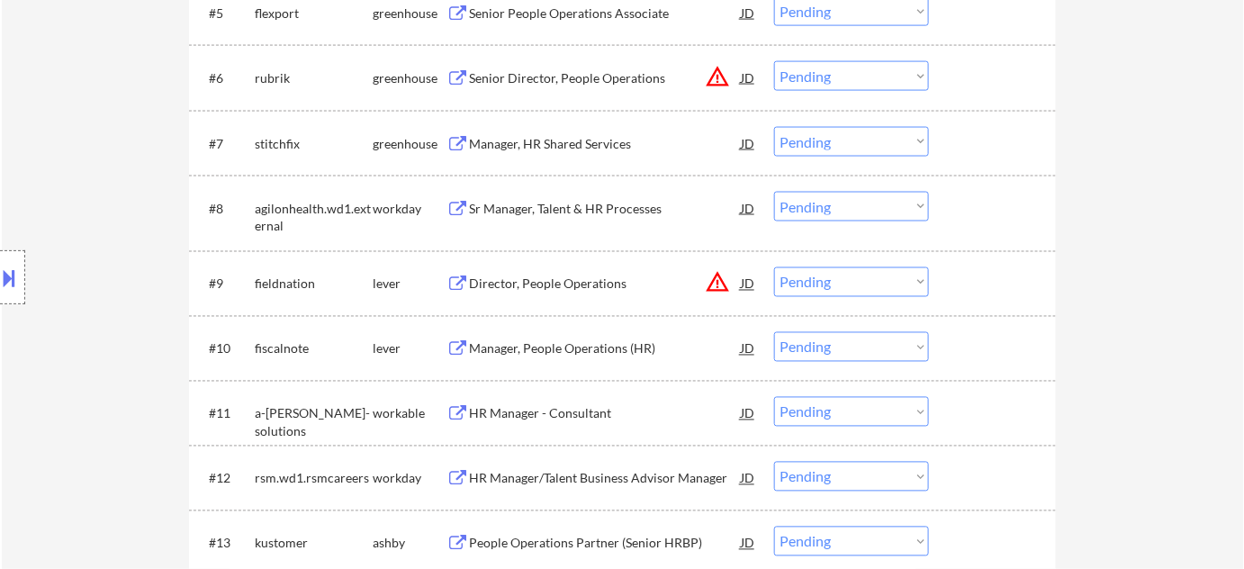
click at [579, 208] on div "Sr Manager, Talent & HR Processes" at bounding box center [605, 209] width 272 height 18
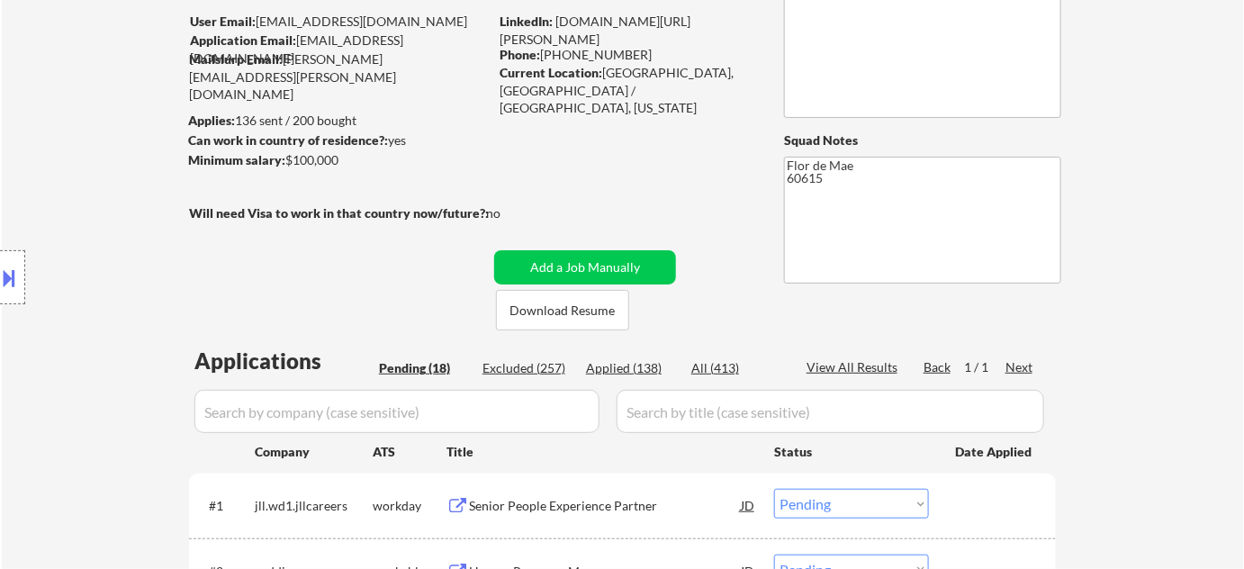
scroll to position [81, 0]
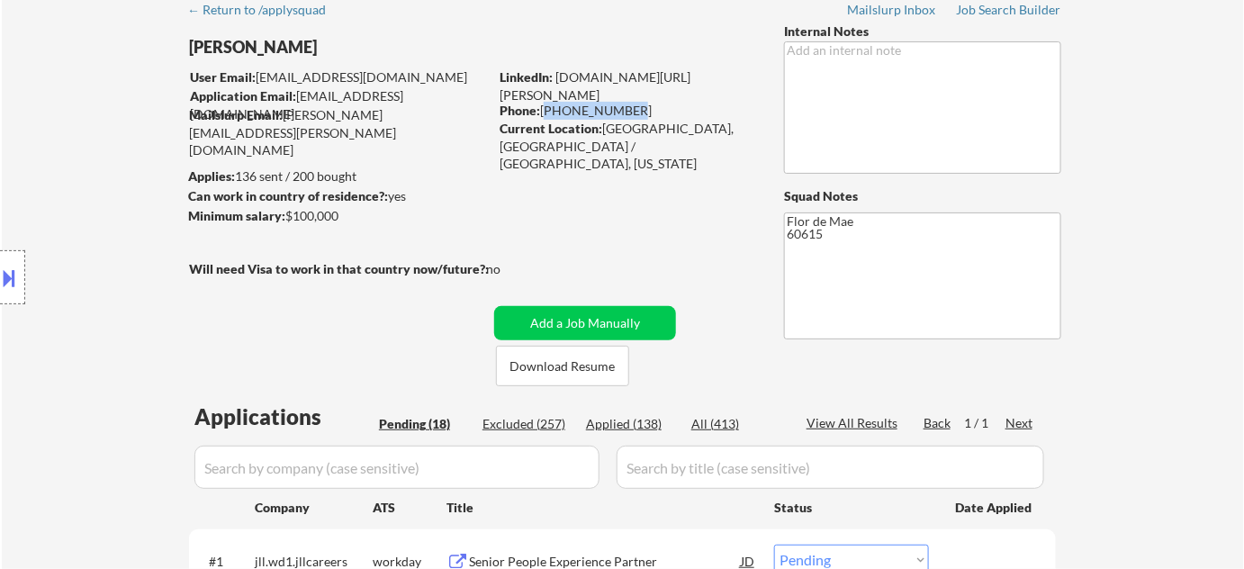
drag, startPoint x: 545, startPoint y: 110, endPoint x: 622, endPoint y: 103, distance: 77.7
click at [622, 103] on div "Phone: 773-230-1336" at bounding box center [627, 111] width 255 height 18
copy div "773-230-1336"
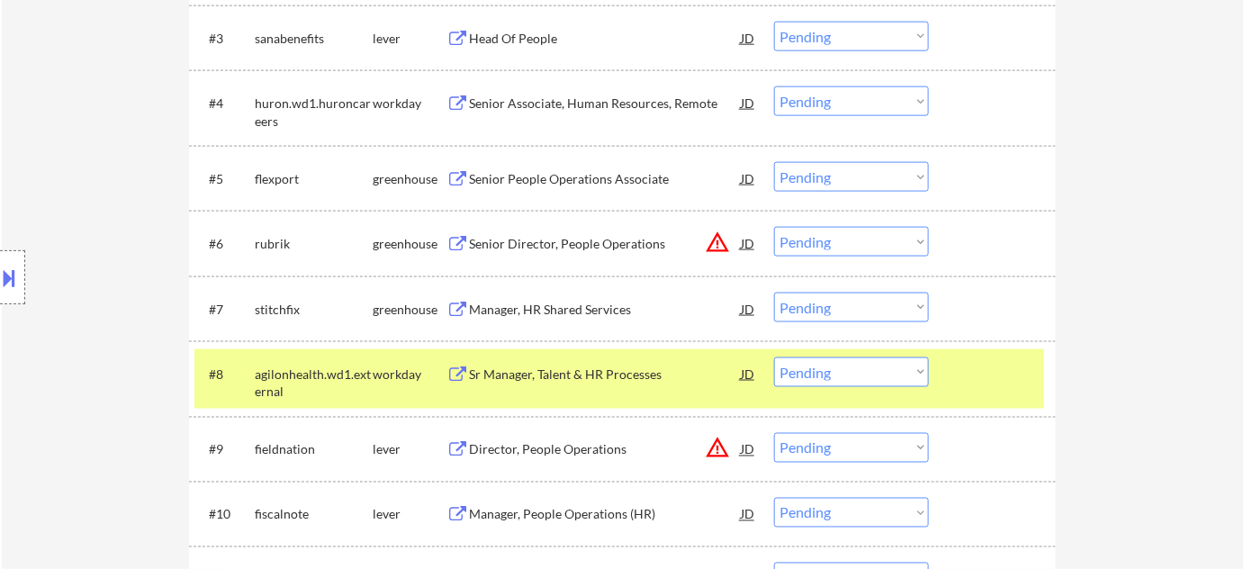
scroll to position [736, 0]
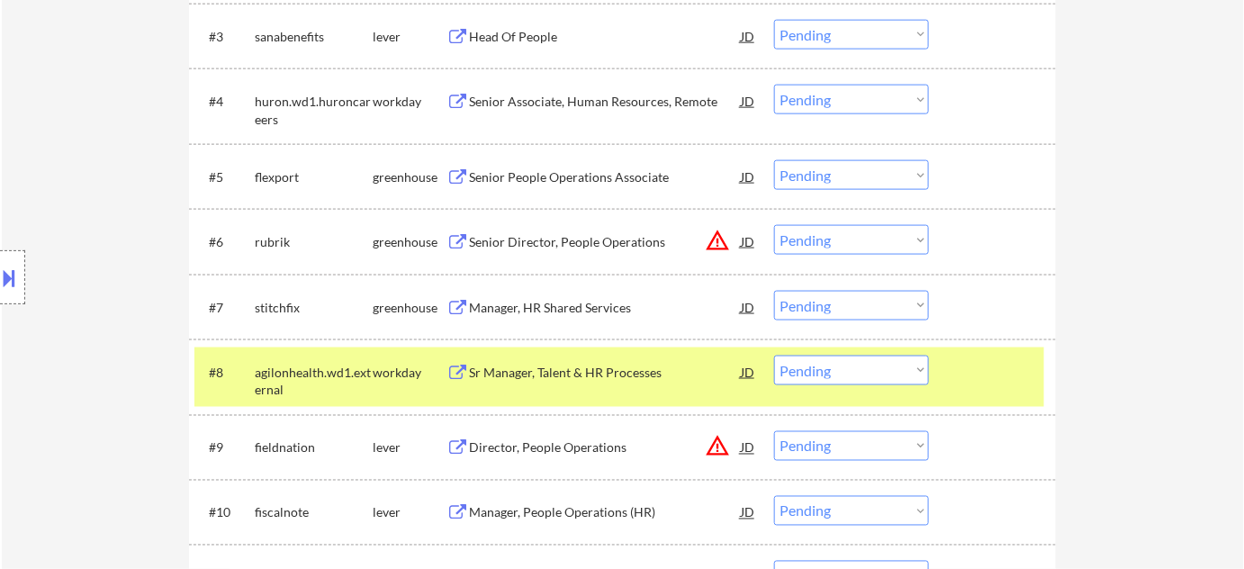
drag, startPoint x: 847, startPoint y: 360, endPoint x: 841, endPoint y: 372, distance: 13.3
click at [847, 360] on select "Choose an option... Pending Applied Excluded (Questions) Excluded (Expired) Exc…" at bounding box center [851, 371] width 155 height 30
click at [774, 356] on select "Choose an option... Pending Applied Excluded (Questions) Excluded (Expired) Exc…" at bounding box center [851, 371] width 155 height 30
select select ""pending""
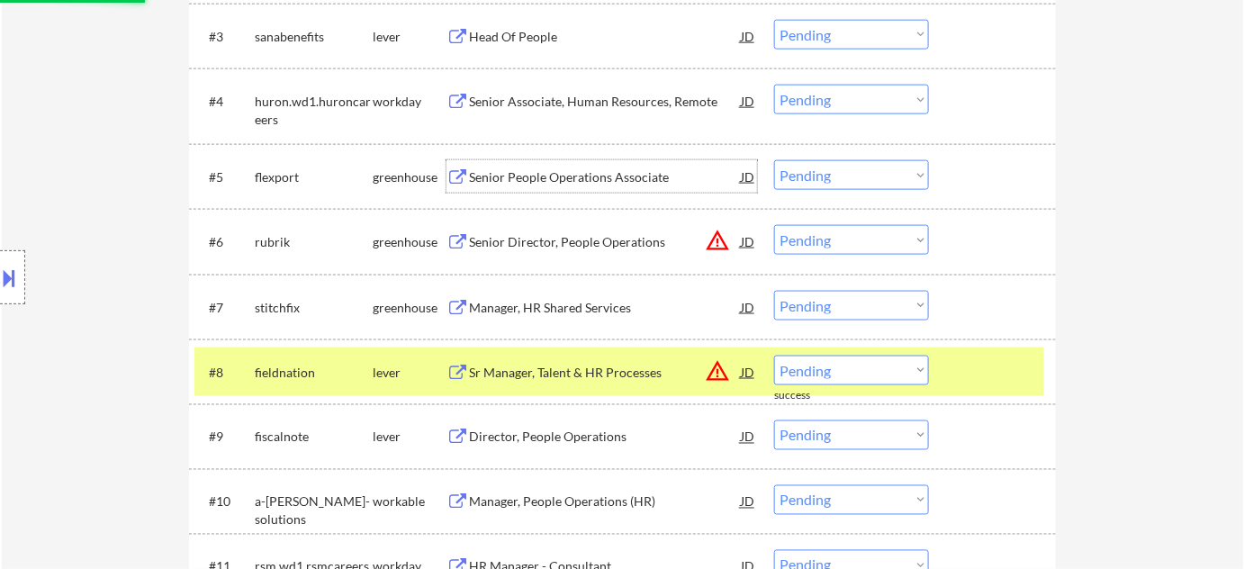
click at [613, 181] on div "Senior People Operations Associate" at bounding box center [605, 177] width 272 height 18
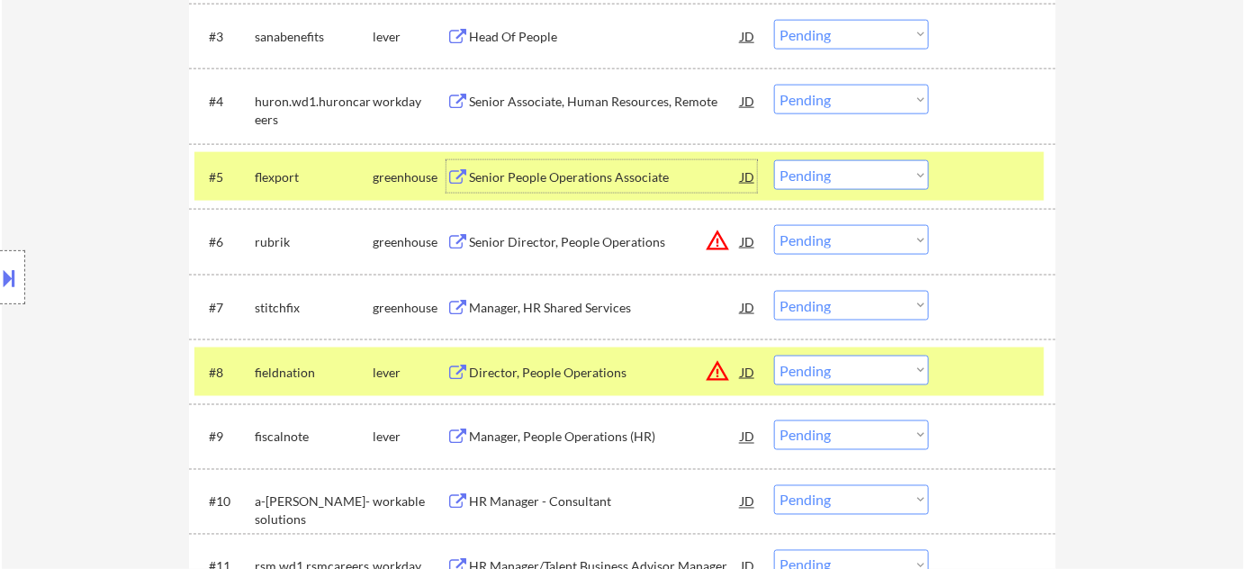
click at [808, 177] on select "Choose an option... Pending Applied Excluded (Questions) Excluded (Expired) Exc…" at bounding box center [851, 175] width 155 height 30
click at [774, 160] on select "Choose an option... Pending Applied Excluded (Questions) Excluded (Expired) Exc…" at bounding box center [851, 175] width 155 height 30
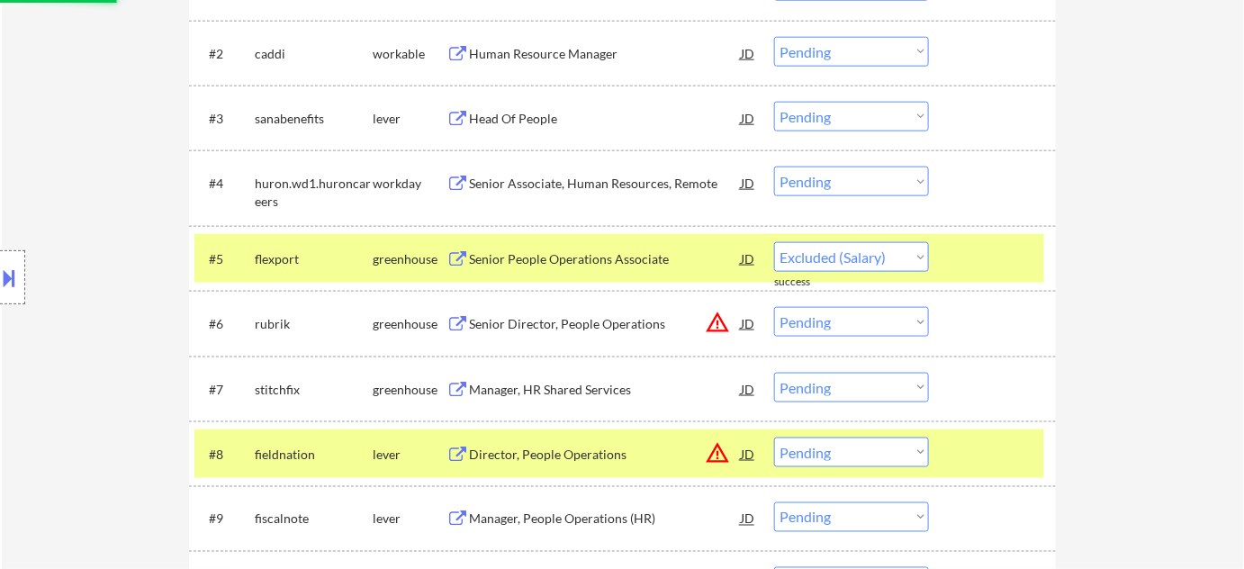
click at [533, 116] on div "Head Of People" at bounding box center [605, 119] width 272 height 18
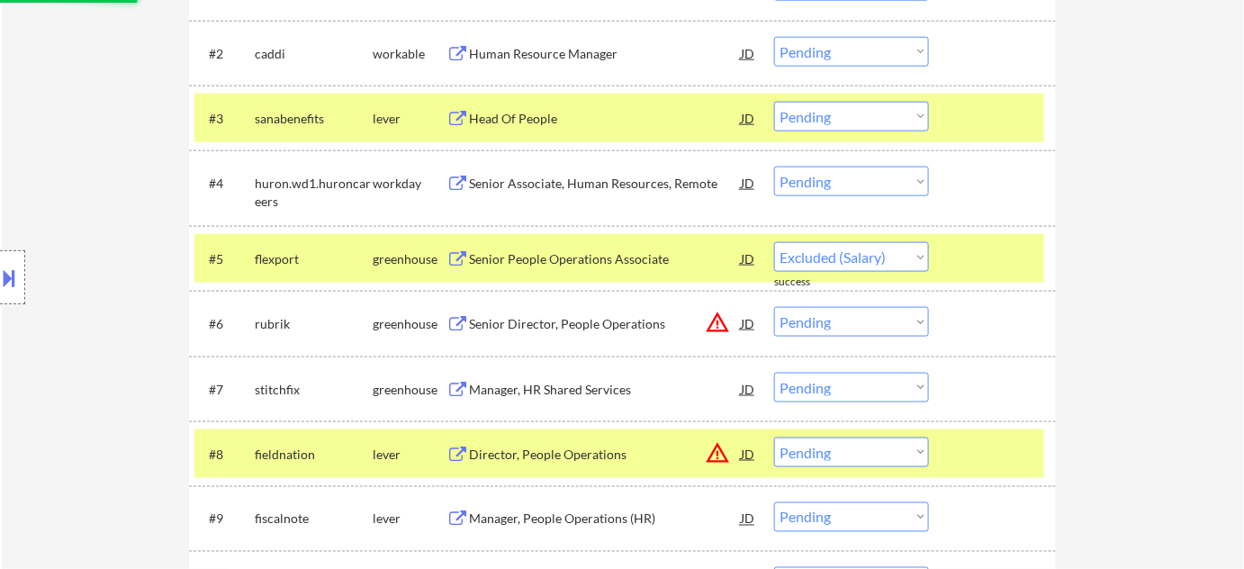
select select ""pending""
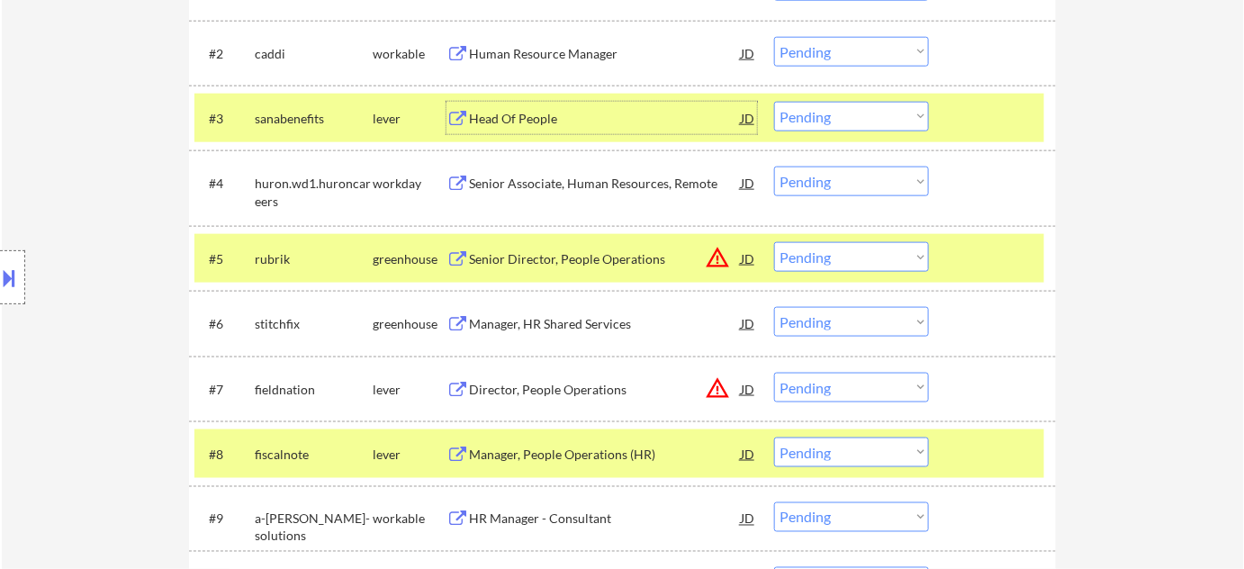
click at [877, 122] on select "Choose an option... Pending Applied Excluded (Questions) Excluded (Expired) Exc…" at bounding box center [851, 117] width 155 height 30
click at [774, 102] on select "Choose an option... Pending Applied Excluded (Questions) Excluded (Expired) Exc…" at bounding box center [851, 117] width 155 height 30
select select ""pending""
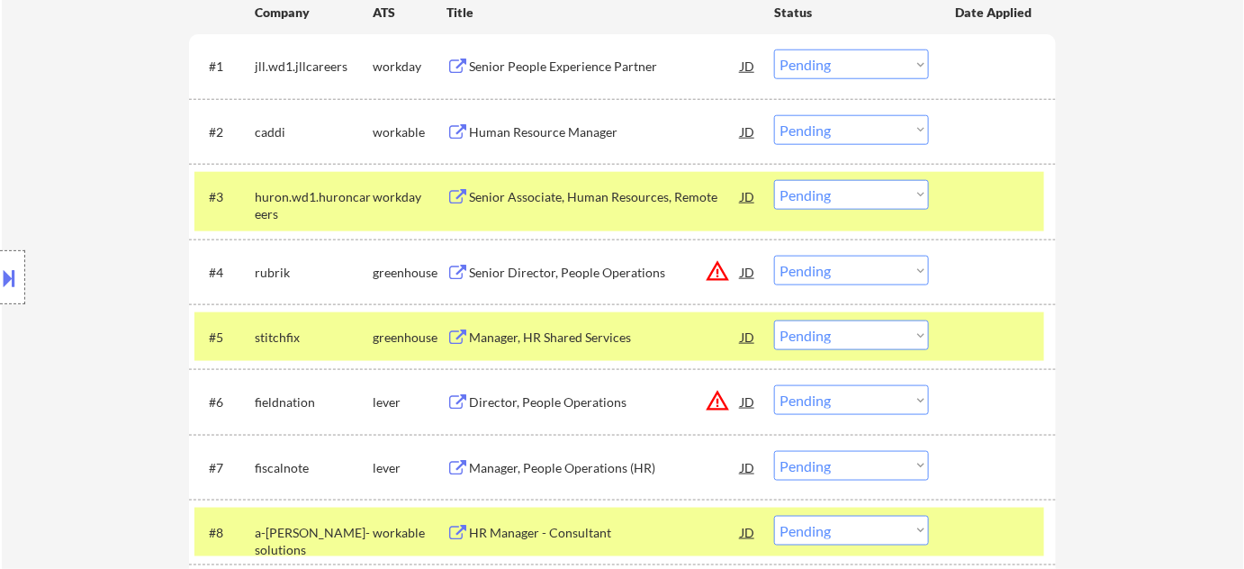
scroll to position [572, 0]
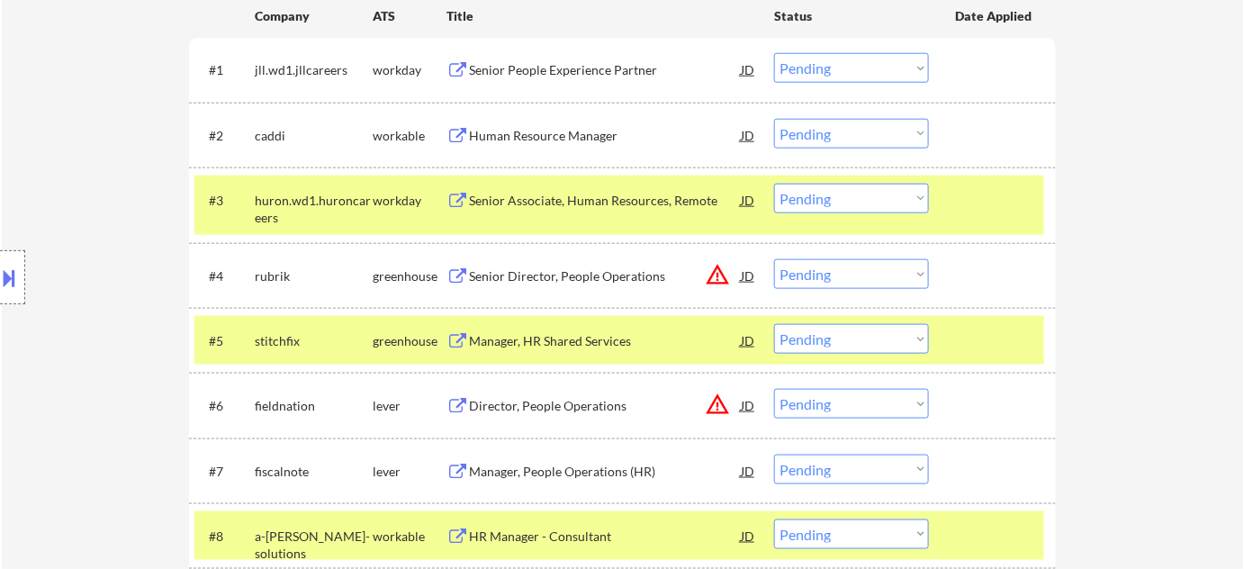
click at [559, 131] on div "Human Resource Manager" at bounding box center [605, 136] width 272 height 18
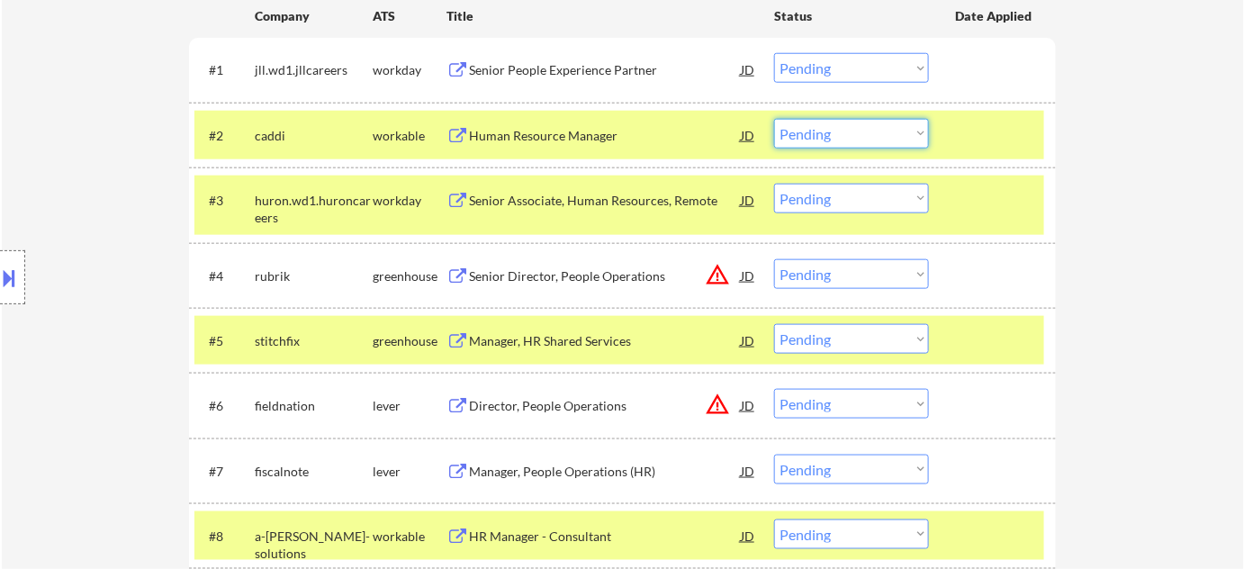
click at [834, 133] on select "Choose an option... Pending Applied Excluded (Questions) Excluded (Expired) Exc…" at bounding box center [851, 134] width 155 height 30
click at [774, 119] on select "Choose an option... Pending Applied Excluded (Questions) Excluded (Expired) Exc…" at bounding box center [851, 134] width 155 height 30
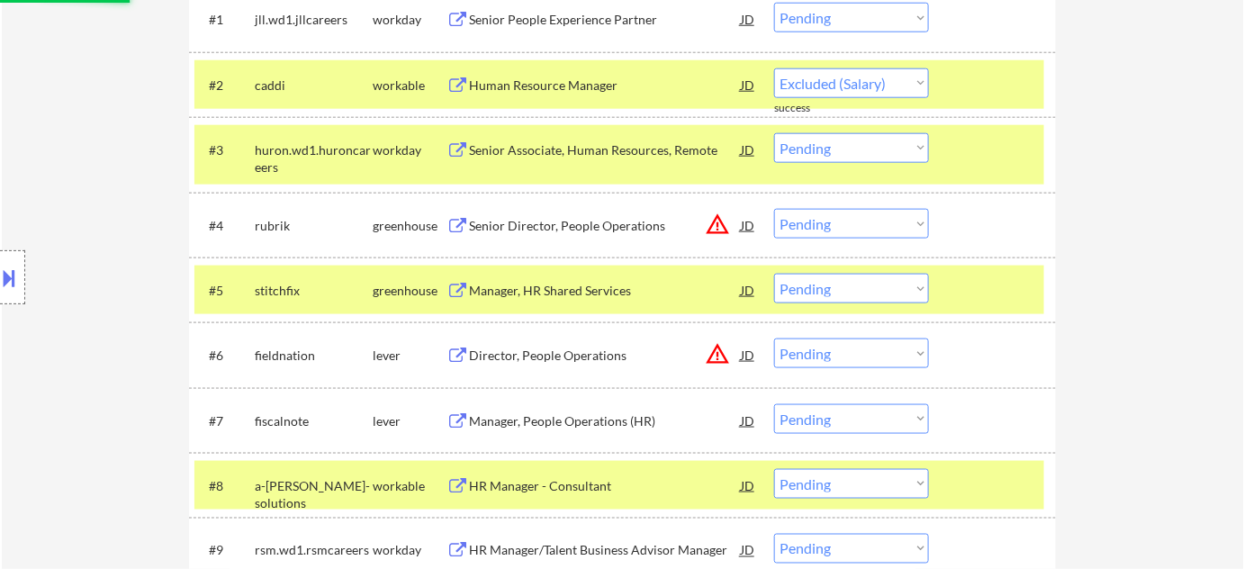
scroll to position [736, 0]
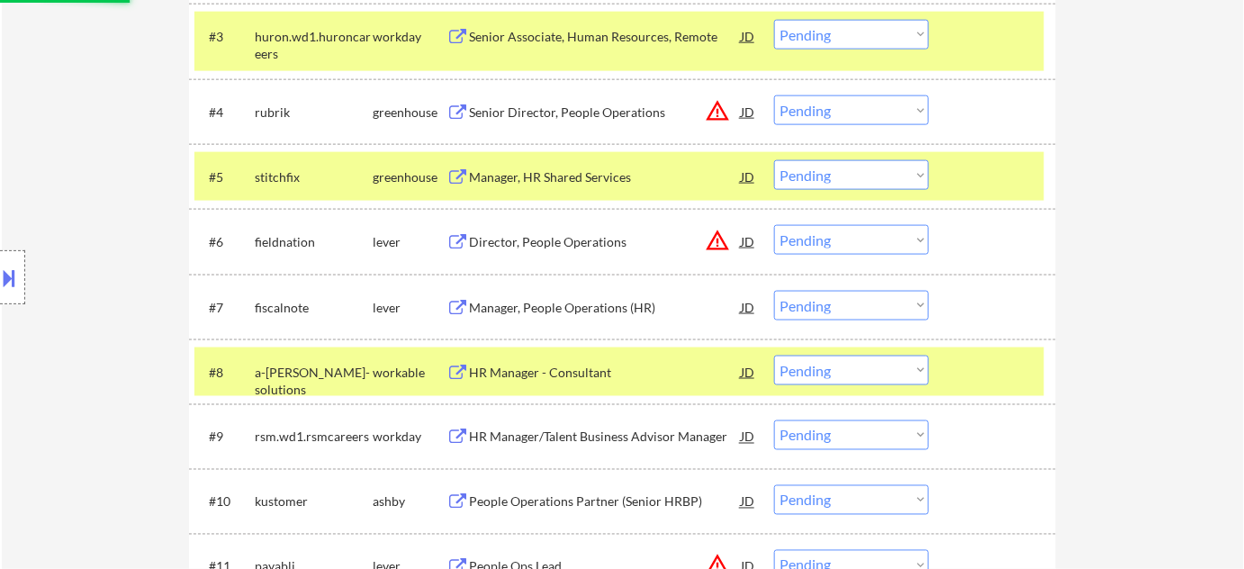
select select ""pending""
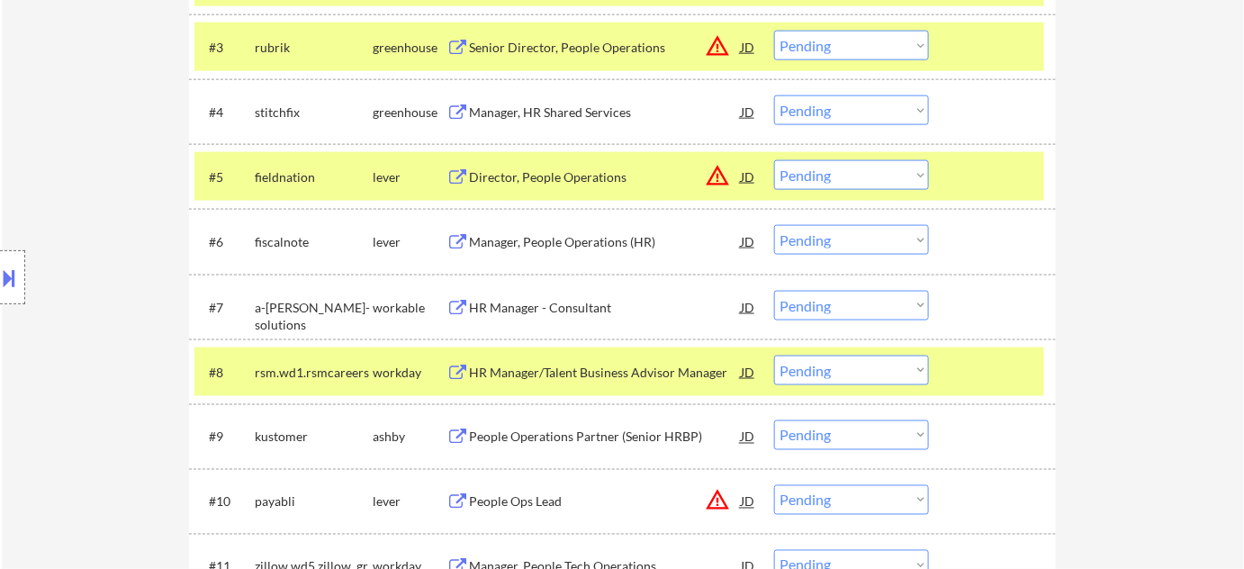
click at [716, 176] on button "warning_amber" at bounding box center [717, 175] width 25 height 25
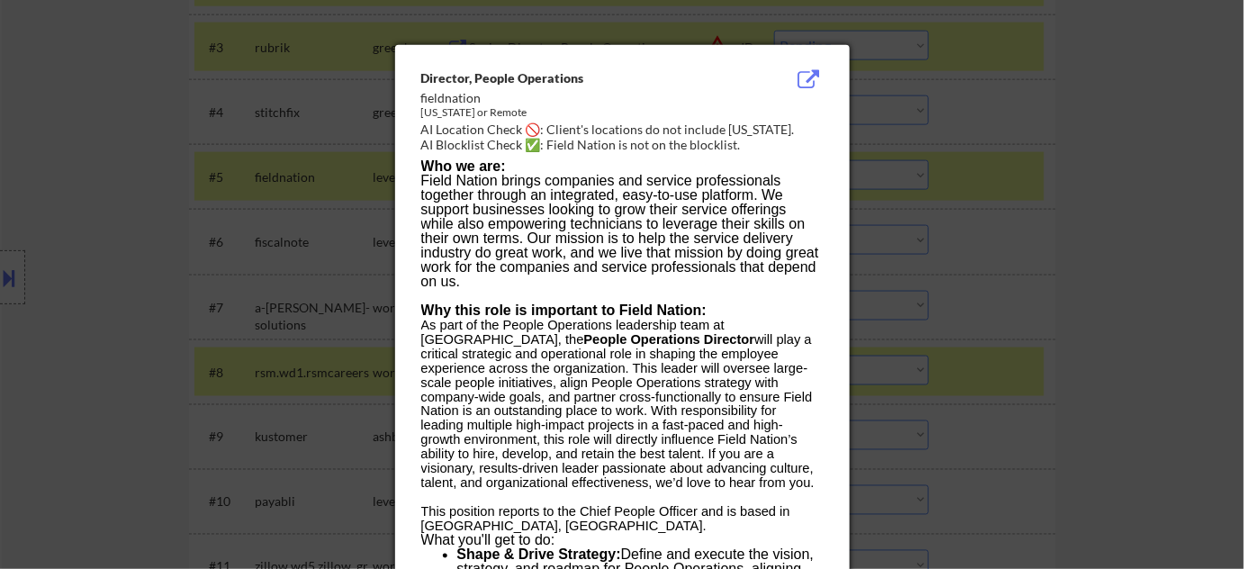
click at [965, 242] on div at bounding box center [622, 284] width 1244 height 569
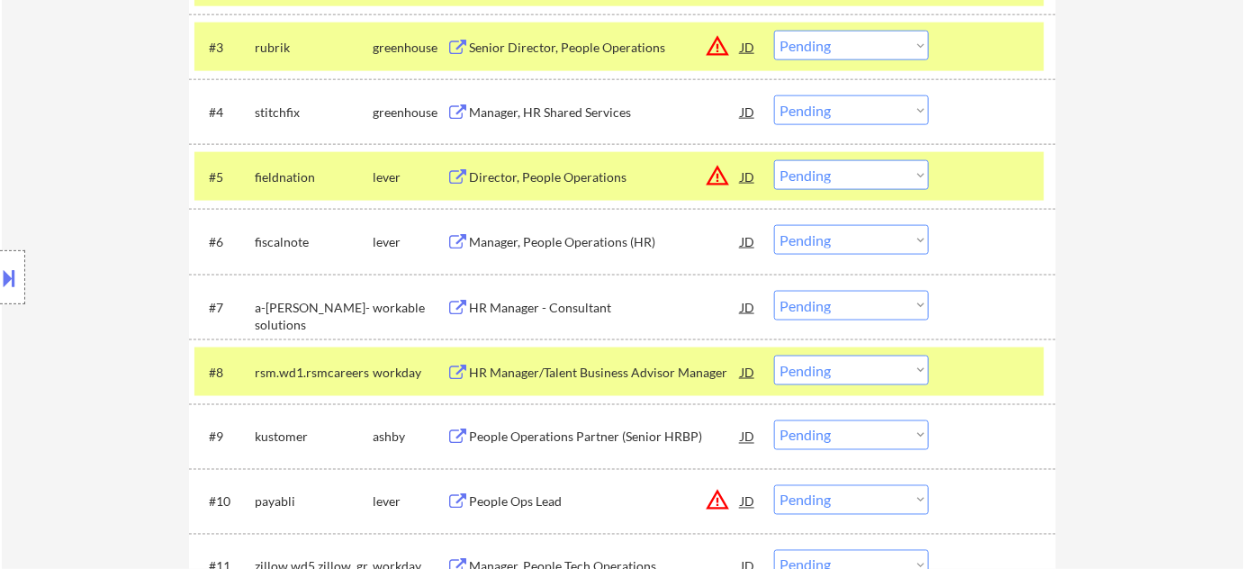
click at [568, 172] on div "Director, People Operations" at bounding box center [605, 177] width 272 height 18
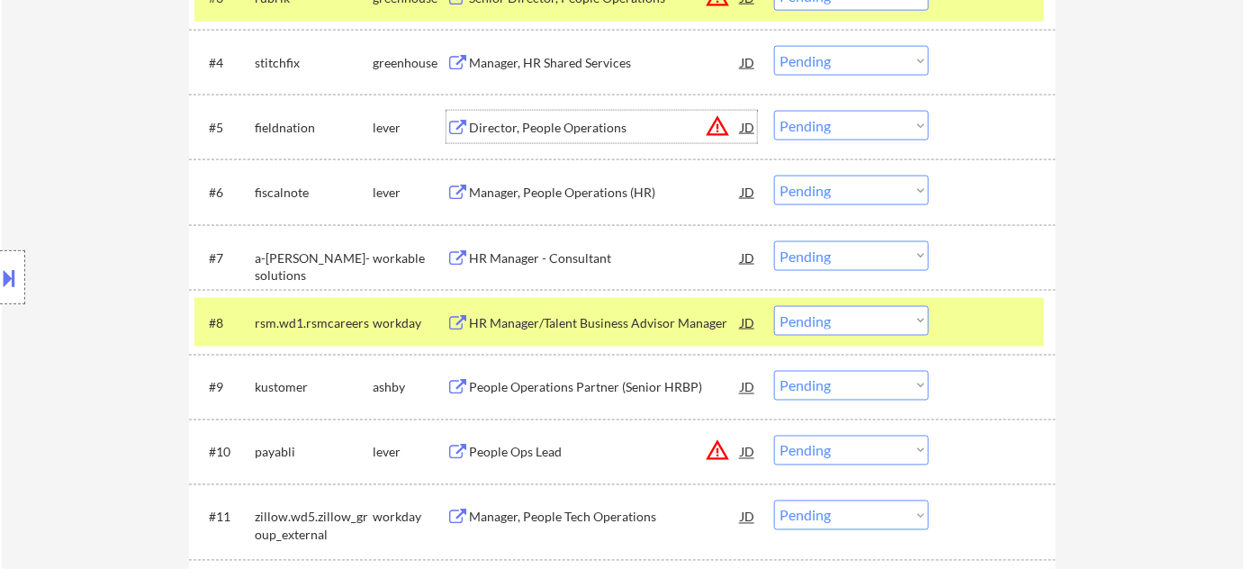
scroll to position [900, 0]
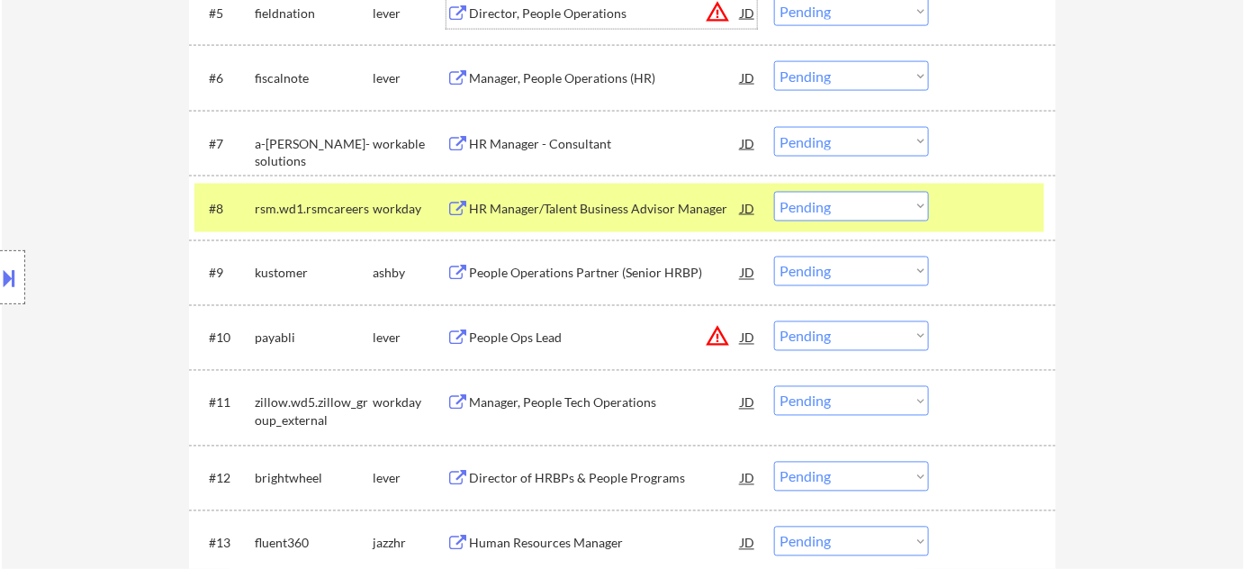
click at [627, 275] on div "People Operations Partner (Senior HRBP)" at bounding box center [605, 274] width 272 height 18
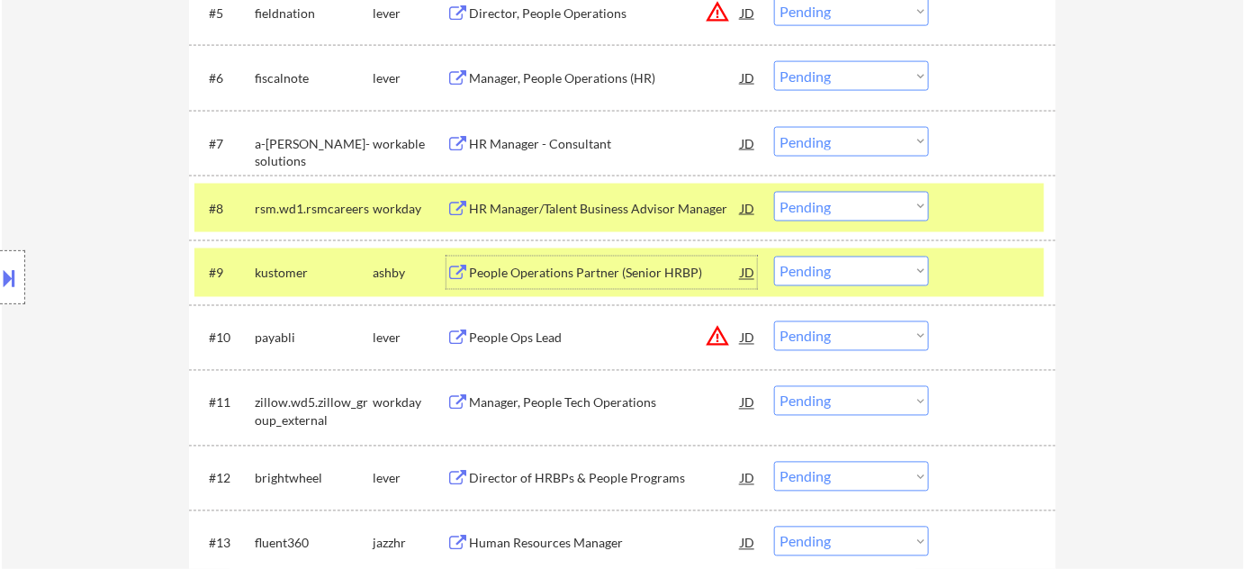
click at [817, 275] on select "Choose an option... Pending Applied Excluded (Questions) Excluded (Expired) Exc…" at bounding box center [851, 272] width 155 height 30
click at [774, 257] on select "Choose an option... Pending Applied Excluded (Questions) Excluded (Expired) Exc…" at bounding box center [851, 272] width 155 height 30
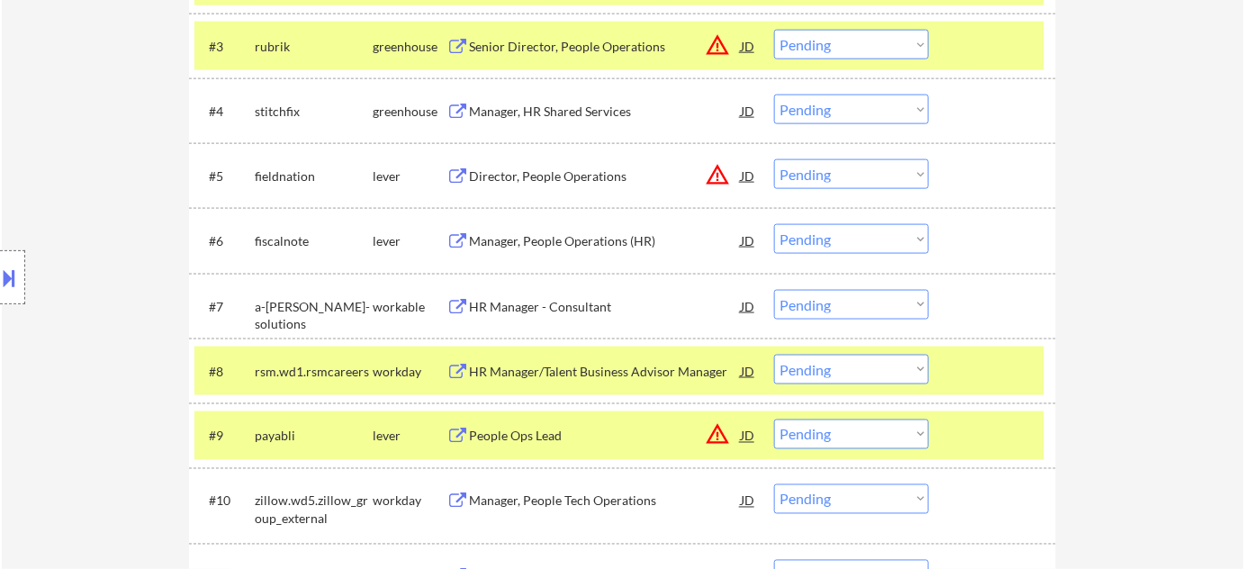
scroll to position [736, 0]
click at [609, 118] on div "Manager, HR Shared Services" at bounding box center [605, 113] width 272 height 18
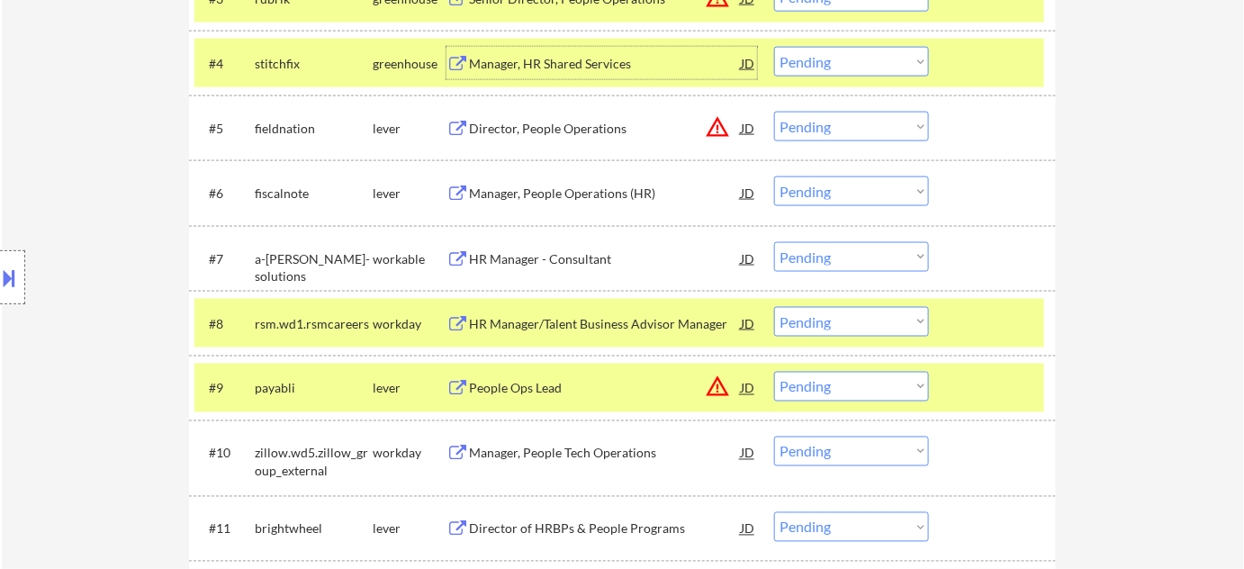
scroll to position [818, 0]
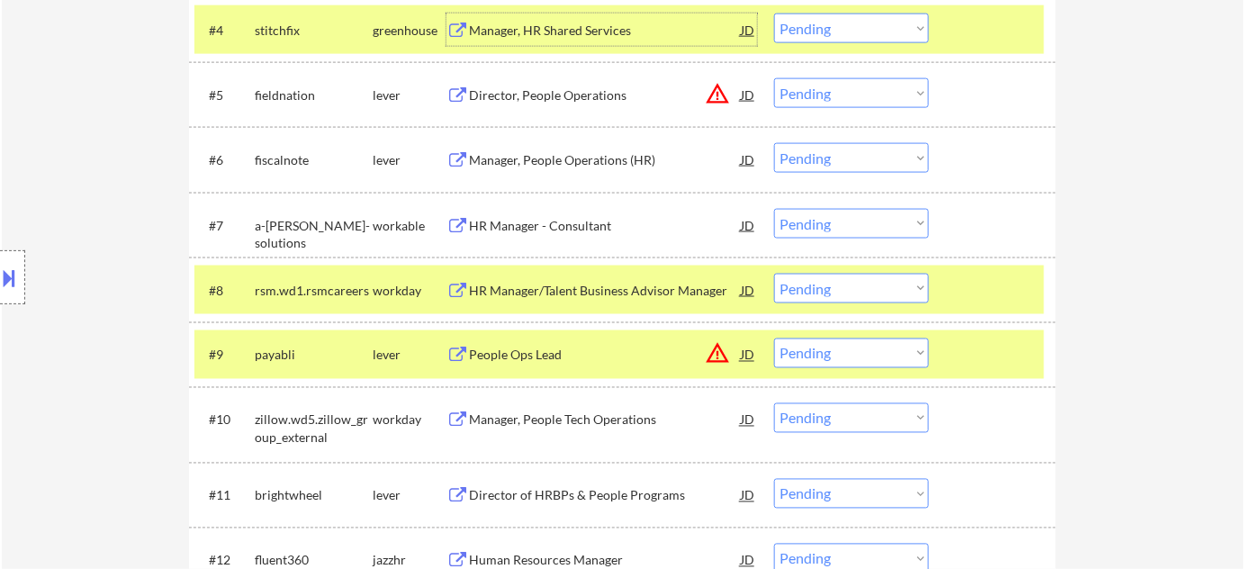
click at [714, 355] on button "warning_amber" at bounding box center [717, 353] width 25 height 25
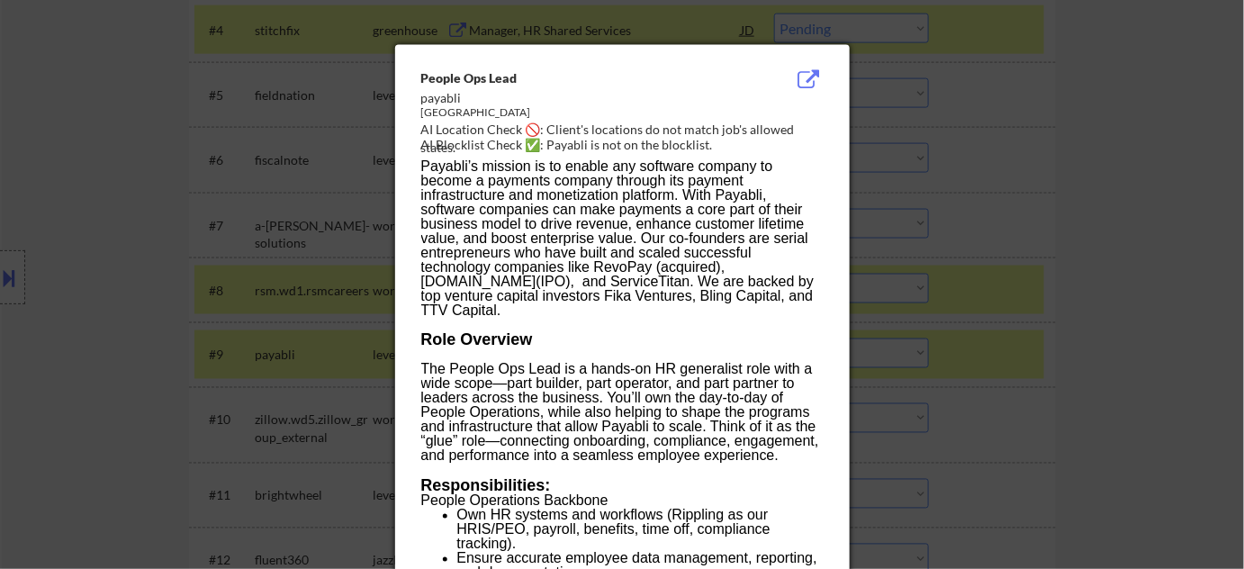
click at [1087, 312] on div at bounding box center [622, 284] width 1244 height 569
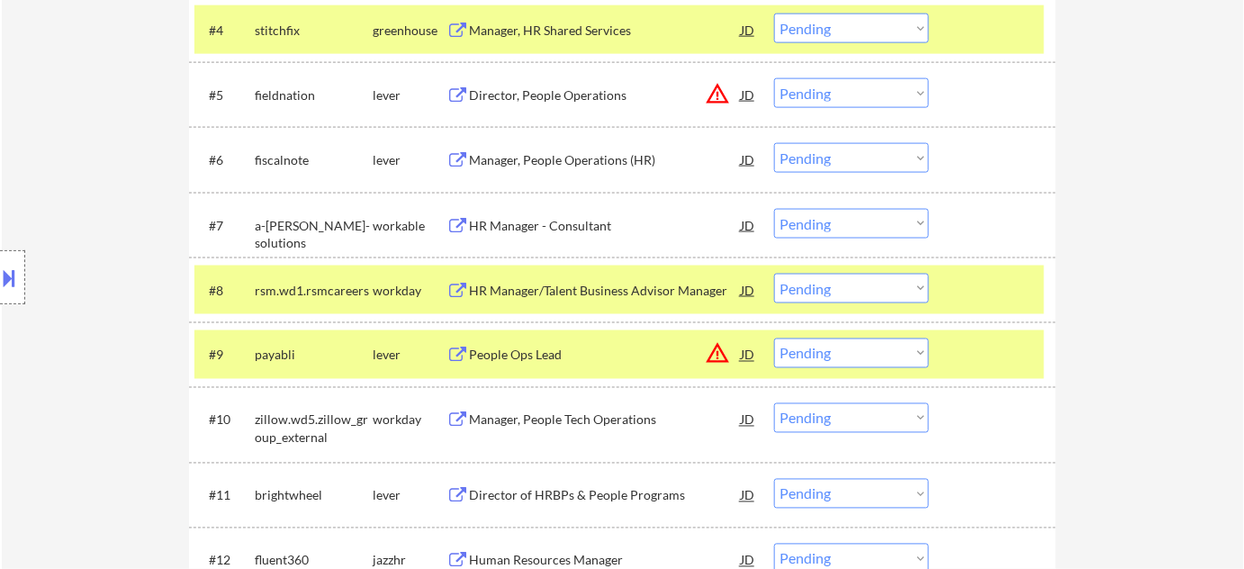
click at [866, 353] on select "Choose an option... Pending Applied Excluded (Questions) Excluded (Expired) Exc…" at bounding box center [851, 353] width 155 height 30
click at [774, 338] on select "Choose an option... Pending Applied Excluded (Questions) Excluded (Expired) Exc…" at bounding box center [851, 353] width 155 height 30
click at [916, 253] on div "#7 a-la-carte-solutions workable HR Manager - Consultant JD warning_amber Choos…" at bounding box center [622, 225] width 867 height 65
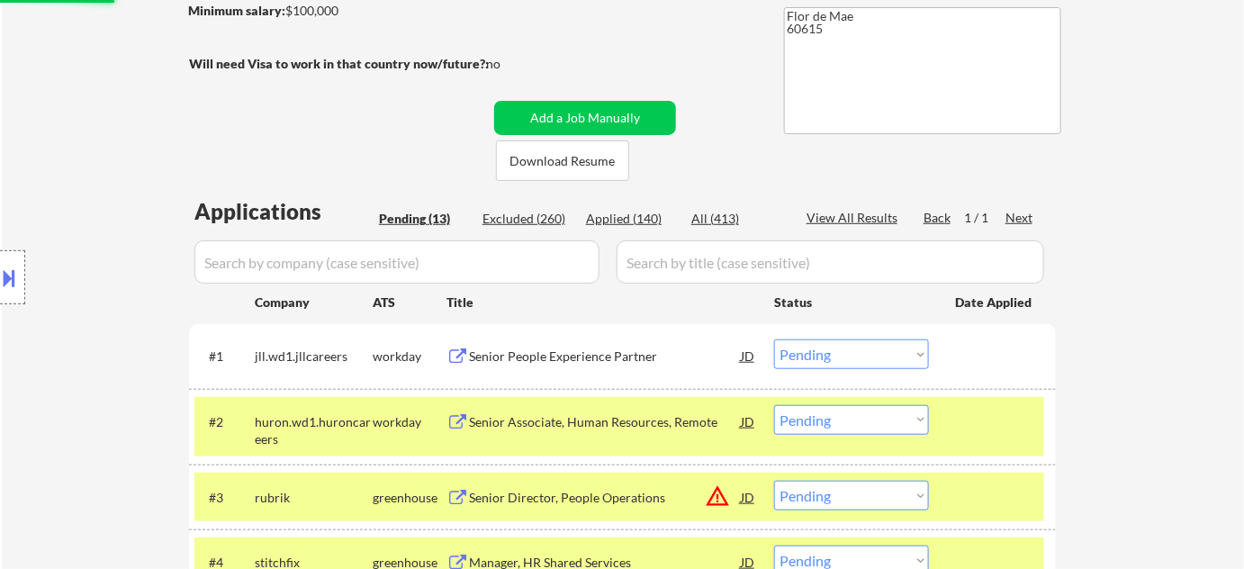
scroll to position [327, 0]
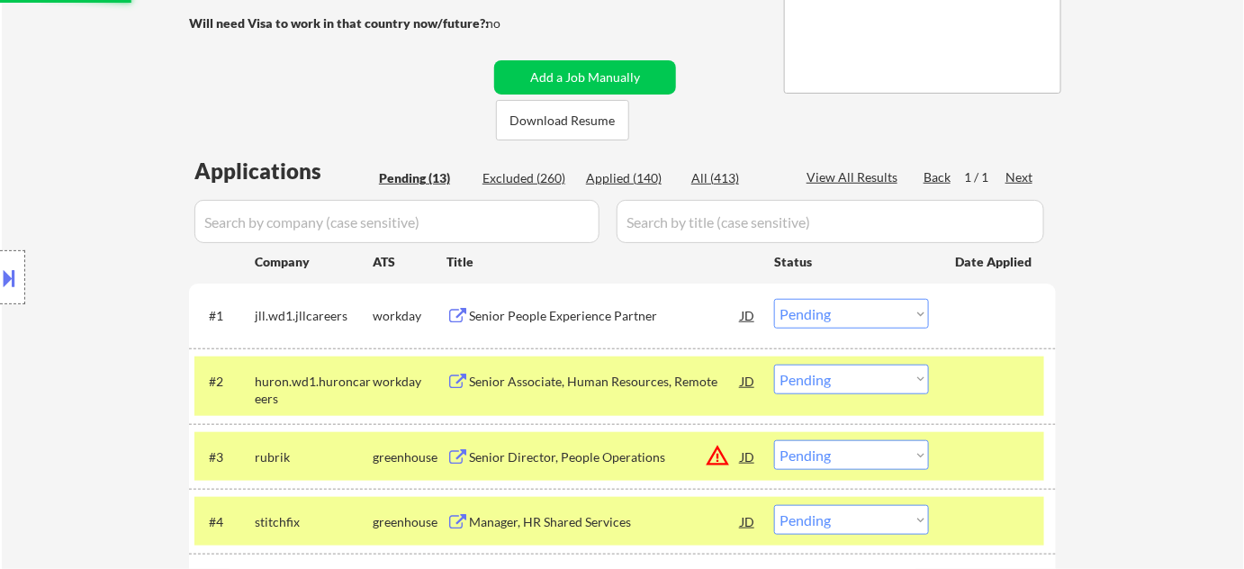
select select ""pending""
click at [536, 176] on div "Excluded (261)" at bounding box center [527, 178] width 90 height 18
click at [528, 225] on input "input" at bounding box center [396, 221] width 405 height 43
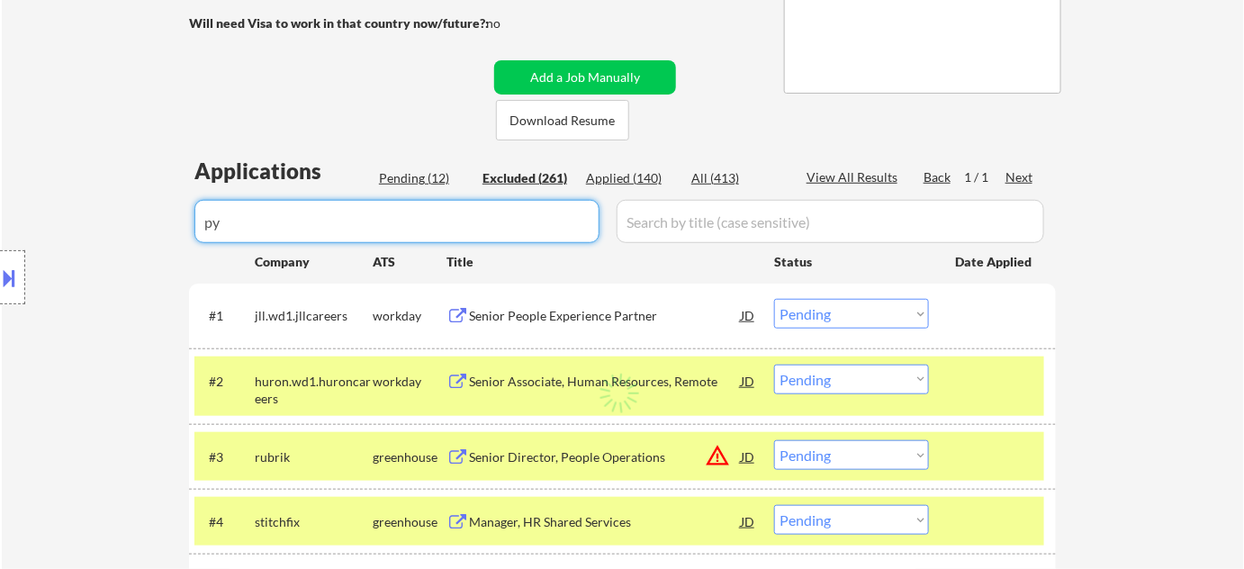
type input "p"
type input "paya"
select select ""excluded__expired_""
select select ""excluded""
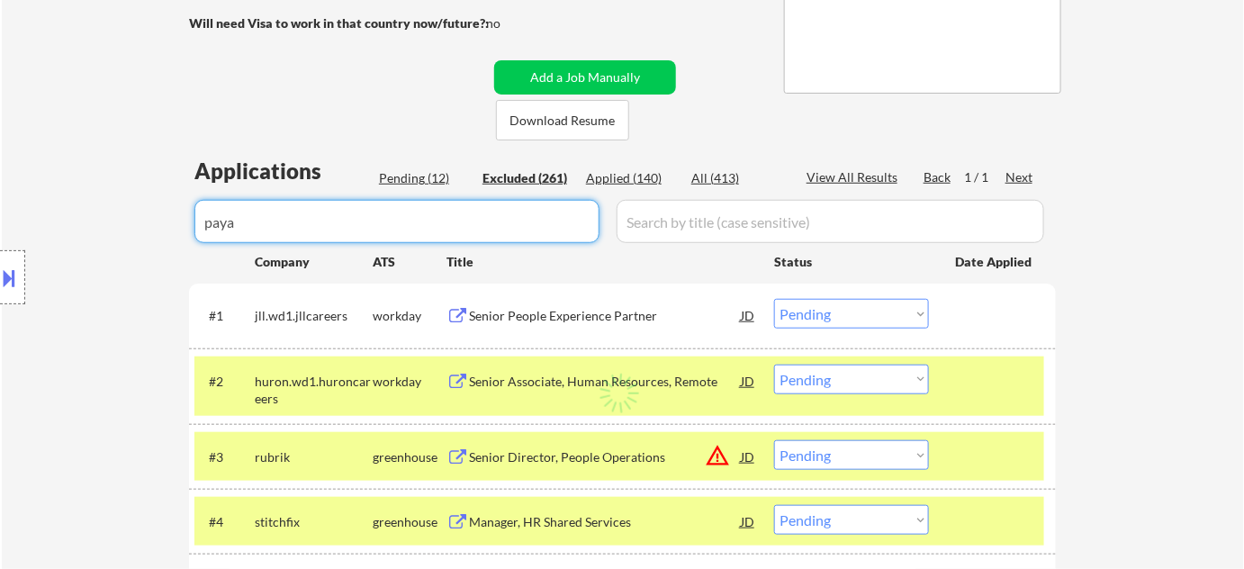
select select ""excluded__expired_""
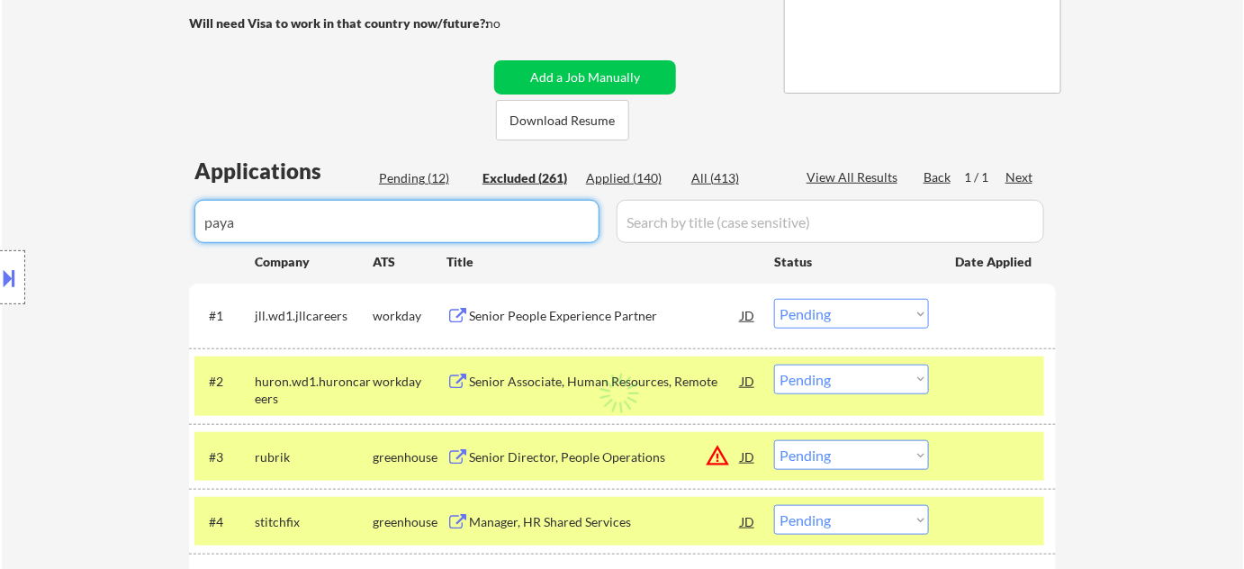
select select ""excluded__expired_""
select select ""excluded__location_""
select select ""excluded__other_""
select select ""excluded__bad_match_""
select select ""excluded__expired_""
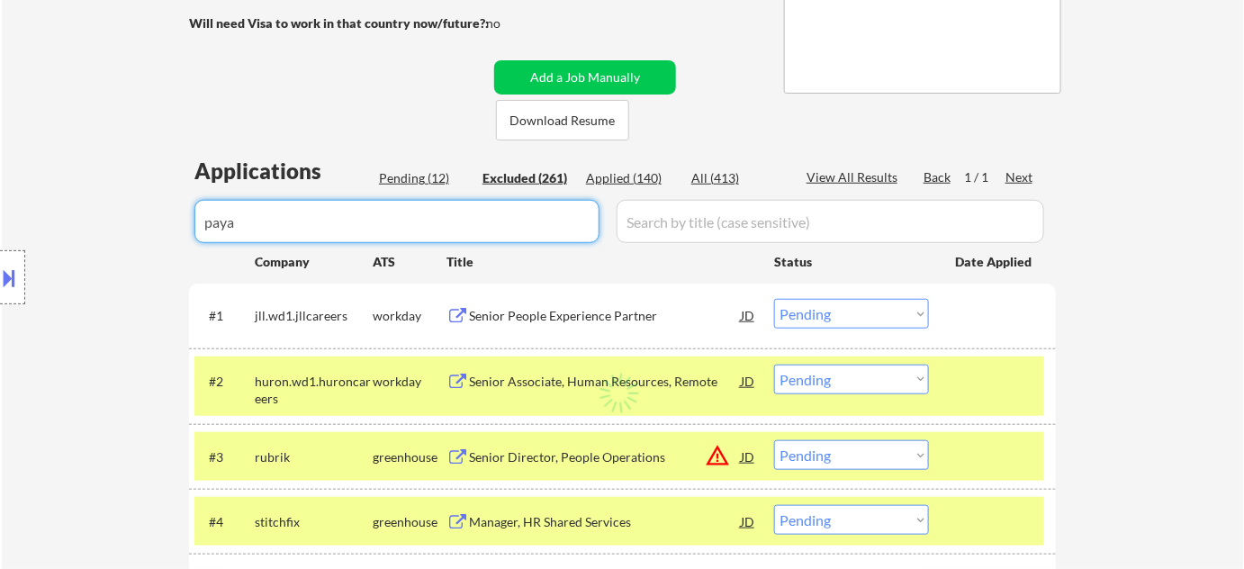
select select ""excluded__location_""
select select ""excluded__expired_""
select select ""excluded__location_""
select select ""excluded__salary_""
select select ""excluded__location_""
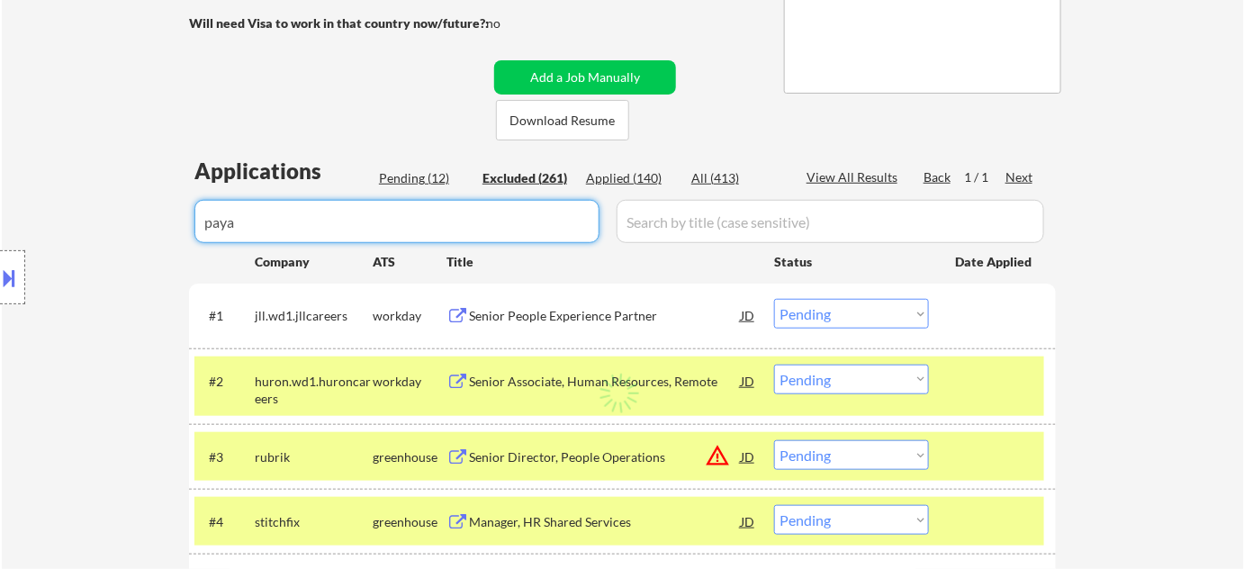
select select ""excluded__expired_""
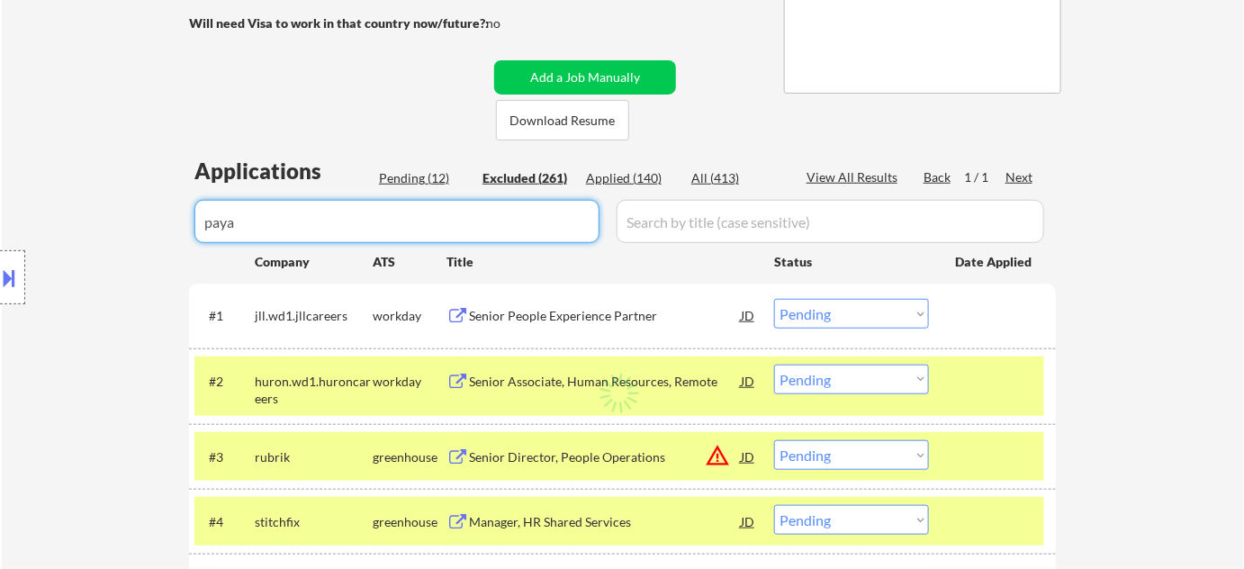
select select ""excluded""
select select ""excluded__expired_""
select select ""excluded__location_""
select select ""excluded""
select select ""excluded__bad_match_""
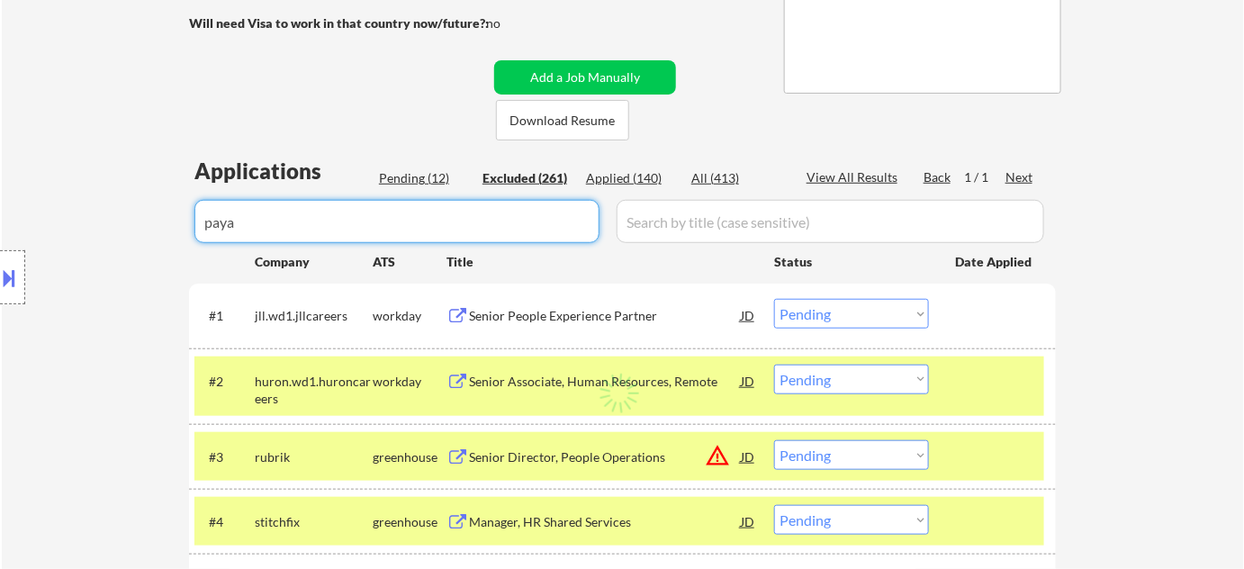
select select ""excluded""
select select ""excluded__expired_""
select select ""excluded__bad_match_""
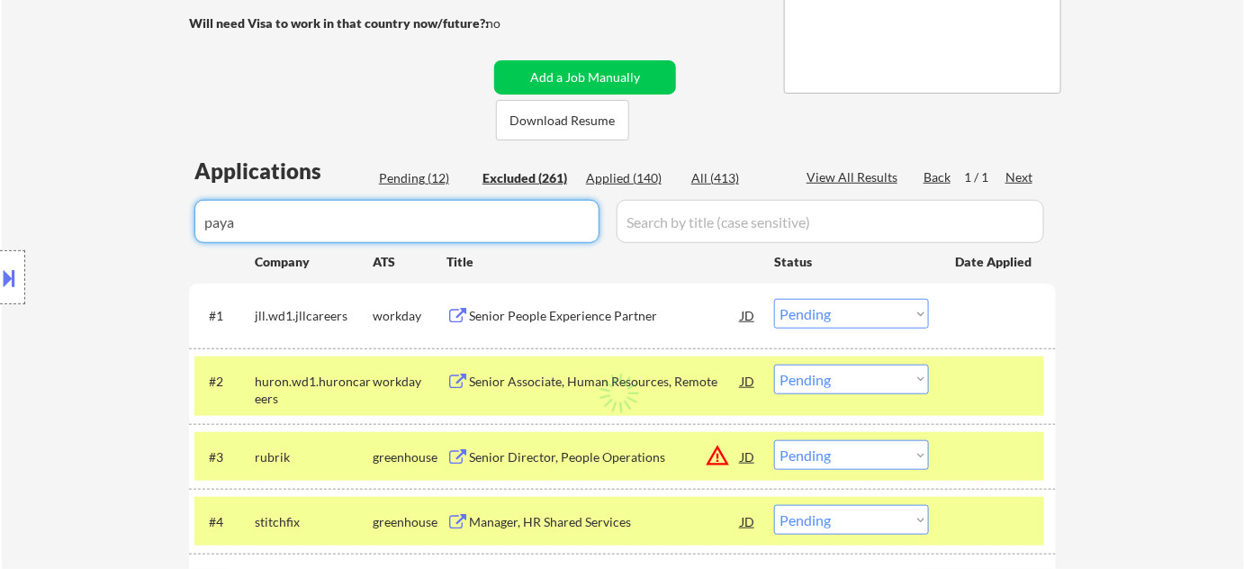
select select ""excluded__expired_""
select select ""excluded__location_""
select select ""excluded__expired_""
select select ""excluded""
select select ""excluded__expired_""
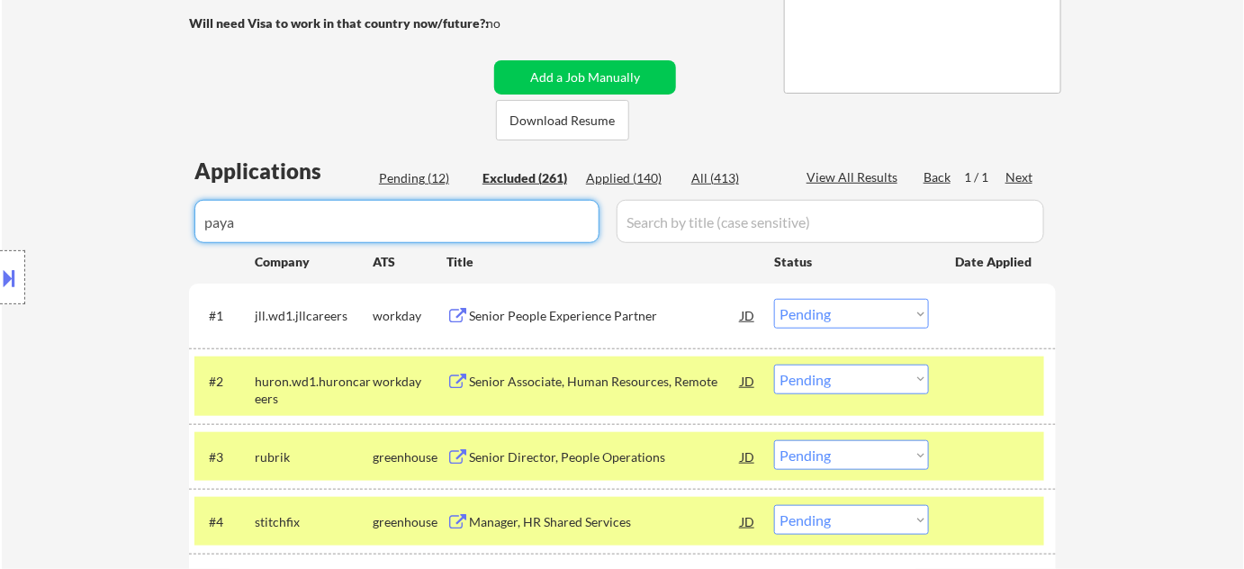
select select ""excluded""
select select ""excluded__expired_""
select select ""excluded__bad_match_""
select select ""excluded""
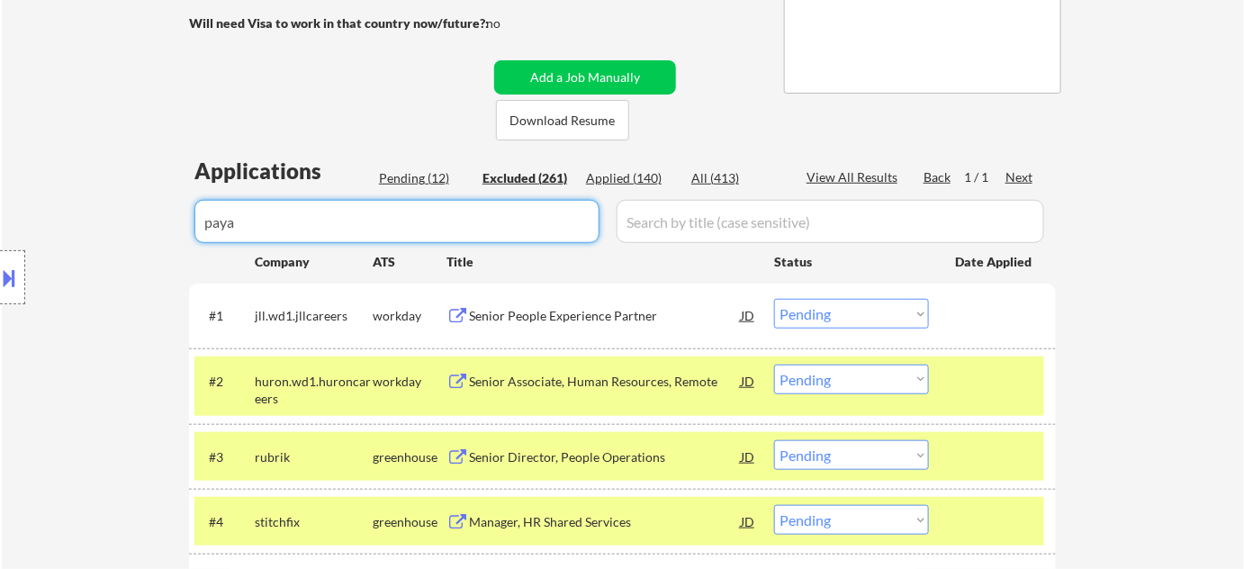
select select ""excluded__expired_""
select select ""excluded__other_""
select select ""excluded__bad_match_""
select select ""excluded__expired_""
select select ""excluded__salary_""
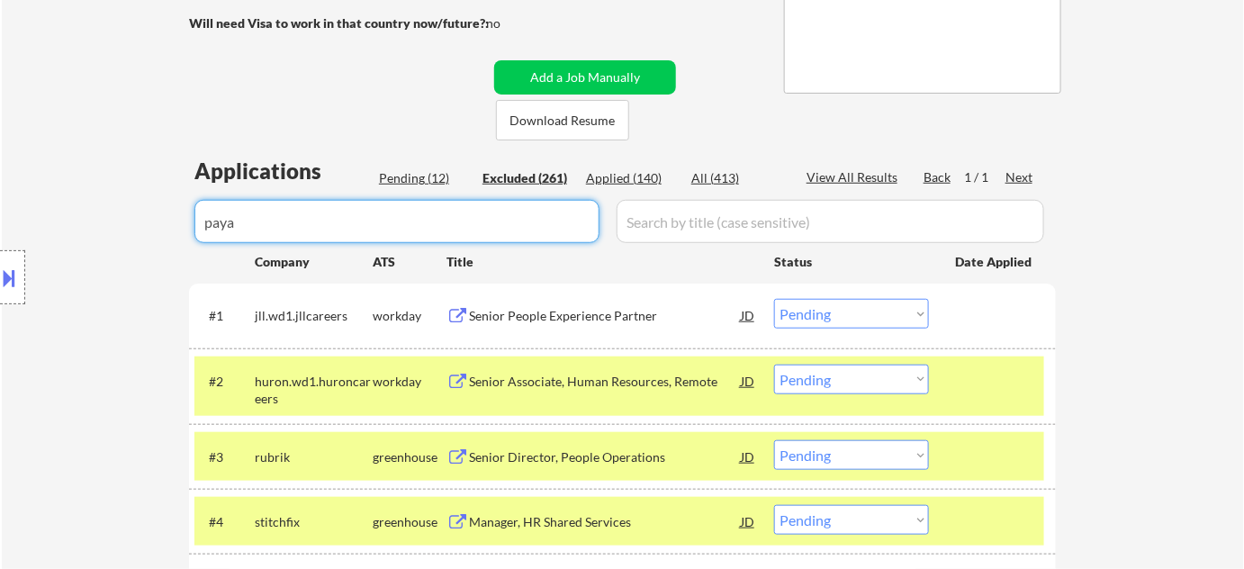
select select ""excluded__location_""
select select ""excluded__other_""
select select ""excluded__location_""
select select ""excluded__salary_""
select select ""excluded__location_""
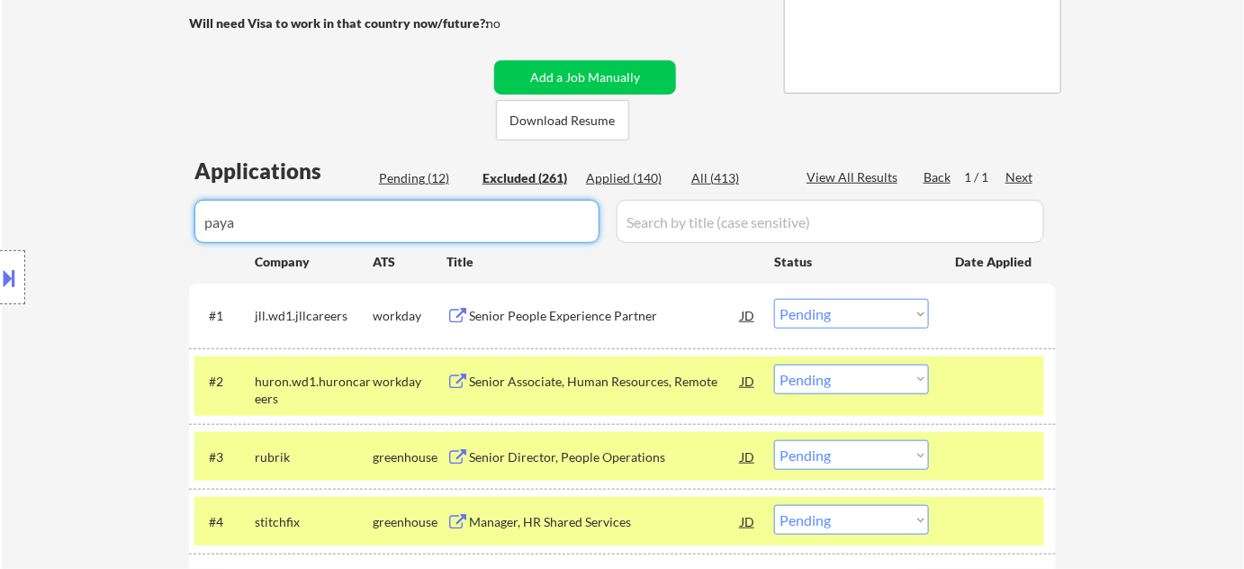
select select ""excluded__expired_""
select select ""excluded""
type input "payab"
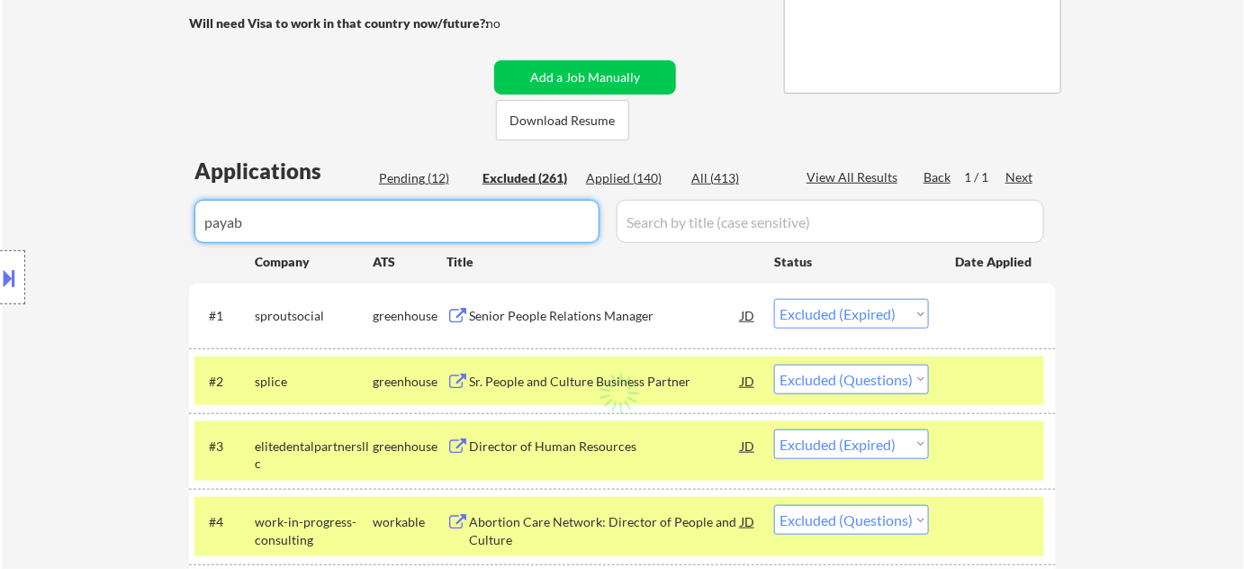
select select ""excluded__bad_match_""
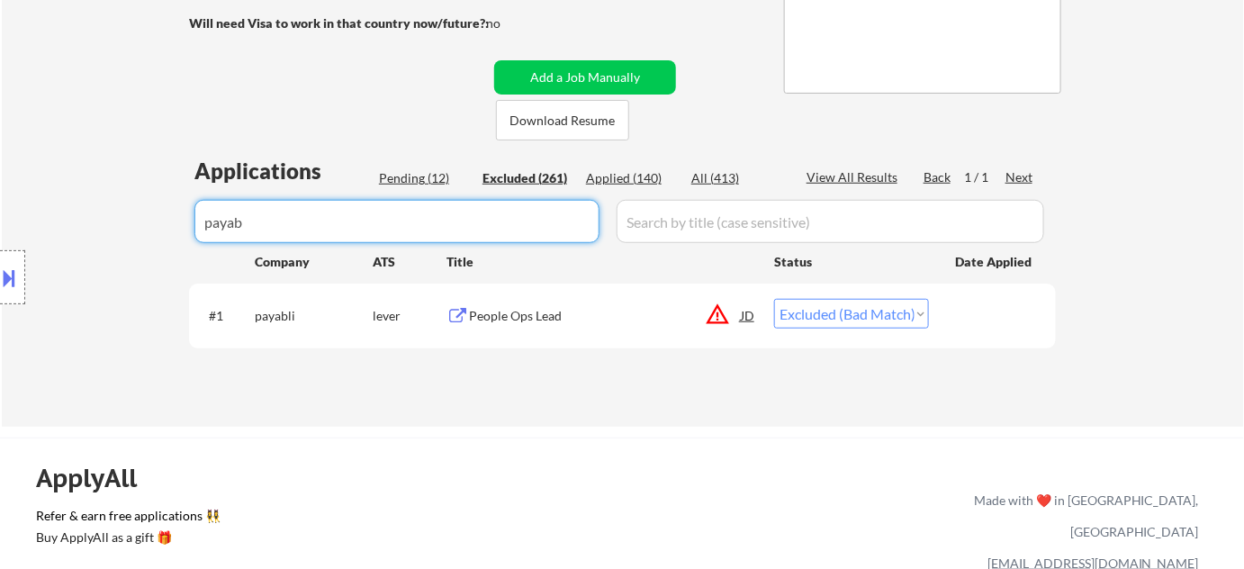
type input "payab"
click at [833, 311] on select "Choose an option... Pending Applied Excluded (Questions) Excluded (Expired) Exc…" at bounding box center [851, 314] width 155 height 30
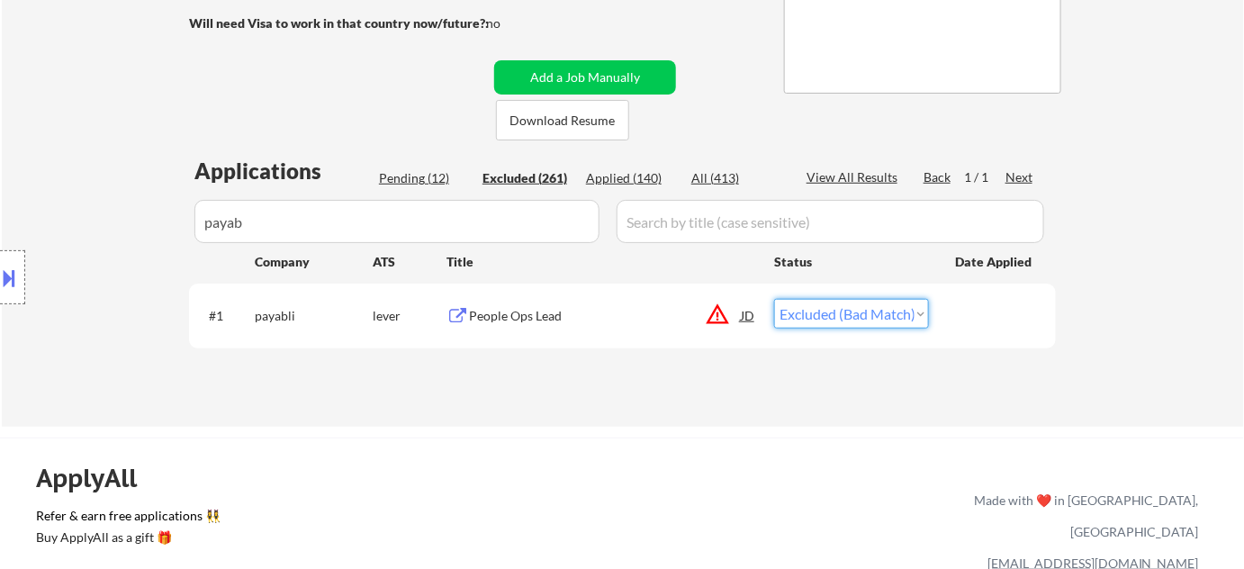
select select ""excluded__location_""
click at [774, 299] on select "Choose an option... Pending Applied Excluded (Questions) Excluded (Expired) Exc…" at bounding box center [851, 314] width 155 height 30
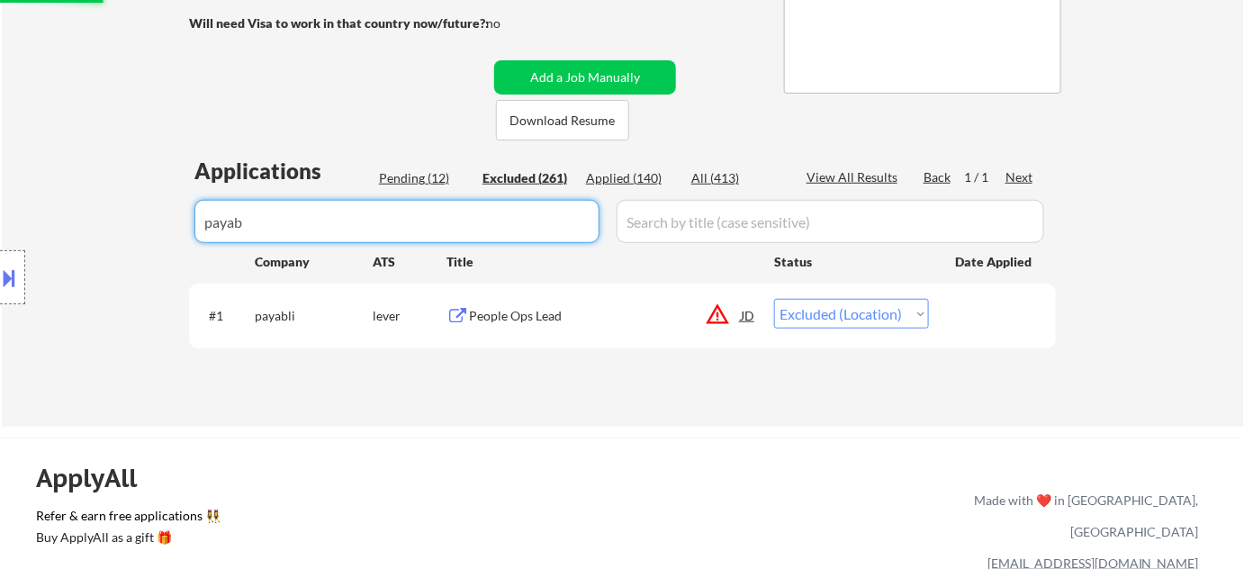
drag, startPoint x: 538, startPoint y: 224, endPoint x: 58, endPoint y: 211, distance: 480.9
select select ""excluded__location_""
click at [423, 169] on div "Pending (12)" at bounding box center [424, 178] width 90 height 18
click at [434, 175] on div "Pending (12)" at bounding box center [424, 178] width 90 height 18
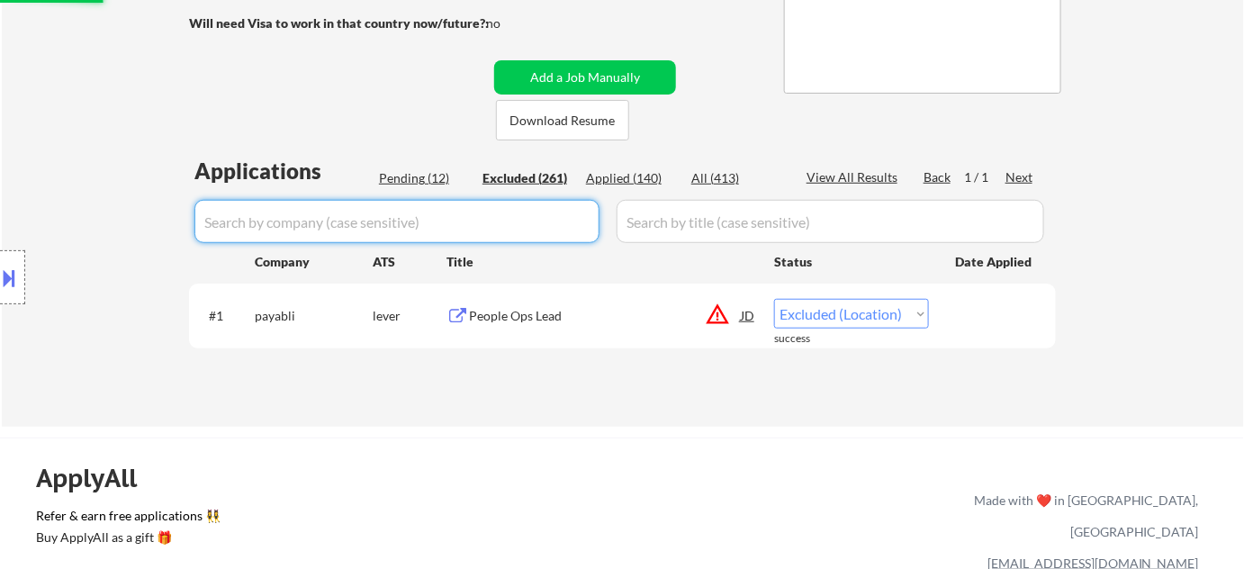
select select ""excluded__bad_match_""
select select ""excluded__expired_""
select select ""excluded__location_""
select select ""excluded__other_""
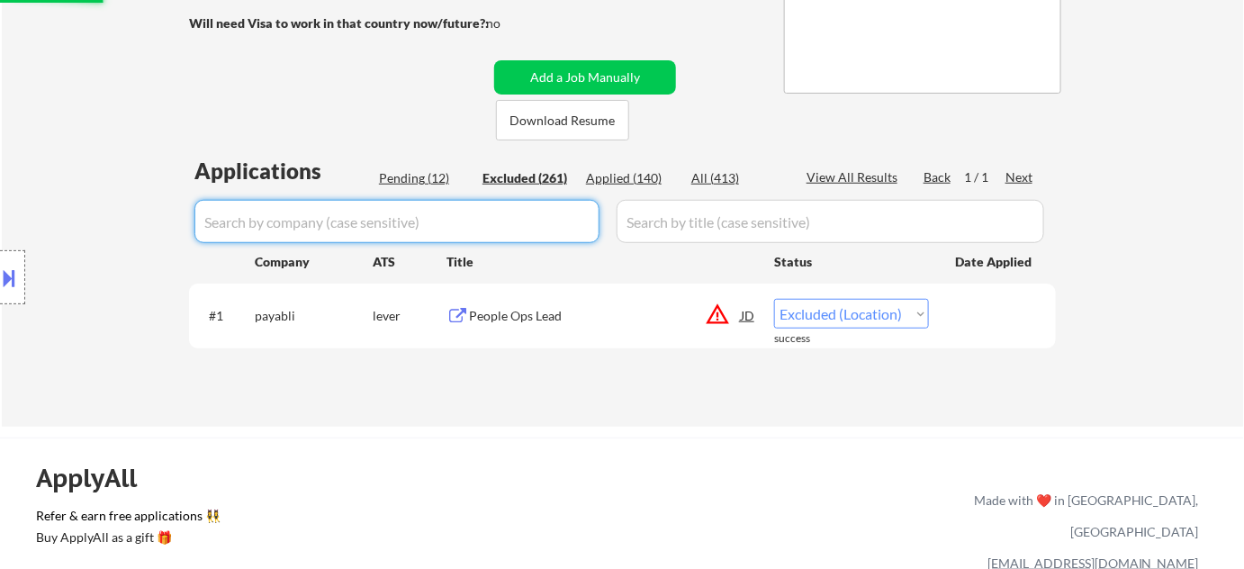
select select ""excluded__location_""
select select ""excluded""
select select ""excluded__other_""
select select ""excluded__bad_match_""
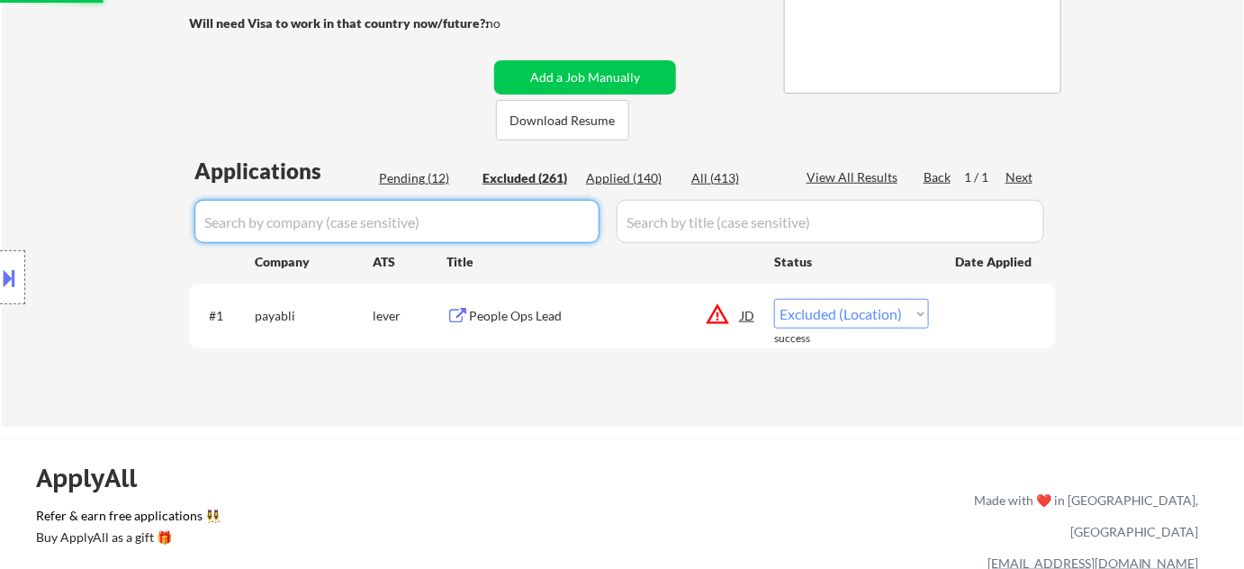
select select ""excluded""
select select ""excluded__expired_""
select select ""excluded__salary_""
select select ""excluded__other_""
select select ""excluded__bad_match_""
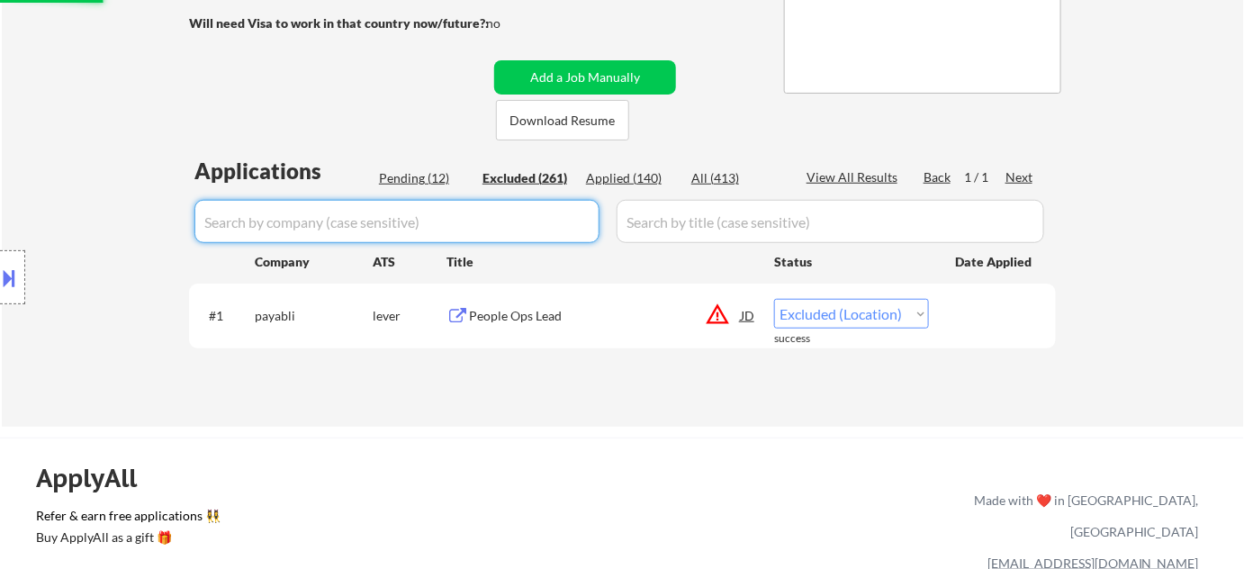
select select ""excluded__expired_""
select select ""excluded""
select select ""excluded__expired_""
select select ""excluded__location_""
select select ""excluded__other_""
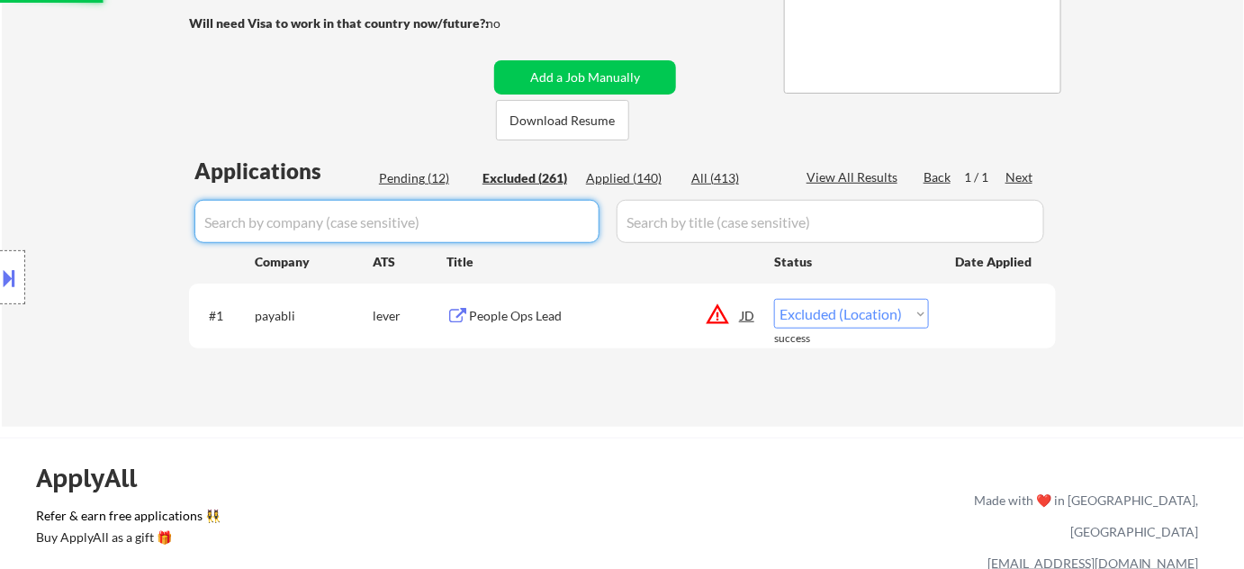
select select ""excluded__expired_""
select select ""excluded""
select select ""excluded__salary_""
select select ""excluded__bad_match_""
select select ""excluded__location_""
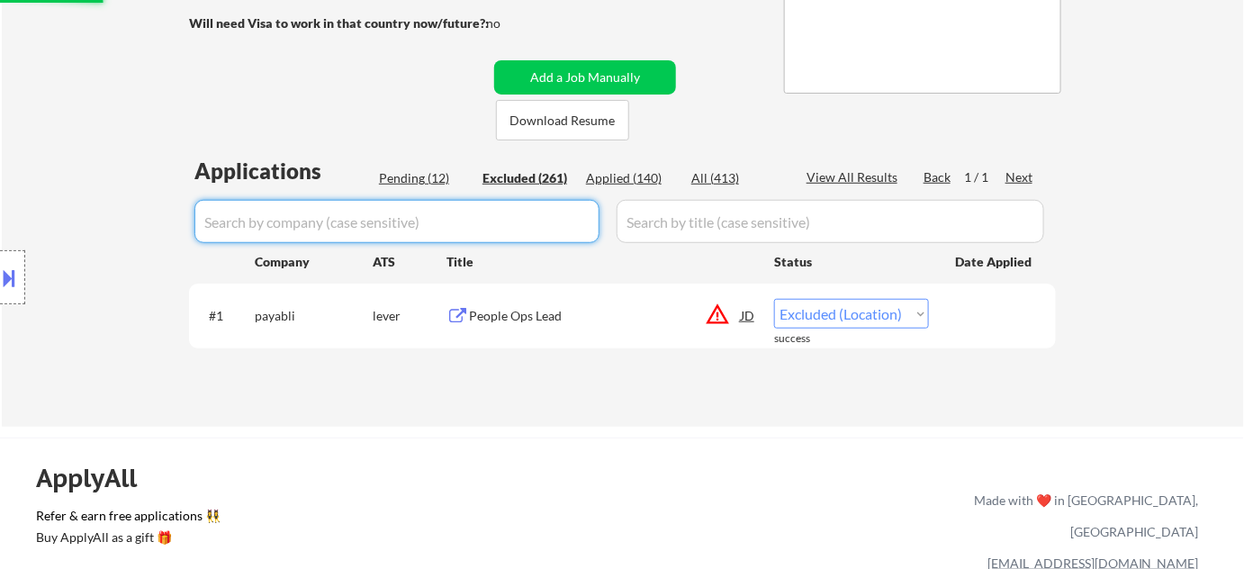
select select ""excluded__other_""
select select ""excluded__expired_""
select select ""excluded""
select select ""excluded__location_""
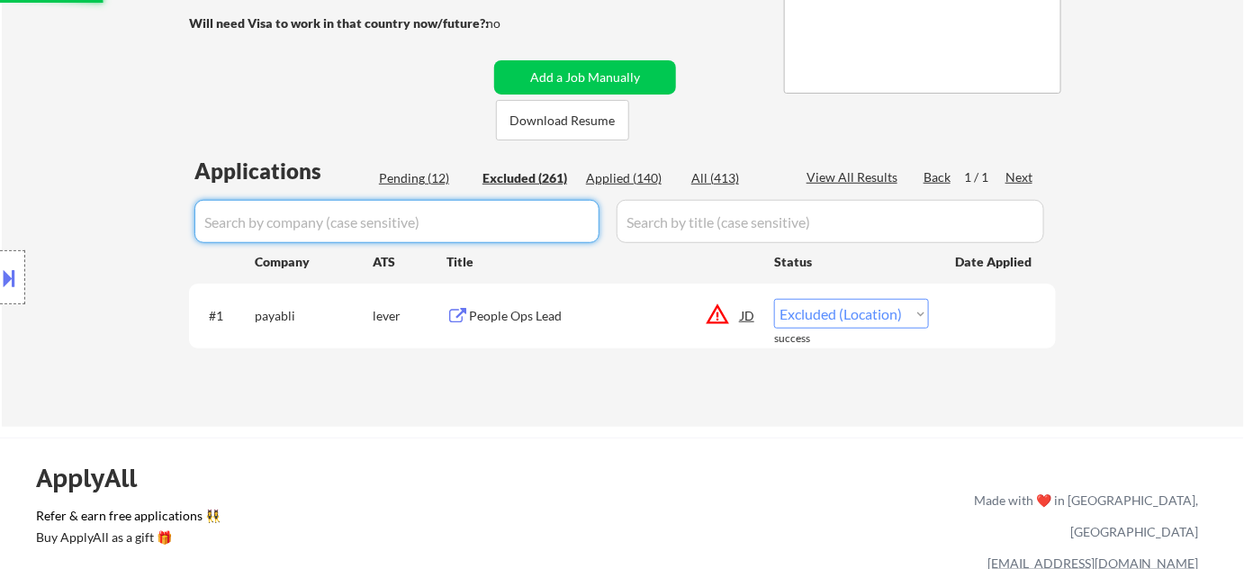
select select ""excluded__expired_""
select select ""excluded__salary_""
select select ""excluded__other_""
select select ""excluded__bad_match_""
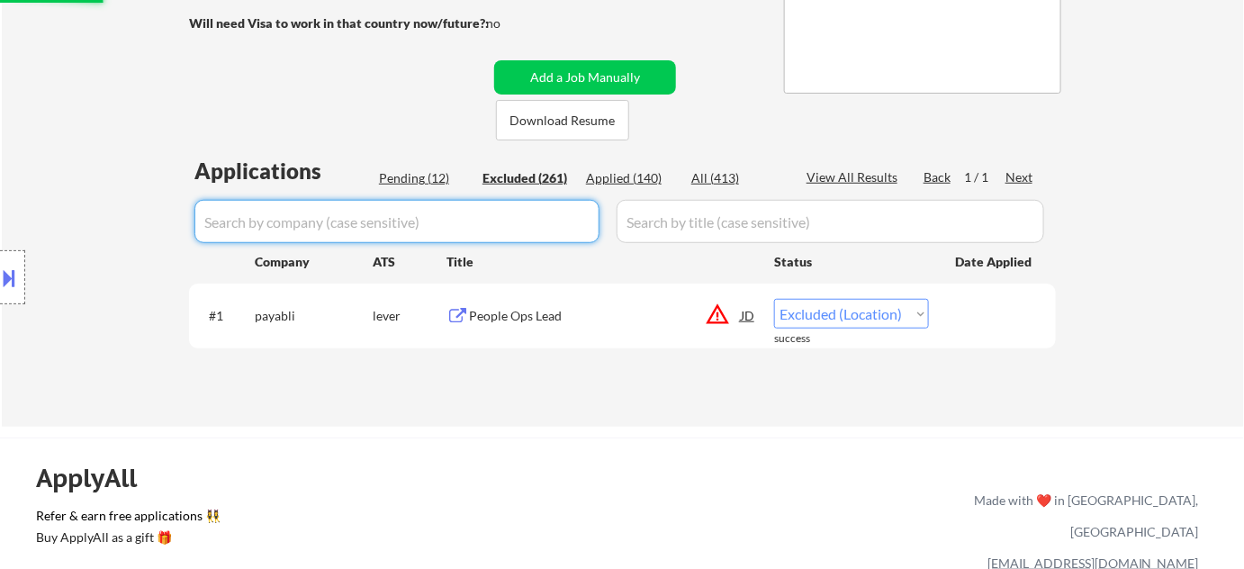
select select ""excluded__expired_""
select select ""excluded__location_""
select select ""excluded""
select select ""excluded__expired_""
select select ""excluded__bad_match_""
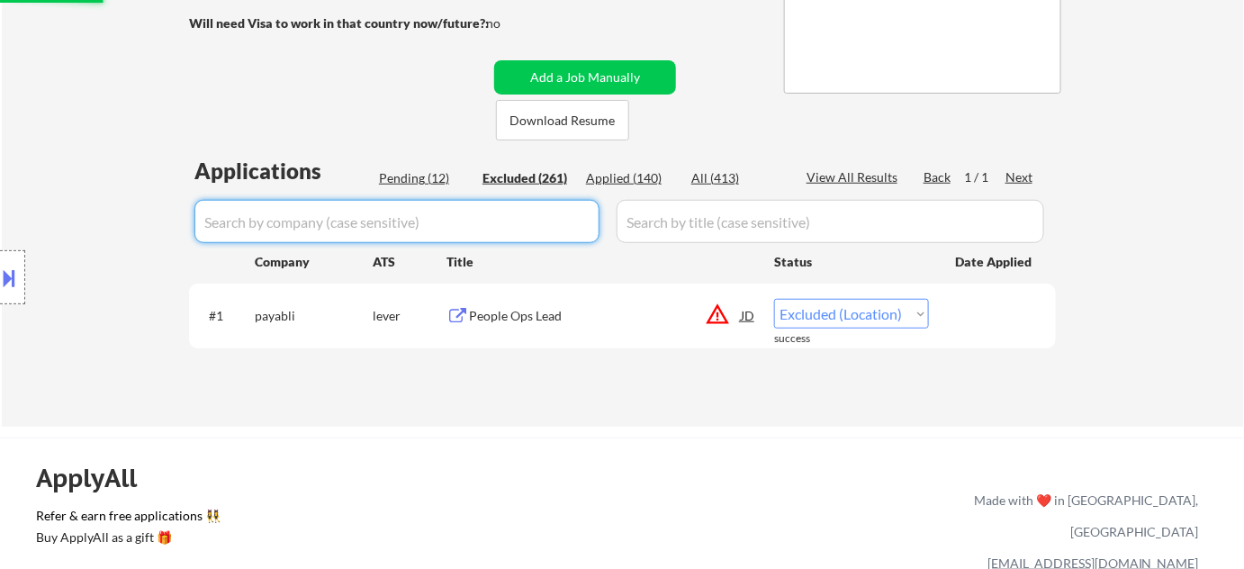
select select ""excluded__other_""
select select ""excluded__salary_""
select select ""excluded__expired_""
select select ""excluded""
select select ""excluded__salary_""
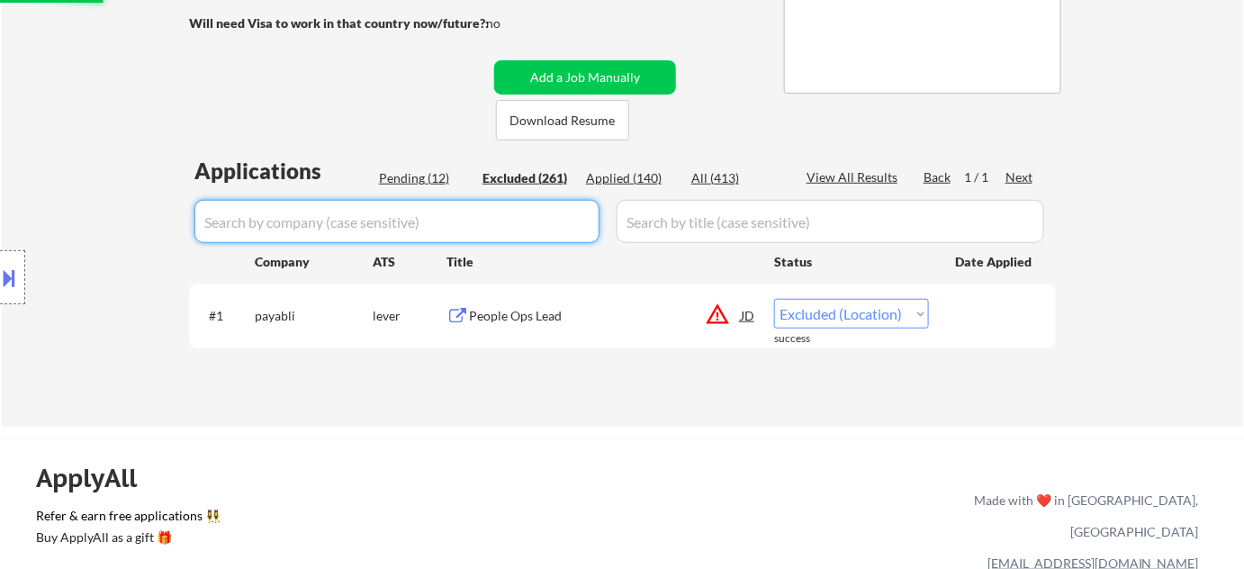
select select ""excluded__other_""
select select ""excluded""
select select ""excluded__bad_match_""
select select ""excluded__location_""
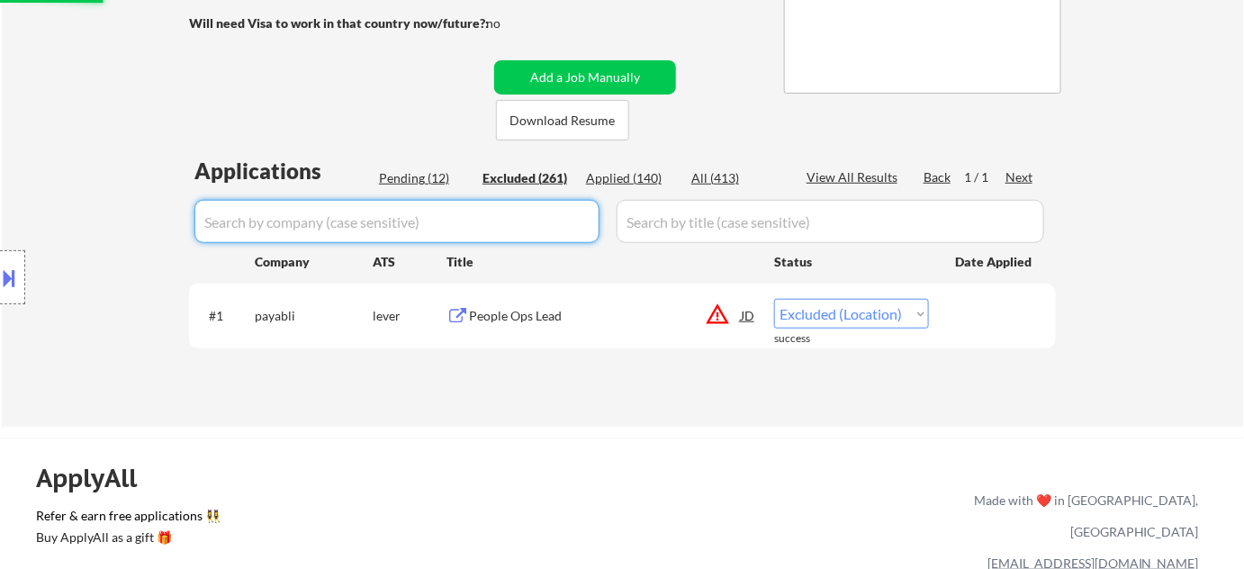
select select ""excluded__expired_""
select select ""excluded__bad_match_""
select select ""excluded__expired_""
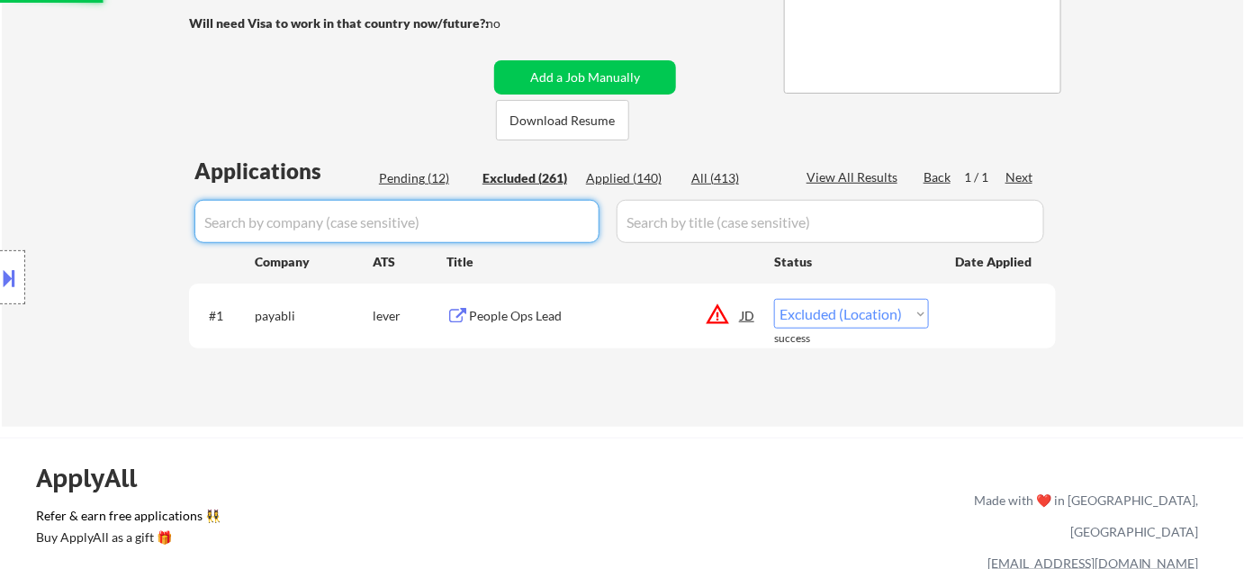
select select ""excluded__expired_""
select select ""excluded__other_""
select select ""excluded__expired_""
select select ""excluded__location_""
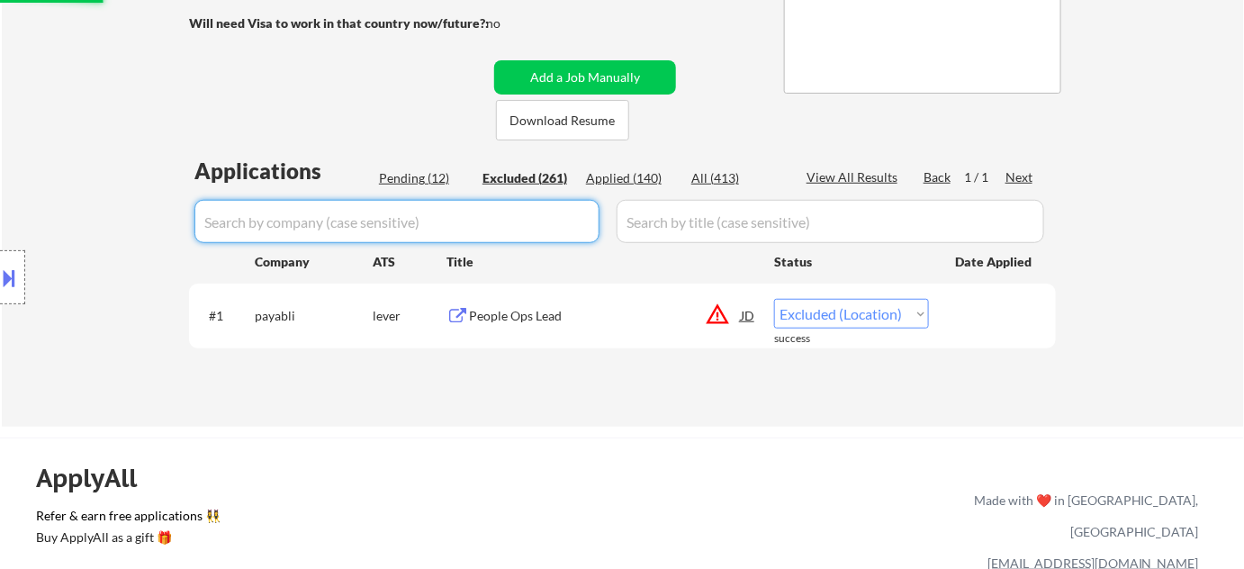
select select ""excluded__expired_""
select select ""excluded__other_""
select select ""excluded""
select select ""excluded__location_""
select select ""excluded__other_""
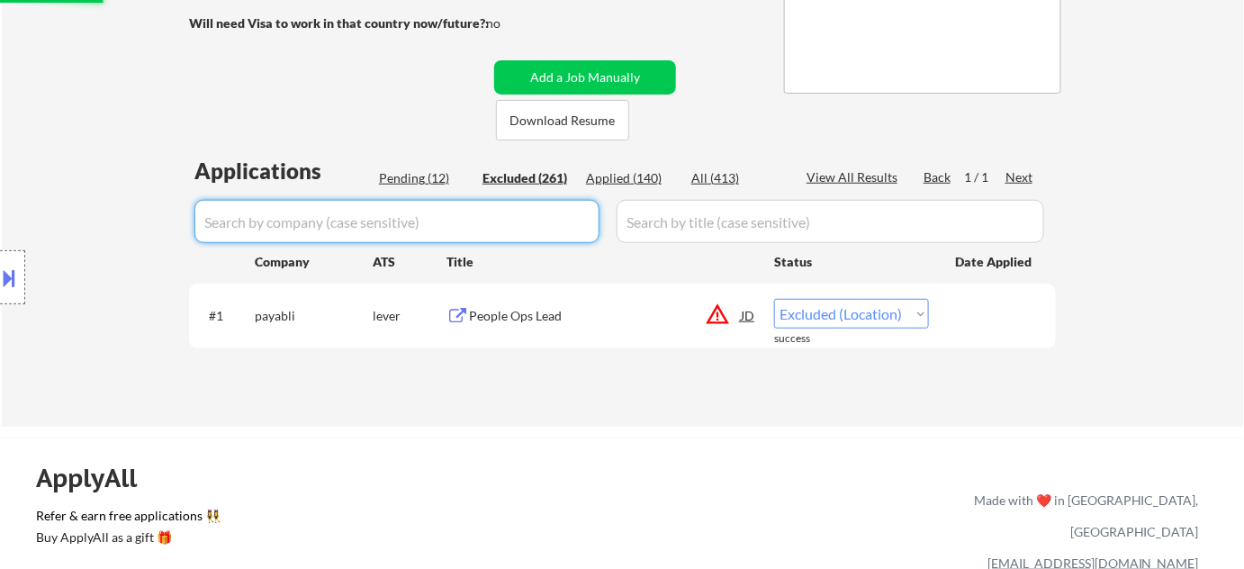
select select ""excluded__other_""
select select ""excluded__bad_match_""
select select ""excluded__salary_""
select select ""excluded__expired_""
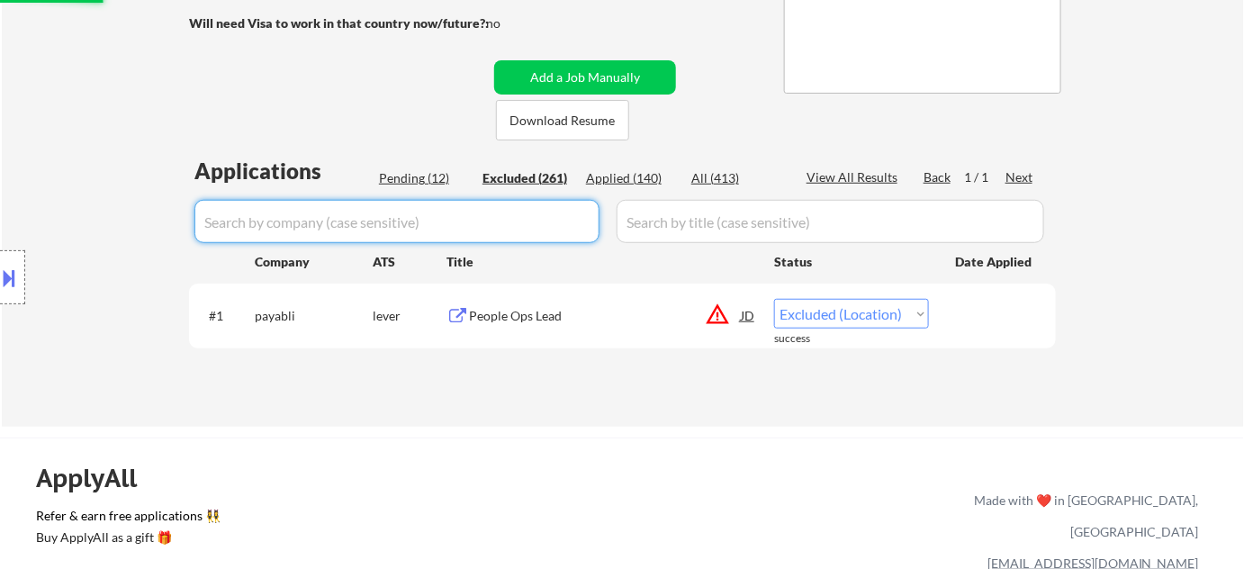
select select ""excluded""
select select ""excluded__expired_""
select select ""excluded__other_""
select select ""excluded""
select select ""excluded__expired_""
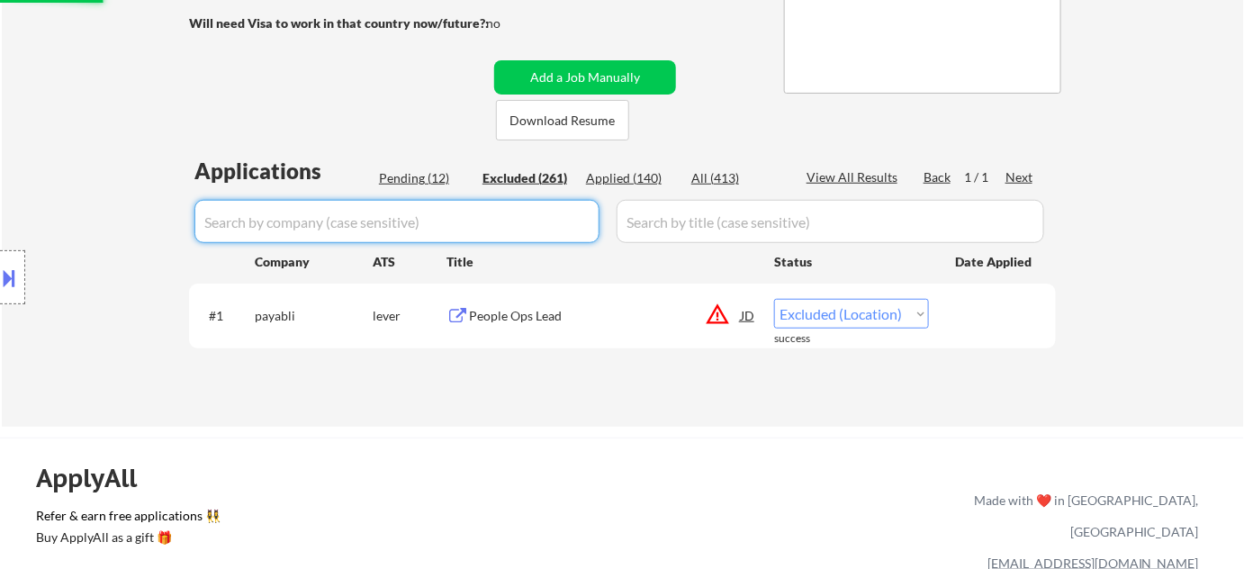
select select ""excluded__other_""
select select ""excluded__expired_""
select select ""excluded__bad_match_""
select select ""excluded__location_""
select select ""excluded__other_""
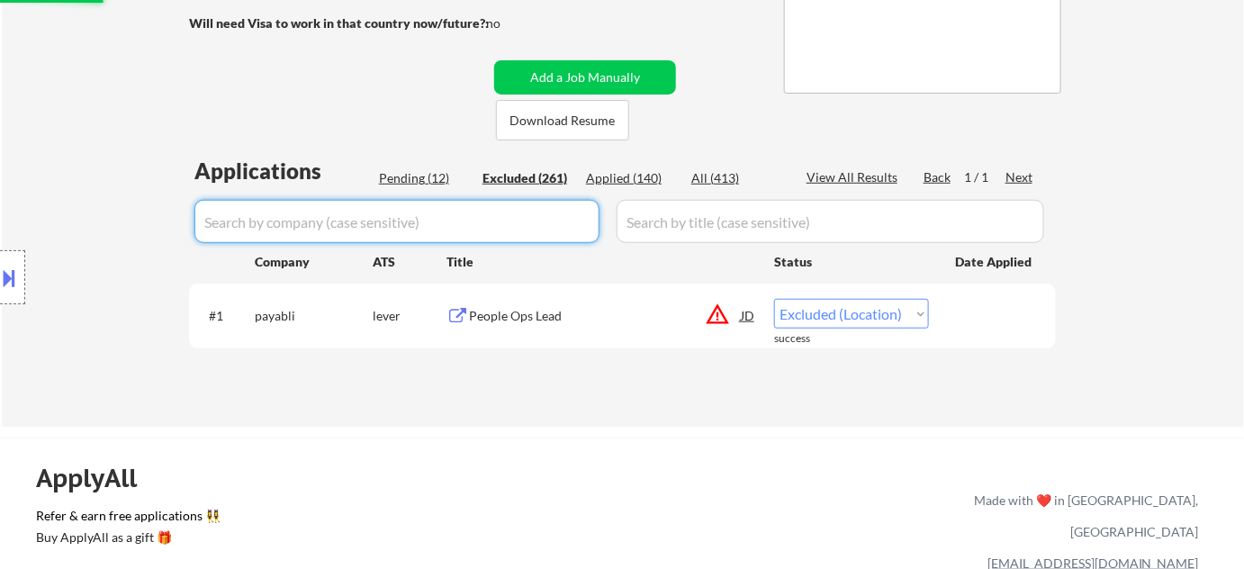
select select ""excluded__location_""
select select ""excluded__expired_""
select select ""excluded__bad_match_""
select select ""excluded__location_""
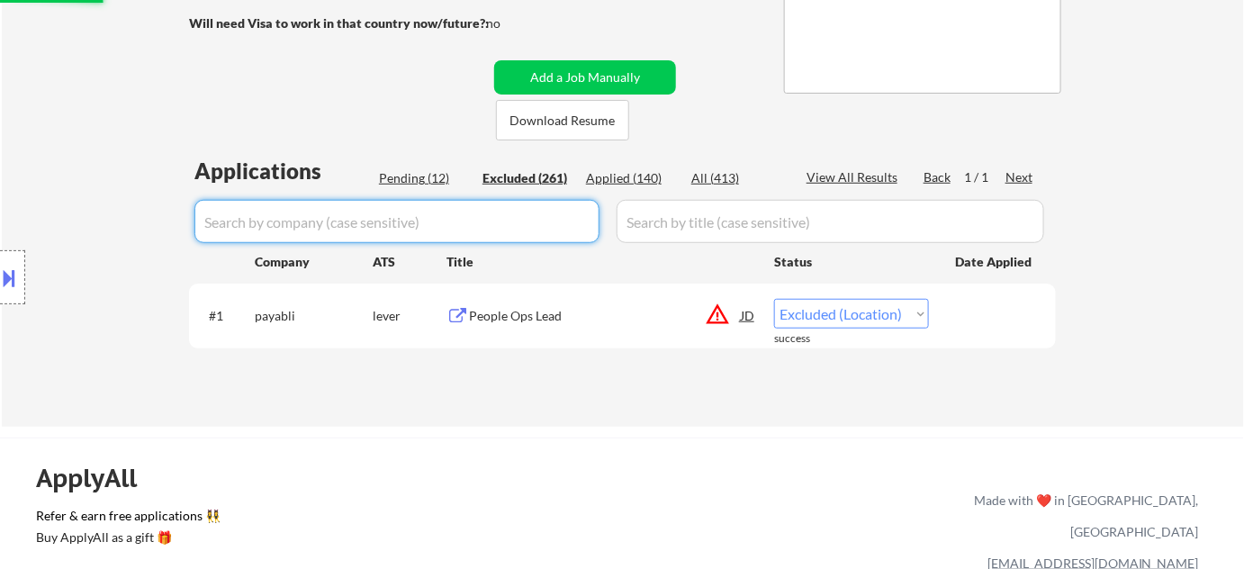
select select ""excluded""
select select ""excluded__location_""
select select ""excluded__salary_""
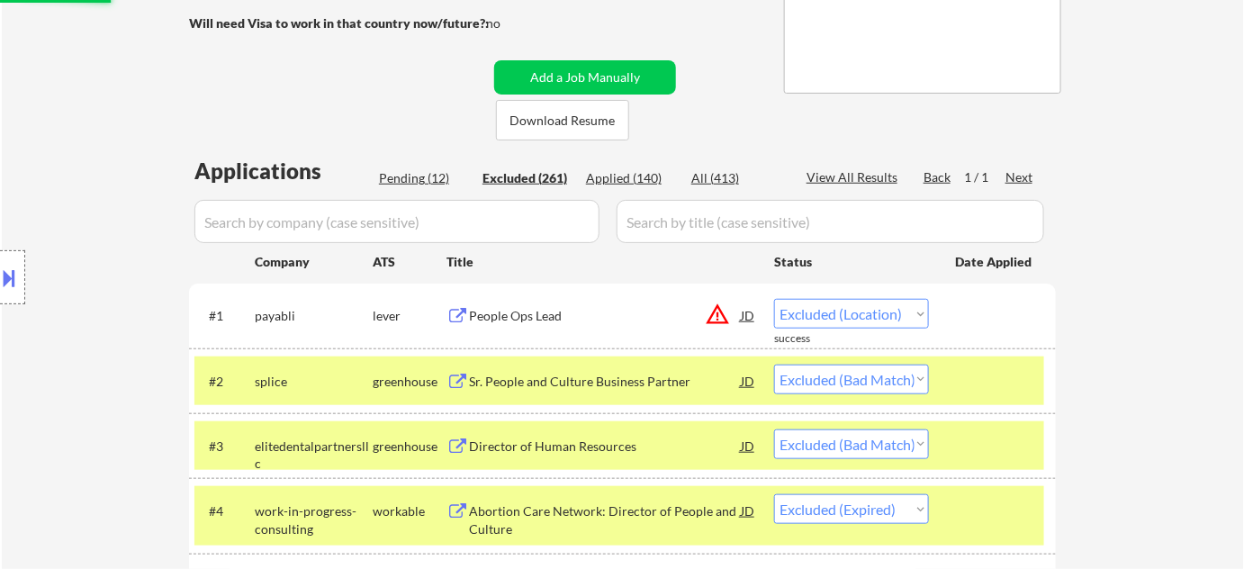
click at [439, 176] on div "Pending (12)" at bounding box center [424, 178] width 90 height 18
select select ""pending""
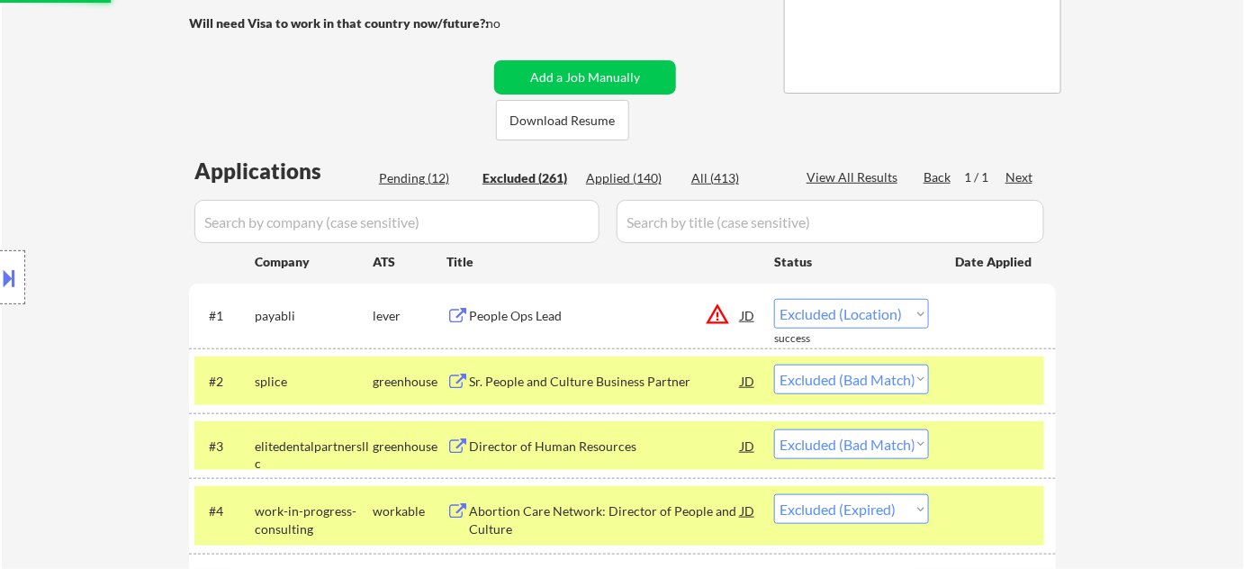
select select ""pending""
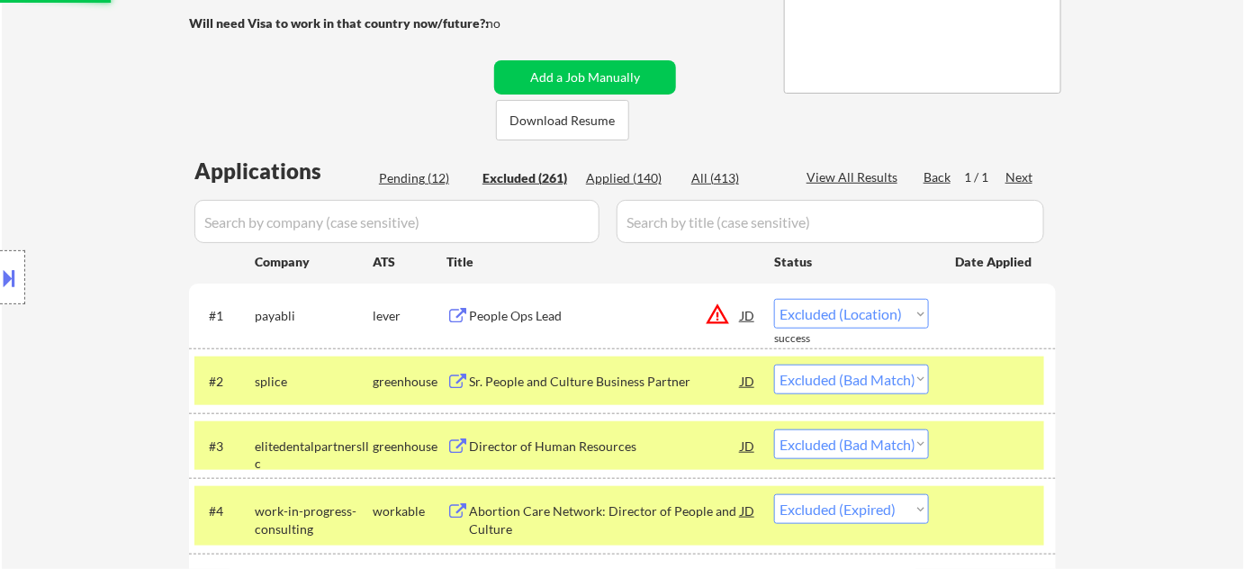
select select ""pending""
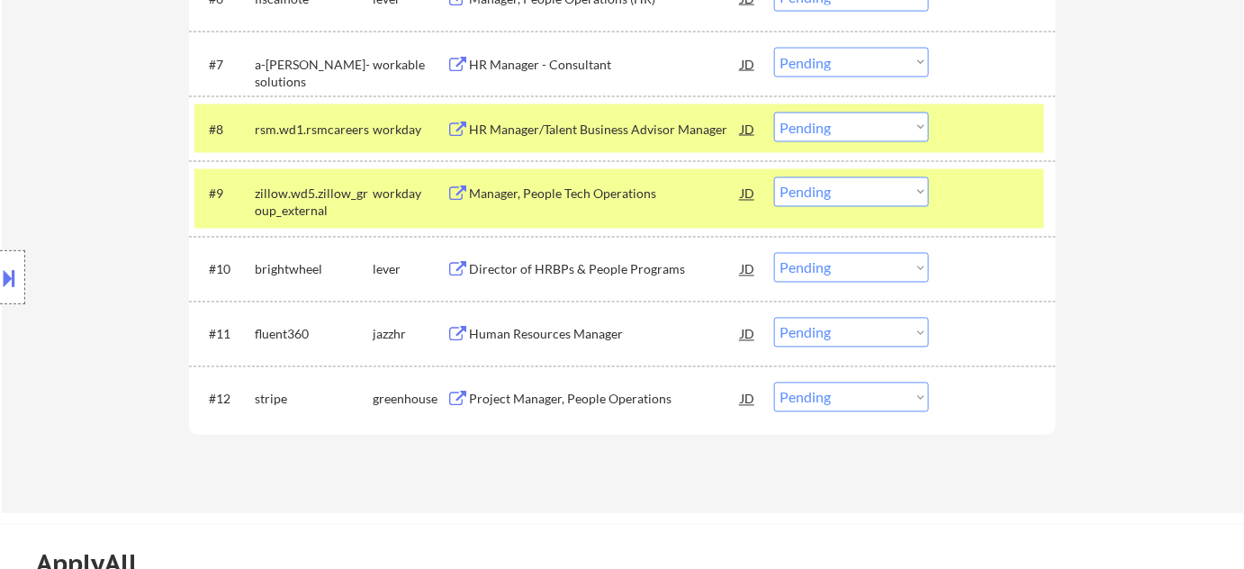
scroll to position [981, 0]
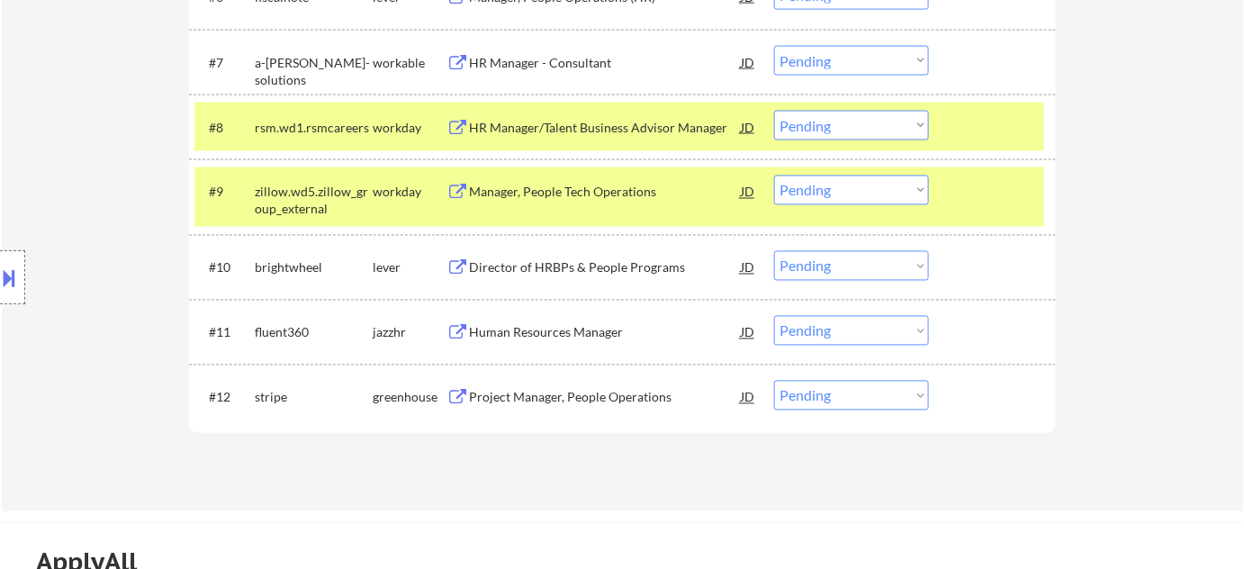
click at [634, 401] on div "Project Manager, People Operations" at bounding box center [605, 398] width 272 height 18
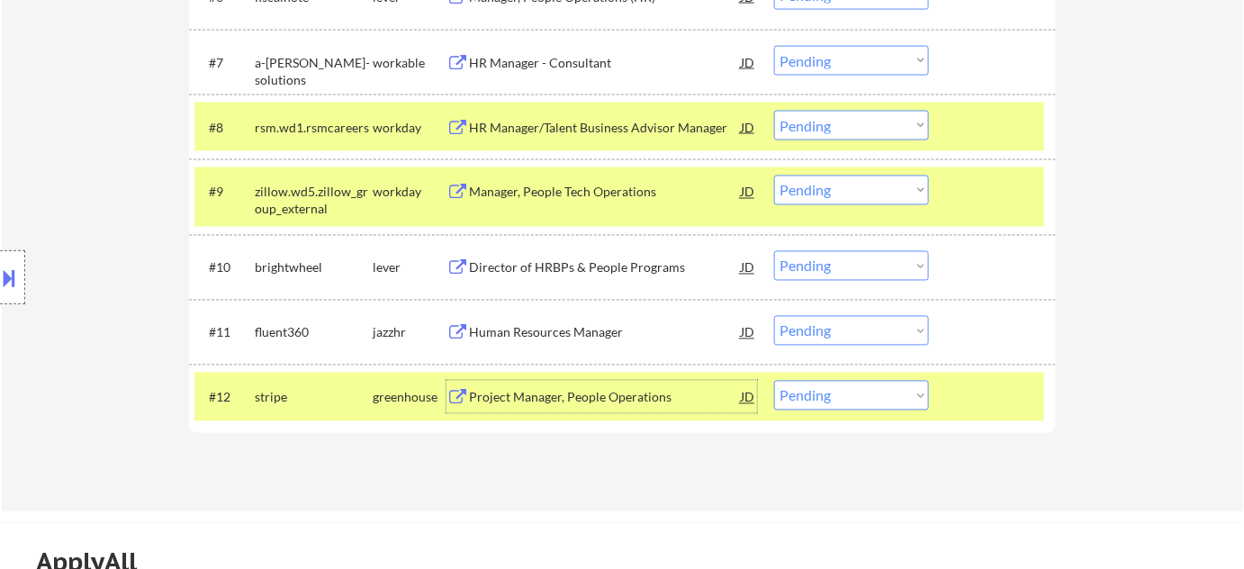
click at [627, 129] on div "HR Manager/Talent Business Advisor Manager" at bounding box center [605, 128] width 272 height 18
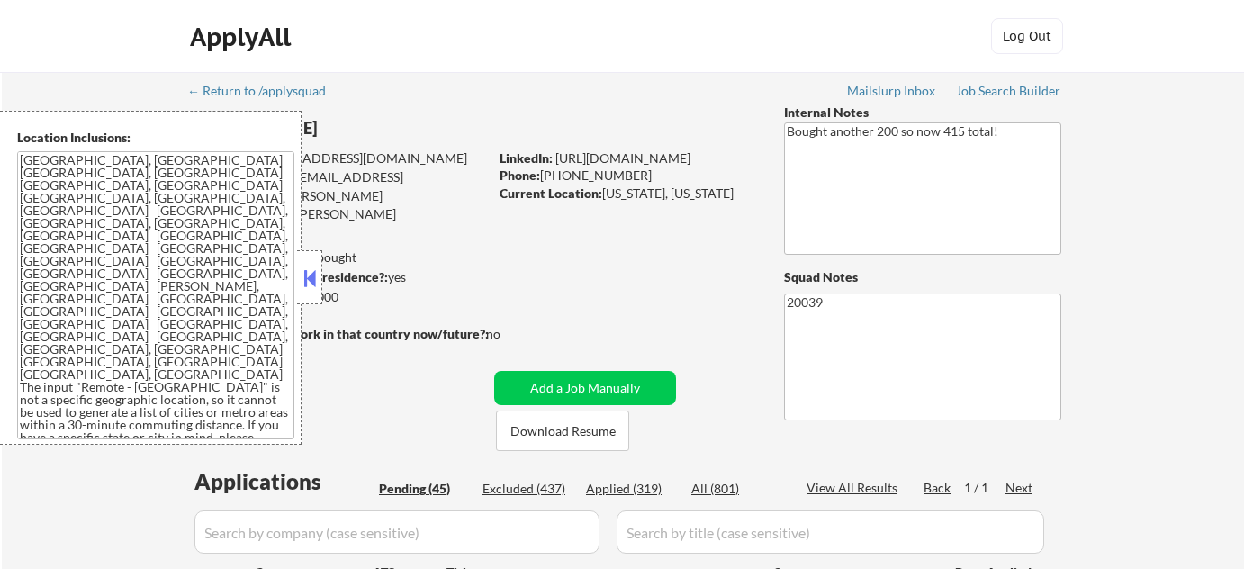
select select ""pending""
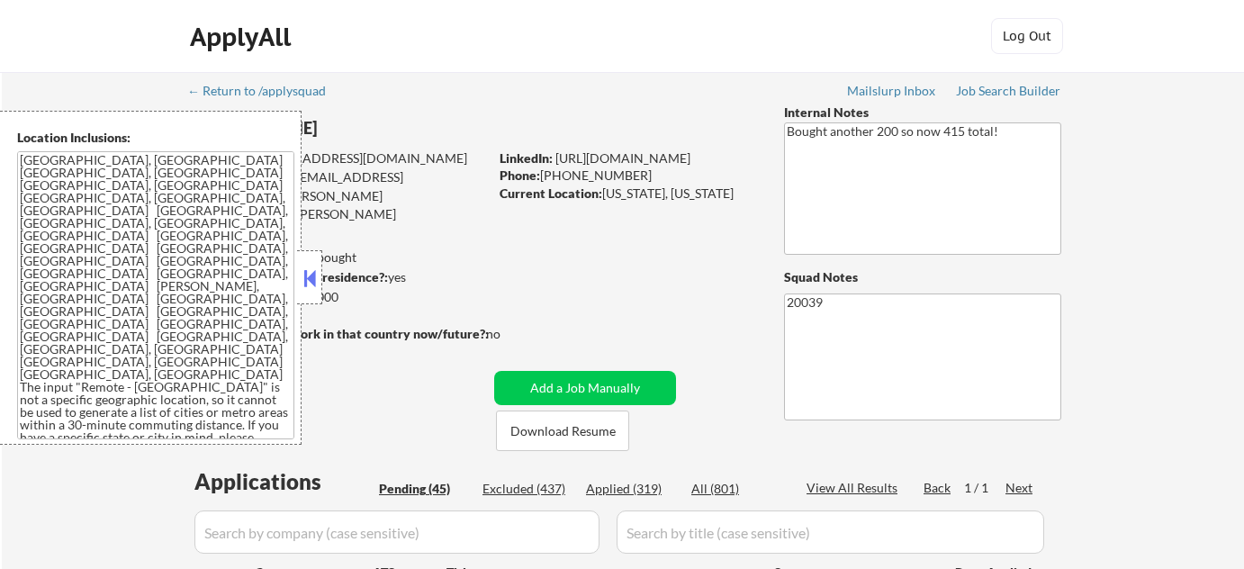
select select ""pending""
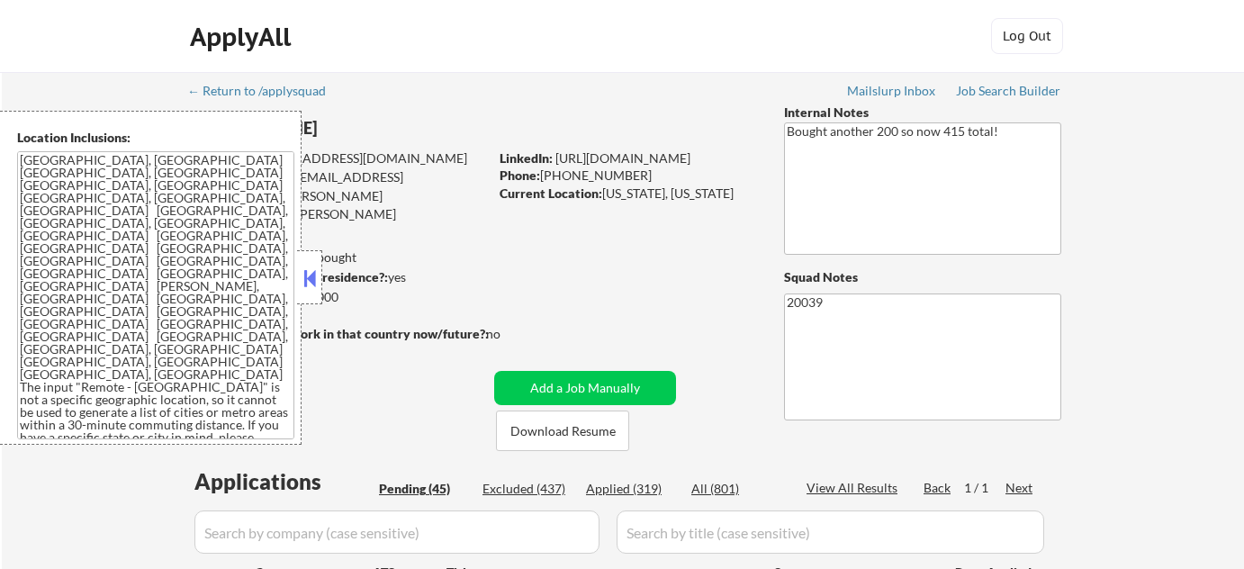
select select ""pending""
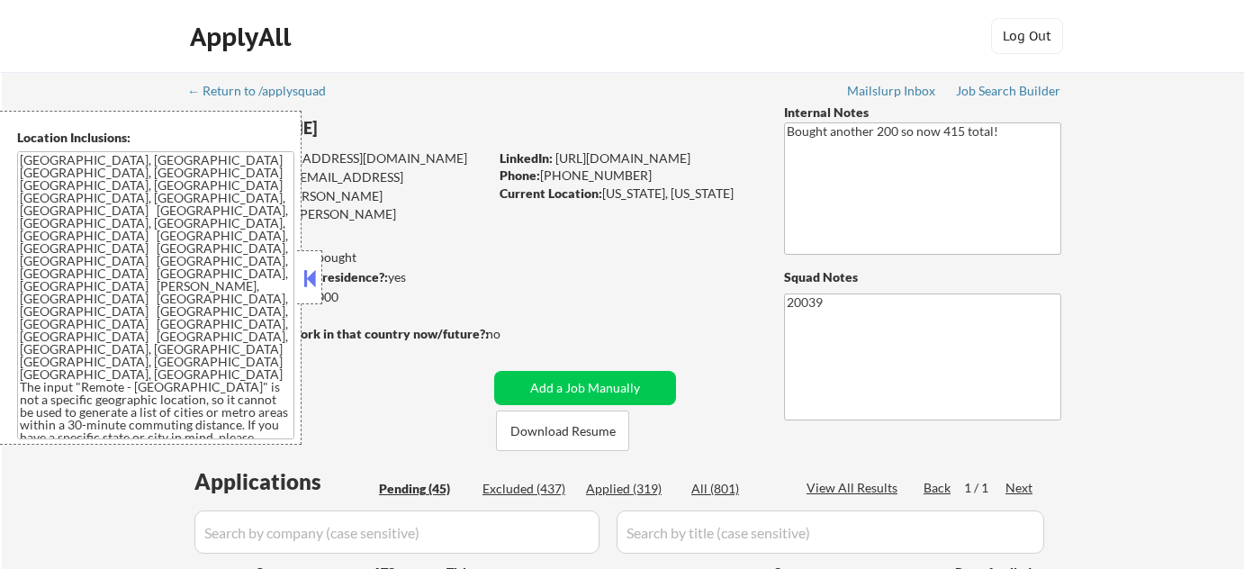
select select ""pending""
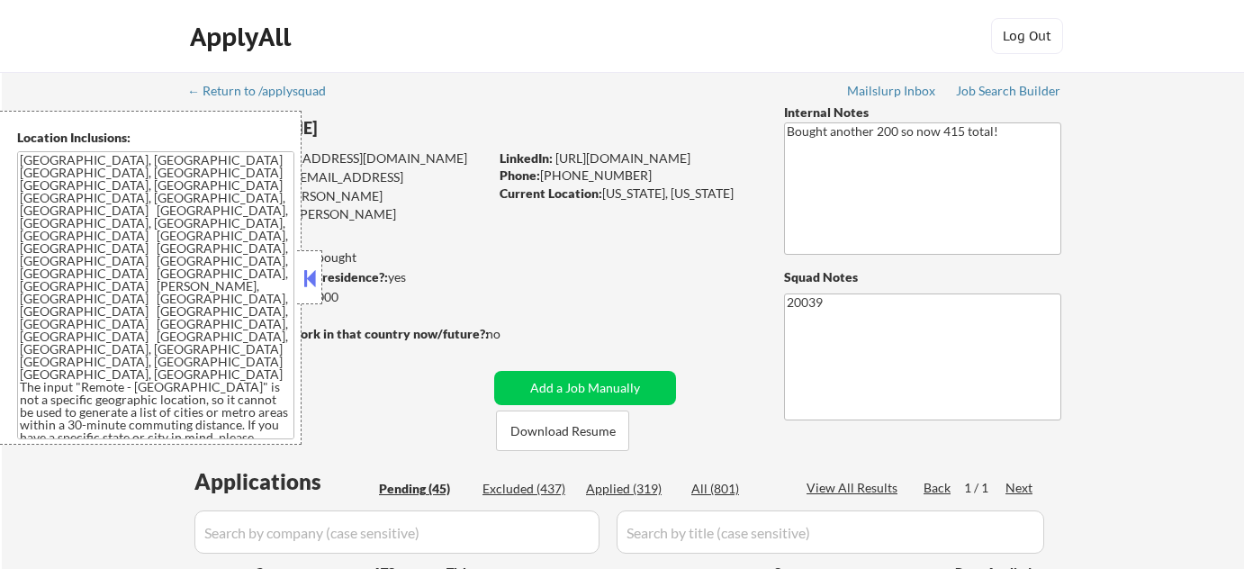
select select ""pending""
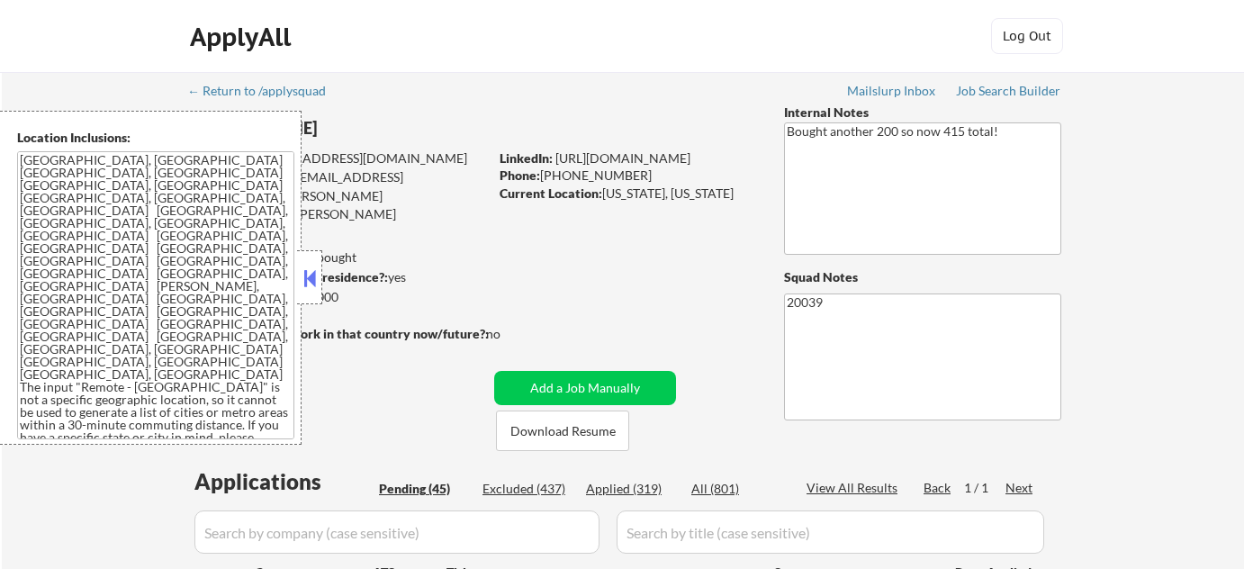
select select ""pending""
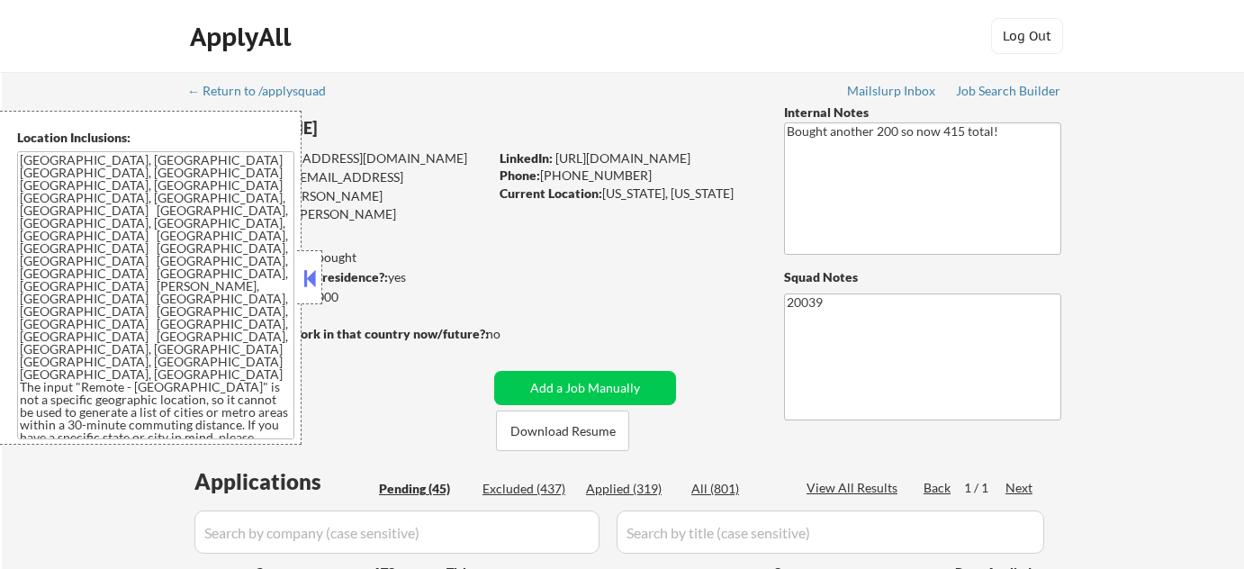
select select ""pending""
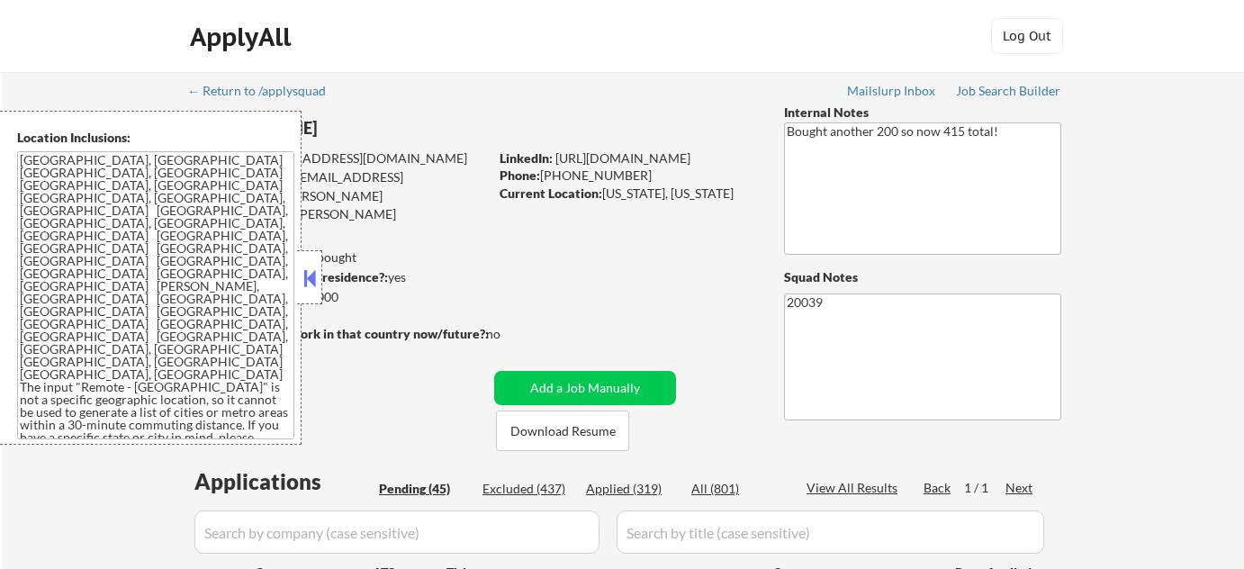
select select ""pending""
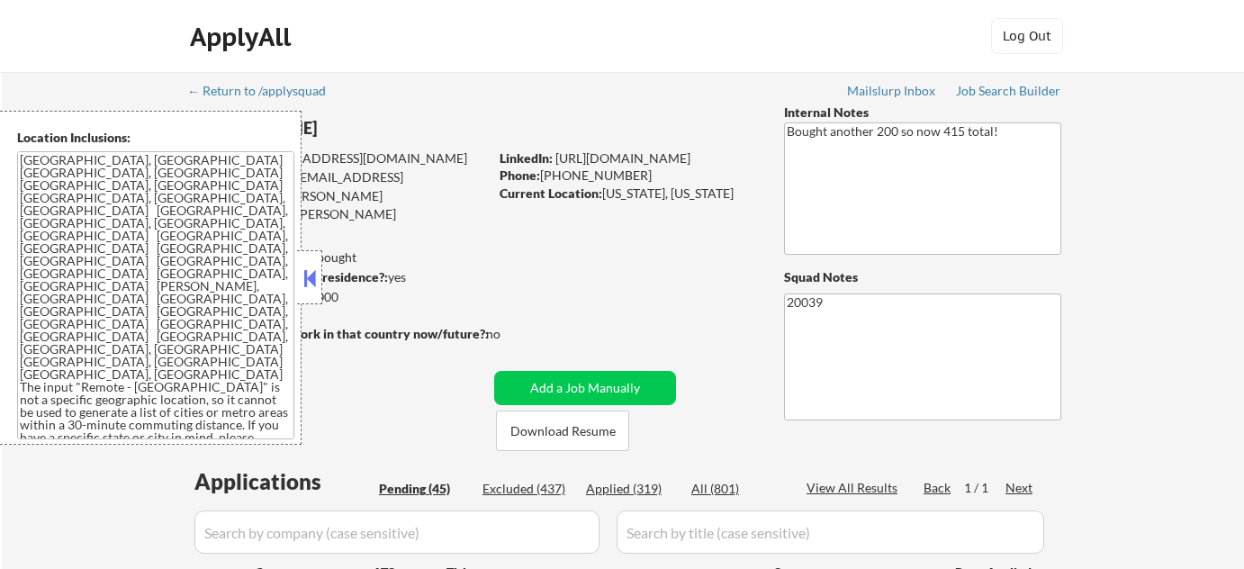
select select ""pending""
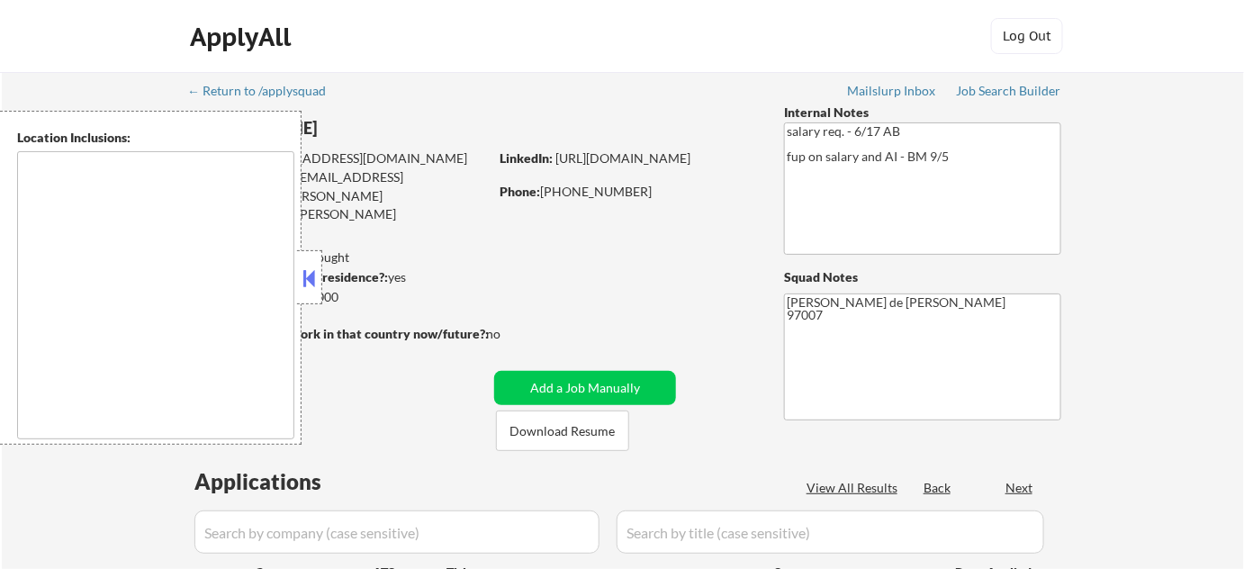
type textarea "[GEOGRAPHIC_DATA], [GEOGRAPHIC_DATA] [GEOGRAPHIC_DATA], OR [GEOGRAPHIC_DATA], […"
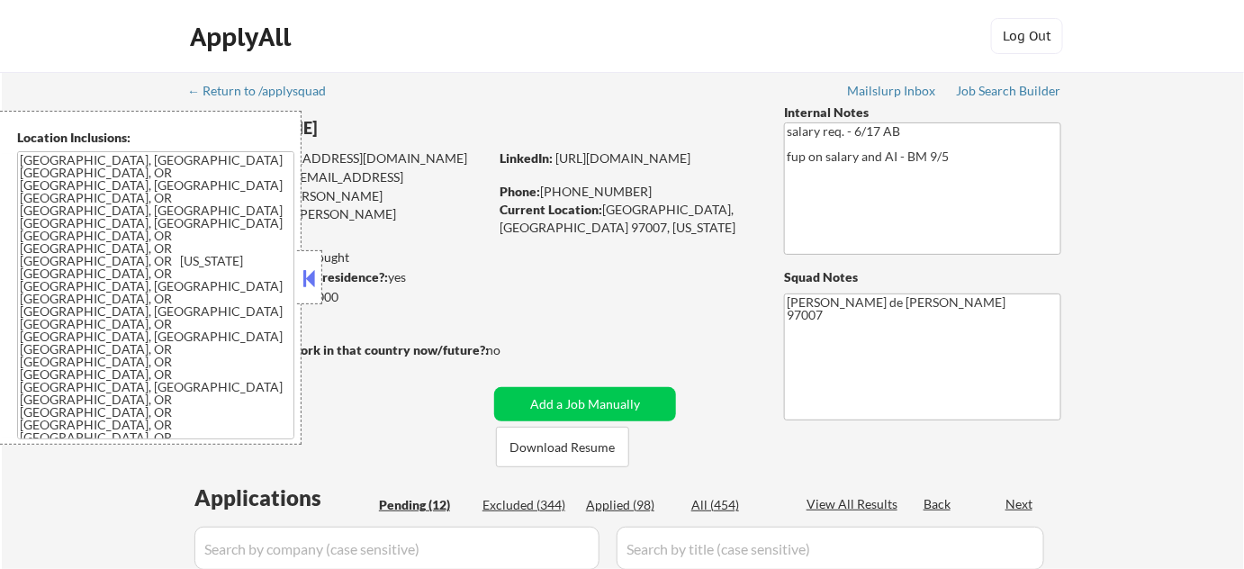
select select ""pending""
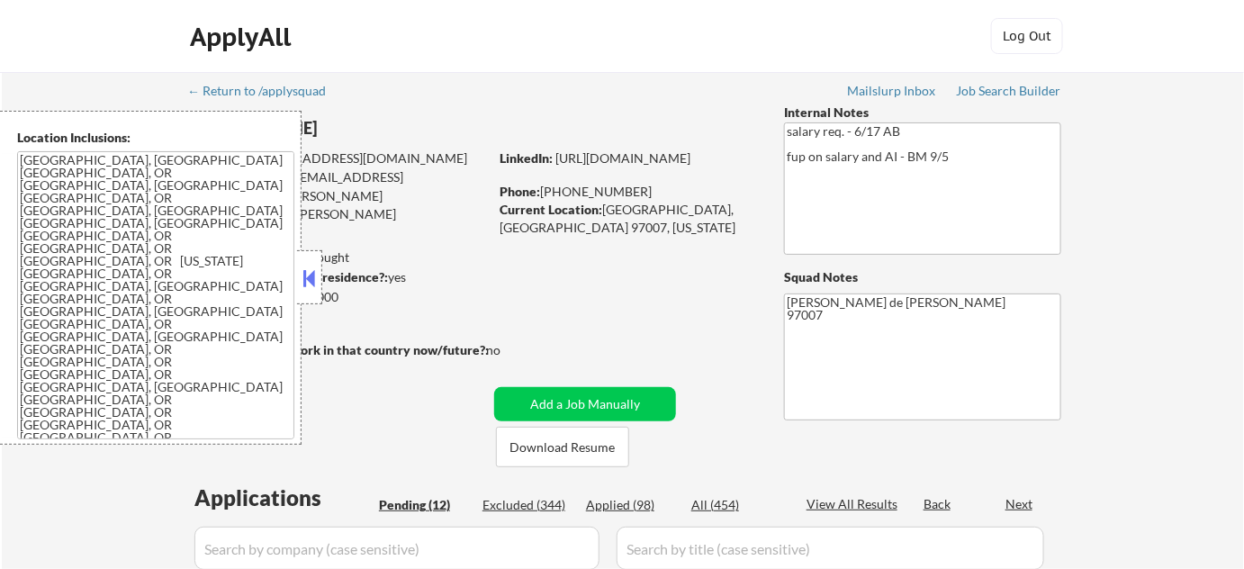
select select ""pending""
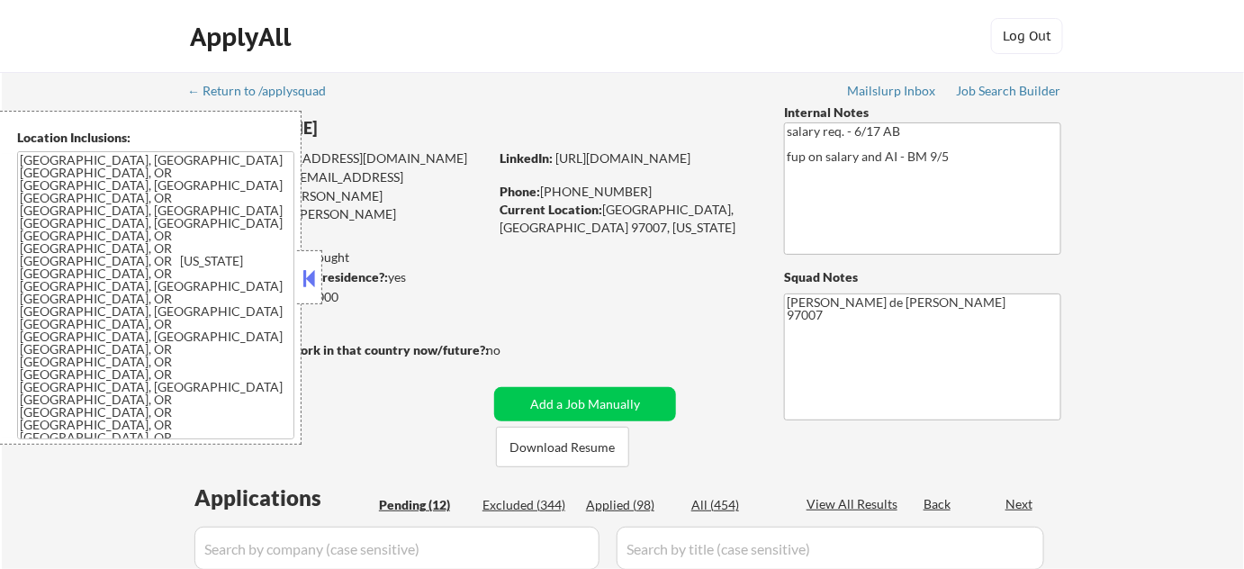
select select ""pending""
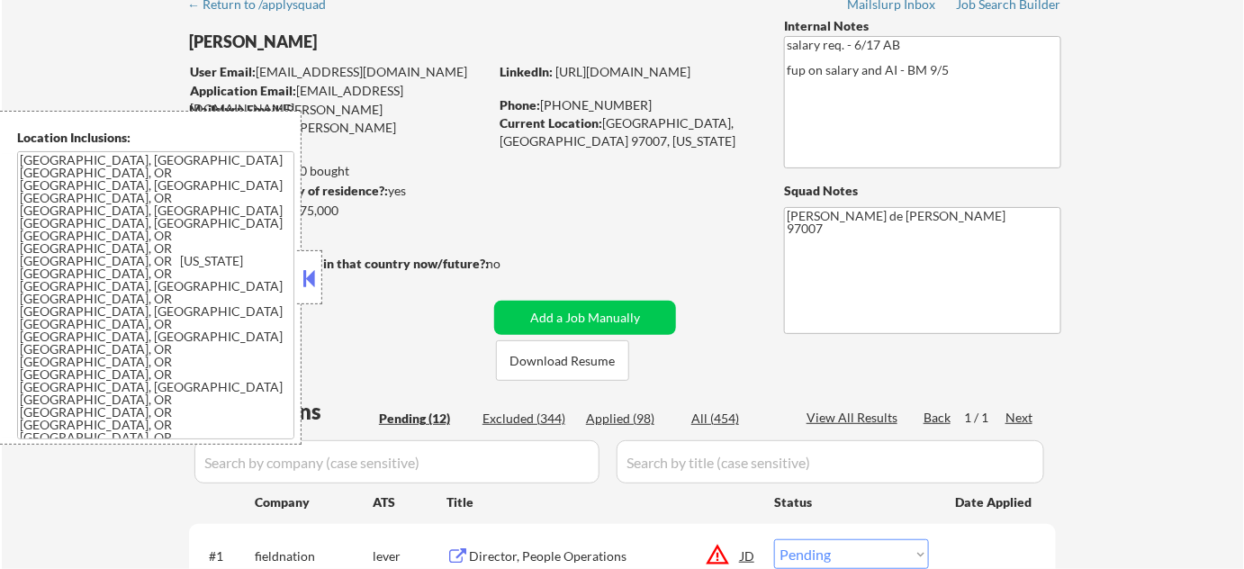
scroll to position [491, 0]
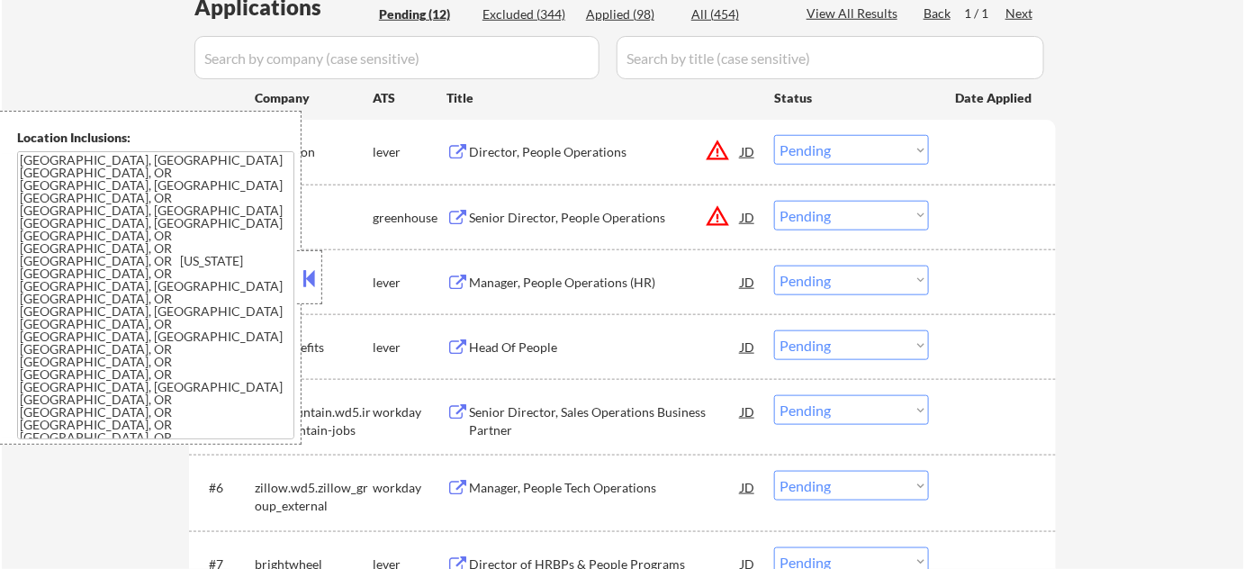
click at [310, 278] on button at bounding box center [310, 278] width 20 height 27
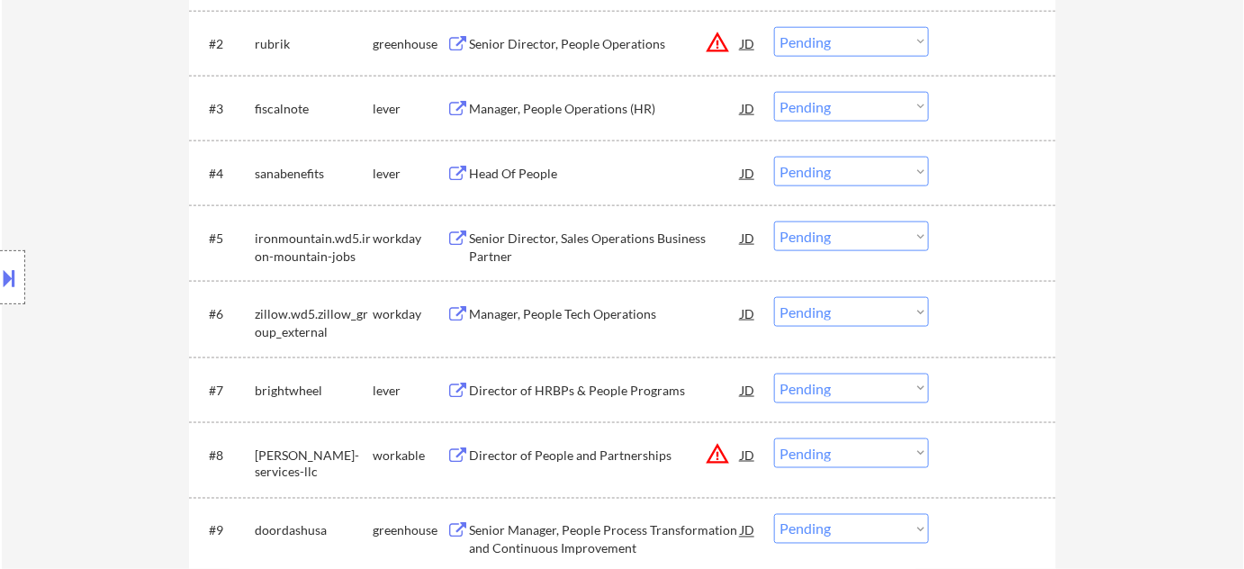
scroll to position [654, 0]
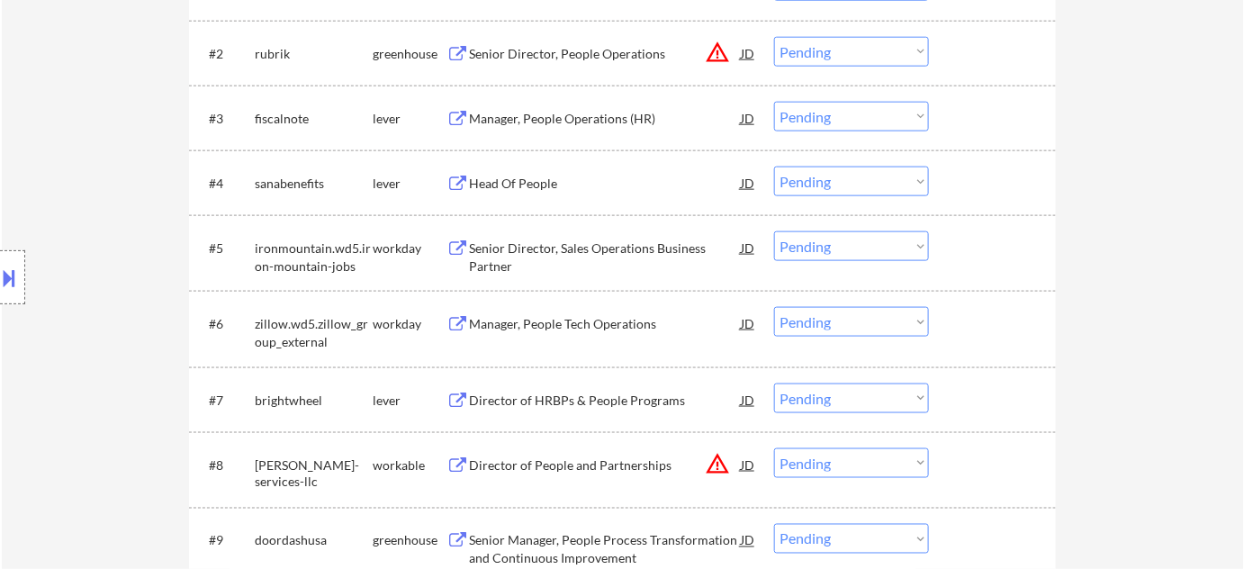
click at [545, 176] on div "Head Of People" at bounding box center [605, 184] width 272 height 18
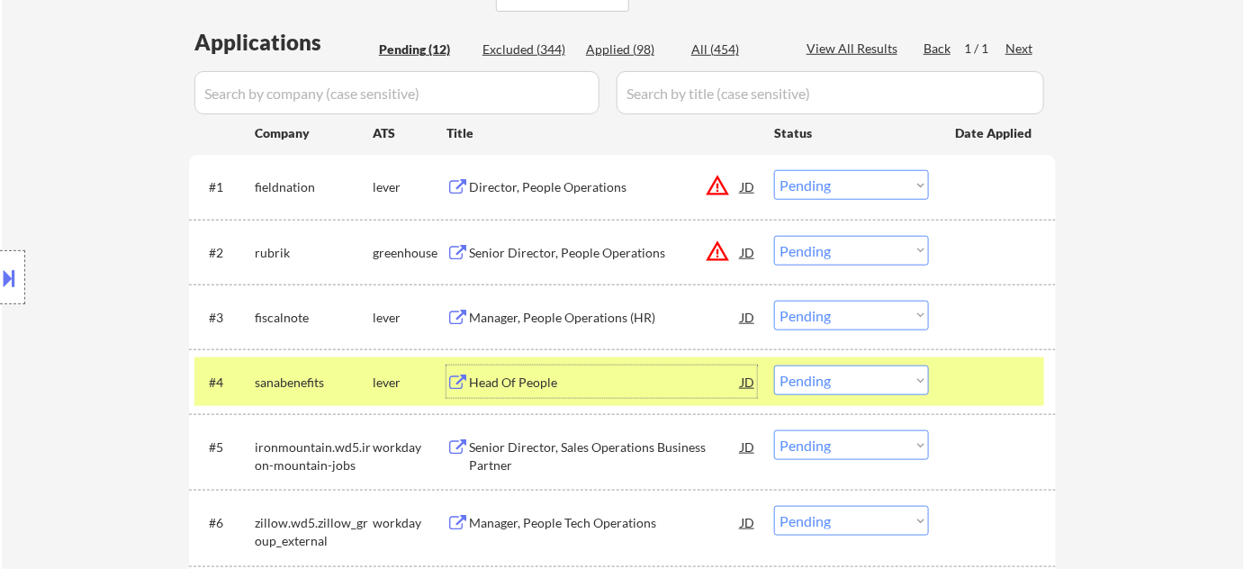
scroll to position [572, 0]
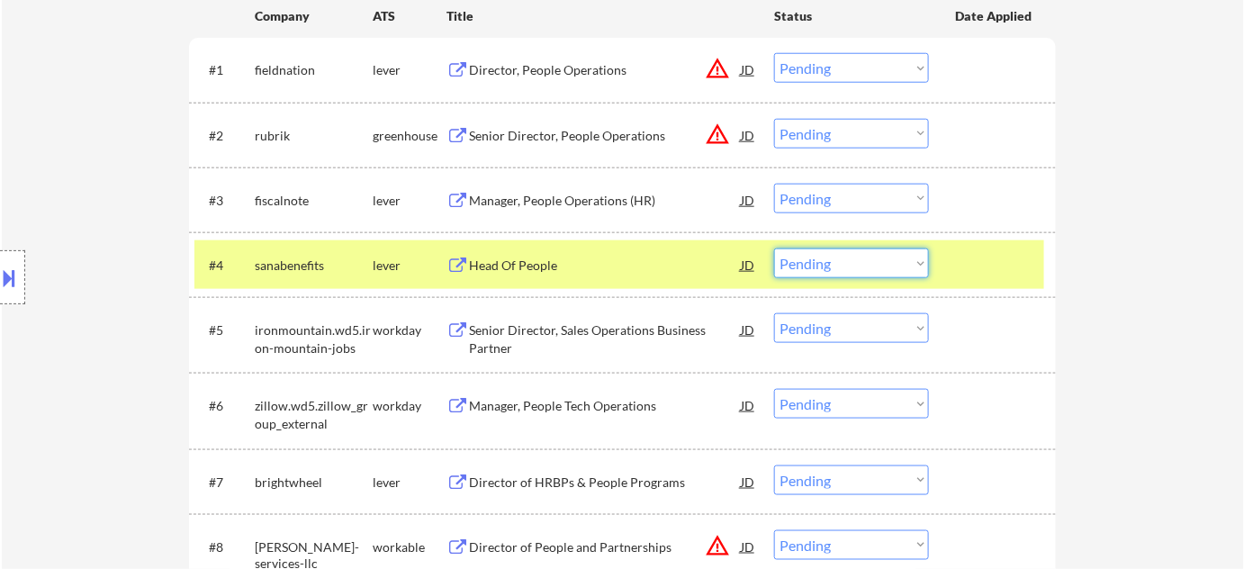
click at [834, 264] on select "Choose an option... Pending Applied Excluded (Questions) Excluded (Expired) Exc…" at bounding box center [851, 263] width 155 height 30
click at [774, 248] on select "Choose an option... Pending Applied Excluded (Questions) Excluded (Expired) Exc…" at bounding box center [851, 263] width 155 height 30
select select ""pending""
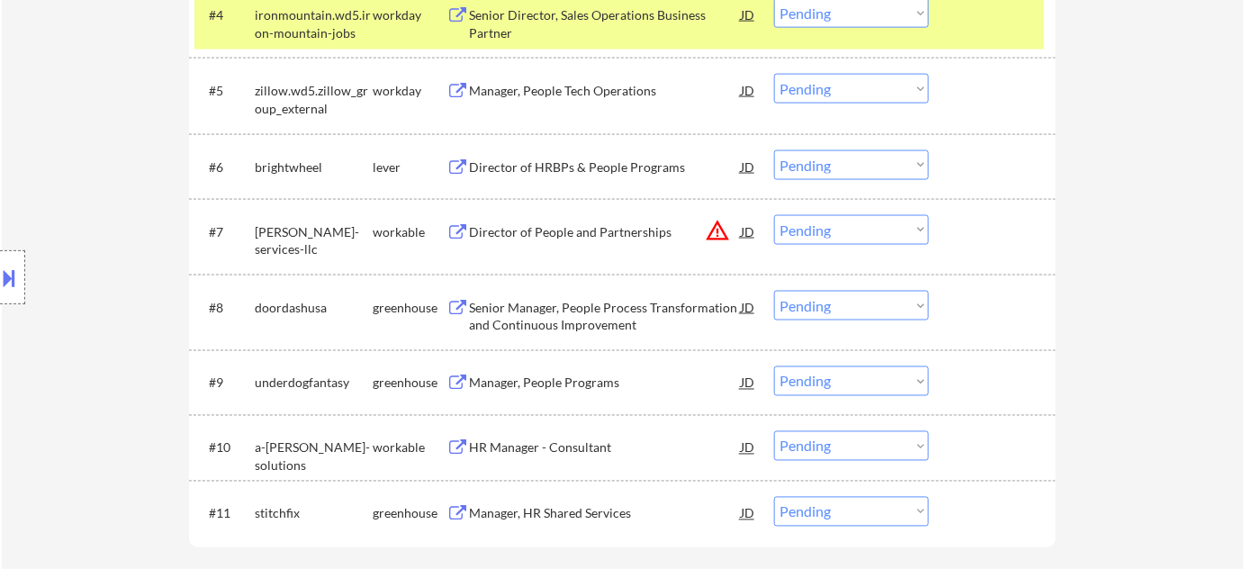
scroll to position [900, 0]
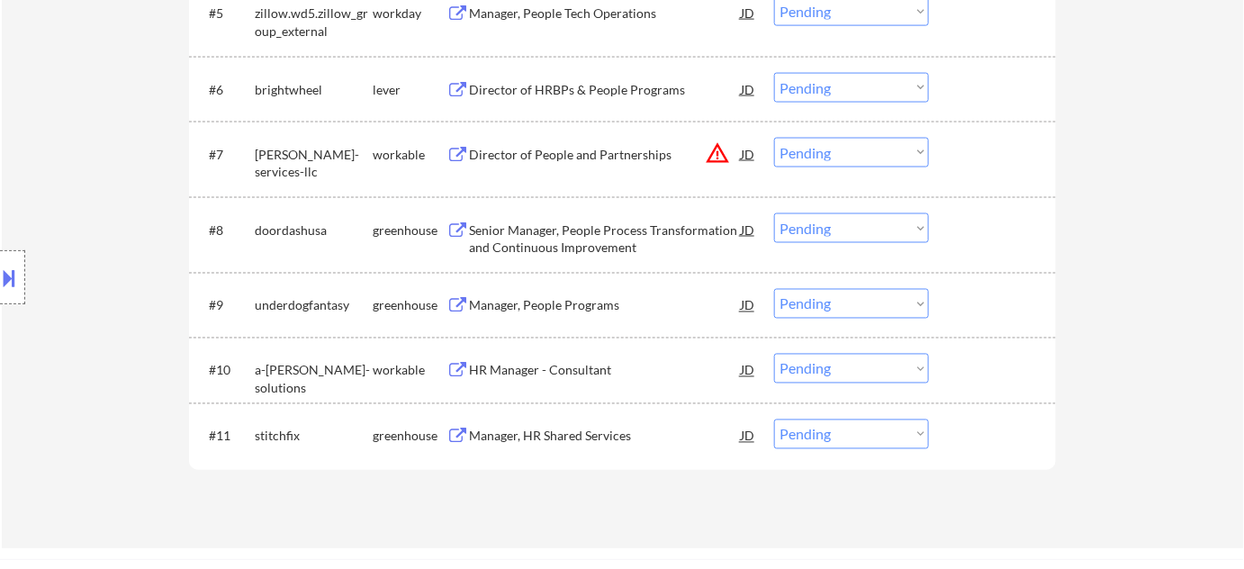
click at [590, 239] on div "Senior Manager, People Process Transformation and Continuous Improvement" at bounding box center [605, 238] width 272 height 35
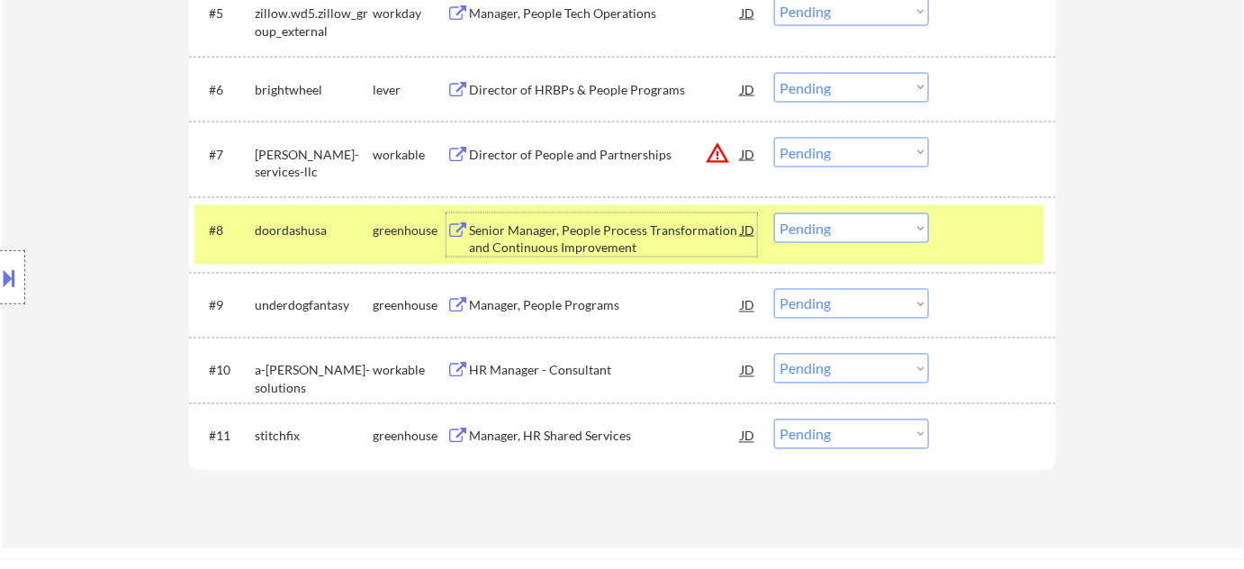
click at [826, 249] on div "#8 doordashusa greenhouse Senior Manager, People Process Transformation and Con…" at bounding box center [619, 234] width 850 height 59
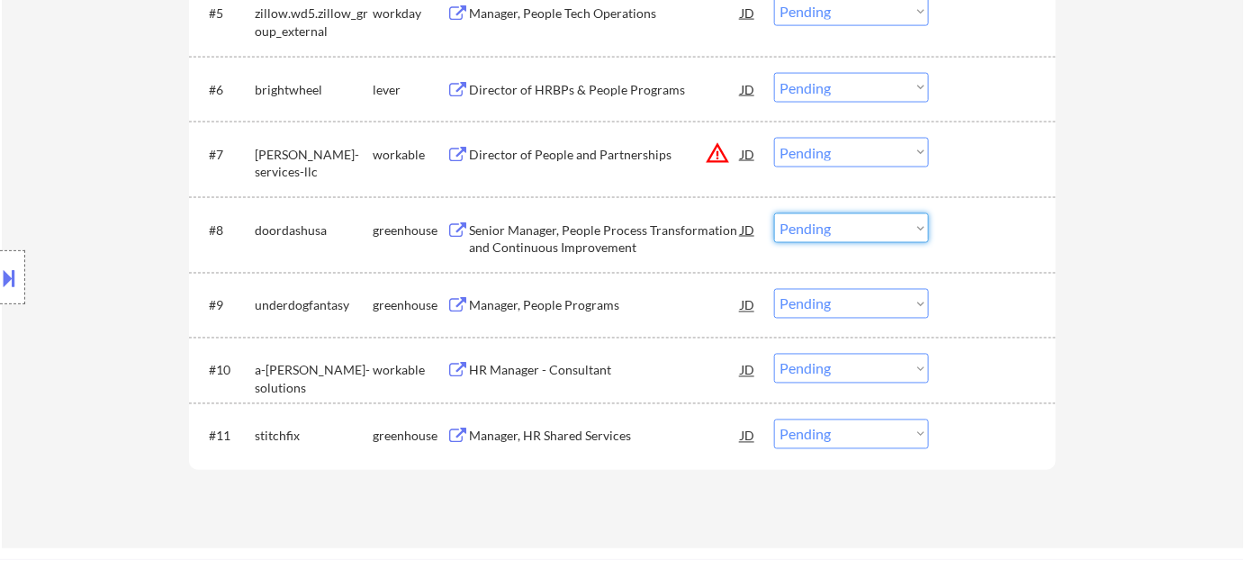
click at [837, 231] on select "Choose an option... Pending Applied Excluded (Questions) Excluded (Expired) Exc…" at bounding box center [851, 228] width 155 height 30
click at [774, 213] on select "Choose an option... Pending Applied Excluded (Questions) Excluded (Expired) Exc…" at bounding box center [851, 228] width 155 height 30
select select ""pending""
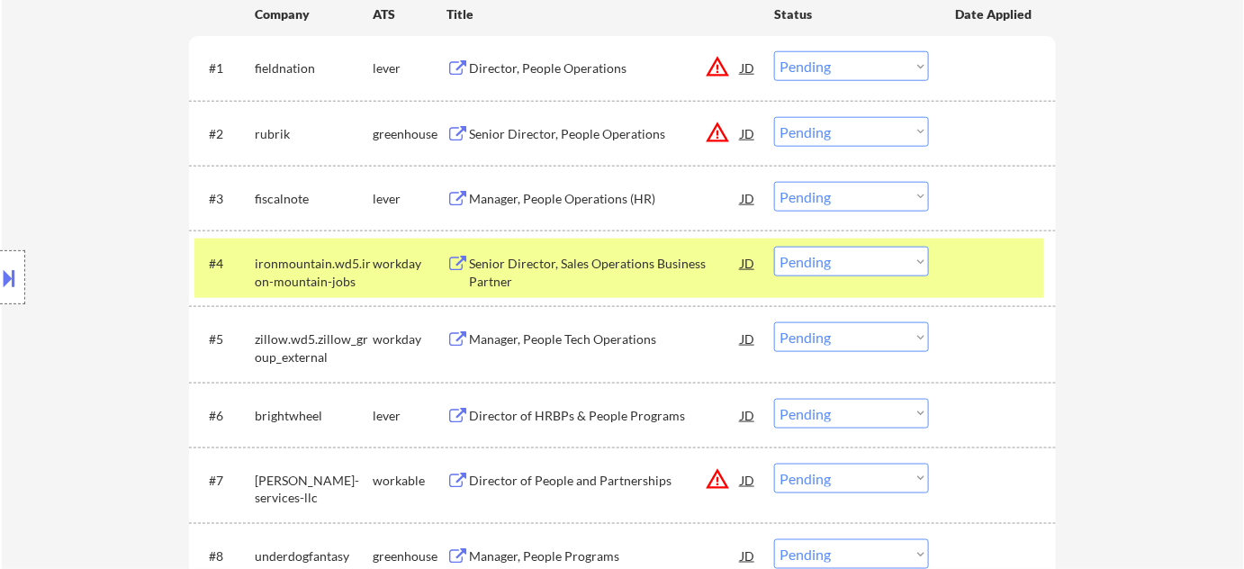
scroll to position [572, 0]
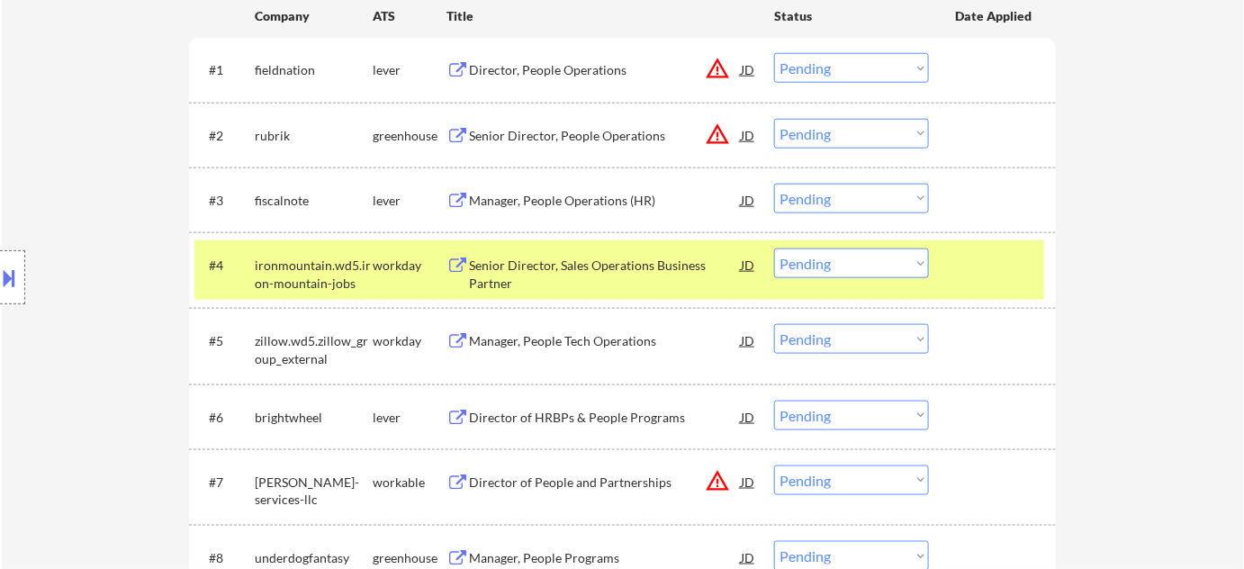
click at [587, 257] on div "Senior Director, Sales Operations Business Partner" at bounding box center [605, 274] width 272 height 35
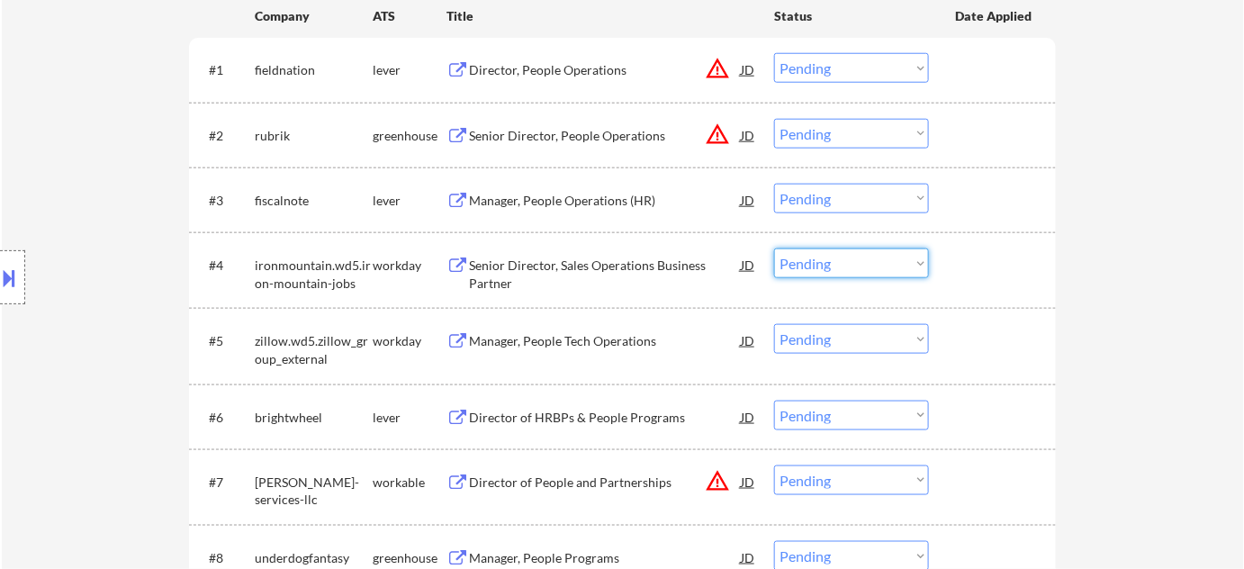
click at [850, 256] on select "Choose an option... Pending Applied Excluded (Questions) Excluded (Expired) Exc…" at bounding box center [851, 263] width 155 height 30
click at [774, 248] on select "Choose an option... Pending Applied Excluded (Questions) Excluded (Expired) Exc…" at bounding box center [851, 263] width 155 height 30
click at [580, 73] on div "Director, People Operations" at bounding box center [605, 70] width 272 height 18
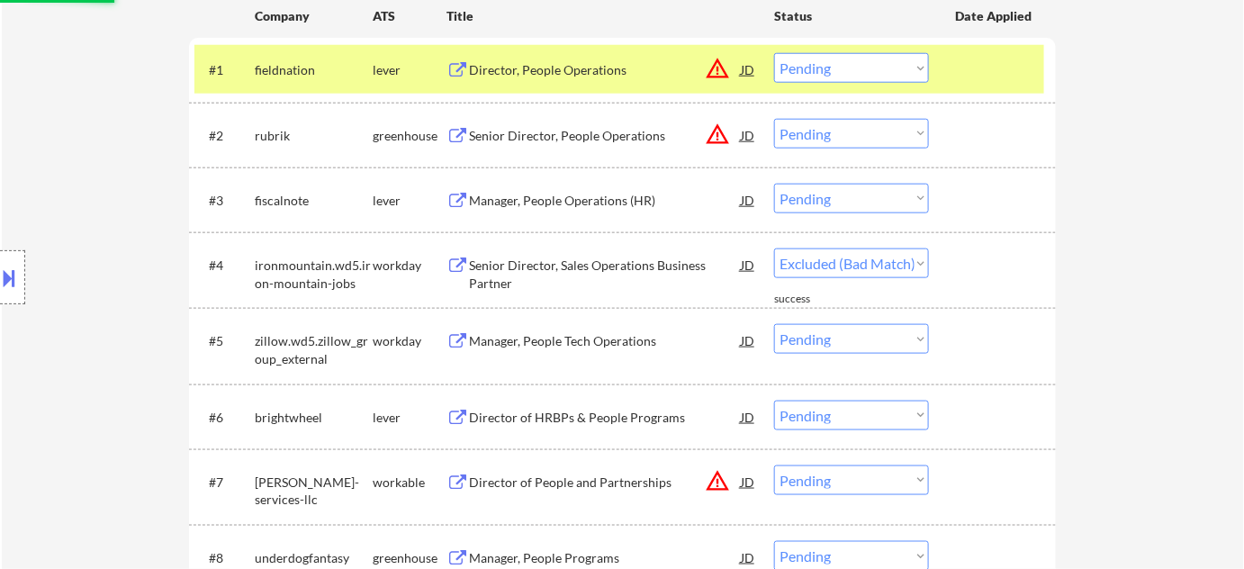
select select ""pending""
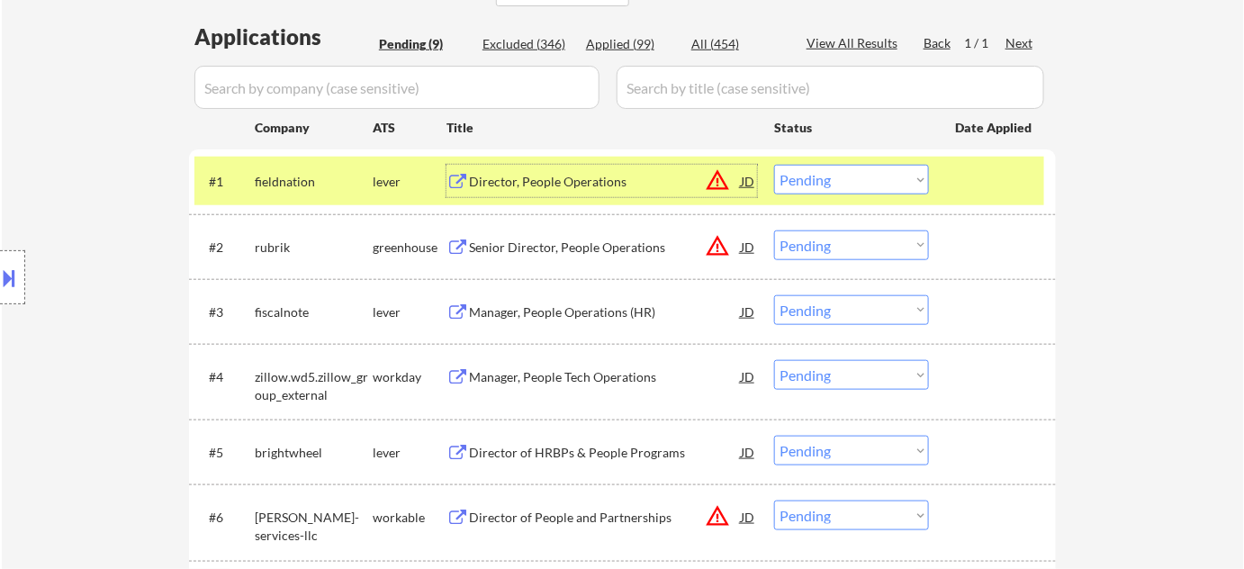
scroll to position [409, 0]
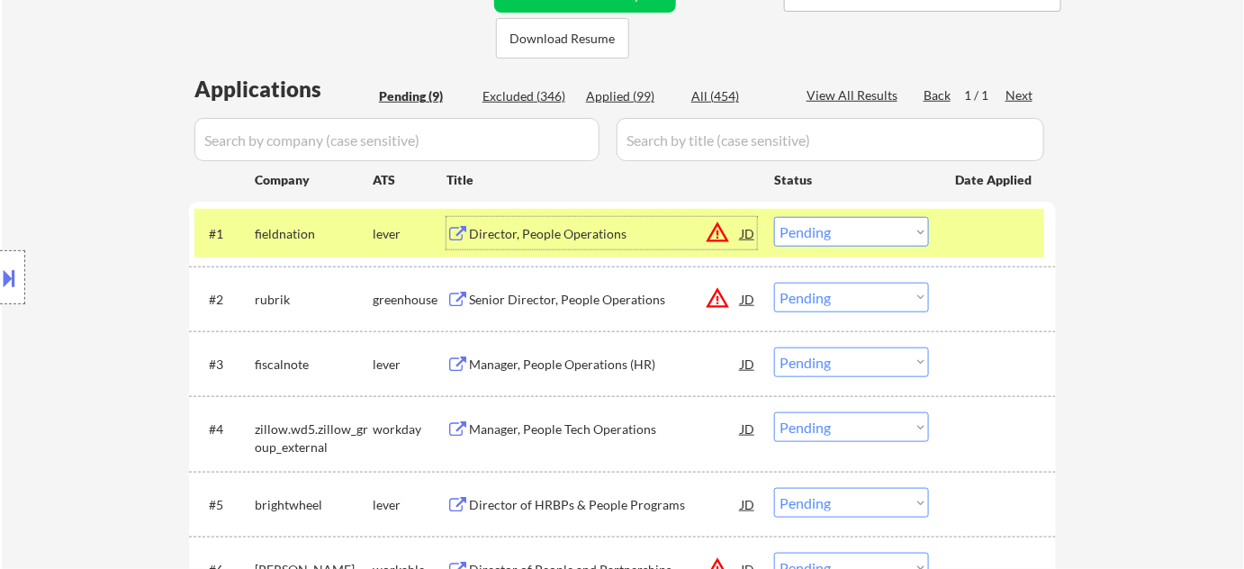
click at [870, 236] on select "Choose an option... Pending Applied Excluded (Questions) Excluded (Expired) Exc…" at bounding box center [851, 232] width 155 height 30
click at [774, 217] on select "Choose an option... Pending Applied Excluded (Questions) Excluded (Expired) Exc…" at bounding box center [851, 232] width 155 height 30
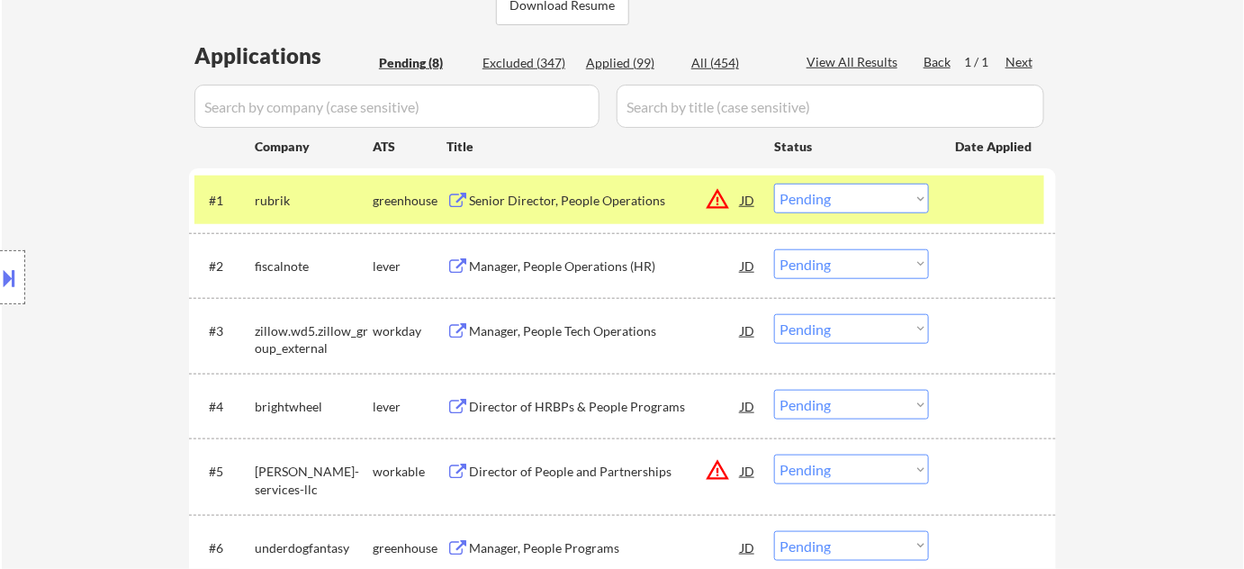
scroll to position [491, 0]
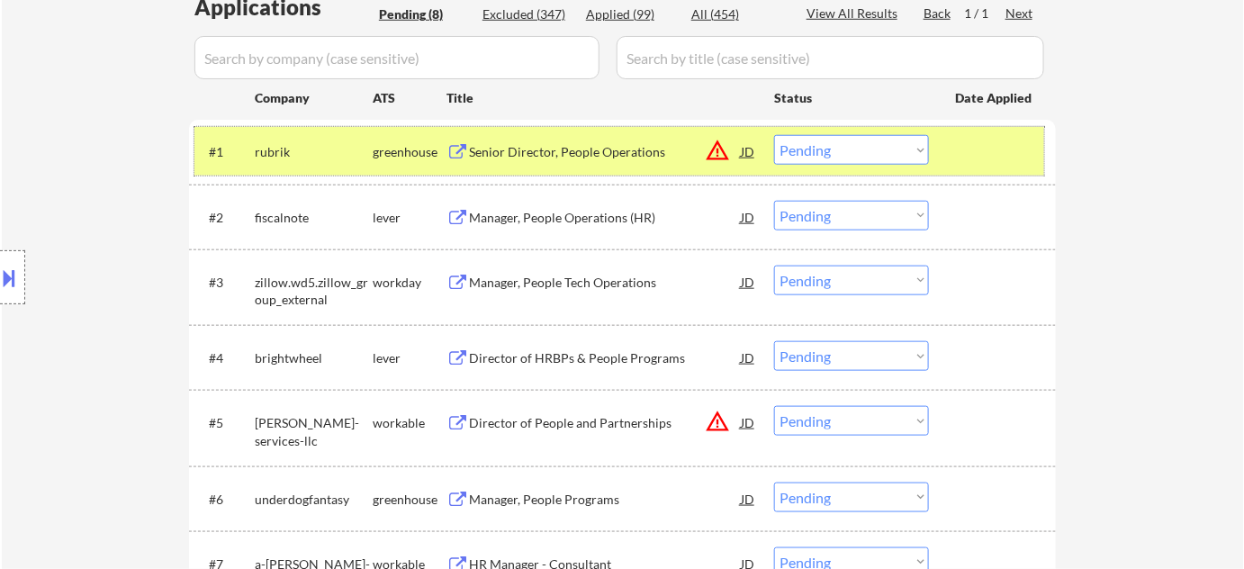
click at [588, 129] on div "#1 rubrik greenhouse Senior Director, People Operations JD warning_amber Choose…" at bounding box center [619, 151] width 850 height 49
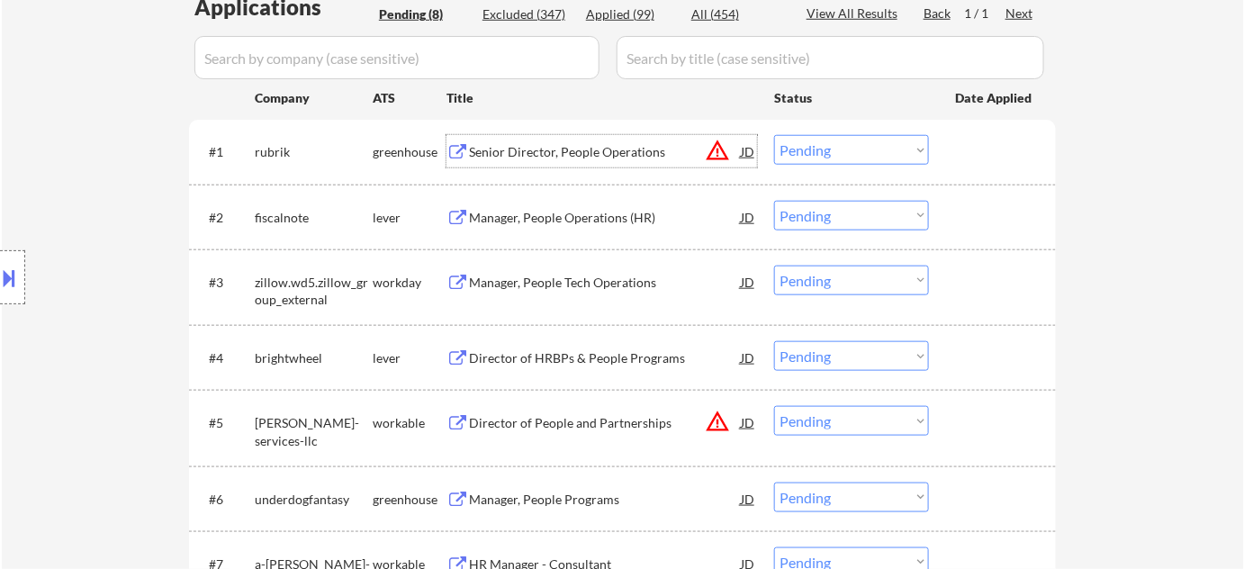
click at [585, 139] on div "Senior Director, People Operations" at bounding box center [605, 151] width 272 height 32
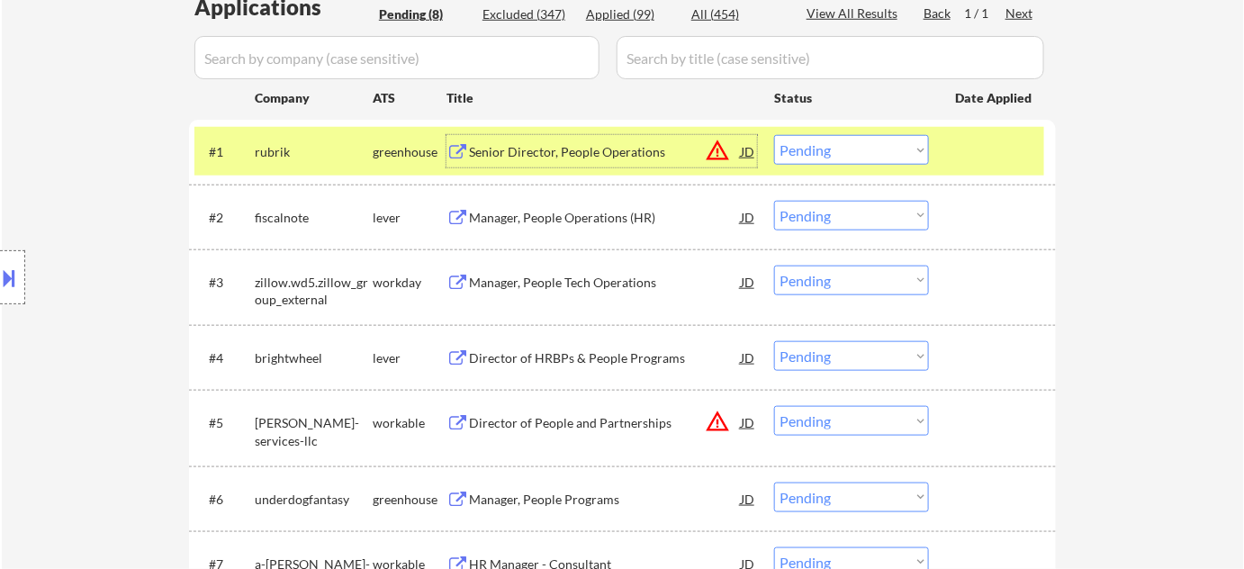
drag, startPoint x: 888, startPoint y: 146, endPoint x: 890, endPoint y: 162, distance: 16.4
click at [887, 146] on select "Choose an option... Pending Applied Excluded (Questions) Excluded (Expired) Exc…" at bounding box center [851, 150] width 155 height 30
click at [774, 135] on select "Choose an option... Pending Applied Excluded (Questions) Excluded (Expired) Exc…" at bounding box center [851, 150] width 155 height 30
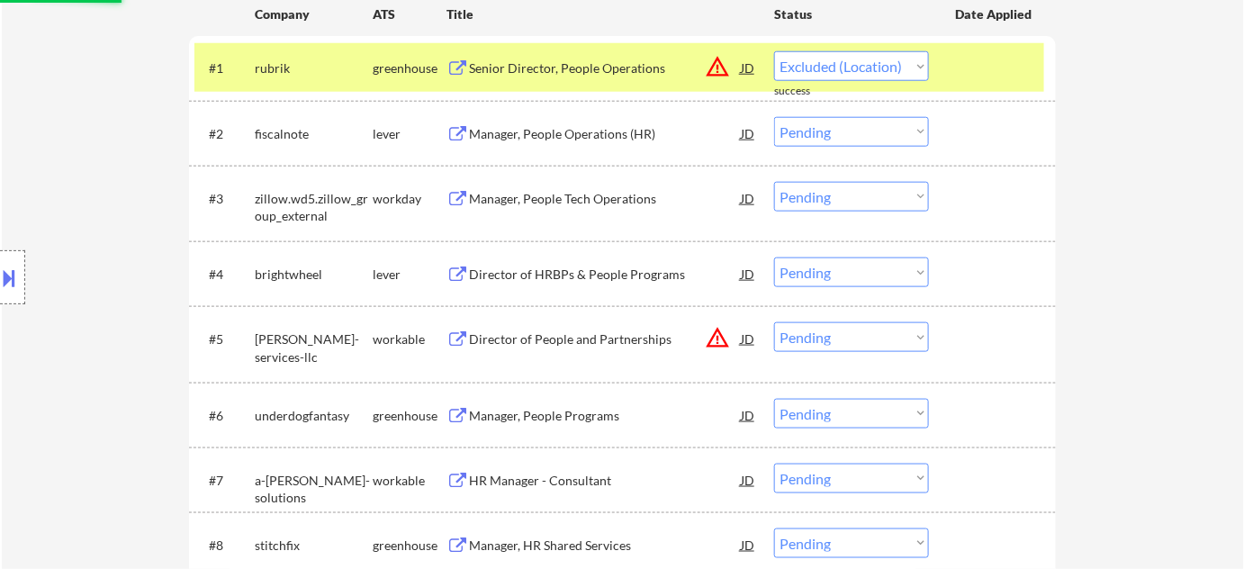
scroll to position [654, 0]
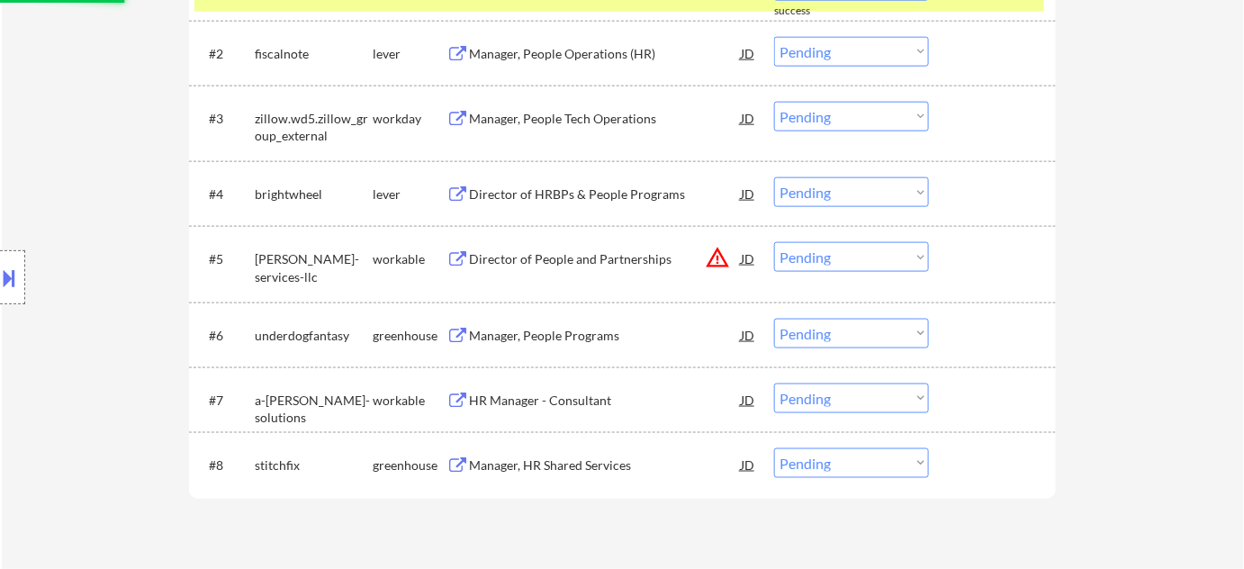
select select ""pending""
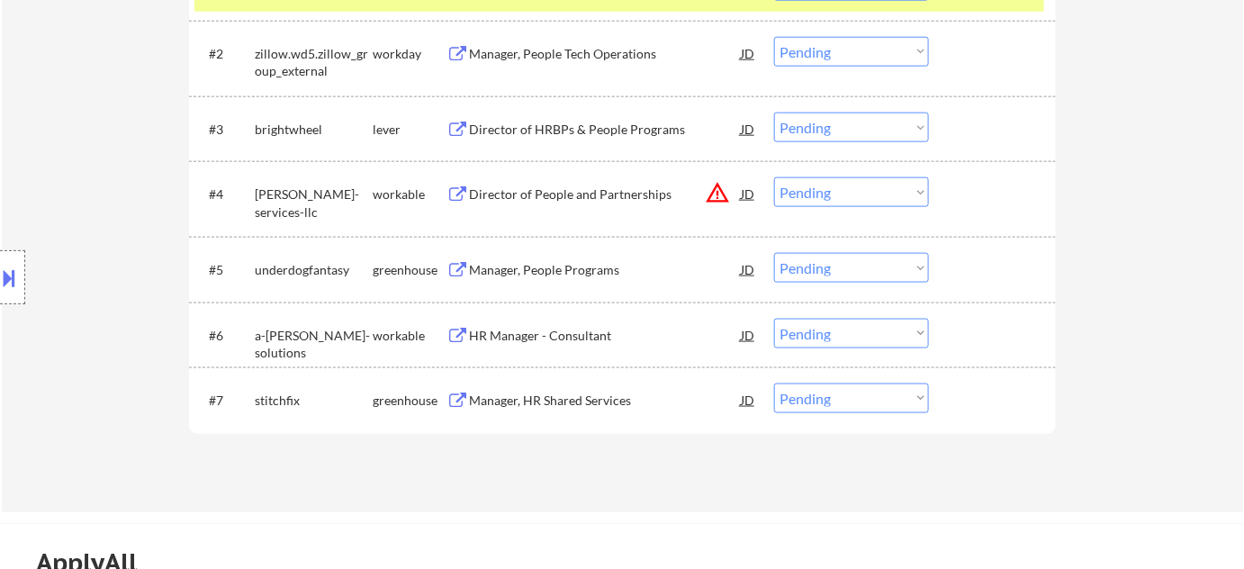
click at [720, 192] on button "warning_amber" at bounding box center [717, 192] width 25 height 25
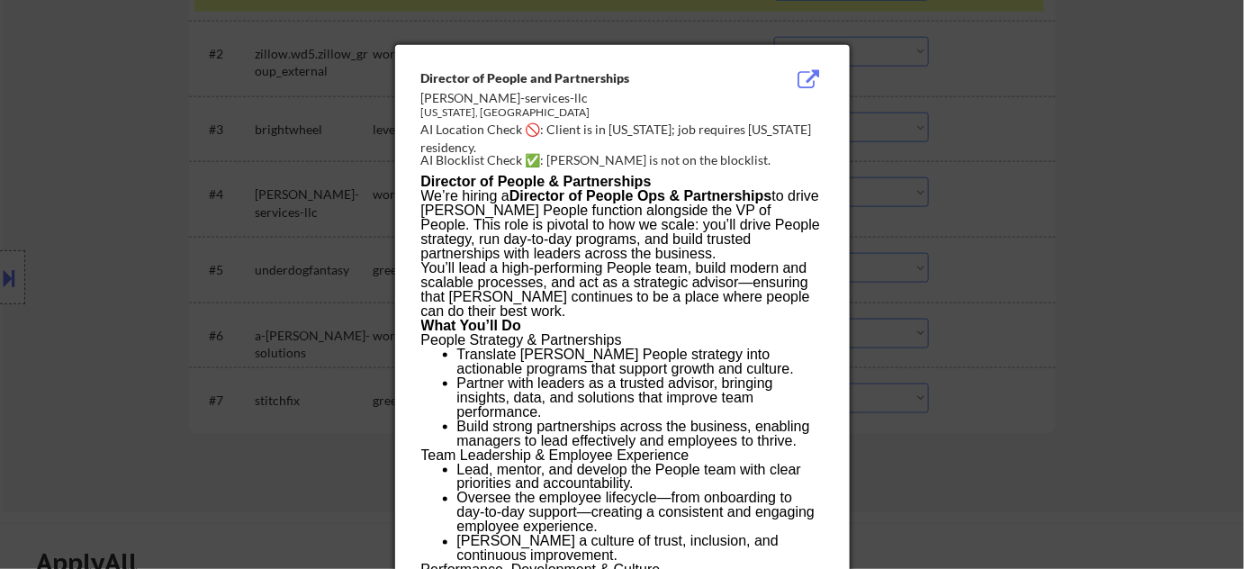
click at [967, 243] on div at bounding box center [622, 284] width 1244 height 569
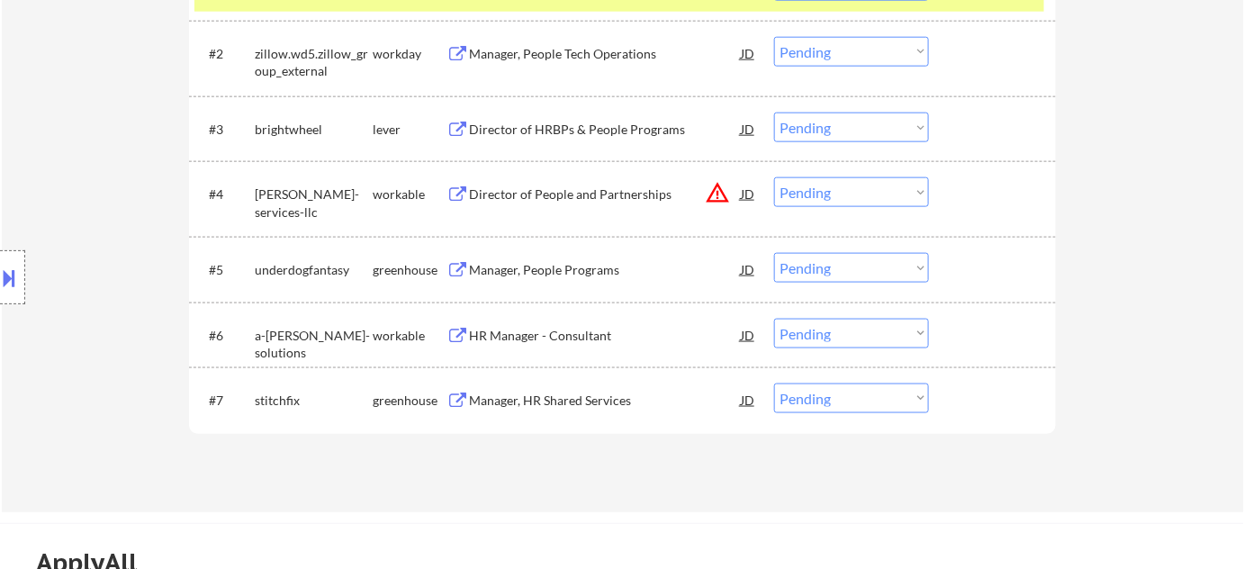
click at [837, 194] on select "Choose an option... Pending Applied Excluded (Questions) Excluded (Expired) Exc…" at bounding box center [851, 192] width 155 height 30
click at [774, 177] on select "Choose an option... Pending Applied Excluded (Questions) Excluded (Expired) Exc…" at bounding box center [851, 192] width 155 height 30
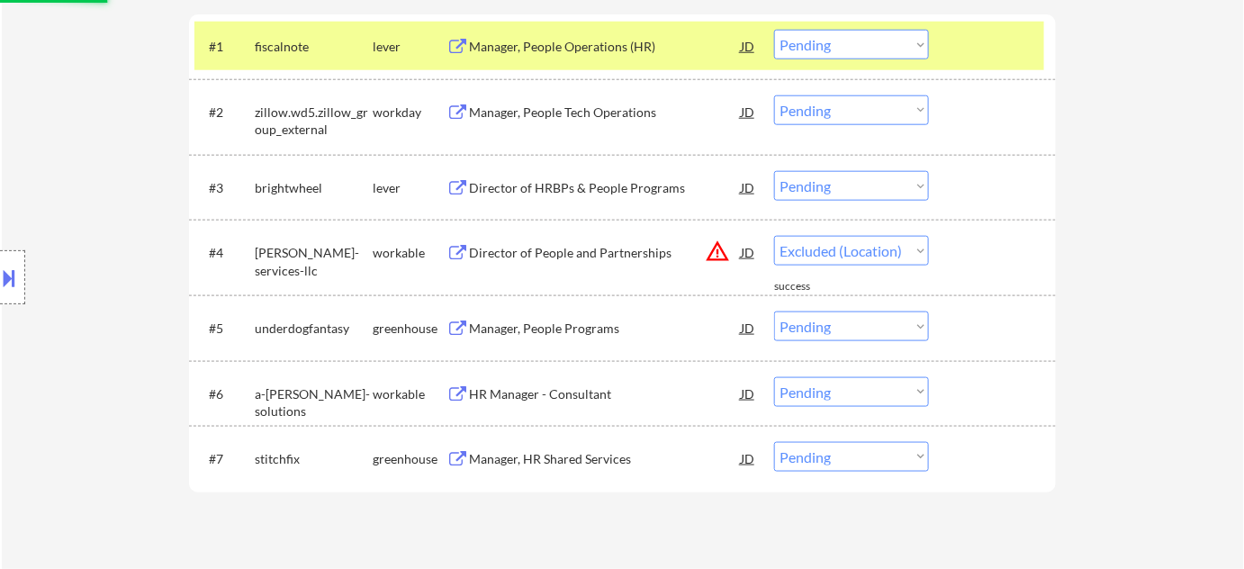
scroll to position [572, 0]
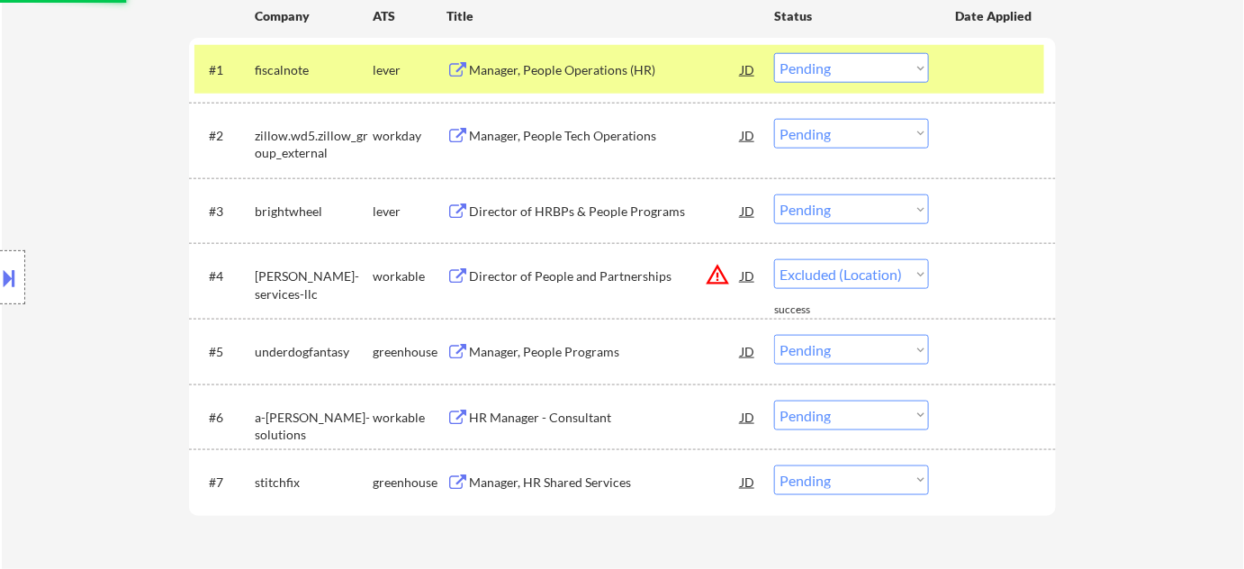
select select ""pending""
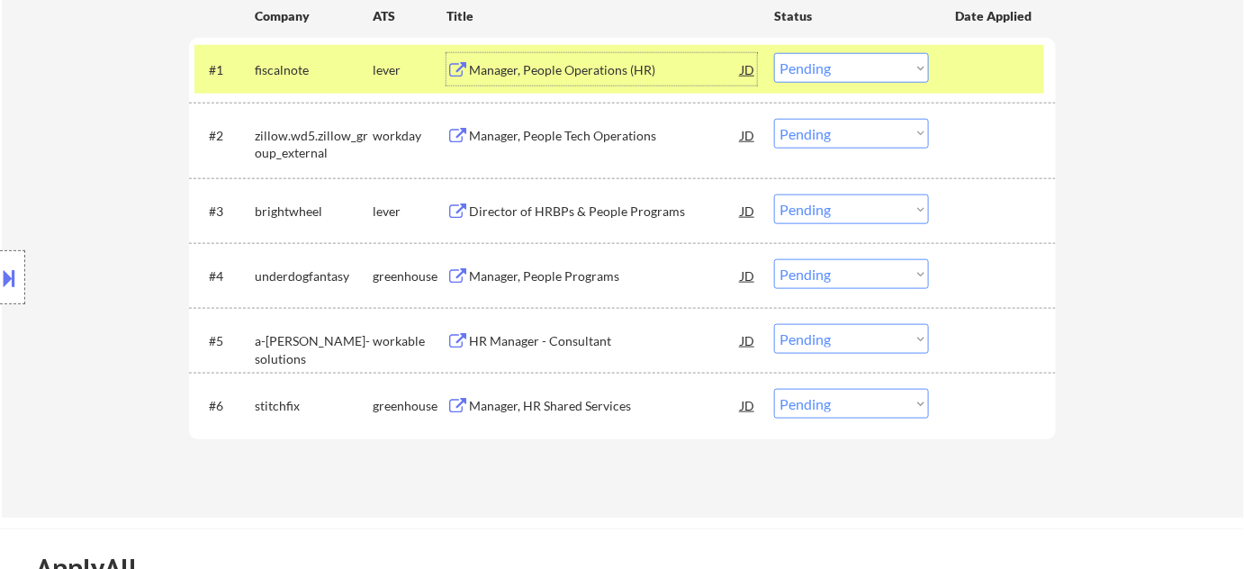
click at [590, 71] on div "Manager, People Operations (HR)" at bounding box center [605, 70] width 272 height 18
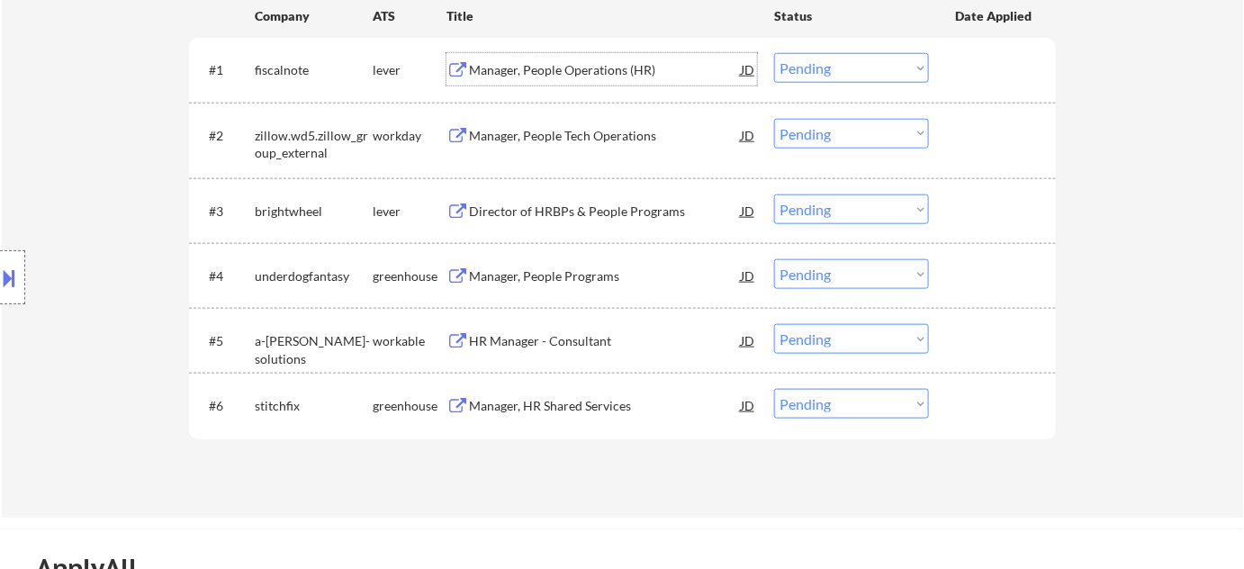
click at [791, 77] on select "Choose an option... Pending Applied Excluded (Questions) Excluded (Expired) Exc…" at bounding box center [851, 68] width 155 height 30
click at [774, 53] on select "Choose an option... Pending Applied Excluded (Questions) Excluded (Expired) Exc…" at bounding box center [851, 68] width 155 height 30
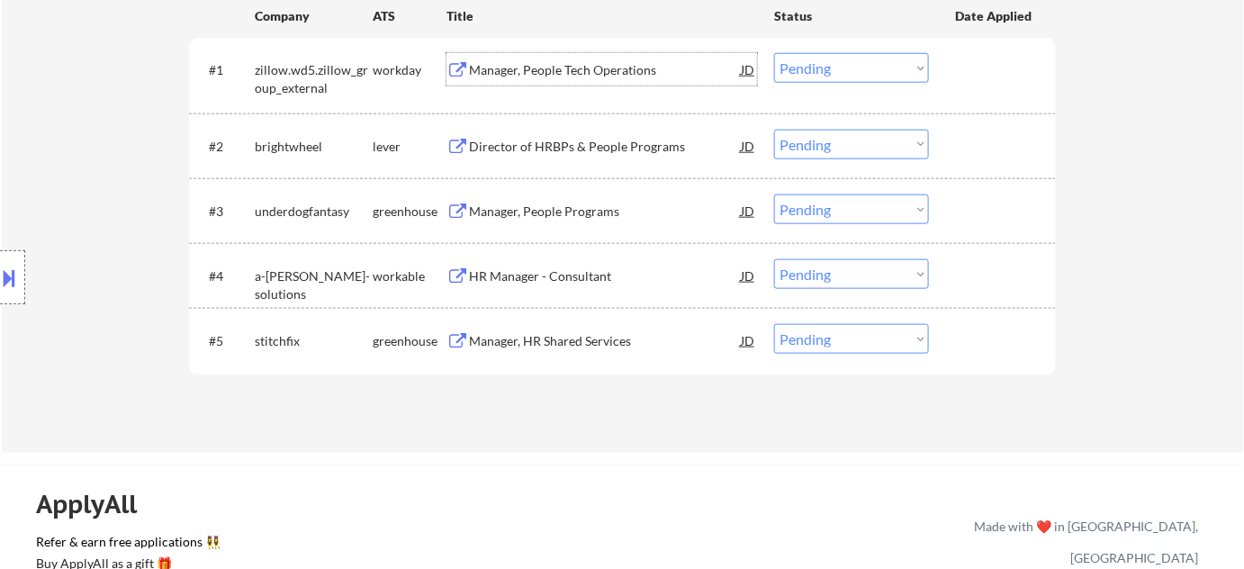
click at [566, 76] on div "Manager, People Tech Operations" at bounding box center [605, 70] width 272 height 18
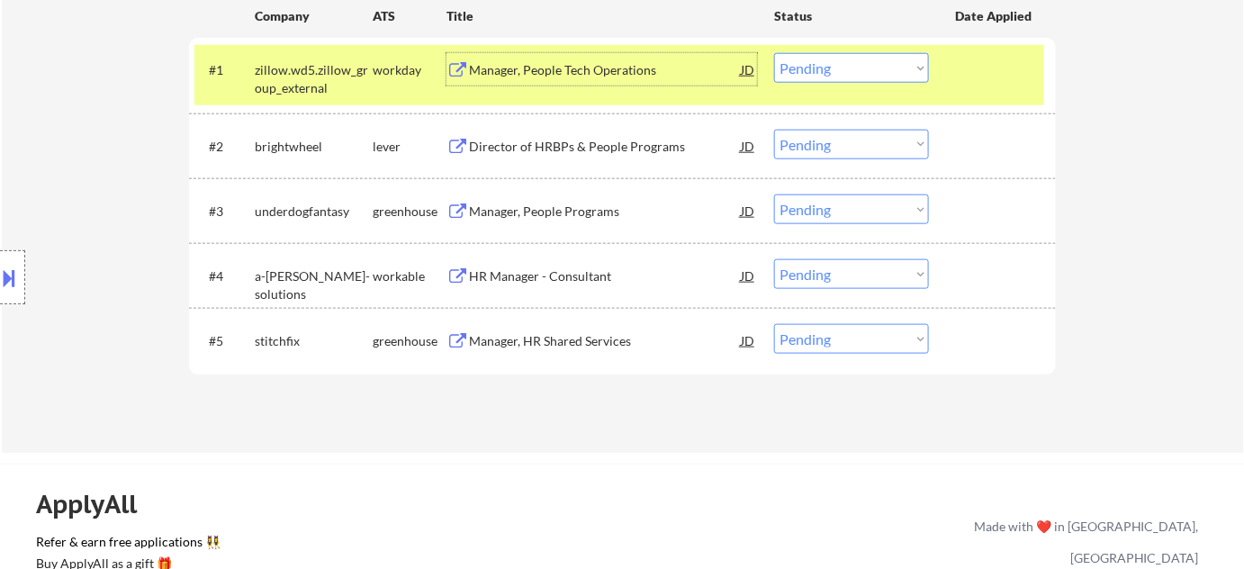
click at [840, 74] on select "Choose an option... Pending Applied Excluded (Questions) Excluded (Expired) Exc…" at bounding box center [851, 68] width 155 height 30
click at [774, 53] on select "Choose an option... Pending Applied Excluded (Questions) Excluded (Expired) Exc…" at bounding box center [851, 68] width 155 height 30
select select ""pending""
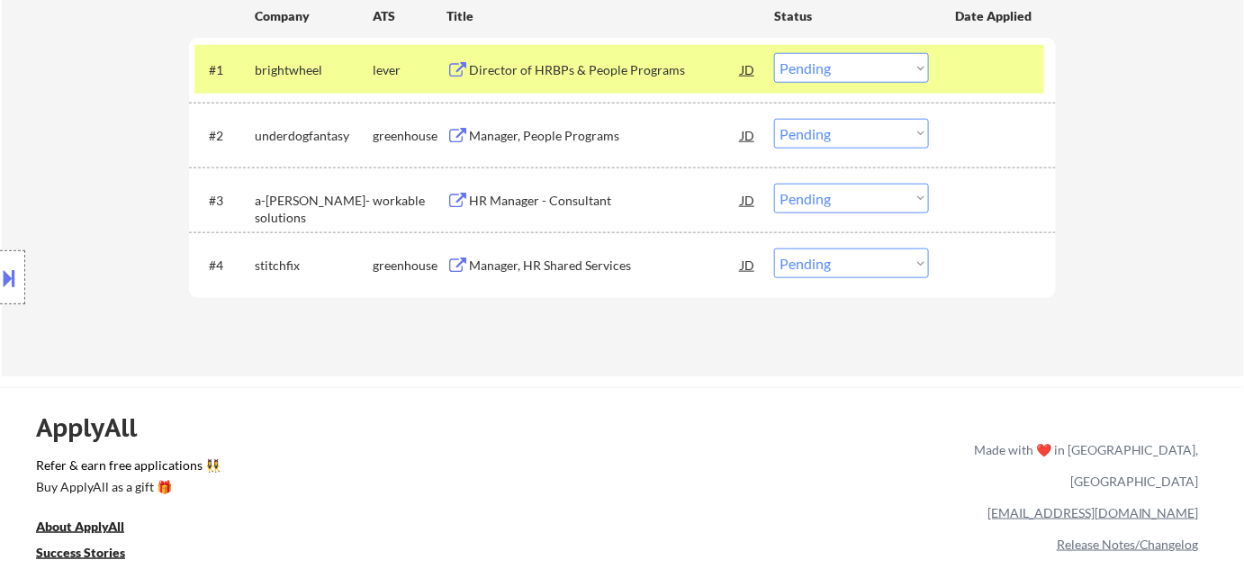
click at [538, 190] on div "HR Manager - Consultant" at bounding box center [605, 200] width 272 height 32
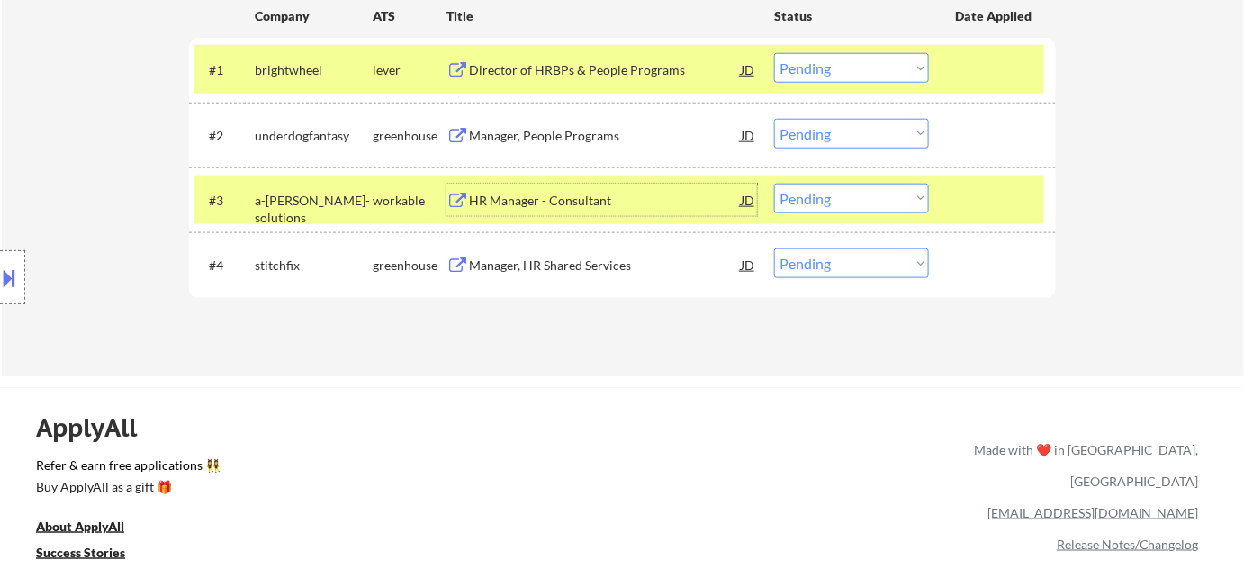
click at [846, 198] on select "Choose an option... Pending Applied Excluded (Questions) Excluded (Expired) Exc…" at bounding box center [851, 199] width 155 height 30
click at [774, 184] on select "Choose an option... Pending Applied Excluded (Questions) Excluded (Expired) Exc…" at bounding box center [851, 199] width 155 height 30
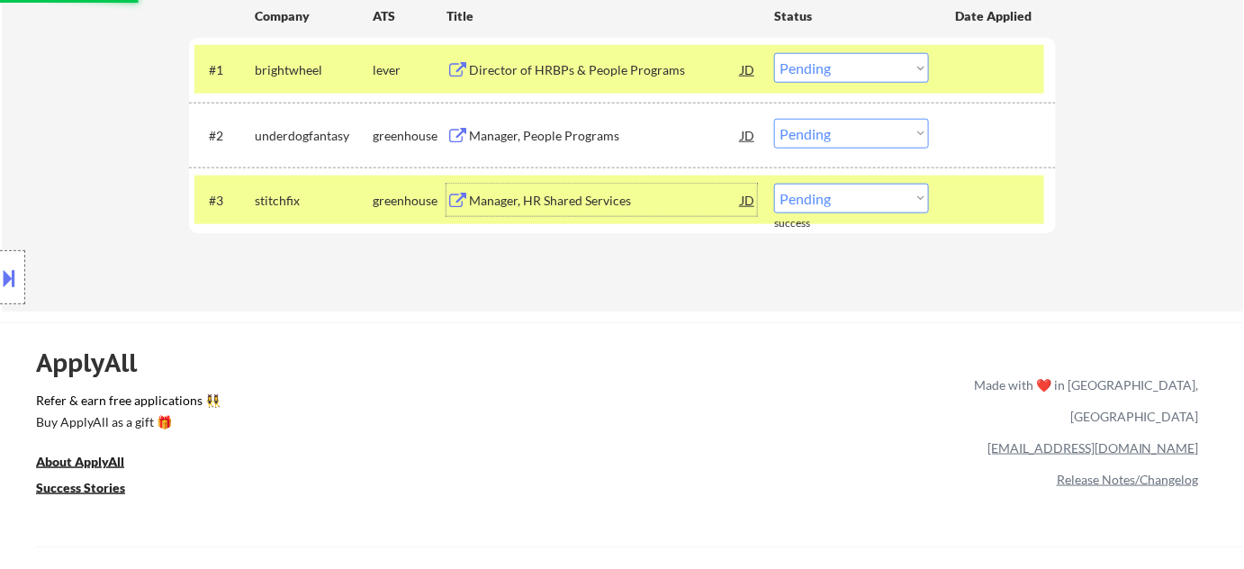
click at [569, 186] on div "Manager, HR Shared Services" at bounding box center [605, 200] width 272 height 32
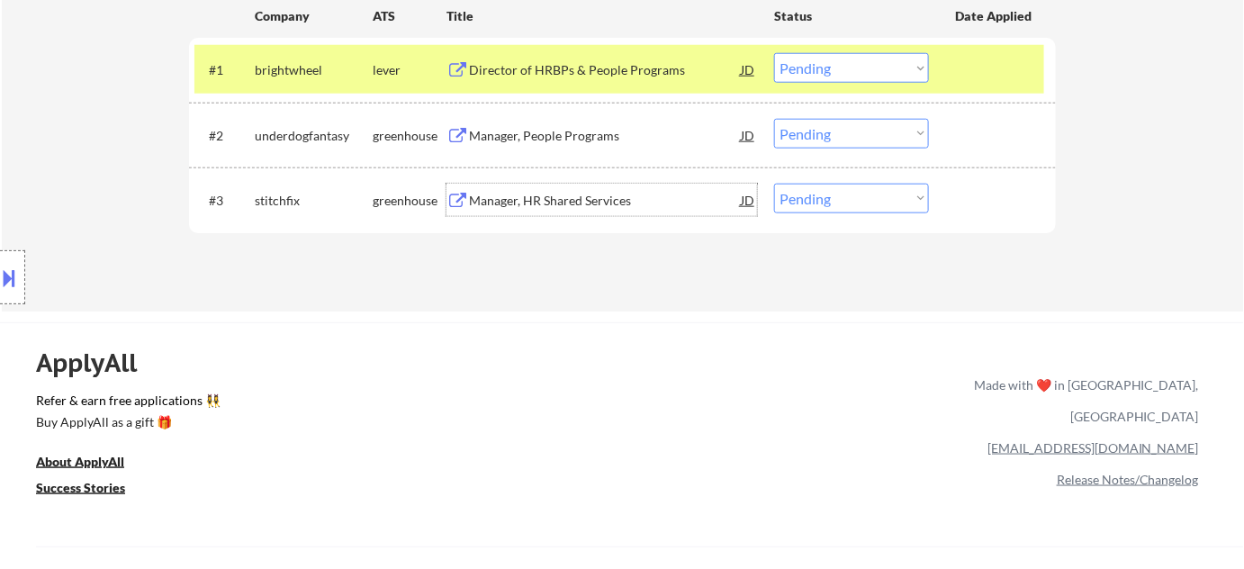
click at [861, 173] on div "#3 stitchfix greenhouse Manager, HR Shared Services JD Choose an option... Pend…" at bounding box center [622, 199] width 867 height 65
click at [850, 196] on select "Choose an option... Pending Applied Excluded (Questions) Excluded (Expired) Exc…" at bounding box center [851, 199] width 155 height 30
select select ""excluded__salary_""
click at [774, 184] on select "Choose an option... Pending Applied Excluded (Questions) Excluded (Expired) Exc…" at bounding box center [851, 199] width 155 height 30
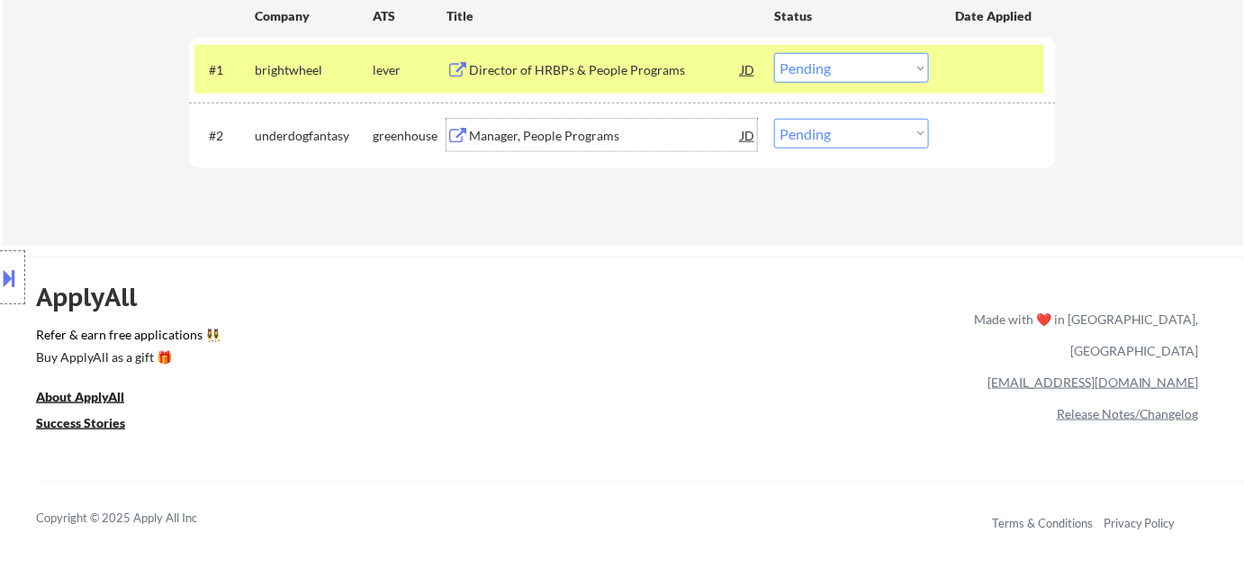
click at [605, 127] on div "Manager, People Programs" at bounding box center [605, 136] width 272 height 18
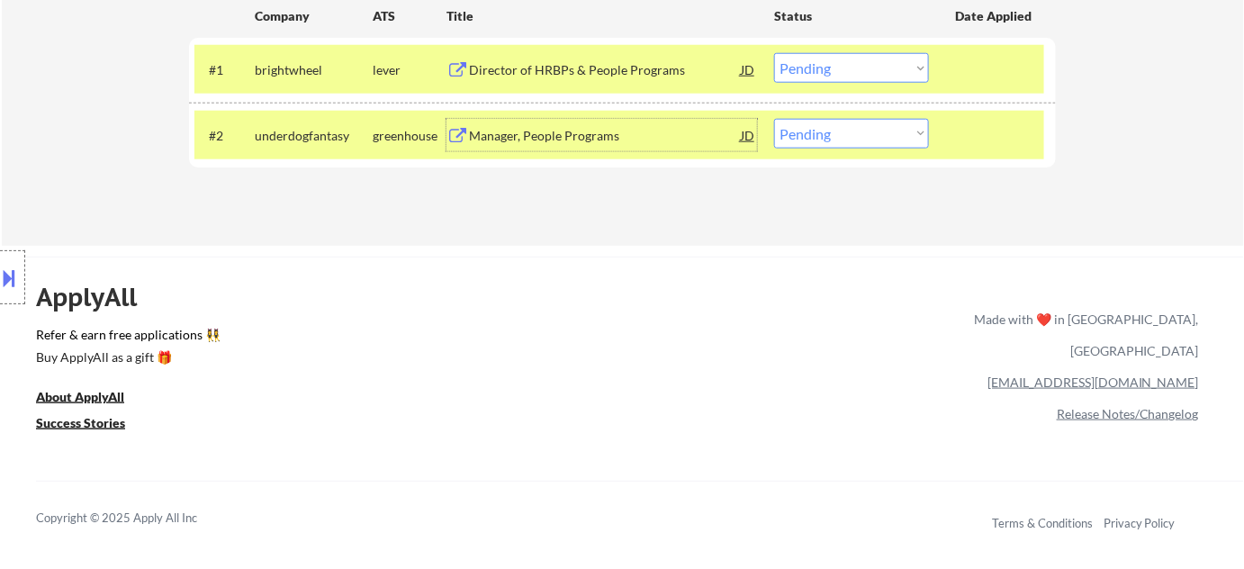
click at [833, 147] on div "#2 underdogfantasy greenhouse Manager, People Programs JD warning_amber Choose …" at bounding box center [619, 135] width 850 height 49
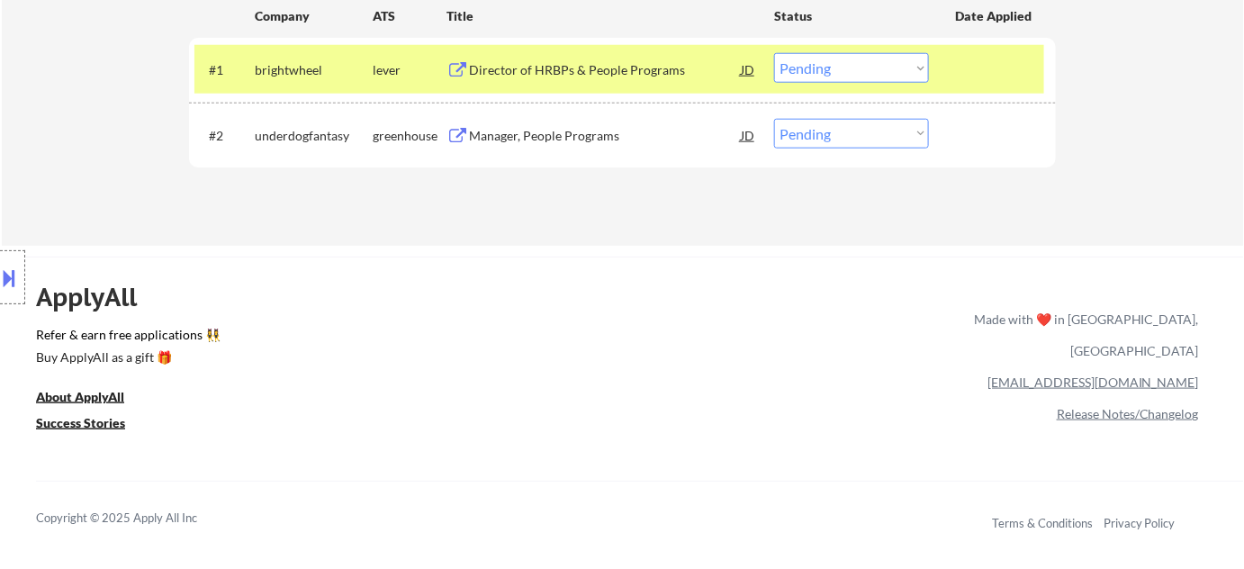
click at [853, 140] on select "Choose an option... Pending Applied Excluded (Questions) Excluded (Expired) Exc…" at bounding box center [851, 134] width 155 height 30
select select ""excluded__salary_""
click at [774, 119] on select "Choose an option... Pending Applied Excluded (Questions) Excluded (Expired) Exc…" at bounding box center [851, 134] width 155 height 30
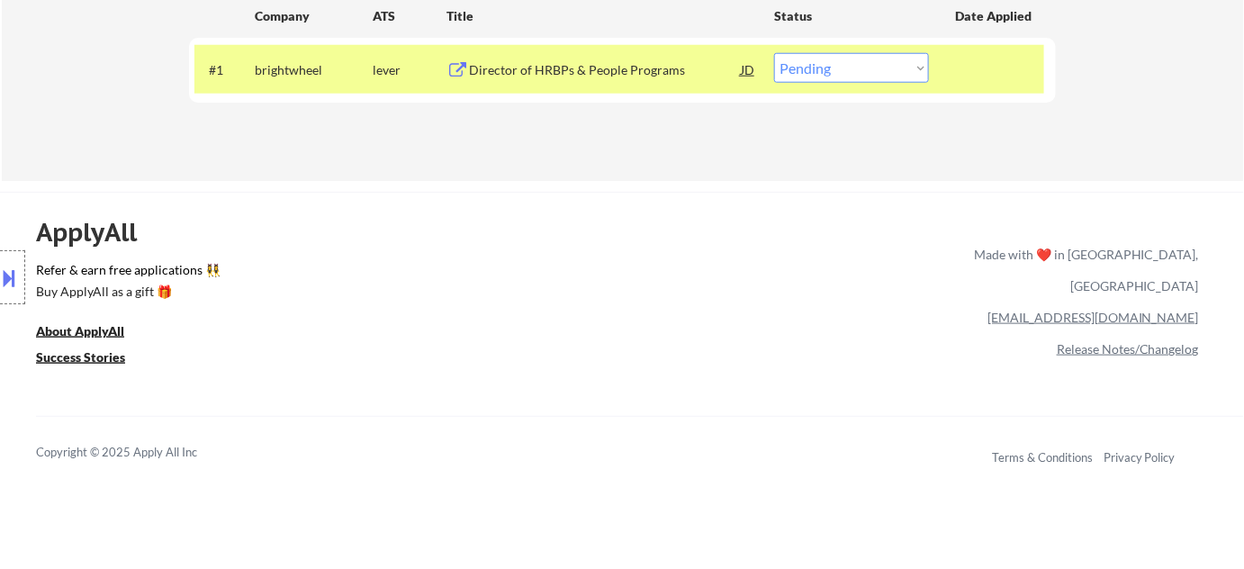
click at [584, 65] on div "Director of HRBPs & People Programs" at bounding box center [605, 70] width 272 height 18
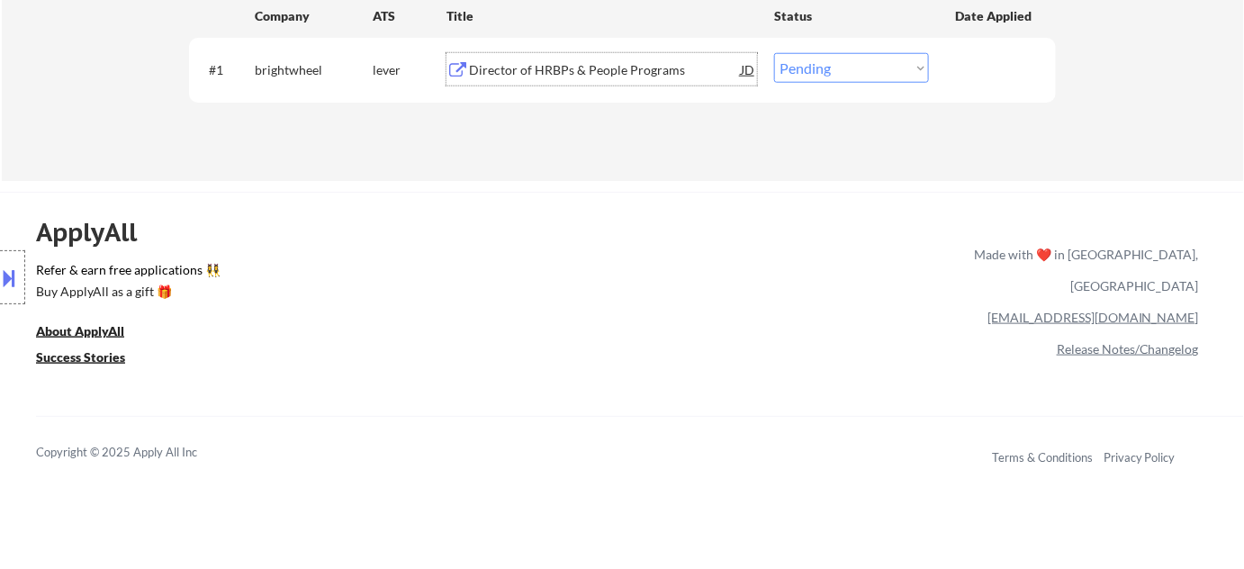
click at [820, 76] on select "Choose an option... Pending Applied Excluded (Questions) Excluded (Expired) Exc…" at bounding box center [851, 68] width 155 height 30
select select ""applied""
click at [774, 53] on select "Choose an option... Pending Applied Excluded (Questions) Excluded (Expired) Exc…" at bounding box center [851, 68] width 155 height 30
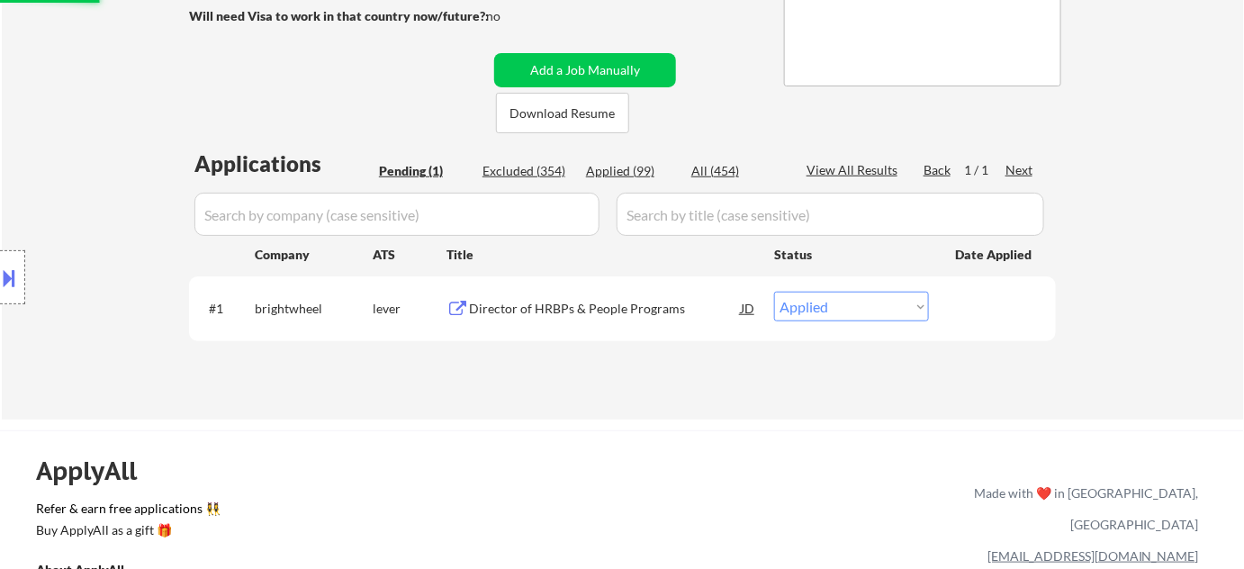
scroll to position [327, 0]
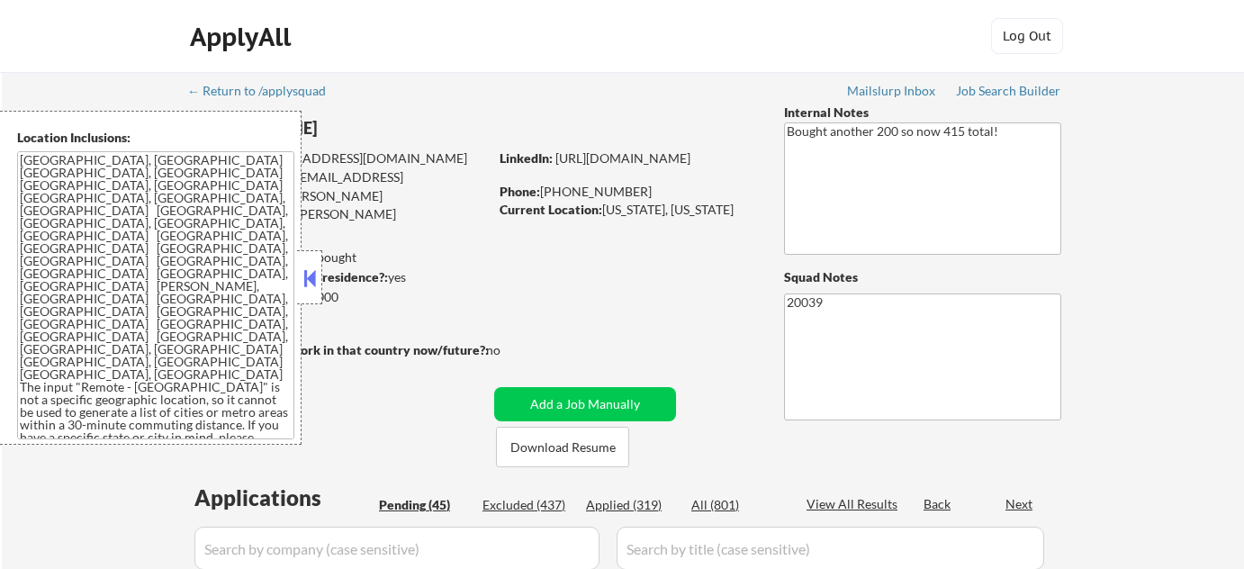
select select ""pending""
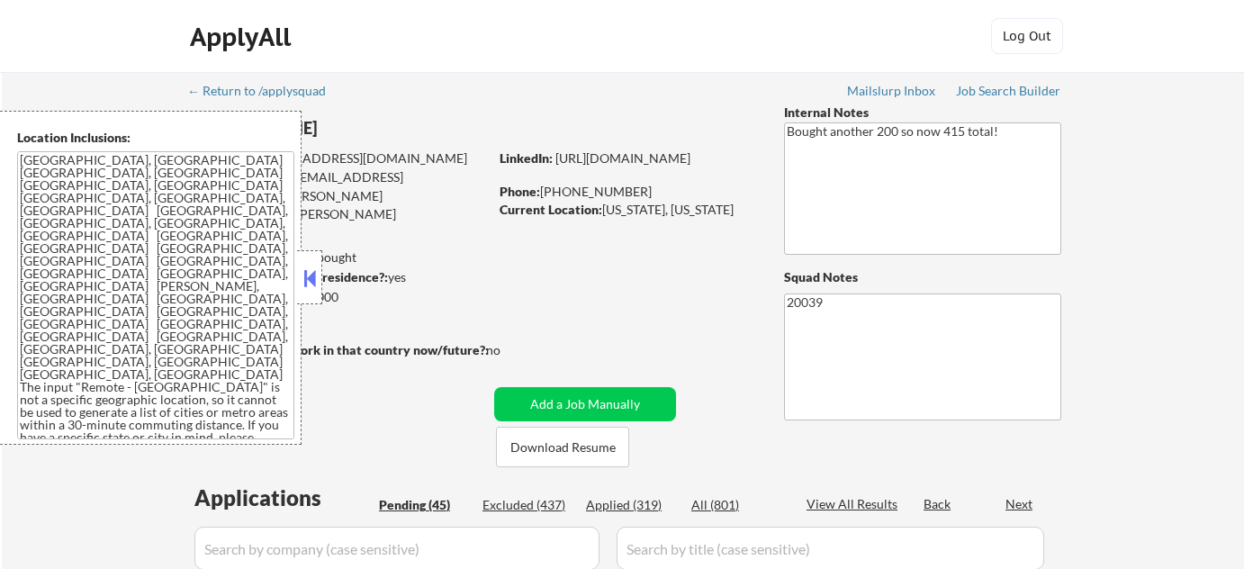
select select ""pending""
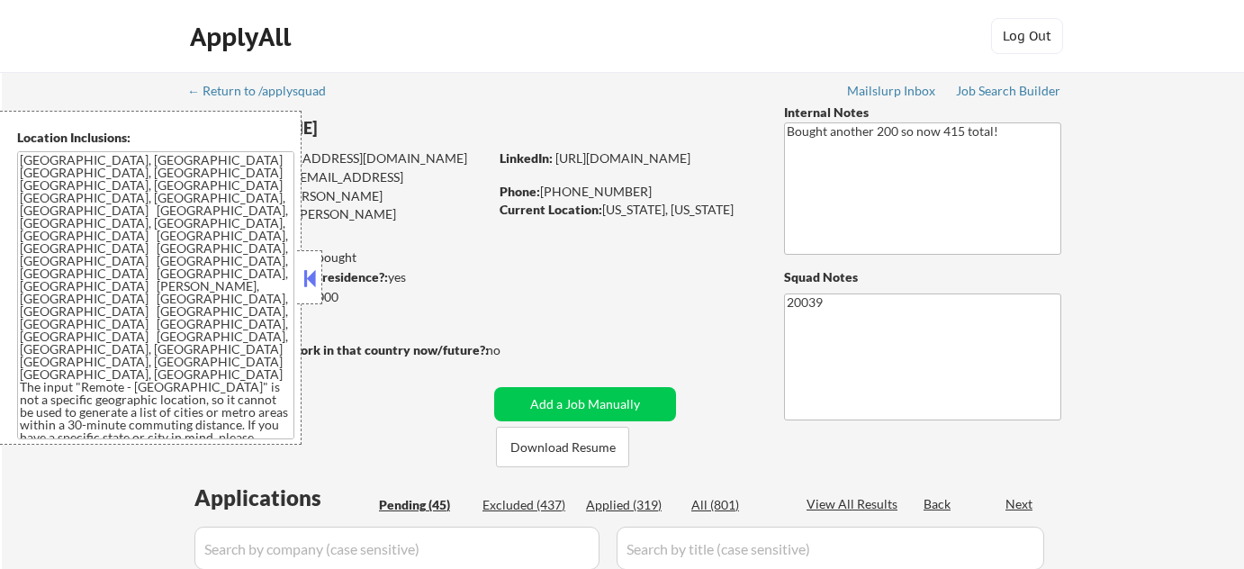
select select ""pending""
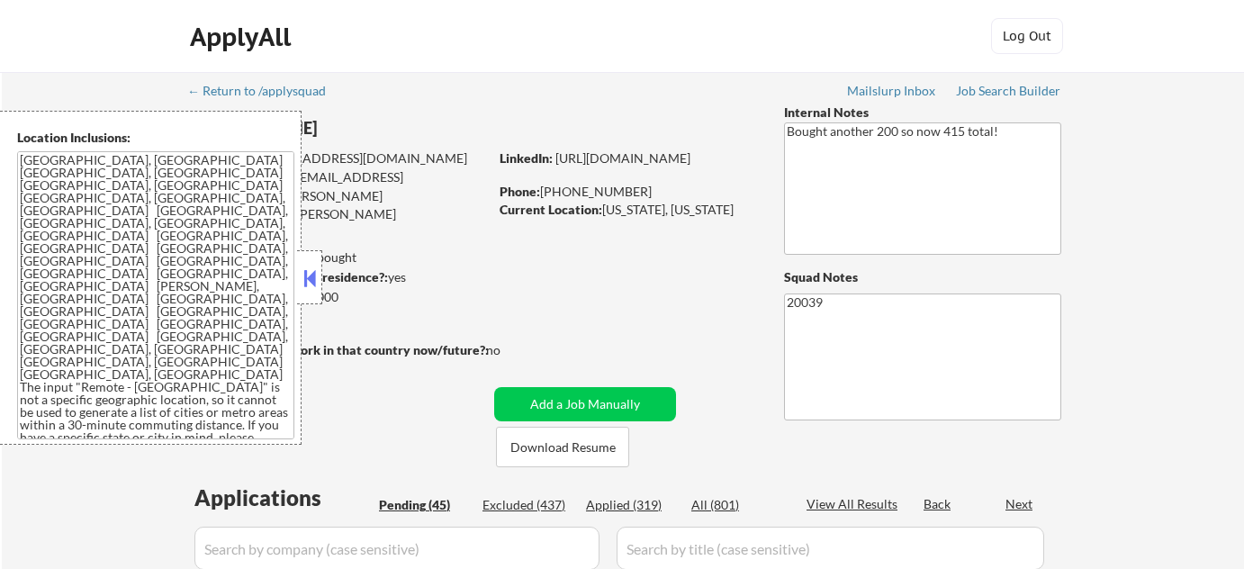
select select ""pending""
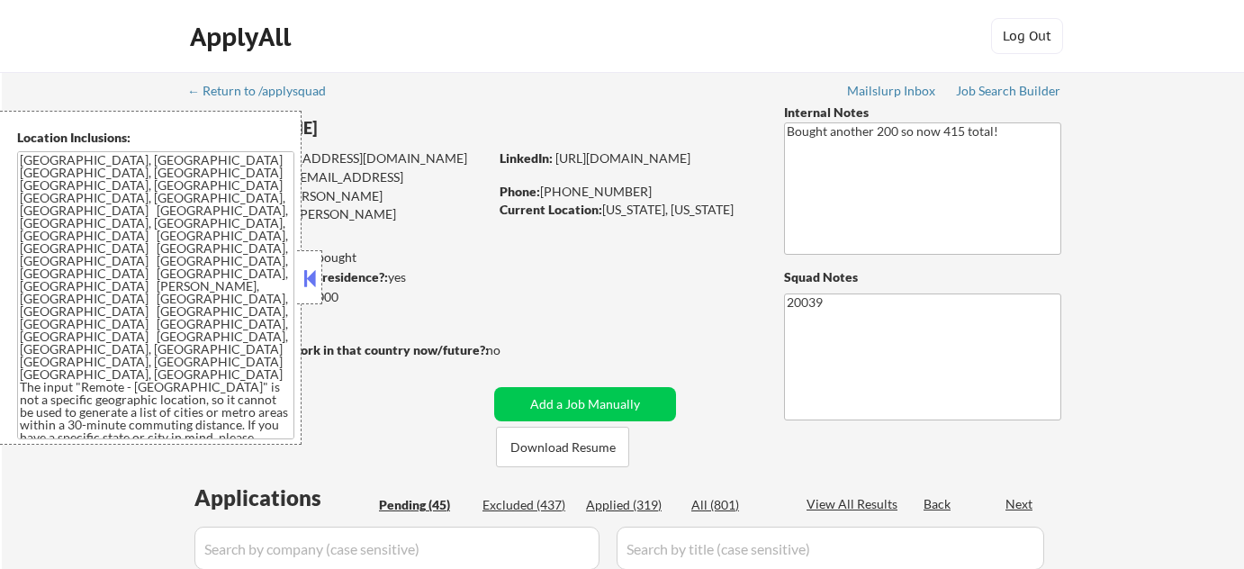
select select ""pending""
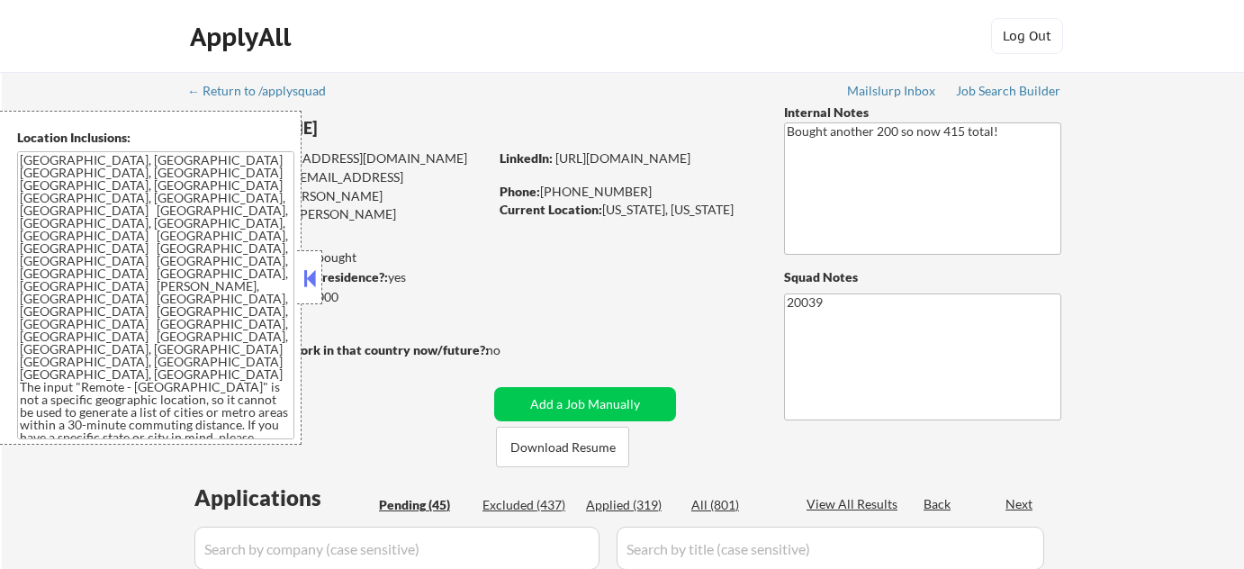
select select ""pending""
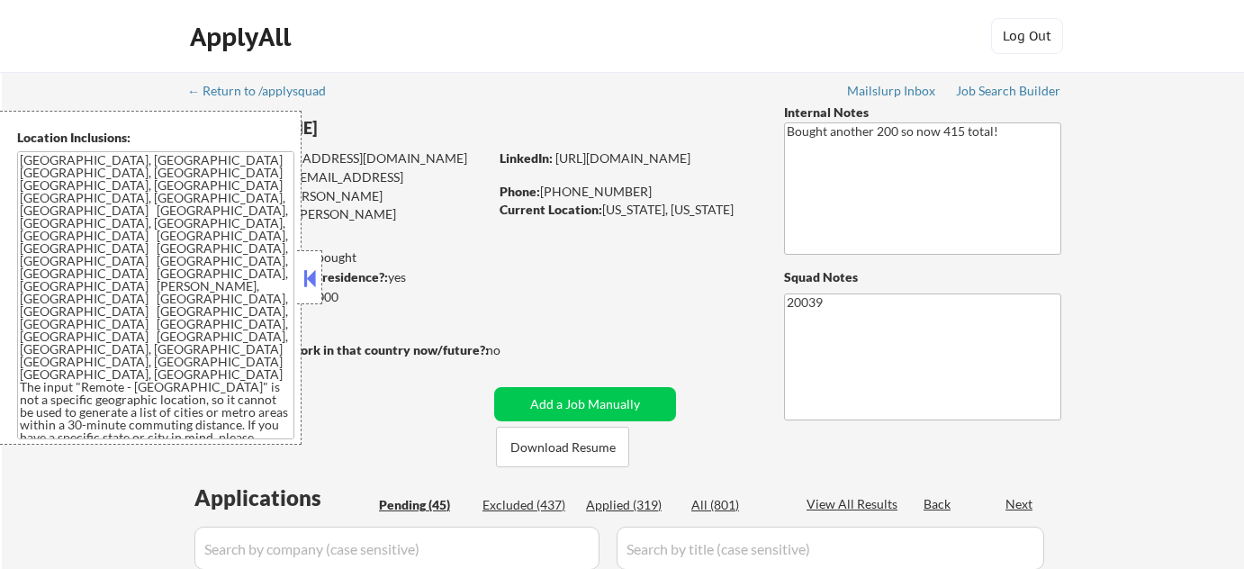
select select ""pending""
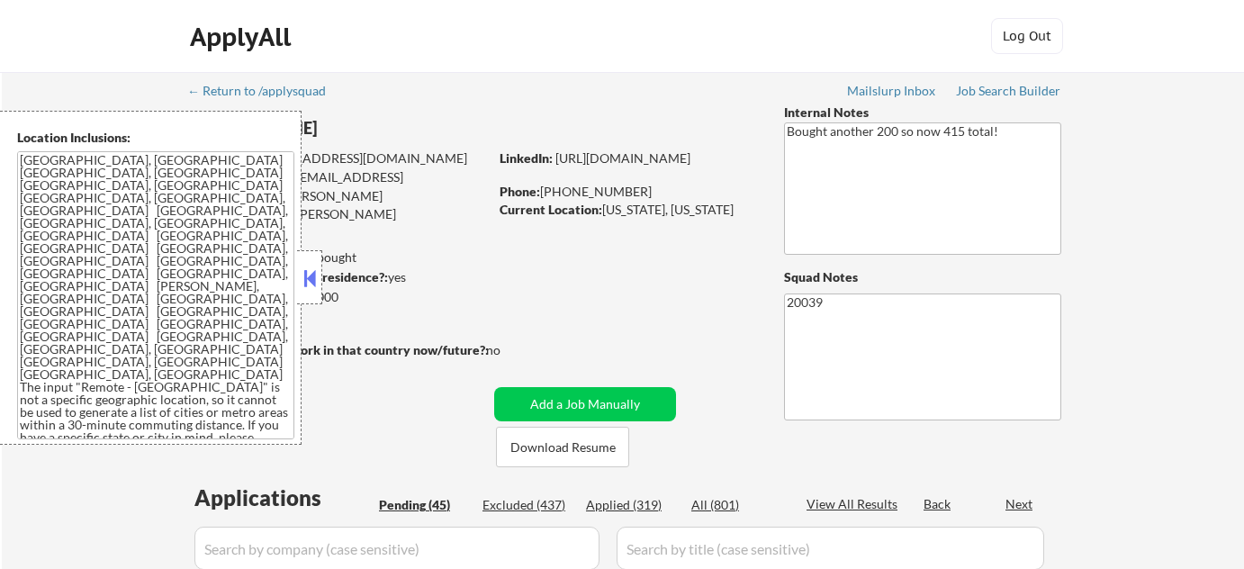
select select ""pending""
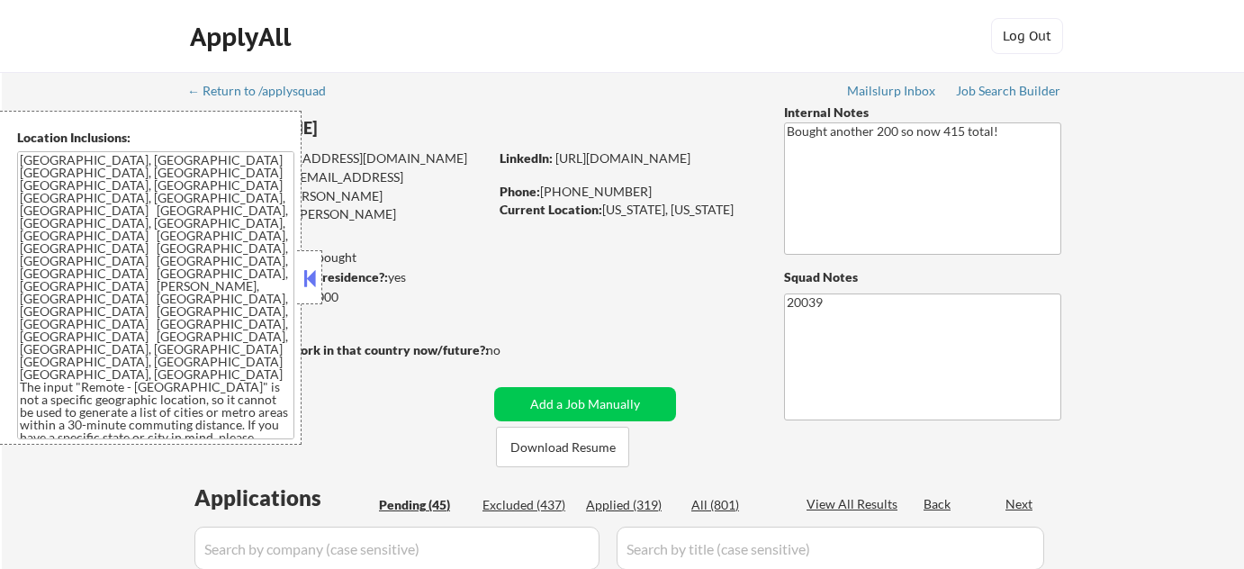
select select ""pending""
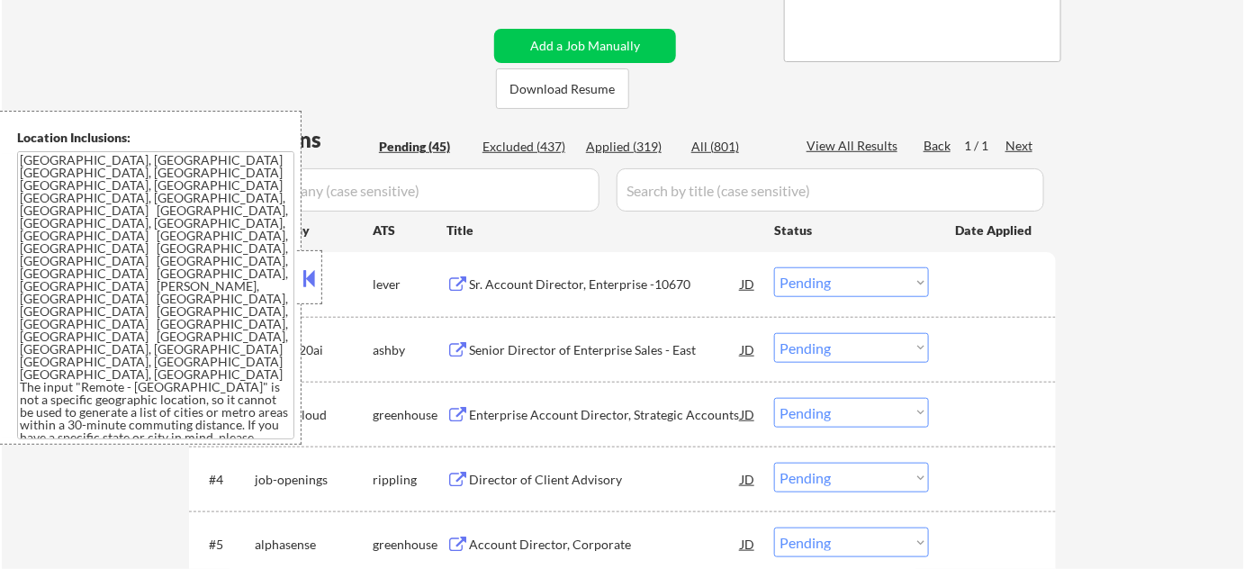
scroll to position [409, 0]
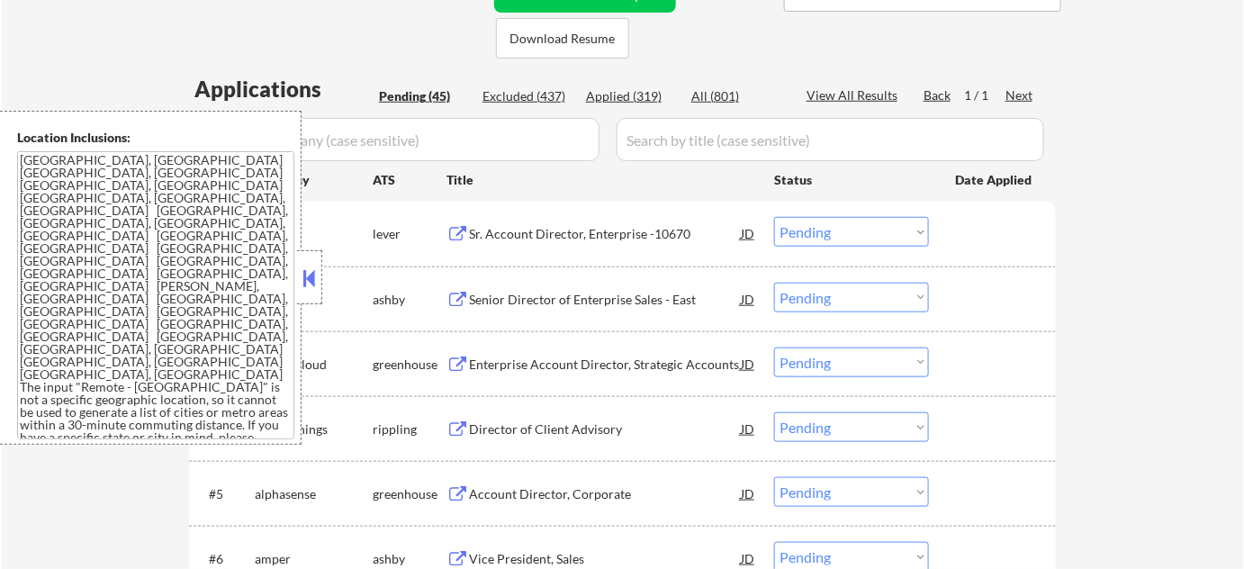
click at [311, 277] on button at bounding box center [310, 278] width 20 height 27
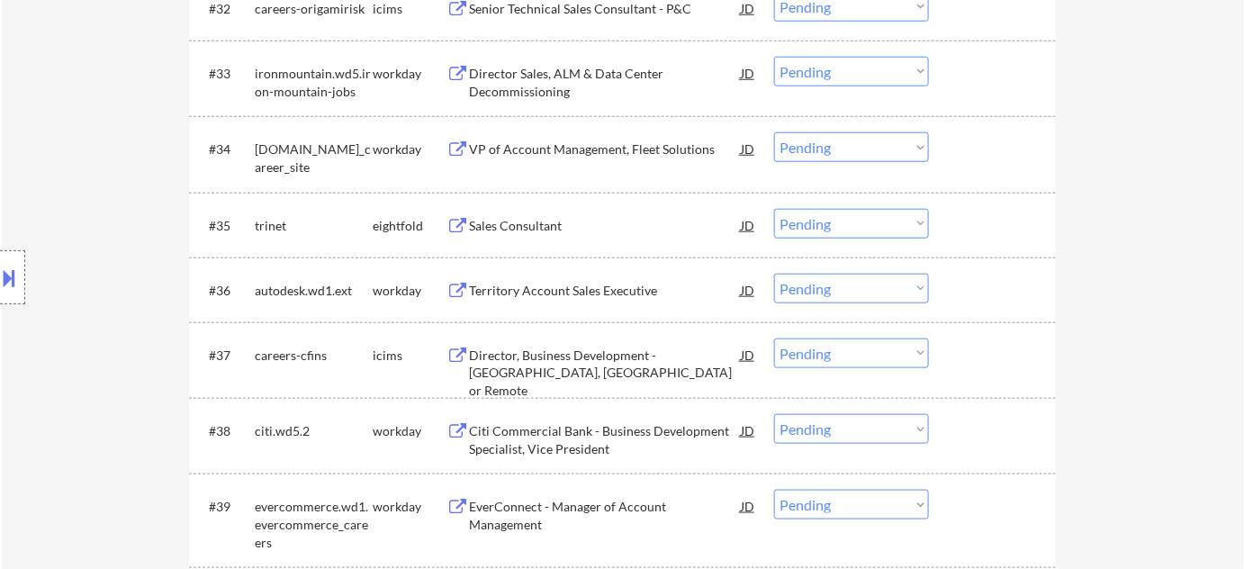
scroll to position [2781, 0]
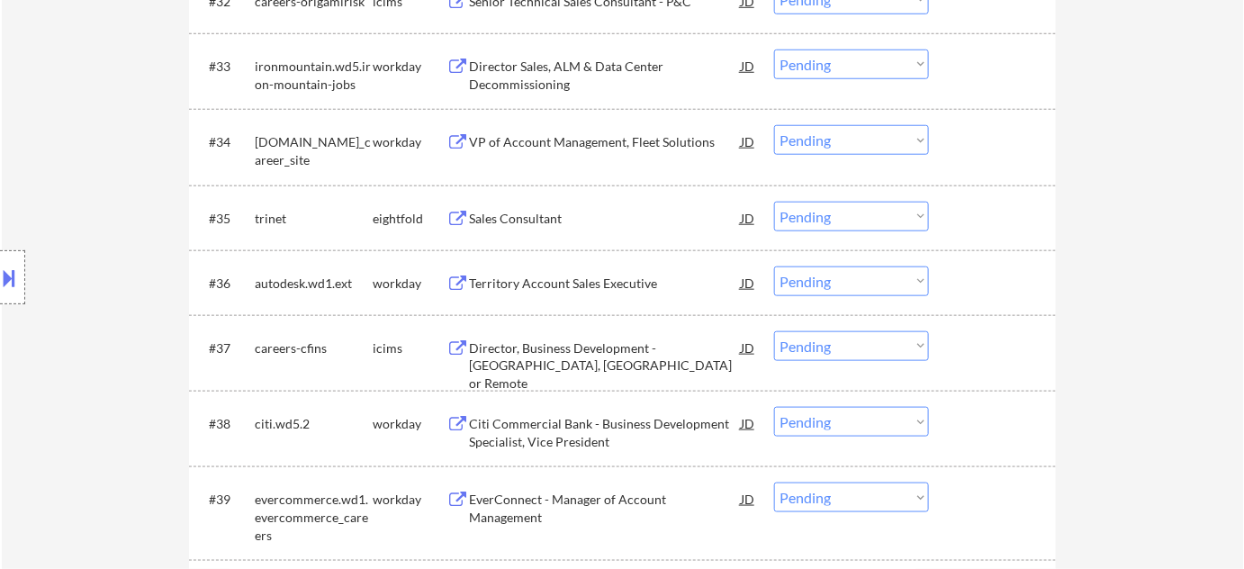
click at [590, 275] on div "Territory Account Sales Executive" at bounding box center [605, 284] width 272 height 18
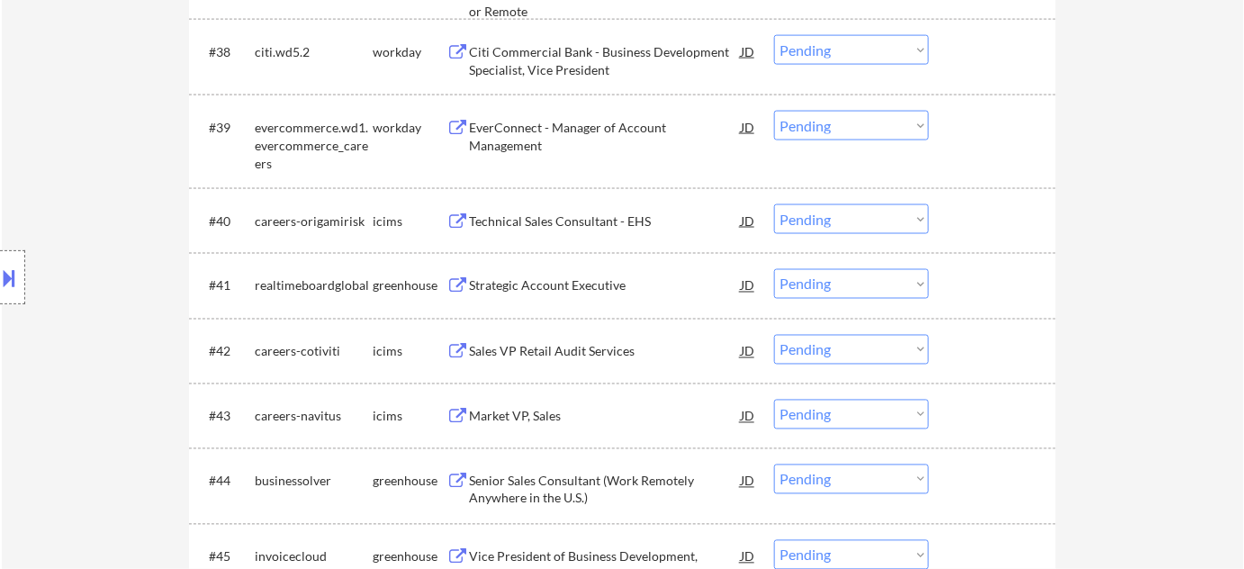
scroll to position [3191, 0]
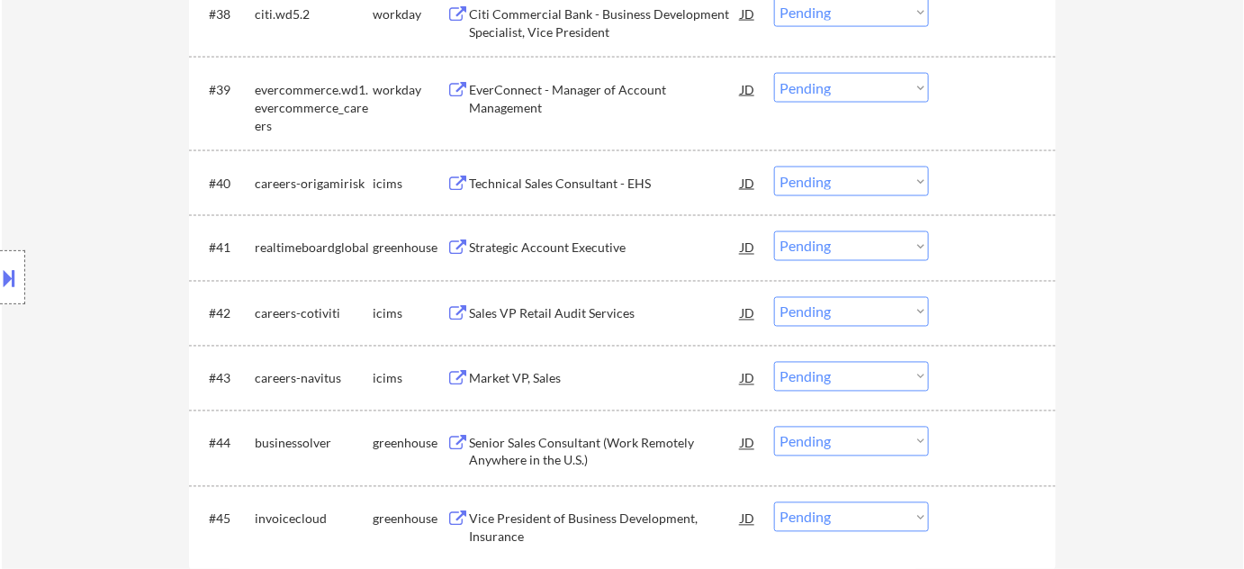
click at [586, 249] on div "Strategic Account Executive" at bounding box center [605, 248] width 272 height 18
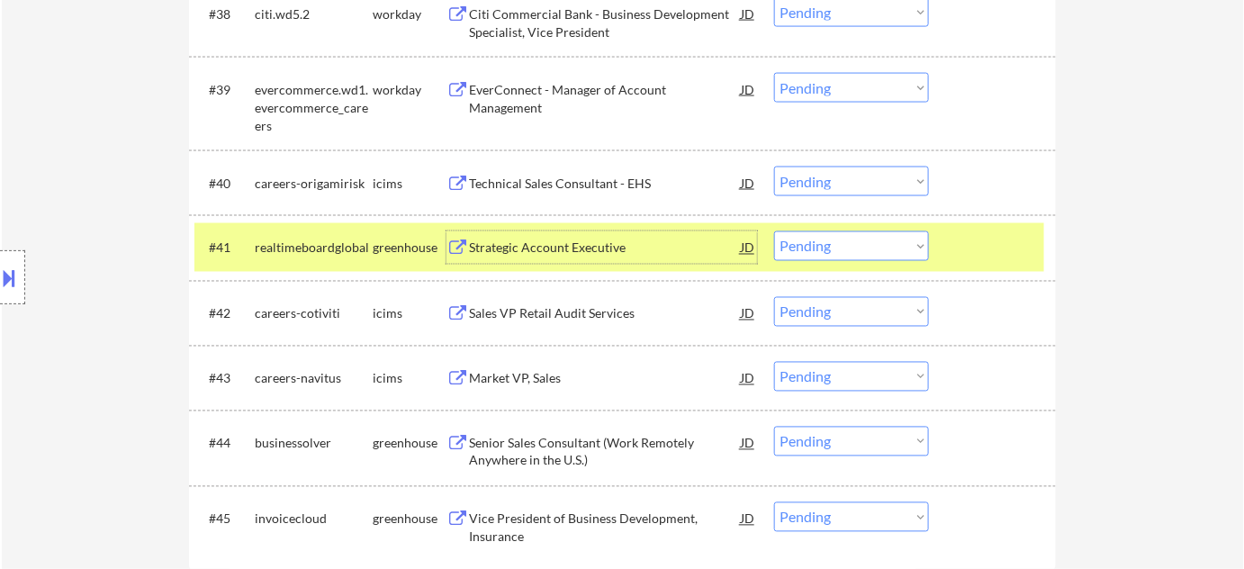
click at [835, 255] on select "Choose an option... Pending Applied Excluded (Questions) Excluded (Expired) Exc…" at bounding box center [851, 246] width 155 height 30
click at [774, 231] on select "Choose an option... Pending Applied Excluded (Questions) Excluded (Expired) Exc…" at bounding box center [851, 246] width 155 height 30
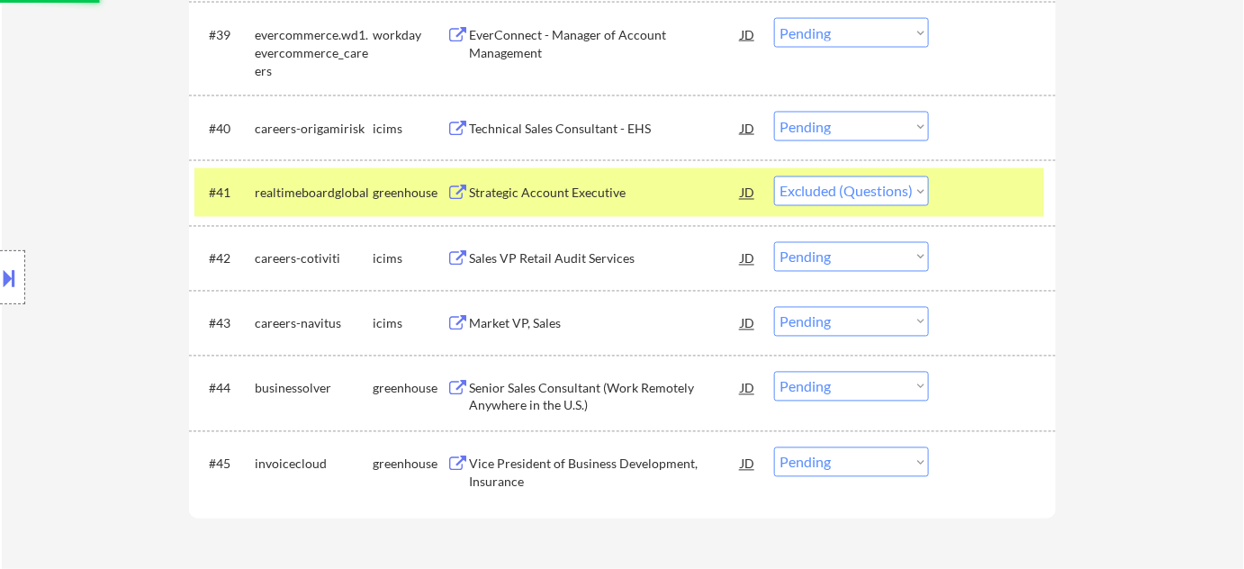
scroll to position [3273, 0]
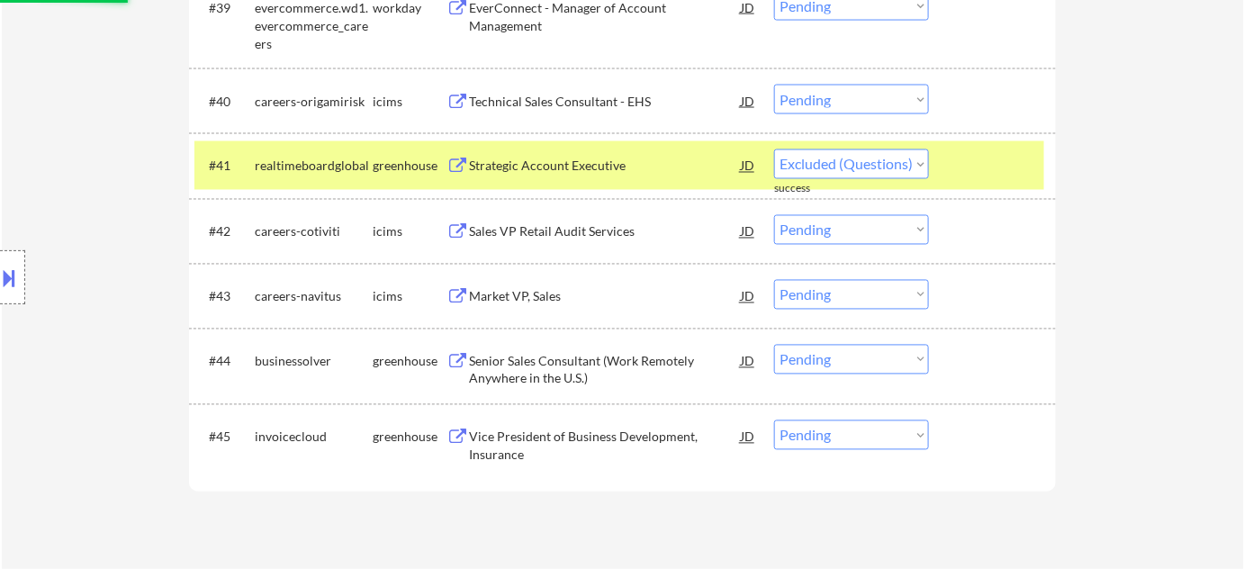
select select ""pending""
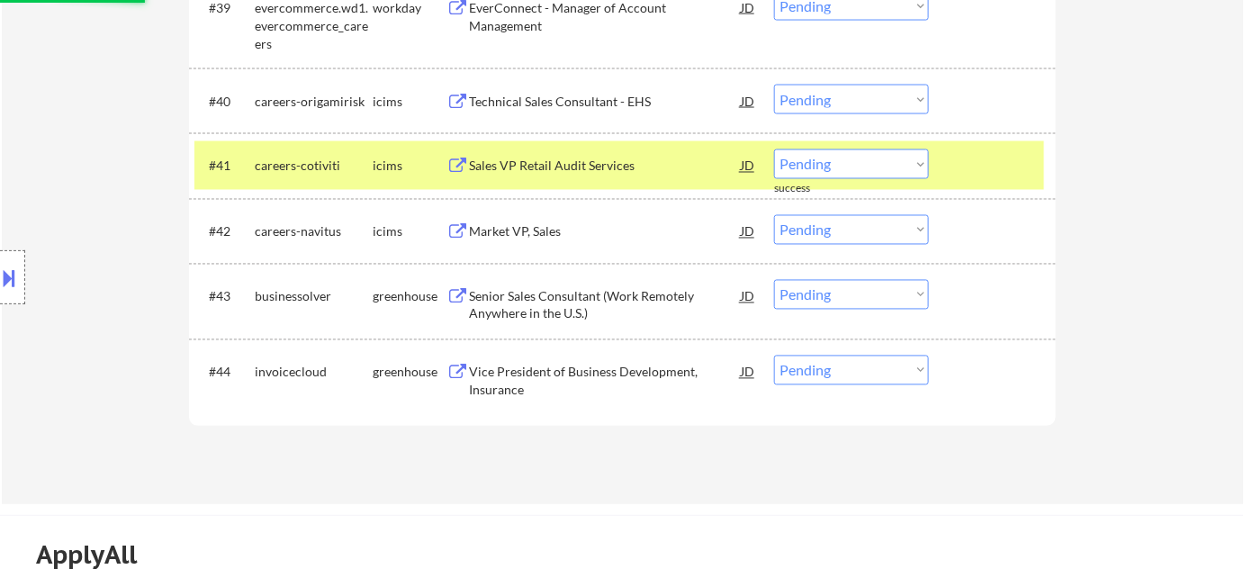
click at [579, 313] on div "Senior Sales Consultant (Work Remotely Anywhere in the U.S.)" at bounding box center [605, 305] width 272 height 35
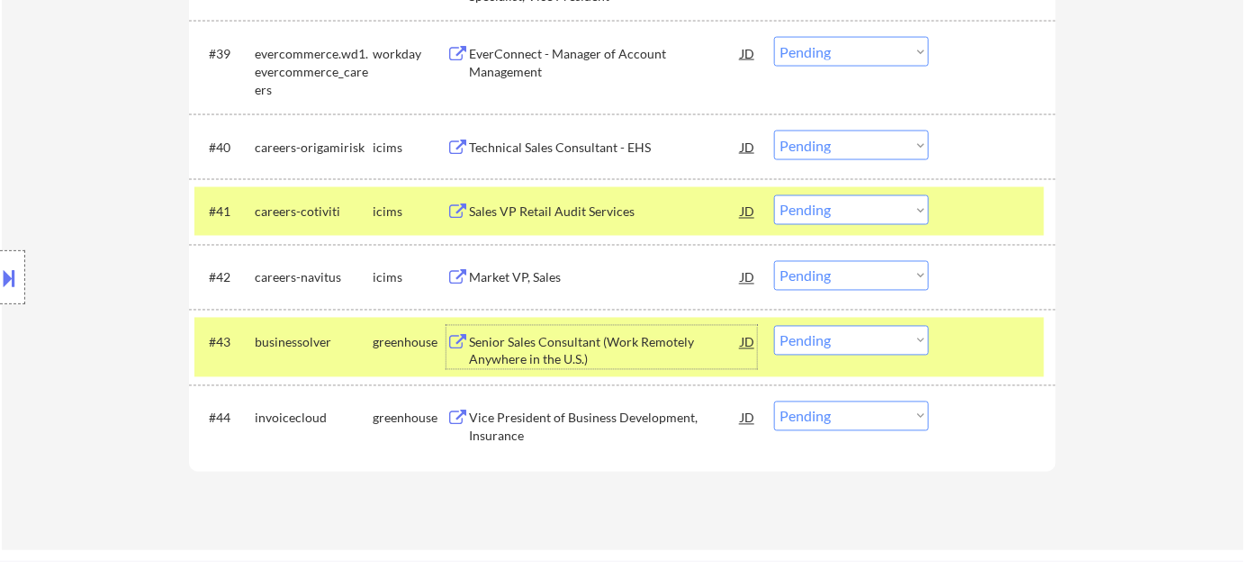
scroll to position [3191, 0]
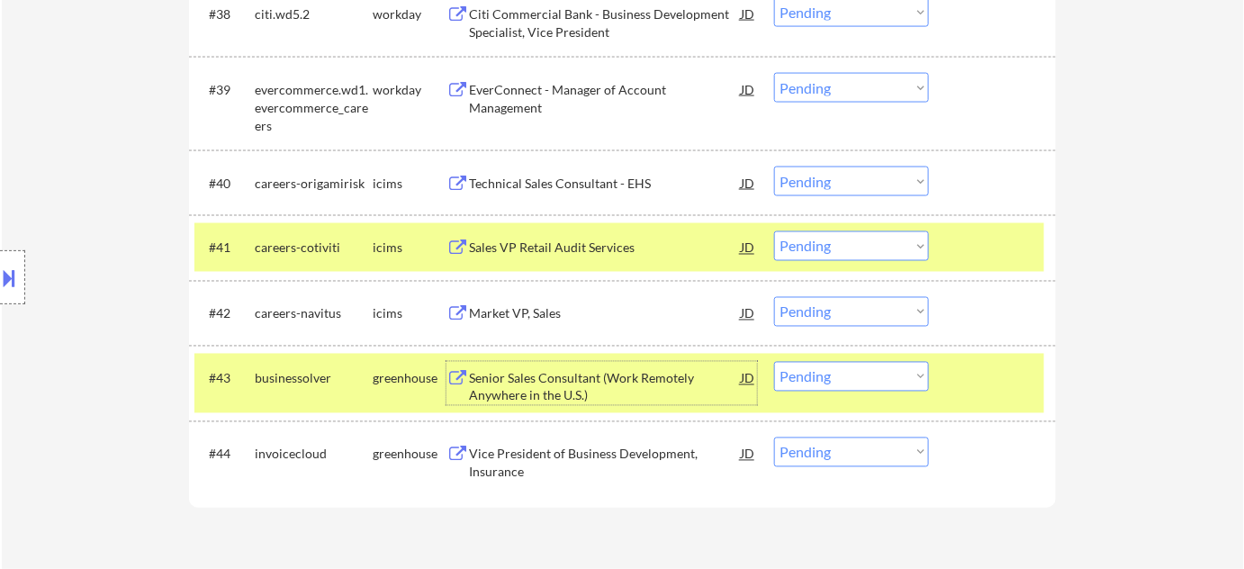
click at [536, 314] on div "Market VP, Sales" at bounding box center [605, 314] width 272 height 18
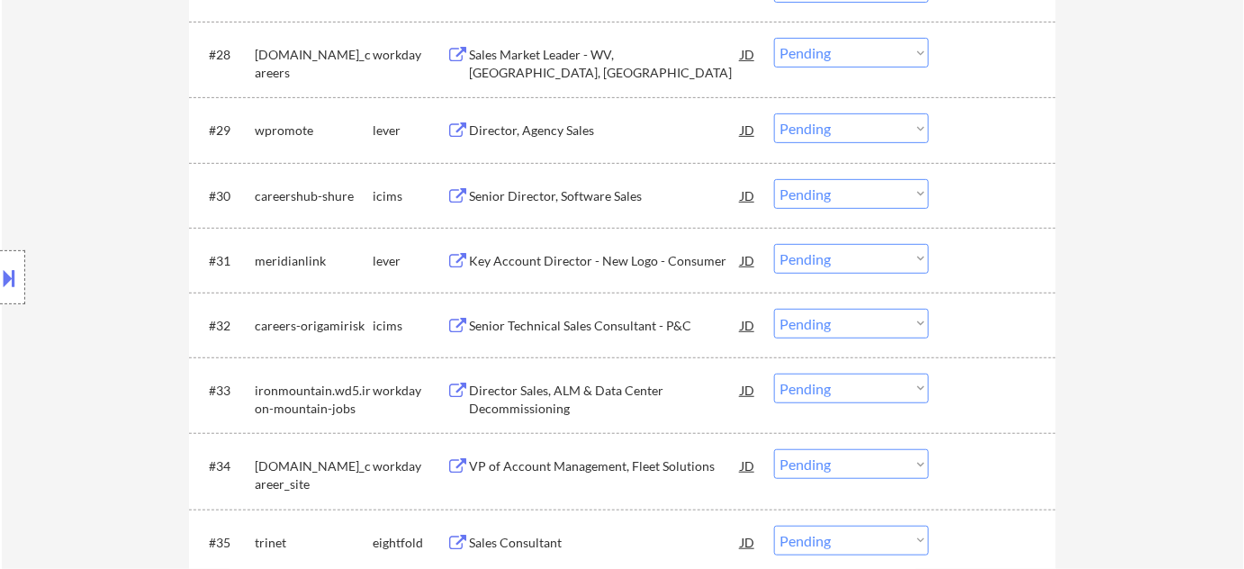
scroll to position [2373, 0]
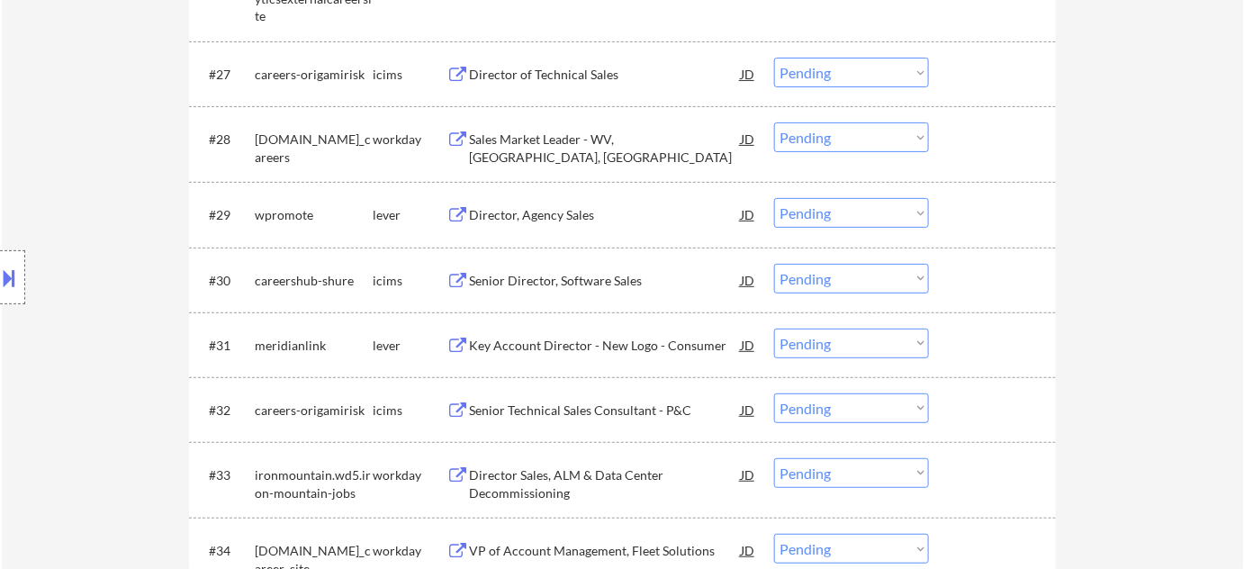
click at [574, 213] on div "Director, Agency Sales" at bounding box center [605, 215] width 272 height 18
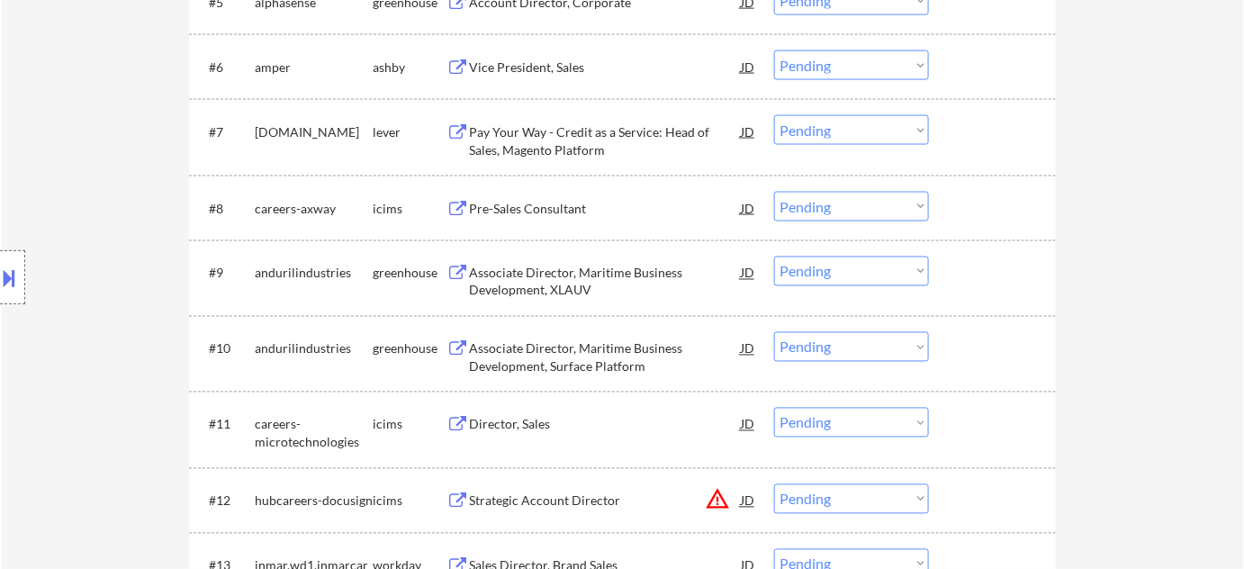
scroll to position [2367, 0]
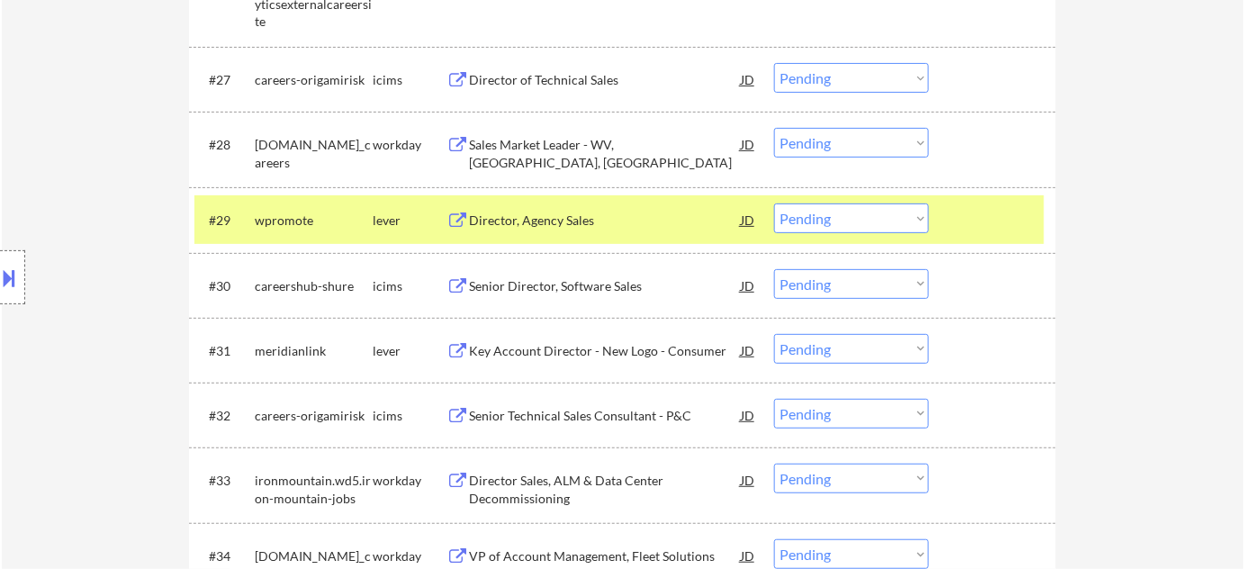
click at [803, 224] on select "Choose an option... Pending Applied Excluded (Questions) Excluded (Expired) Exc…" at bounding box center [851, 218] width 155 height 30
click at [774, 203] on select "Choose an option... Pending Applied Excluded (Questions) Excluded (Expired) Exc…" at bounding box center [851, 218] width 155 height 30
select select ""pending""
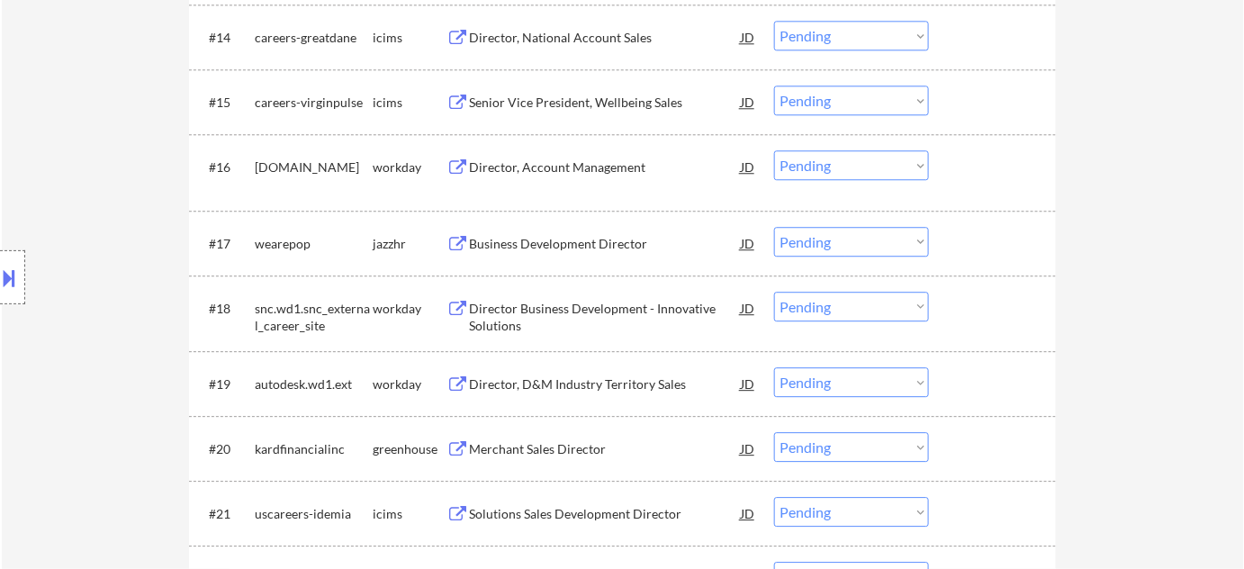
scroll to position [1800, 0]
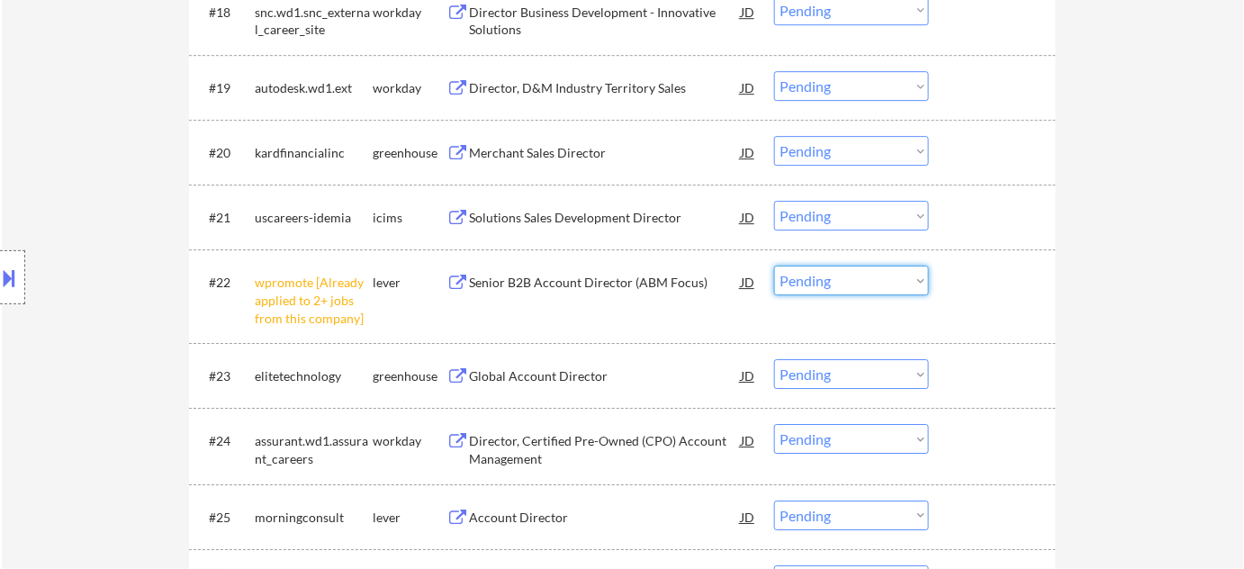
drag, startPoint x: 839, startPoint y: 271, endPoint x: 847, endPoint y: 285, distance: 16.5
click at [839, 271] on select "Choose an option... Pending Applied Excluded (Questions) Excluded (Expired) Exc…" at bounding box center [851, 281] width 155 height 30
click at [774, 266] on select "Choose an option... Pending Applied Excluded (Questions) Excluded (Expired) Exc…" at bounding box center [851, 281] width 155 height 30
select select ""pending""
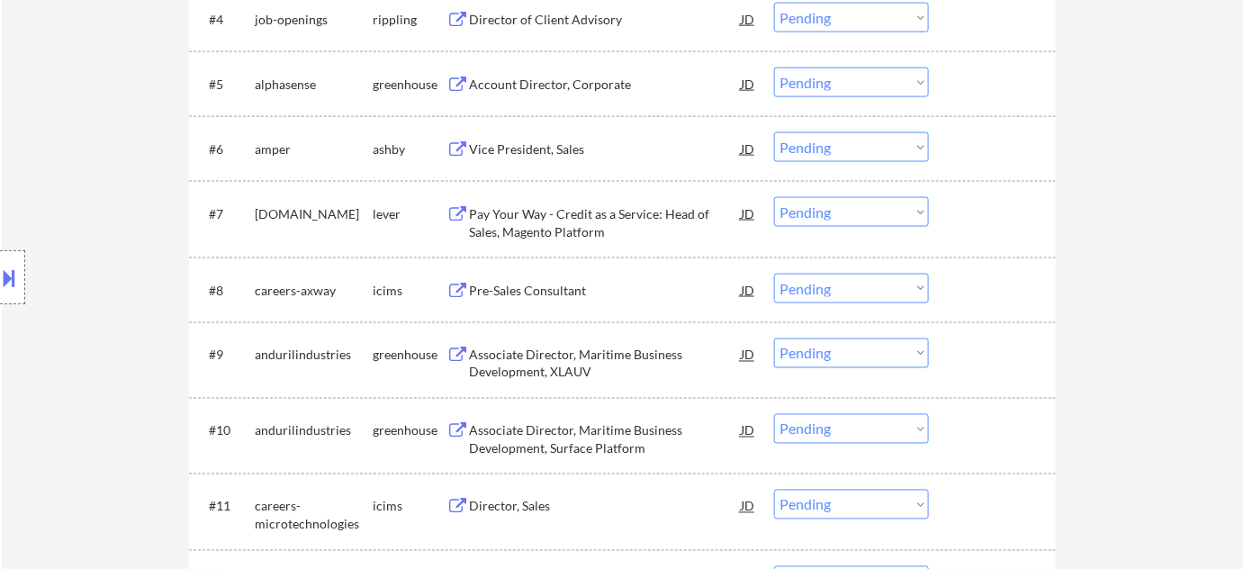
scroll to position [1063, 0]
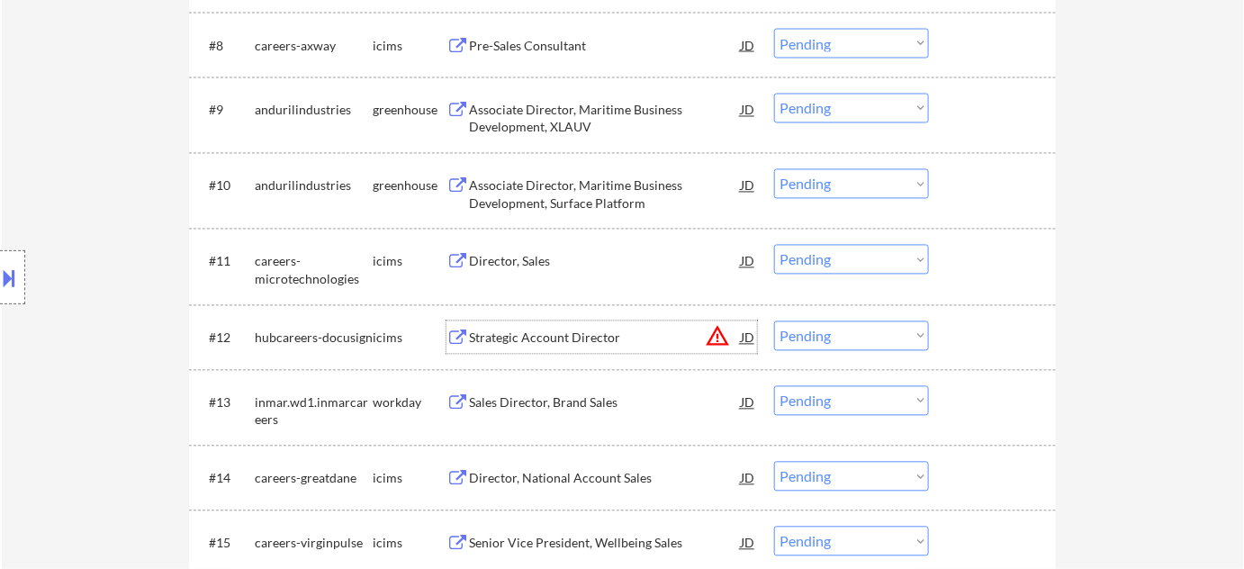
click at [563, 327] on div "Strategic Account Director" at bounding box center [605, 337] width 272 height 32
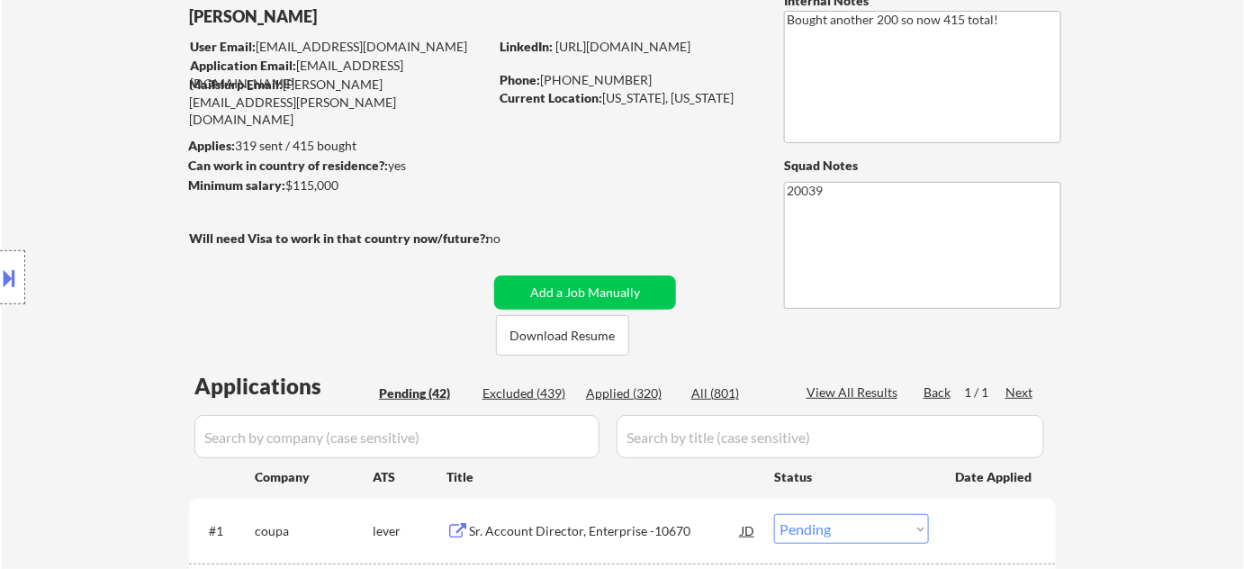
scroll to position [0, 0]
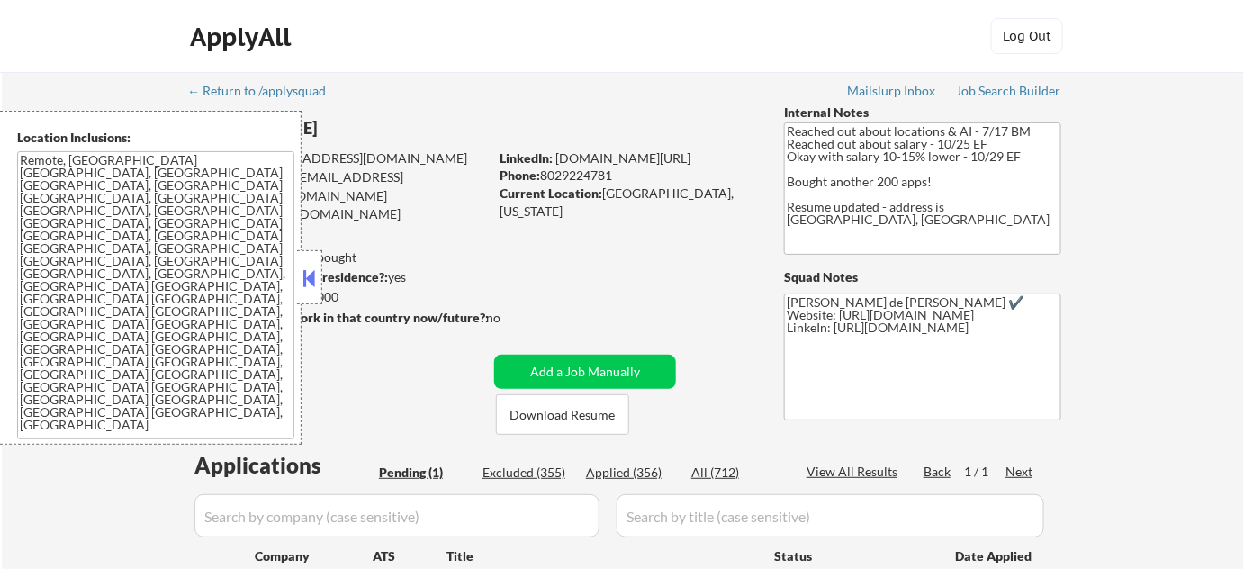
scroll to position [409, 0]
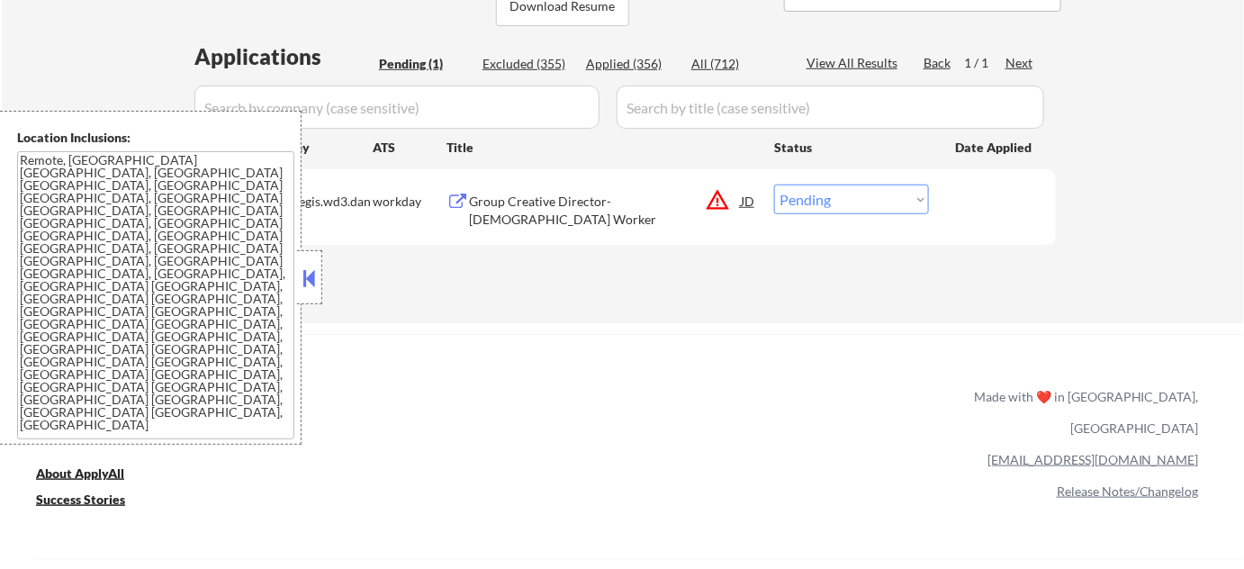
click at [317, 280] on button at bounding box center [310, 278] width 20 height 27
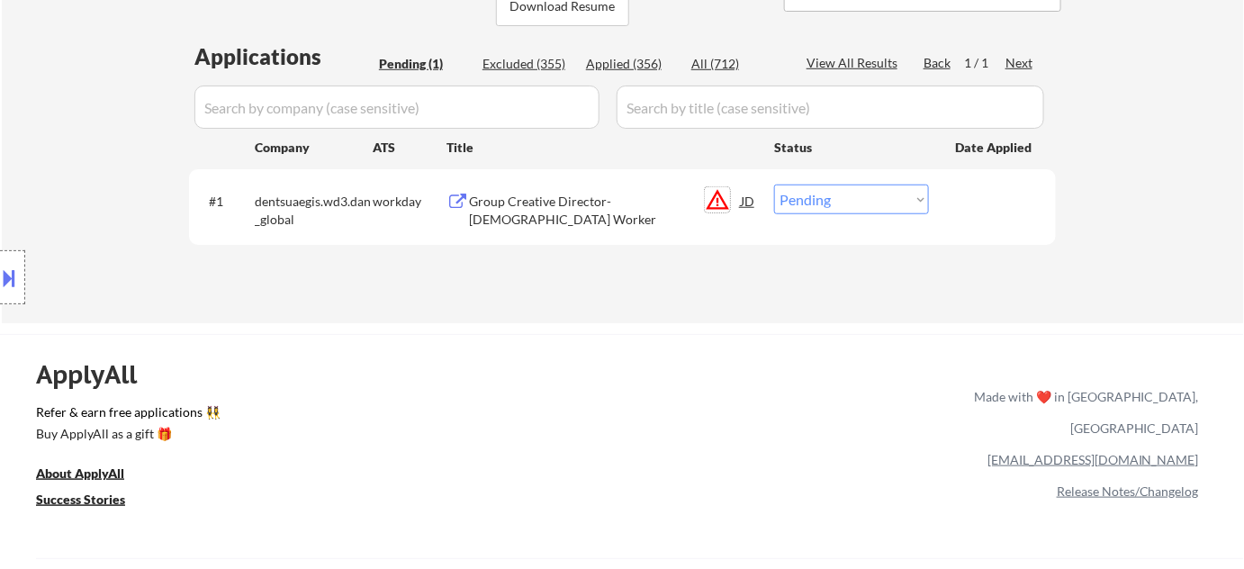
click at [710, 200] on button "warning_amber" at bounding box center [717, 199] width 25 height 25
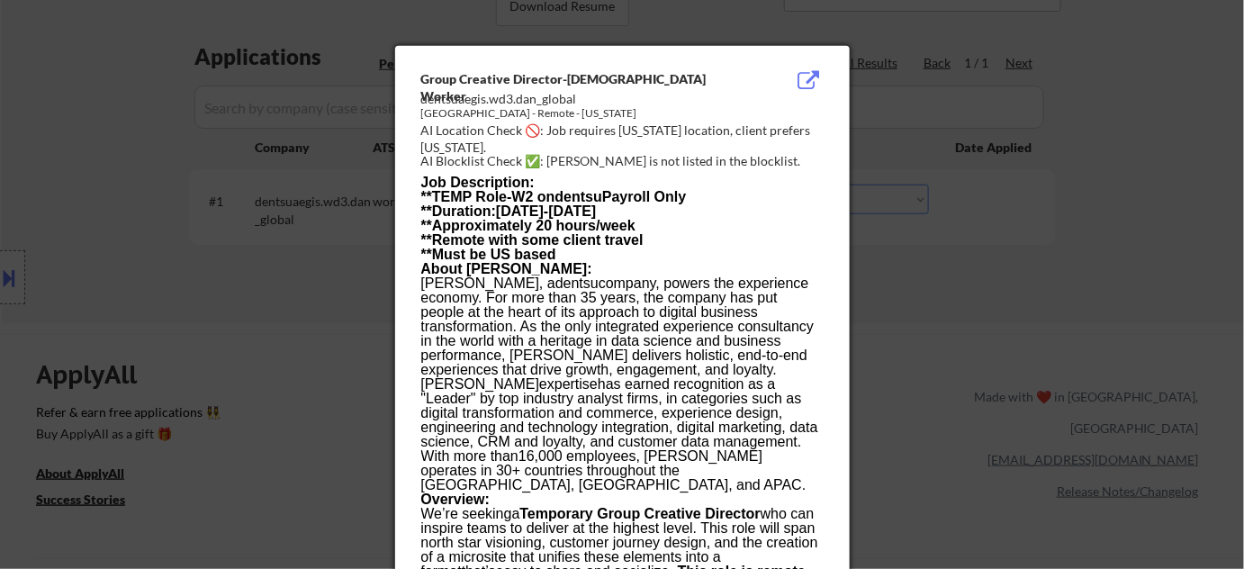
click at [985, 186] on div at bounding box center [622, 284] width 1244 height 569
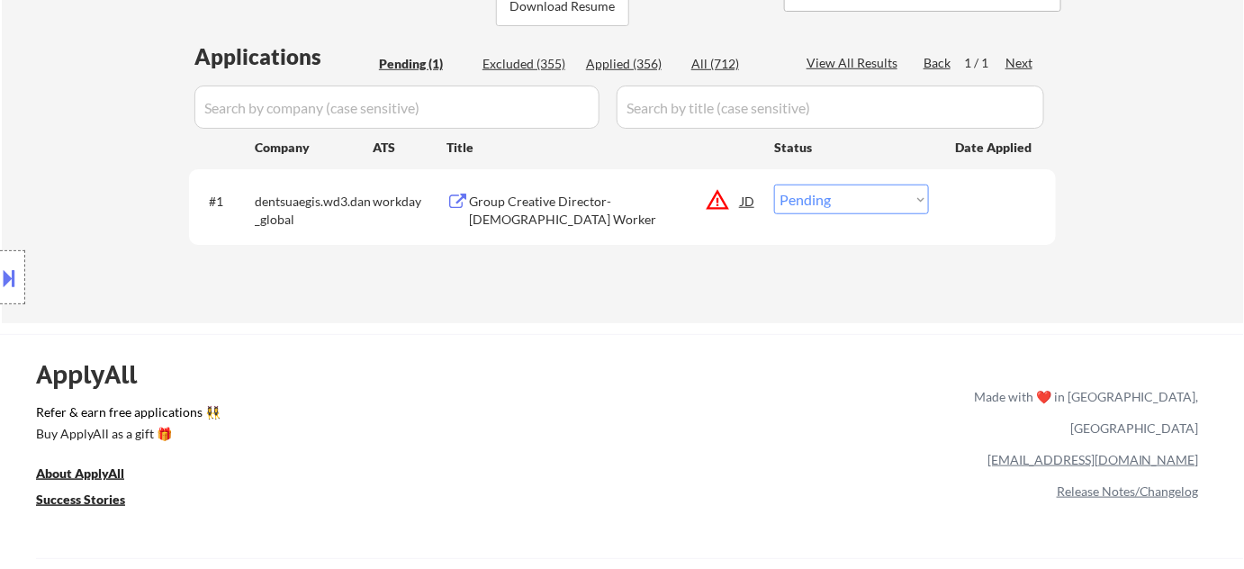
drag, startPoint x: 855, startPoint y: 196, endPoint x: 858, endPoint y: 209, distance: 12.9
click at [855, 196] on select "Choose an option... Pending Applied Excluded (Questions) Excluded (Expired) Exc…" at bounding box center [851, 200] width 155 height 30
select select ""excluded__location_""
click at [774, 185] on select "Choose an option... Pending Applied Excluded (Questions) Excluded (Expired) Exc…" at bounding box center [851, 200] width 155 height 30
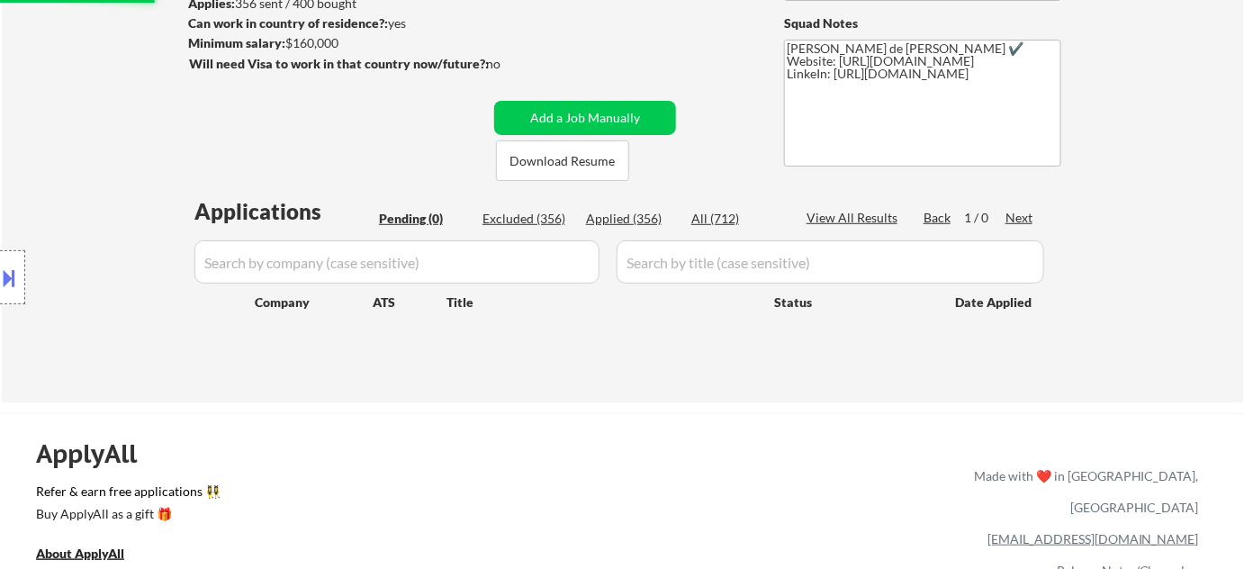
scroll to position [81, 0]
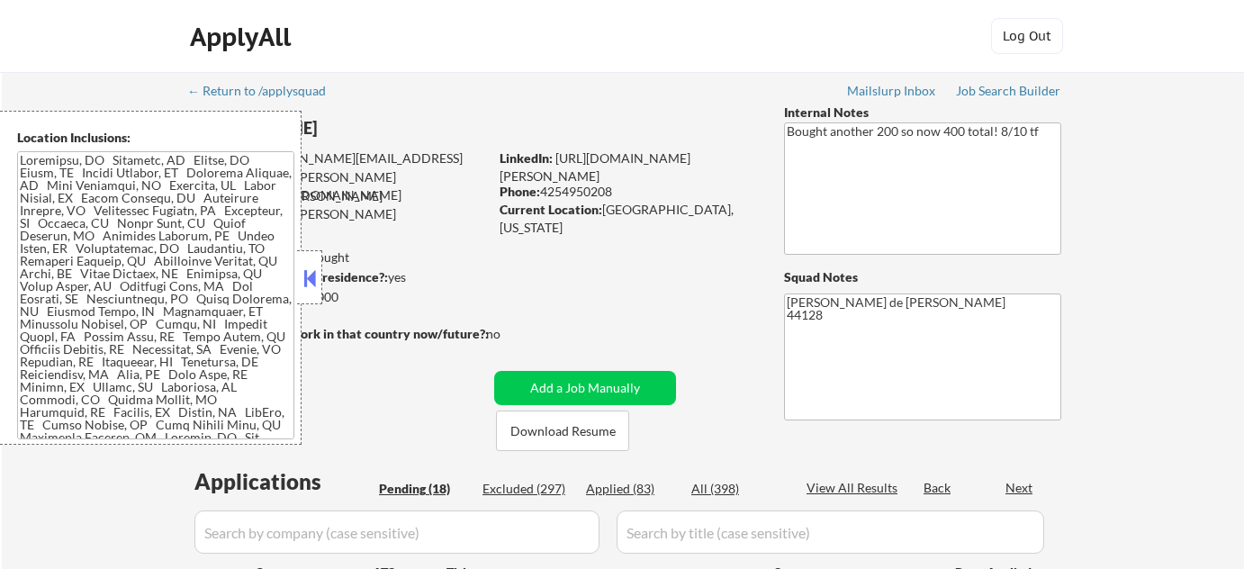
select select ""pending""
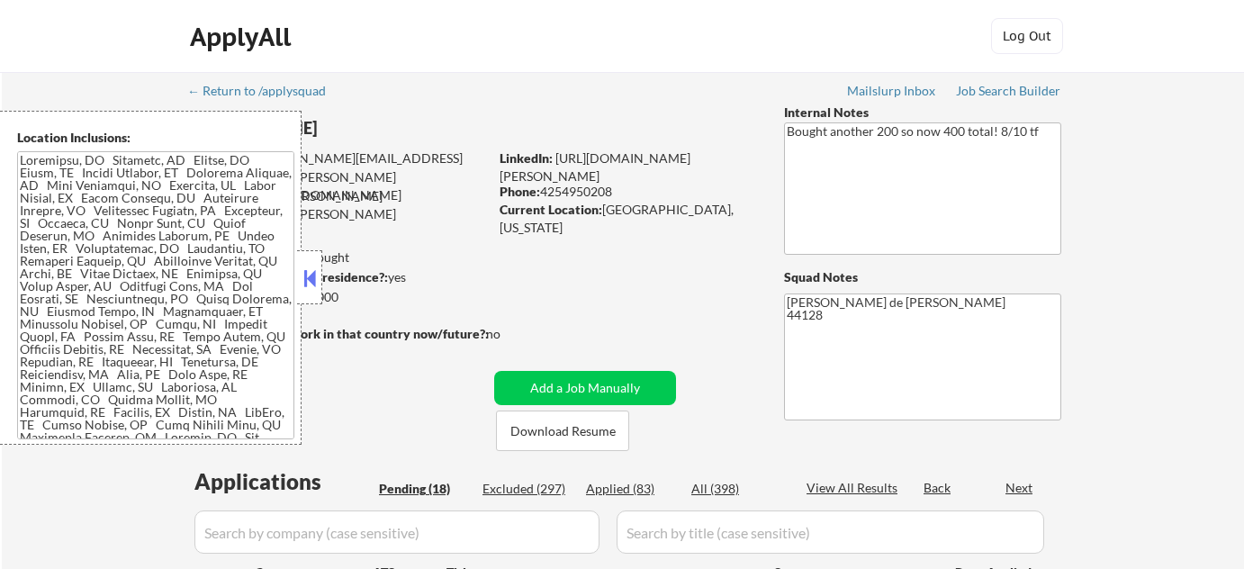
select select ""pending""
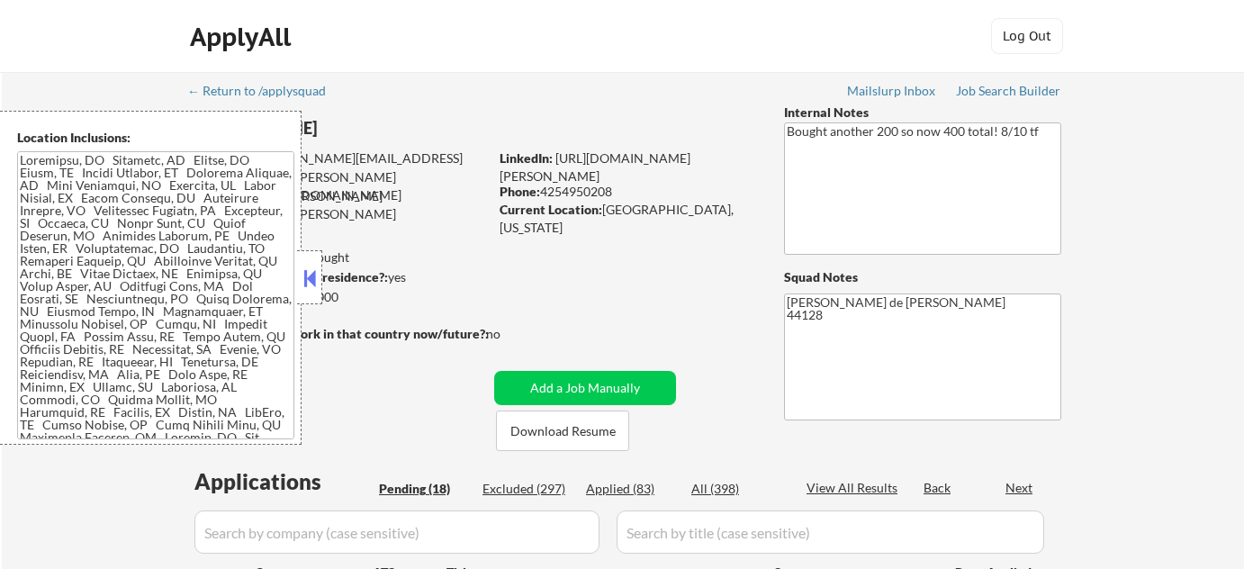
select select ""pending""
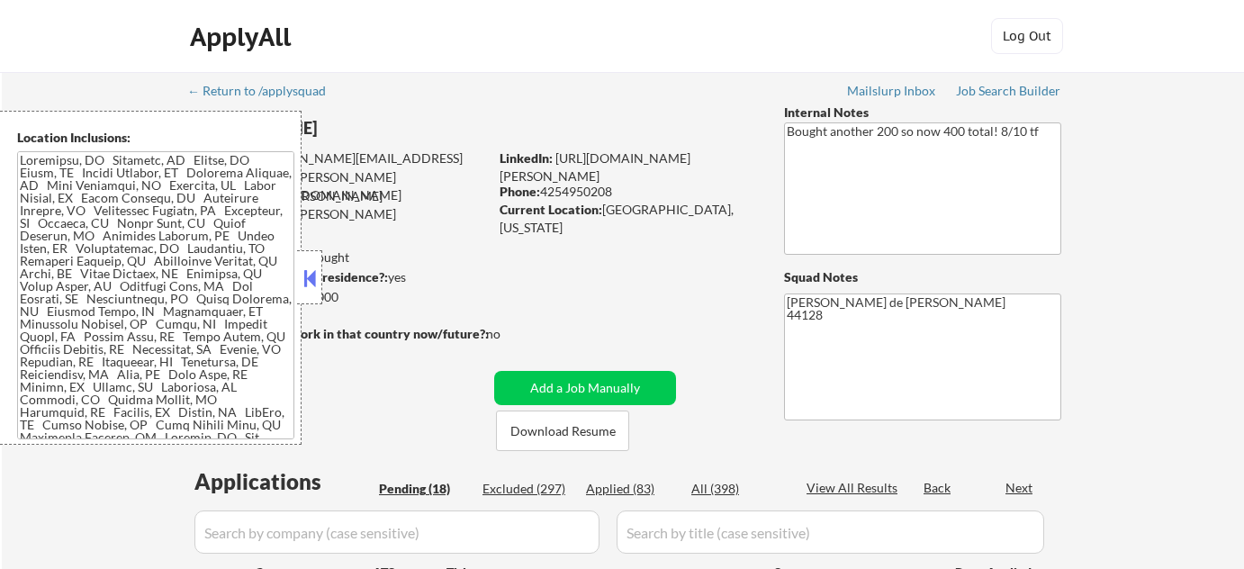
select select ""pending""
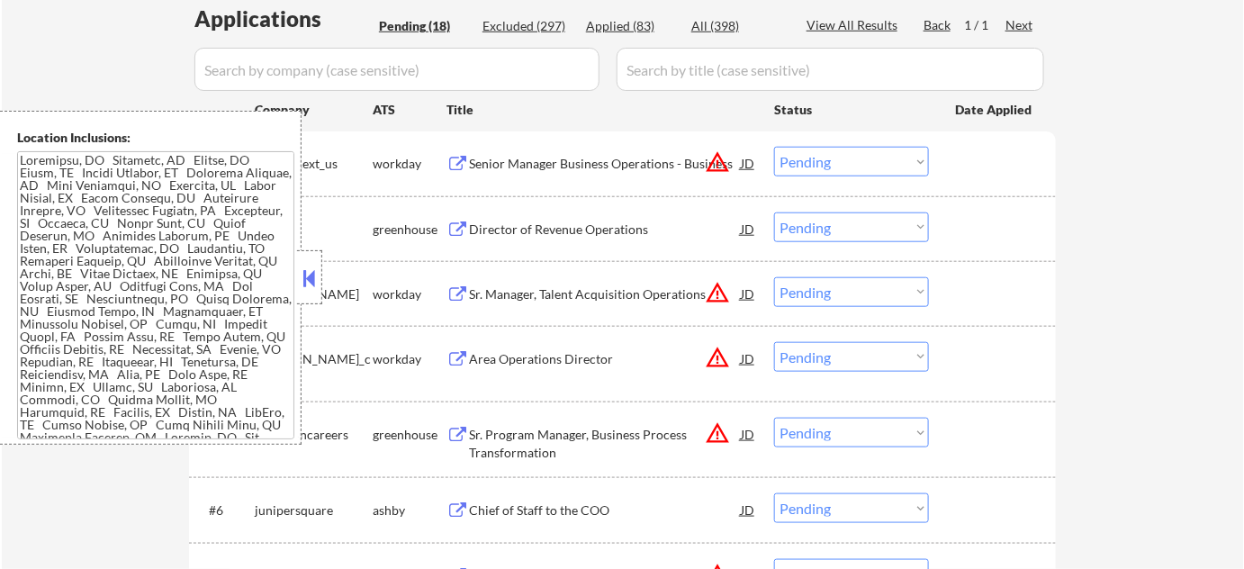
scroll to position [491, 0]
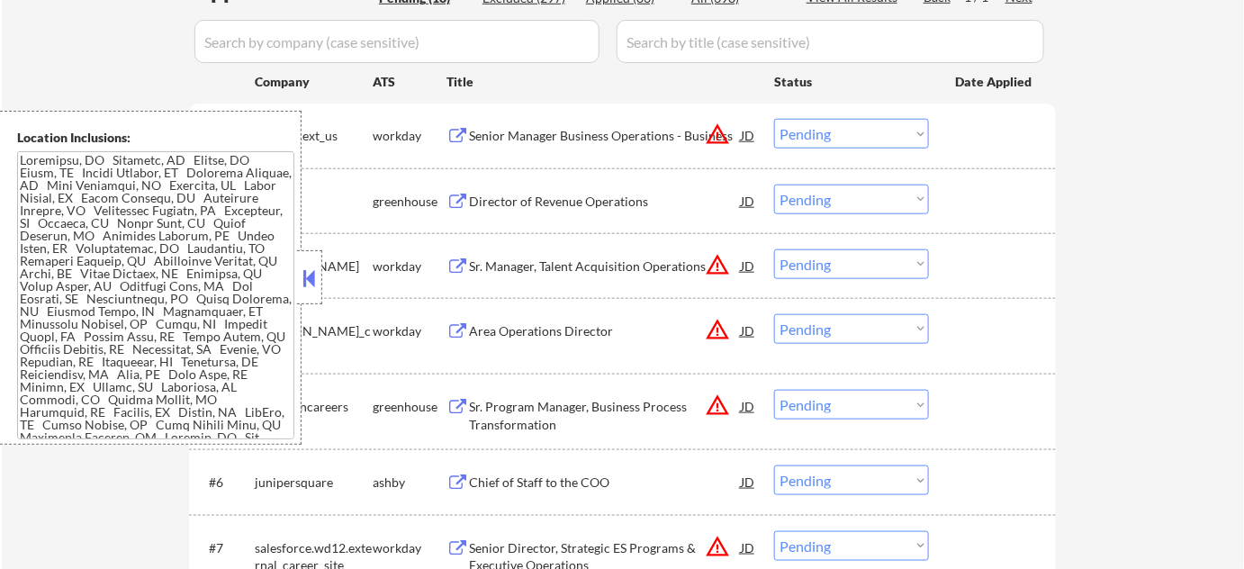
click at [314, 270] on button at bounding box center [310, 278] width 20 height 27
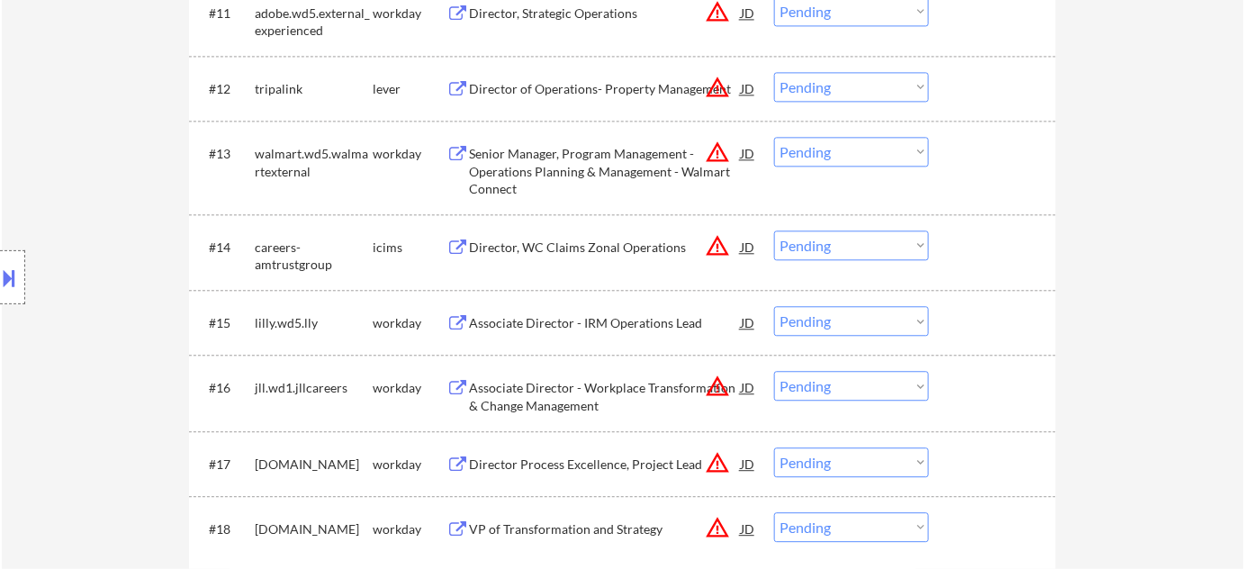
scroll to position [1309, 0]
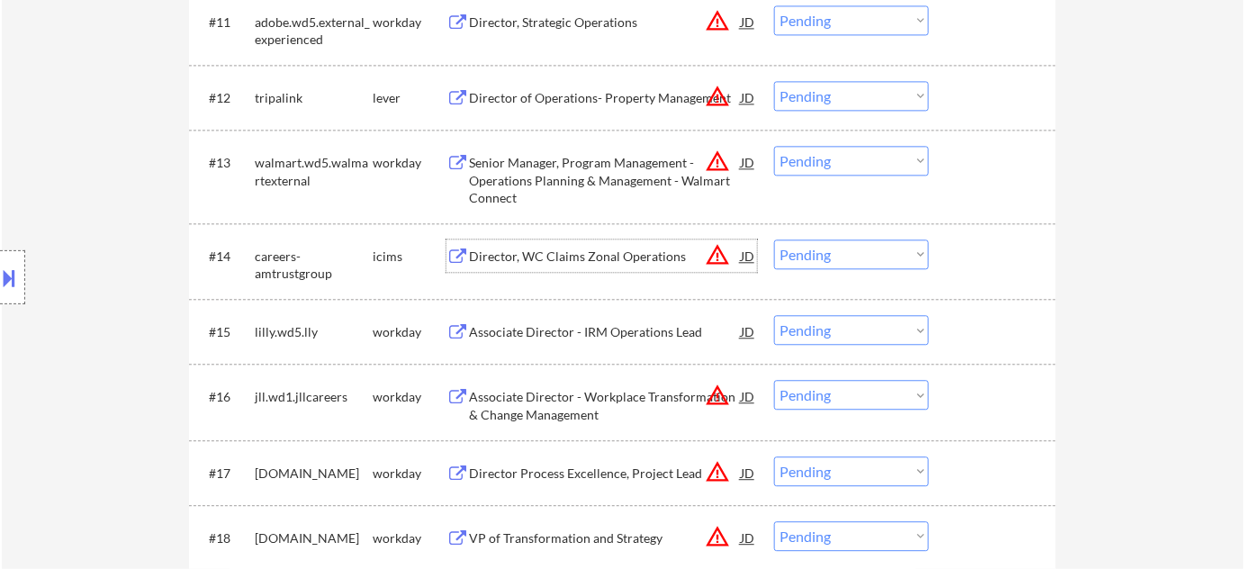
click at [621, 254] on div "Director, WC Claims Zonal Operations" at bounding box center [605, 257] width 272 height 18
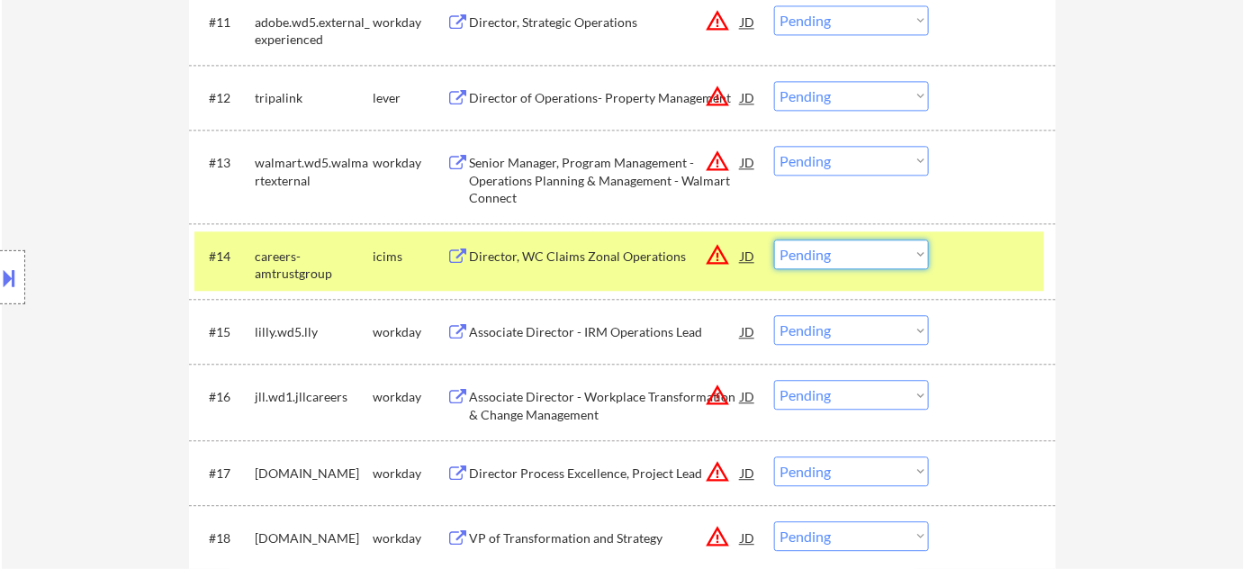
drag, startPoint x: 793, startPoint y: 248, endPoint x: 814, endPoint y: 257, distance: 22.6
click at [793, 248] on select "Choose an option... Pending Applied Excluded (Questions) Excluded (Expired) Exc…" at bounding box center [851, 254] width 155 height 30
click at [774, 239] on select "Choose an option... Pending Applied Excluded (Questions) Excluded (Expired) Exc…" at bounding box center [851, 254] width 155 height 30
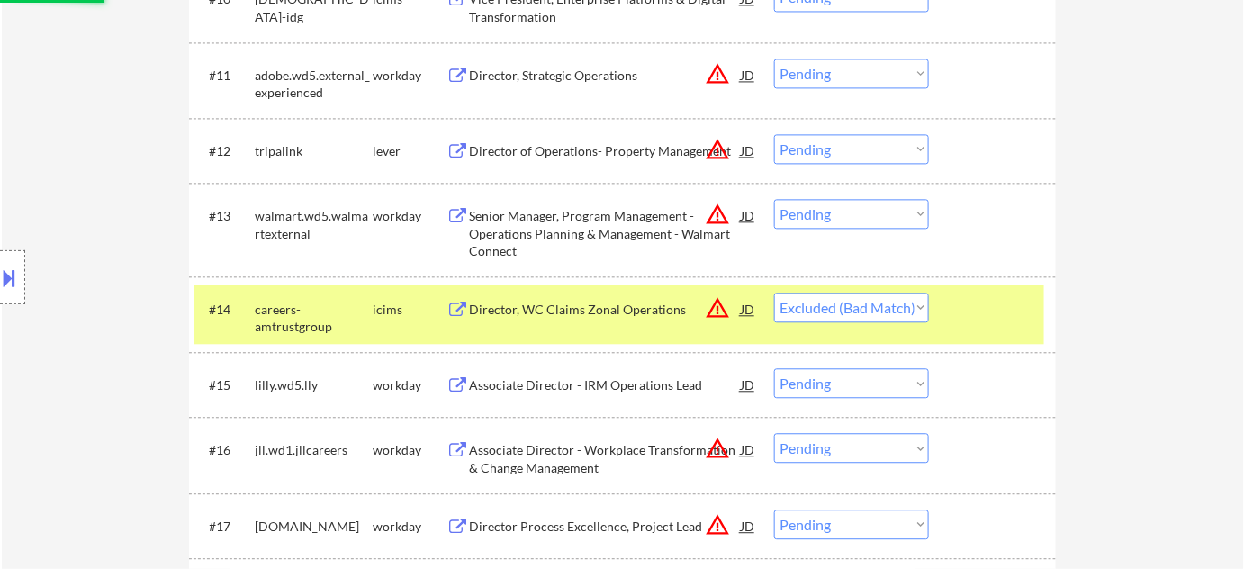
scroll to position [1227, 0]
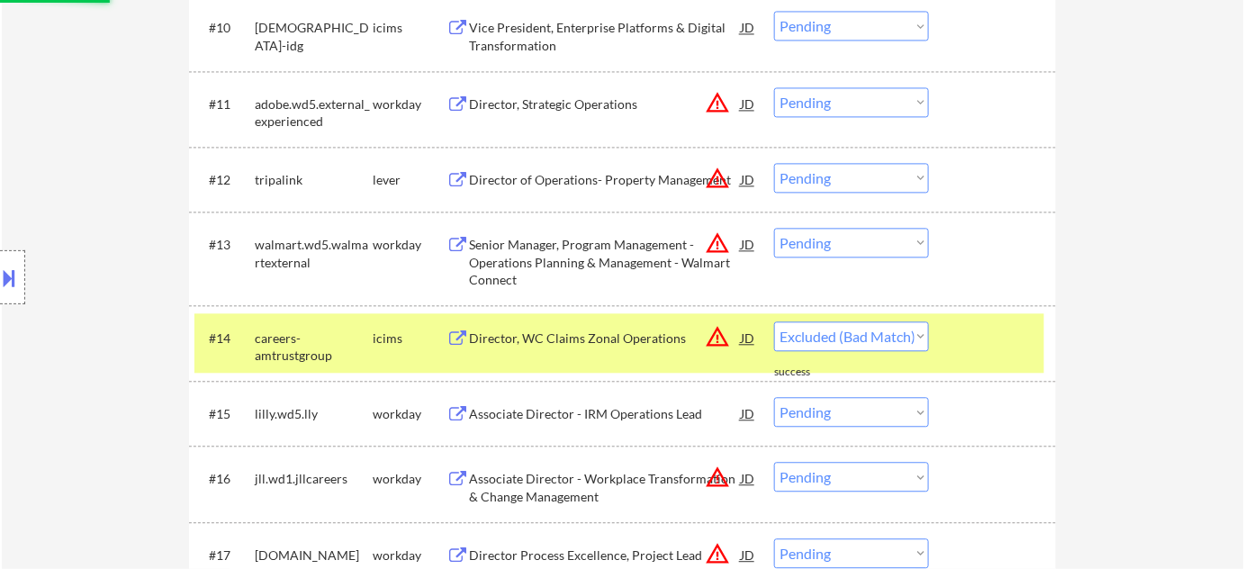
select select ""pending""
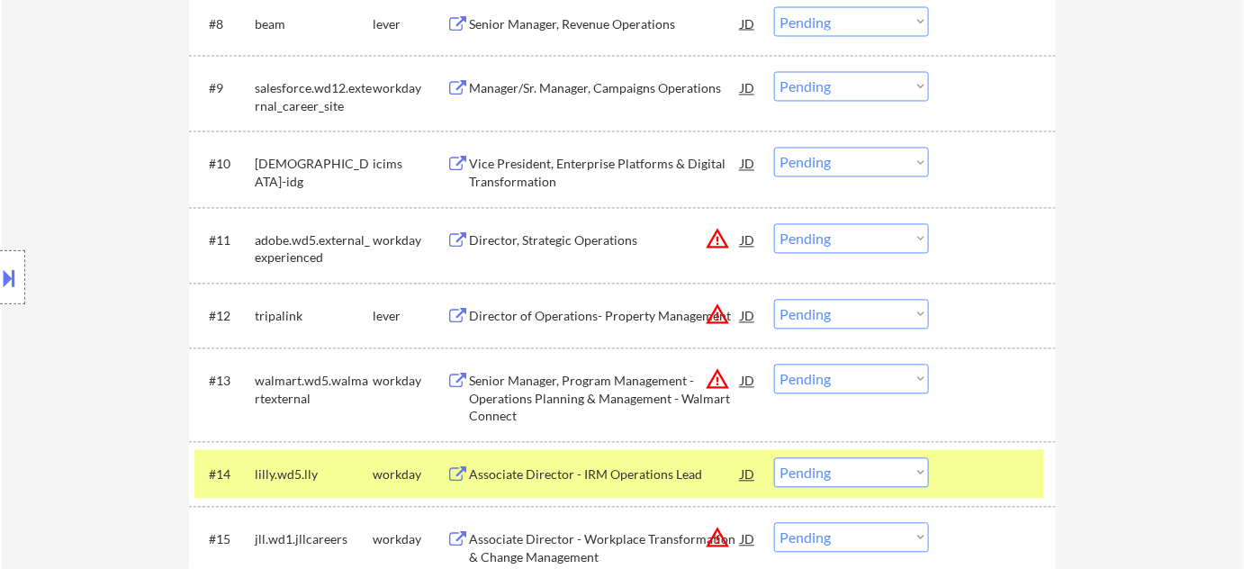
scroll to position [981, 0]
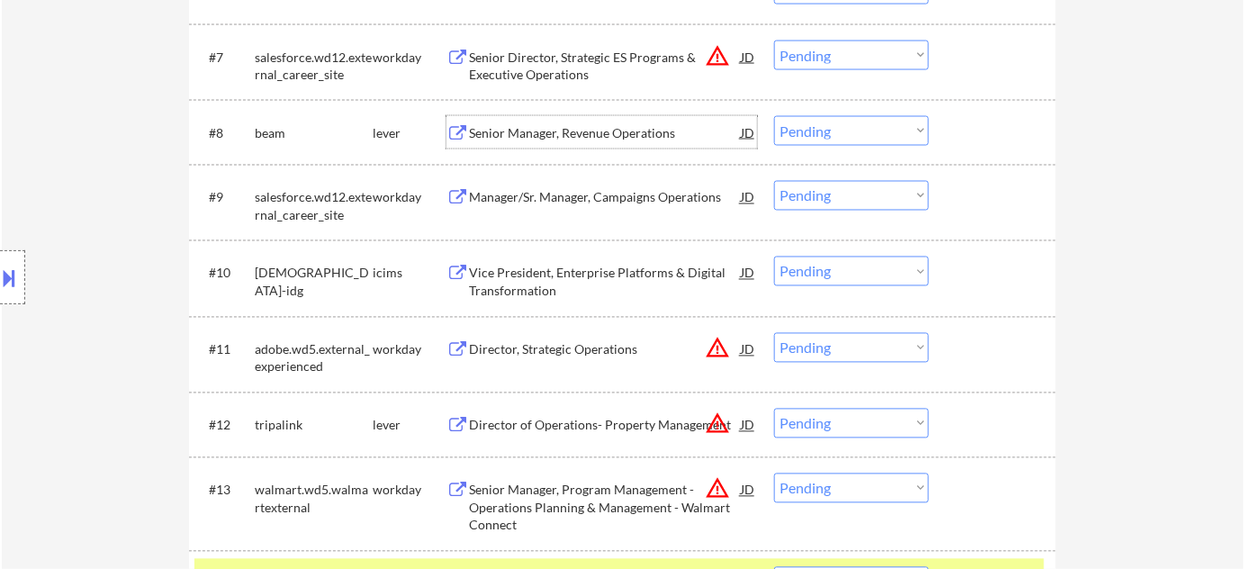
click at [563, 126] on div "Senior Manager, Revenue Operations" at bounding box center [605, 133] width 272 height 18
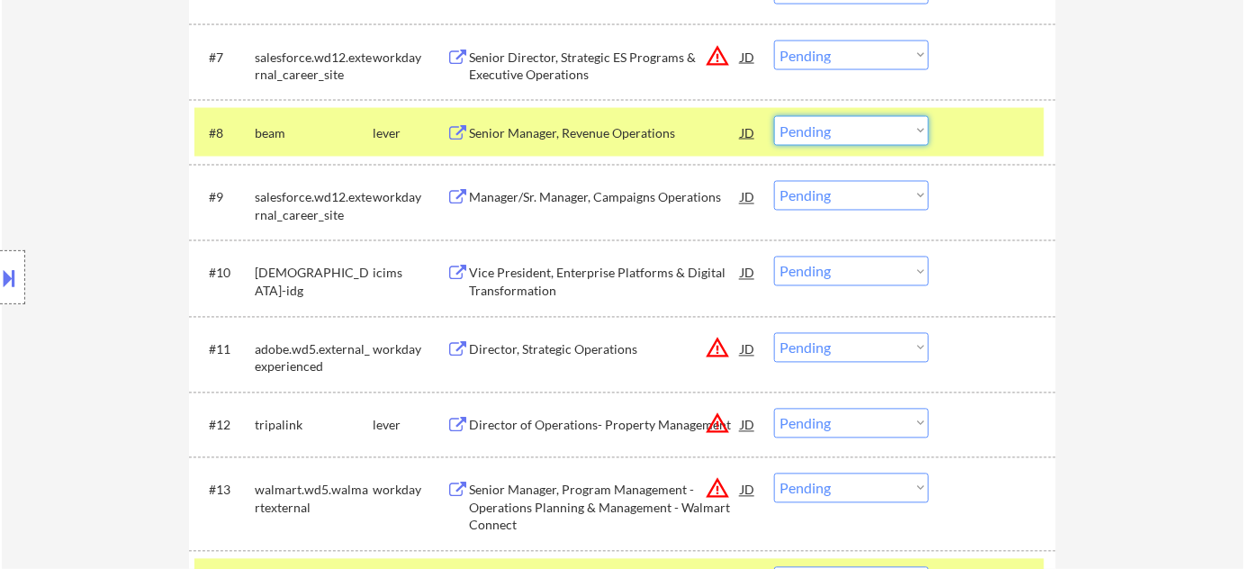
click at [864, 131] on select "Choose an option... Pending Applied Excluded (Questions) Excluded (Expired) Exc…" at bounding box center [851, 131] width 155 height 30
click at [774, 116] on select "Choose an option... Pending Applied Excluded (Questions) Excluded (Expired) Exc…" at bounding box center [851, 131] width 155 height 30
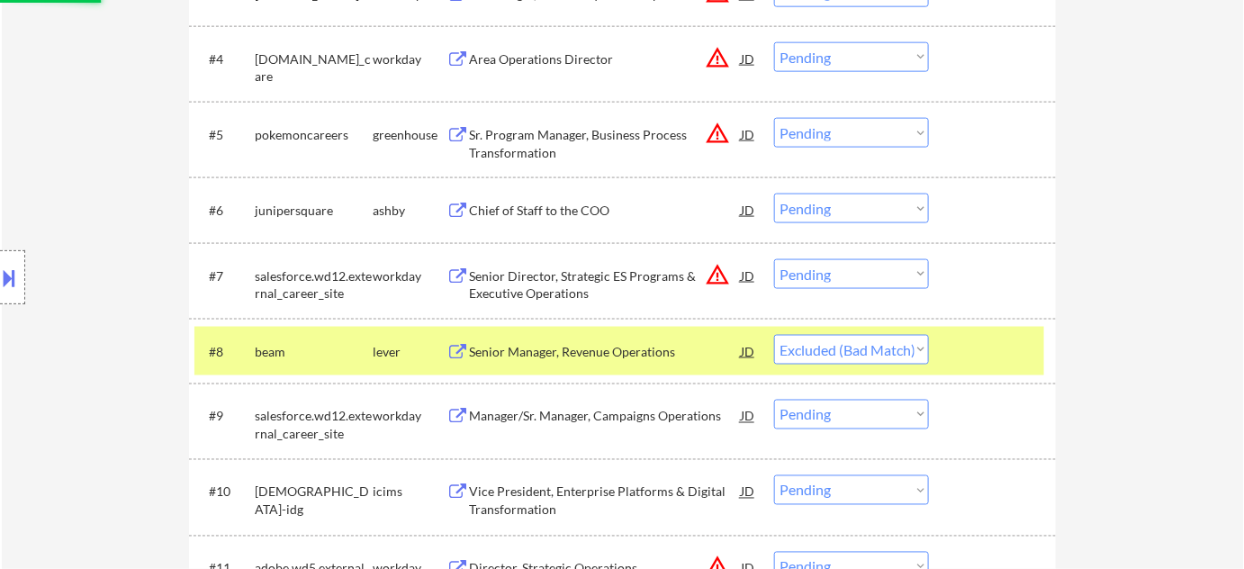
scroll to position [736, 0]
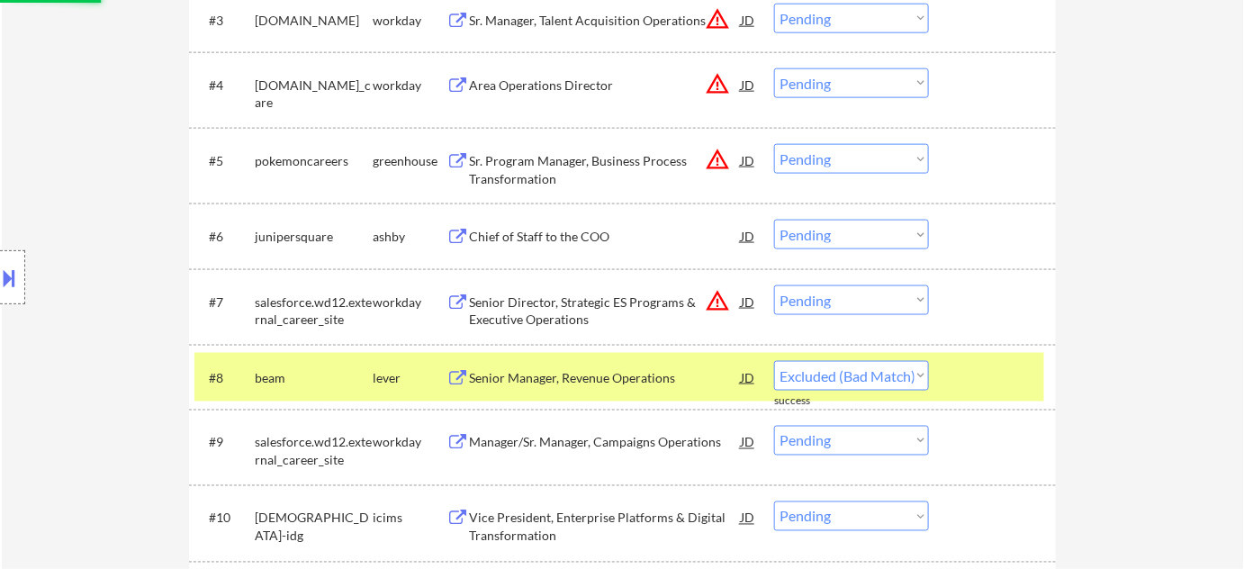
select select ""pending""
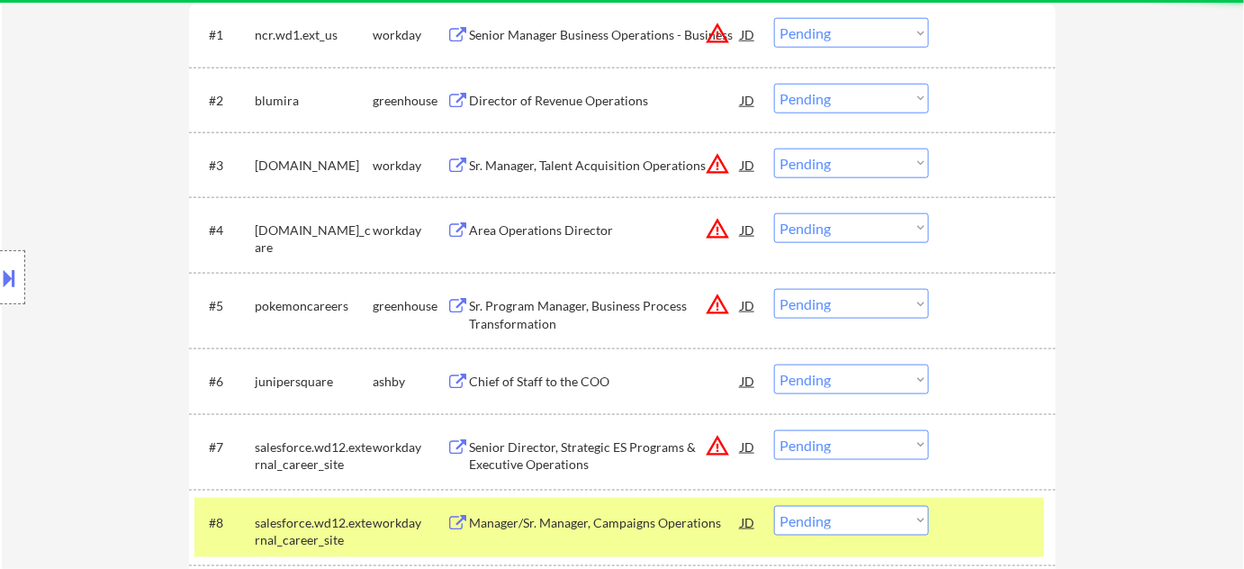
scroll to position [572, 0]
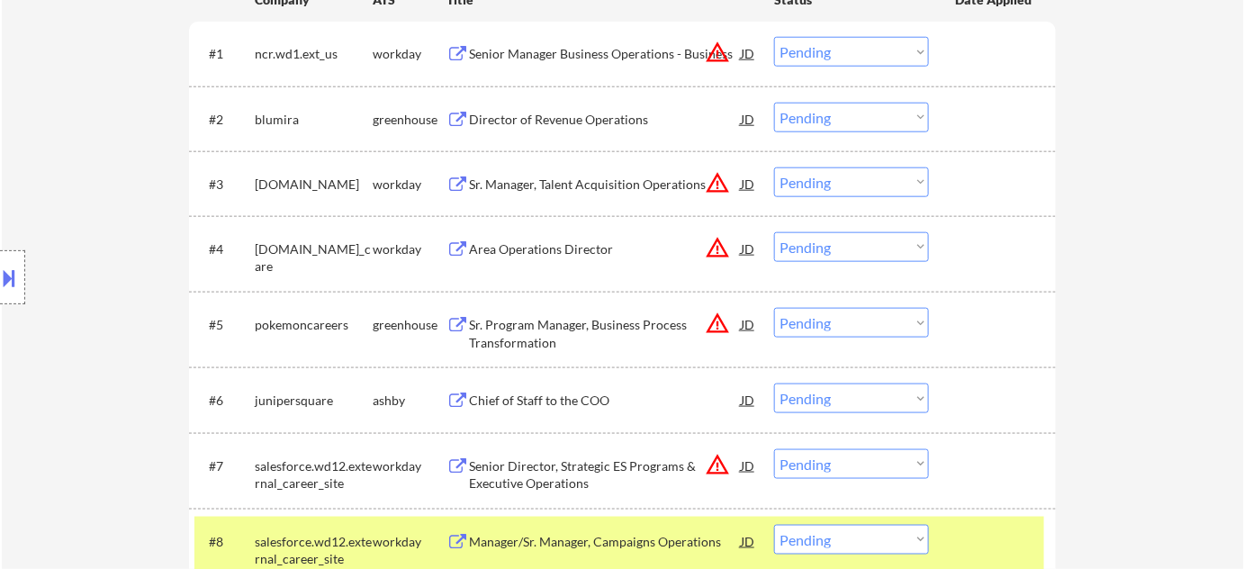
click at [583, 112] on div "Director of Revenue Operations" at bounding box center [605, 120] width 272 height 18
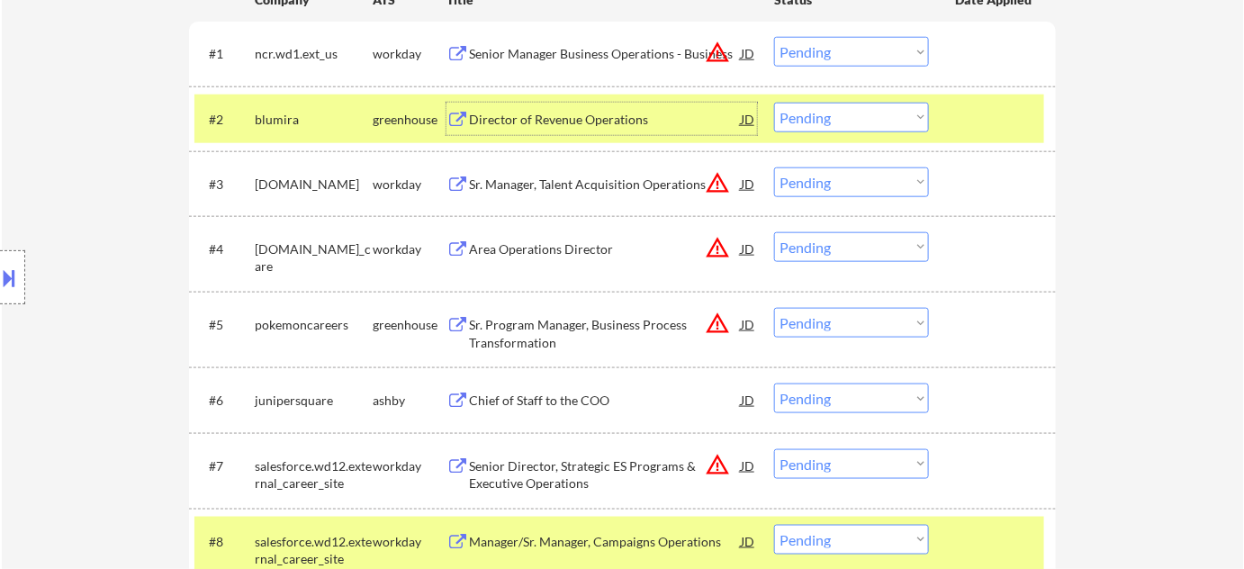
click at [875, 114] on select "Choose an option... Pending Applied Excluded (Questions) Excluded (Expired) Exc…" at bounding box center [851, 118] width 155 height 30
click at [774, 103] on select "Choose an option... Pending Applied Excluded (Questions) Excluded (Expired) Exc…" at bounding box center [851, 118] width 155 height 30
select select ""pending""
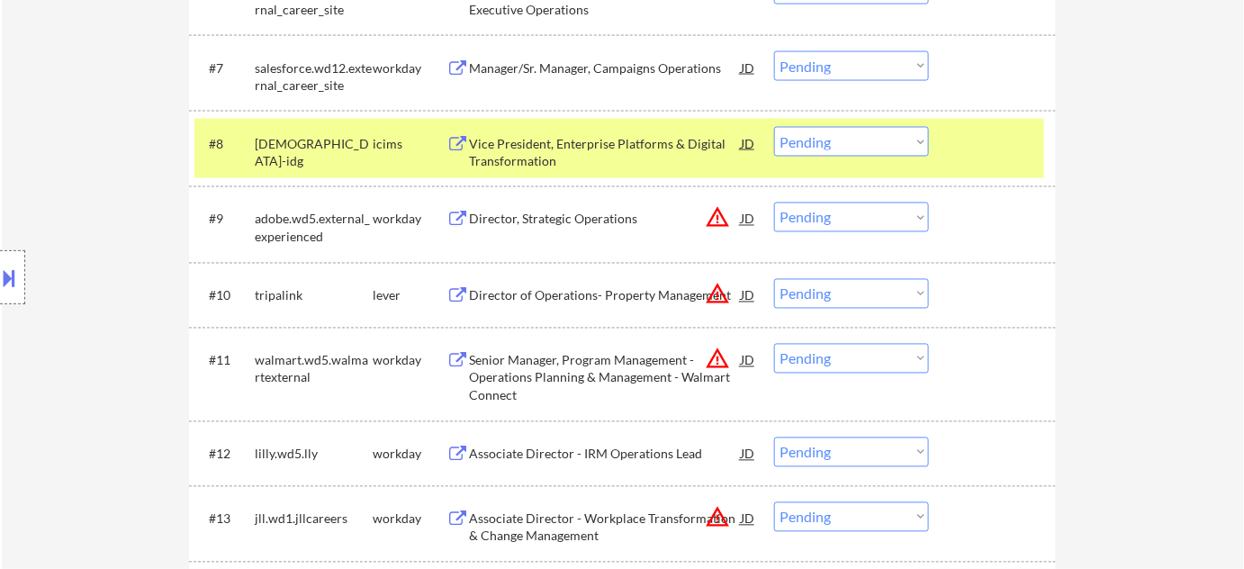
scroll to position [1063, 0]
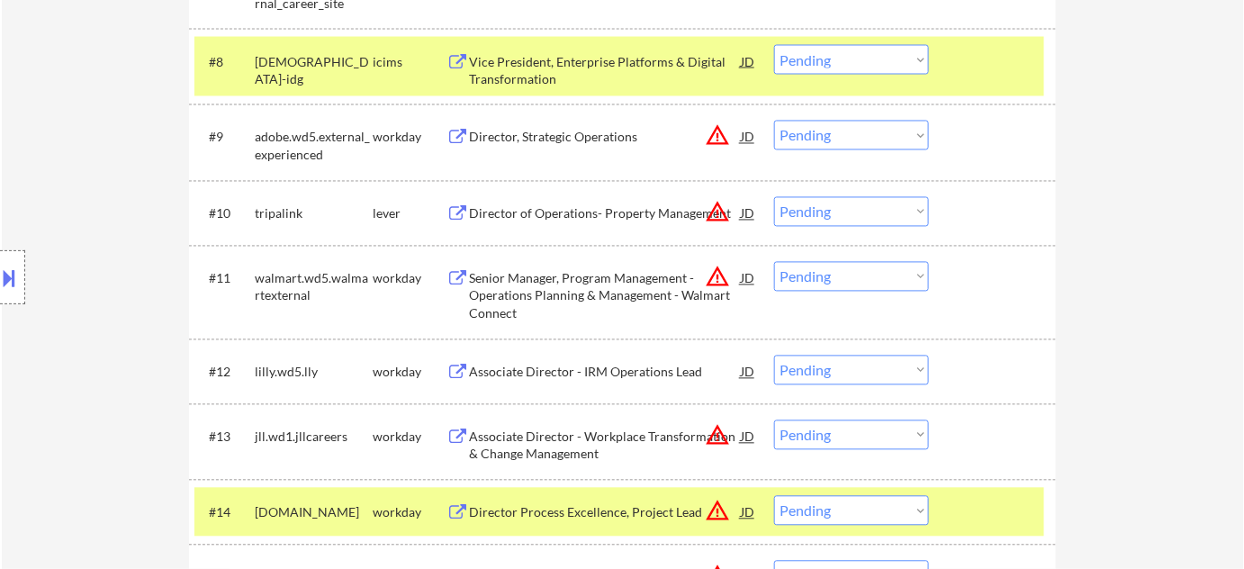
click at [607, 214] on div "Director of Operations- Property Management" at bounding box center [605, 214] width 272 height 18
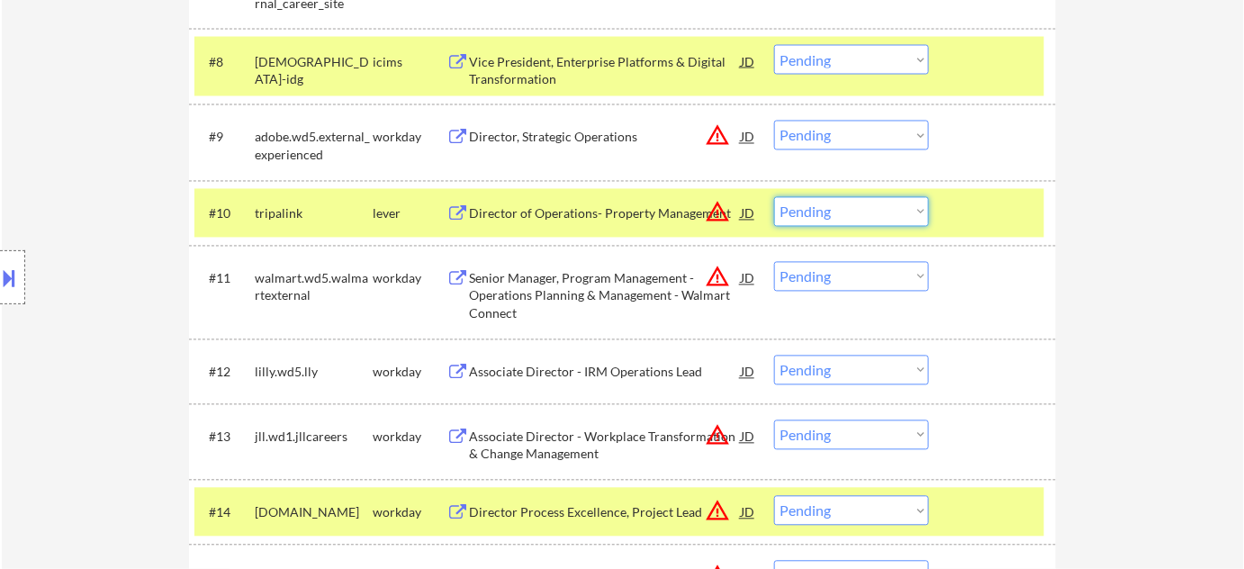
click at [816, 210] on select "Choose an option... Pending Applied Excluded (Questions) Excluded (Expired) Exc…" at bounding box center [851, 212] width 155 height 30
click at [774, 197] on select "Choose an option... Pending Applied Excluded (Questions) Excluded (Expired) Exc…" at bounding box center [851, 212] width 155 height 30
select select ""pending""
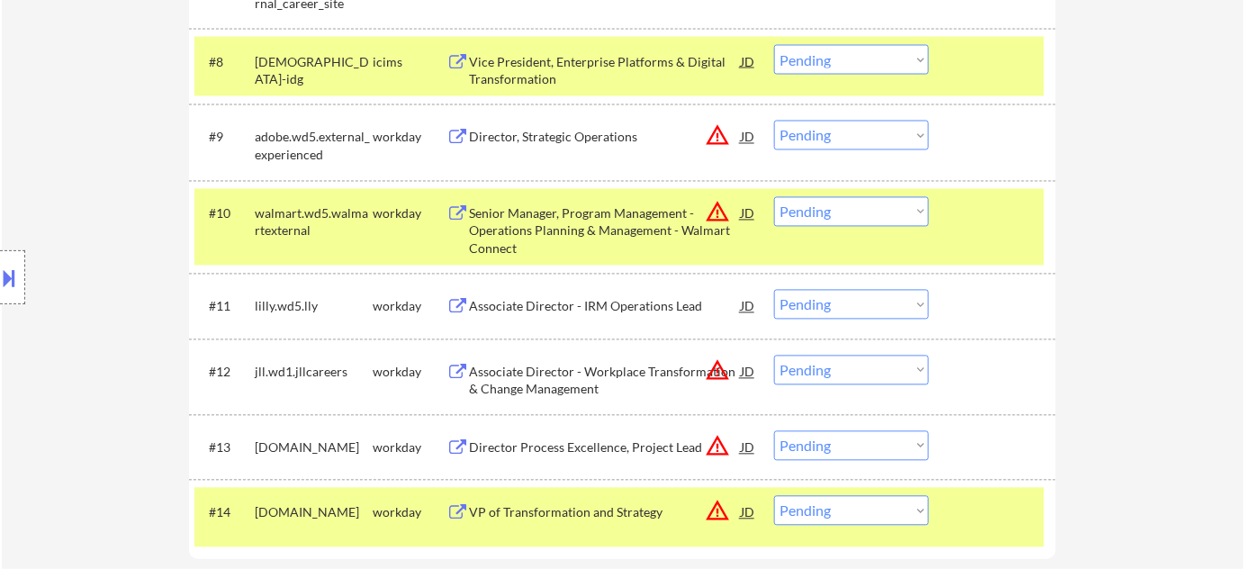
click at [599, 144] on div "Director, Strategic Operations" at bounding box center [605, 138] width 272 height 18
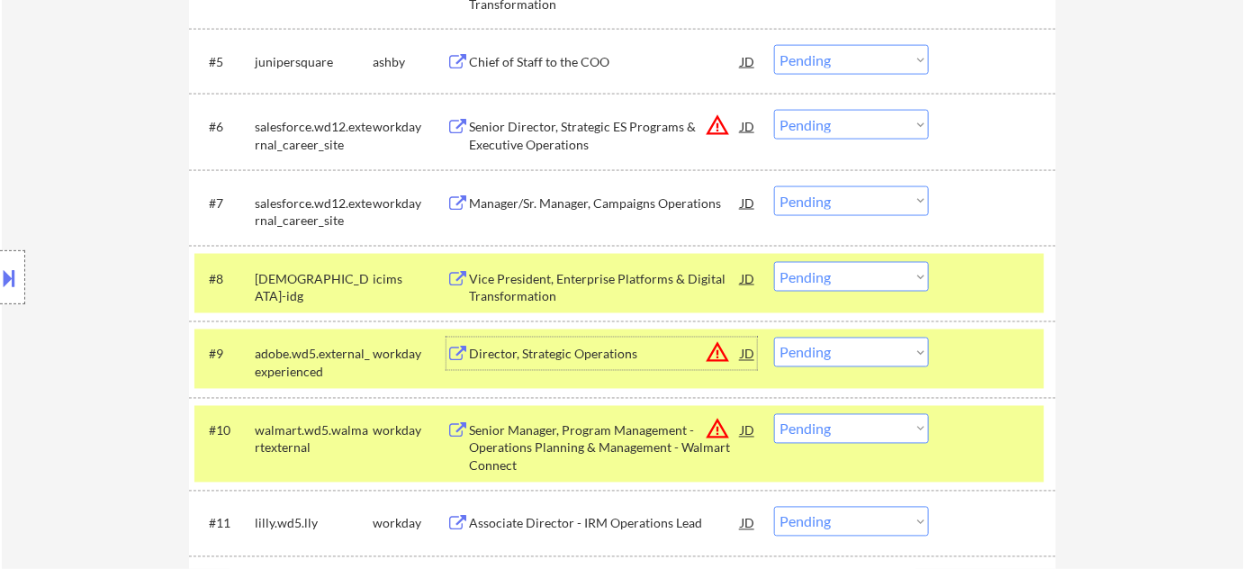
scroll to position [818, 0]
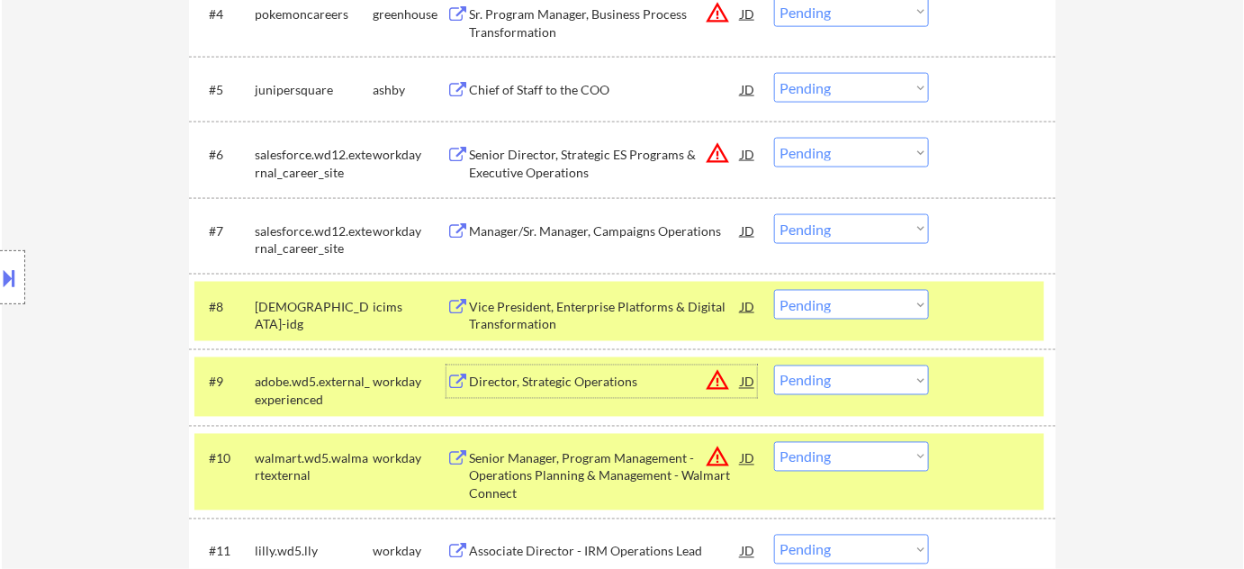
click at [650, 235] on div "Manager/Sr. Manager, Campaigns Operations" at bounding box center [605, 231] width 272 height 18
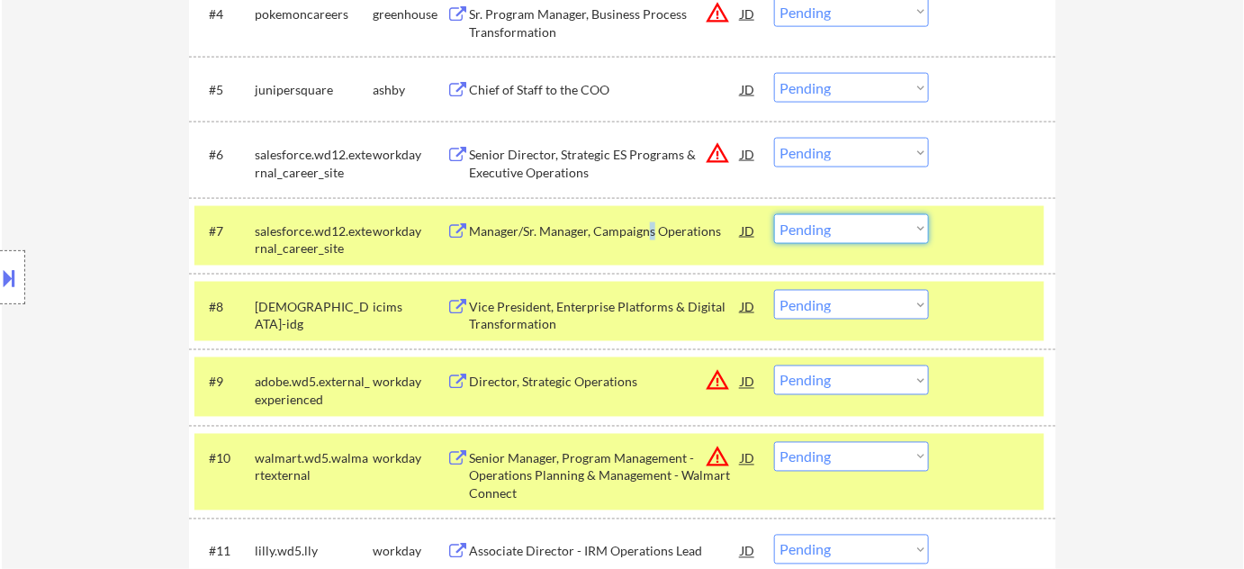
drag, startPoint x: 815, startPoint y: 225, endPoint x: 819, endPoint y: 233, distance: 9.3
click at [816, 225] on select "Choose an option... Pending Applied Excluded (Questions) Excluded (Expired) Exc…" at bounding box center [851, 229] width 155 height 30
click at [774, 214] on select "Choose an option... Pending Applied Excluded (Questions) Excluded (Expired) Exc…" at bounding box center [851, 229] width 155 height 30
select select ""pending""
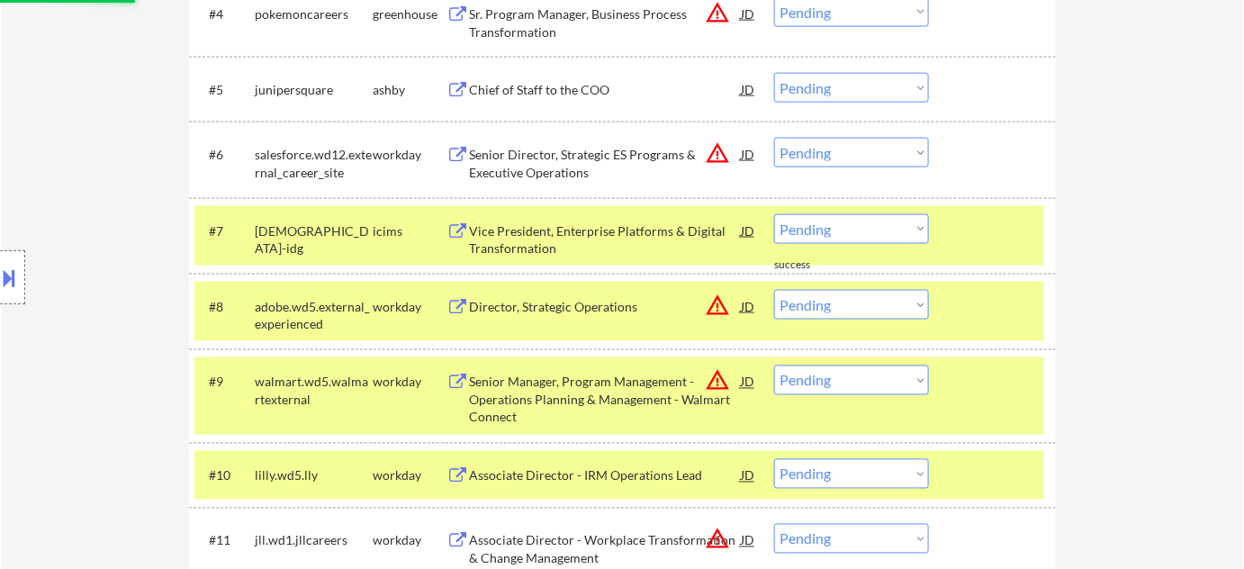
click at [587, 87] on div "Chief of Staff to the COO" at bounding box center [605, 90] width 272 height 18
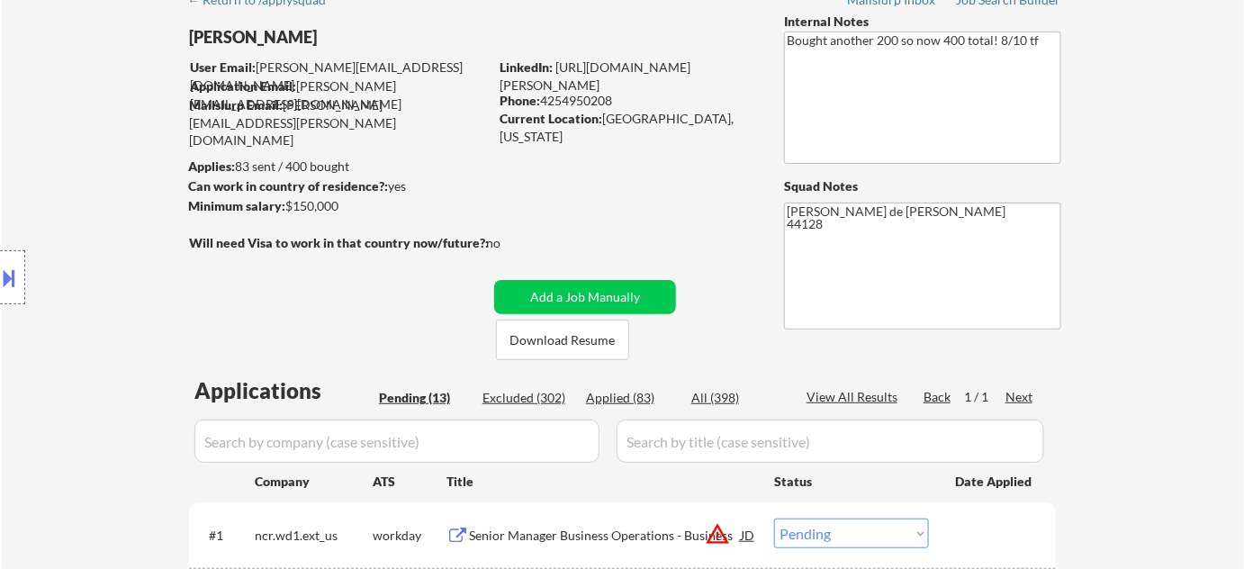
scroll to position [0, 0]
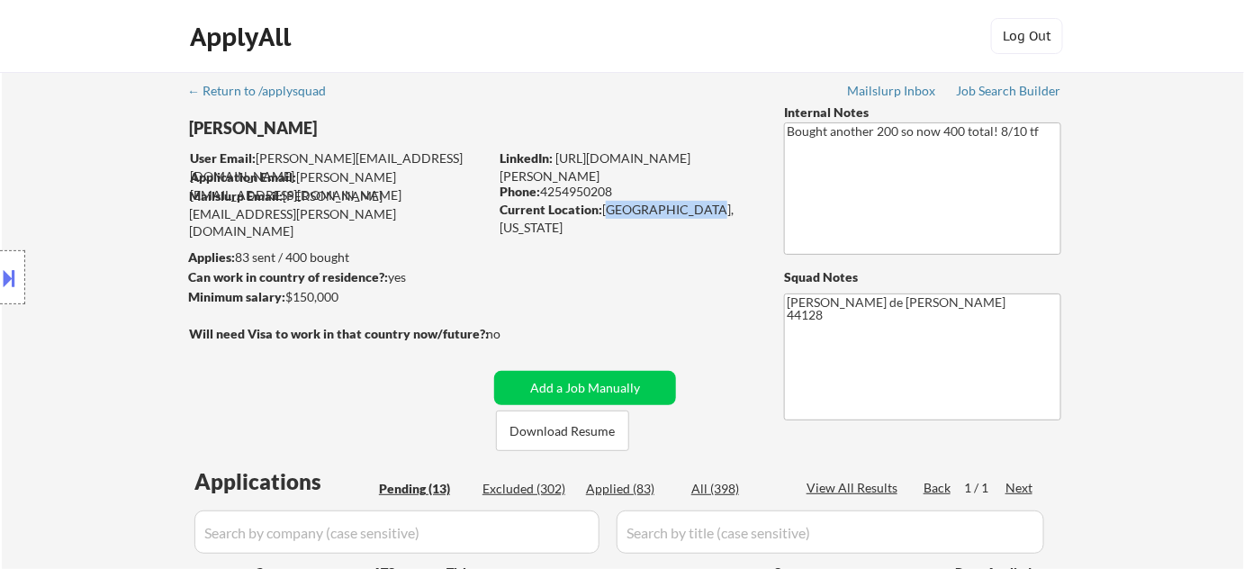
drag, startPoint x: 603, startPoint y: 205, endPoint x: 691, endPoint y: 214, distance: 88.7
click at [691, 214] on div "Current Location: [GEOGRAPHIC_DATA], [US_STATE]" at bounding box center [627, 218] width 255 height 35
copy div "[GEOGRAPHIC_DATA], [US_STATE]"
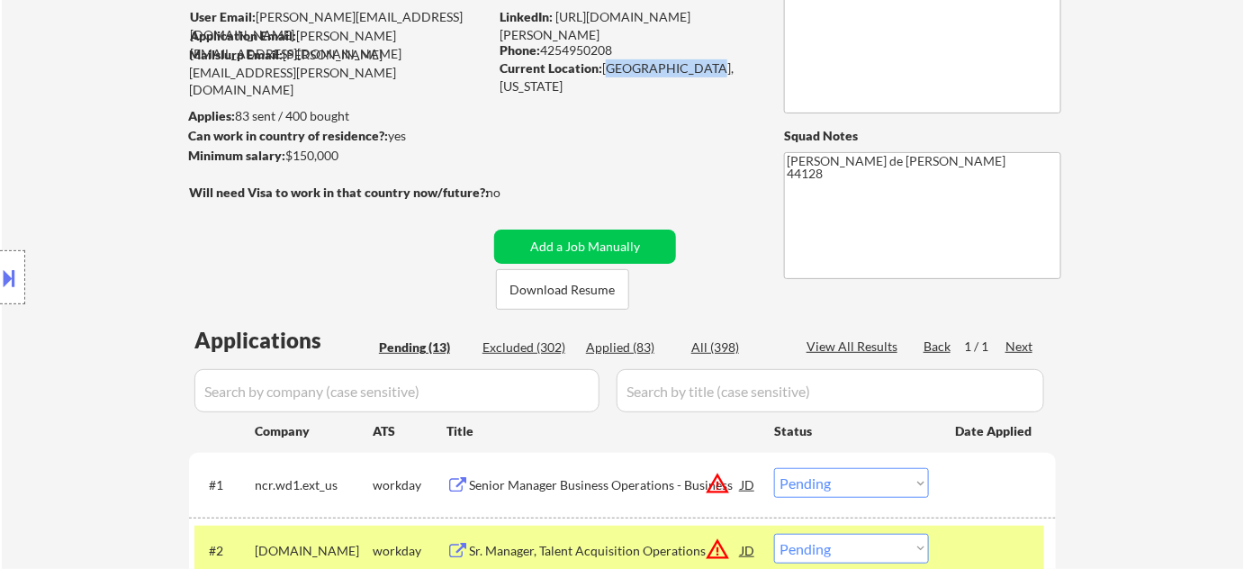
scroll to position [491, 0]
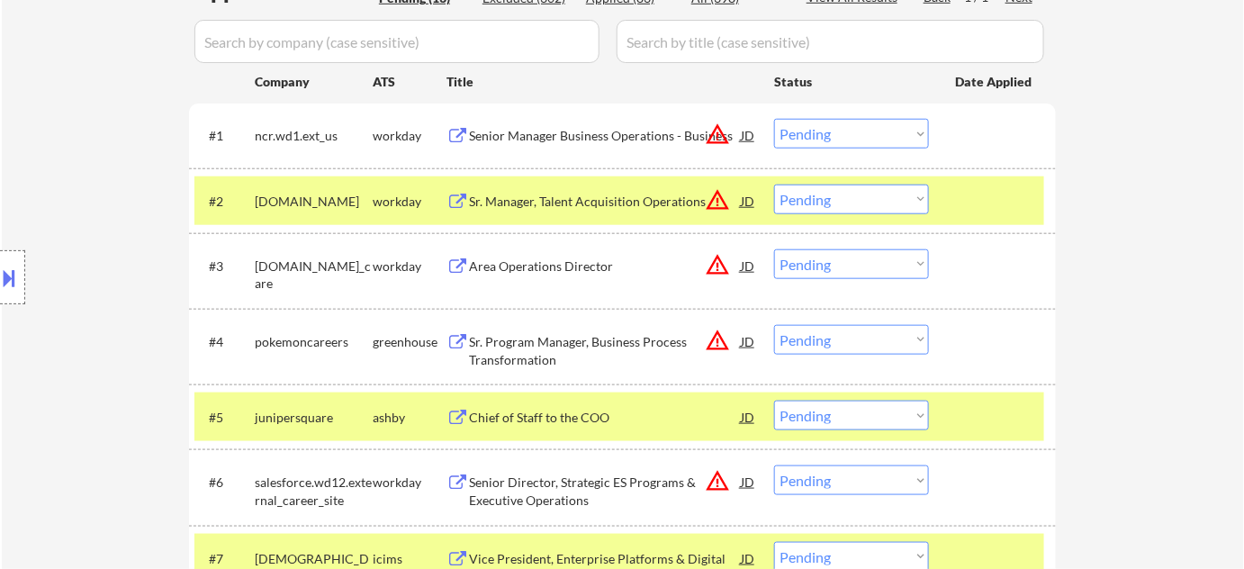
click at [849, 414] on select "Choose an option... Pending Applied Excluded (Questions) Excluded (Expired) Exc…" at bounding box center [851, 416] width 155 height 30
click at [774, 401] on select "Choose an option... Pending Applied Excluded (Questions) Excluded (Expired) Exc…" at bounding box center [851, 416] width 155 height 30
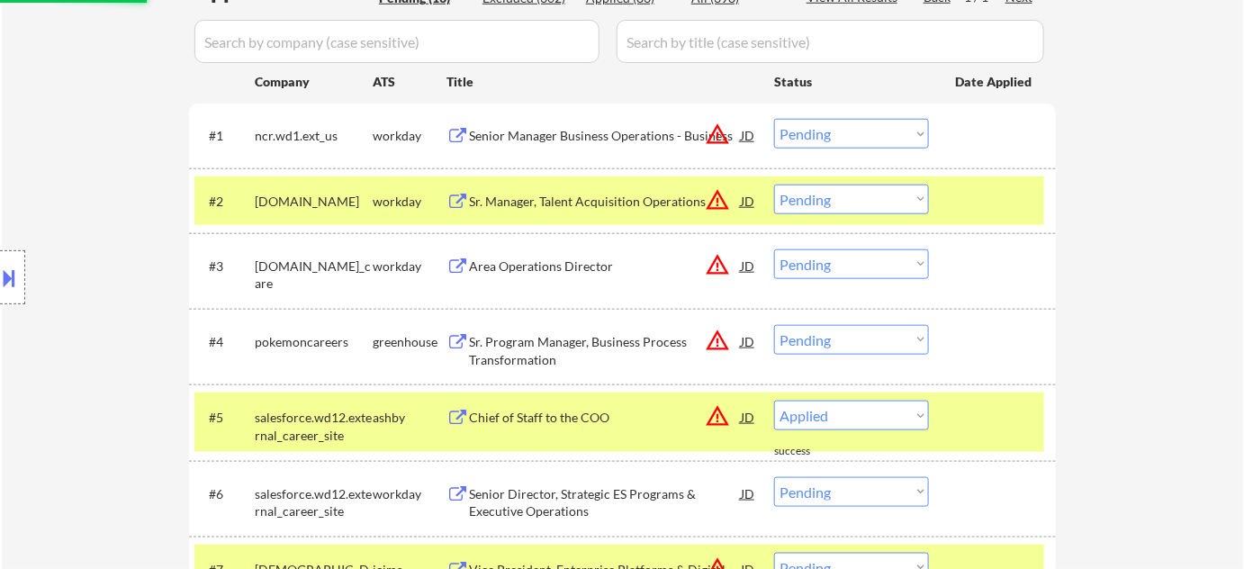
select select ""pending""
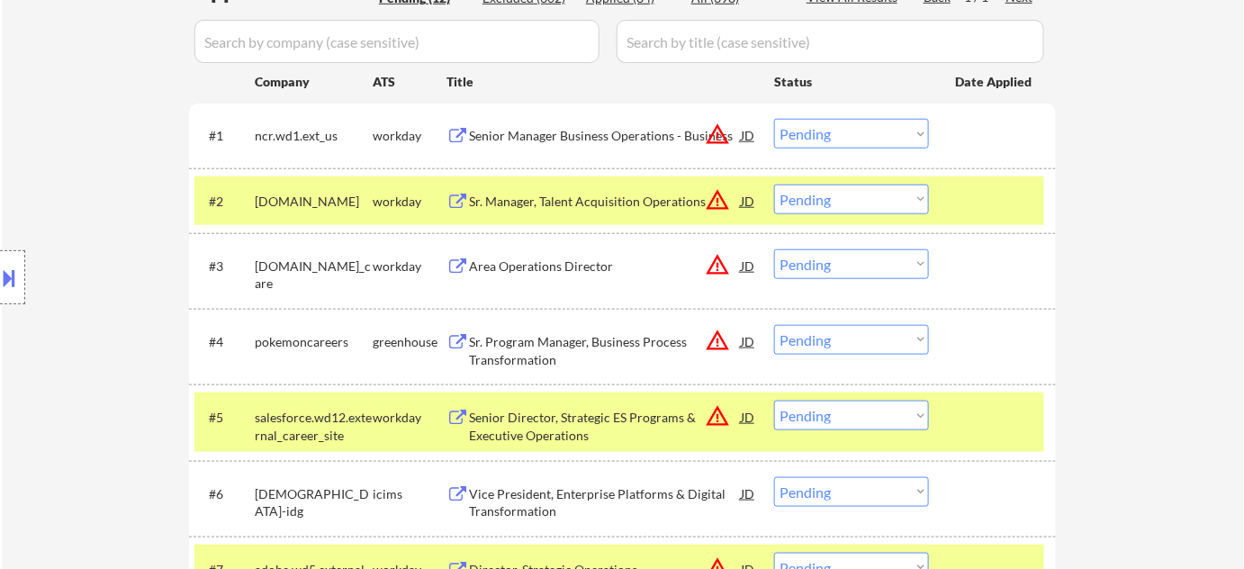
click at [567, 263] on div "Area Operations Director" at bounding box center [605, 266] width 272 height 18
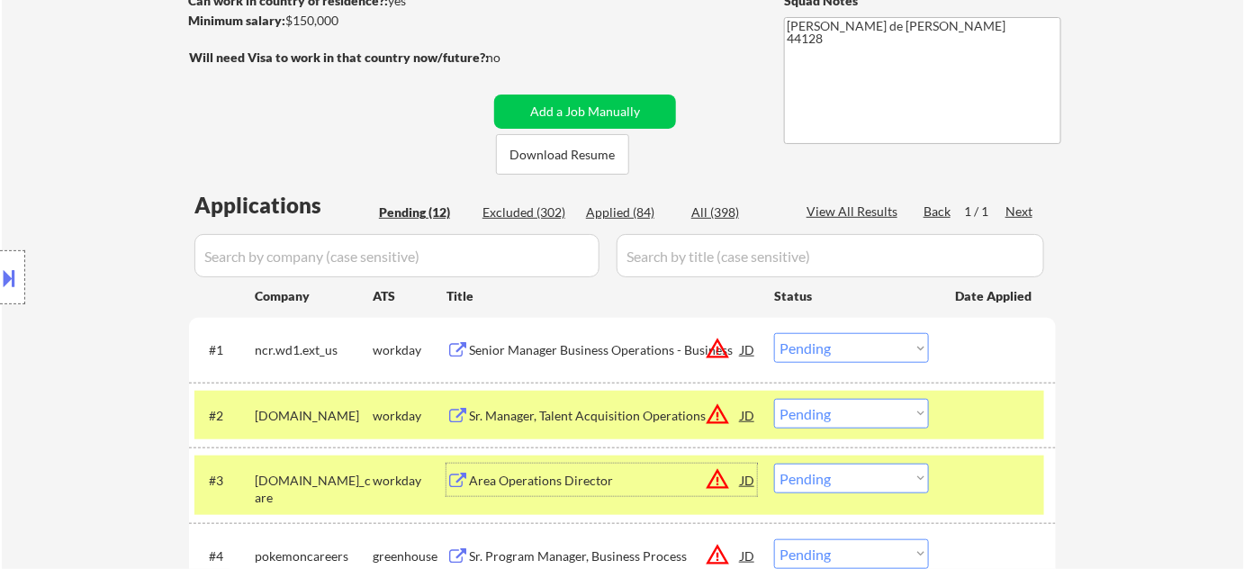
scroll to position [81, 0]
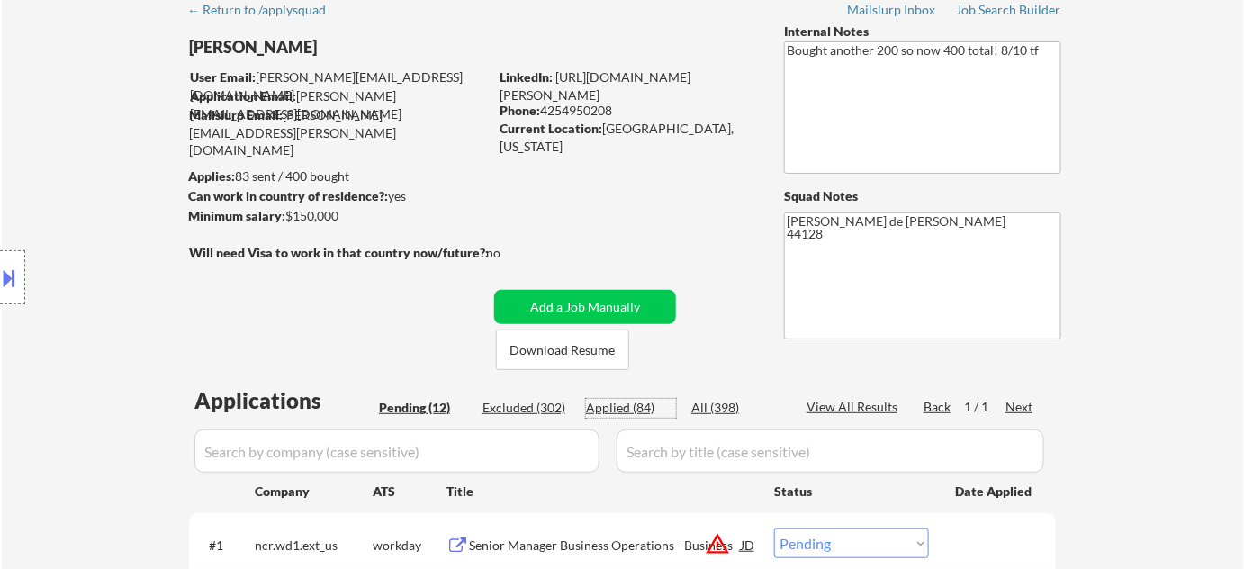
click at [627, 406] on div "Applied (84)" at bounding box center [631, 408] width 90 height 18
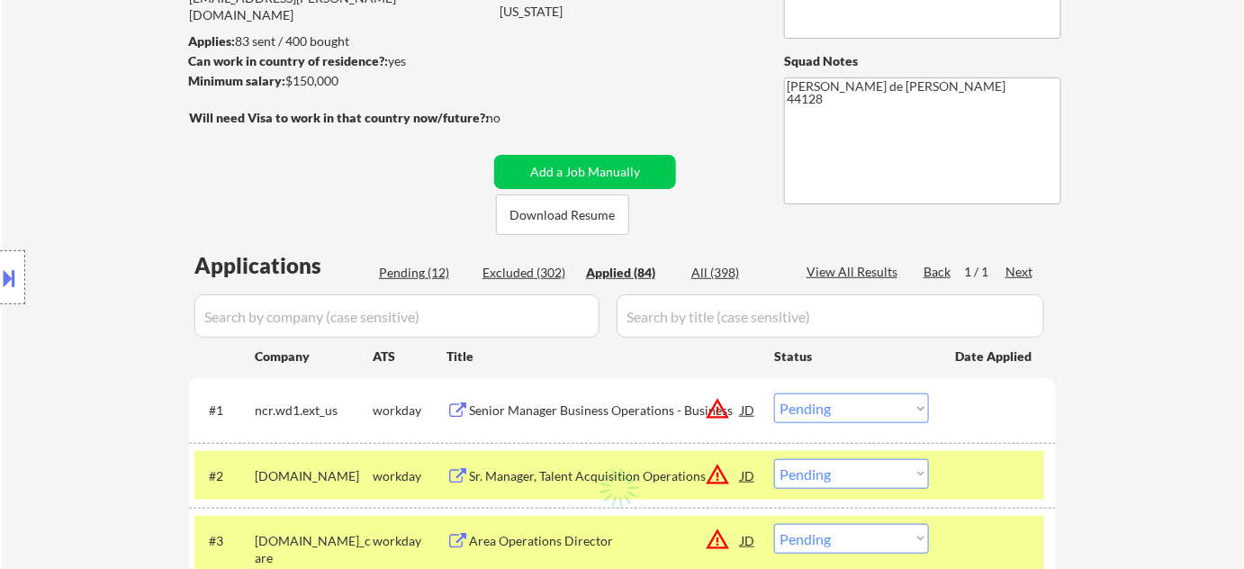
scroll to position [245, 0]
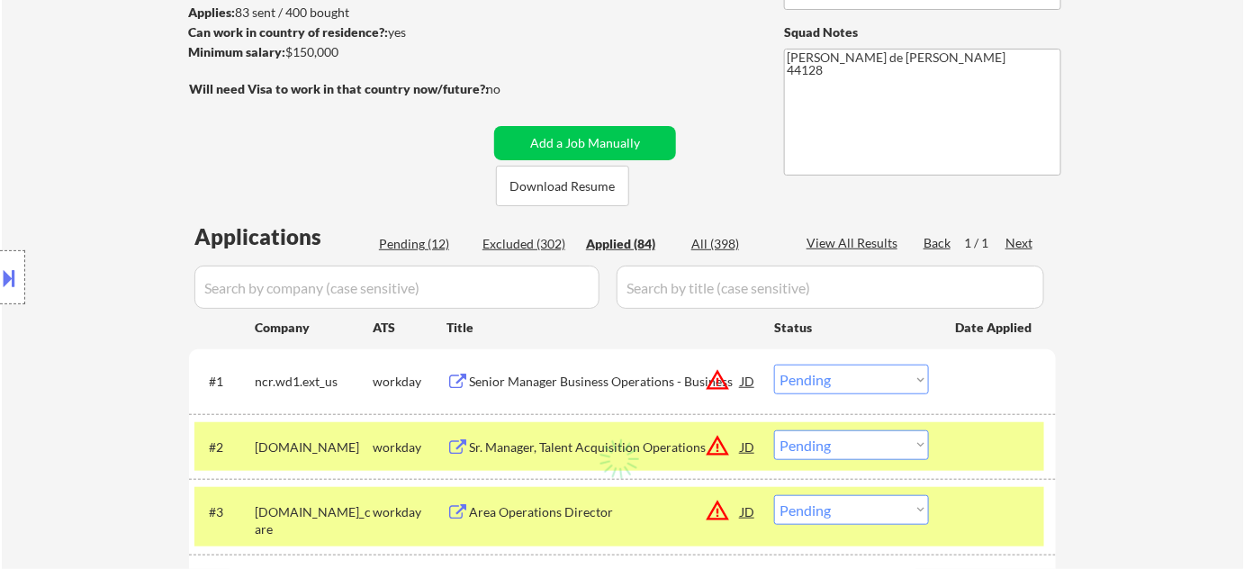
select select ""applied""
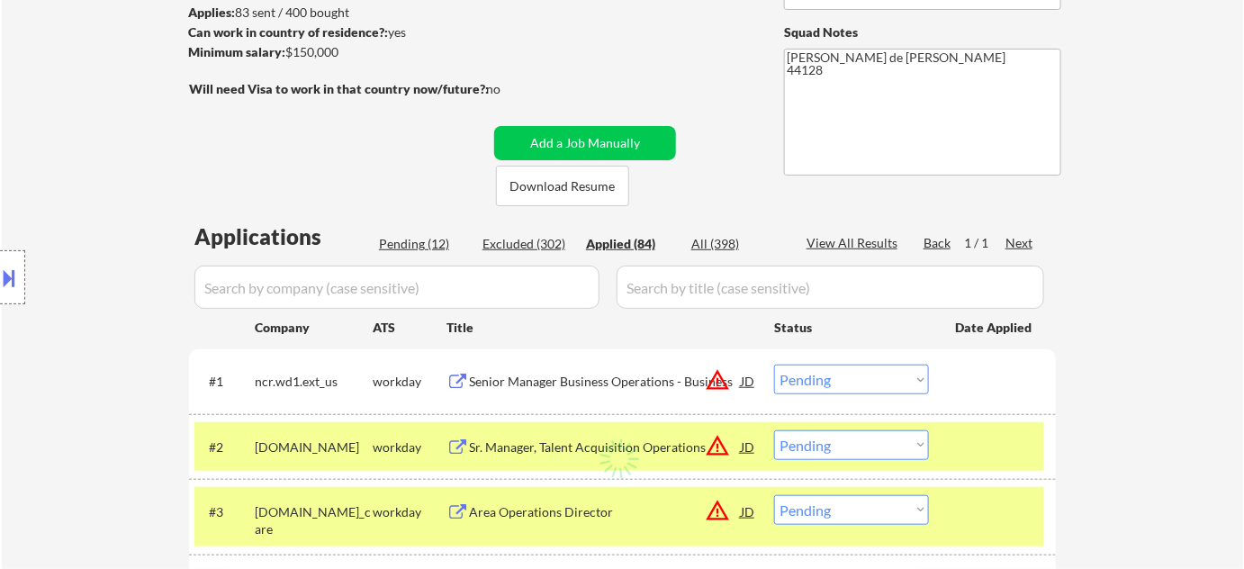
select select ""applied""
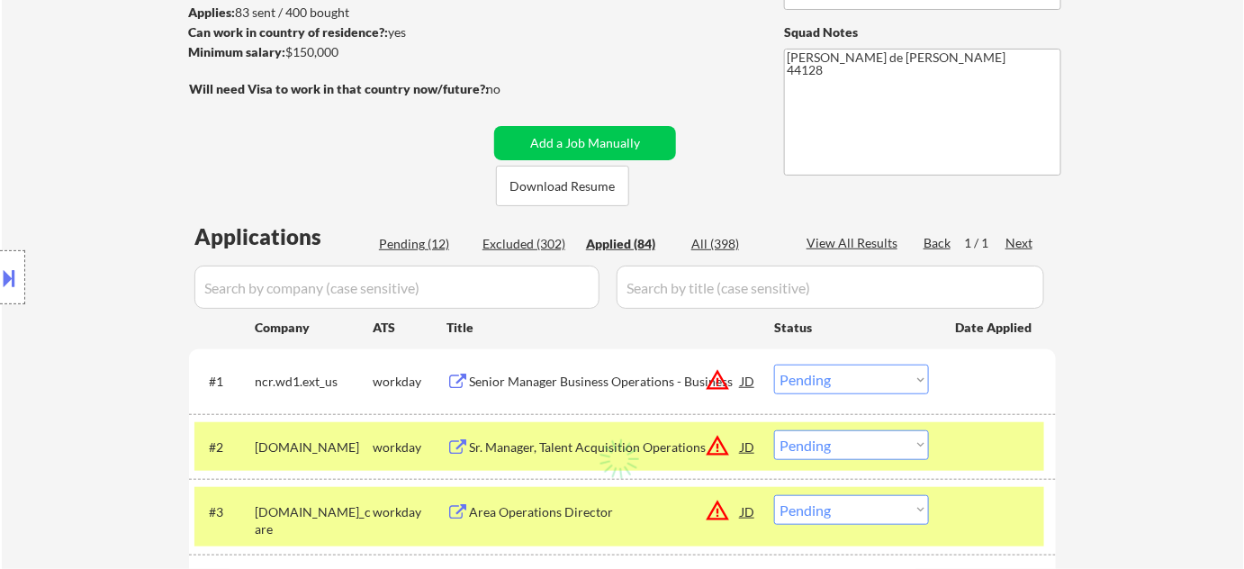
select select ""applied""
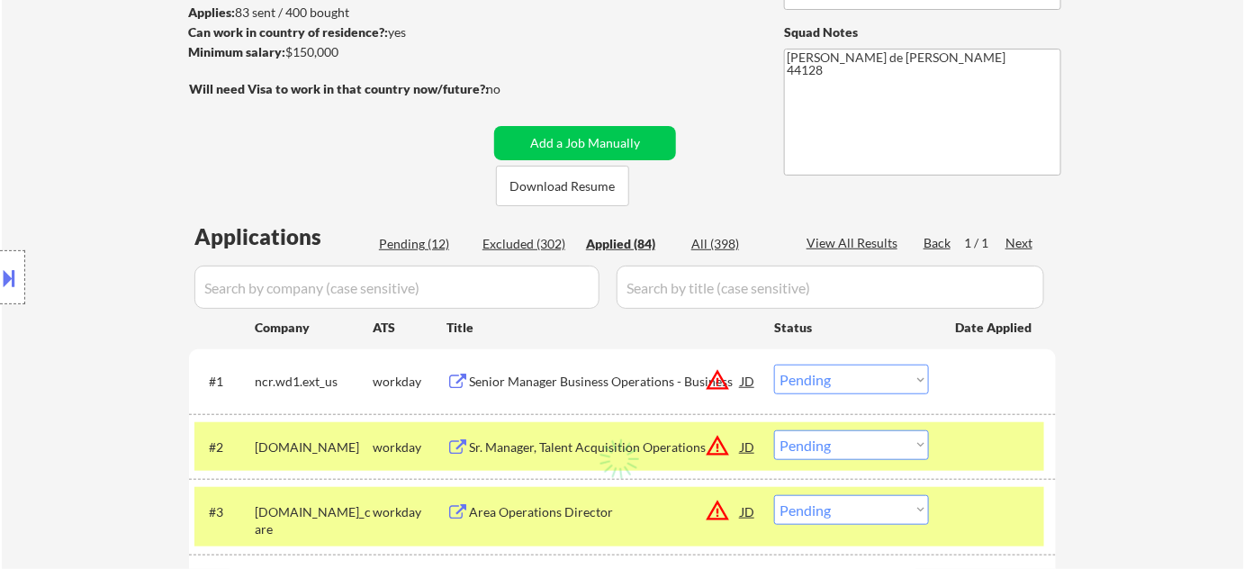
select select ""applied""
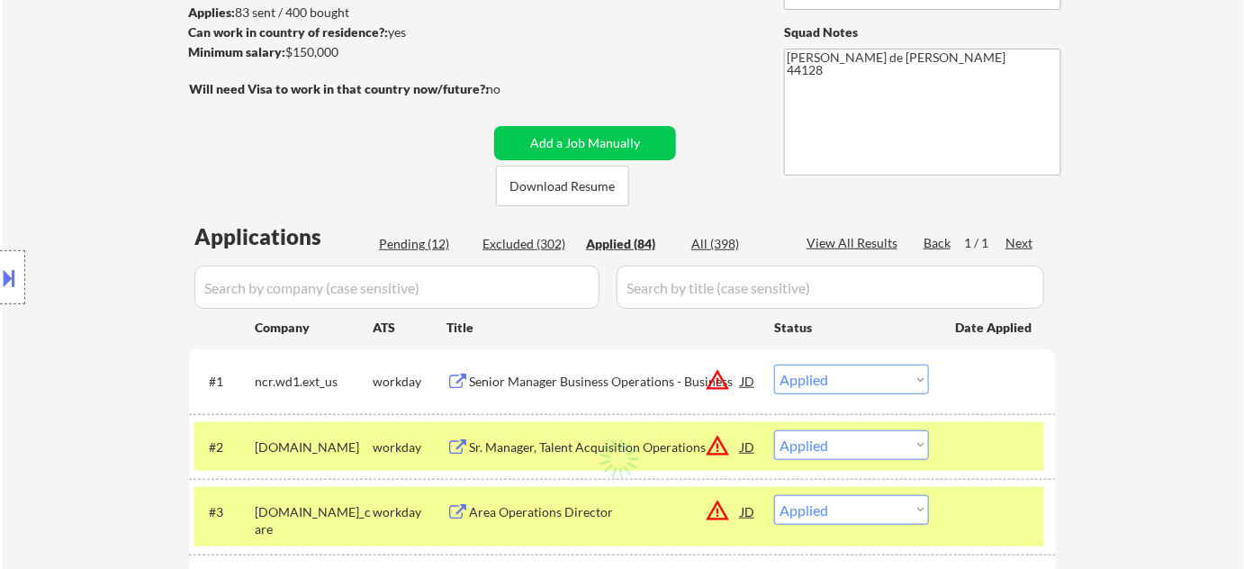
select select ""applied""
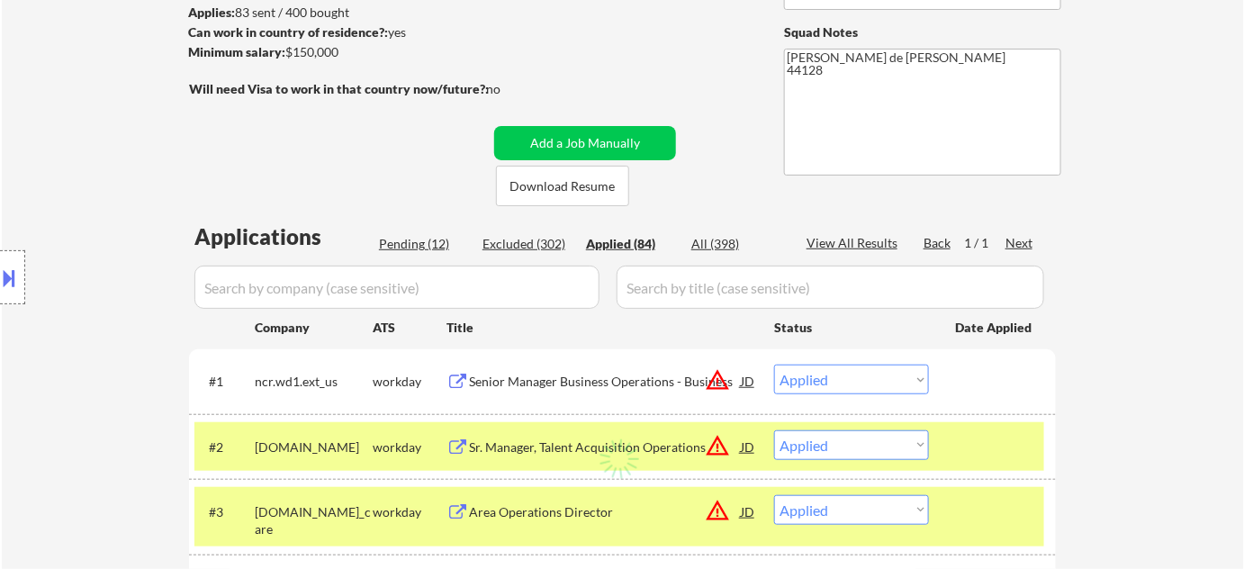
select select ""applied""
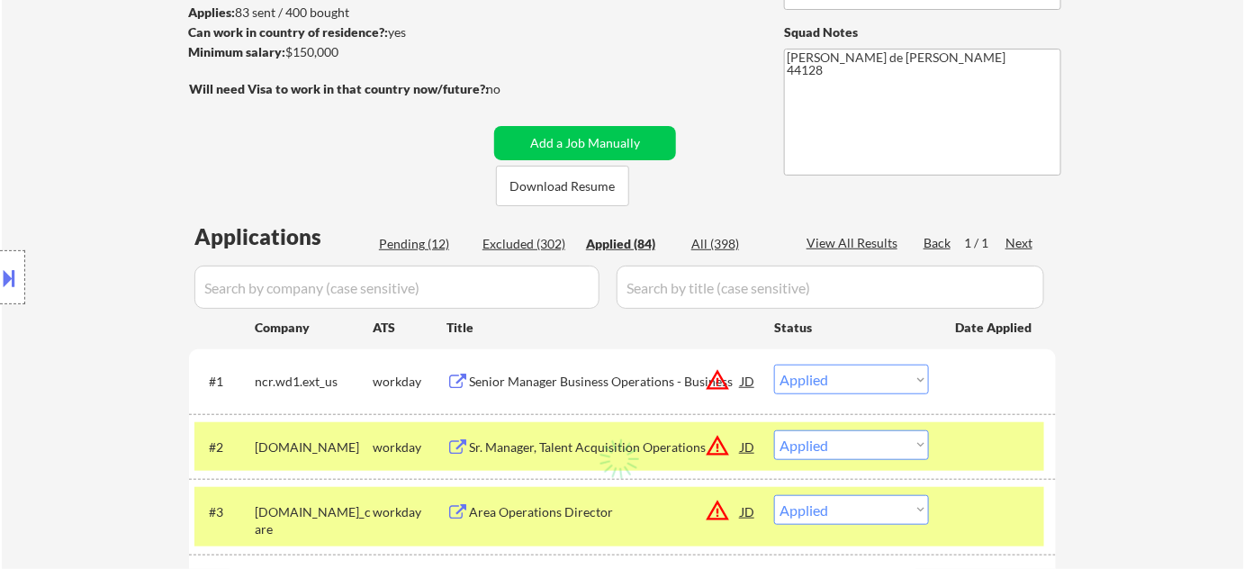
select select ""applied""
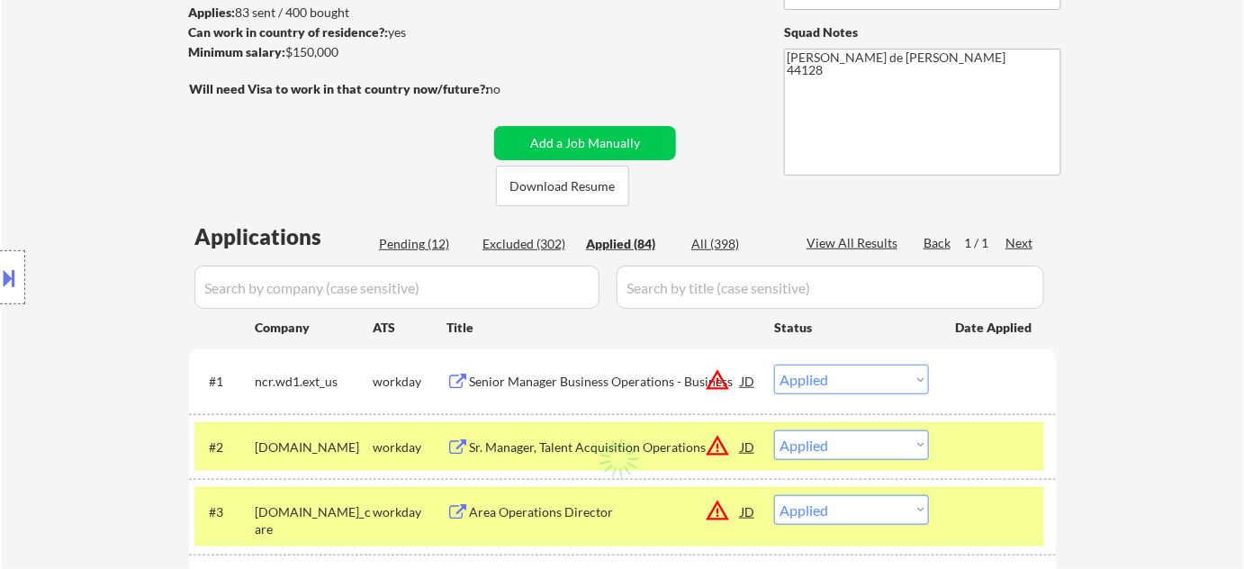
select select ""applied""
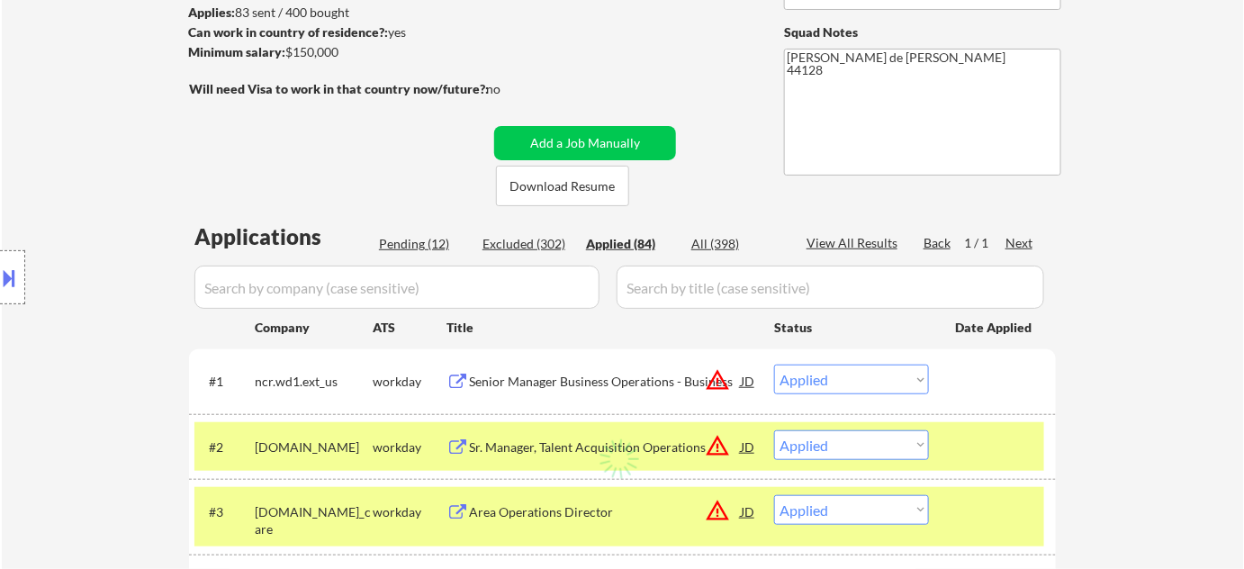
select select ""applied""
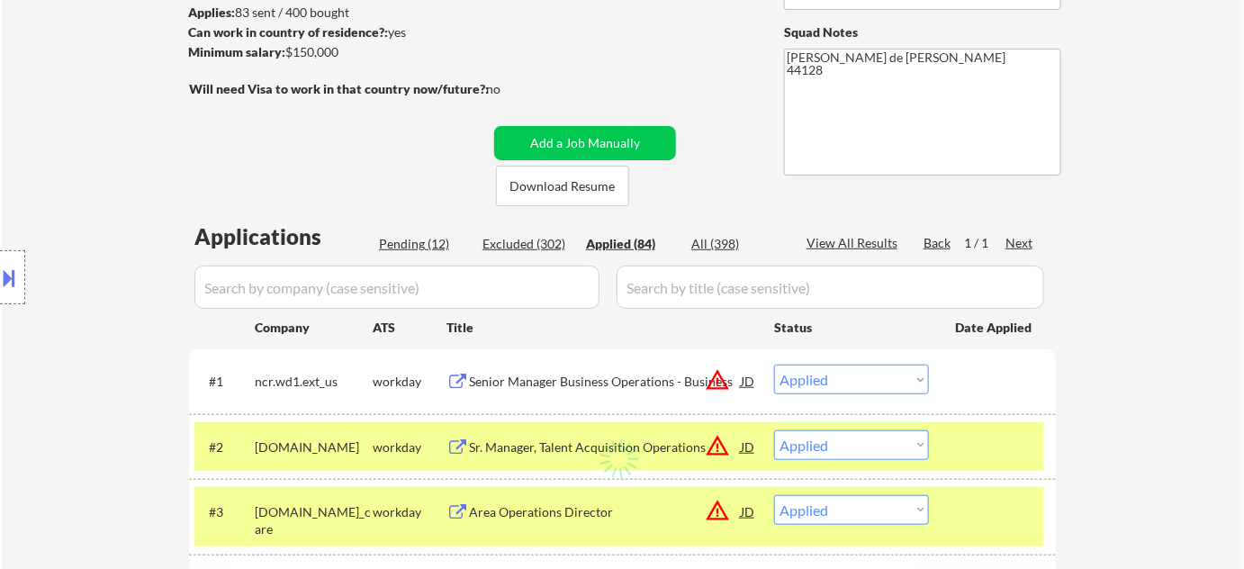
select select ""applied""
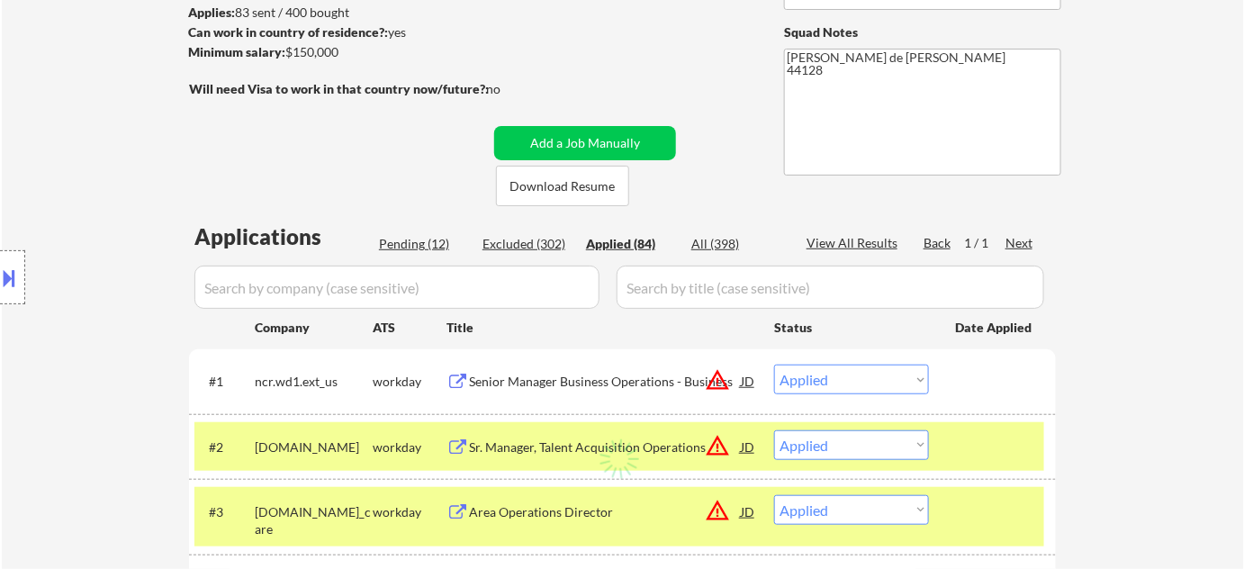
select select ""applied""
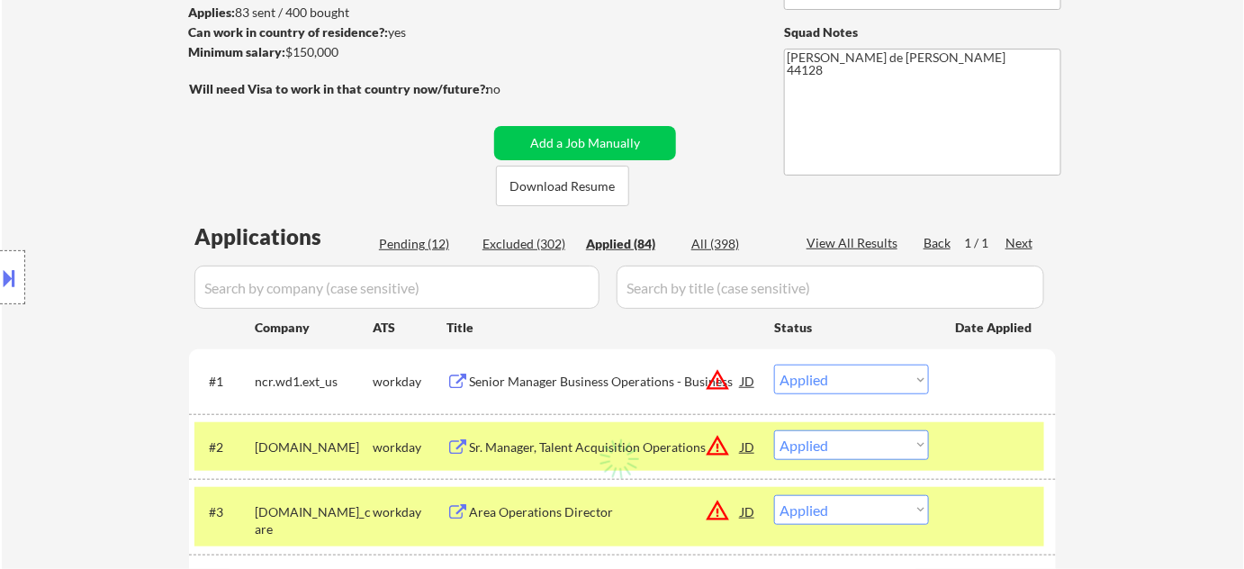
select select ""applied""
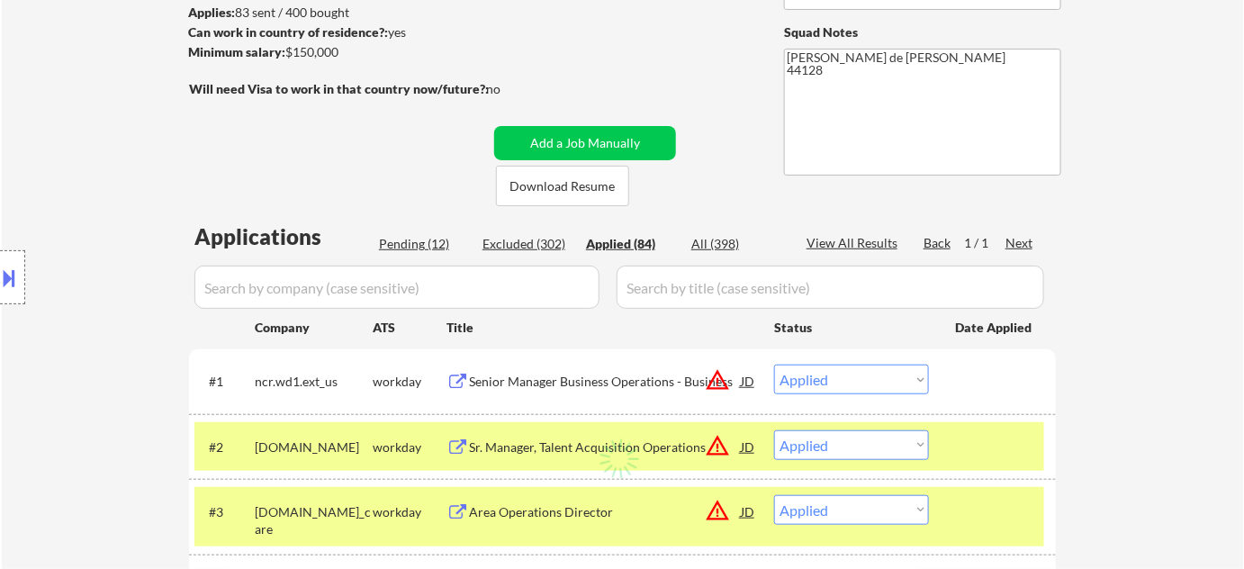
select select ""applied""
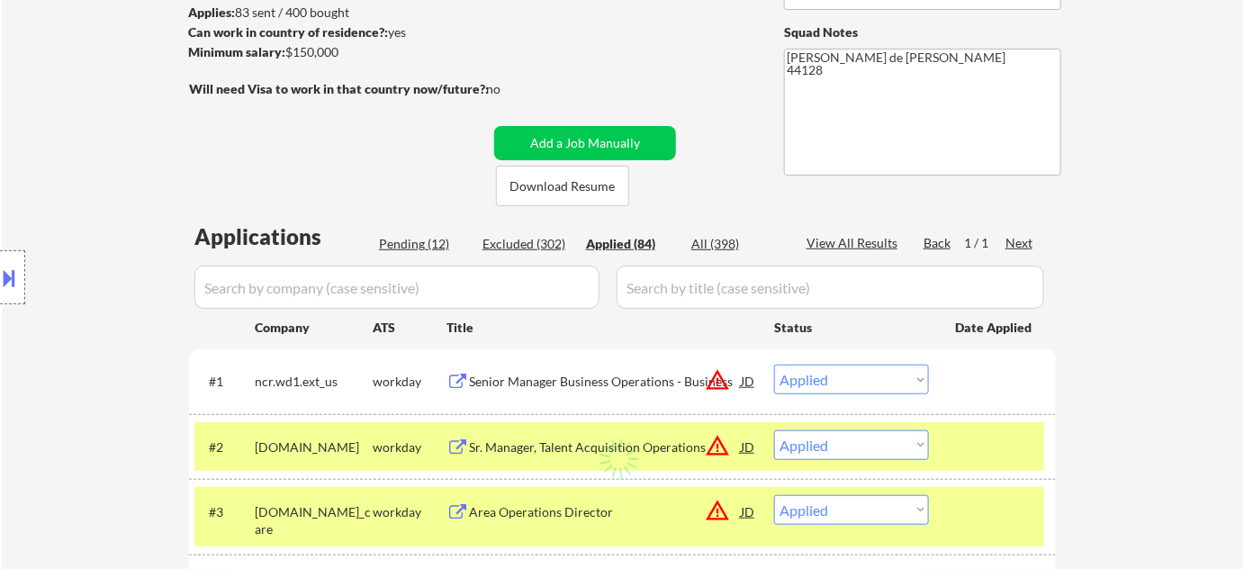
select select ""applied""
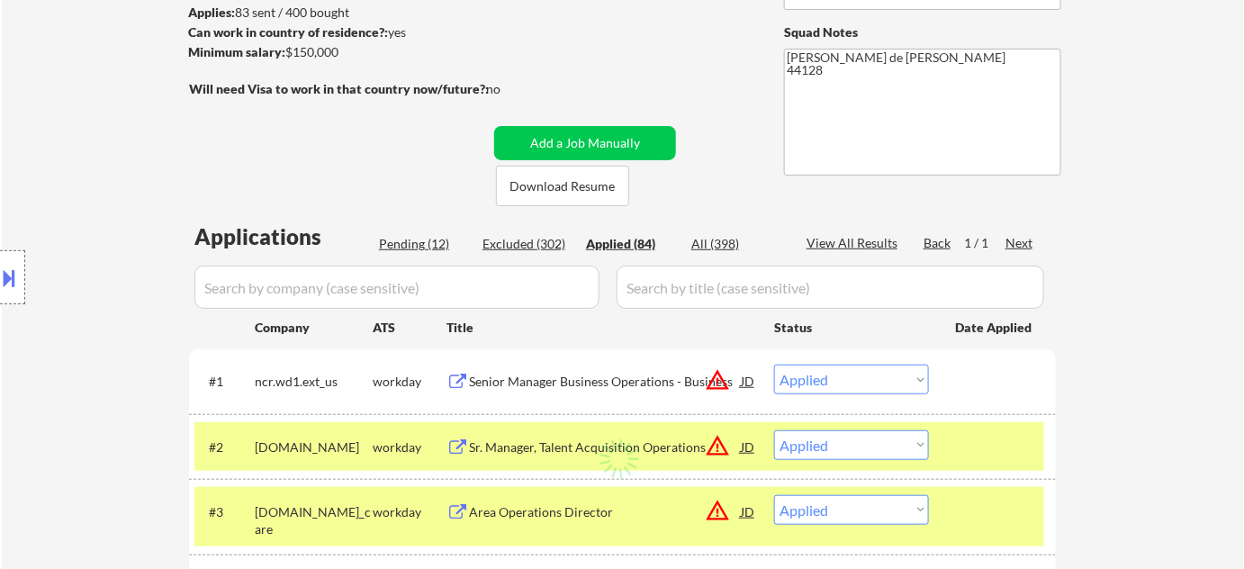
select select ""applied""
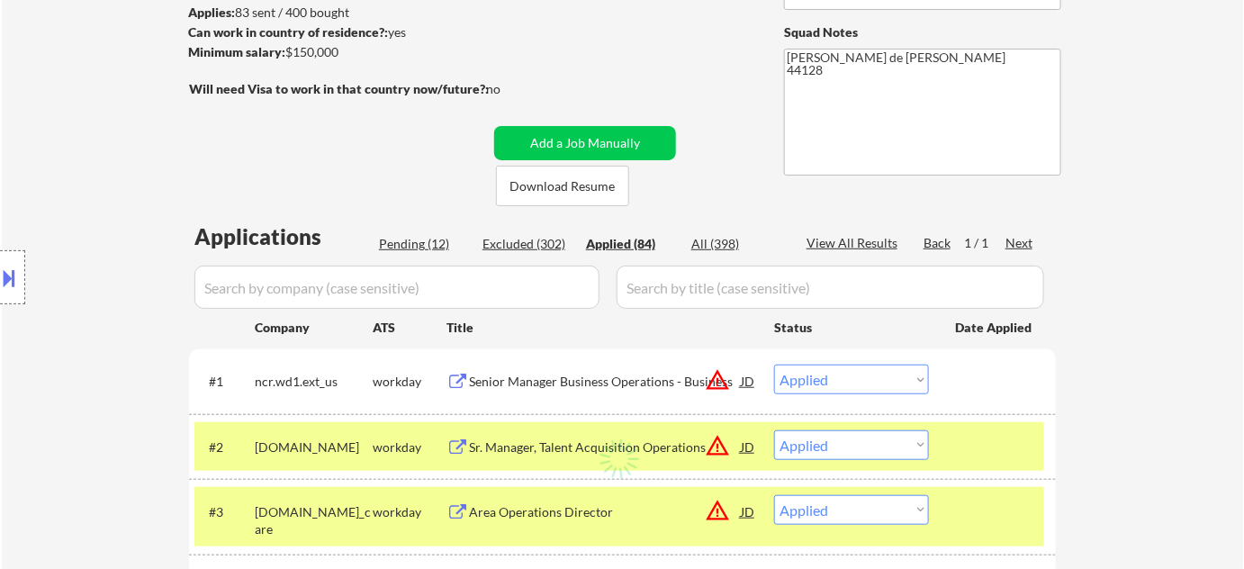
select select ""applied""
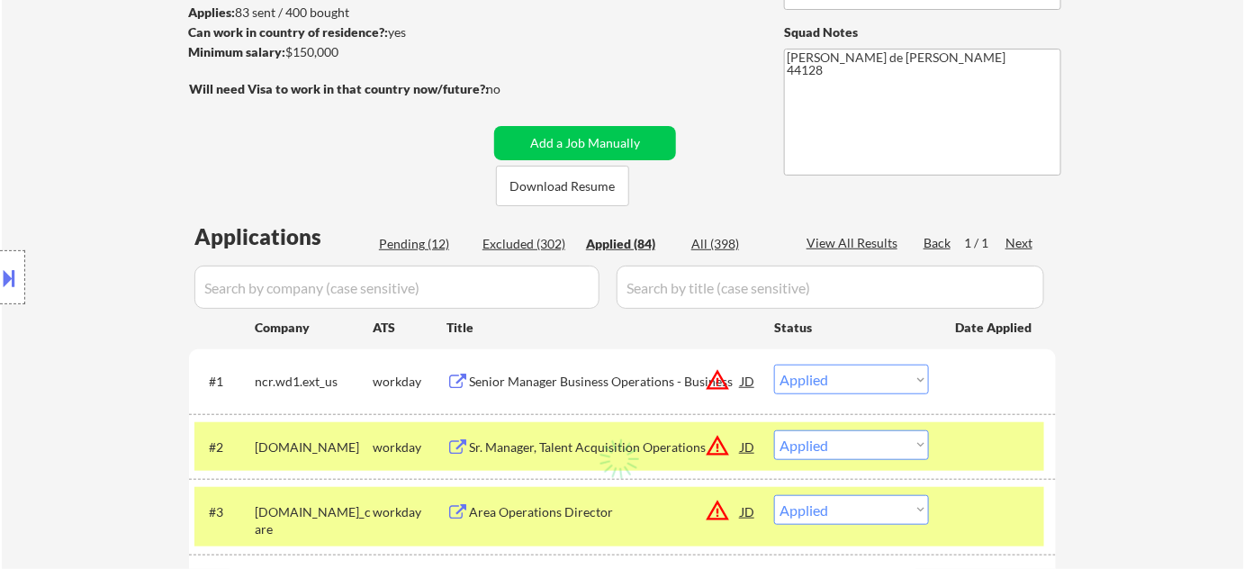
select select ""applied""
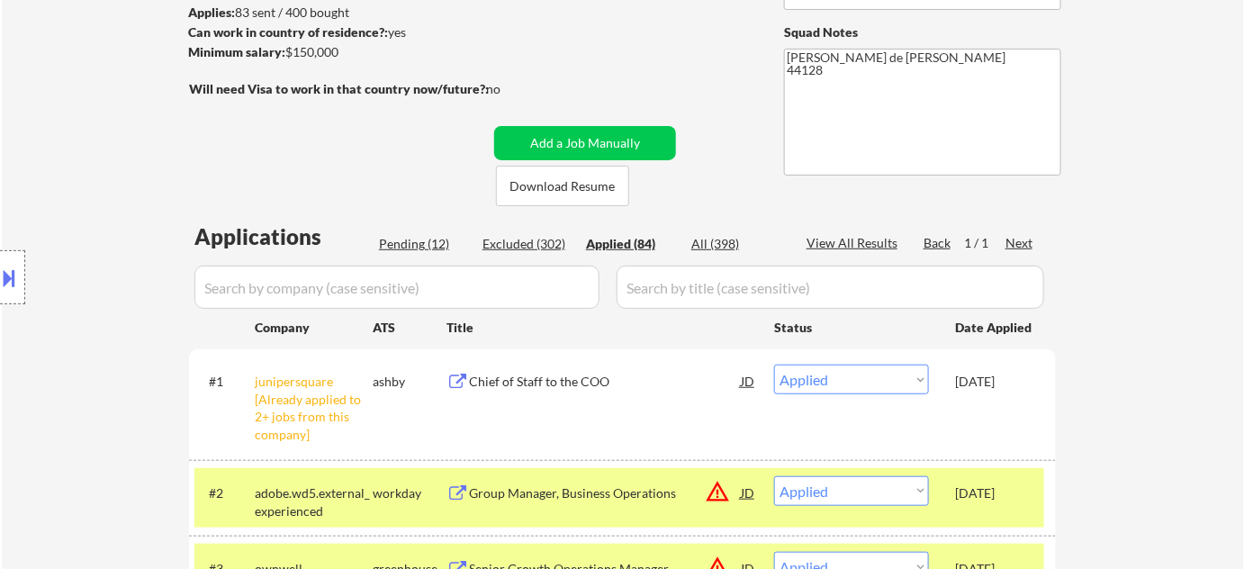
click at [574, 385] on div "Chief of Staff to the COO" at bounding box center [605, 382] width 272 height 18
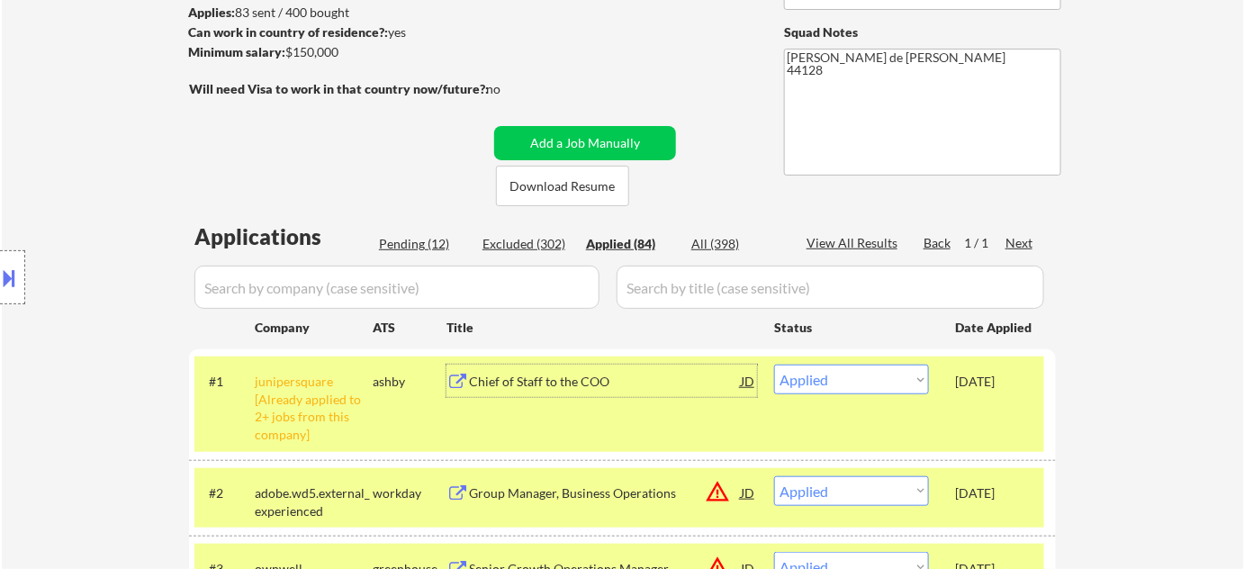
click at [439, 284] on input "input" at bounding box center [396, 287] width 405 height 43
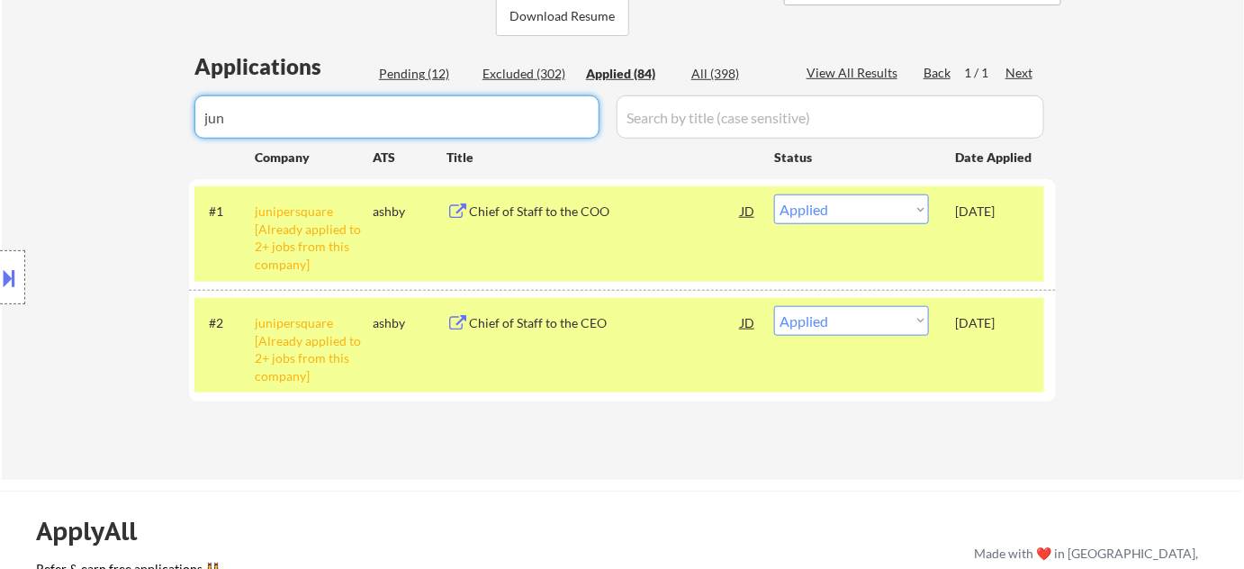
scroll to position [327, 0]
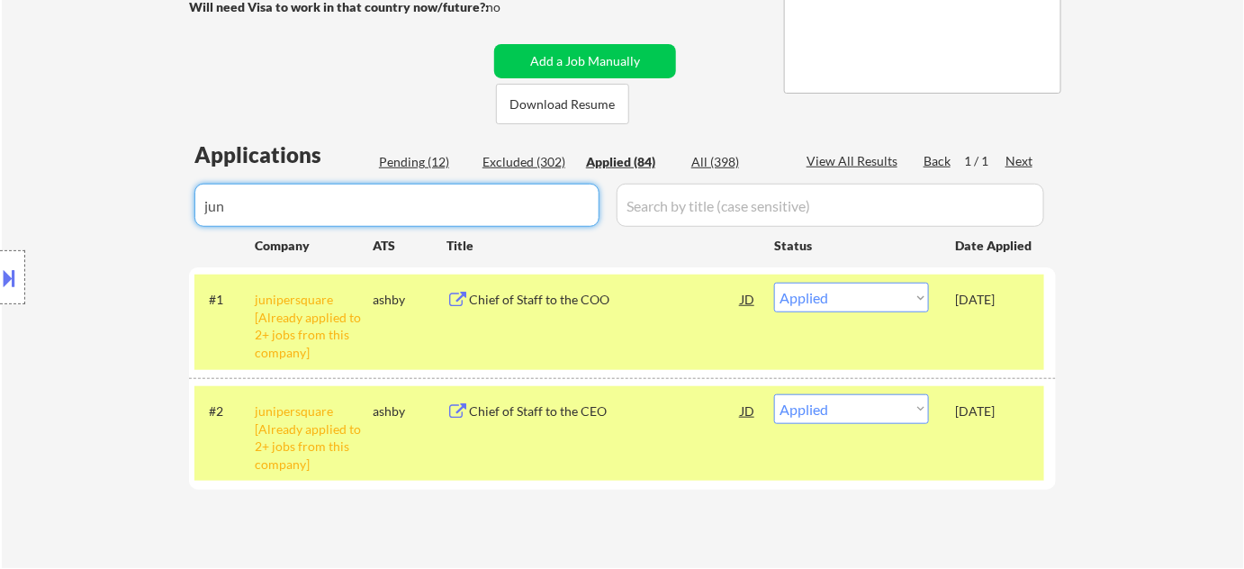
type input "jun"
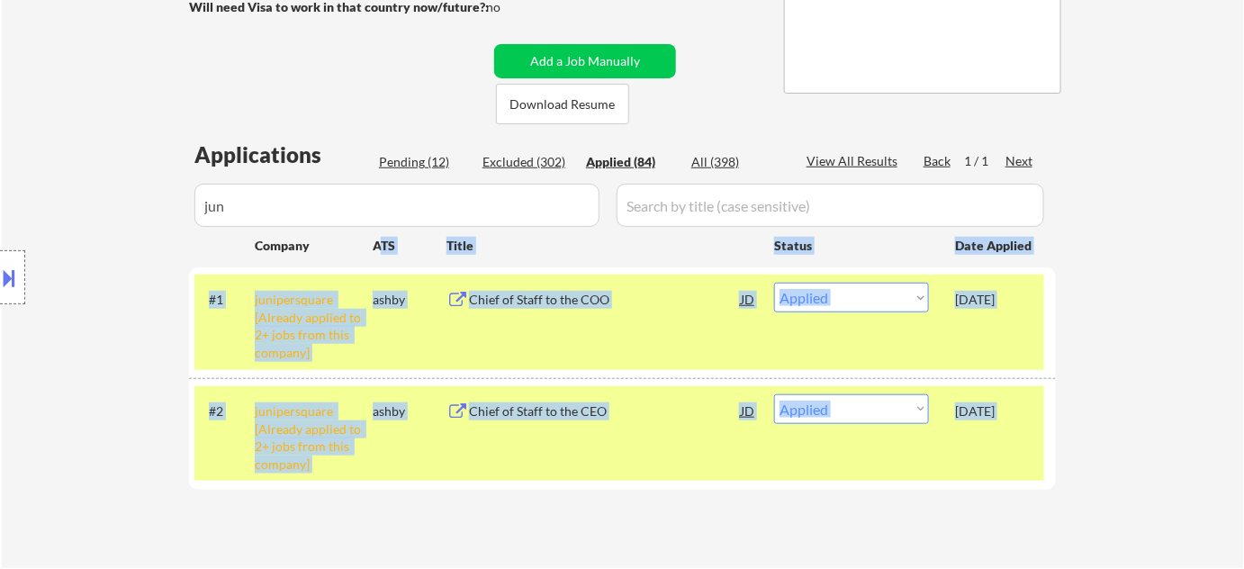
drag, startPoint x: 382, startPoint y: 230, endPoint x: 36, endPoint y: 222, distance: 345.8
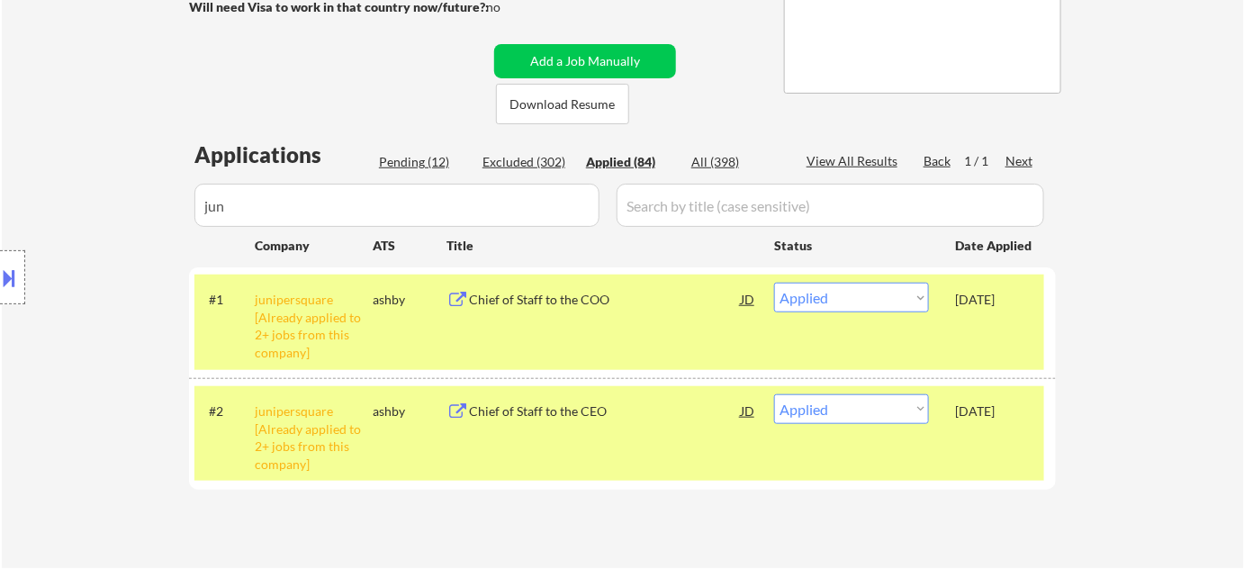
click at [347, 203] on input "input" at bounding box center [396, 205] width 405 height 43
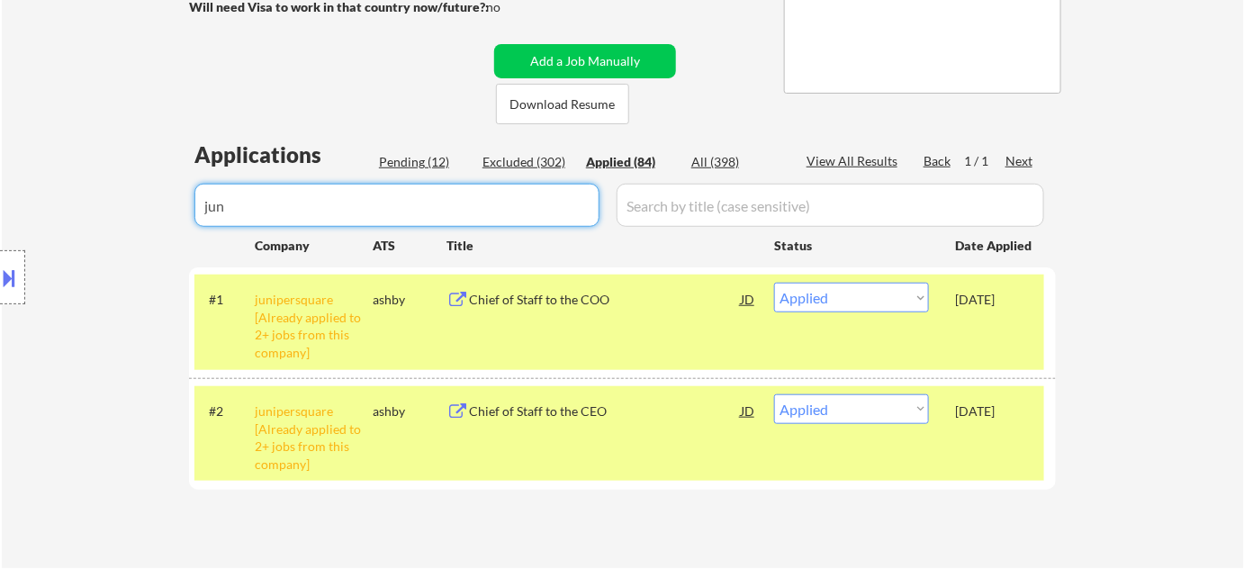
drag, startPoint x: 118, startPoint y: 203, endPoint x: 70, endPoint y: 201, distance: 47.7
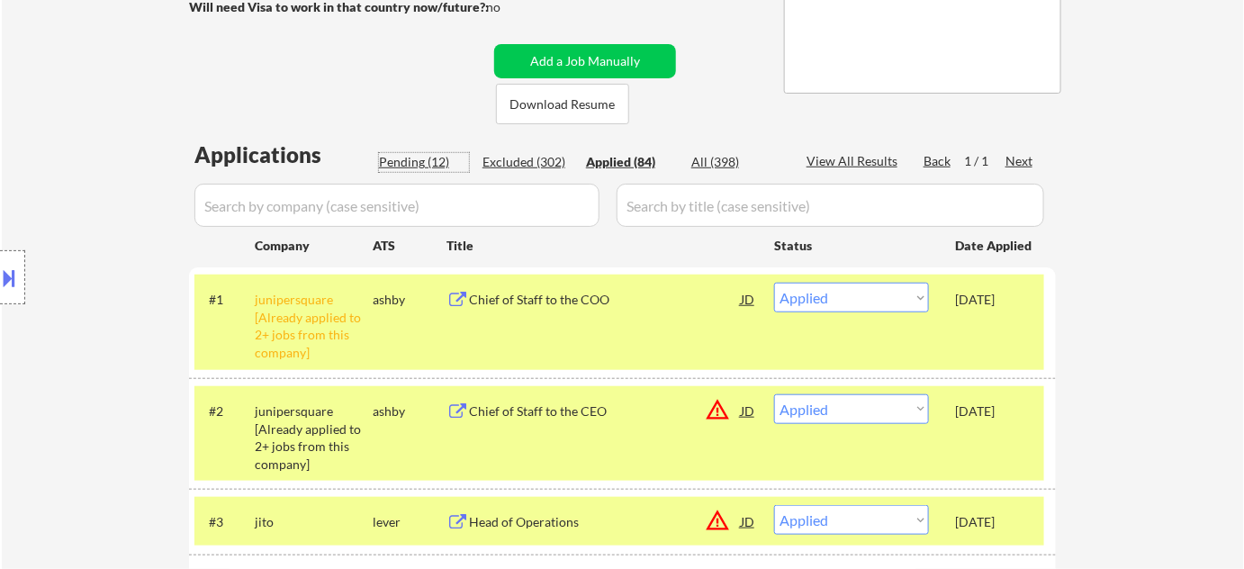
click at [423, 163] on div "Pending (12)" at bounding box center [424, 162] width 90 height 18
select select ""pending""
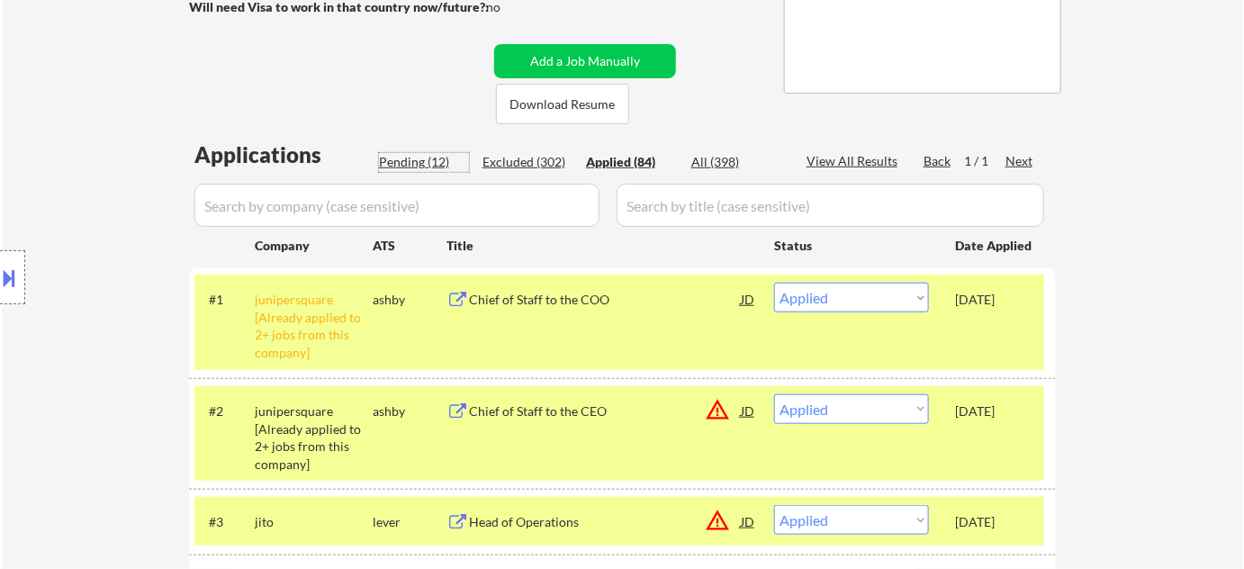
select select ""pending""
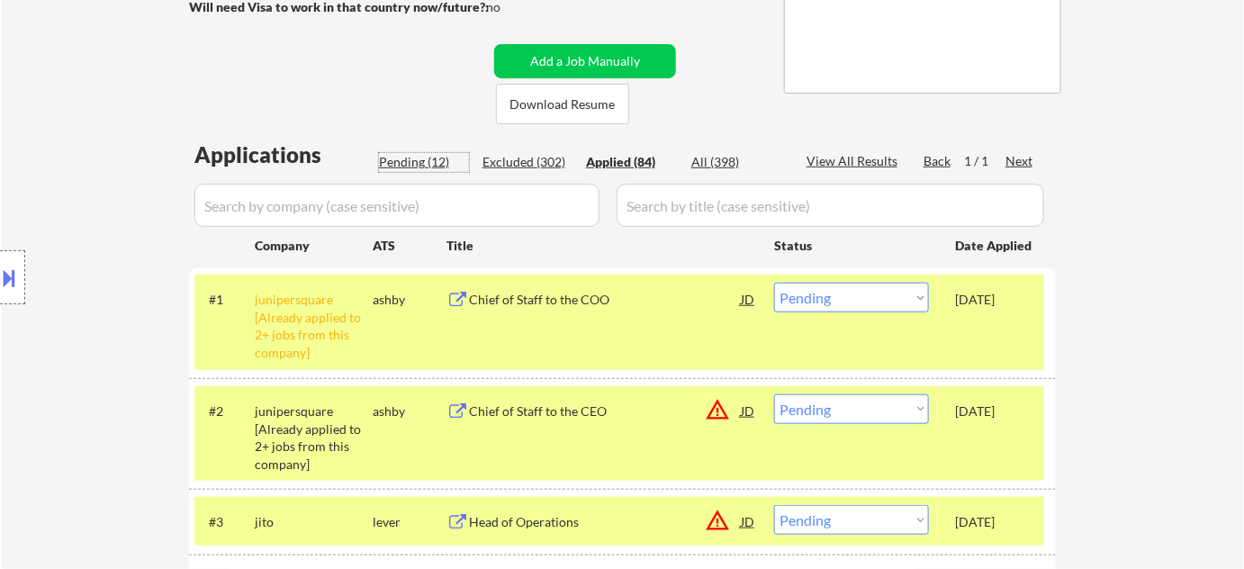
select select ""pending""
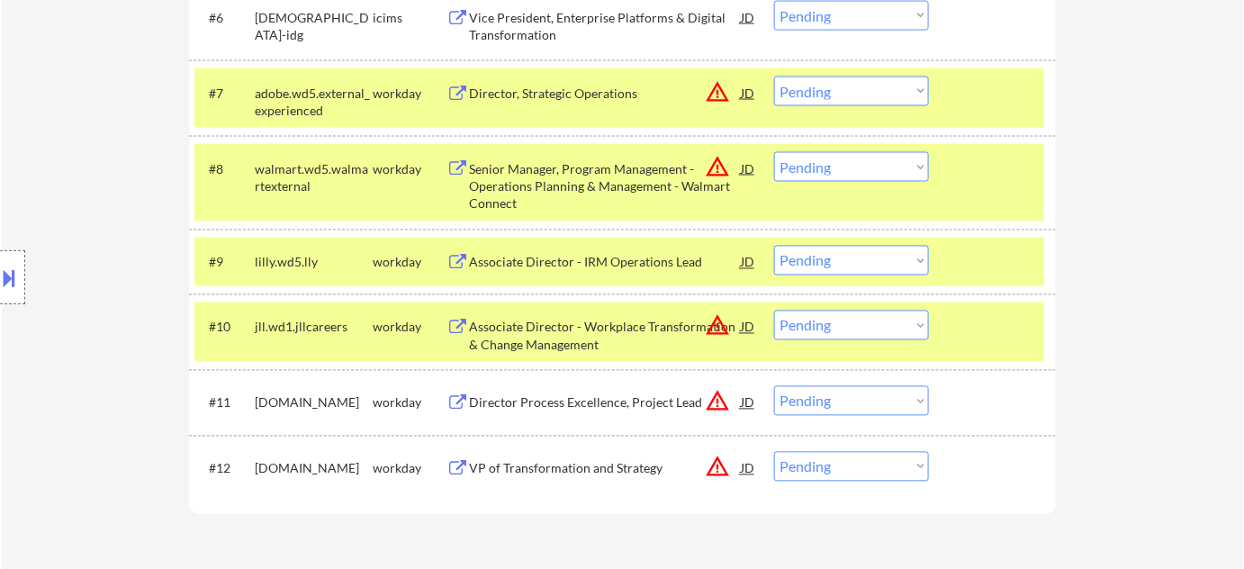
scroll to position [1145, 0]
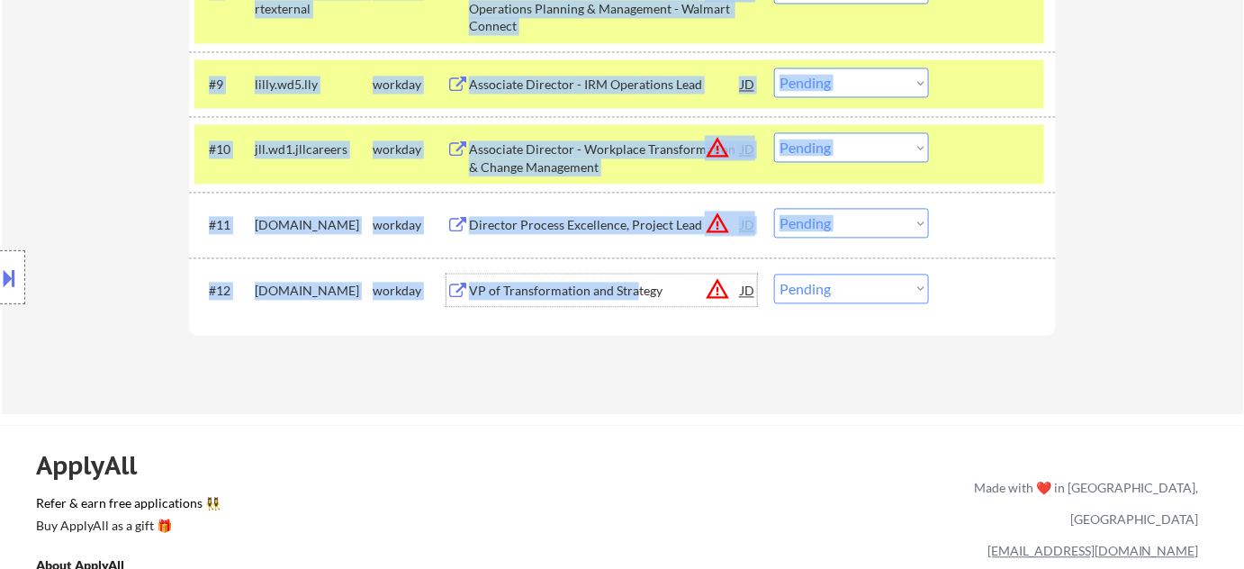
drag, startPoint x: 636, startPoint y: 284, endPoint x: 640, endPoint y: 345, distance: 60.5
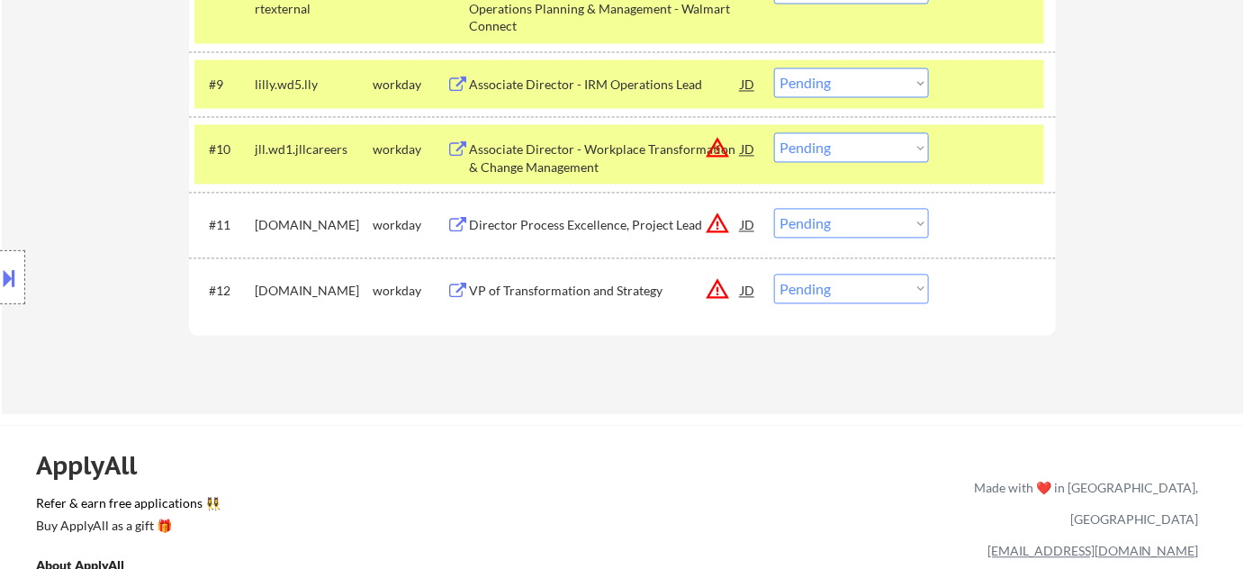
click at [663, 220] on div "Director Process Excellence, Project Lead" at bounding box center [605, 225] width 272 height 18
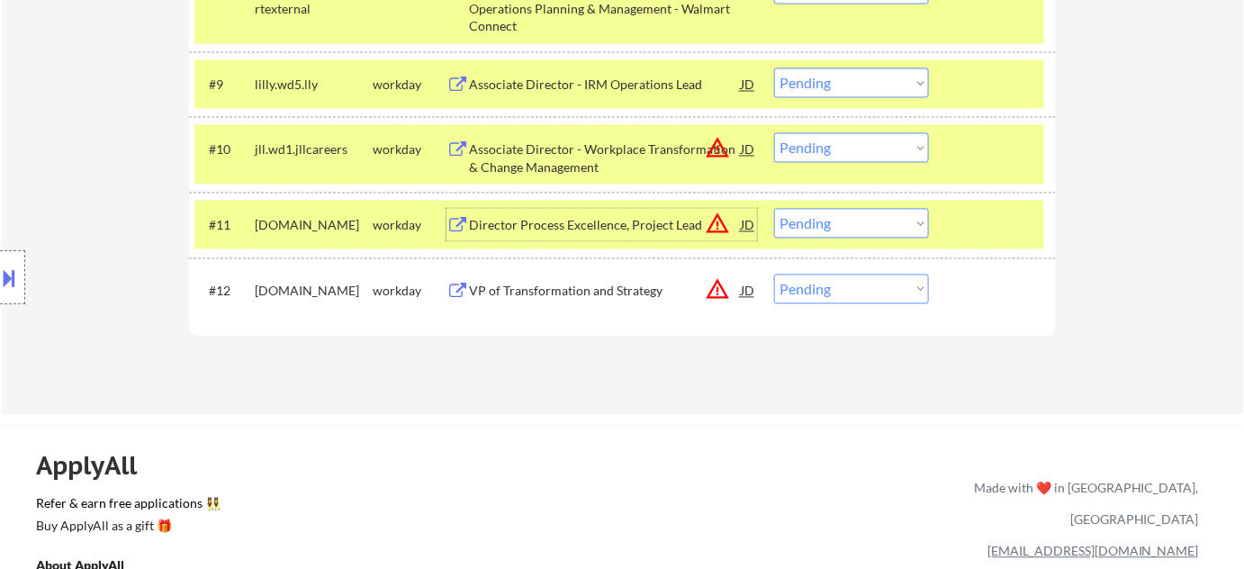
click at [847, 198] on div "#11 [DOMAIN_NAME] workday Director Process Excellence, Project Lead JD warning_…" at bounding box center [622, 224] width 867 height 65
click at [845, 220] on select "Choose an option... Pending Applied Excluded (Questions) Excluded (Expired) Exc…" at bounding box center [851, 223] width 155 height 30
click at [774, 208] on select "Choose an option... Pending Applied Excluded (Questions) Excluded (Expired) Exc…" at bounding box center [851, 223] width 155 height 30
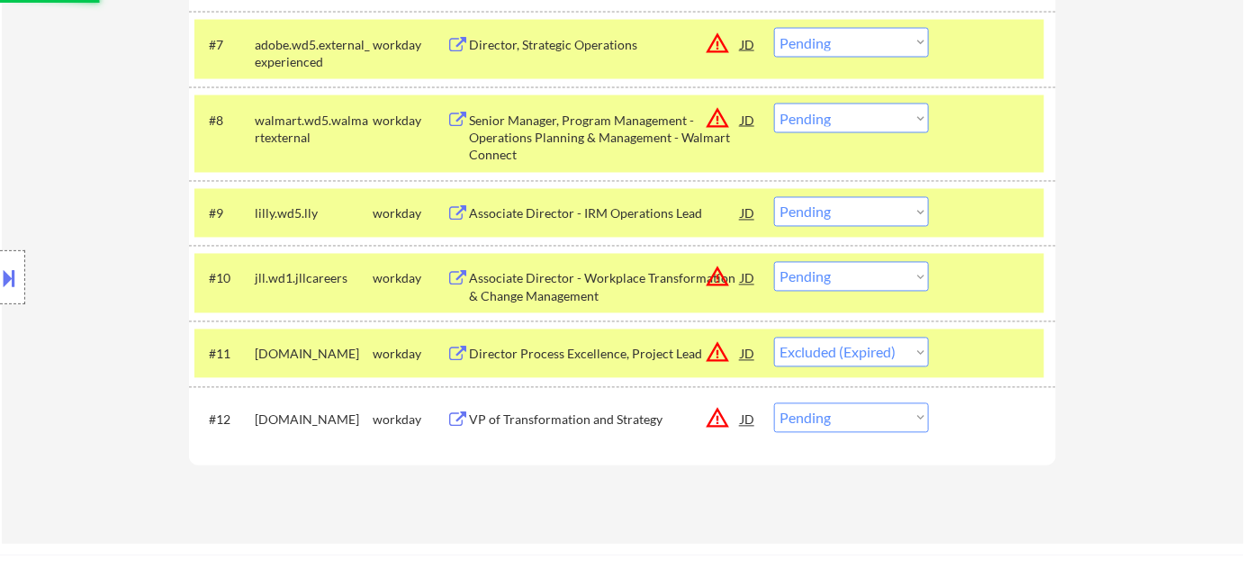
scroll to position [981, 0]
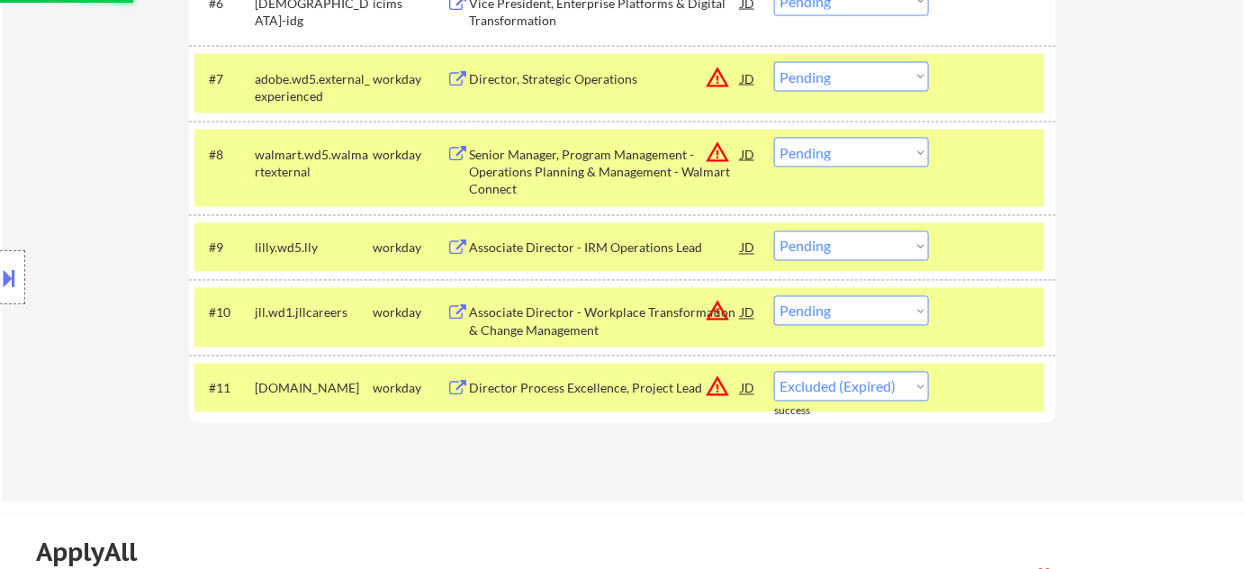
select select ""pending""
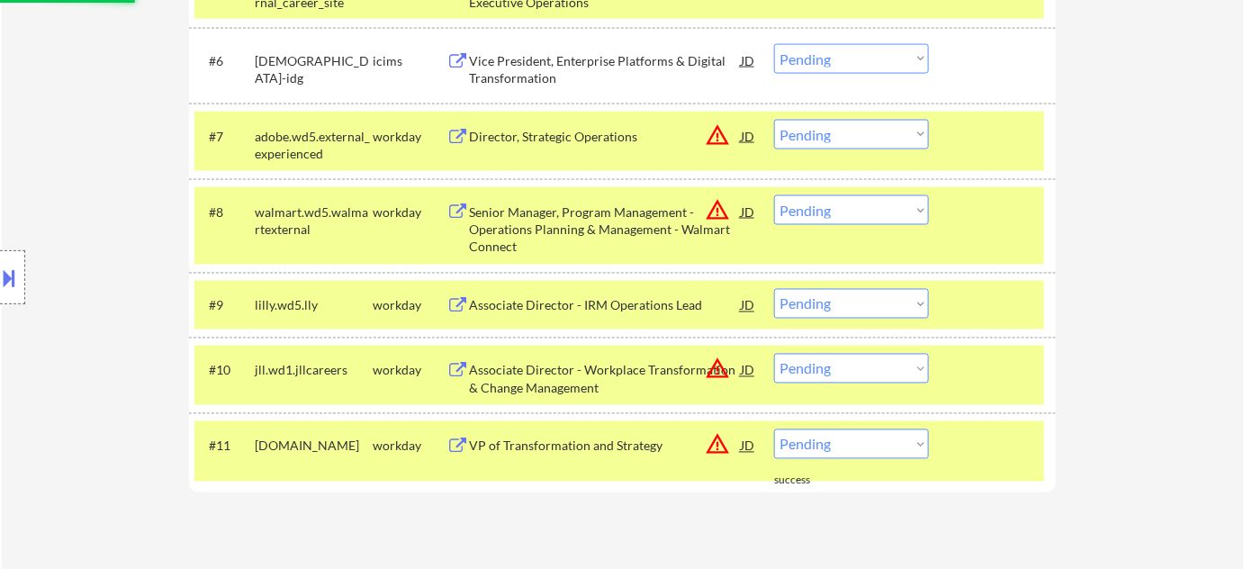
scroll to position [818, 0]
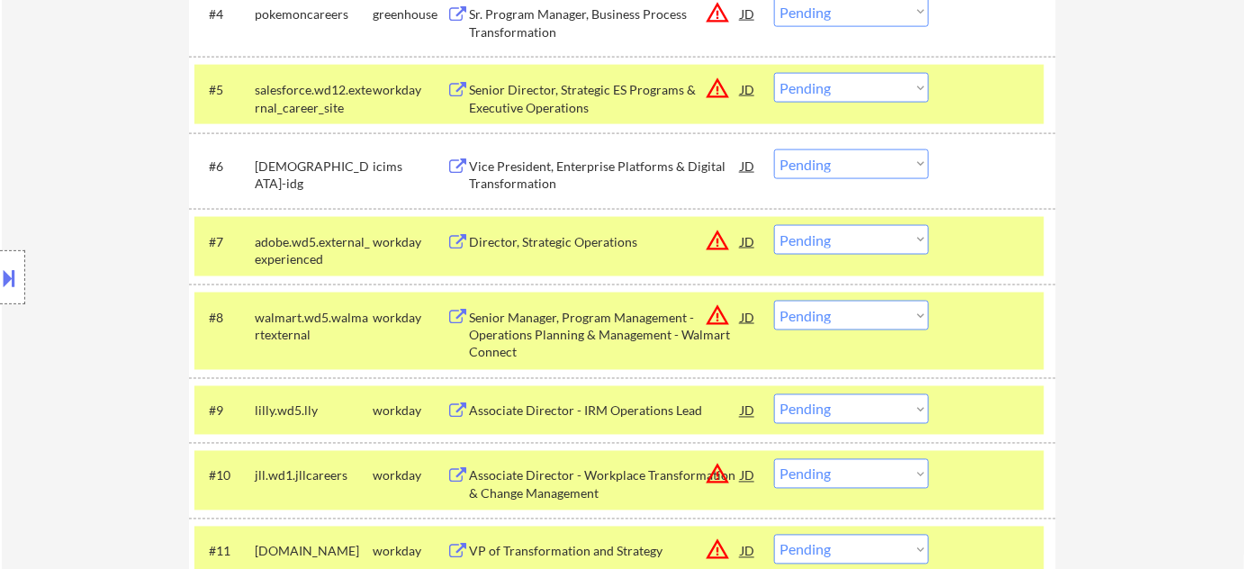
click at [619, 319] on div "Senior Manager, Program Management - Operations Planning & Management - Walmart…" at bounding box center [605, 335] width 272 height 53
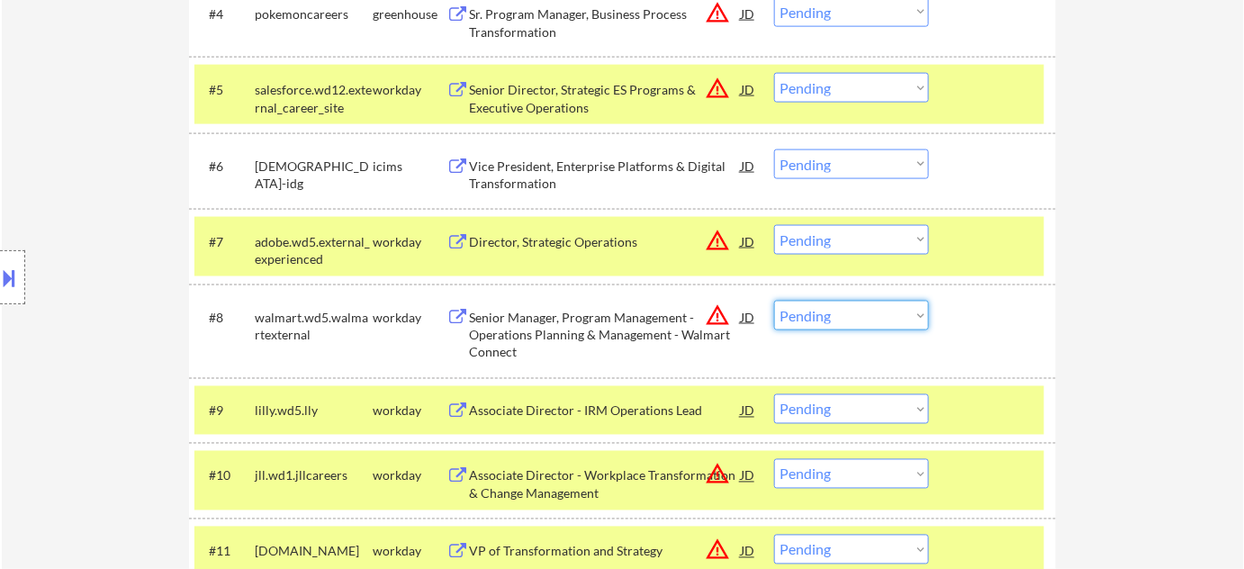
click at [825, 317] on select "Choose an option... Pending Applied Excluded (Questions) Excluded (Expired) Exc…" at bounding box center [851, 316] width 155 height 30
click at [774, 301] on select "Choose an option... Pending Applied Excluded (Questions) Excluded (Expired) Exc…" at bounding box center [851, 316] width 155 height 30
select select ""pending""
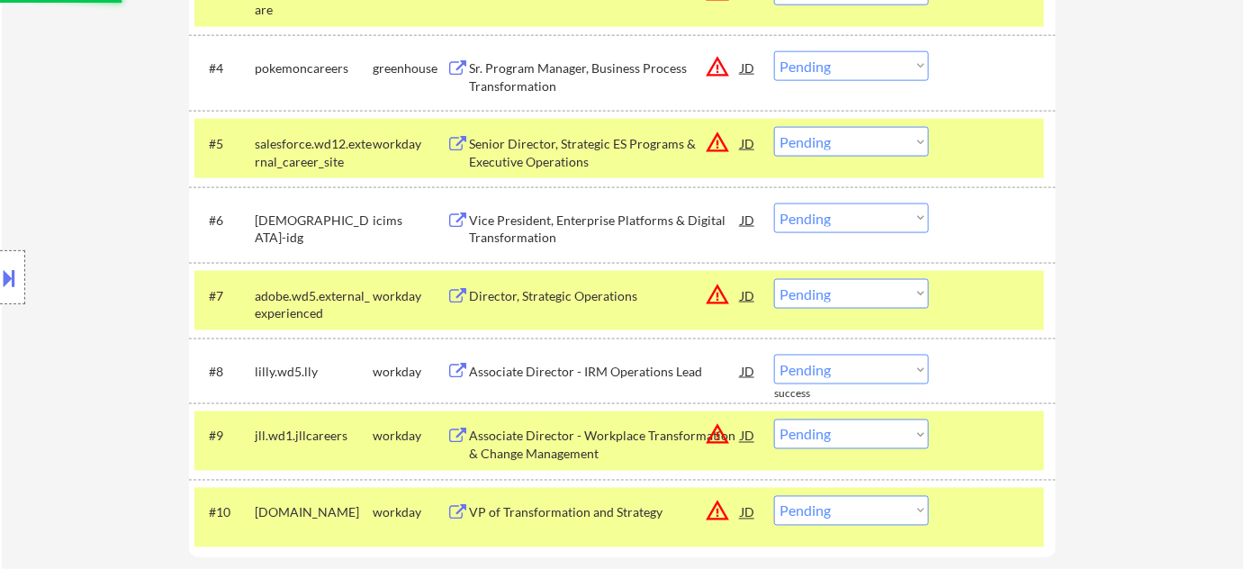
scroll to position [736, 0]
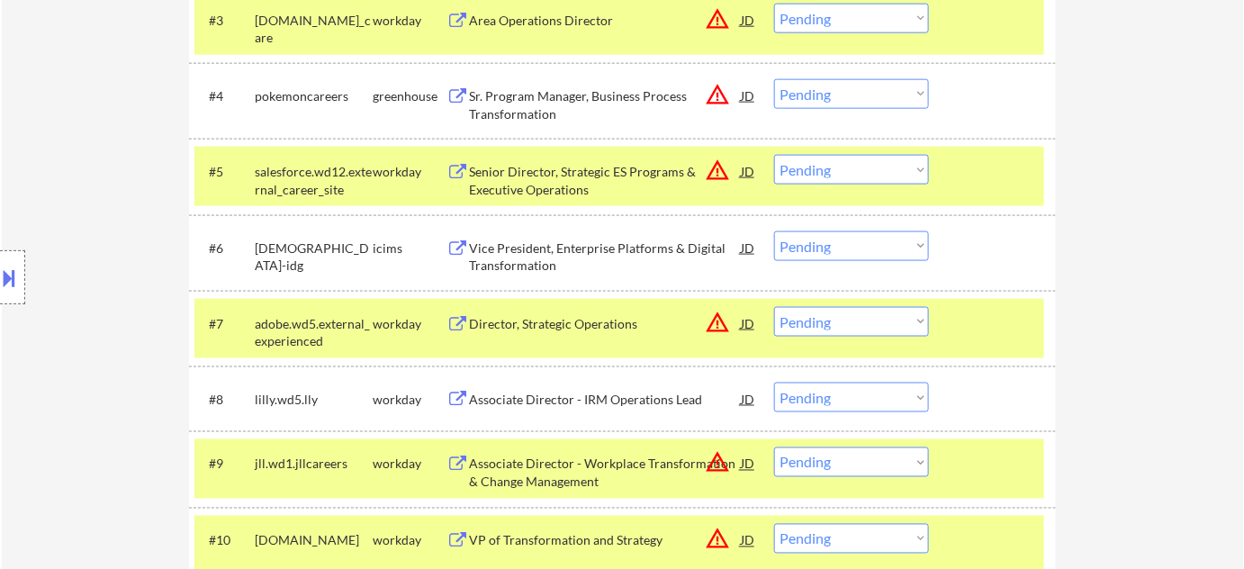
click at [576, 185] on div "Senior Director, Strategic ES Programs & Executive Operations" at bounding box center [605, 180] width 272 height 35
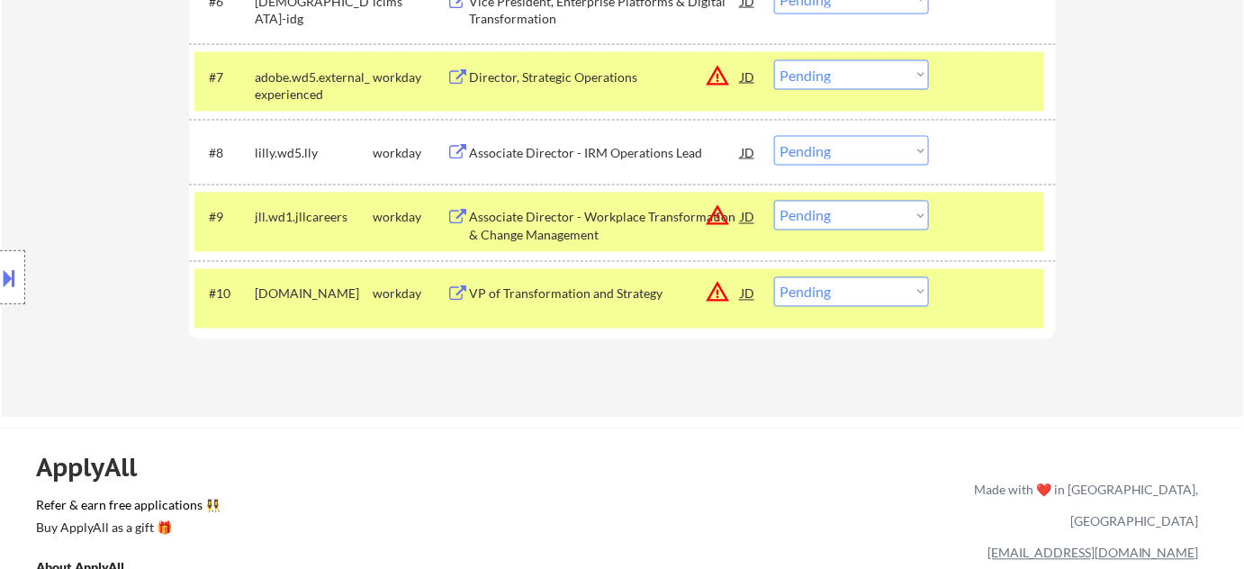
scroll to position [818, 0]
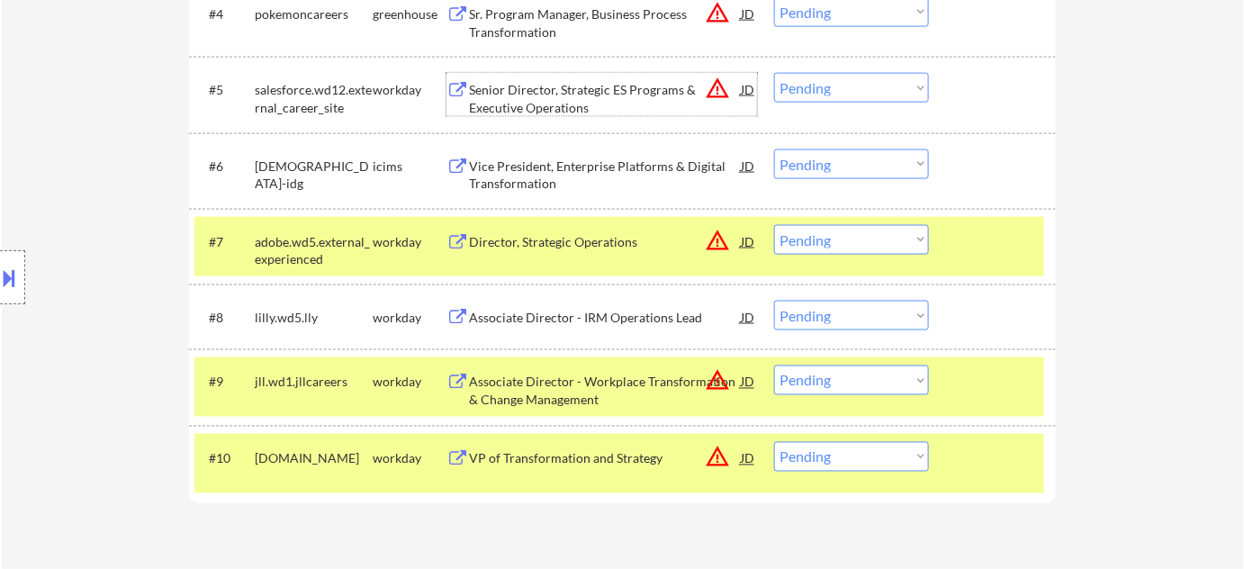
click at [541, 172] on div "Vice President, Enterprise Platforms & Digital Transformation" at bounding box center [605, 175] width 272 height 35
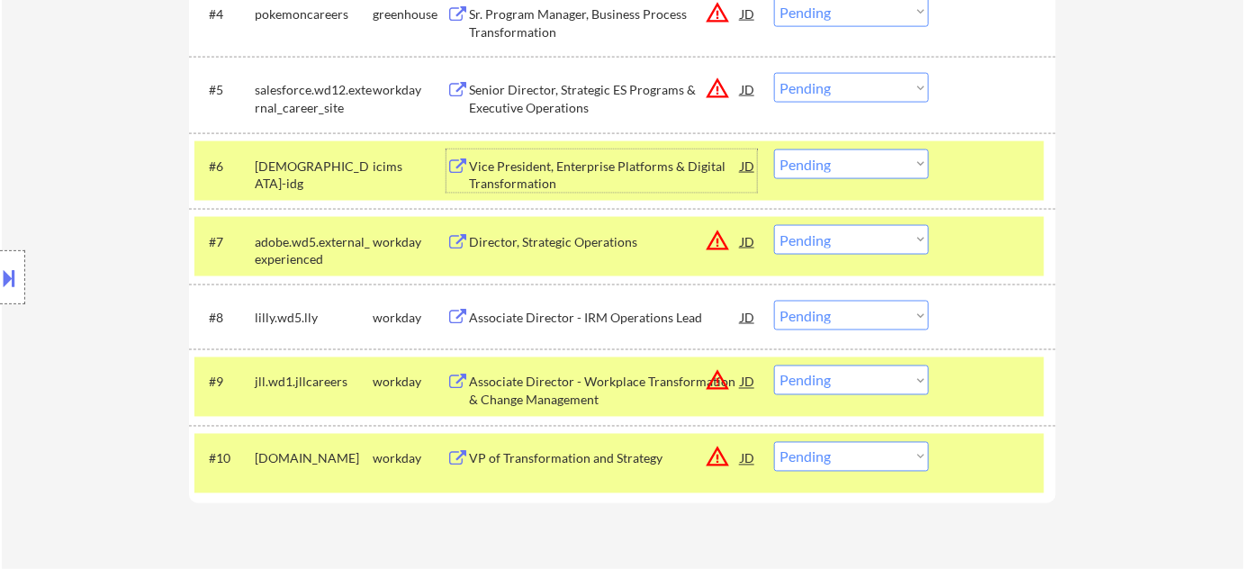
click at [832, 175] on select "Choose an option... Pending Applied Excluded (Questions) Excluded (Expired) Exc…" at bounding box center [851, 164] width 155 height 30
click at [774, 149] on select "Choose an option... Pending Applied Excluded (Questions) Excluded (Expired) Exc…" at bounding box center [851, 164] width 155 height 30
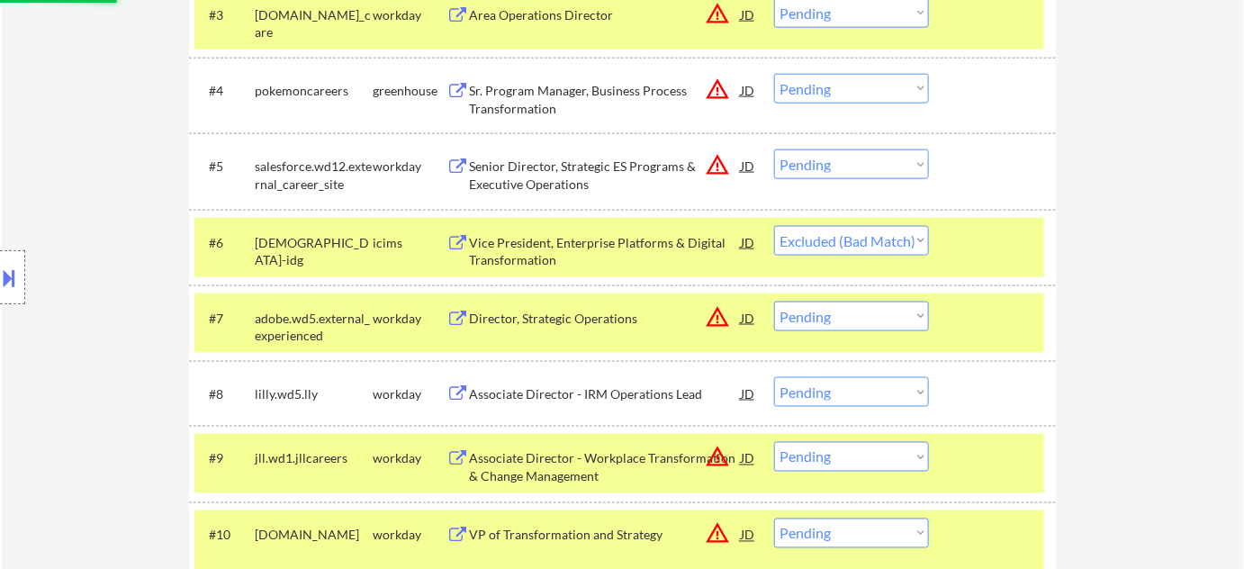
scroll to position [572, 0]
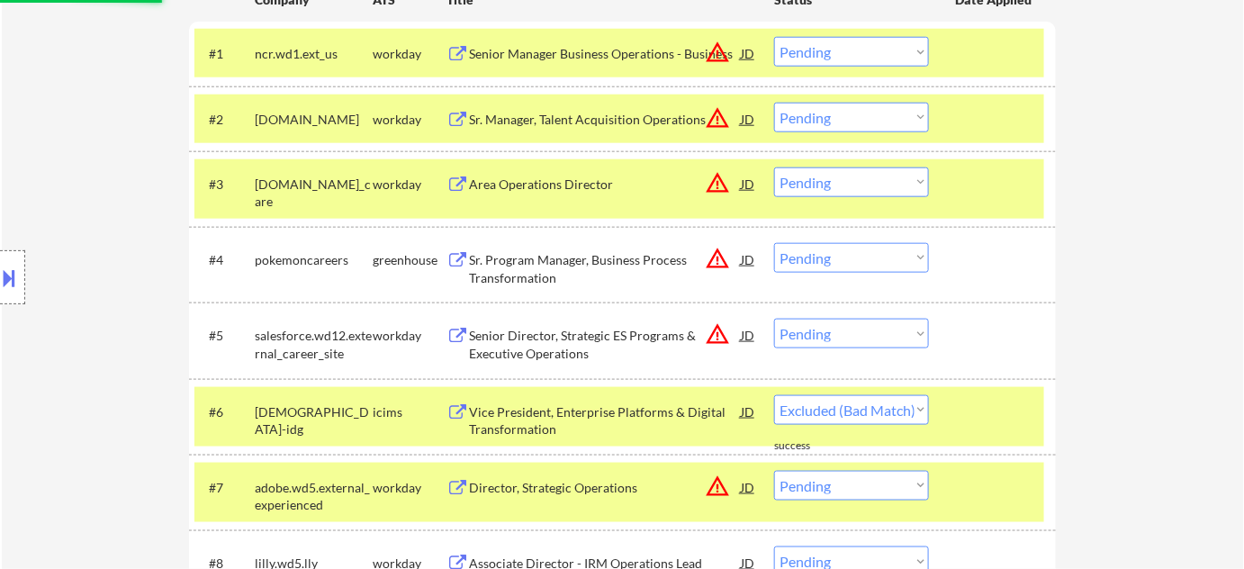
click at [543, 282] on div "Sr. Program Manager, Business Process Transformation" at bounding box center [605, 268] width 272 height 35
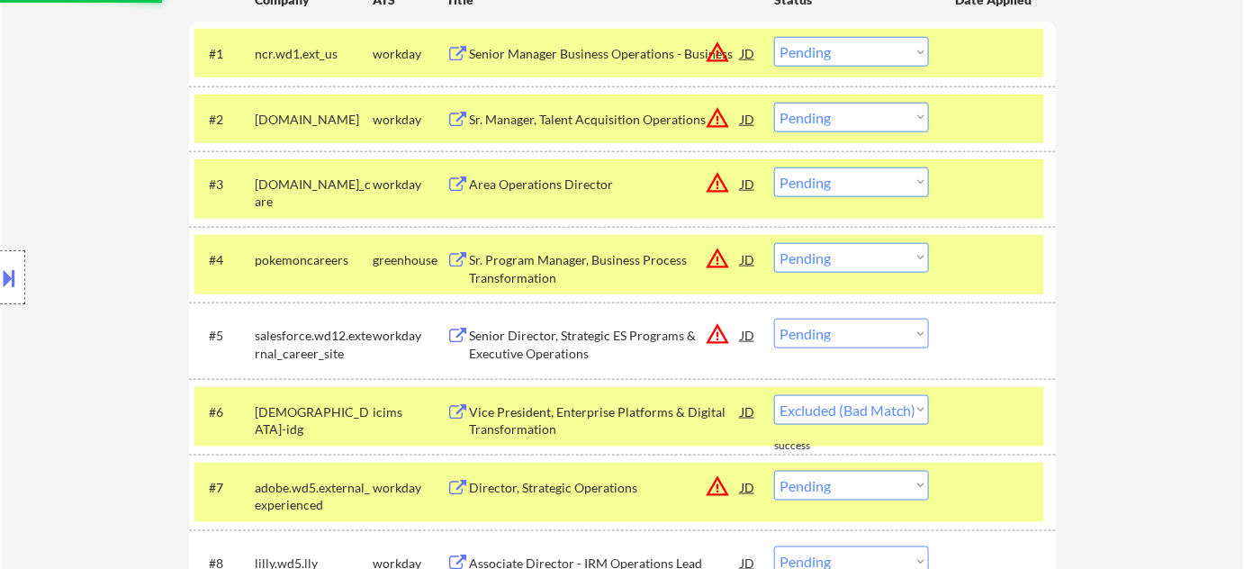
select select ""pending""
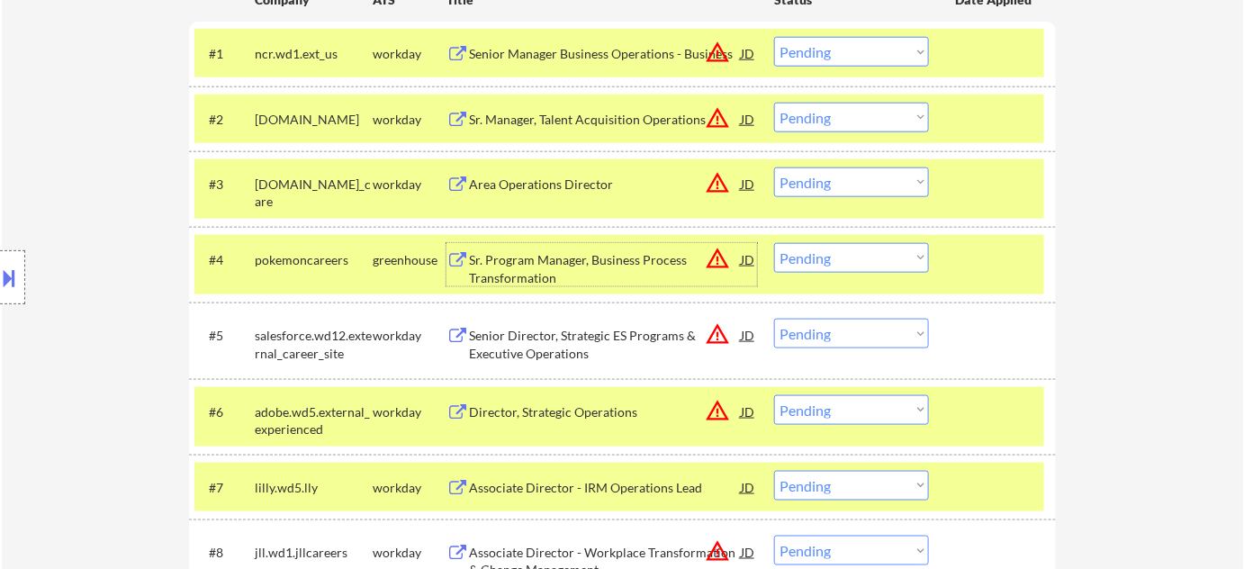
click at [815, 264] on select "Choose an option... Pending Applied Excluded (Questions) Excluded (Expired) Exc…" at bounding box center [851, 258] width 155 height 30
click at [774, 243] on select "Choose an option... Pending Applied Excluded (Questions) Excluded (Expired) Exc…" at bounding box center [851, 258] width 155 height 30
select select ""pending""
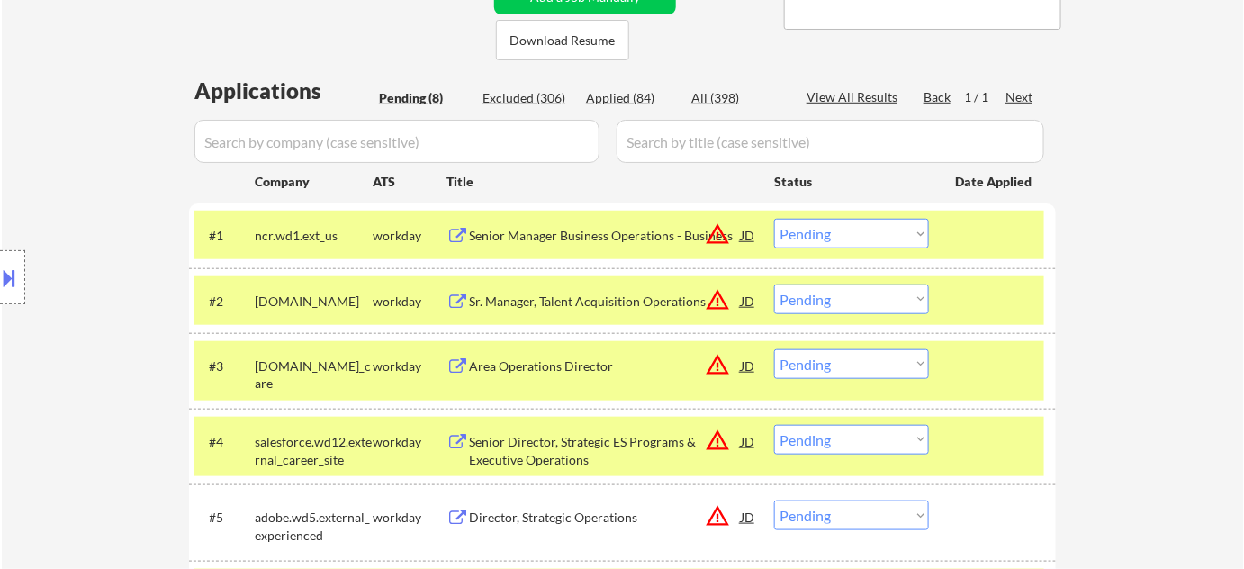
scroll to position [491, 0]
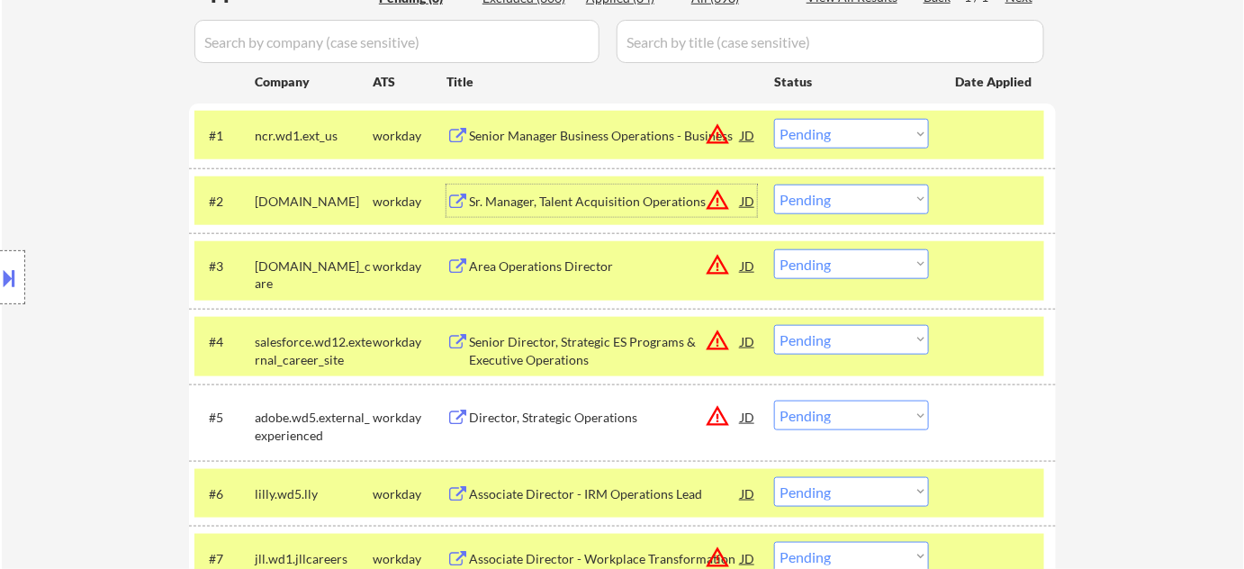
click at [609, 195] on div "Sr. Manager, Talent Acquisition Operations" at bounding box center [605, 202] width 272 height 18
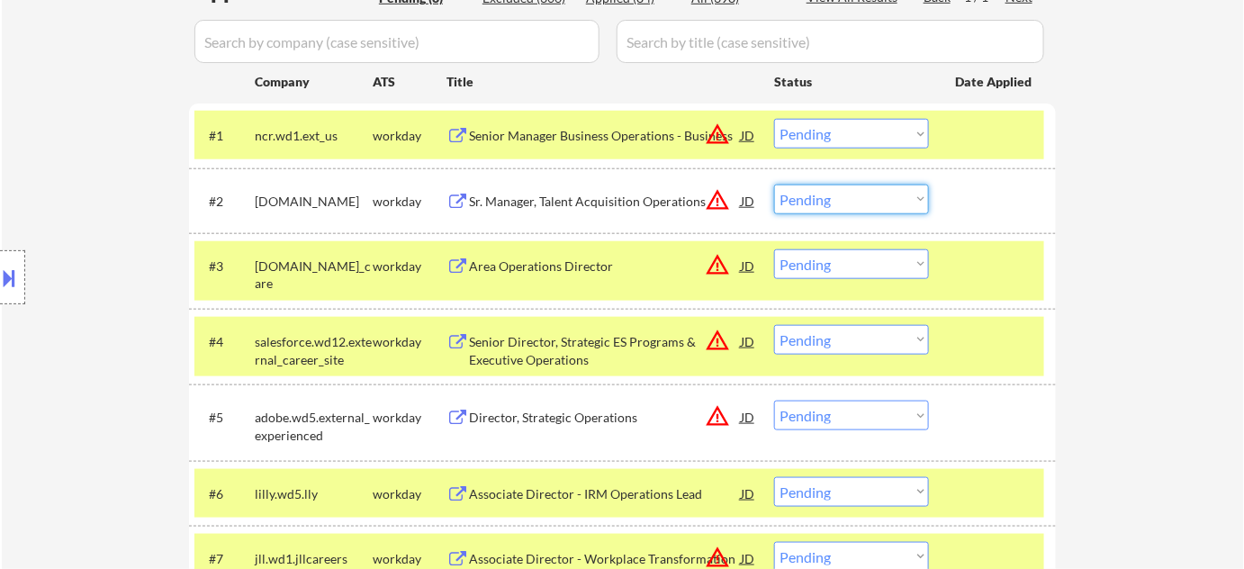
drag, startPoint x: 833, startPoint y: 194, endPoint x: 836, endPoint y: 205, distance: 12.2
click at [833, 194] on select "Choose an option... Pending Applied Excluded (Questions) Excluded (Expired) Exc…" at bounding box center [851, 200] width 155 height 30
click at [774, 185] on select "Choose an option... Pending Applied Excluded (Questions) Excluded (Expired) Exc…" at bounding box center [851, 200] width 155 height 30
select select ""pending""
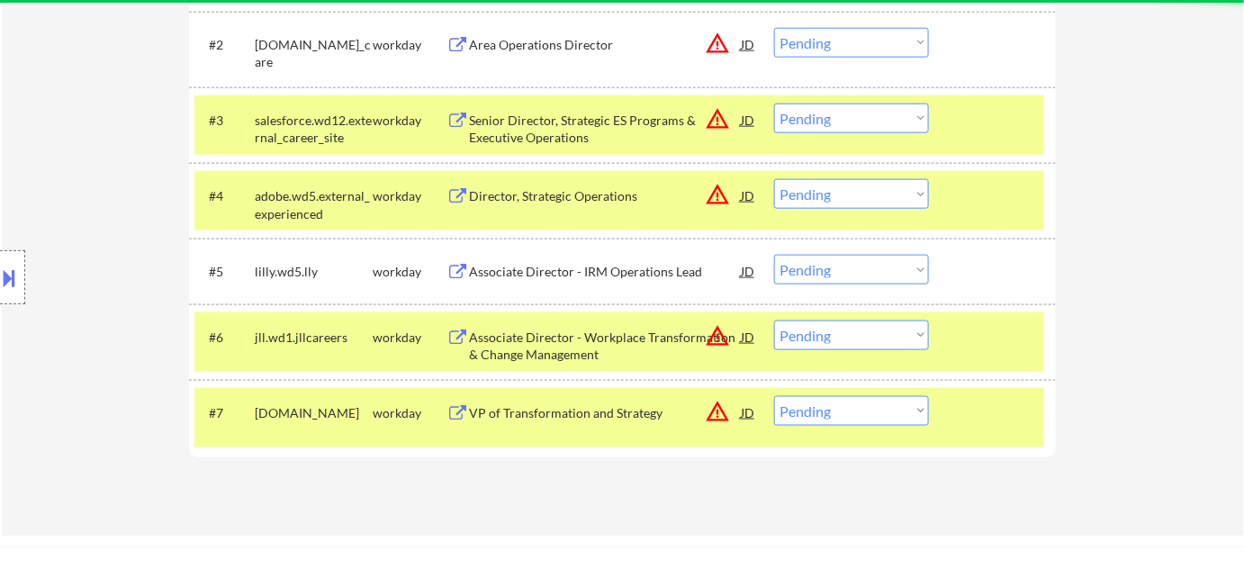
scroll to position [654, 0]
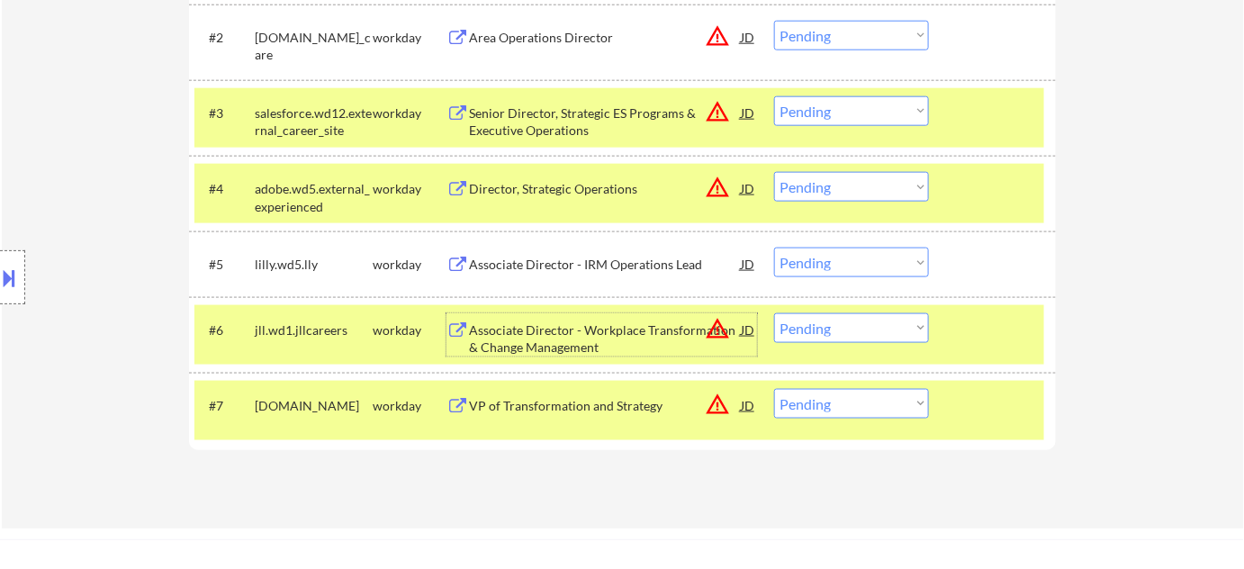
click at [565, 339] on div "Associate Director - Workplace Transformation & Change Management" at bounding box center [605, 338] width 272 height 35
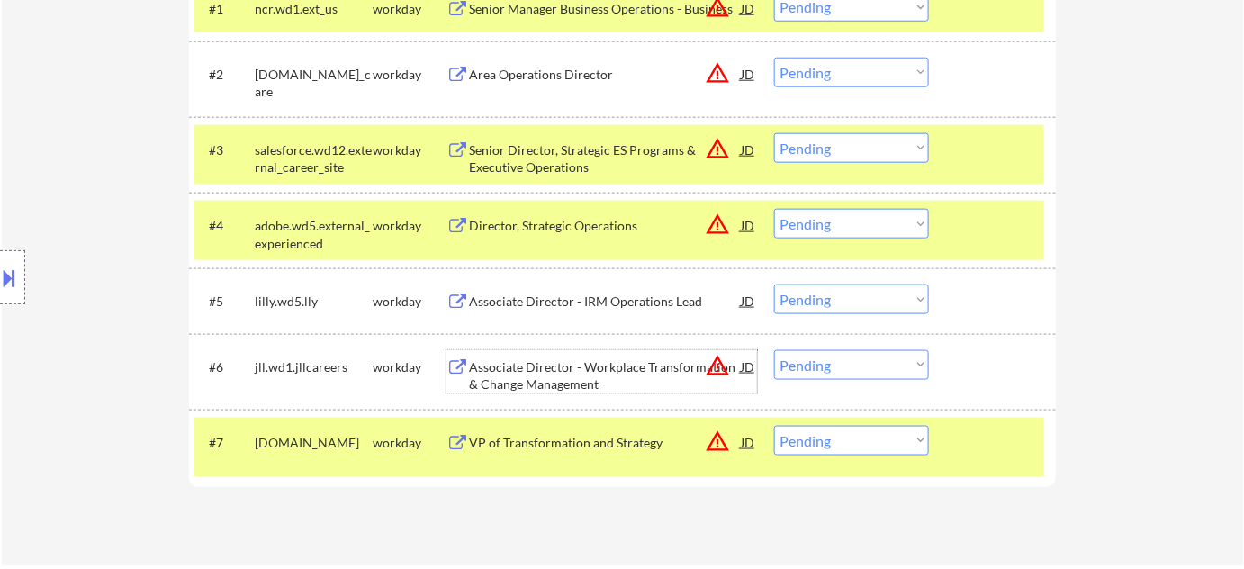
scroll to position [736, 0]
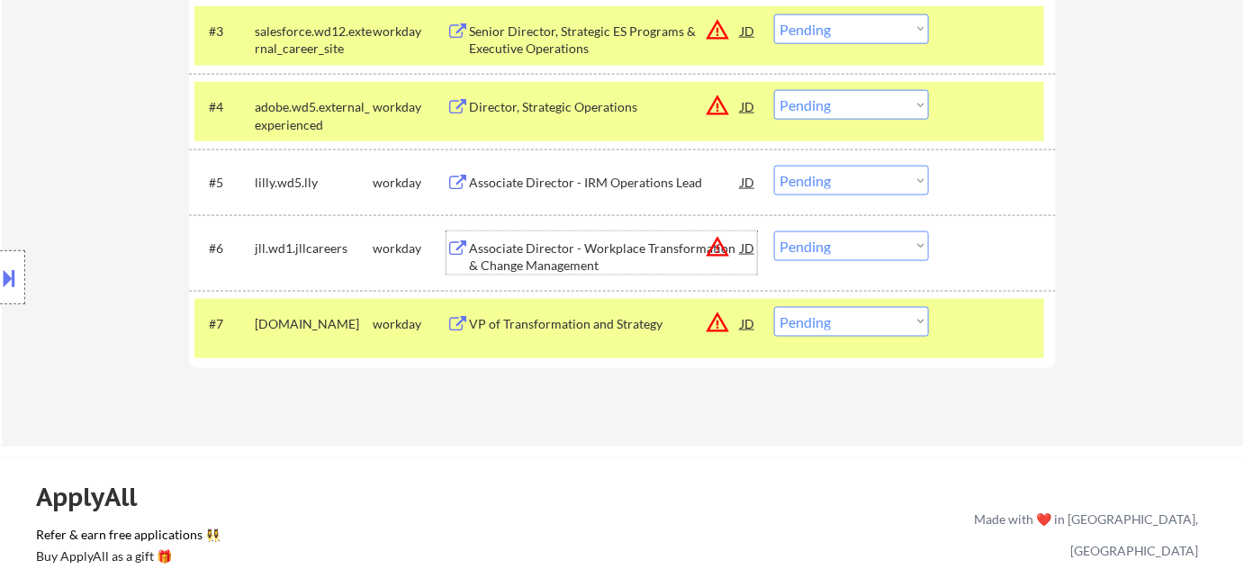
click at [845, 251] on select "Choose an option... Pending Applied Excluded (Questions) Excluded (Expired) Exc…" at bounding box center [851, 246] width 155 height 30
click at [774, 231] on select "Choose an option... Pending Applied Excluded (Questions) Excluded (Expired) Exc…" at bounding box center [851, 246] width 155 height 30
select select ""pending""
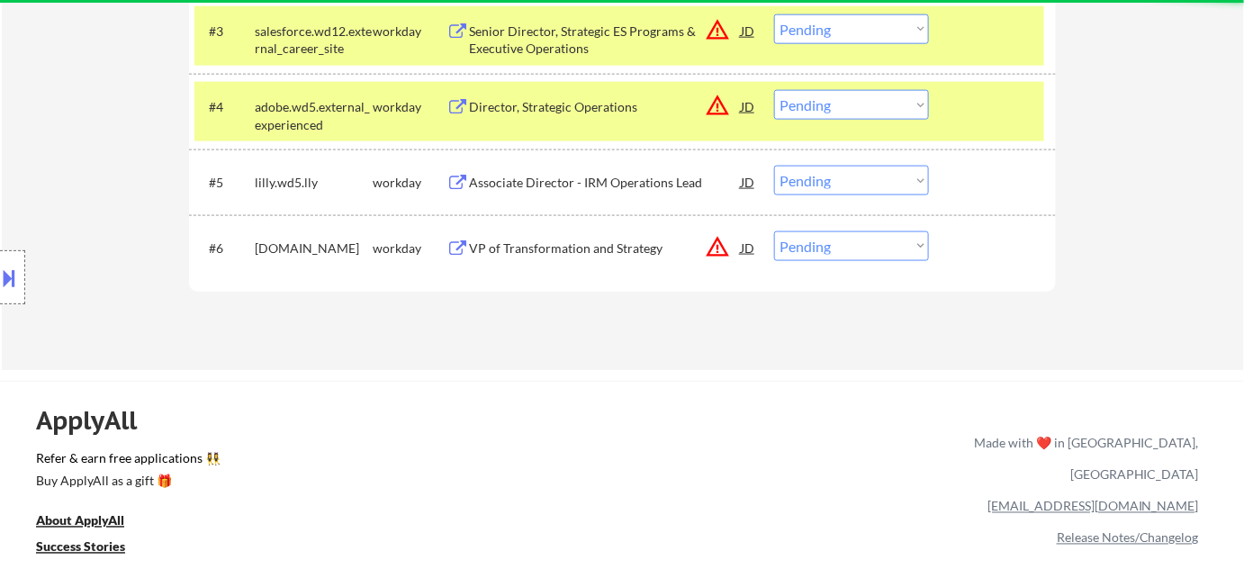
click at [578, 177] on div "Associate Director - IRM Operations Lead" at bounding box center [605, 183] width 272 height 18
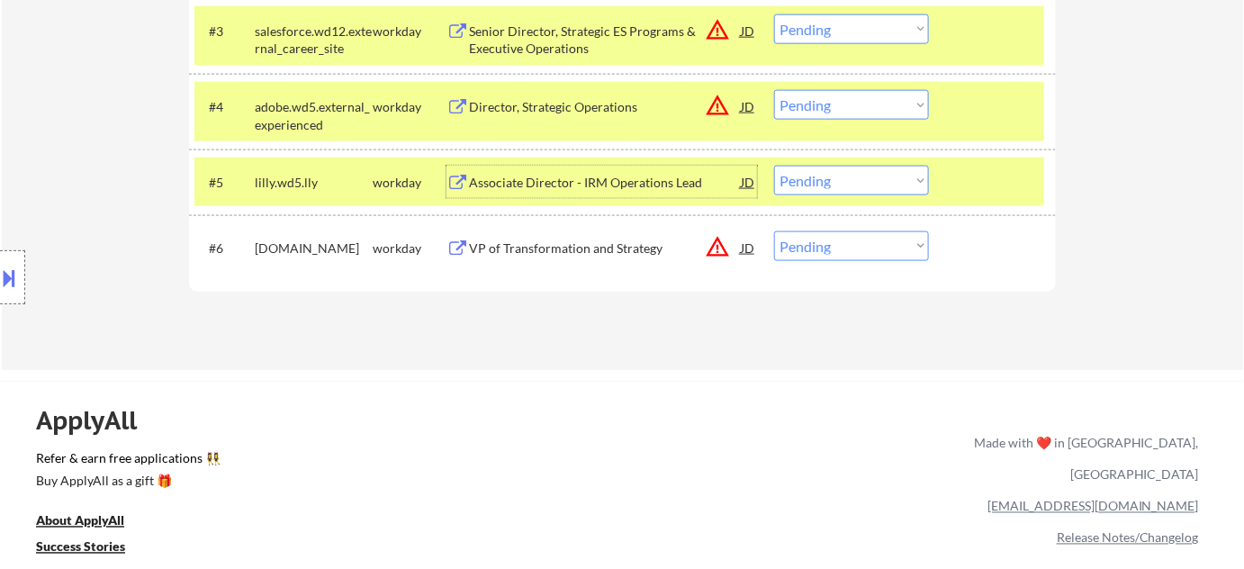
click at [814, 176] on select "Choose an option... Pending Applied Excluded (Questions) Excluded (Expired) Exc…" at bounding box center [851, 181] width 155 height 30
click at [774, 166] on select "Choose an option... Pending Applied Excluded (Questions) Excluded (Expired) Exc…" at bounding box center [851, 181] width 155 height 30
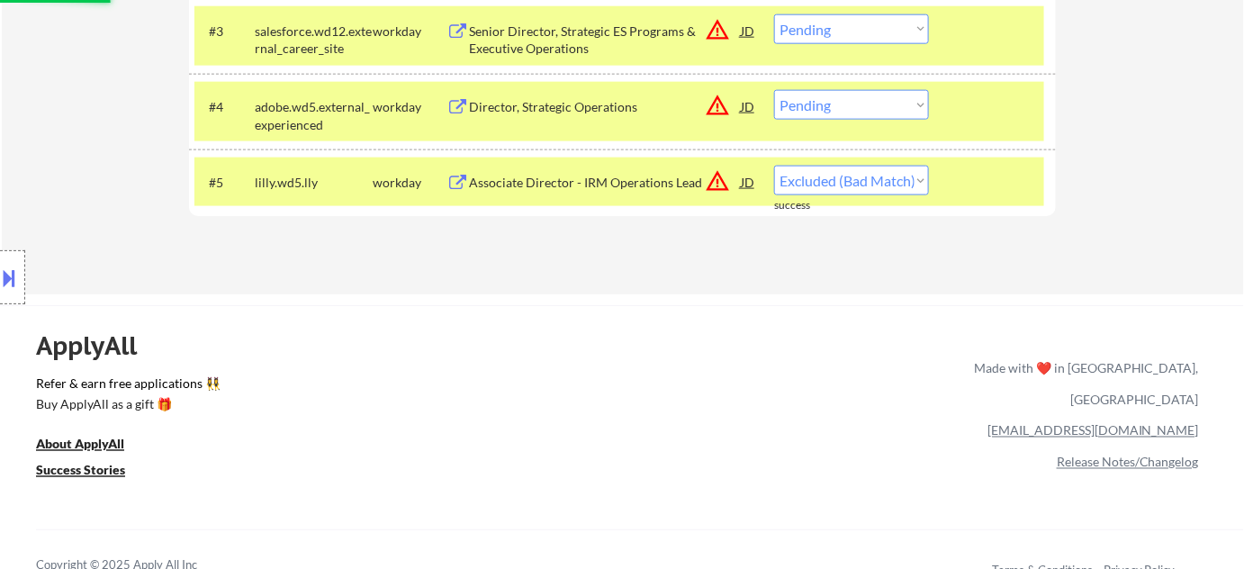
select select ""pending""
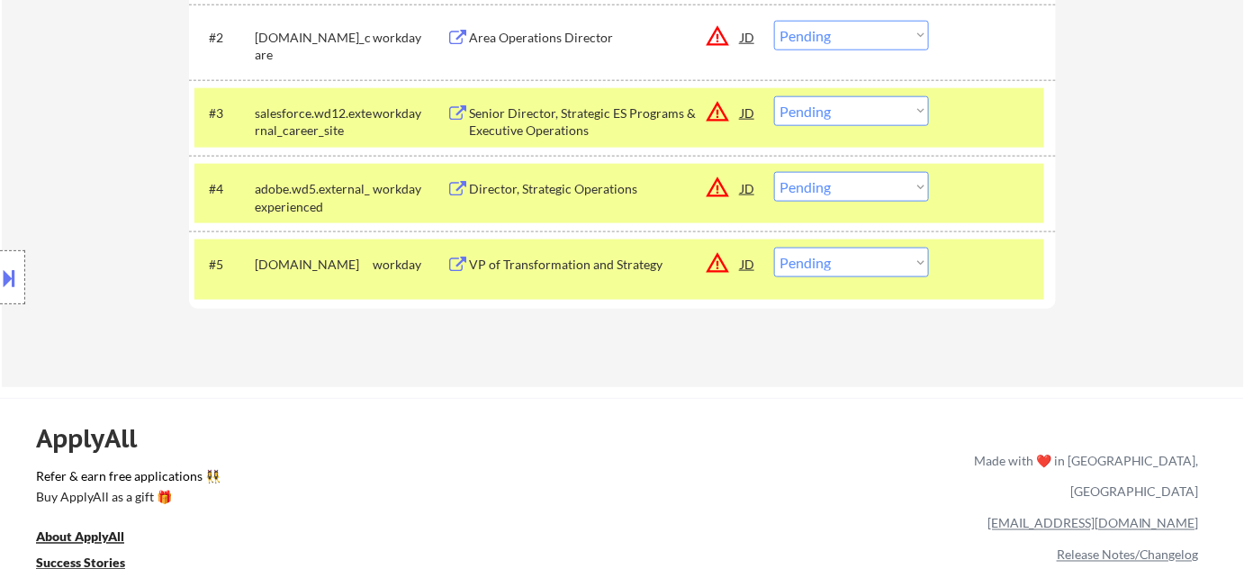
scroll to position [572, 0]
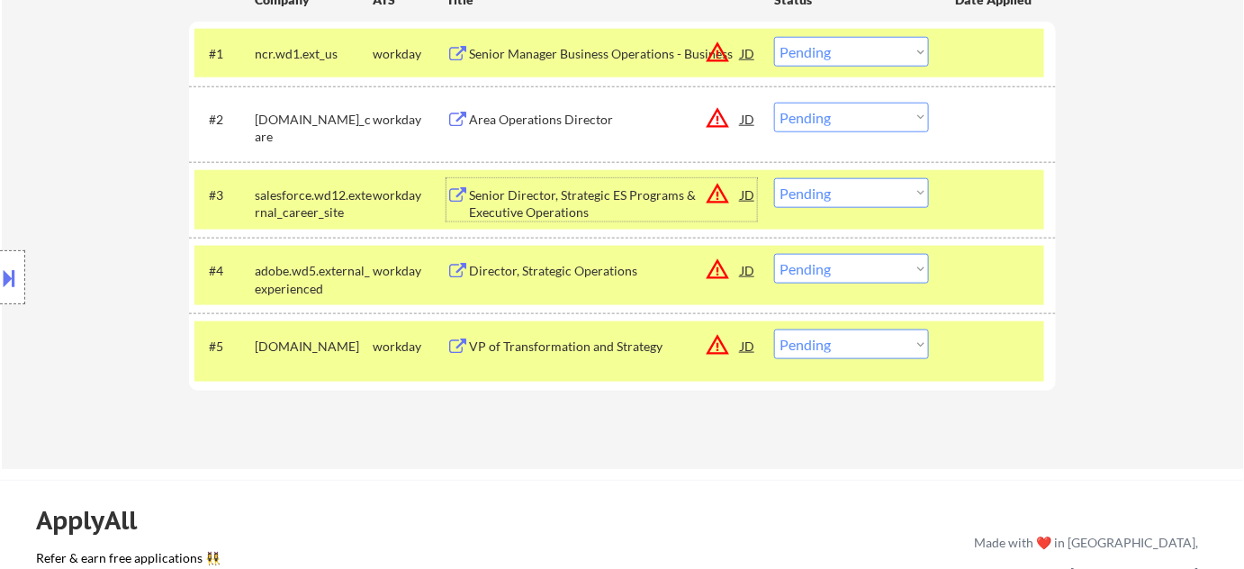
click at [576, 203] on div "Senior Director, Strategic ES Programs & Executive Operations" at bounding box center [605, 203] width 272 height 35
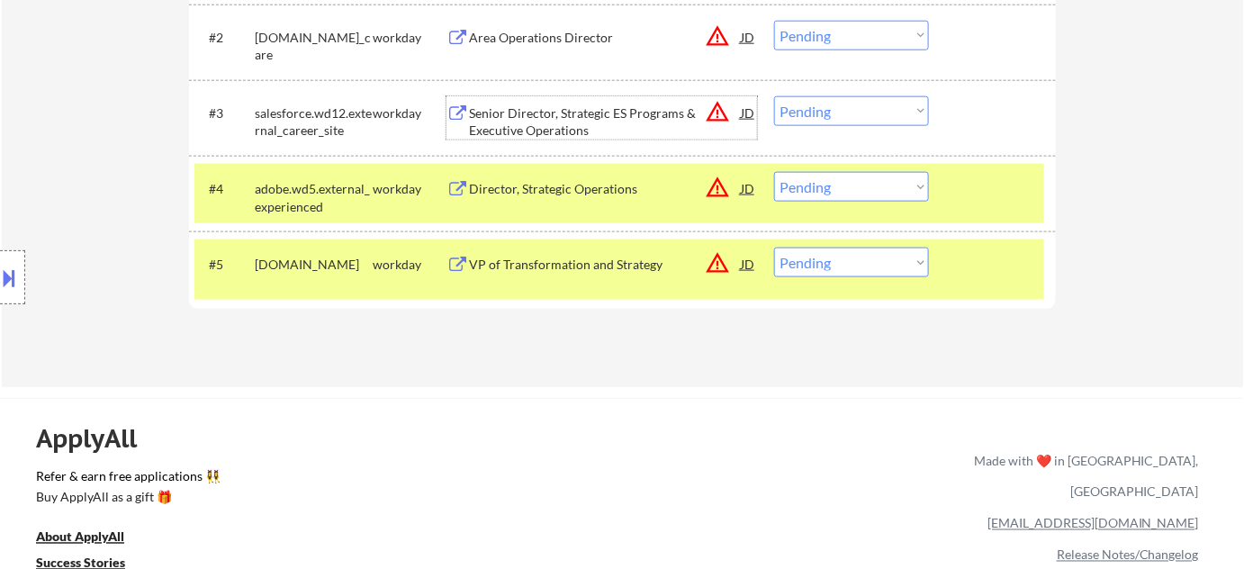
scroll to position [409, 0]
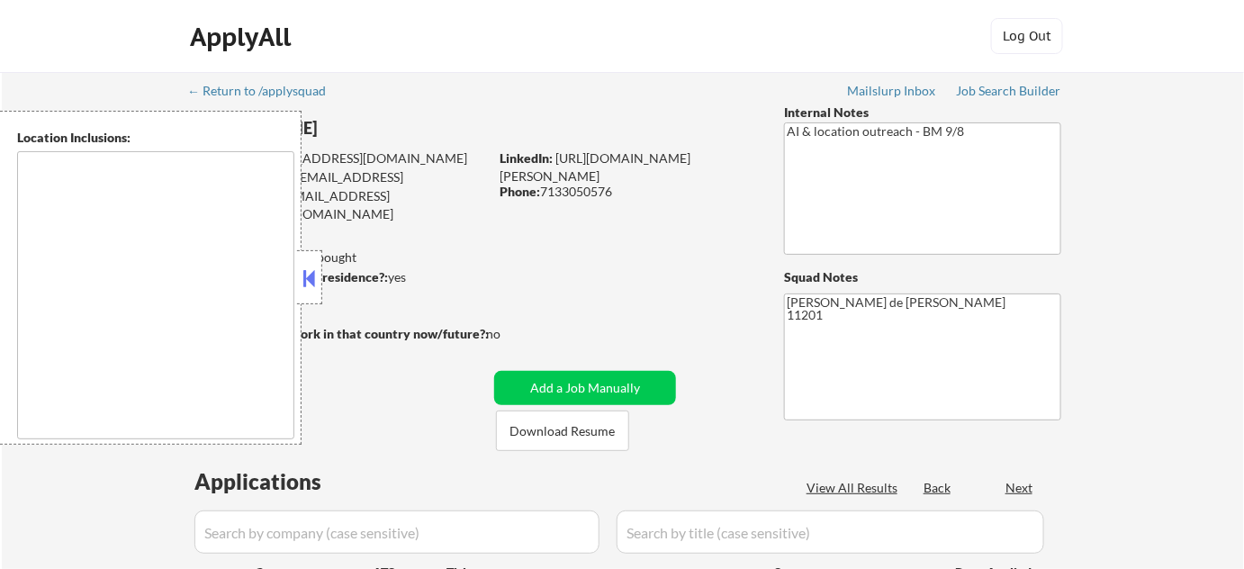
type textarea "[US_STATE], [GEOGRAPHIC_DATA] [GEOGRAPHIC_DATA], [GEOGRAPHIC_DATA] [GEOGRAPHIC_…"
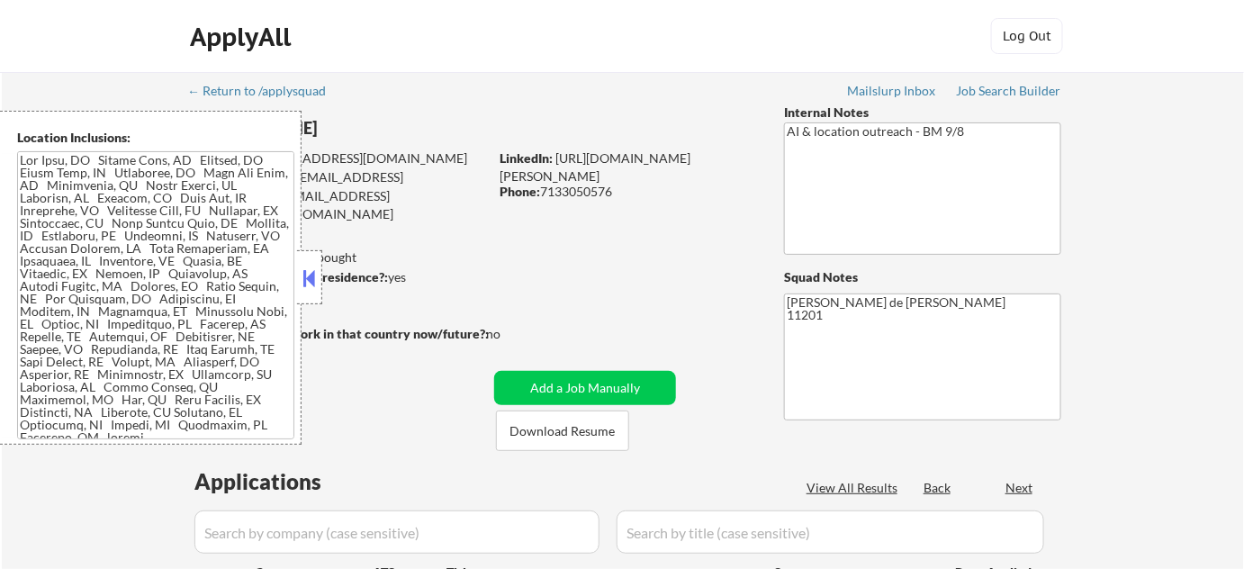
select select ""pending""
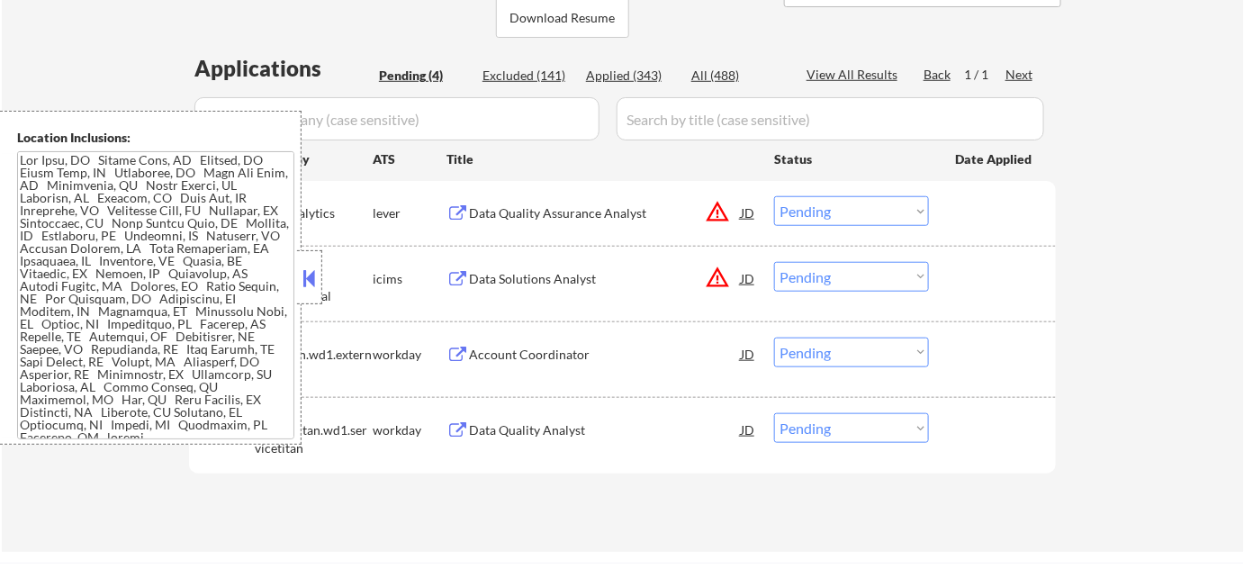
scroll to position [491, 0]
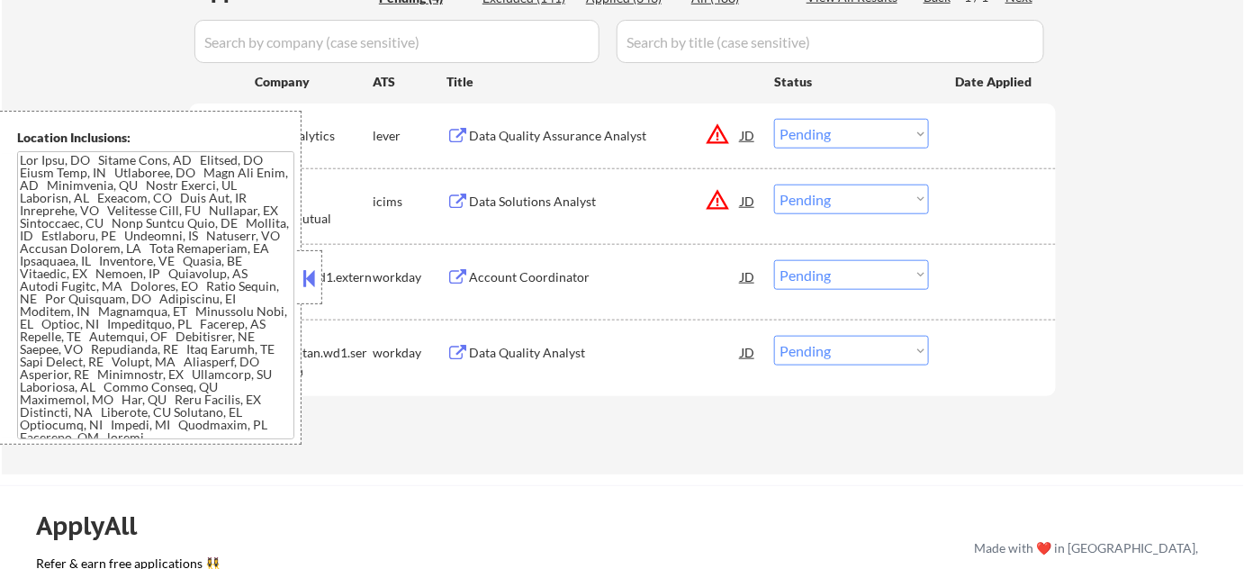
click at [304, 289] on button at bounding box center [310, 278] width 20 height 27
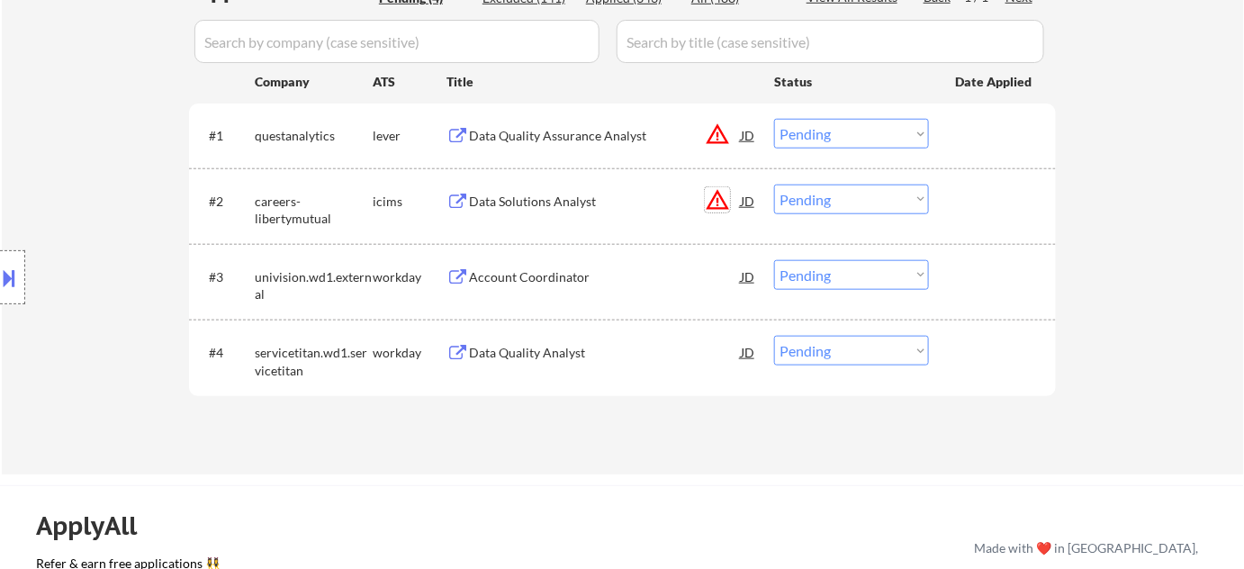
click at [717, 202] on button "warning_amber" at bounding box center [717, 199] width 25 height 25
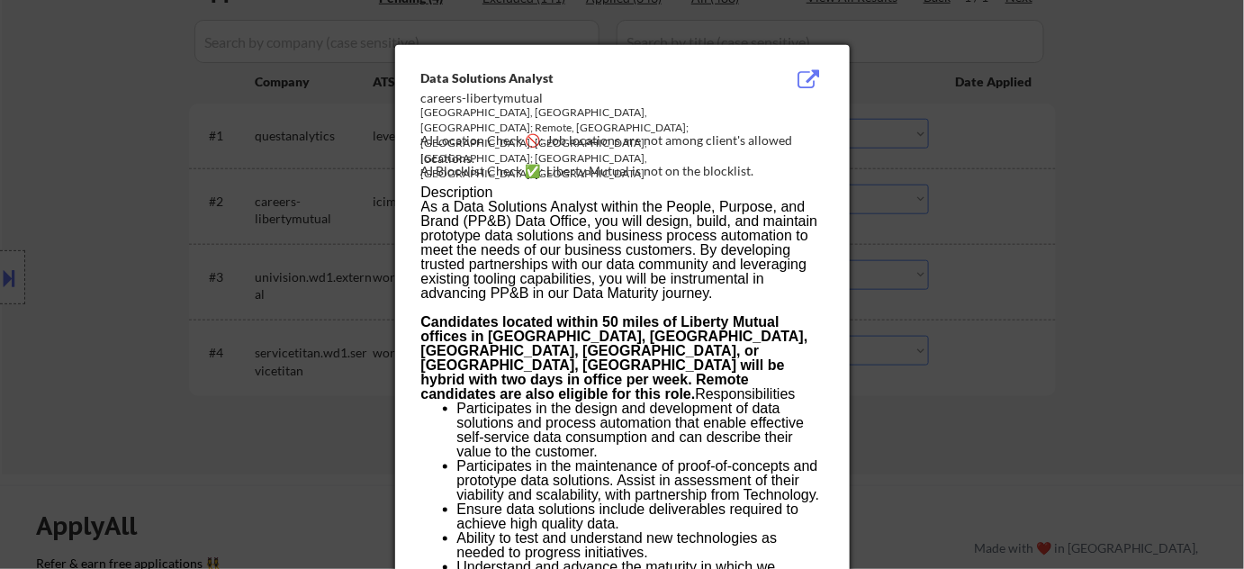
click at [1044, 293] on div at bounding box center [622, 284] width 1244 height 569
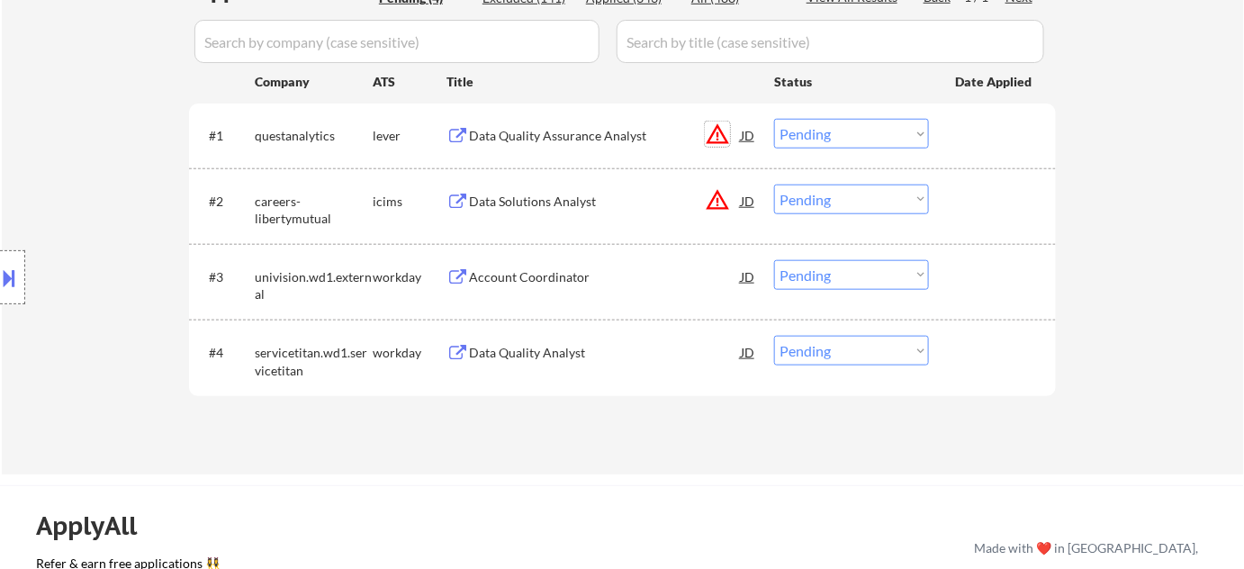
click at [720, 138] on button "warning_amber" at bounding box center [717, 134] width 25 height 25
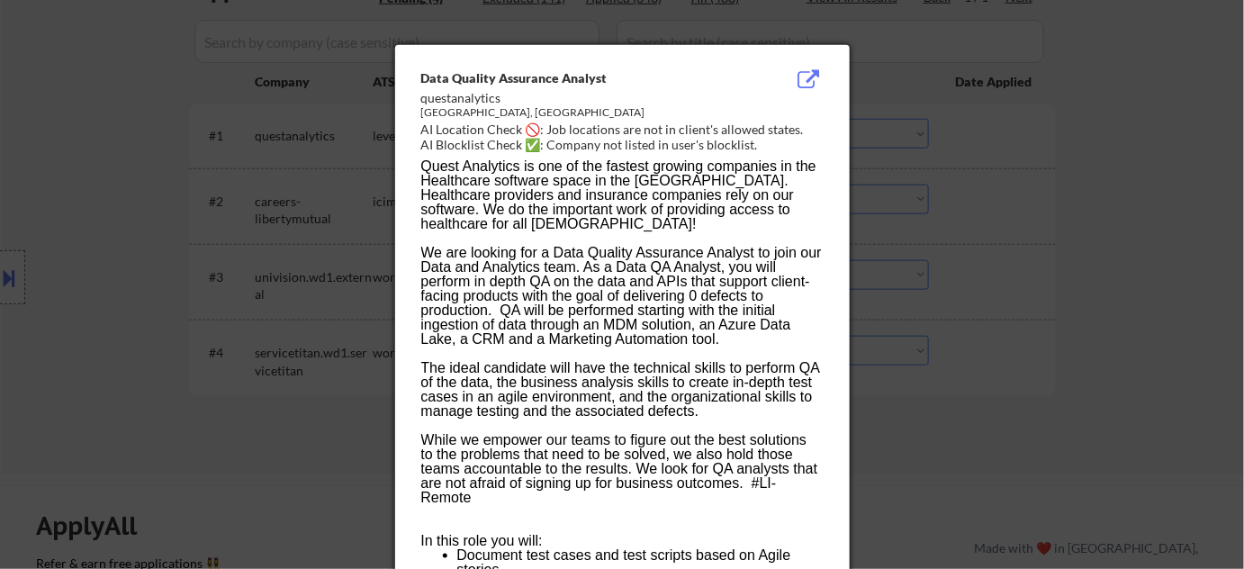
click at [1094, 287] on div at bounding box center [622, 284] width 1244 height 569
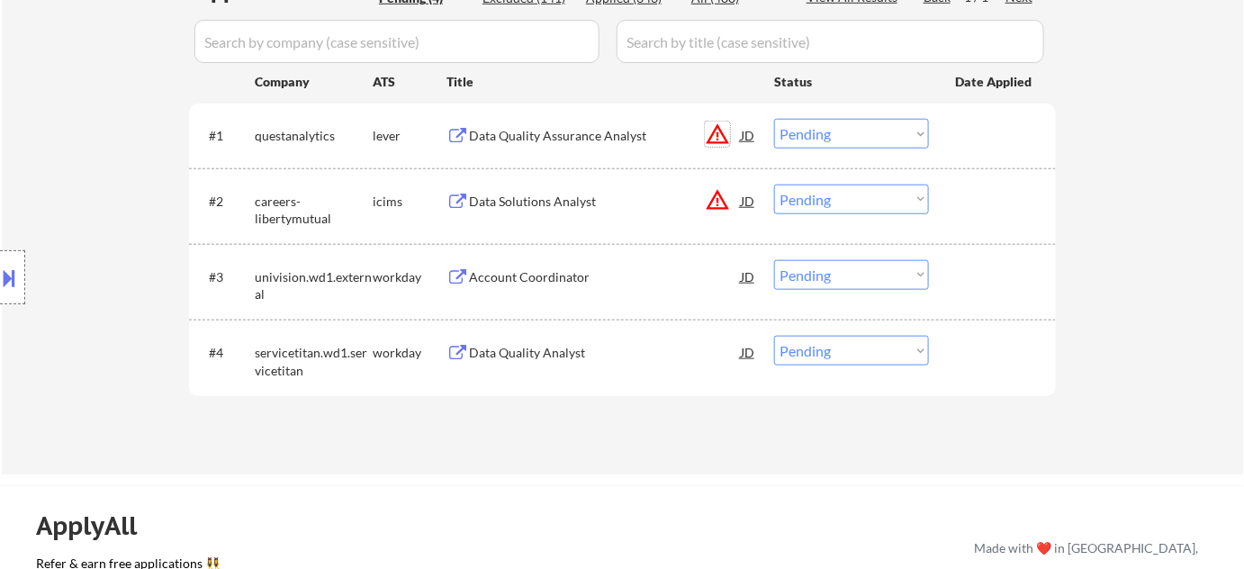
click at [713, 129] on button "warning_amber" at bounding box center [717, 134] width 25 height 25
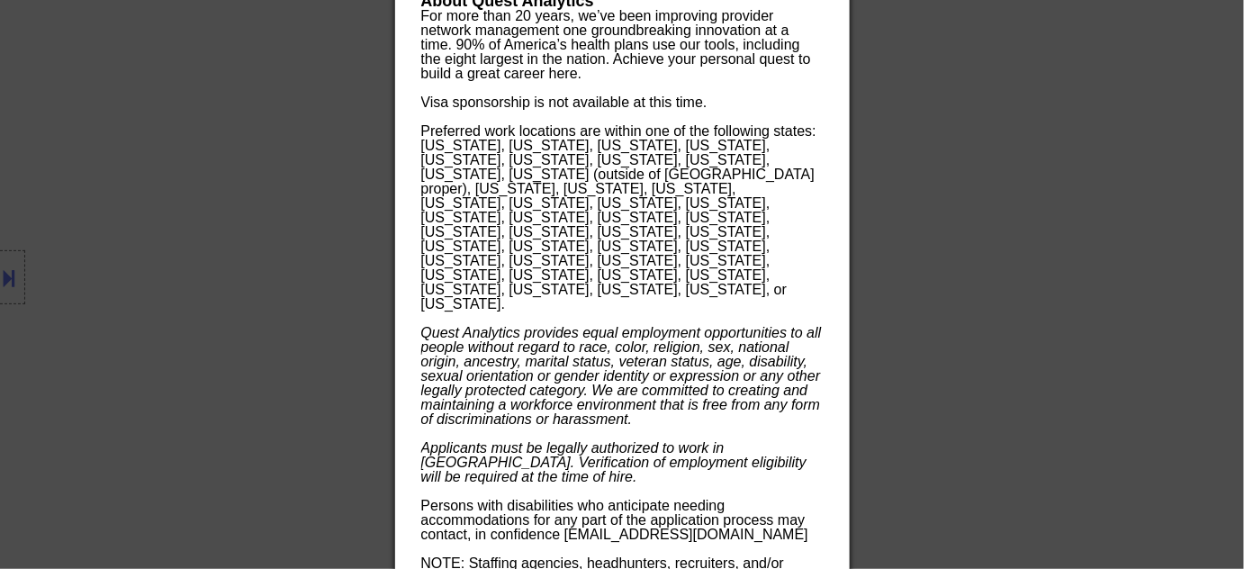
scroll to position [2119, 0]
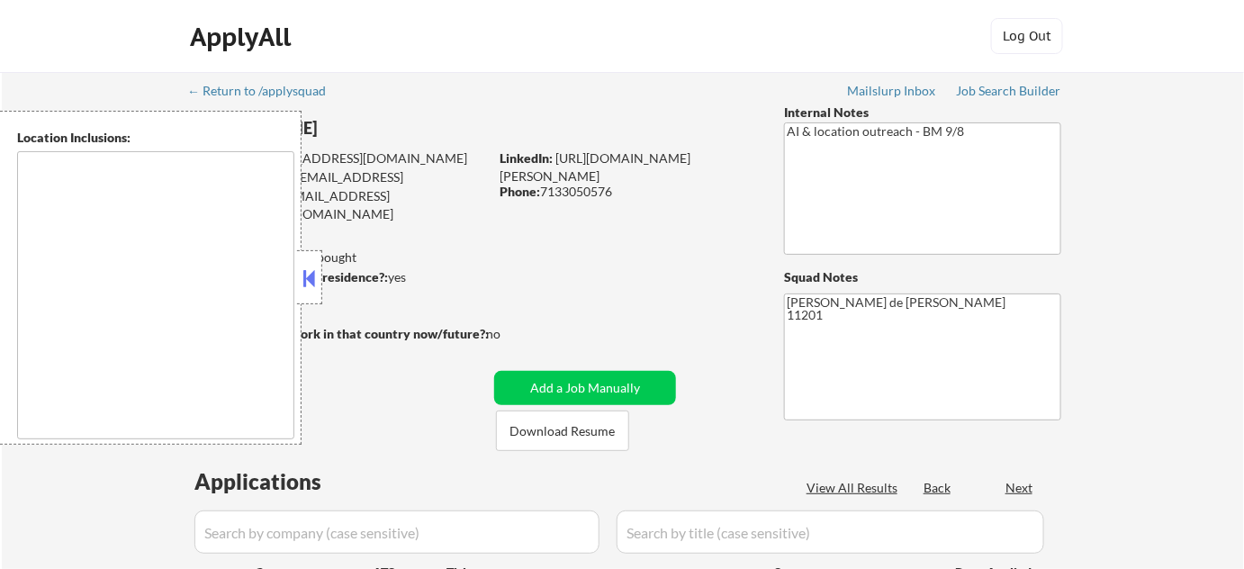
type textarea "[US_STATE], [GEOGRAPHIC_DATA] [GEOGRAPHIC_DATA], [GEOGRAPHIC_DATA] [GEOGRAPHIC_…"
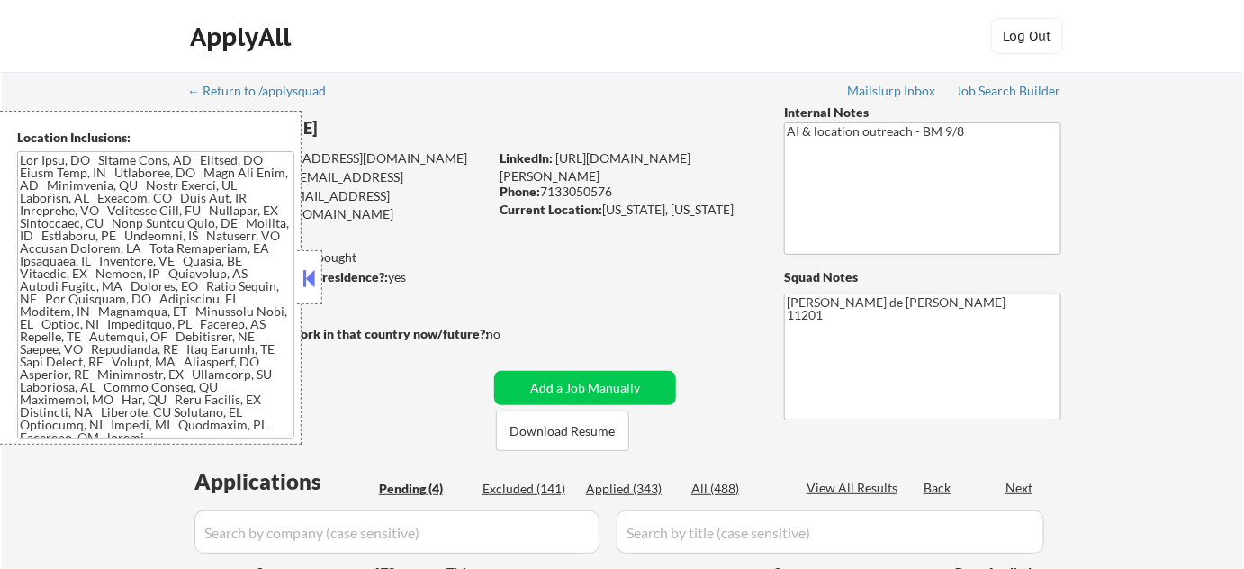
select select ""pending""
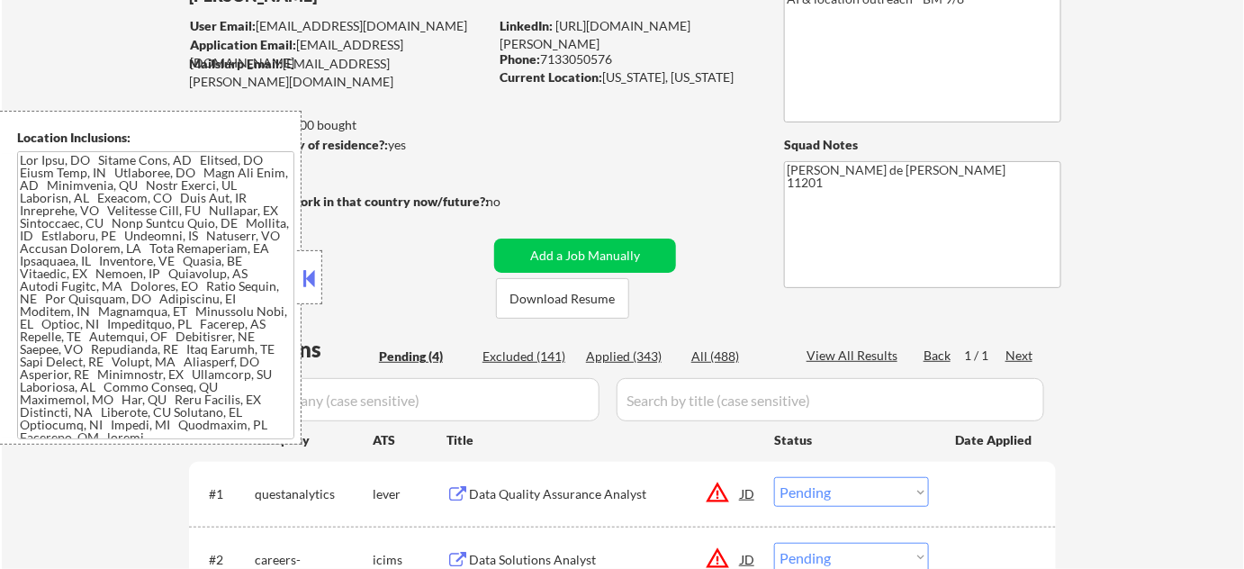
scroll to position [327, 0]
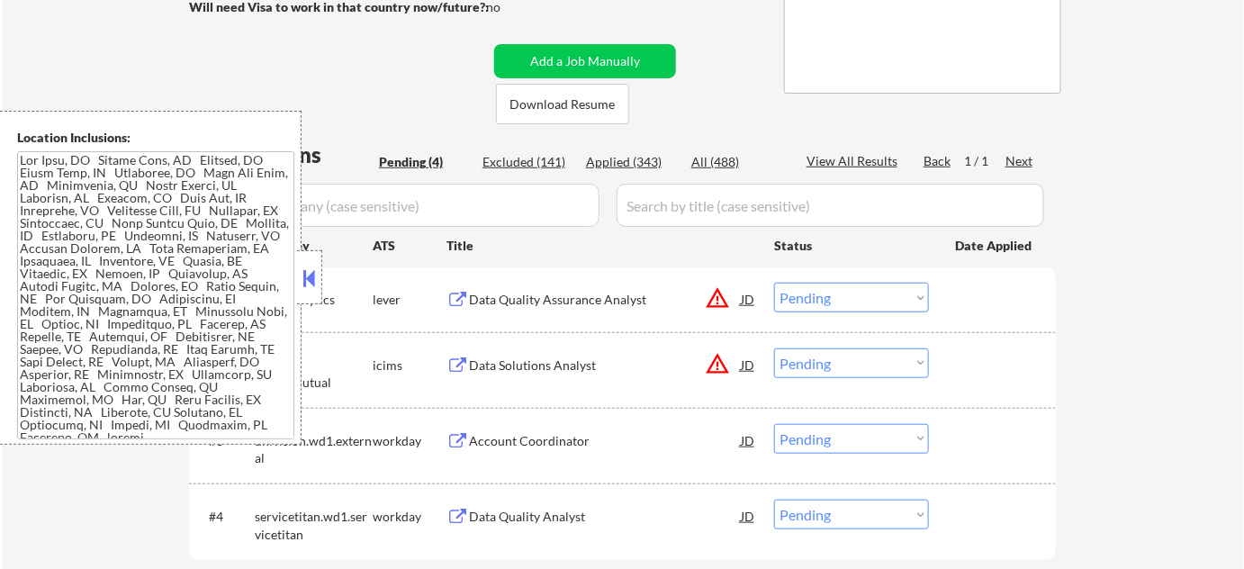
click at [306, 273] on button at bounding box center [310, 278] width 20 height 27
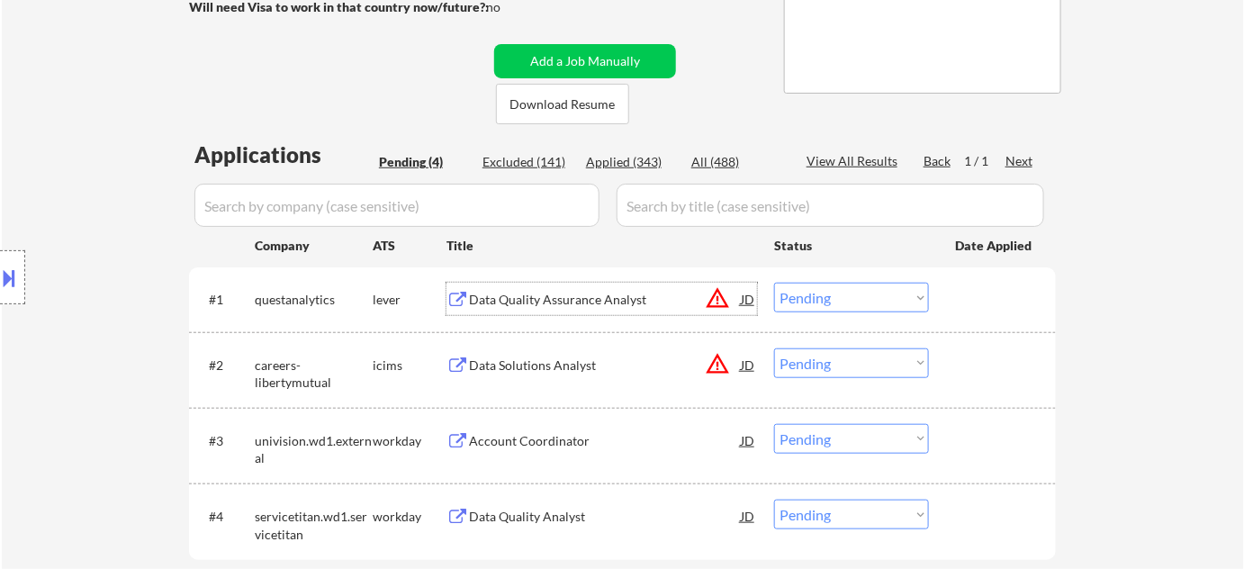
click at [527, 291] on div "Data Quality Assurance Analyst" at bounding box center [605, 300] width 272 height 18
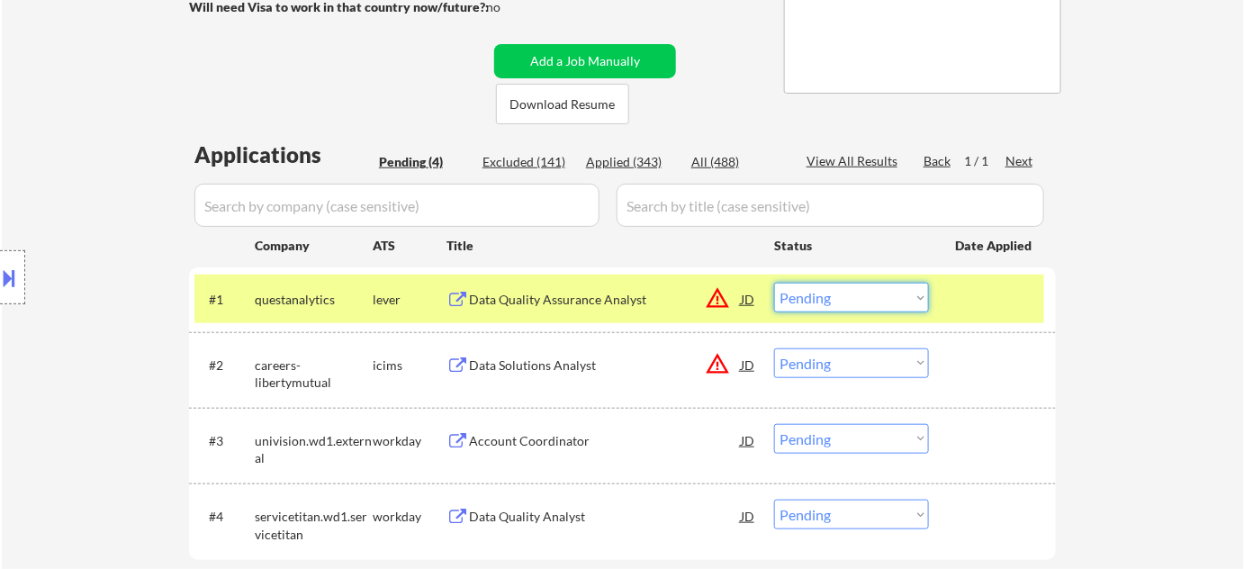
click at [816, 289] on select "Choose an option... Pending Applied Excluded (Questions) Excluded (Expired) Exc…" at bounding box center [851, 298] width 155 height 30
click at [774, 283] on select "Choose an option... Pending Applied Excluded (Questions) Excluded (Expired) Exc…" at bounding box center [851, 298] width 155 height 30
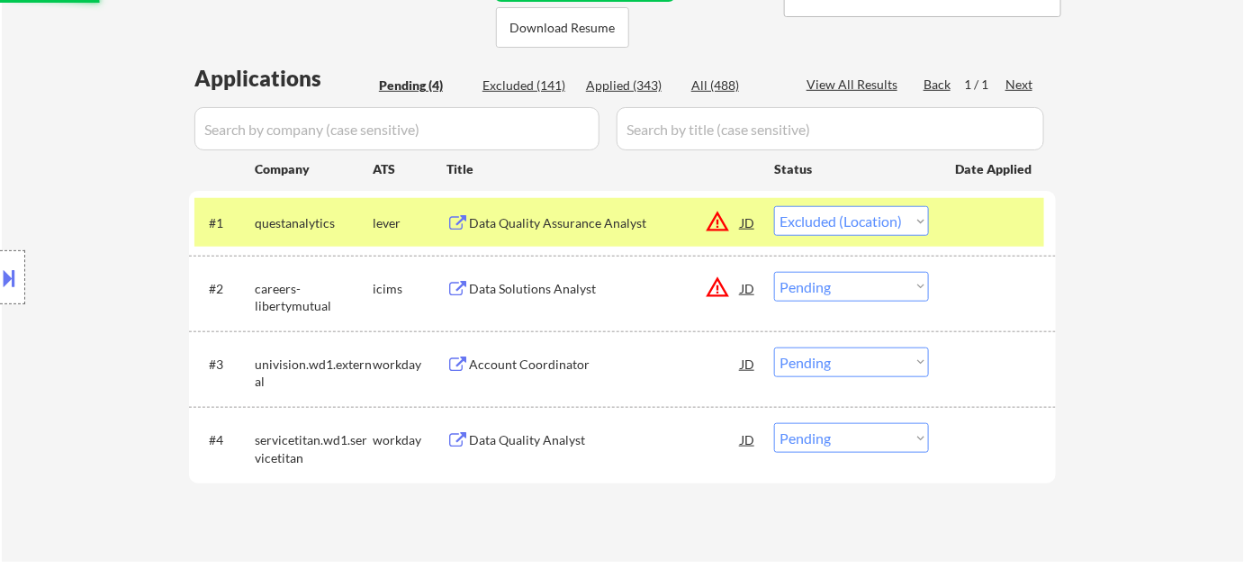
scroll to position [491, 0]
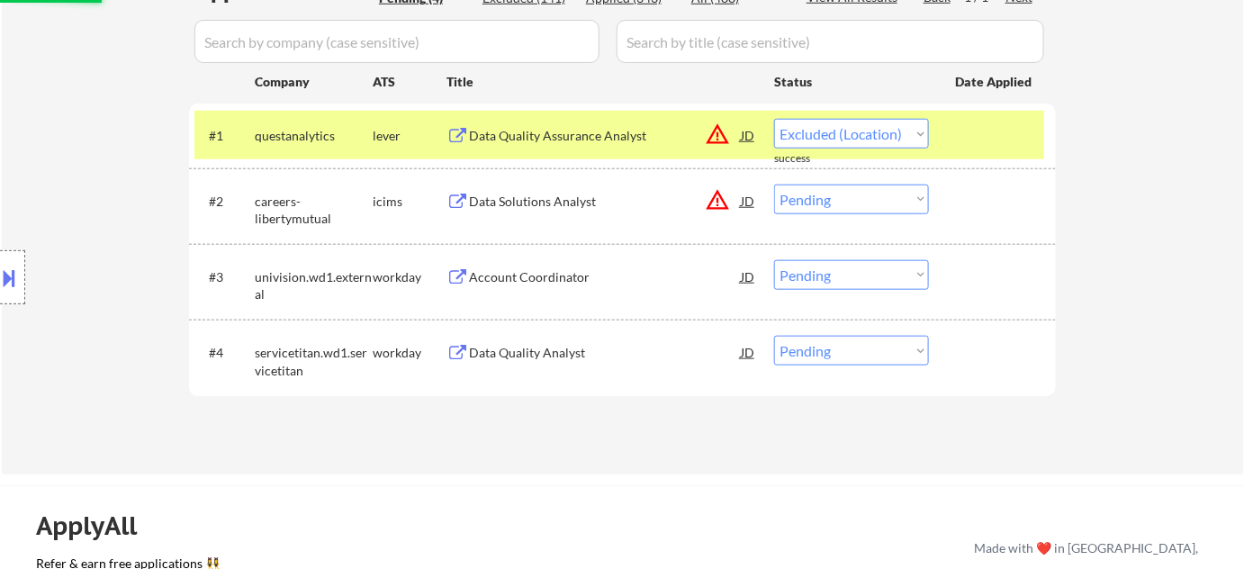
select select ""pending""
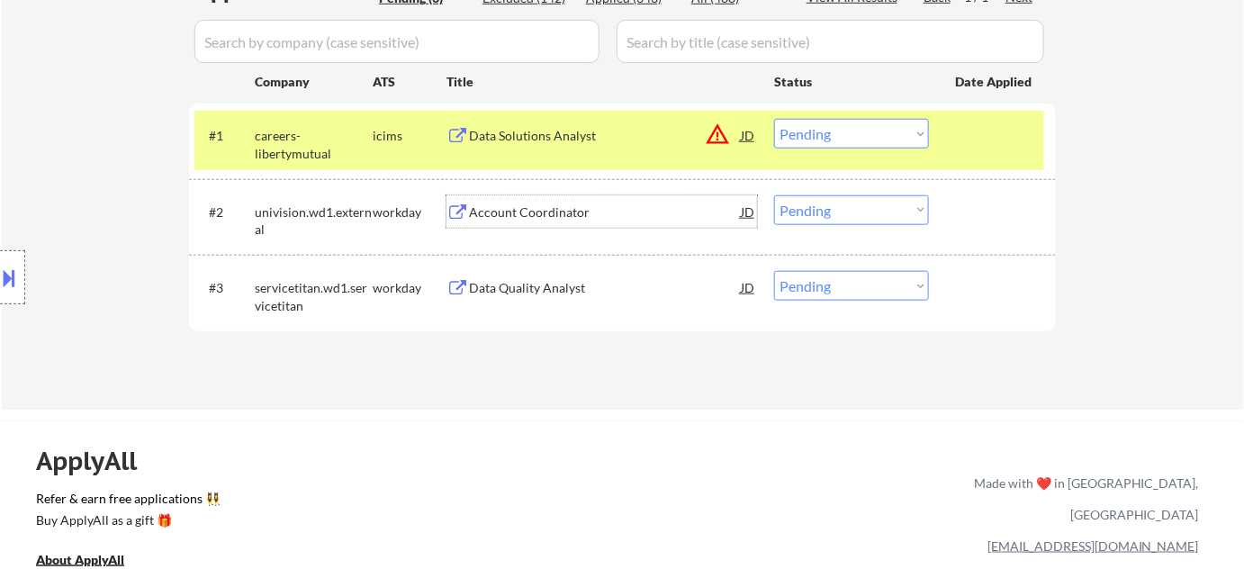
click at [520, 203] on div "Account Coordinator" at bounding box center [605, 212] width 272 height 18
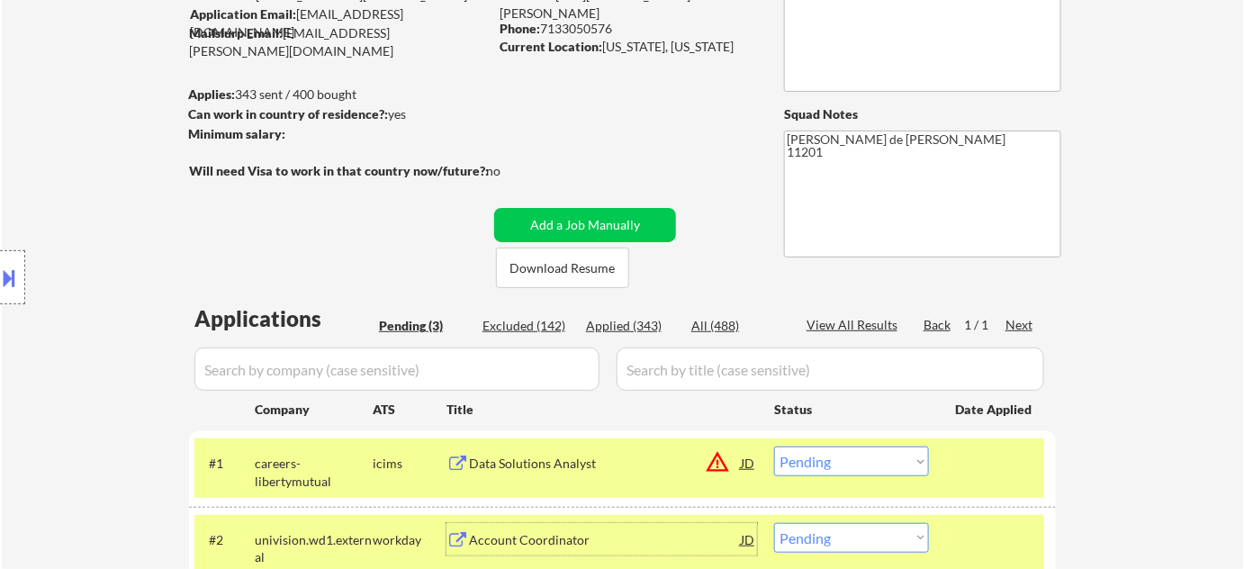
scroll to position [0, 0]
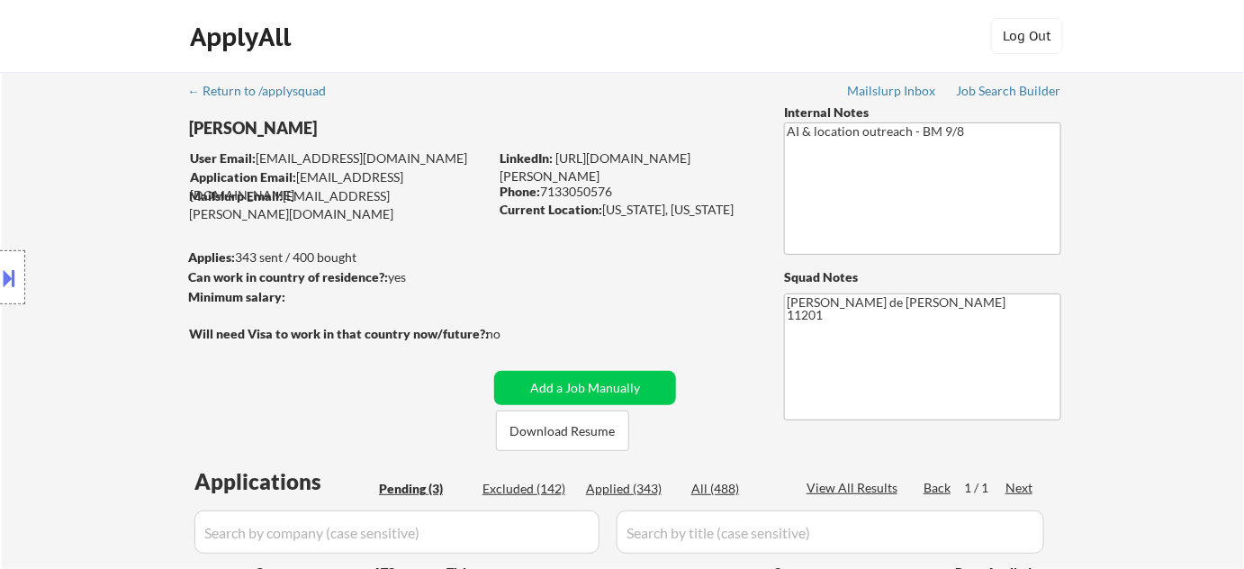
drag, startPoint x: 542, startPoint y: 191, endPoint x: 616, endPoint y: 188, distance: 73.9
click at [616, 188] on div "Phone: [PHONE_NUMBER]" at bounding box center [627, 192] width 255 height 18
copy div "7133050576"
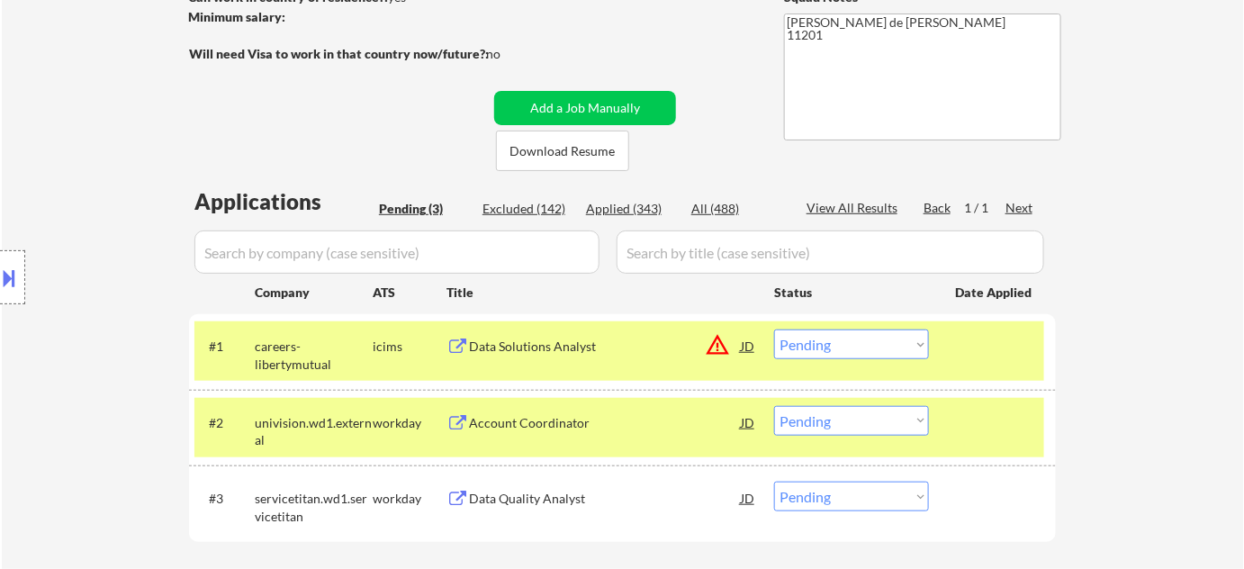
scroll to position [327, 0]
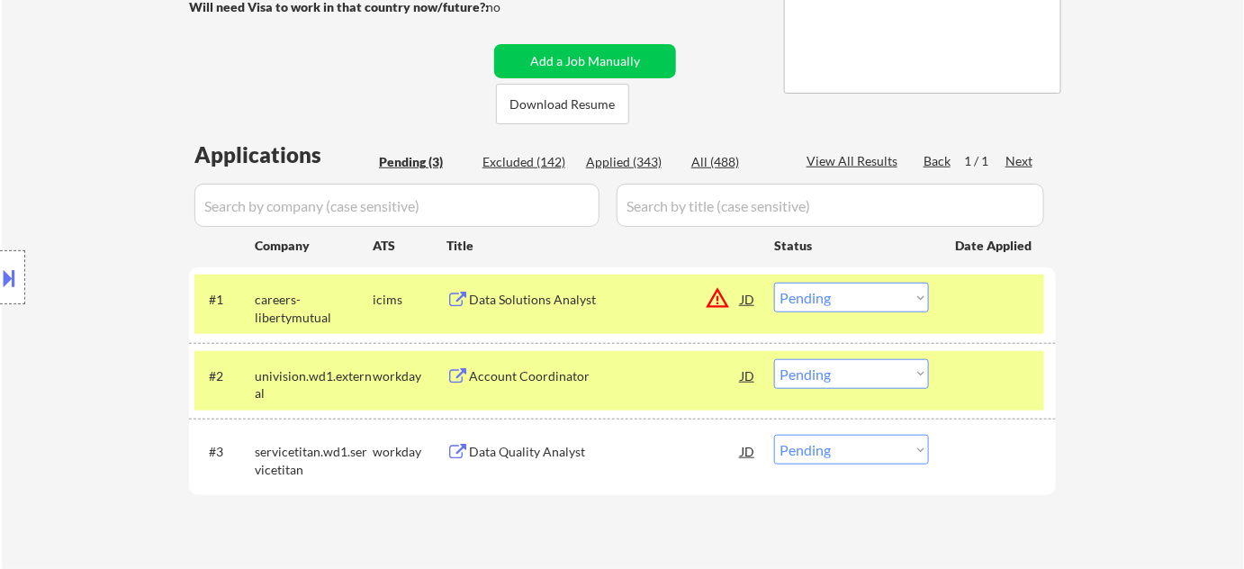
click at [539, 363] on div "Account Coordinator" at bounding box center [605, 375] width 272 height 32
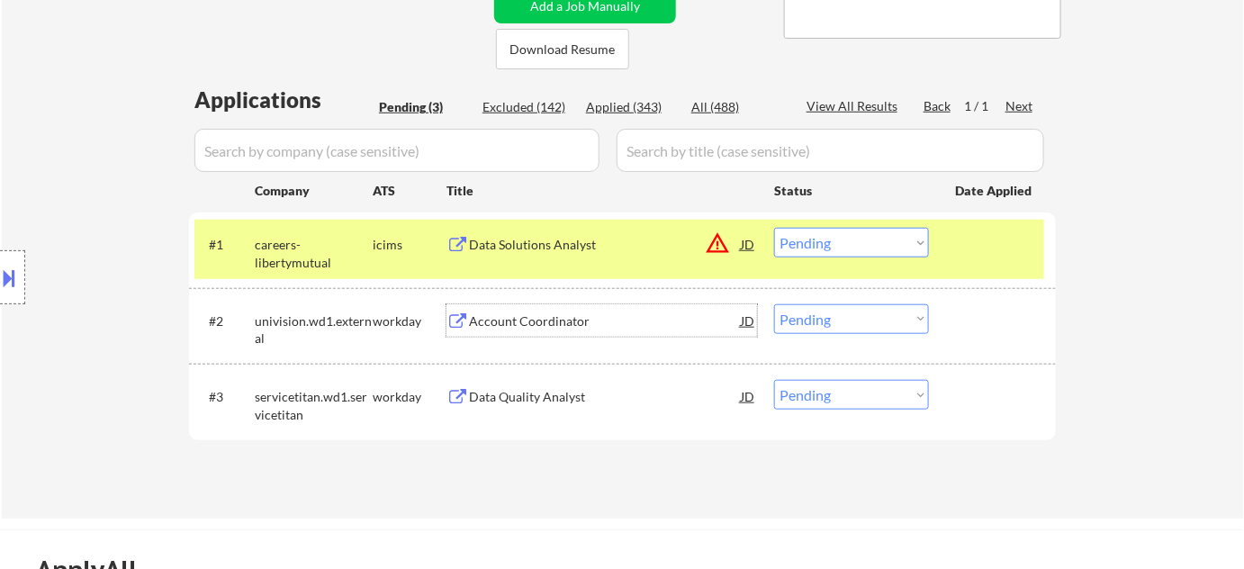
scroll to position [409, 0]
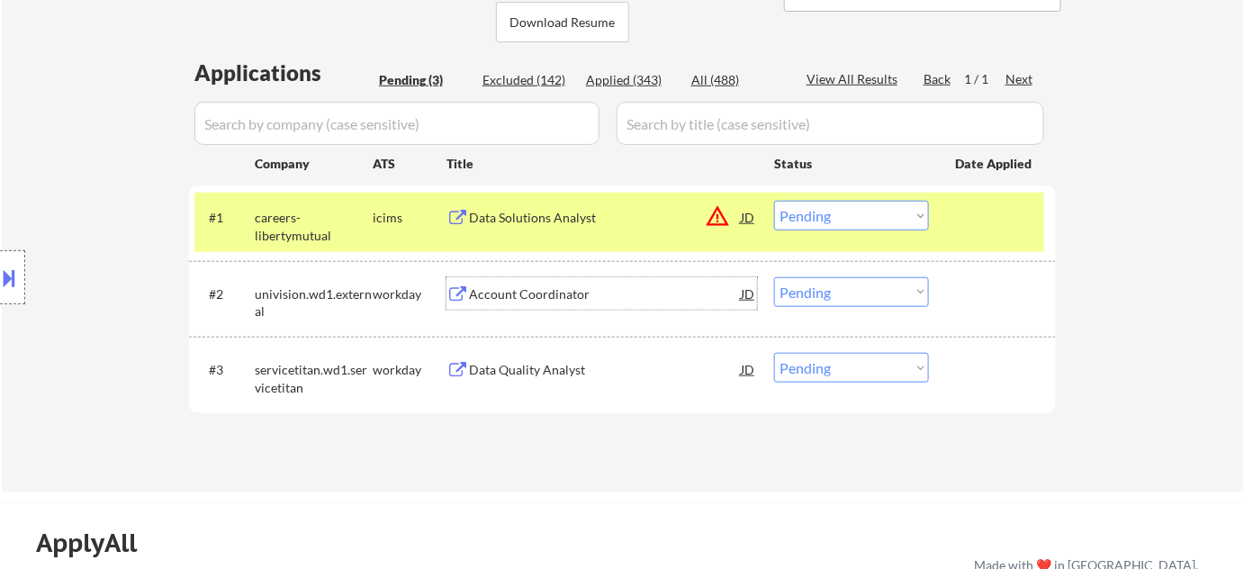
click at [827, 284] on select "Choose an option... Pending Applied Excluded (Questions) Excluded (Expired) Exc…" at bounding box center [851, 292] width 155 height 30
click at [774, 277] on select "Choose an option... Pending Applied Excluded (Questions) Excluded (Expired) Exc…" at bounding box center [851, 292] width 155 height 30
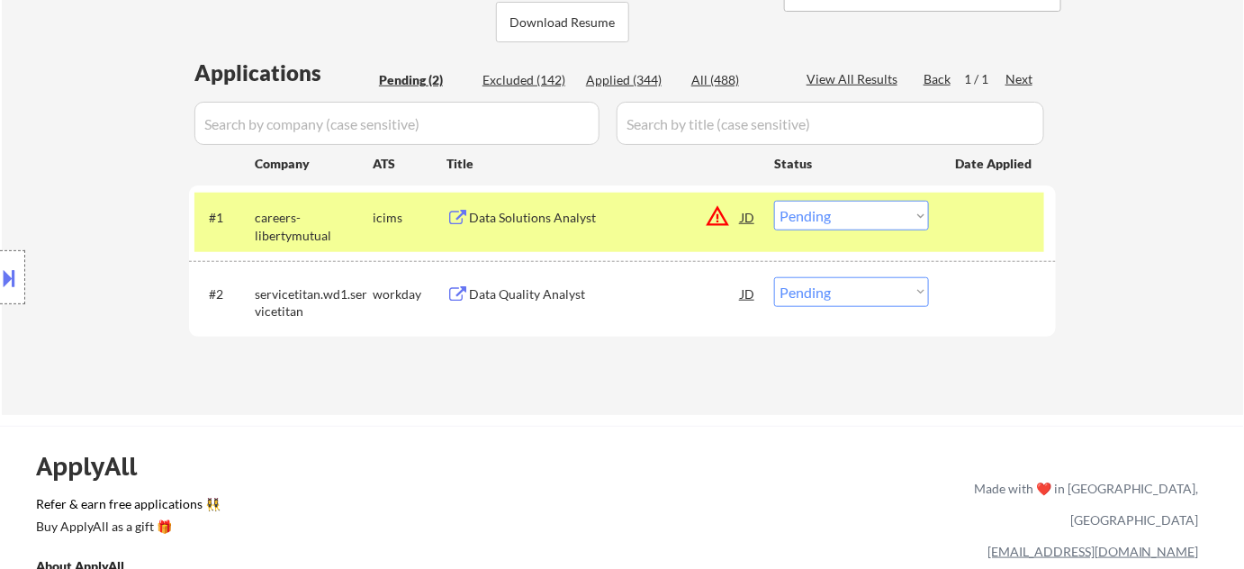
click at [527, 285] on div "Data Quality Analyst" at bounding box center [605, 294] width 272 height 18
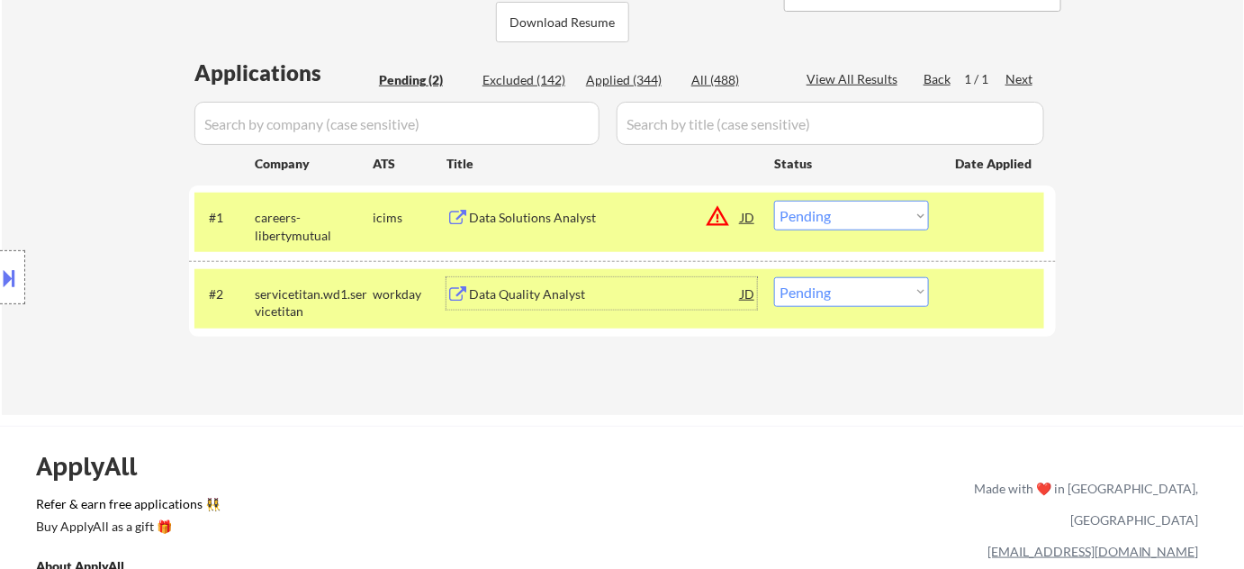
click at [830, 284] on select "Choose an option... Pending Applied Excluded (Questions) Excluded (Expired) Exc…" at bounding box center [851, 292] width 155 height 30
select select ""excluded__expired_""
click at [774, 277] on select "Choose an option... Pending Applied Excluded (Questions) Excluded (Expired) Exc…" at bounding box center [851, 292] width 155 height 30
click at [582, 221] on div "Data Solutions Analyst" at bounding box center [605, 218] width 272 height 18
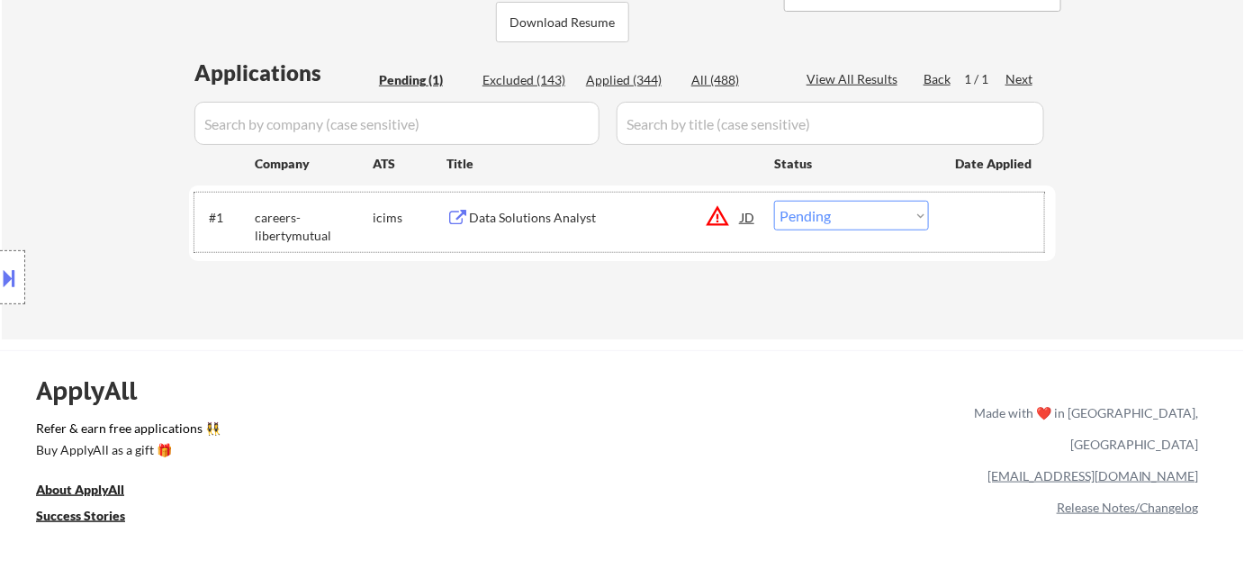
click at [815, 196] on div "#1 careers-libertymutual icims Data Solutions Analyst JD warning_amber Choose a…" at bounding box center [619, 222] width 850 height 59
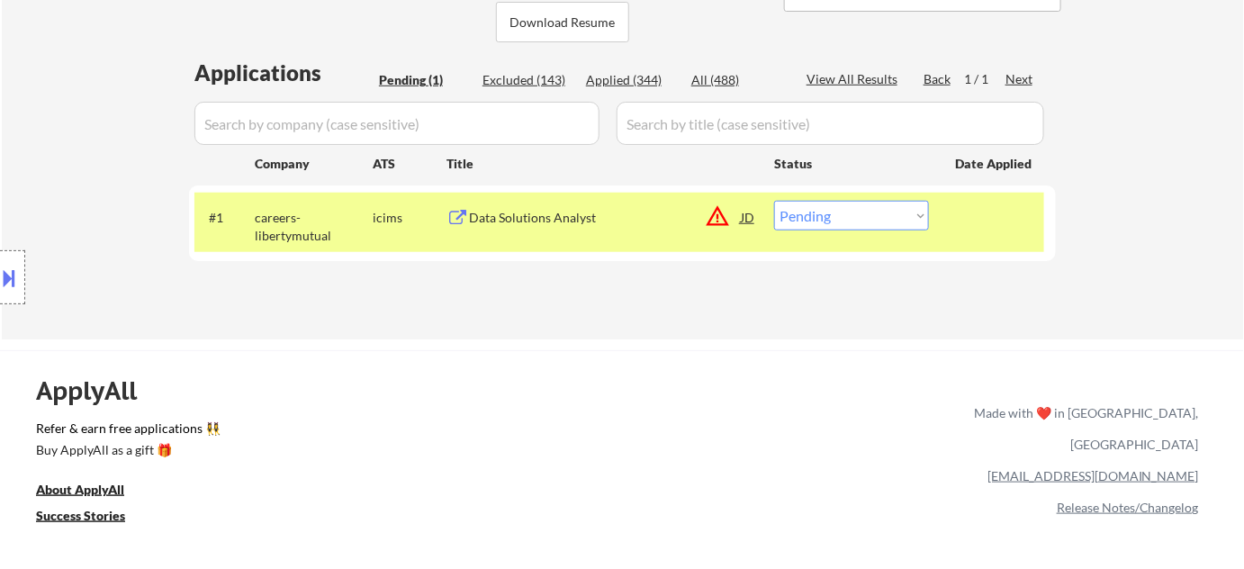
click at [822, 218] on select "Choose an option... Pending Applied Excluded (Questions) Excluded (Expired) Exc…" at bounding box center [851, 216] width 155 height 30
select select ""excluded__expired_""
click at [774, 201] on select "Choose an option... Pending Applied Excluded (Questions) Excluded (Expired) Exc…" at bounding box center [851, 216] width 155 height 30
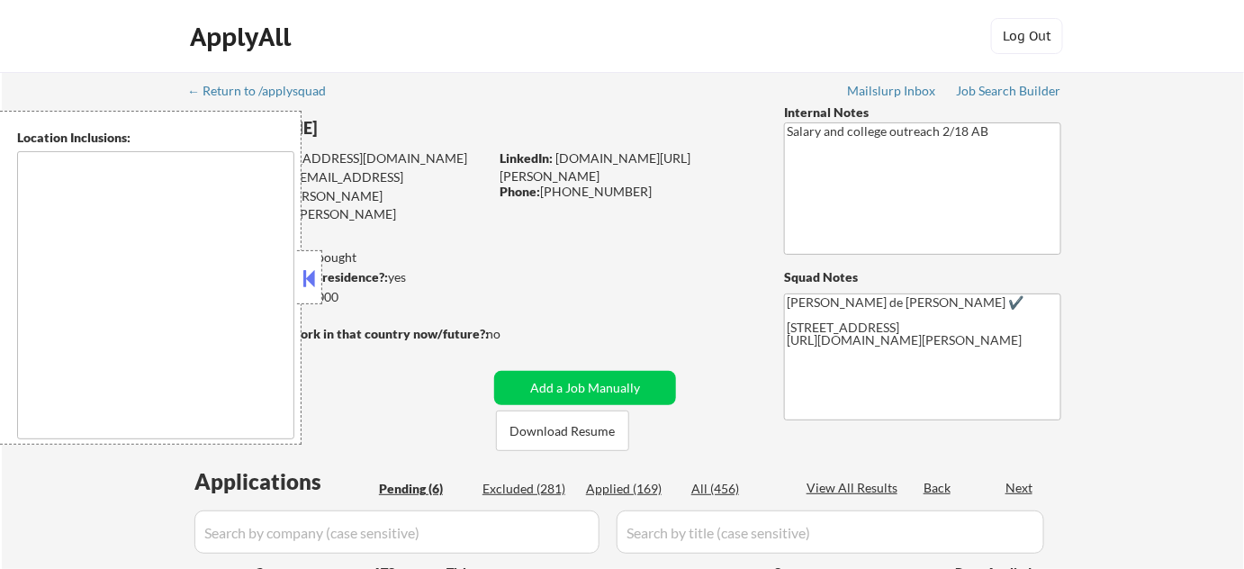
type textarea "[GEOGRAPHIC_DATA], [GEOGRAPHIC_DATA] [GEOGRAPHIC_DATA], [GEOGRAPHIC_DATA] [GEOG…"
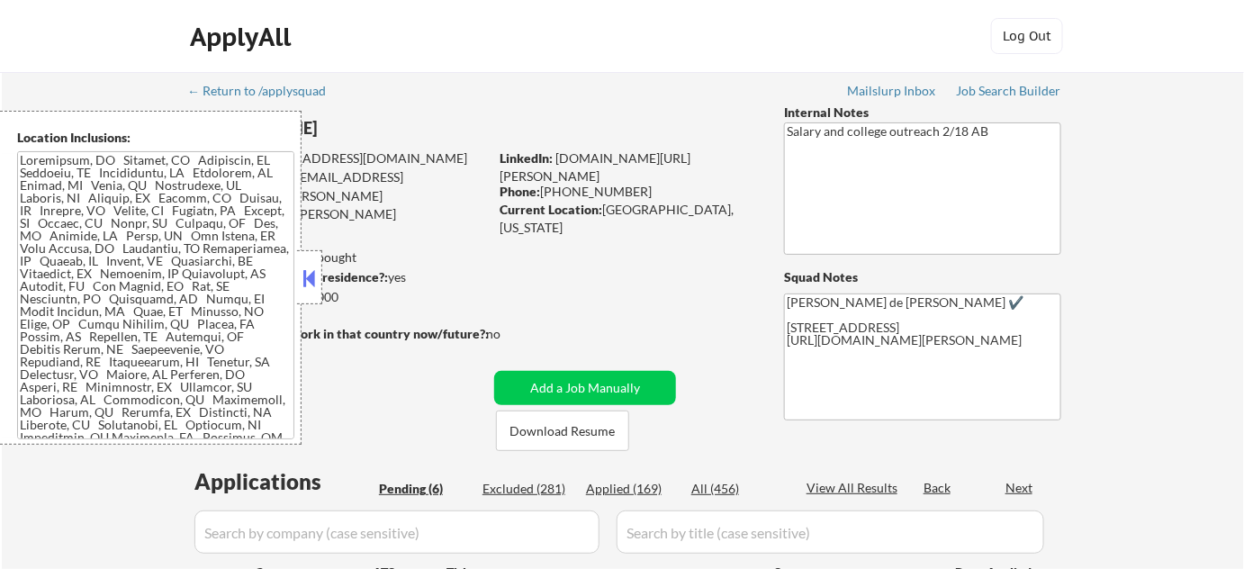
select select ""pending""
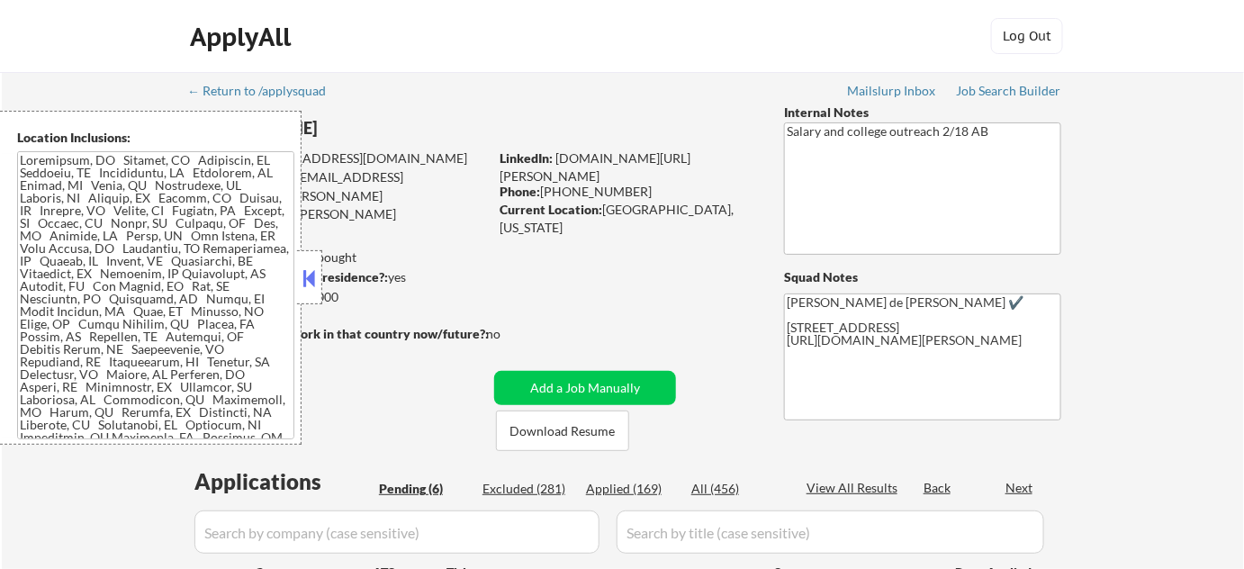
select select ""pending""
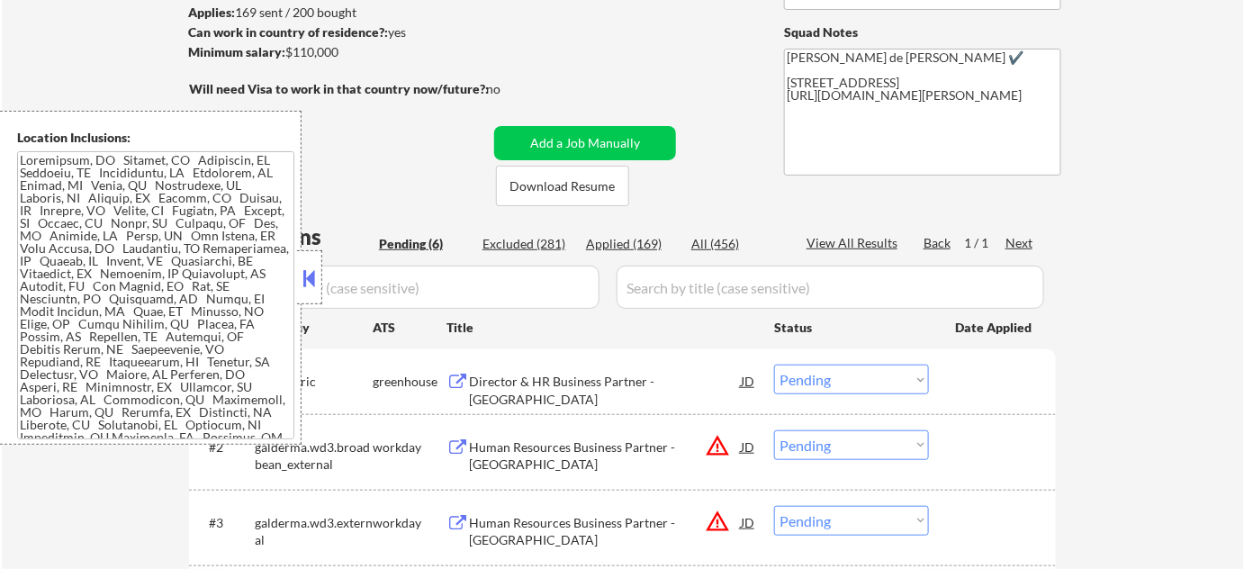
scroll to position [327, 0]
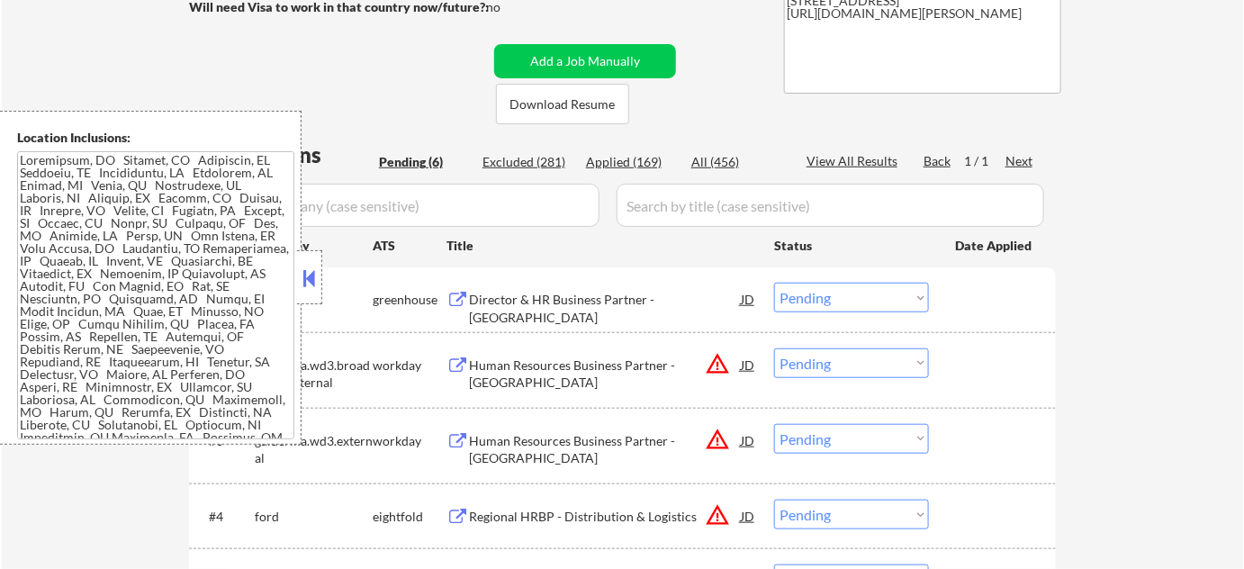
click at [312, 284] on button at bounding box center [310, 278] width 20 height 27
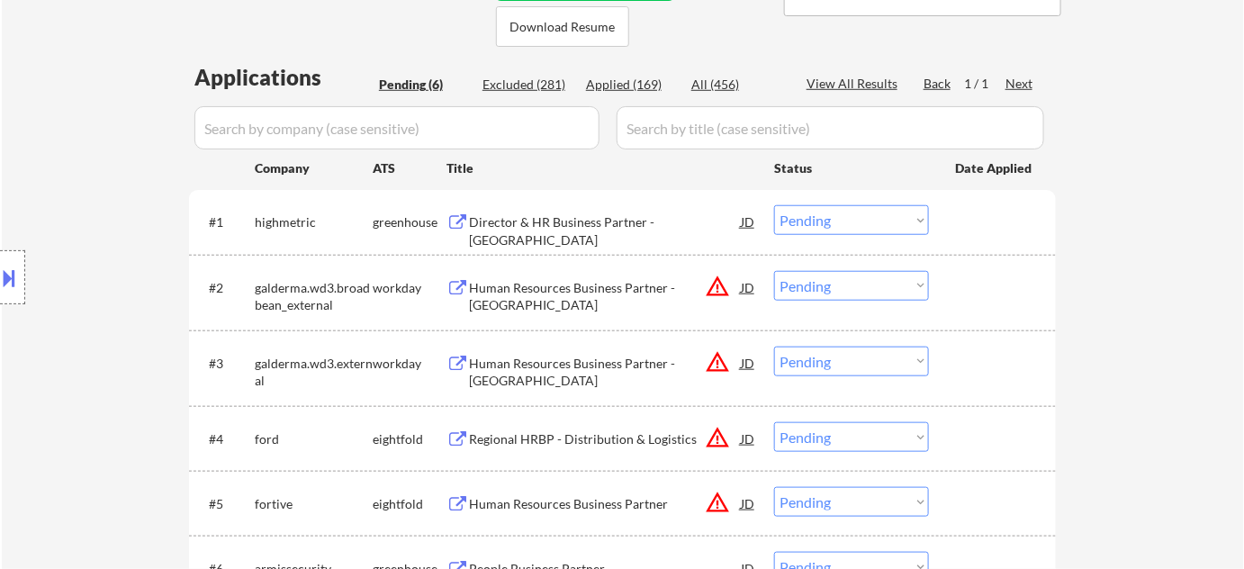
scroll to position [491, 0]
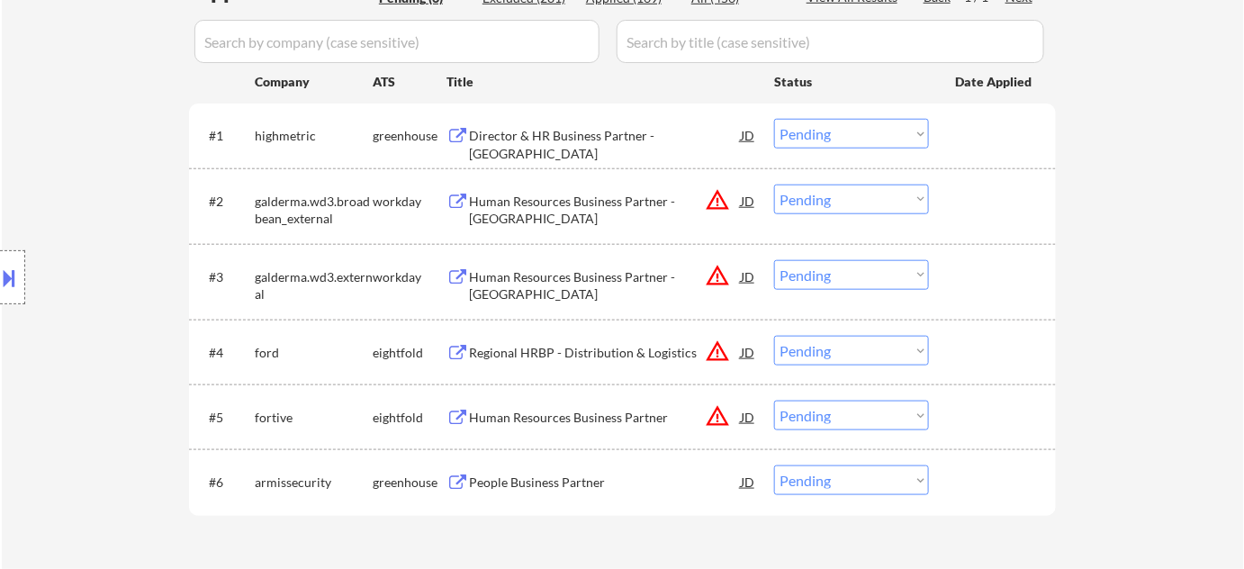
drag, startPoint x: 833, startPoint y: 275, endPoint x: 835, endPoint y: 284, distance: 9.4
click at [833, 275] on select "Choose an option... Pending Applied Excluded (Questions) Excluded (Expired) Exc…" at bounding box center [851, 275] width 155 height 30
click at [774, 260] on select "Choose an option... Pending Applied Excluded (Questions) Excluded (Expired) Exc…" at bounding box center [851, 275] width 155 height 30
select select ""pending""
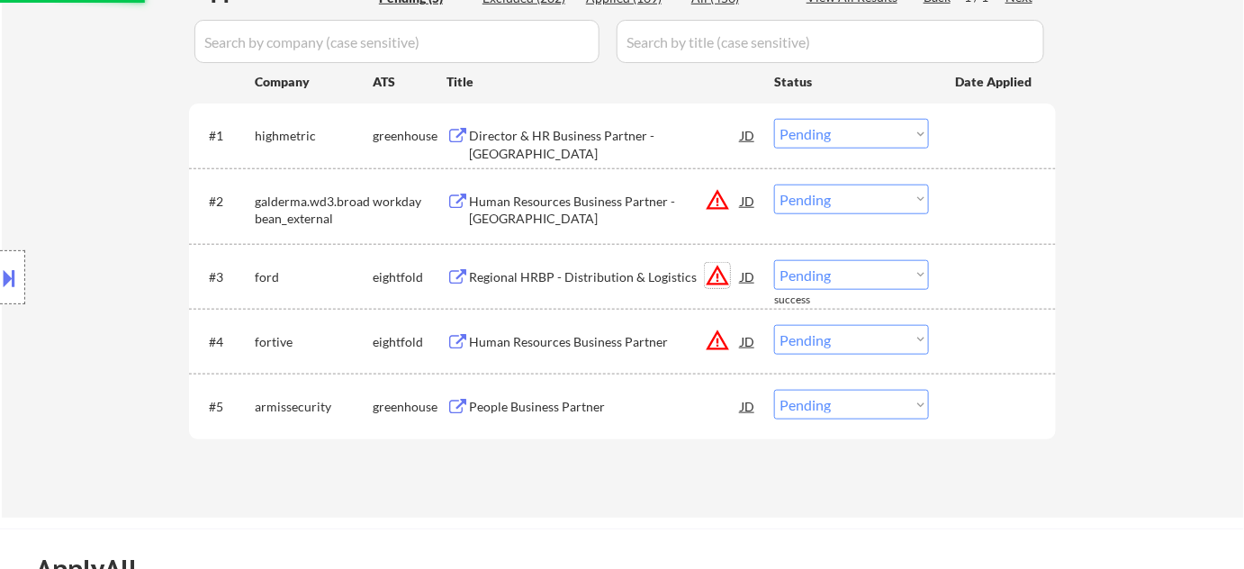
click at [716, 269] on button "warning_amber" at bounding box center [717, 275] width 25 height 25
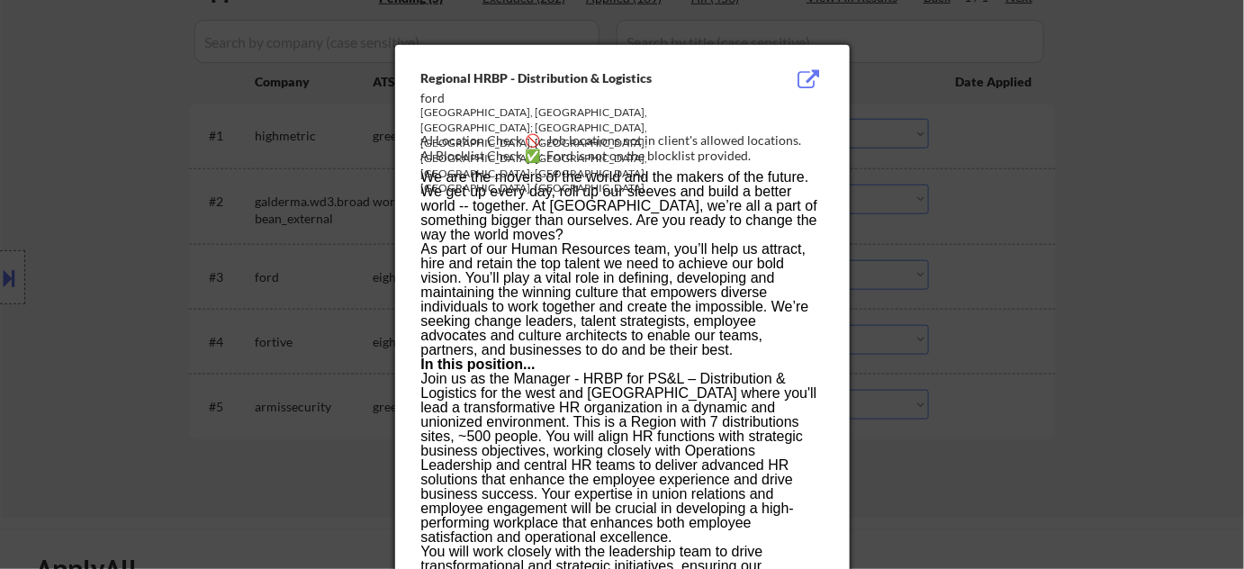
click at [1011, 290] on div at bounding box center [622, 284] width 1244 height 569
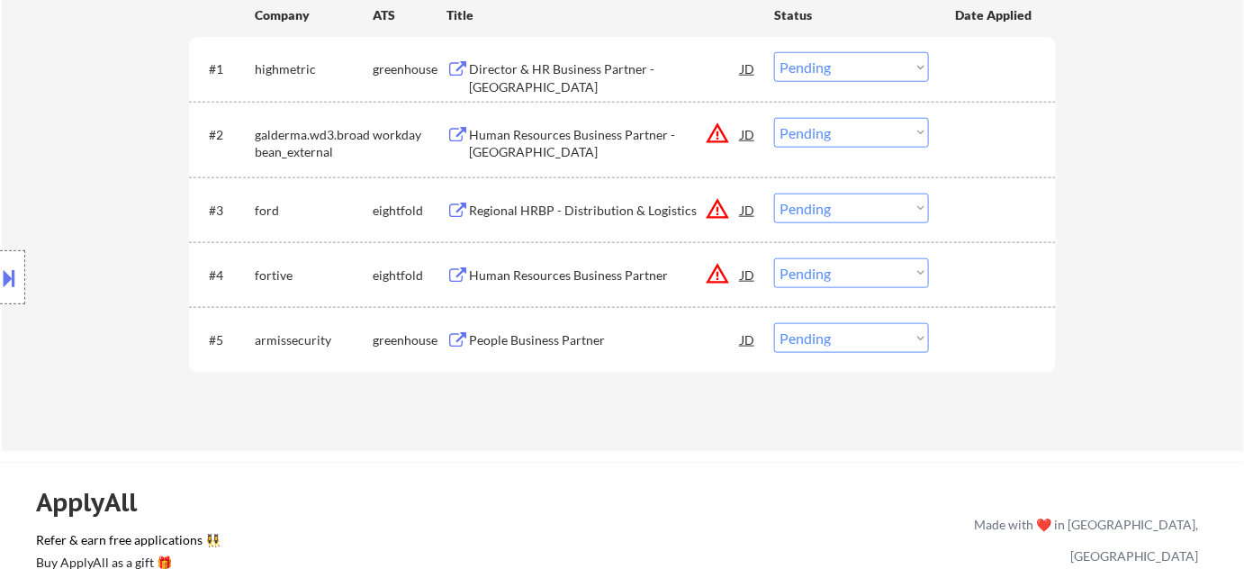
scroll to position [654, 0]
